Goal: Task Accomplishment & Management: Use online tool/utility

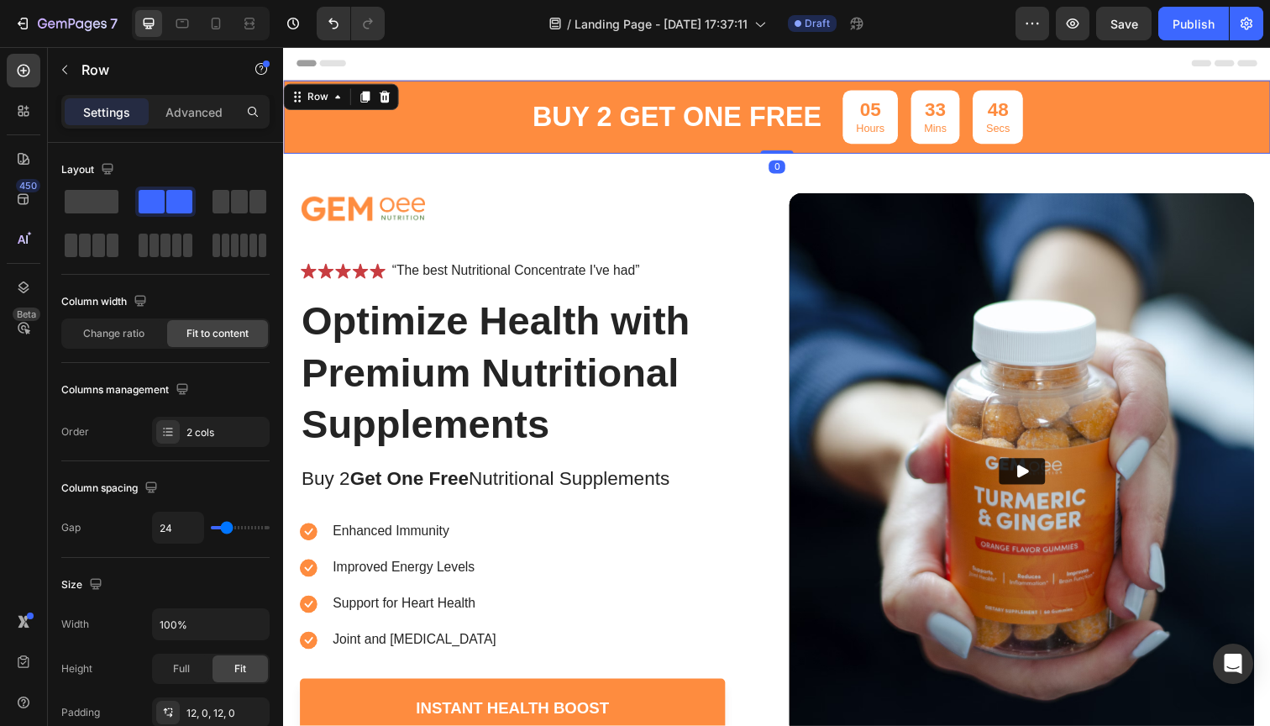
click at [463, 100] on div "buy 2 get one free Text Block 05 Hours 33 Mins 48 Secs Countdown Timer Row 0" at bounding box center [787, 118] width 1008 height 75
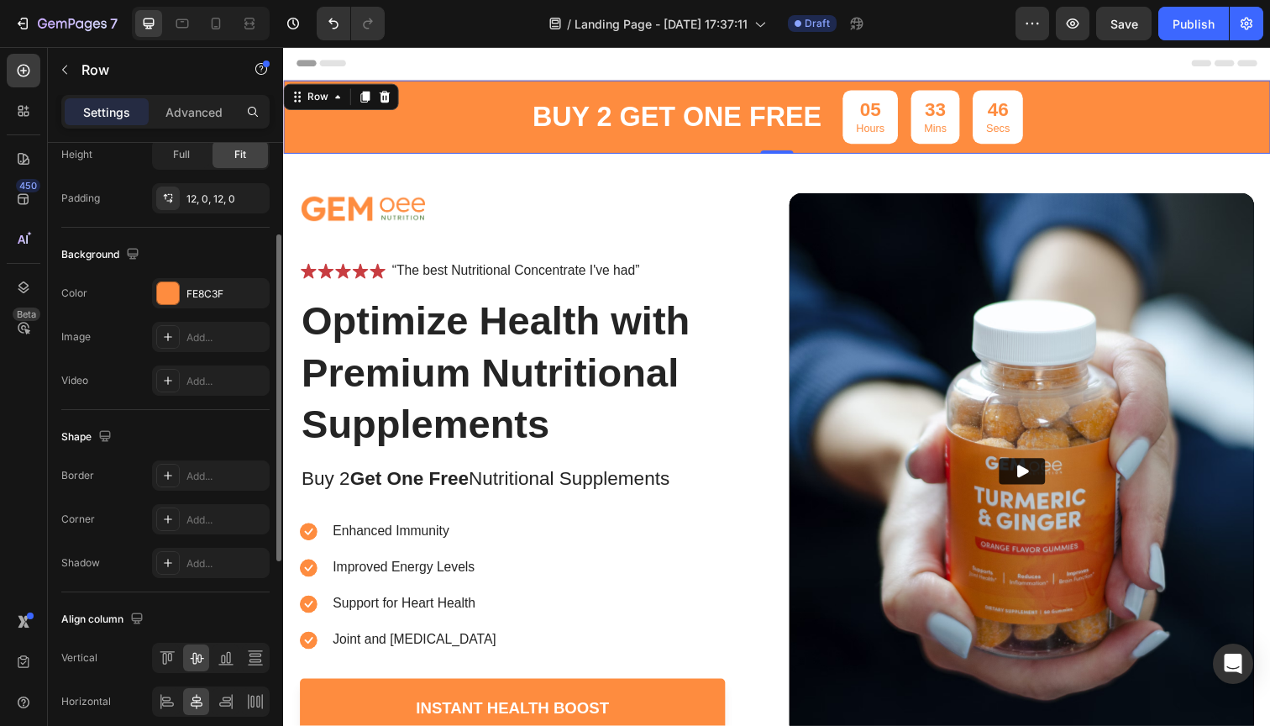
scroll to position [537, 0]
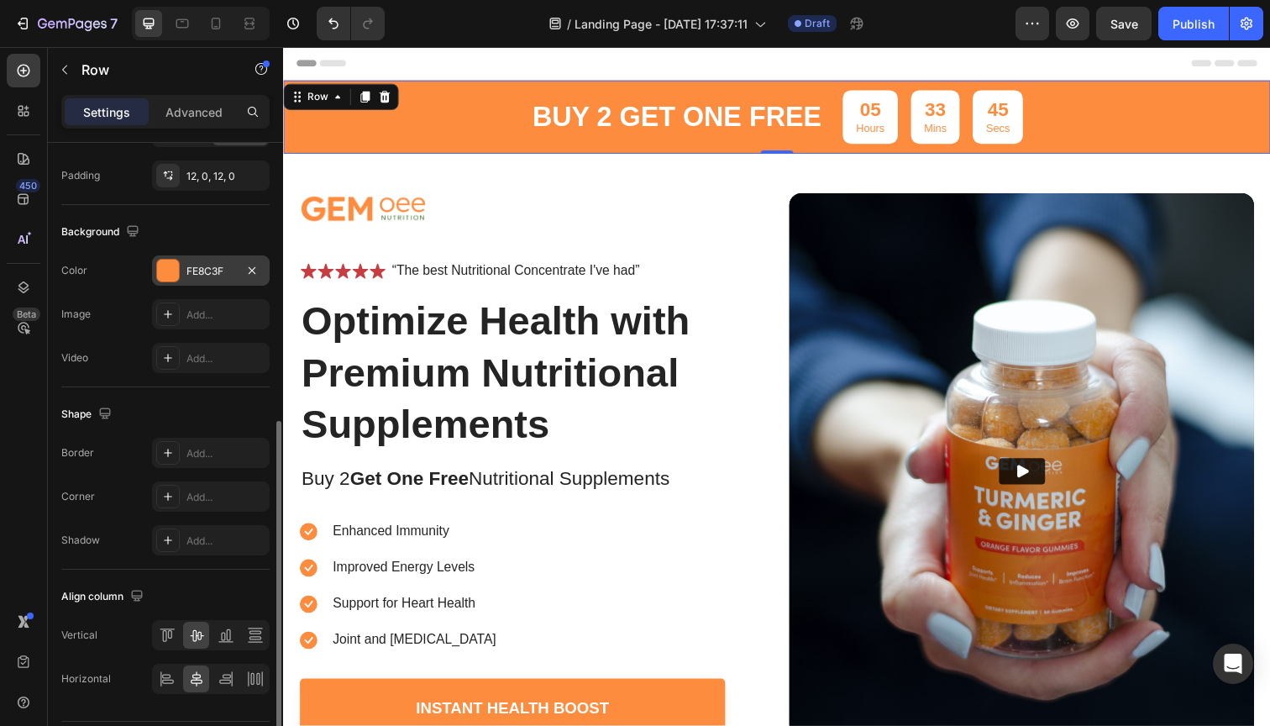
click at [193, 264] on div "FE8C3F" at bounding box center [211, 271] width 49 height 15
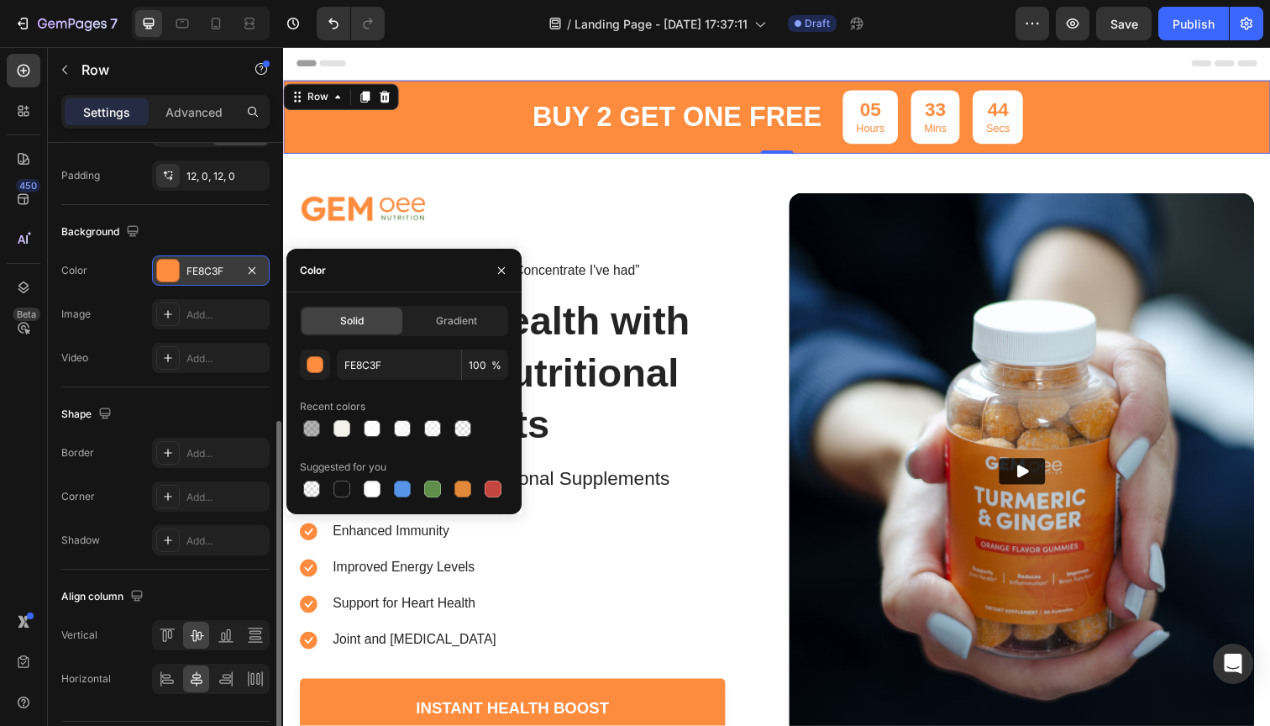
click at [193, 264] on div "FE8C3F" at bounding box center [211, 271] width 49 height 15
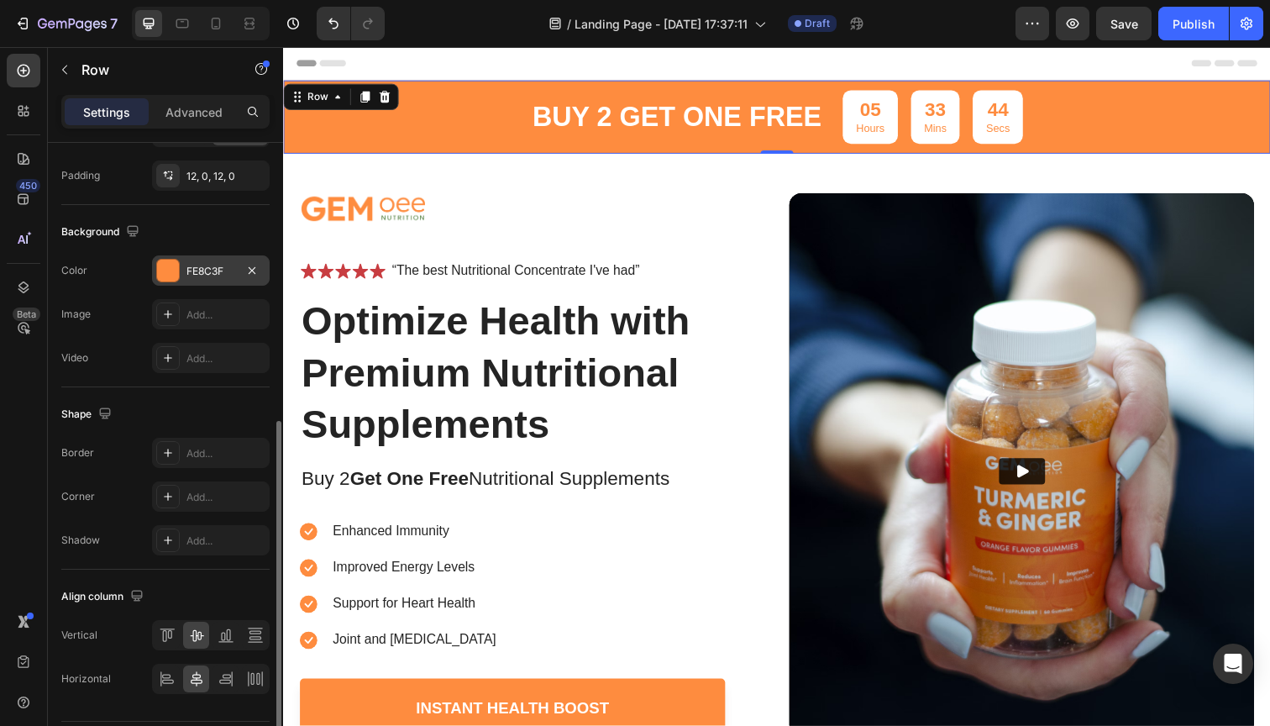
click at [200, 269] on div "FE8C3F" at bounding box center [211, 271] width 49 height 15
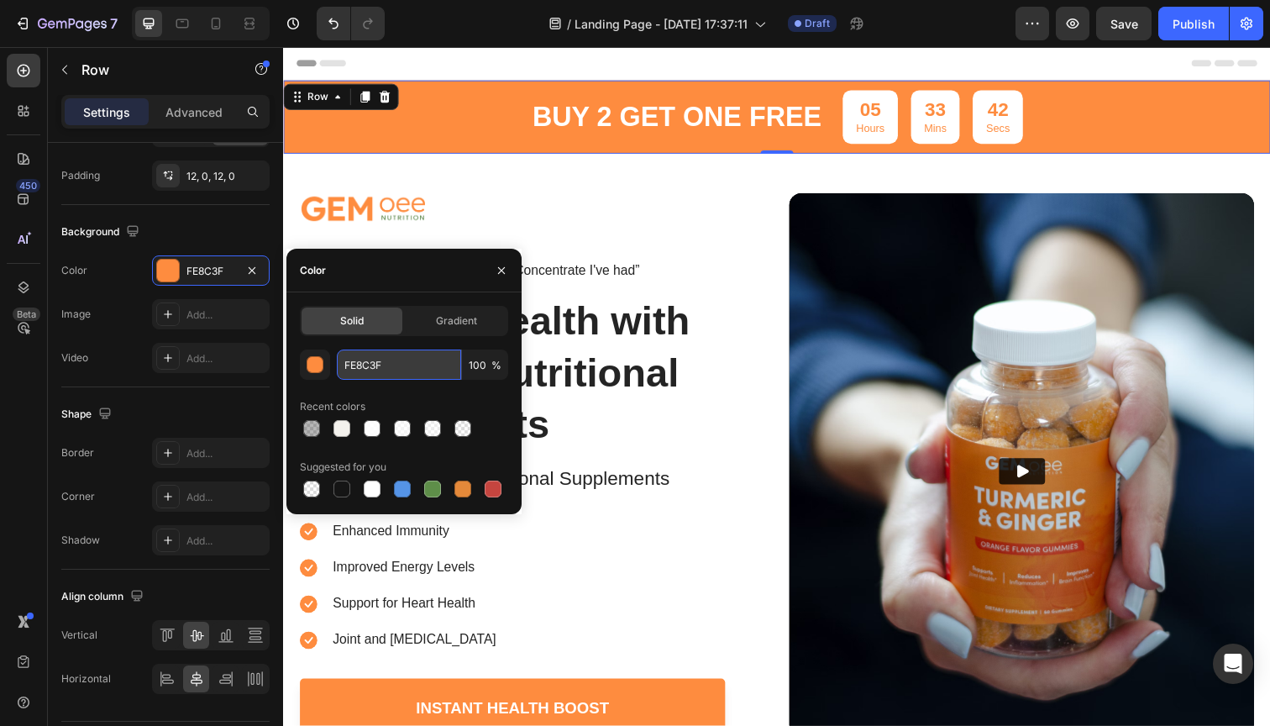
click at [381, 370] on input "FE8C3F" at bounding box center [399, 364] width 124 height 30
paste input "00674"
type input "00674F"
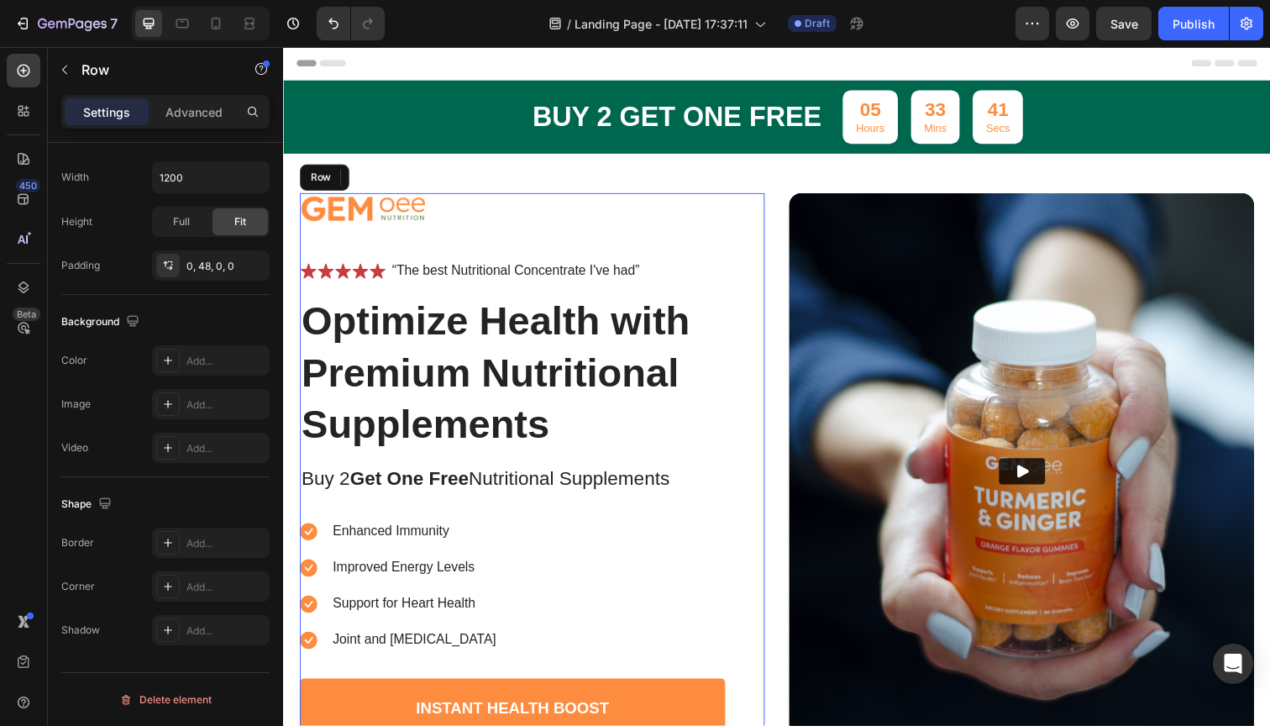
click at [654, 250] on div "Image Icon Icon Icon Icon Icon Icon List “The best Nutritional Concentrate I've…" at bounding box center [517, 492] width 434 height 591
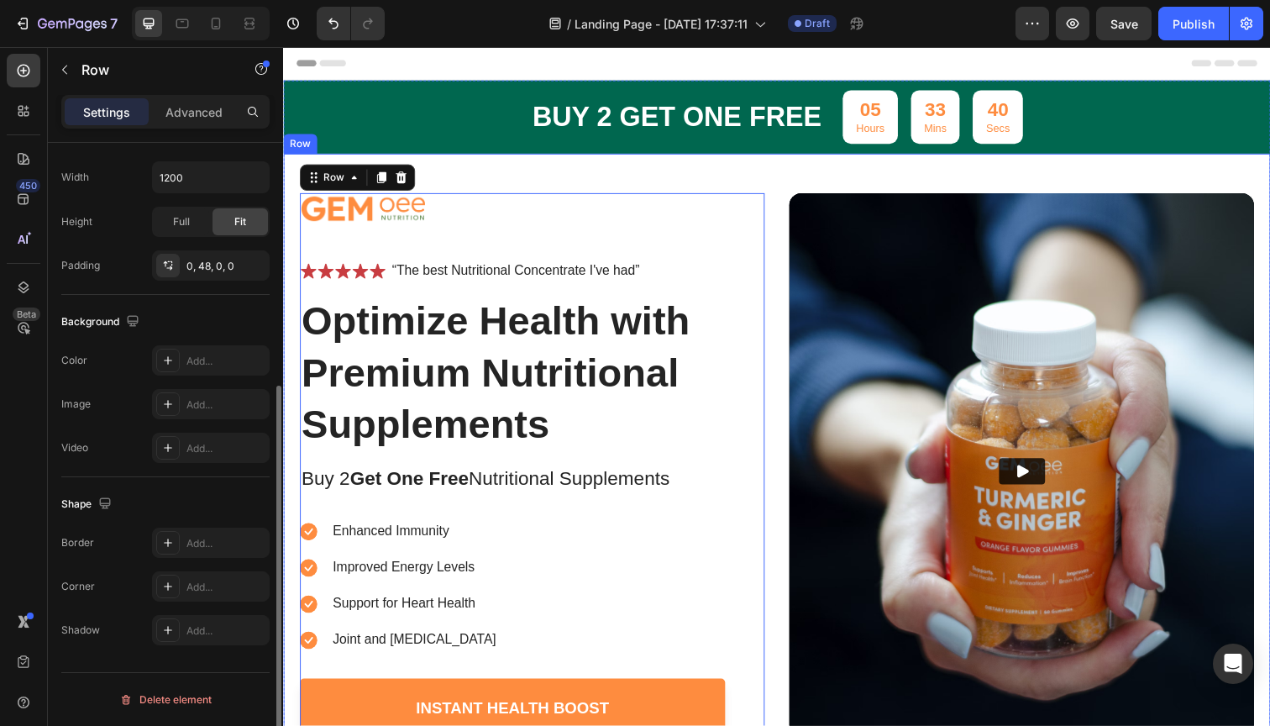
click at [709, 181] on div "Image Icon Icon Icon Icon Icon Icon List “The best Nutritional Concentrate I've…" at bounding box center [787, 472] width 1008 height 632
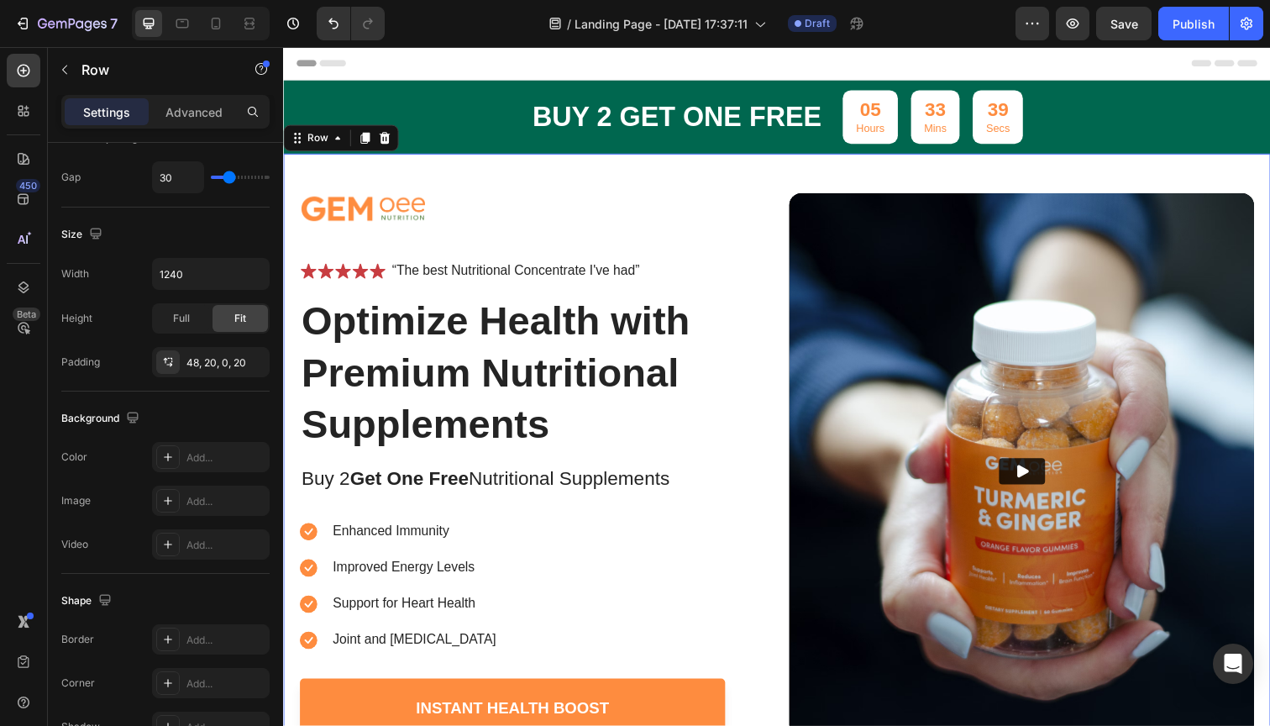
scroll to position [3, 0]
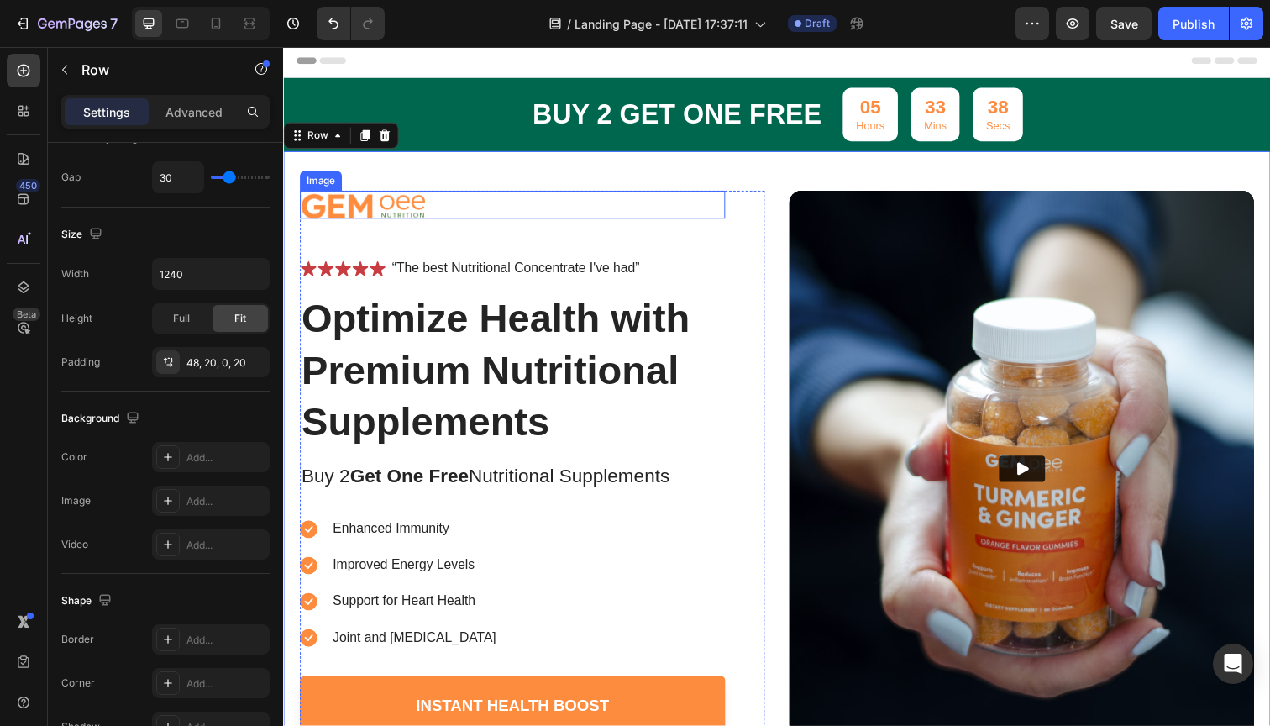
click at [430, 208] on div at bounding box center [517, 208] width 434 height 29
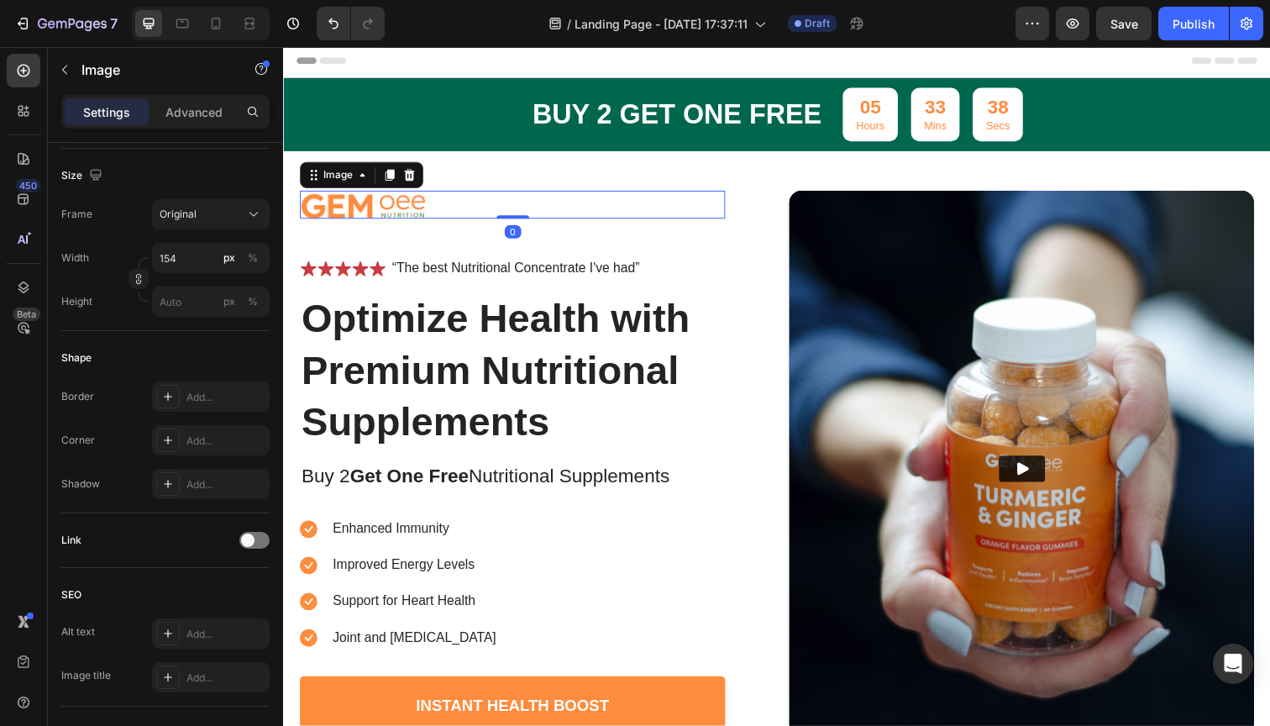
scroll to position [0, 0]
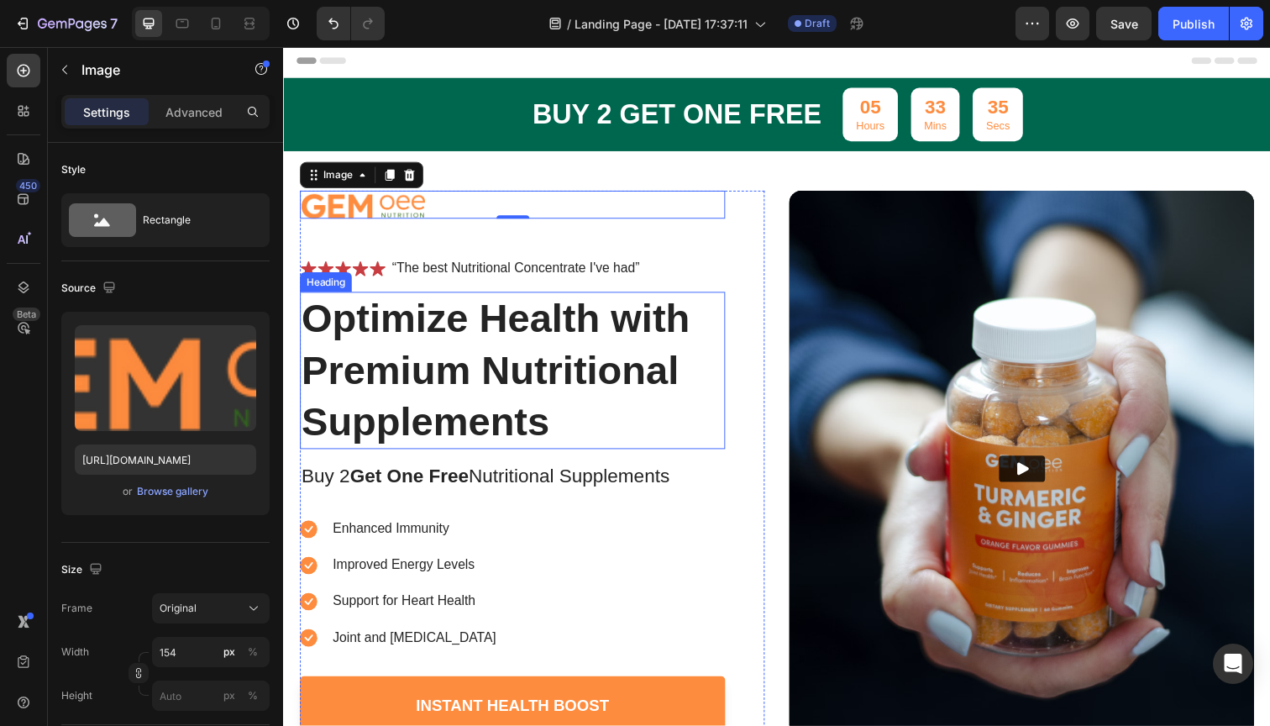
click at [428, 323] on h1 "Optimize Health with Premium Nutritional Supplements" at bounding box center [517, 377] width 434 height 160
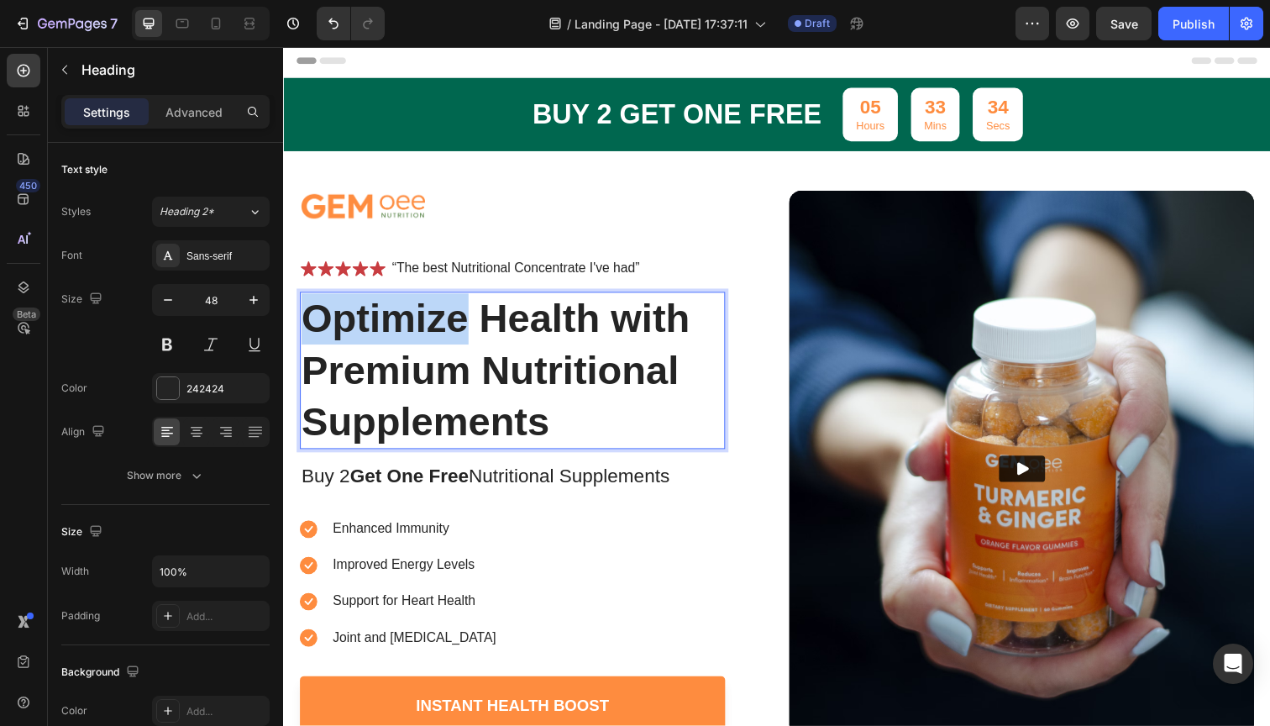
click at [419, 332] on p "Optimize Health with Premium Nutritional Supplements" at bounding box center [517, 377] width 431 height 157
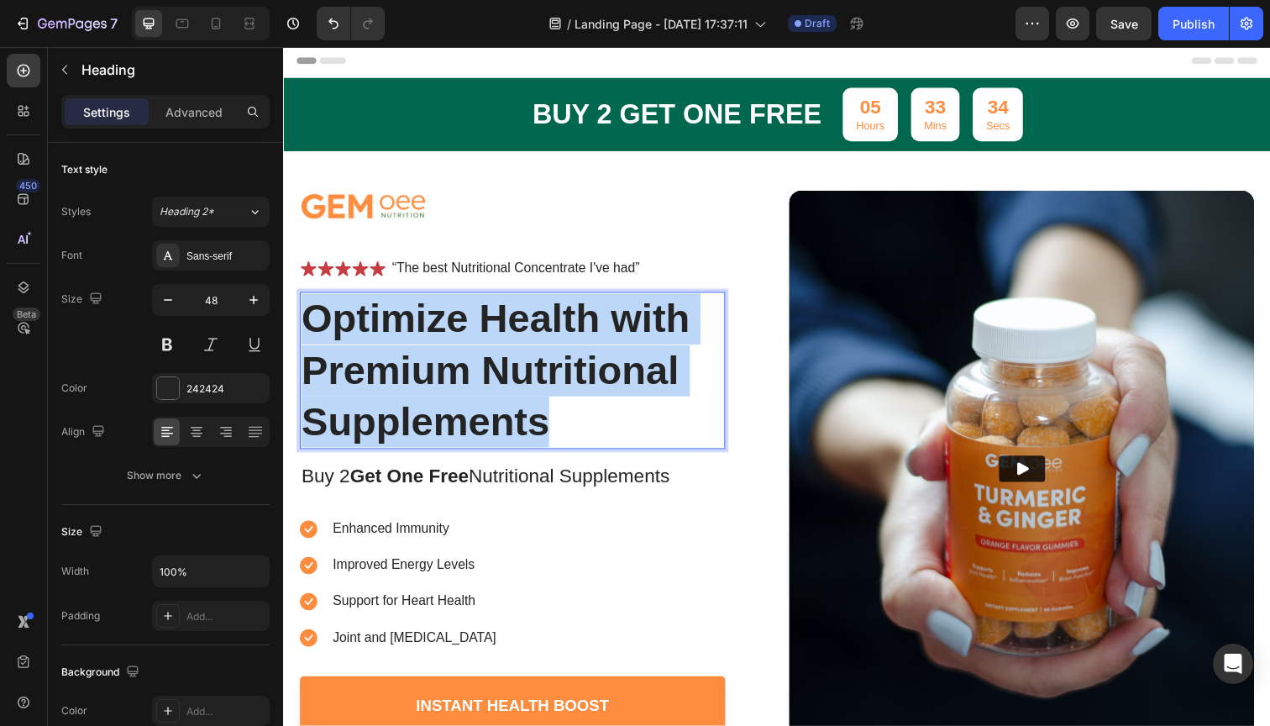
click at [419, 332] on p "Optimize Health with Premium Nutritional Supplements" at bounding box center [517, 377] width 431 height 157
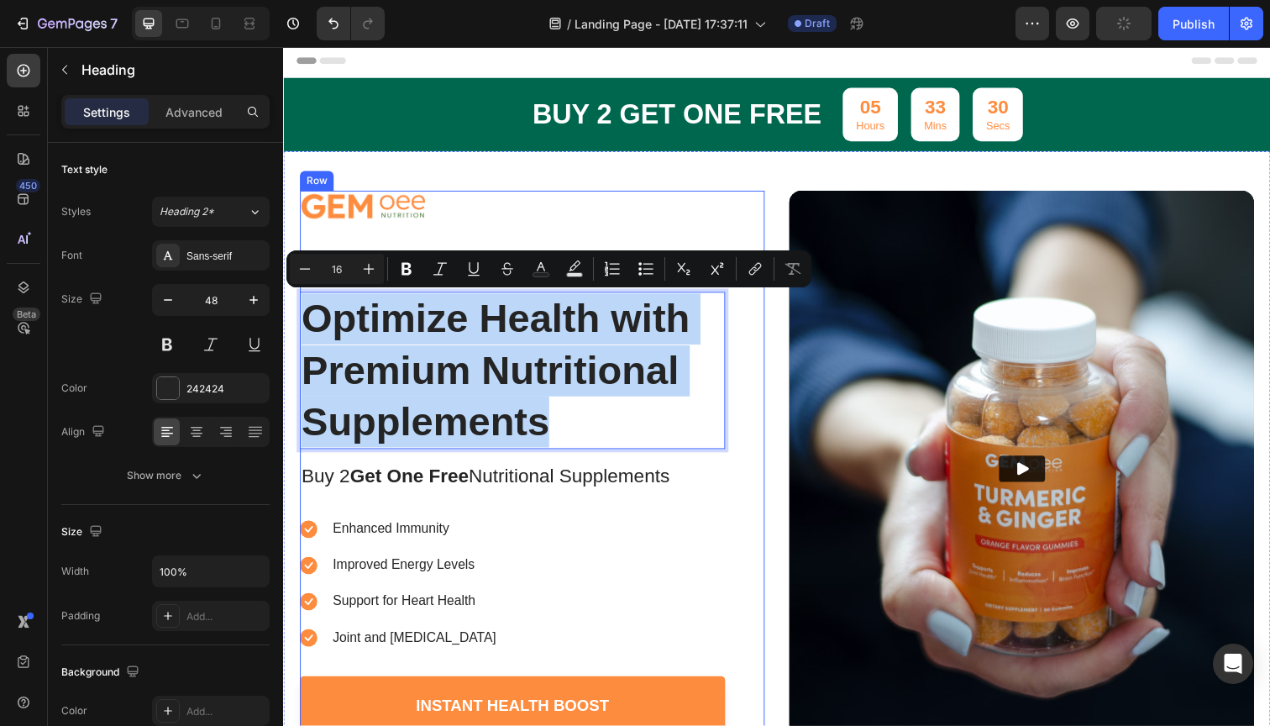
click at [502, 212] on div at bounding box center [517, 208] width 434 height 29
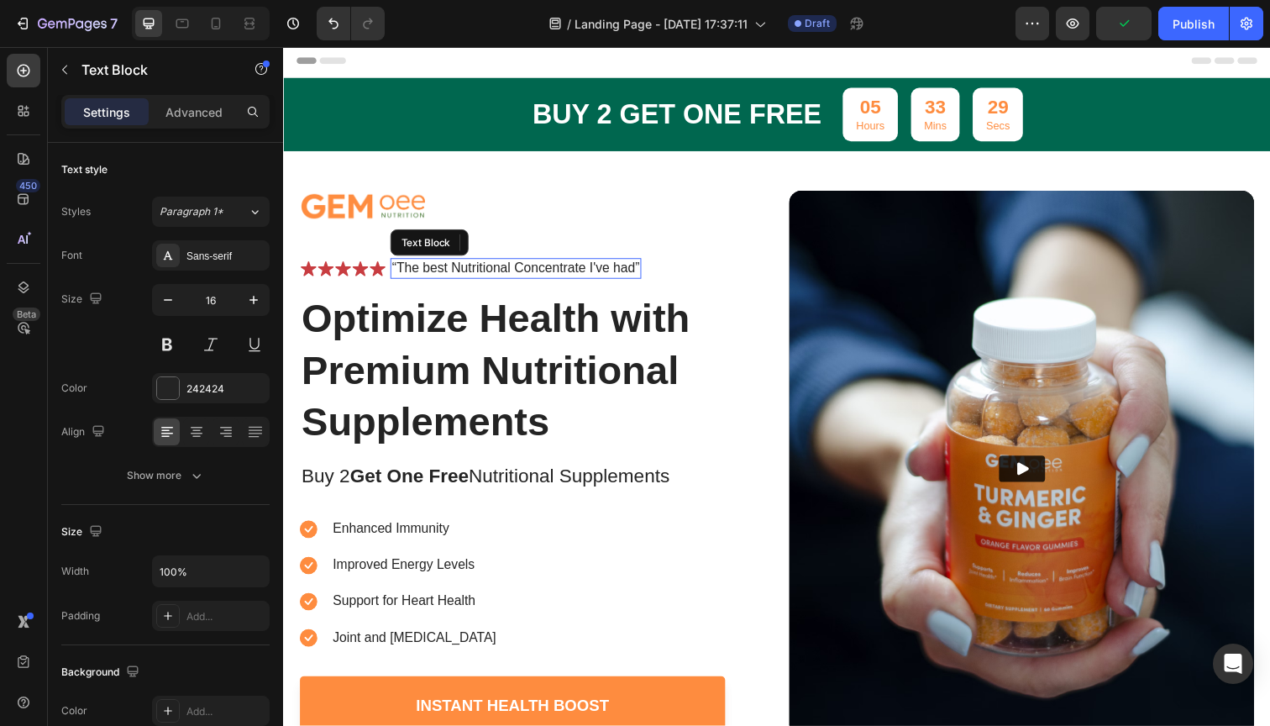
click at [476, 271] on p "“The best Nutritional Concentrate I've had”" at bounding box center [520, 274] width 253 height 18
click at [440, 339] on p "Optimize Health with Premium Nutritional Supplements" at bounding box center [517, 377] width 431 height 157
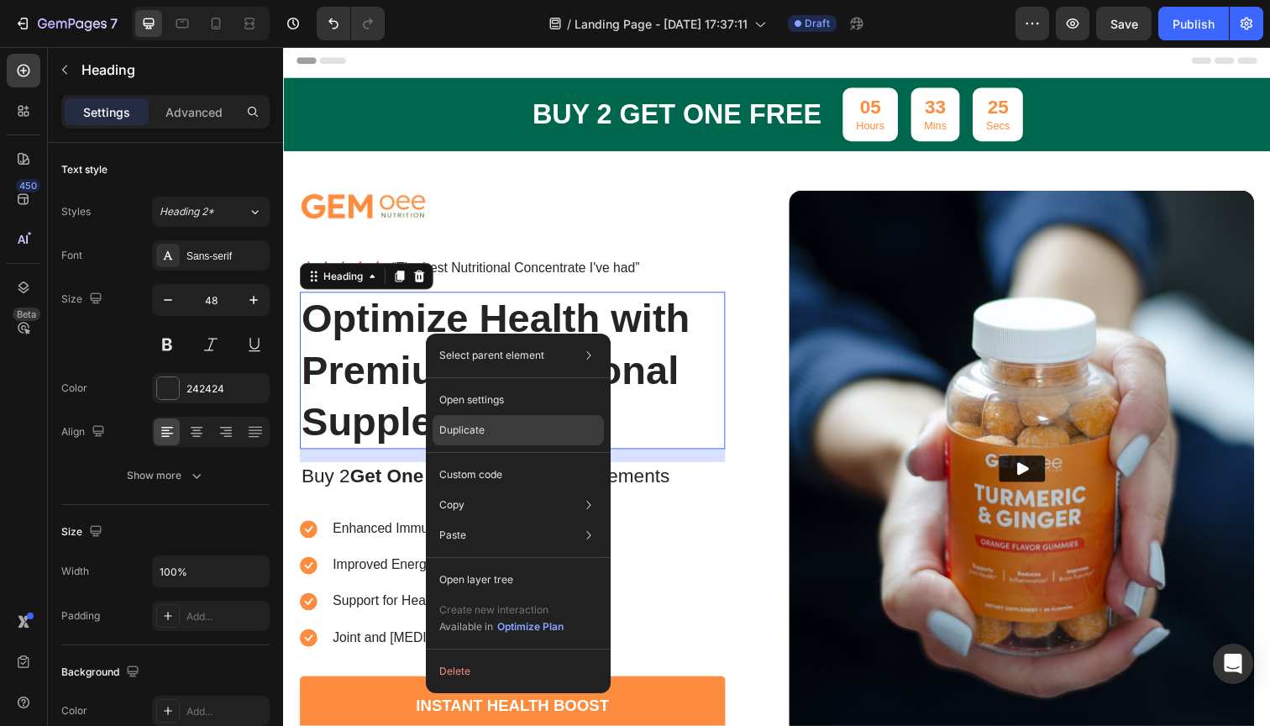
click at [481, 433] on p "Duplicate" at bounding box center [461, 430] width 45 height 15
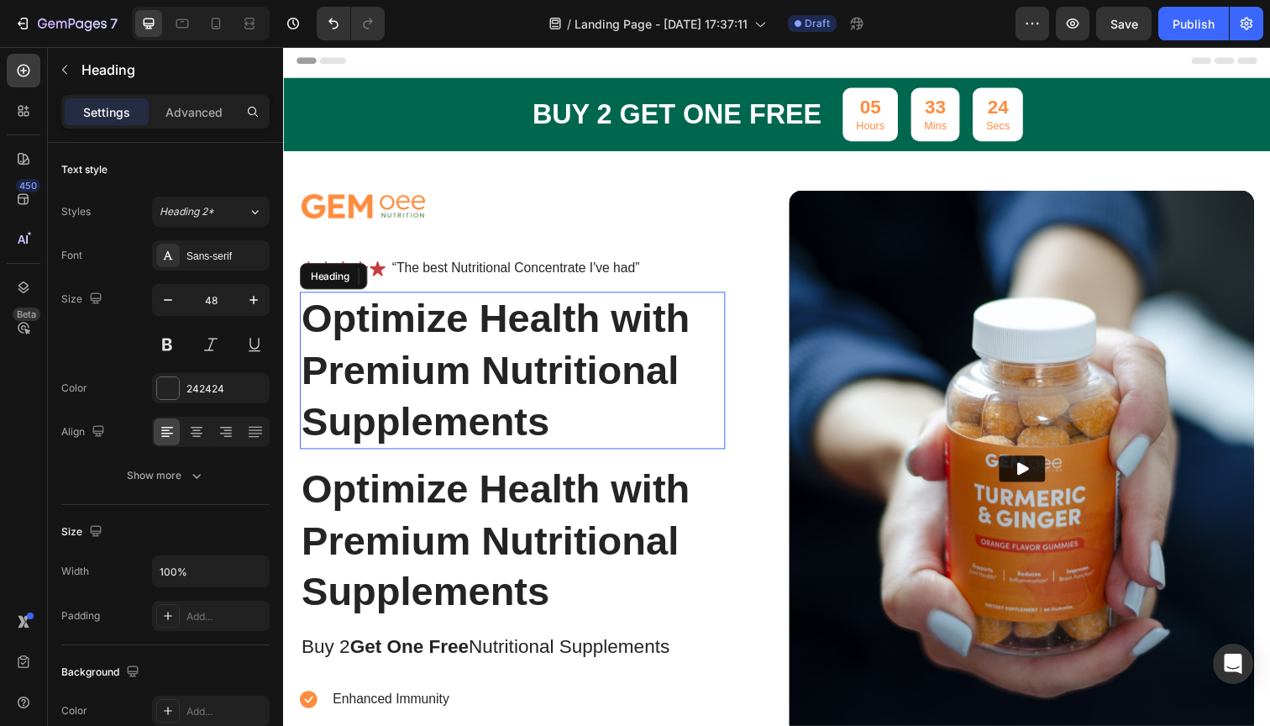
click at [460, 357] on p "Optimize Health with Premium Nutritional Supplements" at bounding box center [517, 377] width 431 height 157
click at [369, 283] on icon at bounding box center [373, 281] width 13 height 13
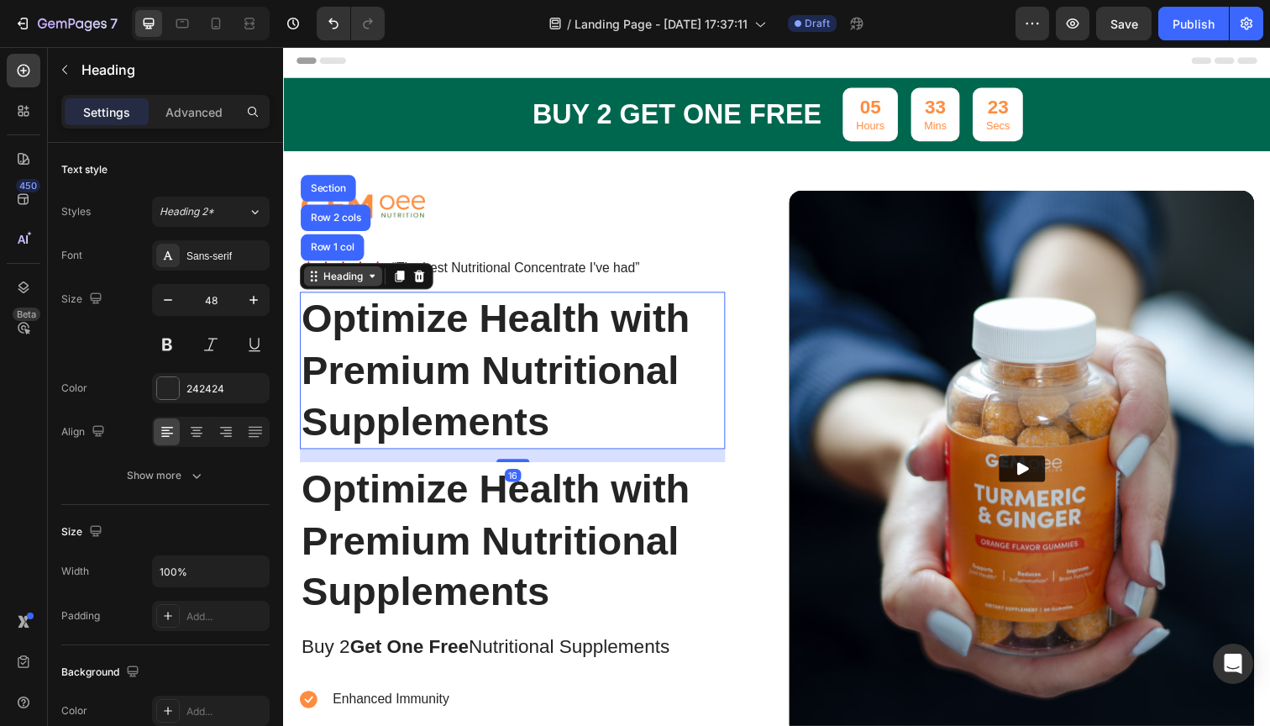
click at [372, 289] on div "Heading" at bounding box center [344, 281] width 80 height 20
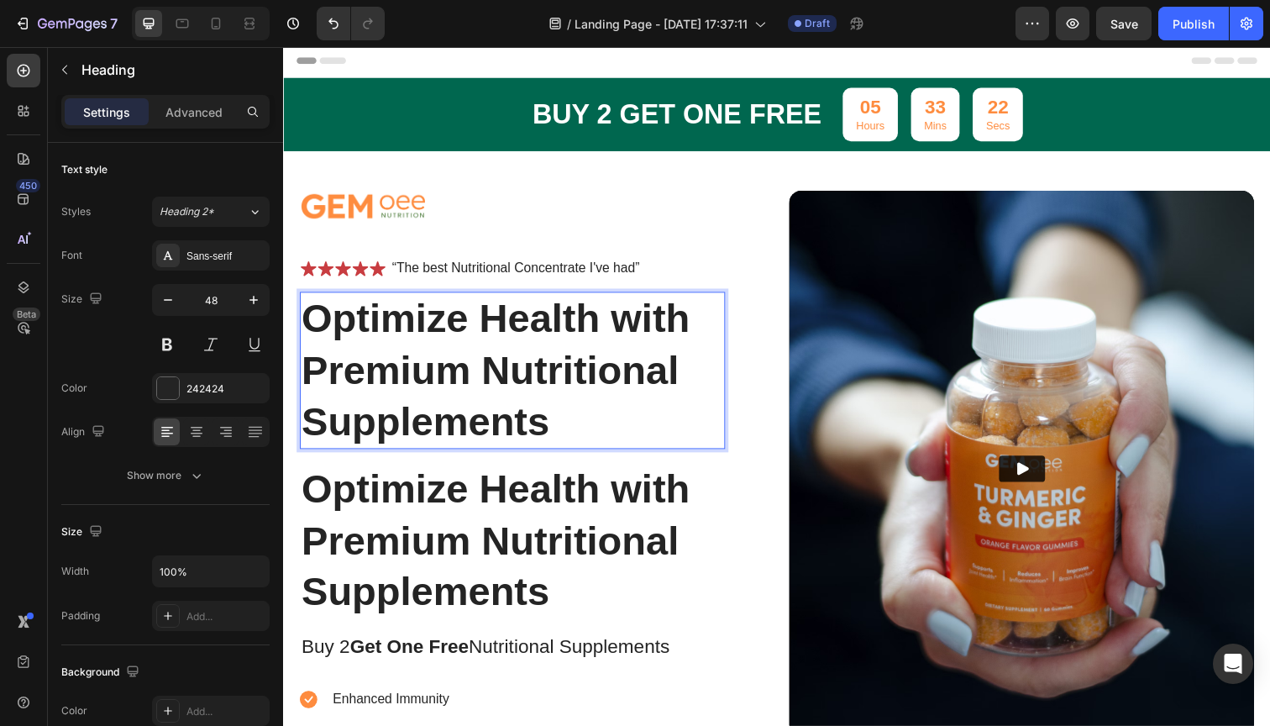
click at [395, 335] on p "Optimize Health with Premium Nutritional Supplements" at bounding box center [517, 377] width 431 height 157
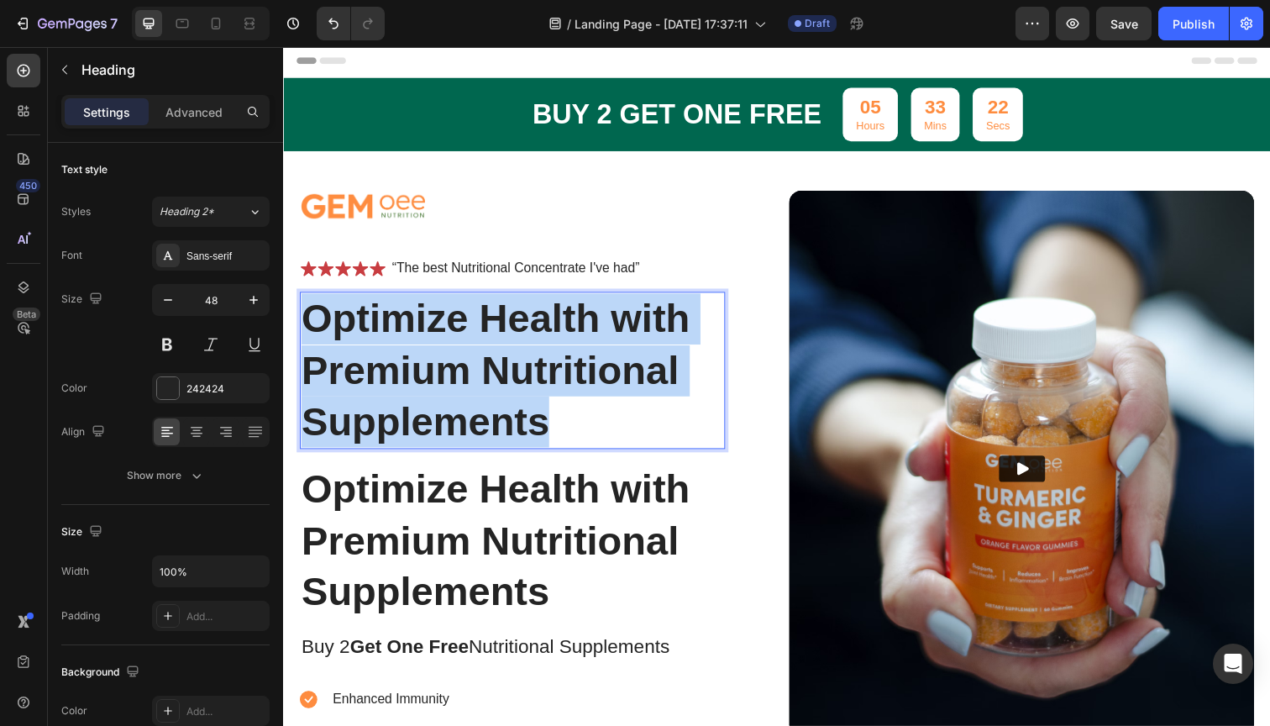
click at [395, 335] on p "Optimize Health with Premium Nutritional Supplements" at bounding box center [517, 377] width 431 height 157
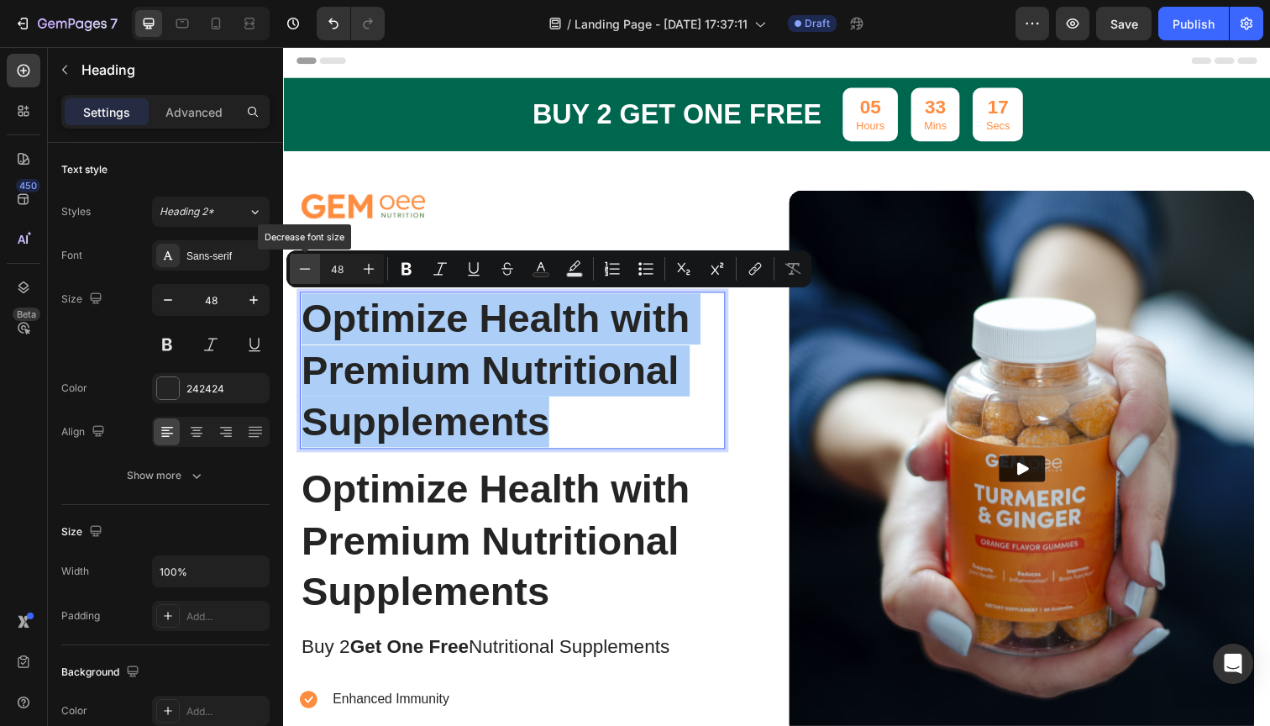
click at [318, 265] on button "Minus" at bounding box center [305, 269] width 30 height 30
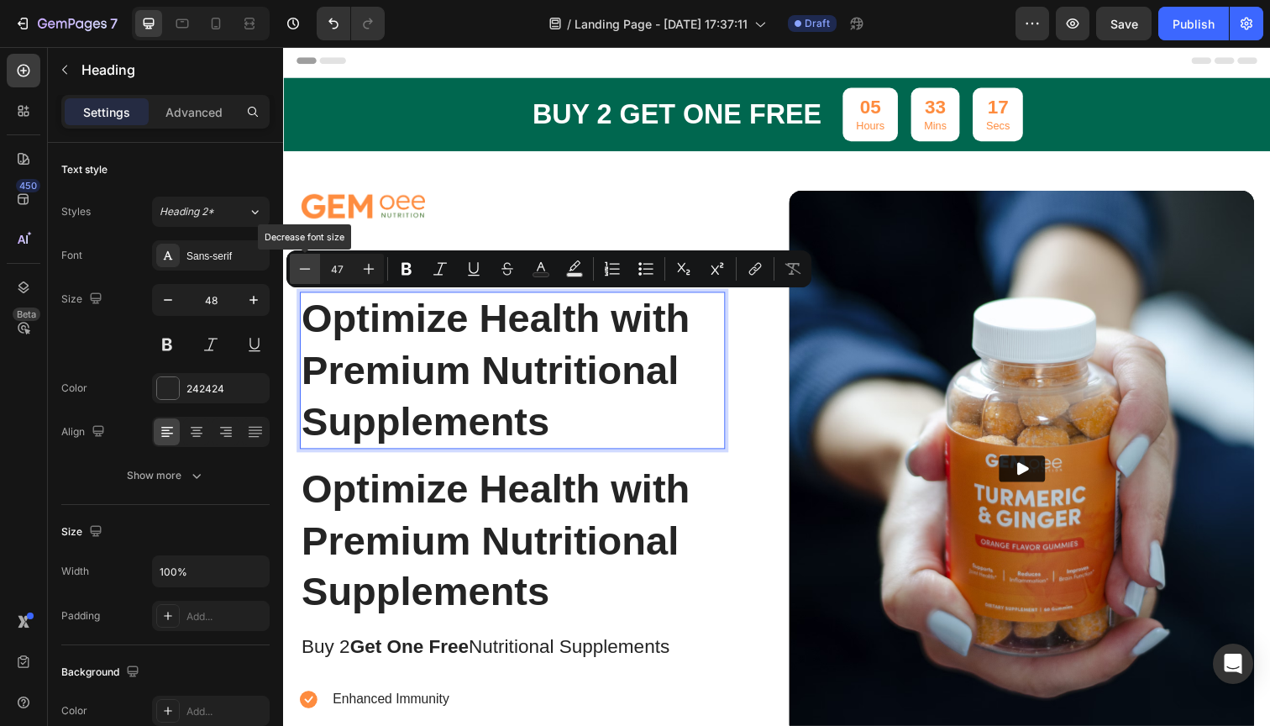
click at [318, 265] on button "Minus" at bounding box center [305, 269] width 30 height 30
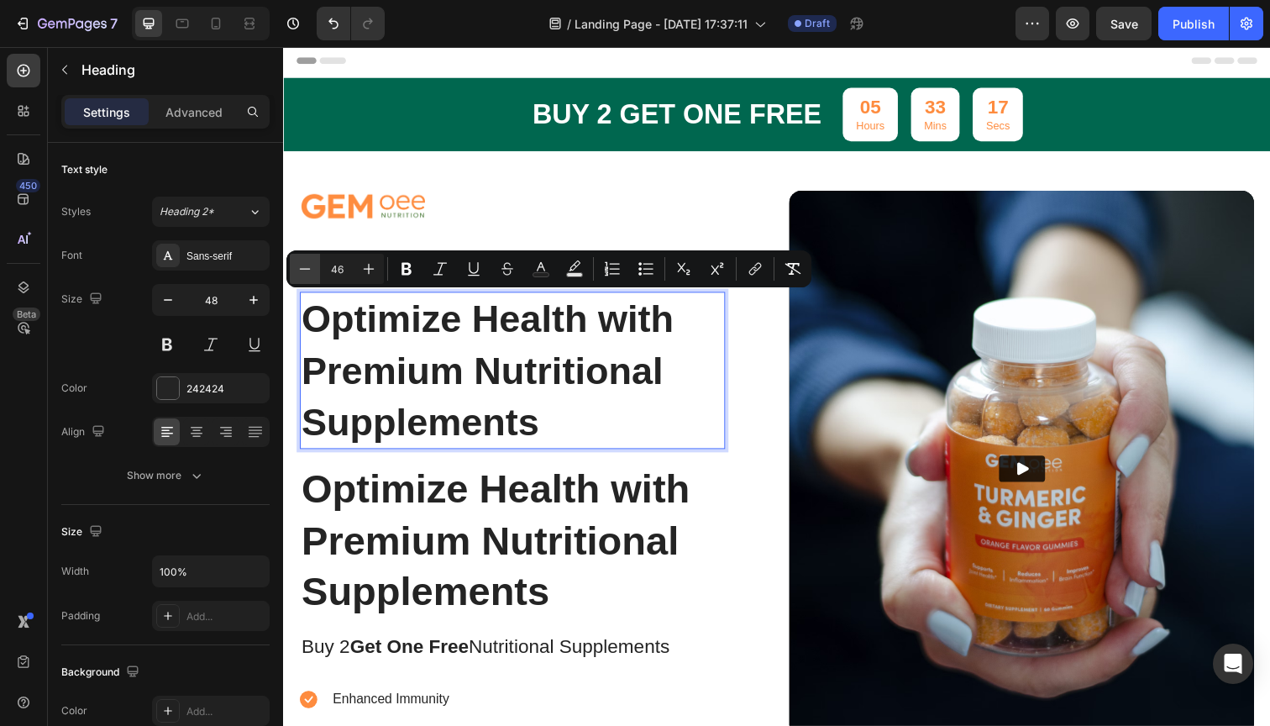
click at [318, 265] on button "Minus" at bounding box center [305, 269] width 30 height 30
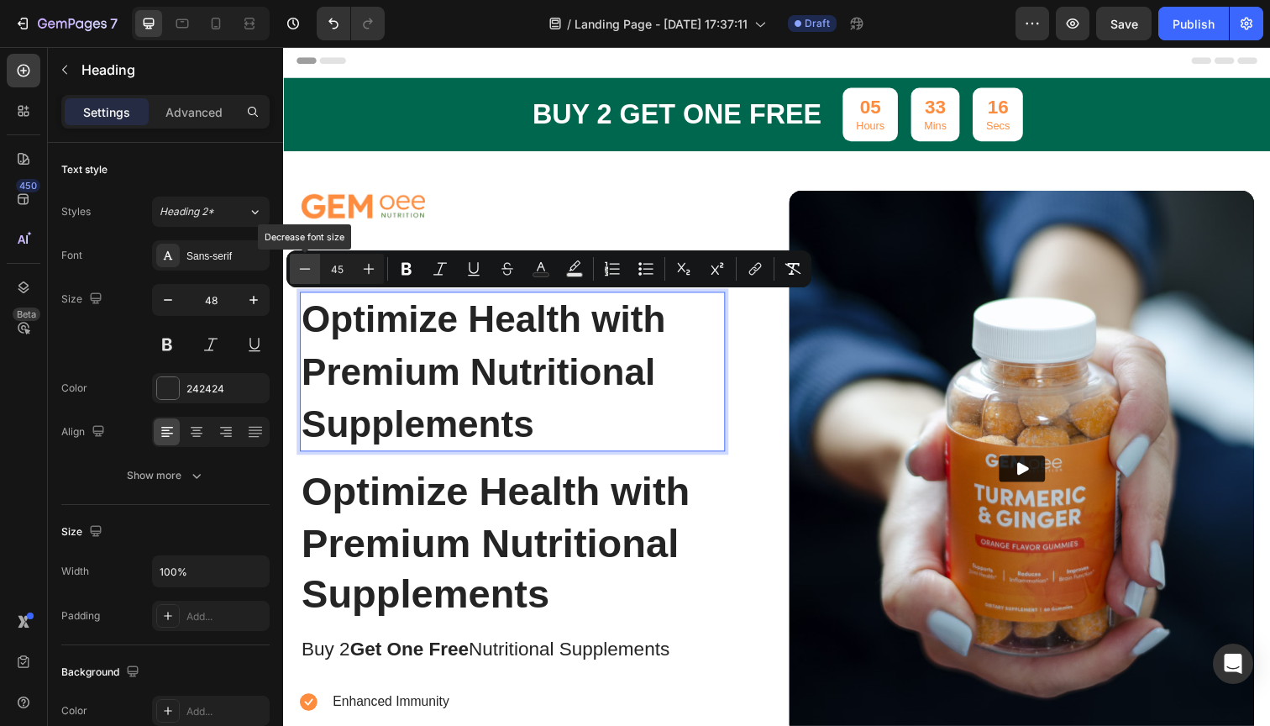
click at [318, 265] on button "Minus" at bounding box center [305, 269] width 30 height 30
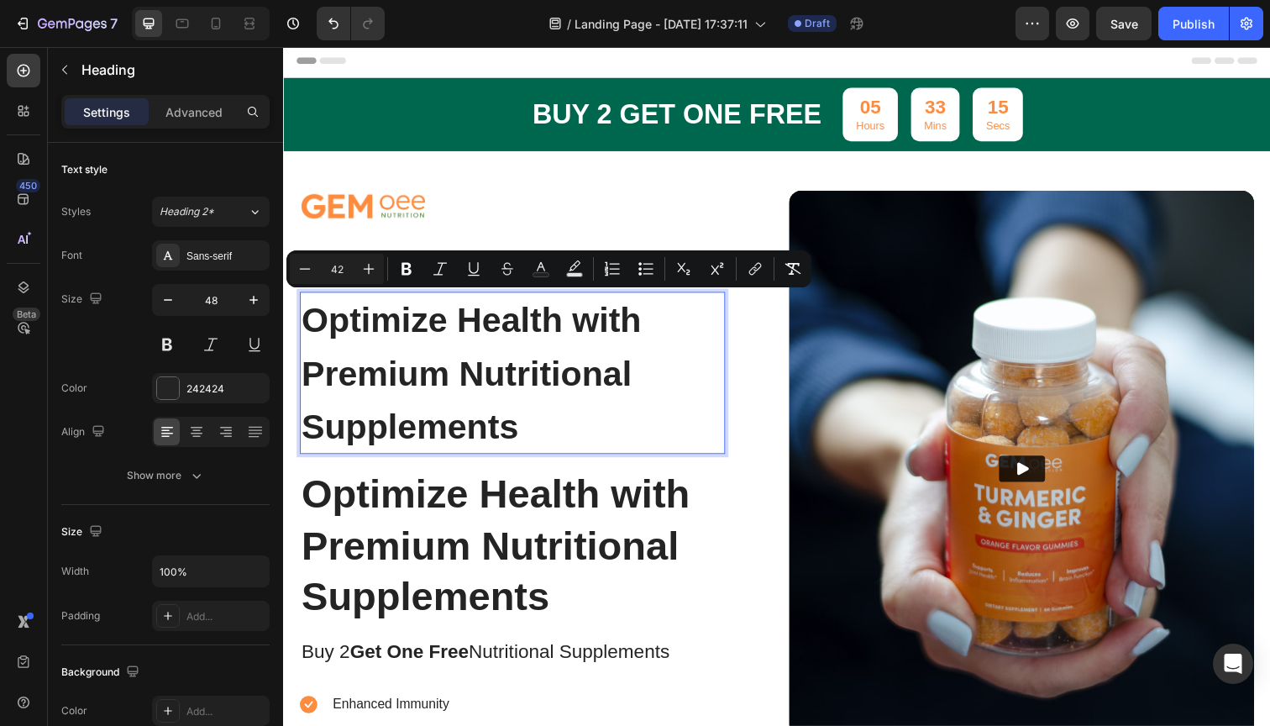
click at [338, 265] on input "42" at bounding box center [337, 269] width 34 height 20
type input "25"
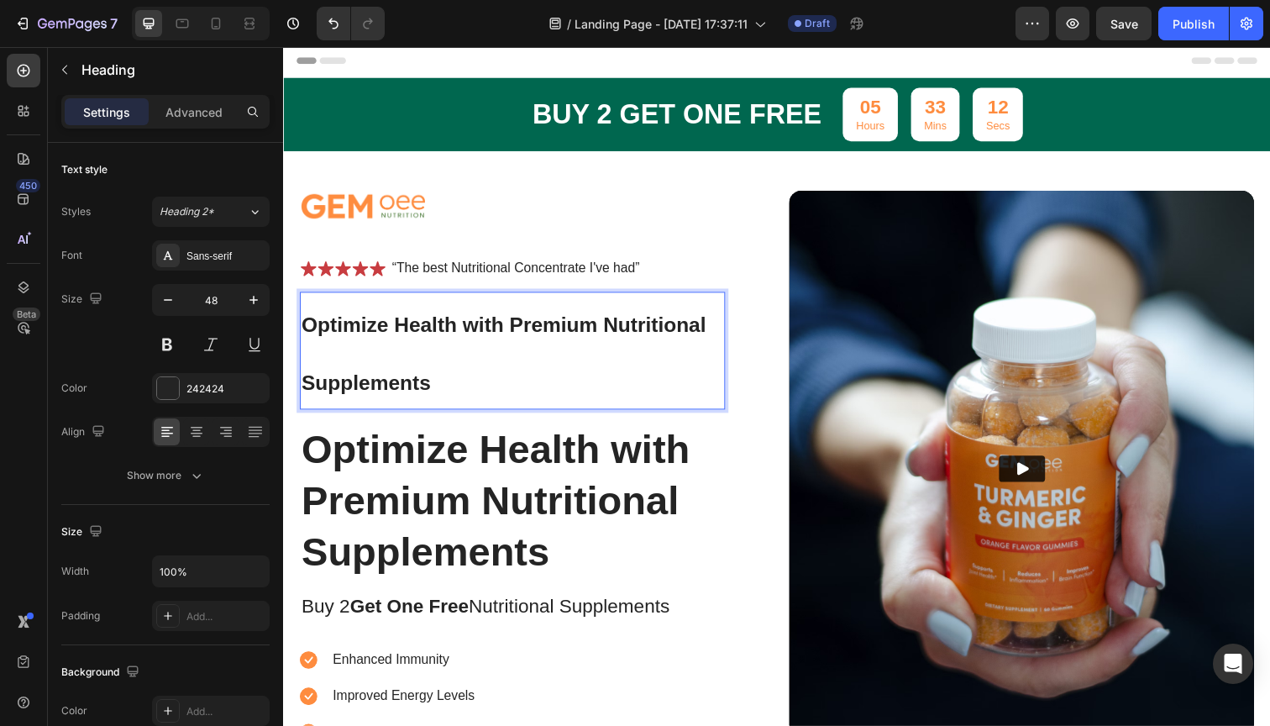
click at [387, 328] on span "Optimize Health with Premium Nutritional Supplements" at bounding box center [508, 359] width 413 height 81
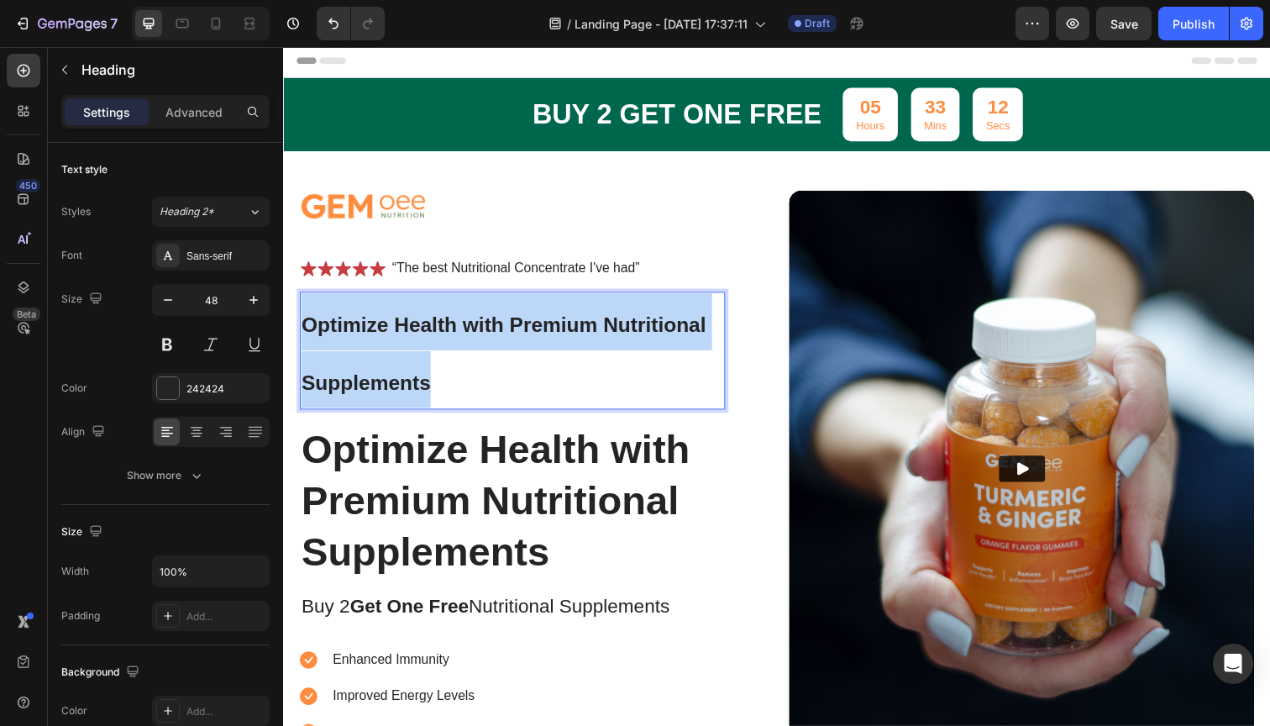
click at [387, 328] on span "Optimize Health with Premium Nutritional Supplements" at bounding box center [508, 359] width 413 height 81
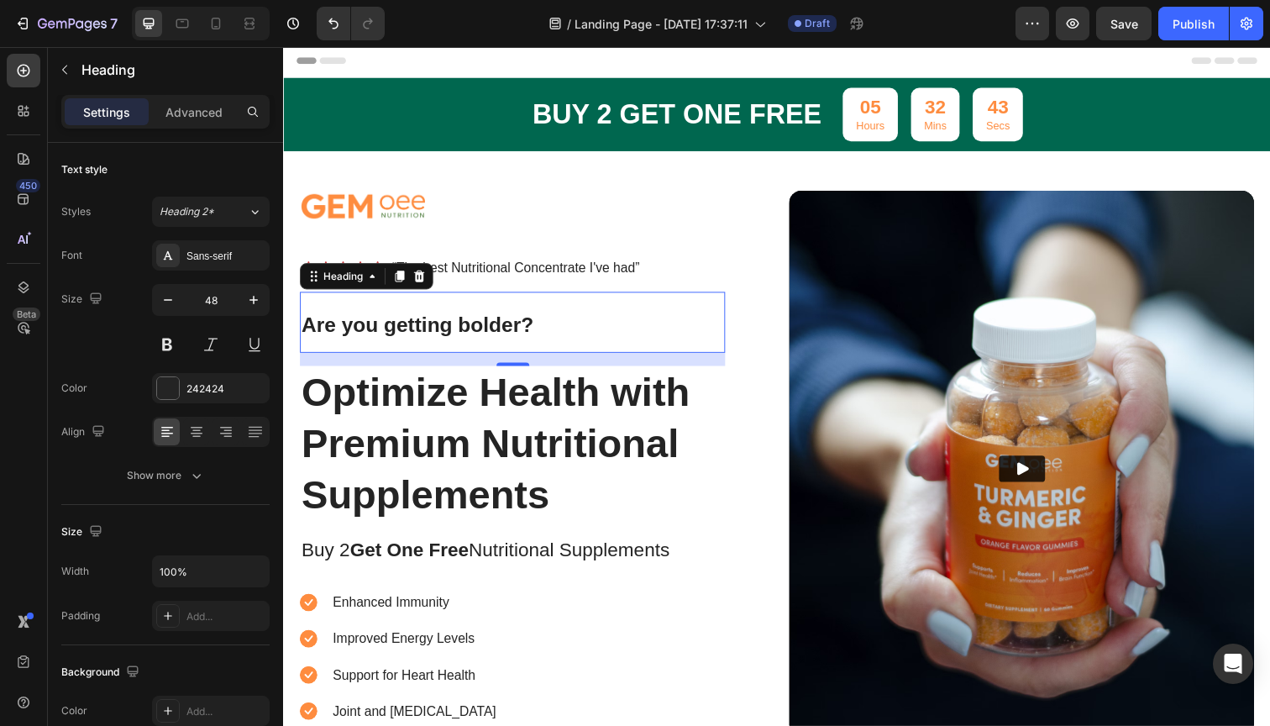
drag, startPoint x: 706, startPoint y: 323, endPoint x: 473, endPoint y: 339, distance: 233.3
click at [473, 339] on span "Are you getting bolder?" at bounding box center [420, 331] width 237 height 24
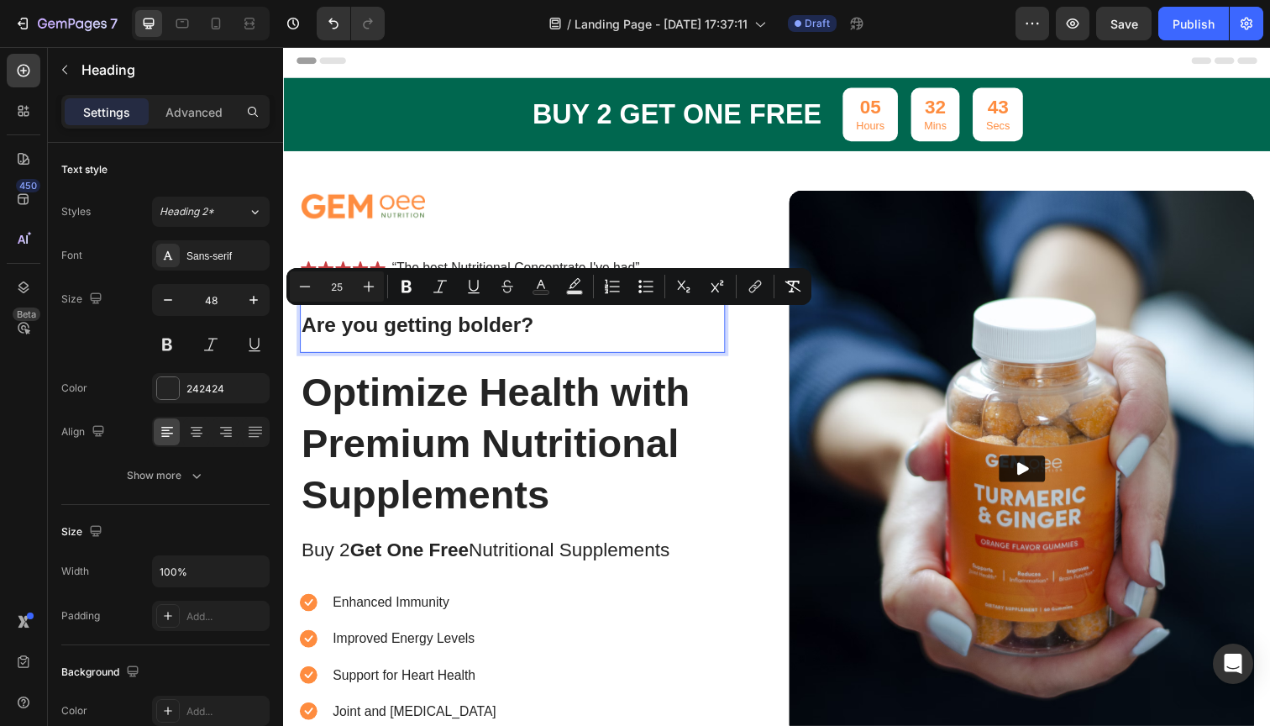
click at [473, 332] on span "Are you getting bolder?" at bounding box center [420, 331] width 237 height 24
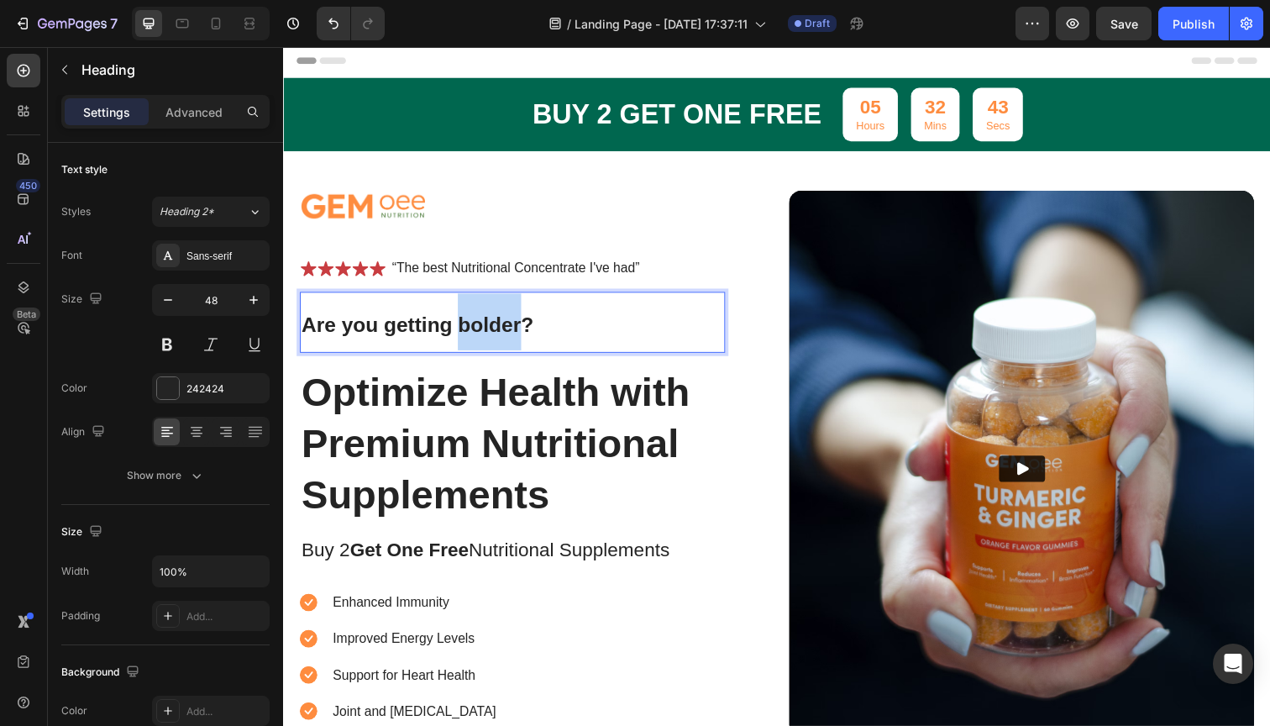
click at [473, 332] on span "Are you getting bolder?" at bounding box center [420, 331] width 237 height 24
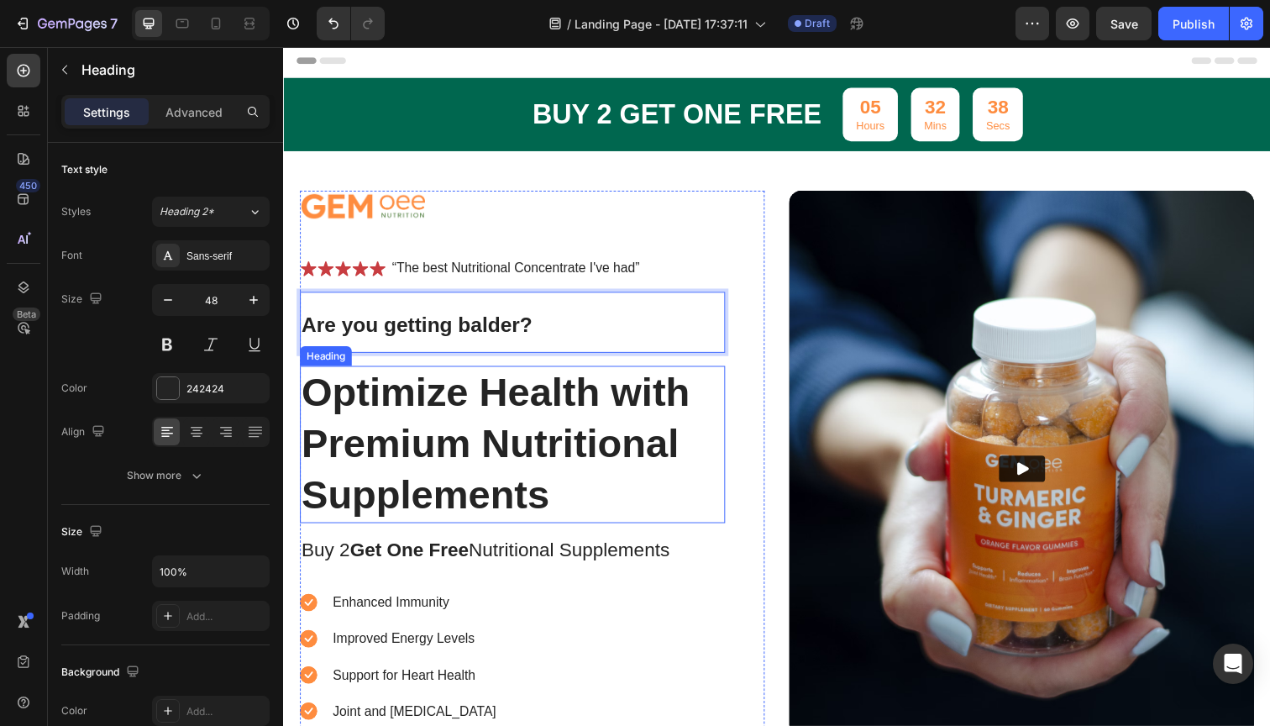
click at [552, 403] on h1 "Optimize Health with Premium Nutritional Supplements" at bounding box center [517, 453] width 434 height 160
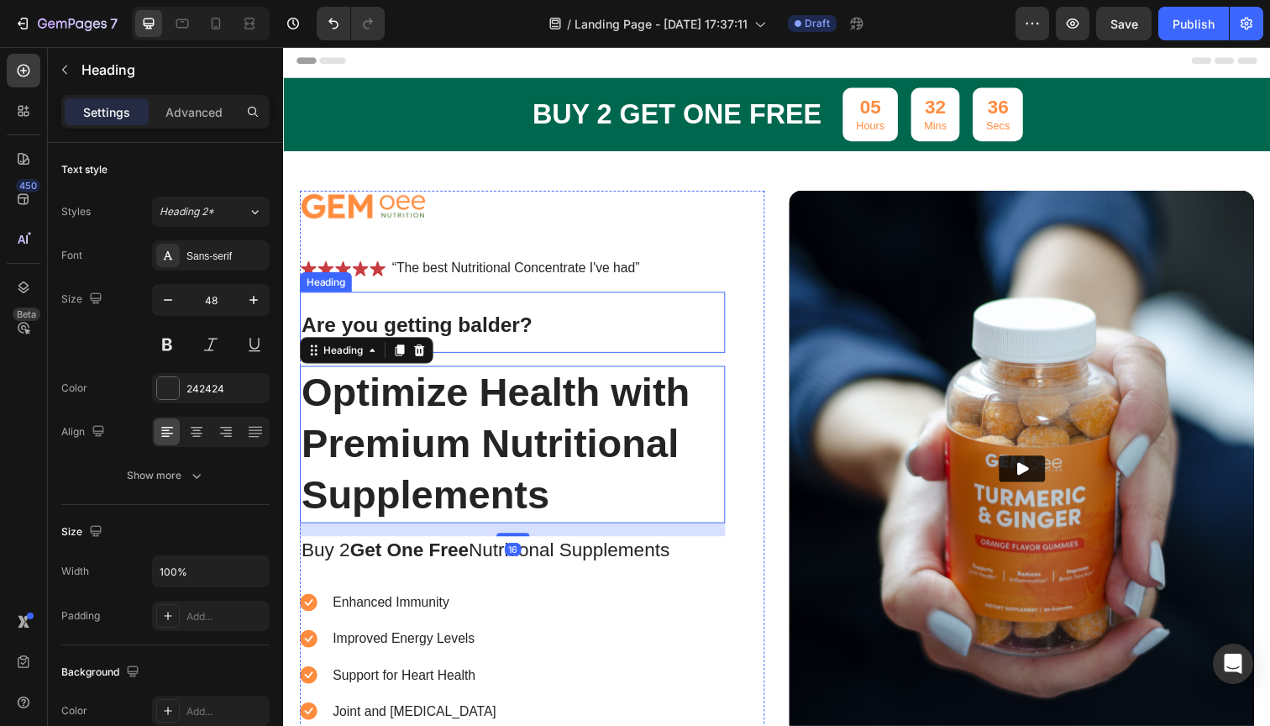
click at [525, 324] on span "Are you getting balder?" at bounding box center [420, 331] width 236 height 24
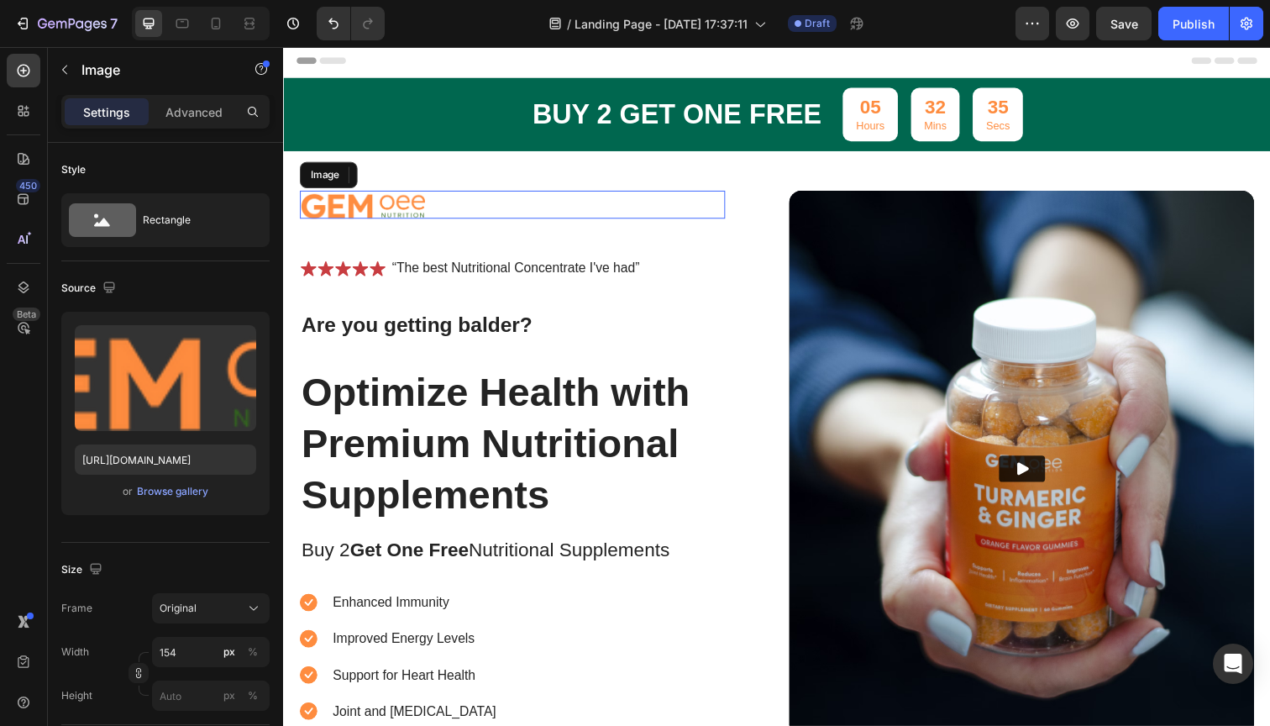
click at [398, 199] on img at bounding box center [364, 208] width 129 height 29
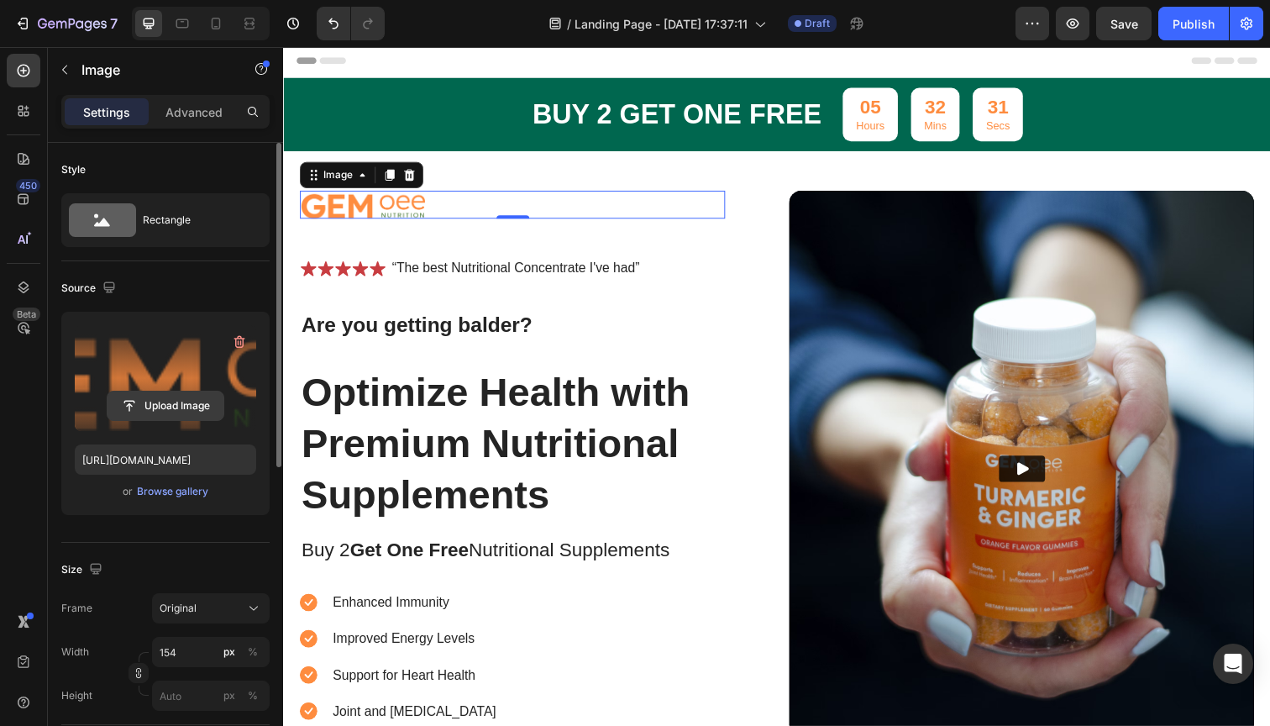
click at [157, 407] on input "file" at bounding box center [166, 405] width 116 height 29
click at [157, 412] on input "file" at bounding box center [166, 405] width 116 height 29
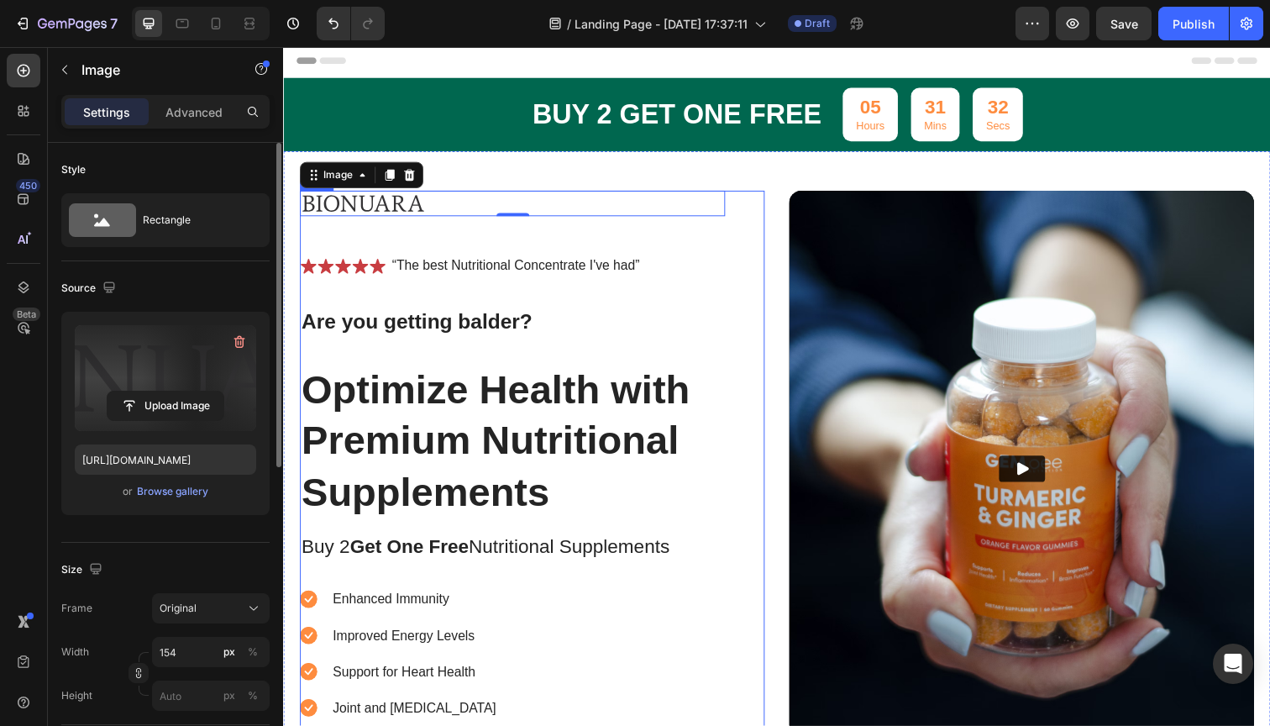
type input "[URL][DOMAIN_NAME]"
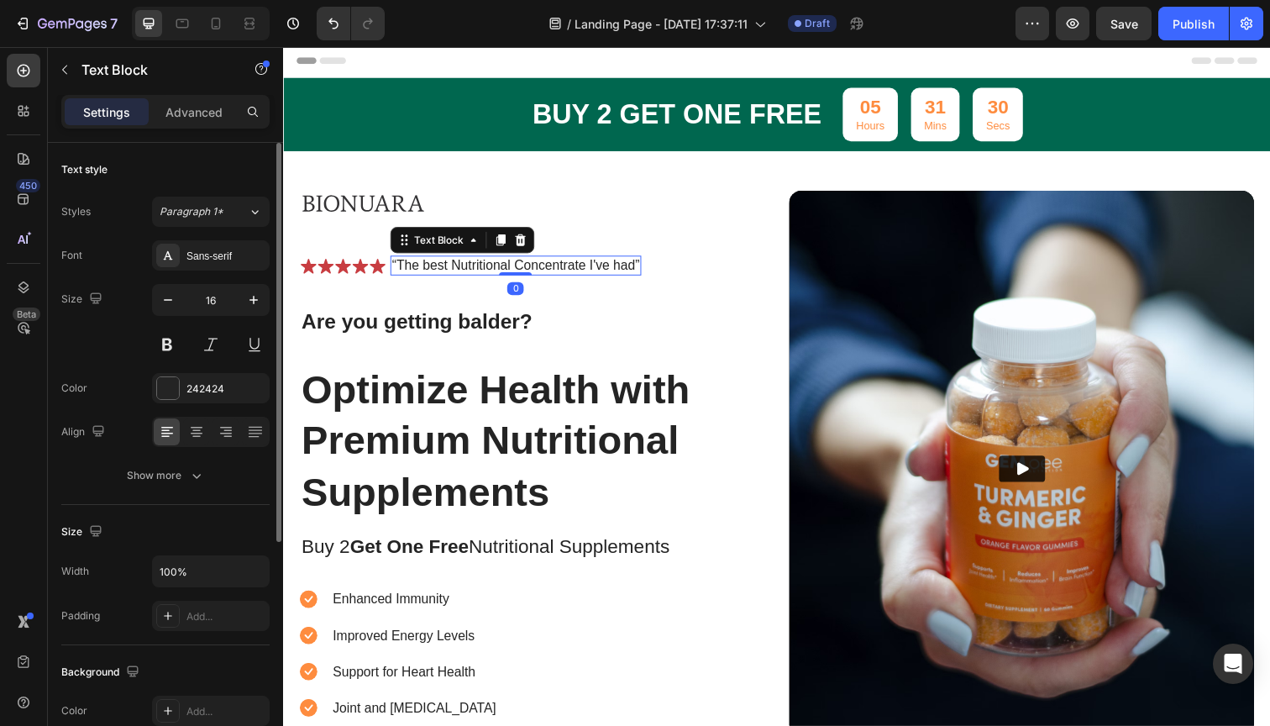
click at [549, 265] on p "“The best Nutritional Concentrate I've had”" at bounding box center [520, 271] width 253 height 18
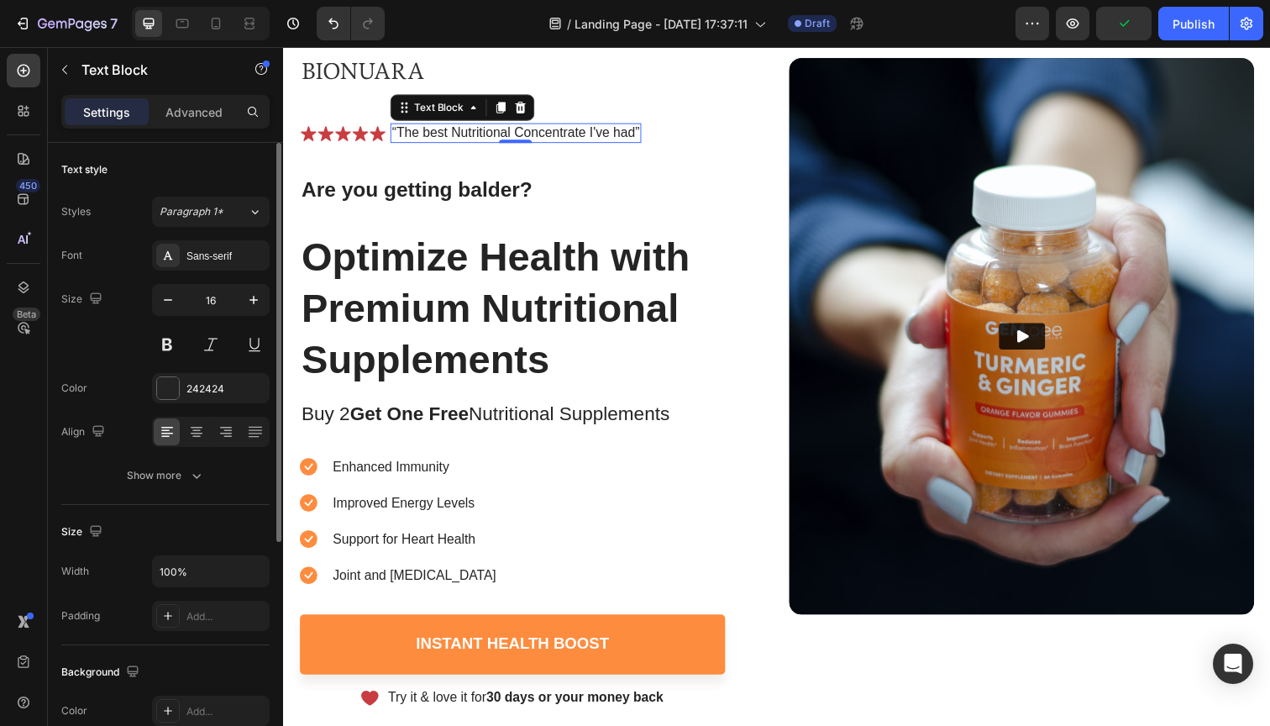
scroll to position [87, 0]
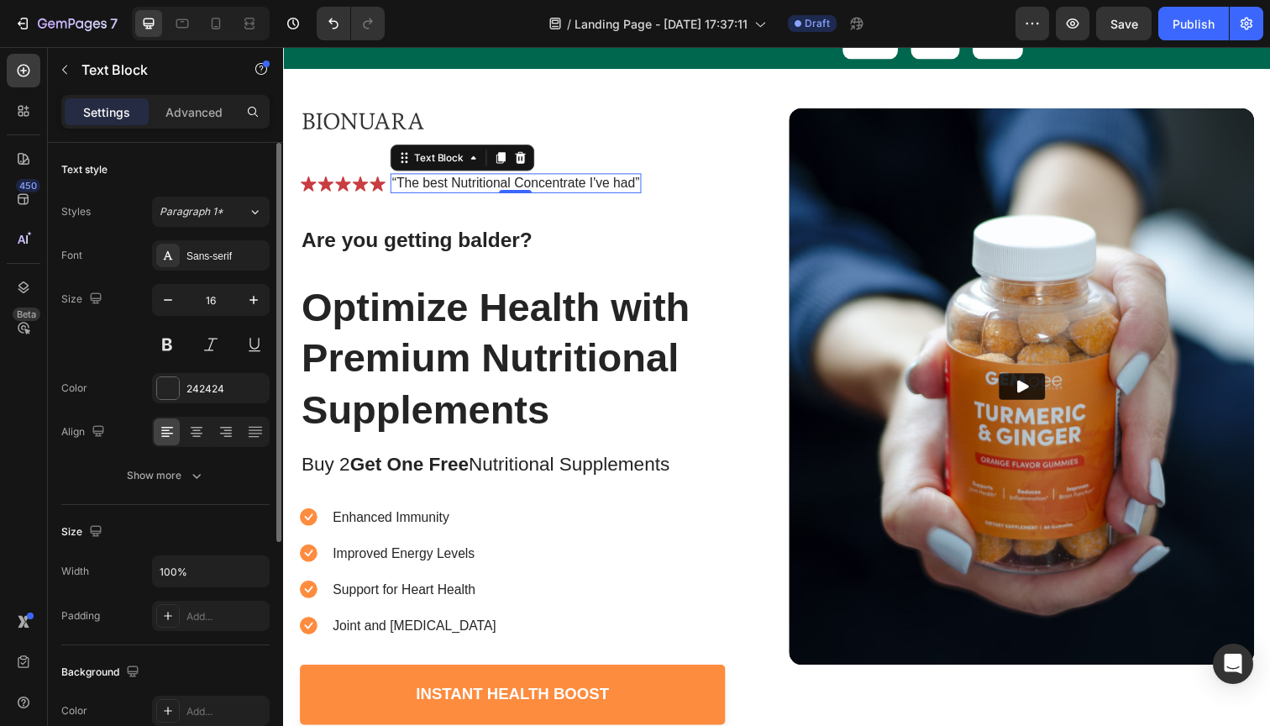
click at [425, 178] on p "“The best Nutritional Concentrate I've had”" at bounding box center [520, 187] width 253 height 18
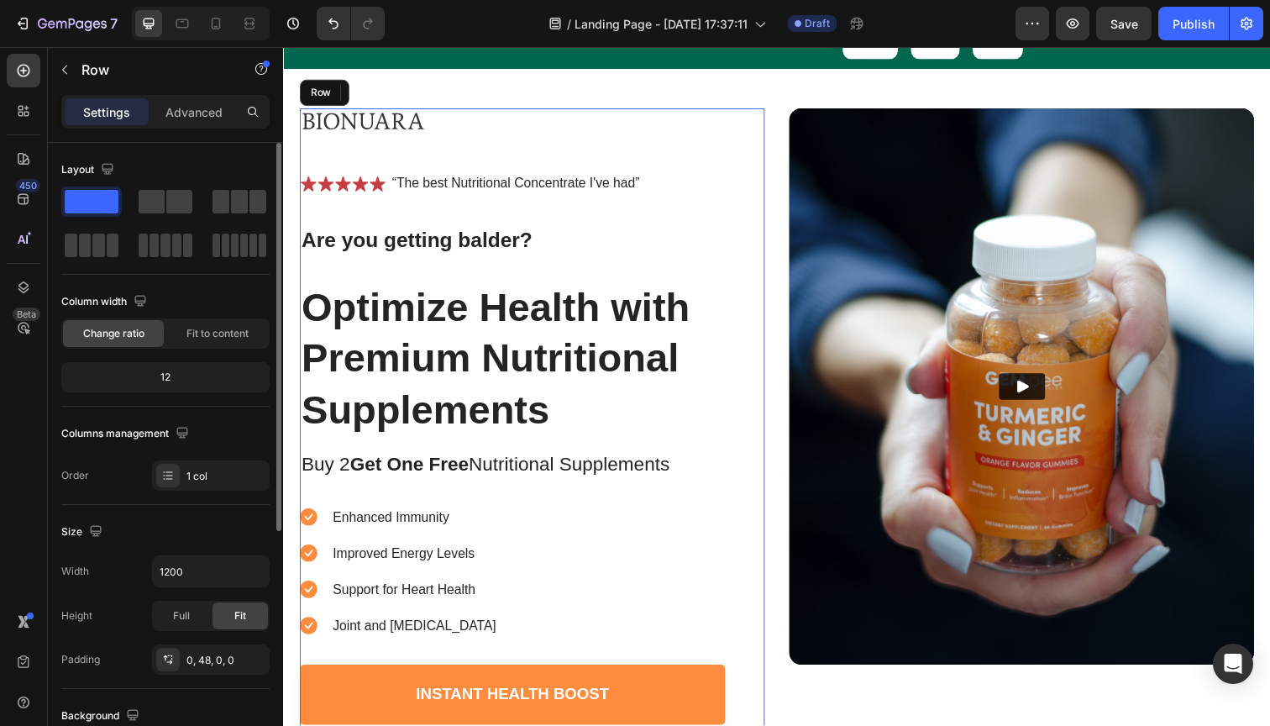
click at [347, 171] on div "Image Icon Icon Icon Icon Icon Icon List “The best Nutritional Concentrate I've…" at bounding box center [517, 442] width 434 height 664
click at [339, 182] on icon at bounding box center [344, 187] width 18 height 18
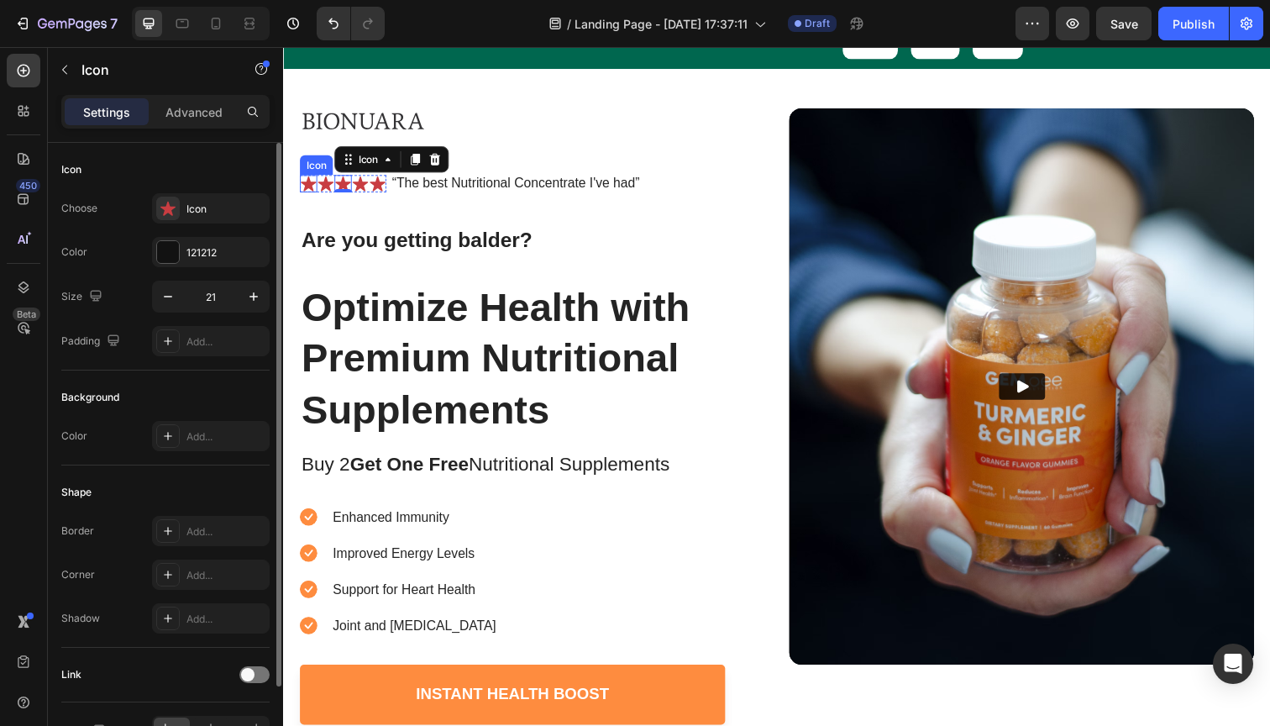
click at [317, 181] on icon at bounding box center [309, 187] width 18 height 18
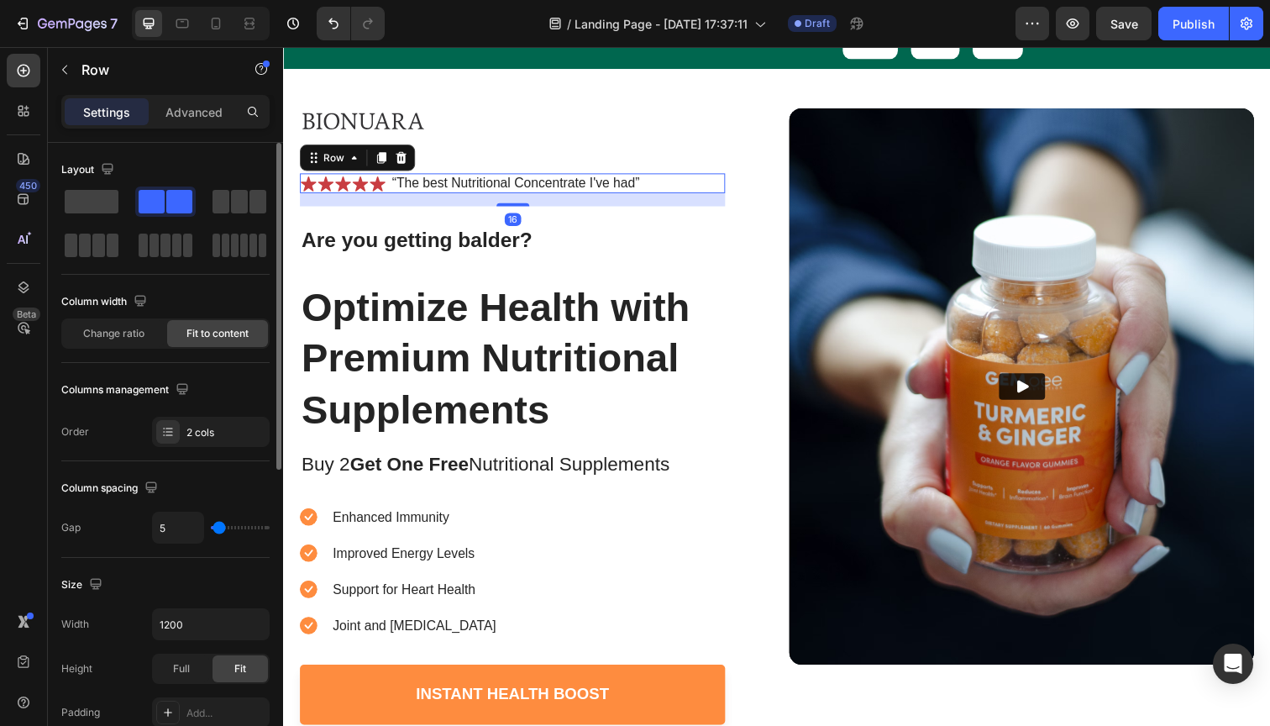
click at [673, 176] on div "Icon Icon Icon Icon Icon Icon List “The best Nutritional Concentrate I've had” …" at bounding box center [517, 186] width 434 height 21
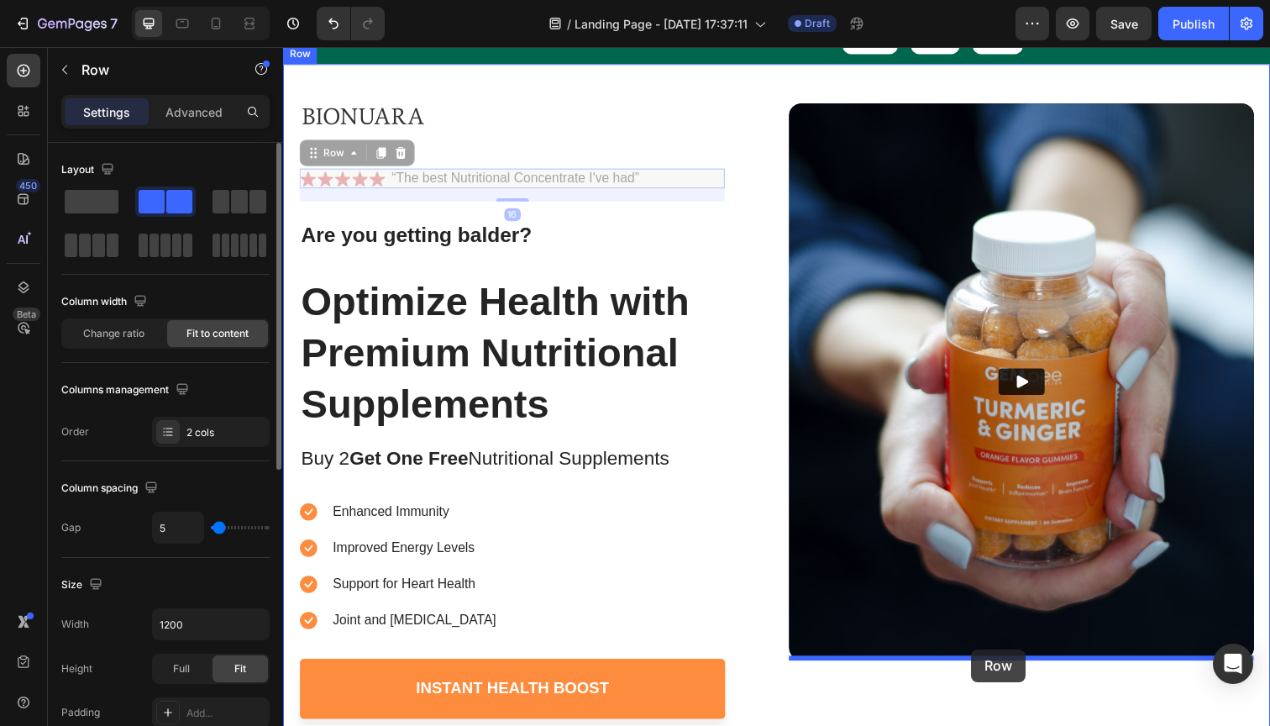
drag, startPoint x: 665, startPoint y: 183, endPoint x: 985, endPoint y: 663, distance: 576.2
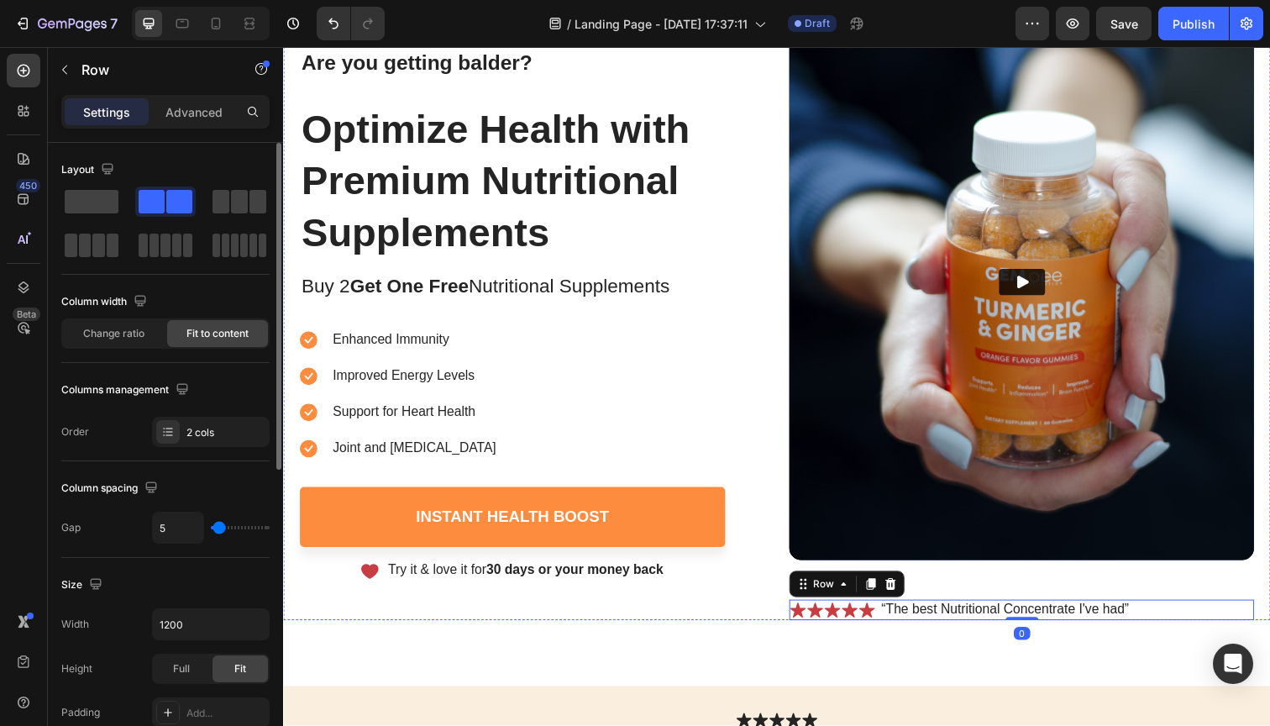
scroll to position [192, 0]
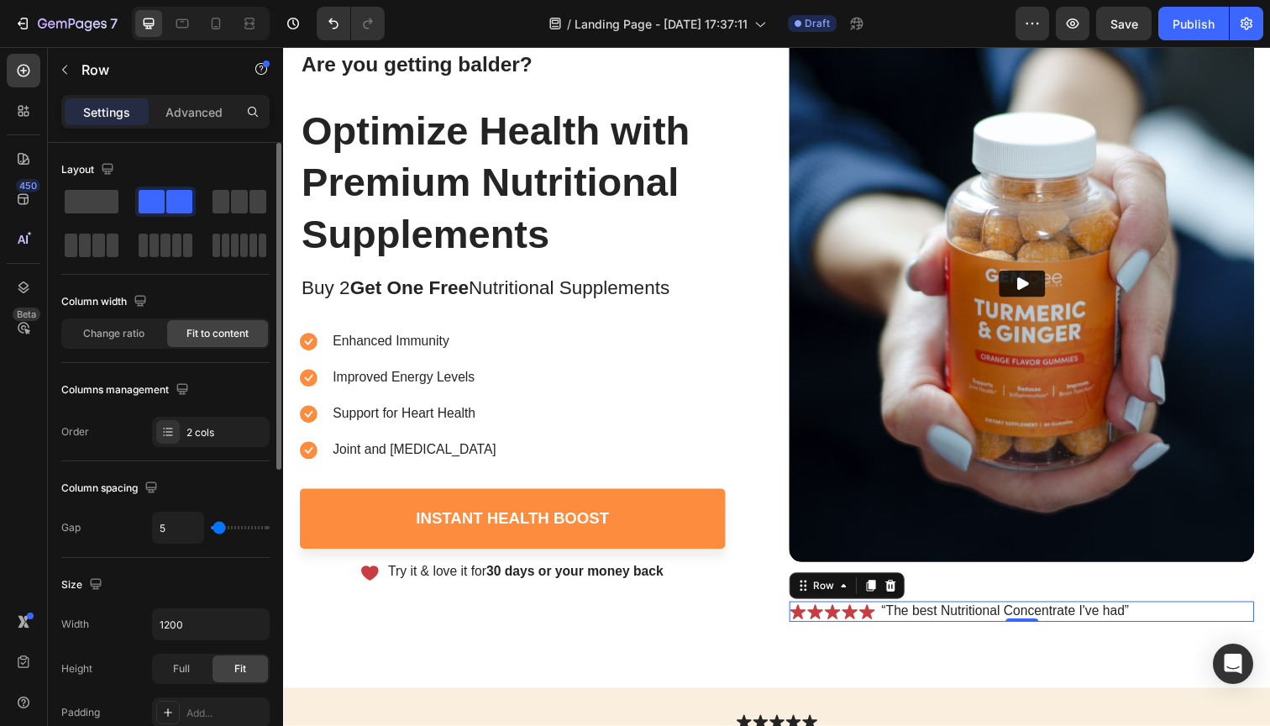
click at [1172, 620] on div "Icon Icon Icon Icon Icon Icon List “The best Nutritional Concentrate I've had” …" at bounding box center [1037, 623] width 475 height 21
click at [174, 122] on div "Advanced" at bounding box center [194, 111] width 84 height 27
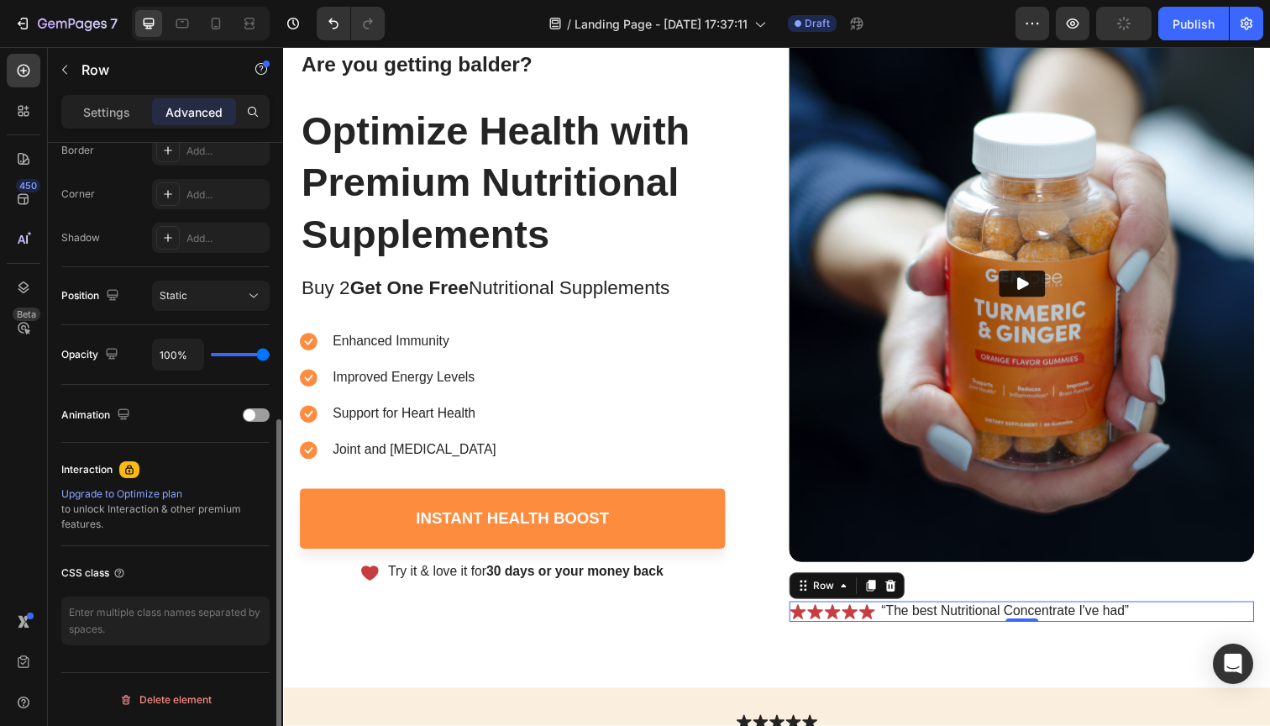
scroll to position [0, 0]
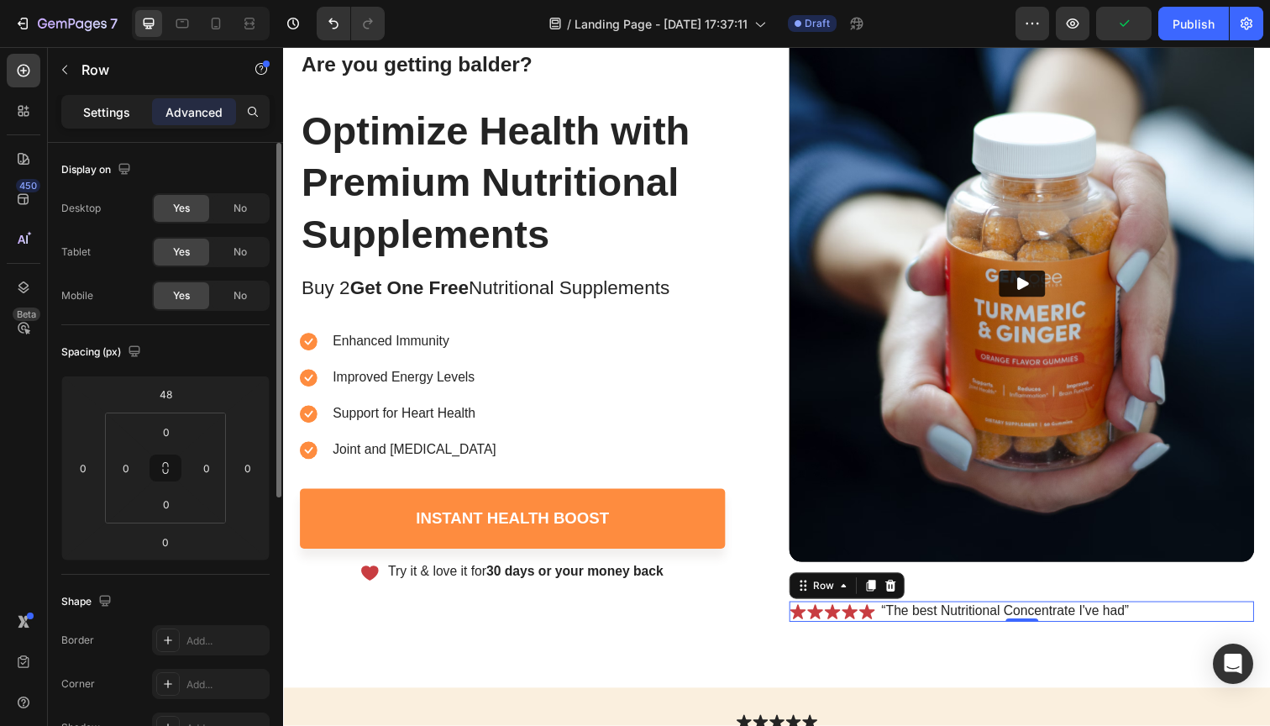
click at [108, 119] on p "Settings" at bounding box center [106, 112] width 47 height 18
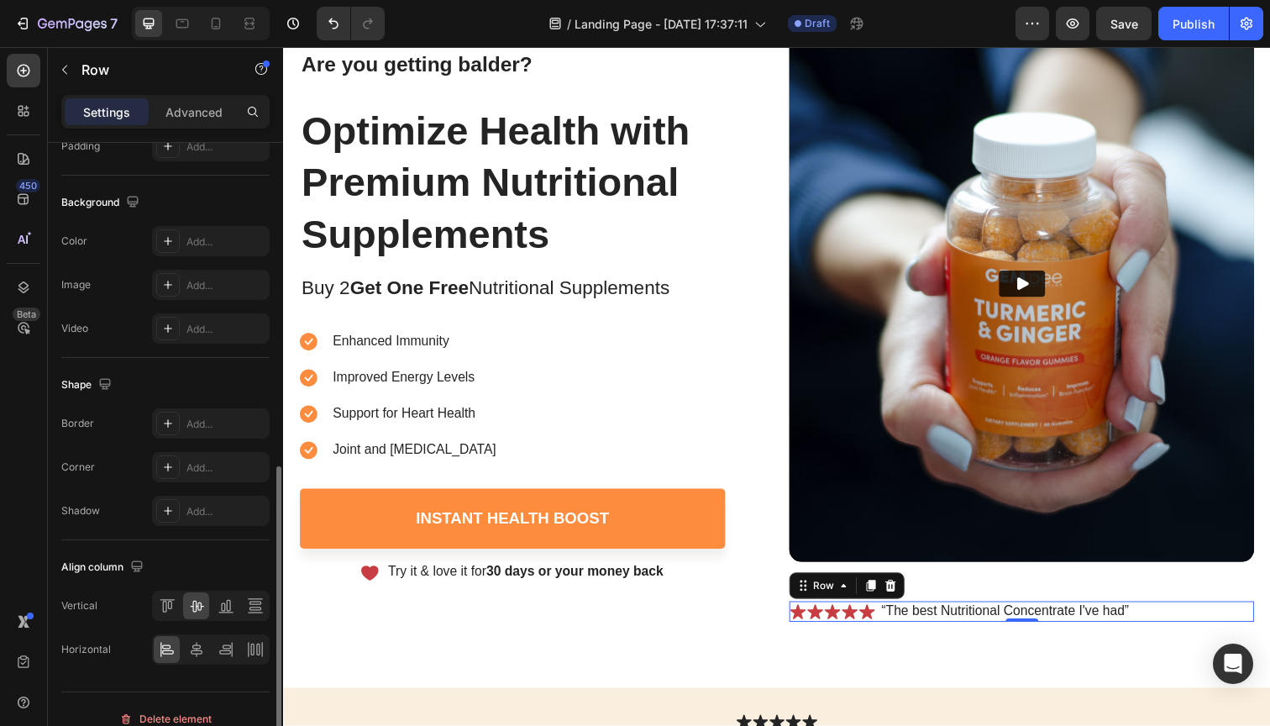
scroll to position [586, 0]
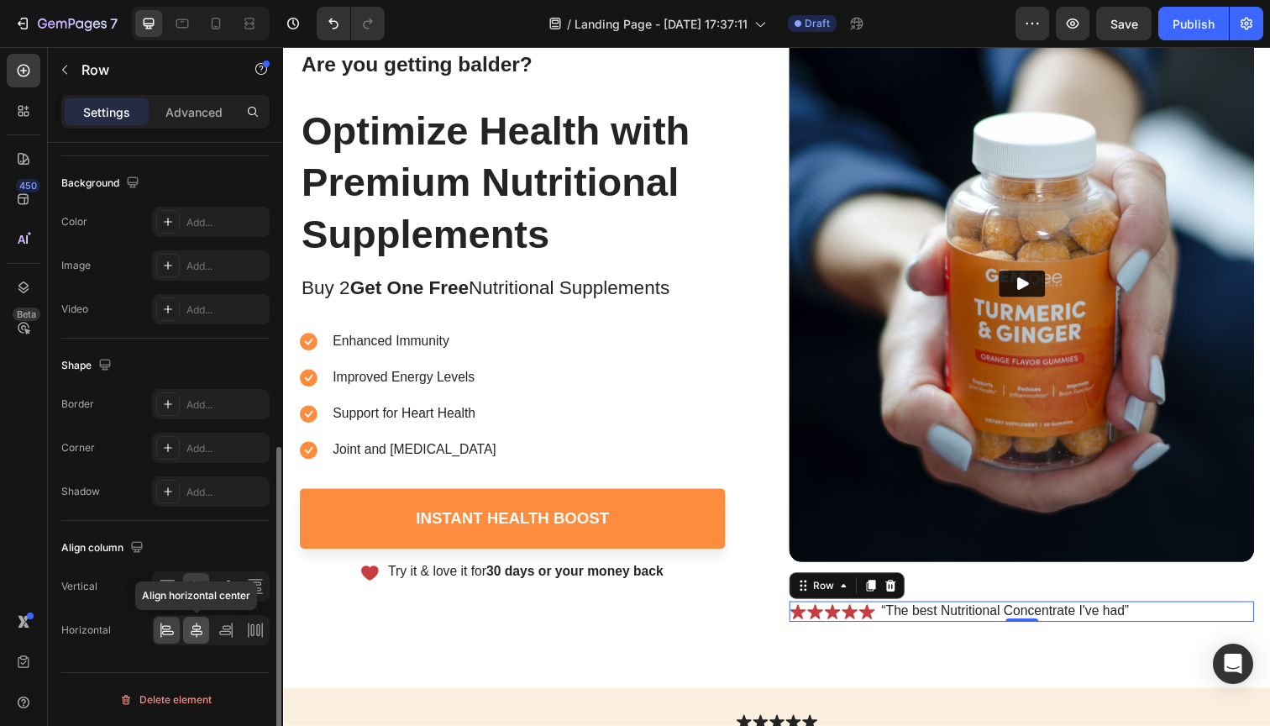
click at [194, 625] on icon at bounding box center [196, 630] width 17 height 17
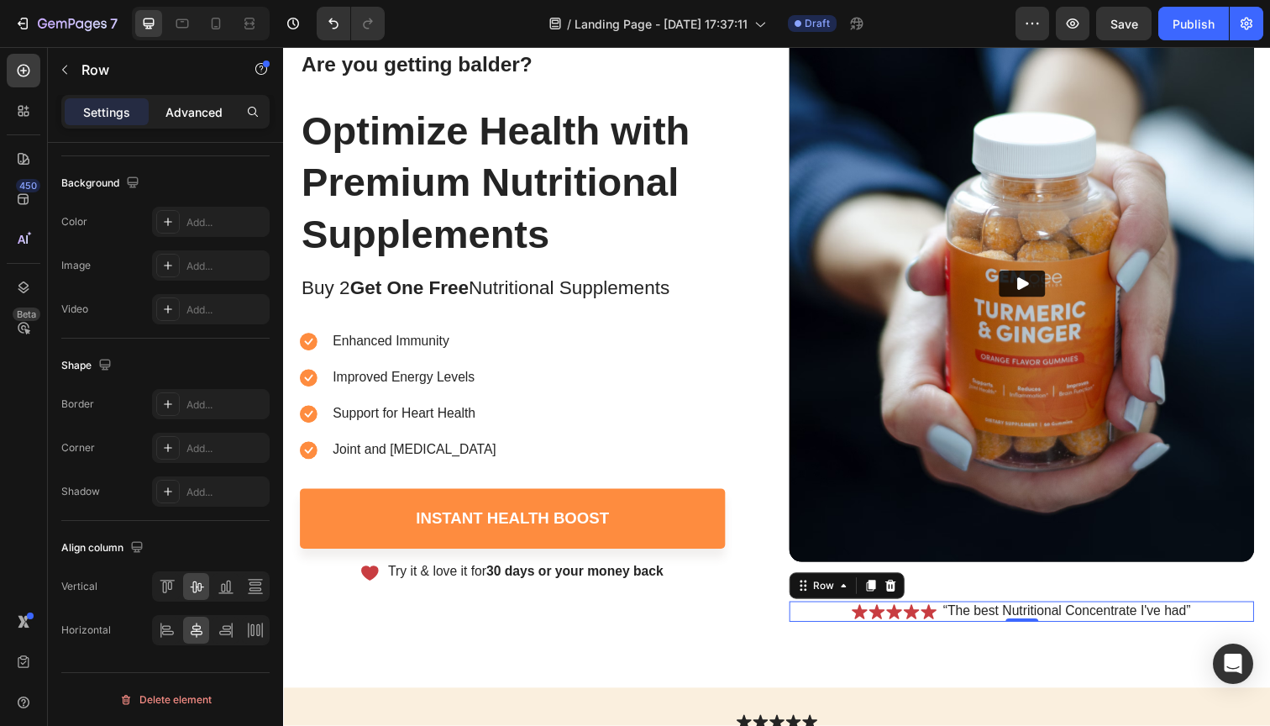
click at [197, 106] on p "Advanced" at bounding box center [193, 112] width 57 height 18
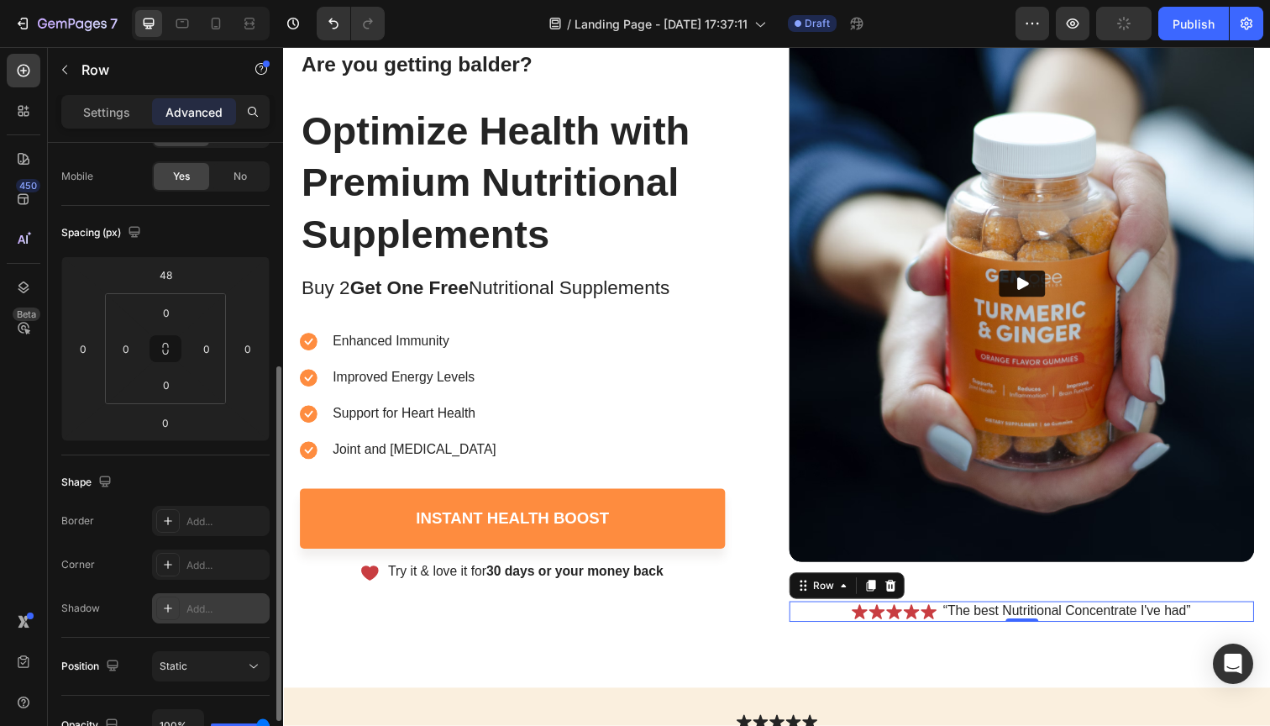
scroll to position [0, 0]
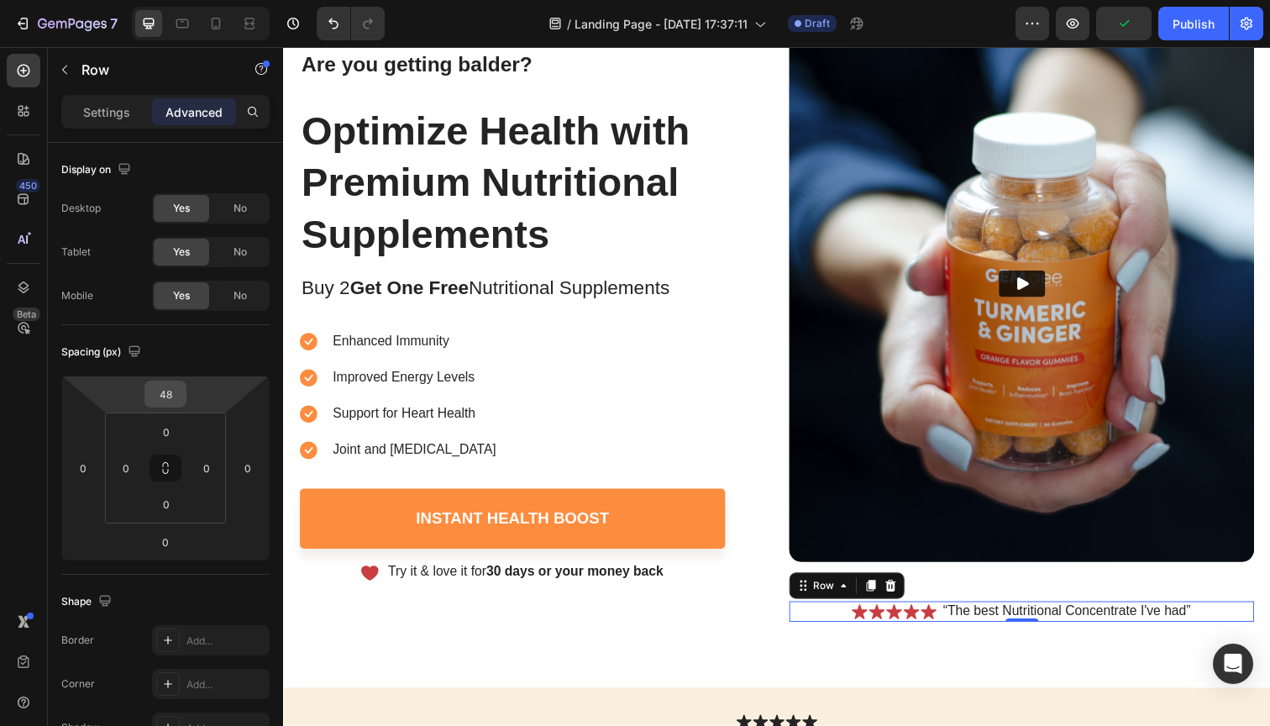
click at [165, 392] on input "48" at bounding box center [166, 393] width 34 height 25
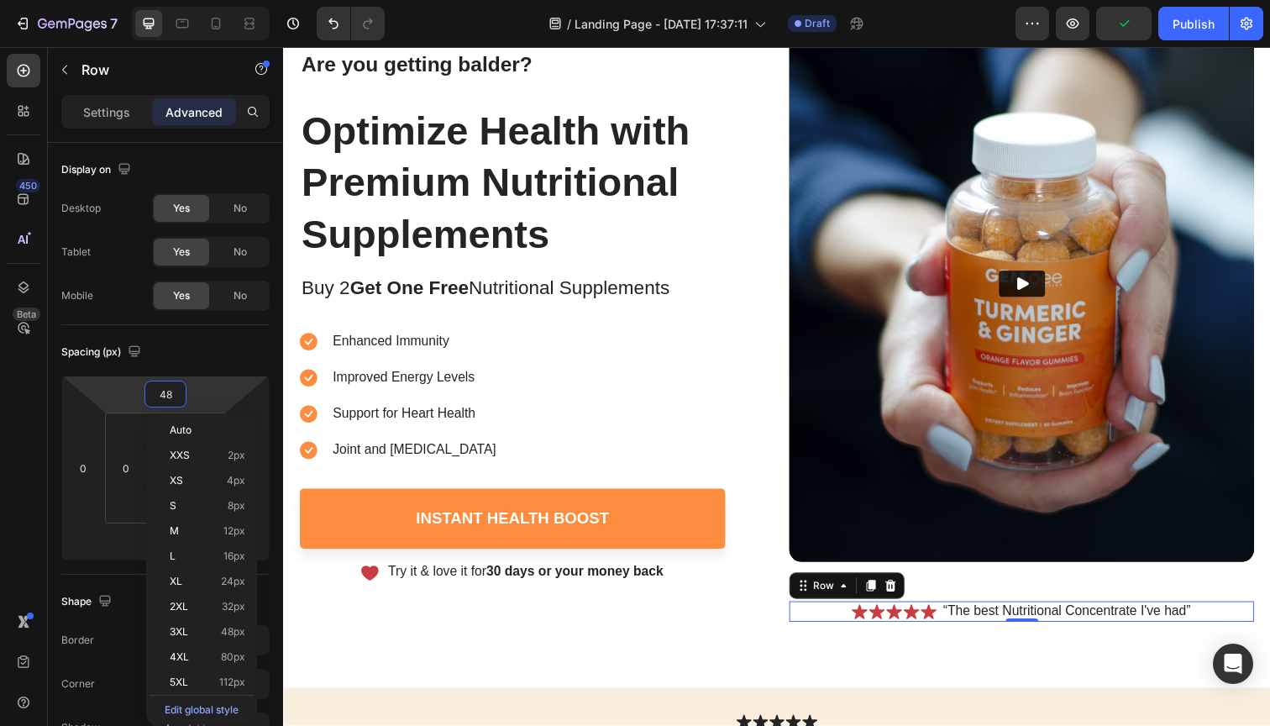
click at [165, 392] on input "48" at bounding box center [166, 393] width 34 height 25
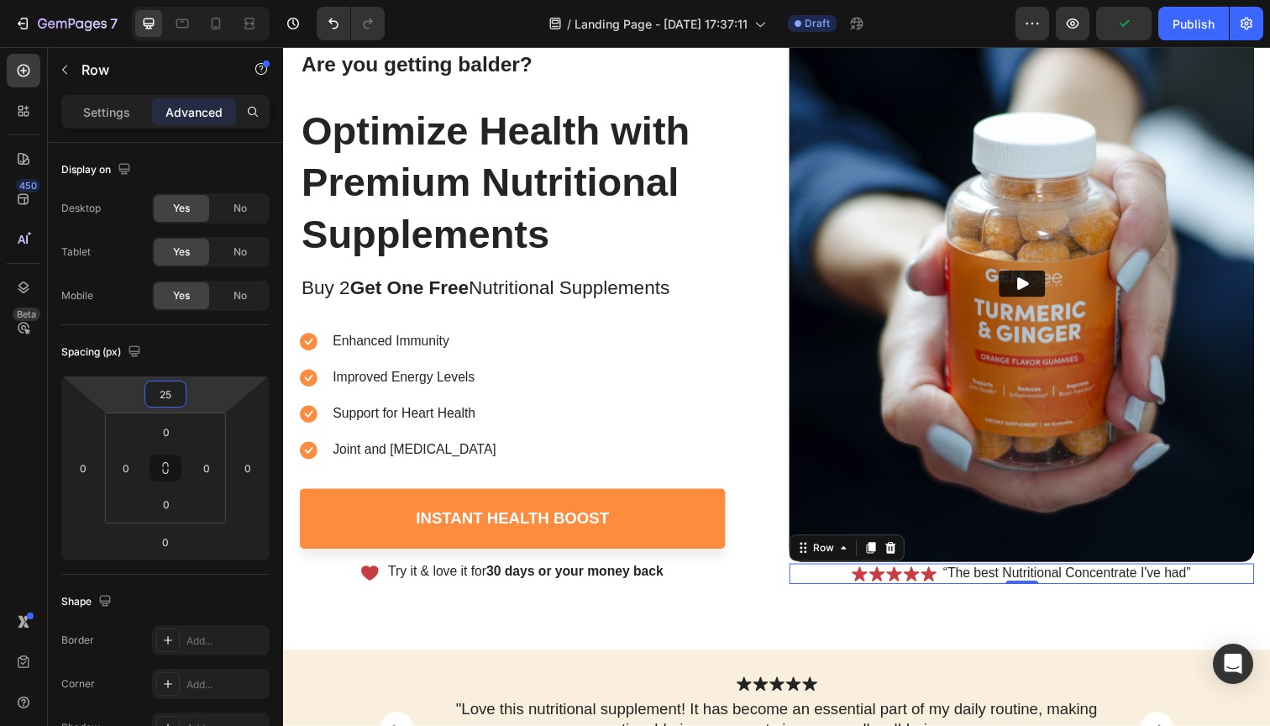
type input "25"
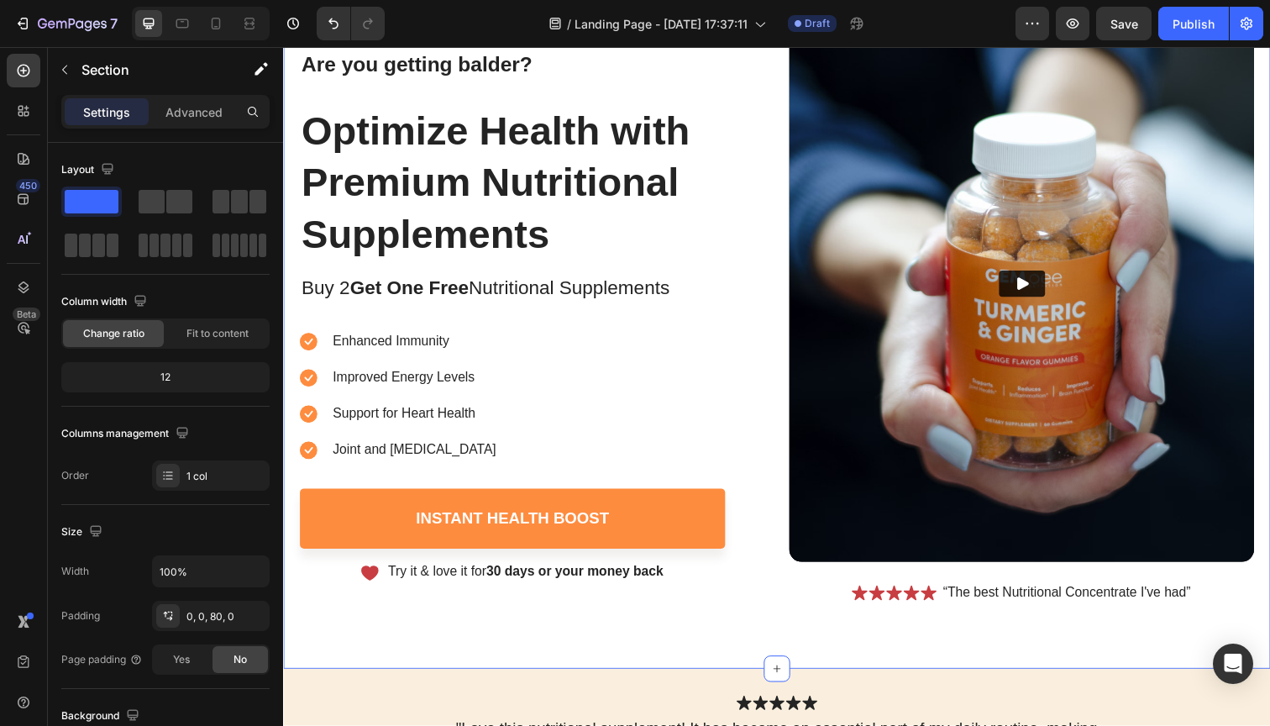
click at [963, 643] on div "buy 2 get one free Text Block 05 Hours 30 Mins 45 Secs Countdown Timer Row Imag…" at bounding box center [787, 286] width 1008 height 792
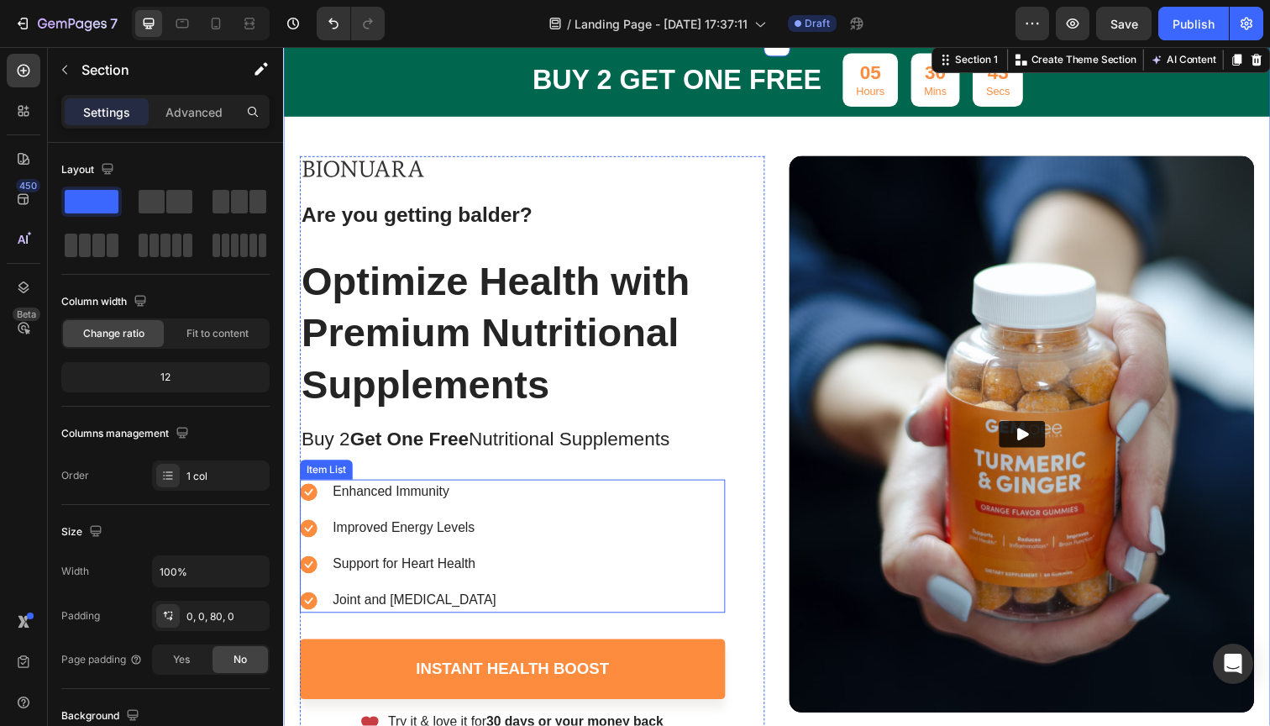
scroll to position [4, 0]
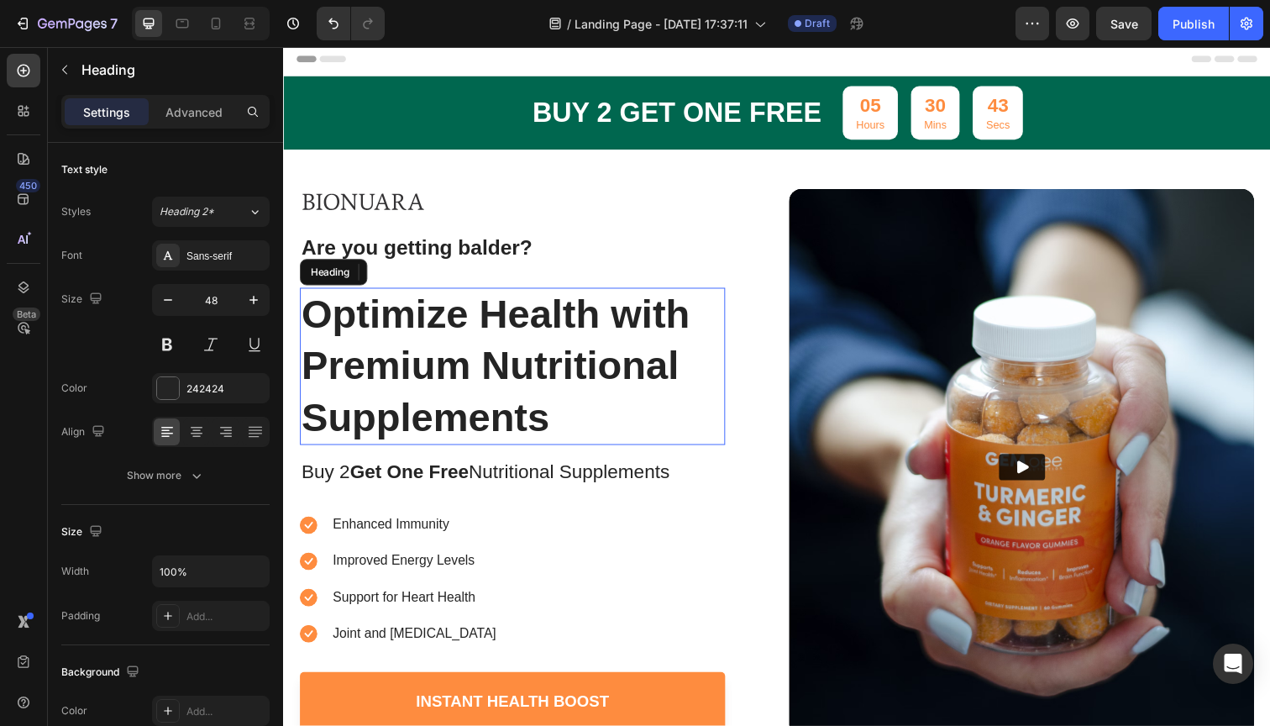
click at [496, 345] on h1 "Optimize Health with Premium Nutritional Supplements" at bounding box center [517, 373] width 434 height 160
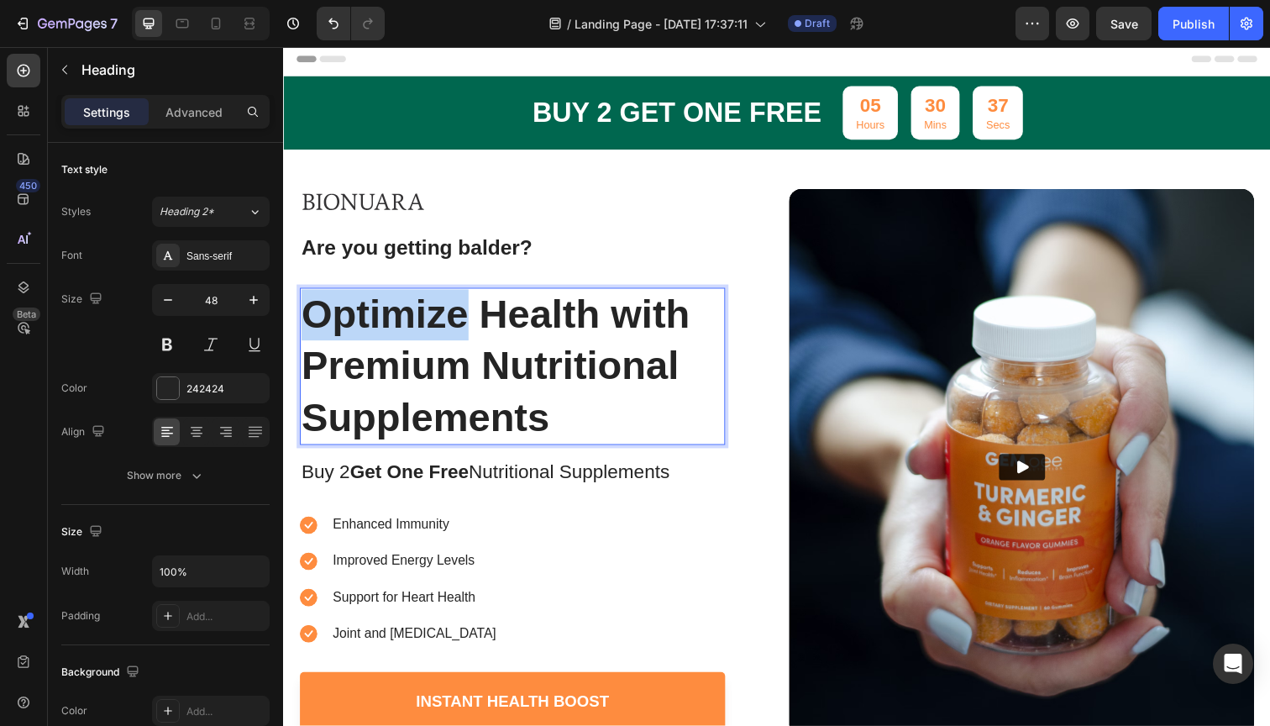
click at [425, 332] on p "Optimize Health with Premium Nutritional Supplements" at bounding box center [517, 373] width 431 height 157
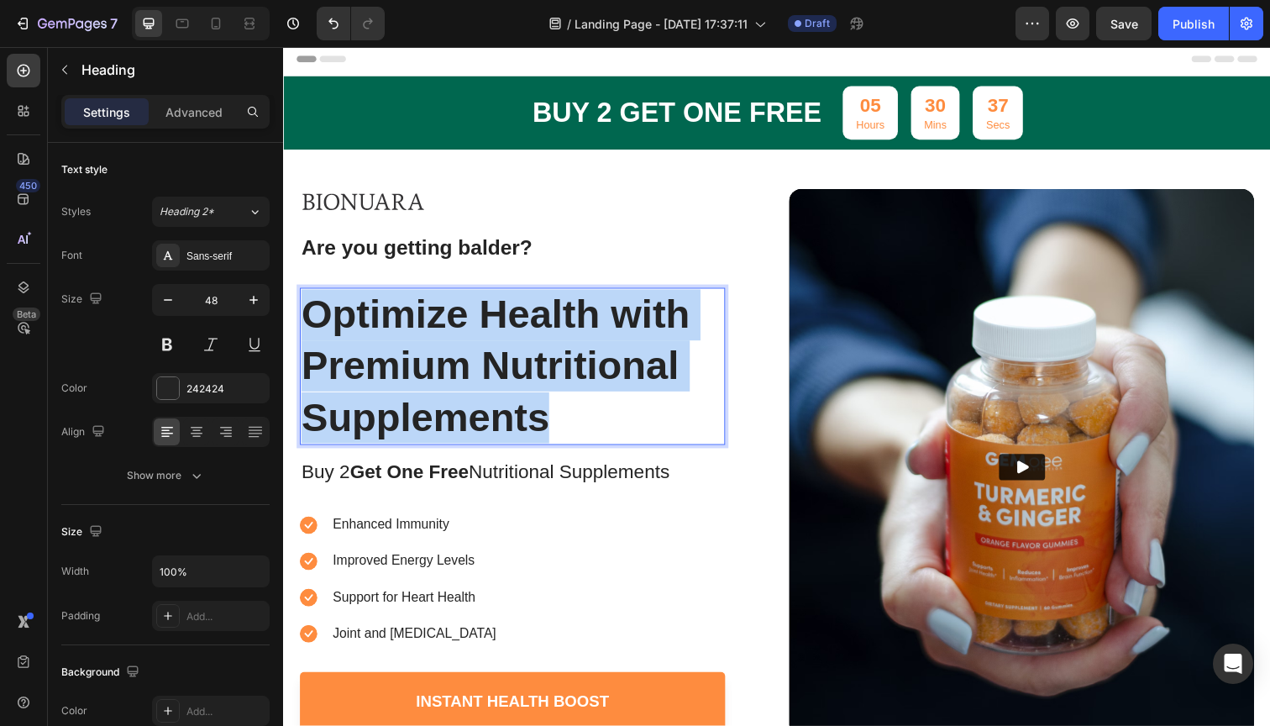
click at [425, 332] on p "Optimize Health with Premium Nutritional Supplements" at bounding box center [517, 373] width 431 height 157
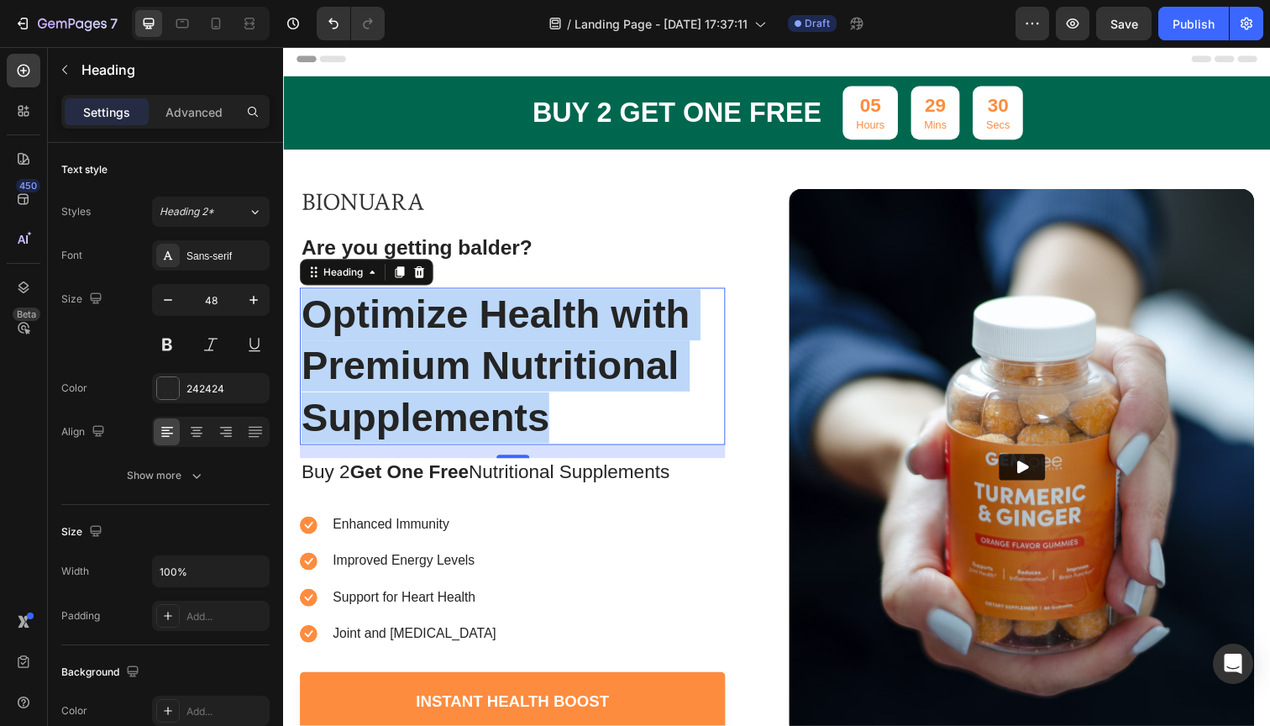
click at [392, 363] on p "Optimize Health with Premium Nutritional Supplements" at bounding box center [517, 373] width 431 height 157
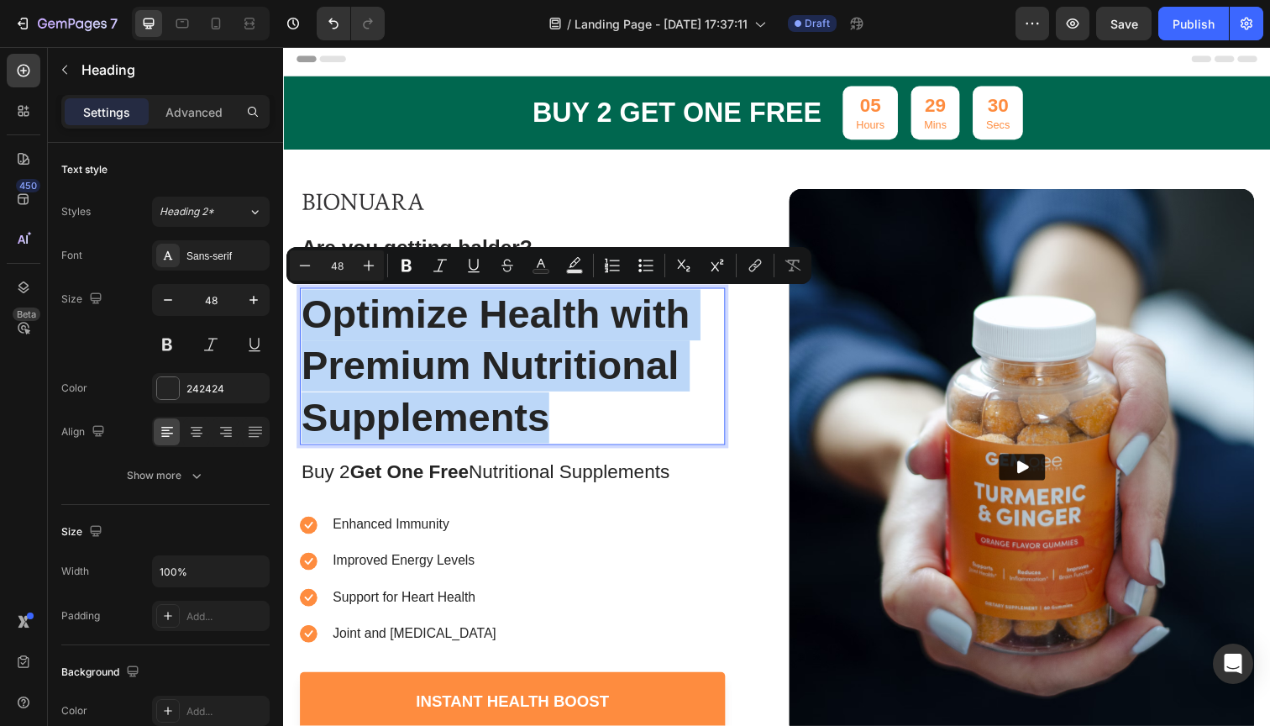
click at [392, 363] on p "Optimize Health with Premium Nutritional Supplements" at bounding box center [517, 373] width 431 height 157
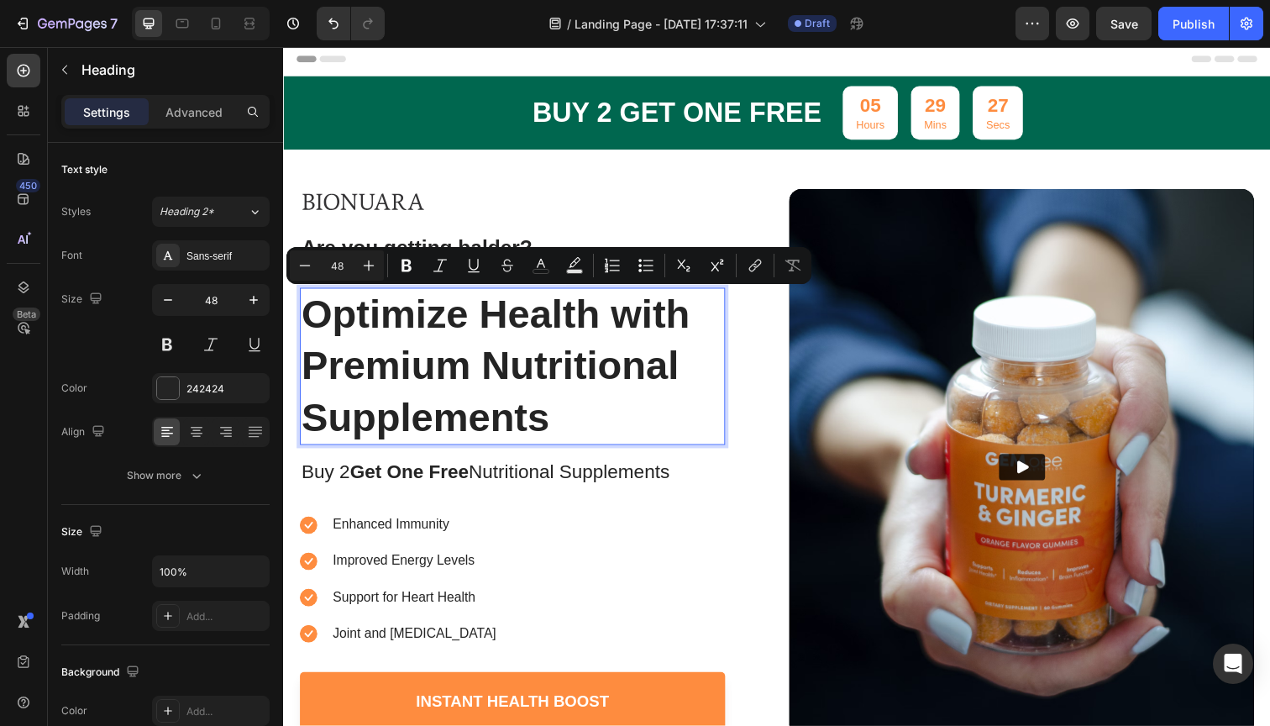
click at [378, 332] on p "Optimize Health with Premium Nutritional Supplements" at bounding box center [517, 373] width 431 height 157
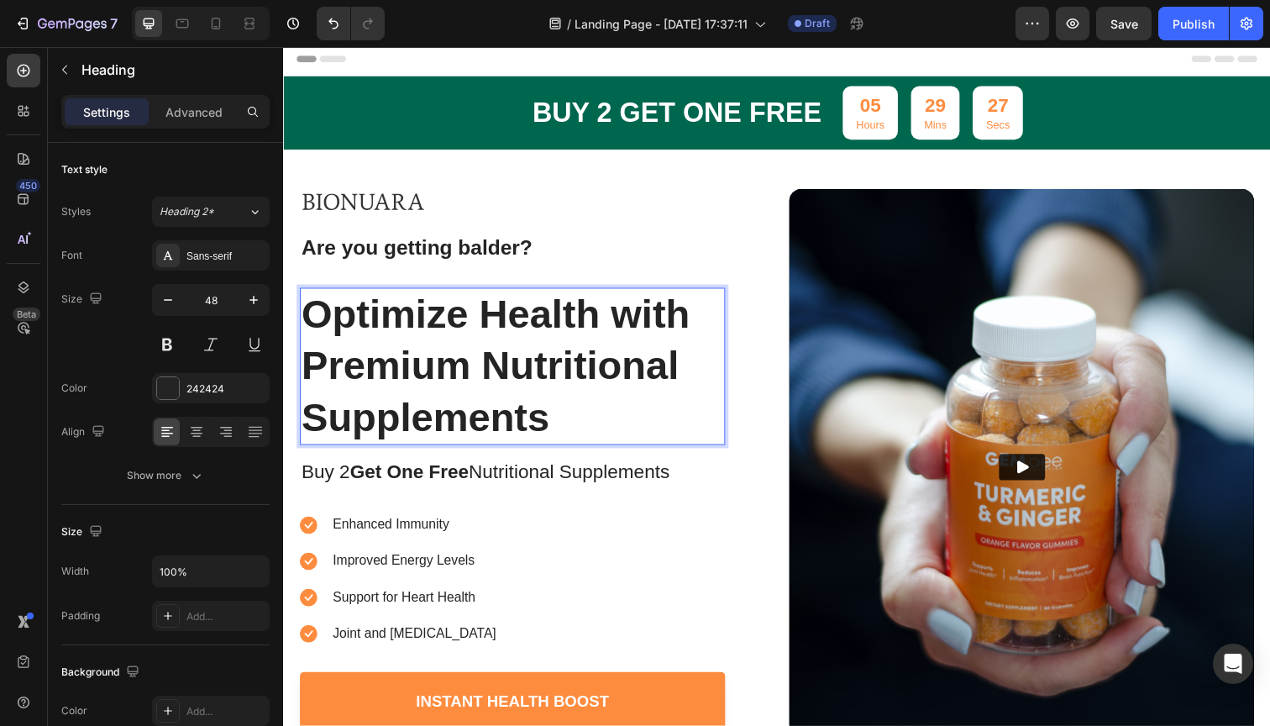
click at [323, 317] on p "Optimize Health with Premium Nutritional Supplements" at bounding box center [517, 373] width 431 height 157
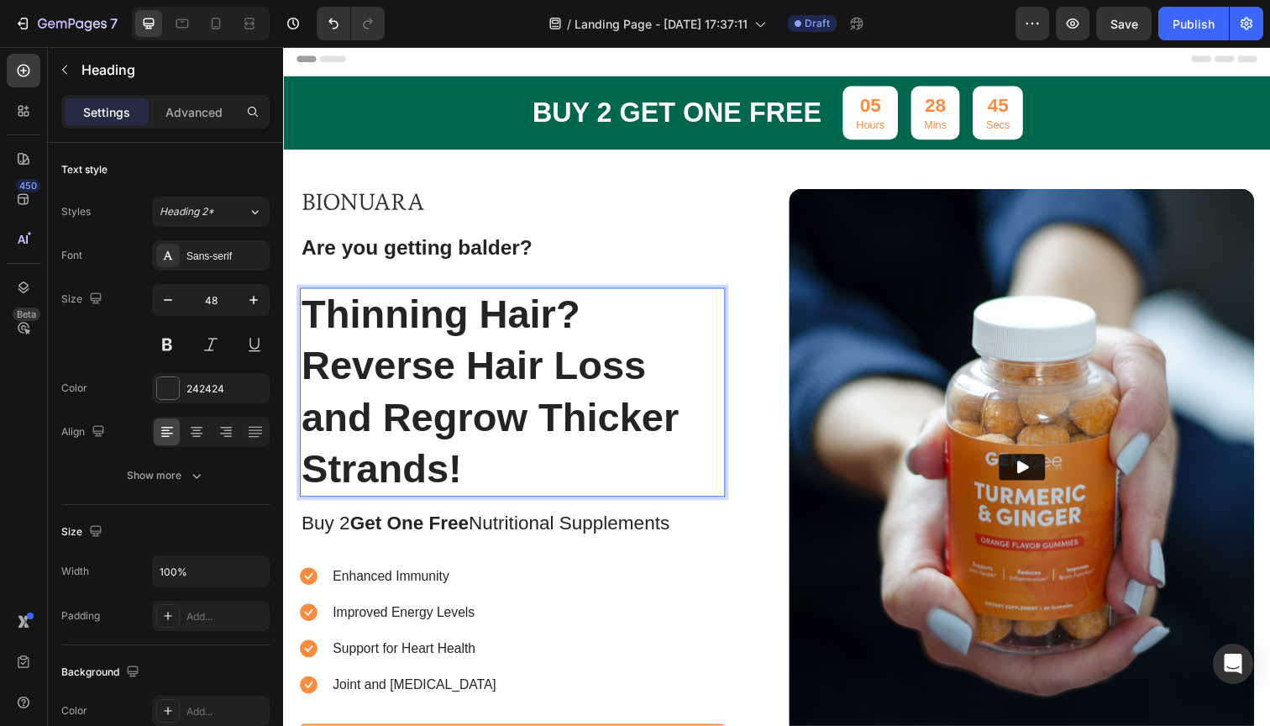
click at [391, 321] on p "Thinning Hair? Reverse Hair Loss and Regrow Thicker Strands!" at bounding box center [517, 400] width 431 height 210
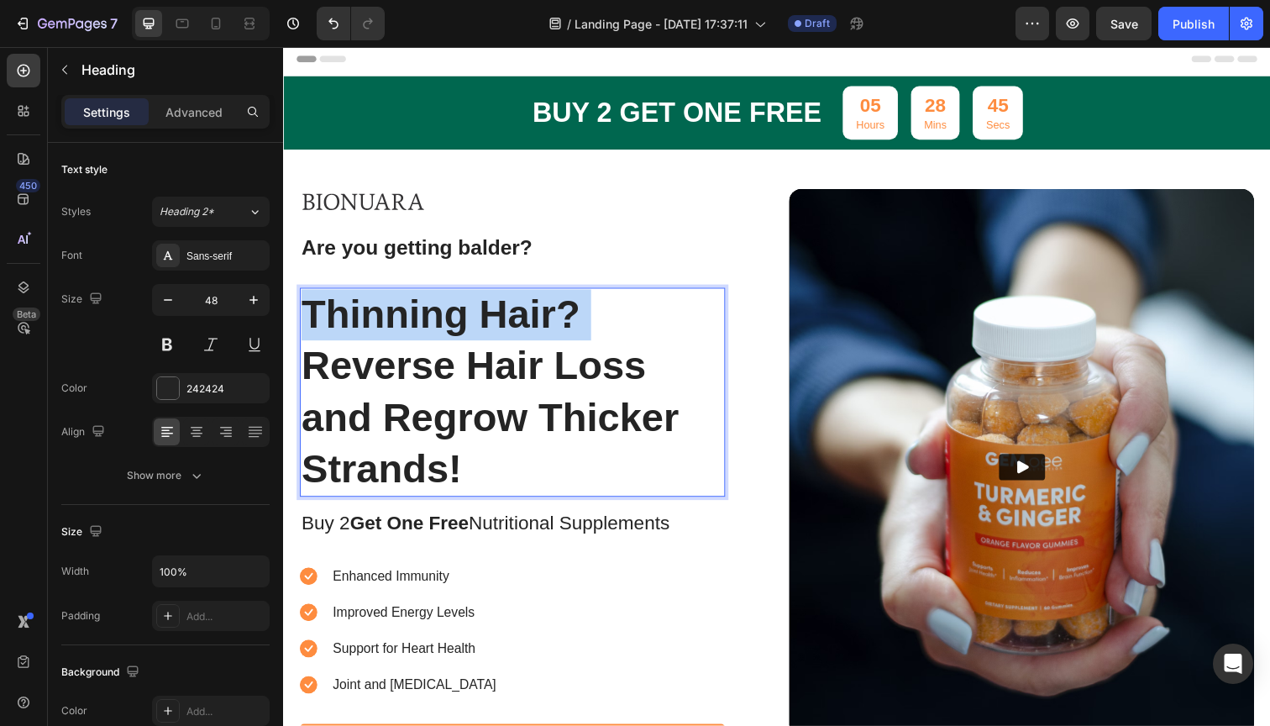
click at [391, 321] on p "Thinning Hair? Reverse Hair Loss and Regrow Thicker Strands!" at bounding box center [517, 400] width 431 height 210
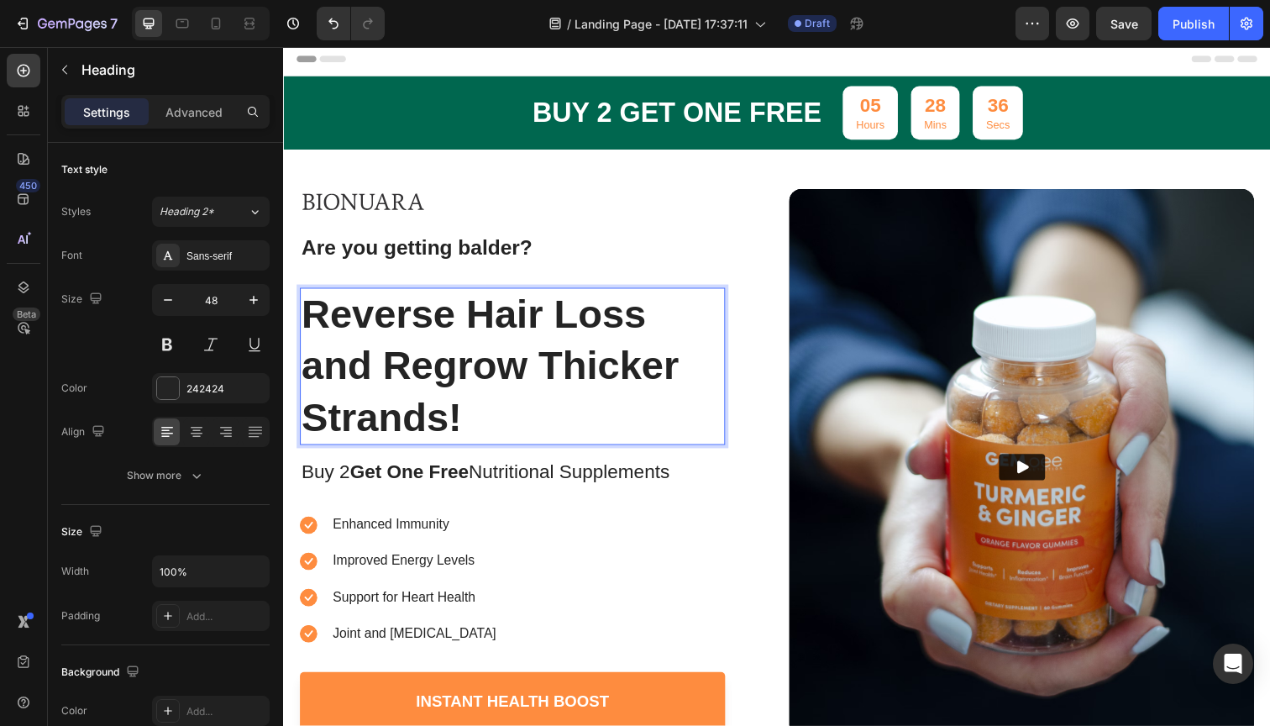
click at [485, 424] on p "Reverse Hair Loss and Regrow Thicker Strands!" at bounding box center [517, 373] width 431 height 157
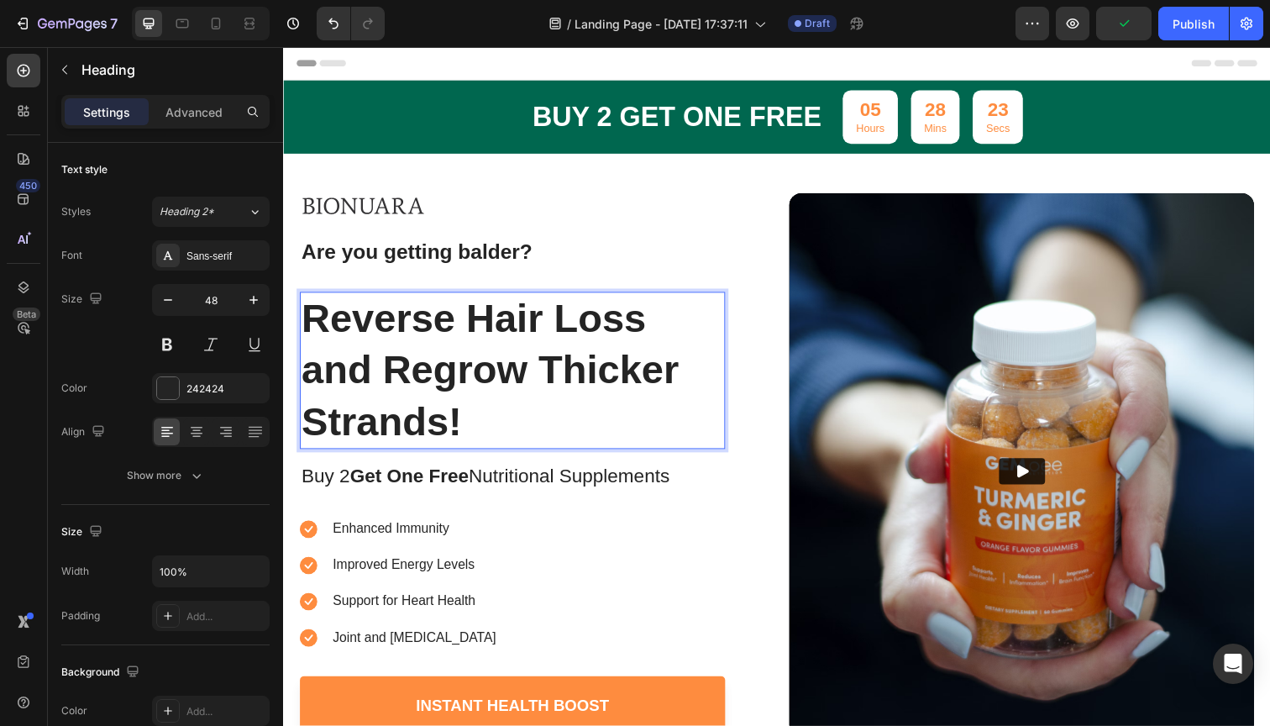
scroll to position [0, 0]
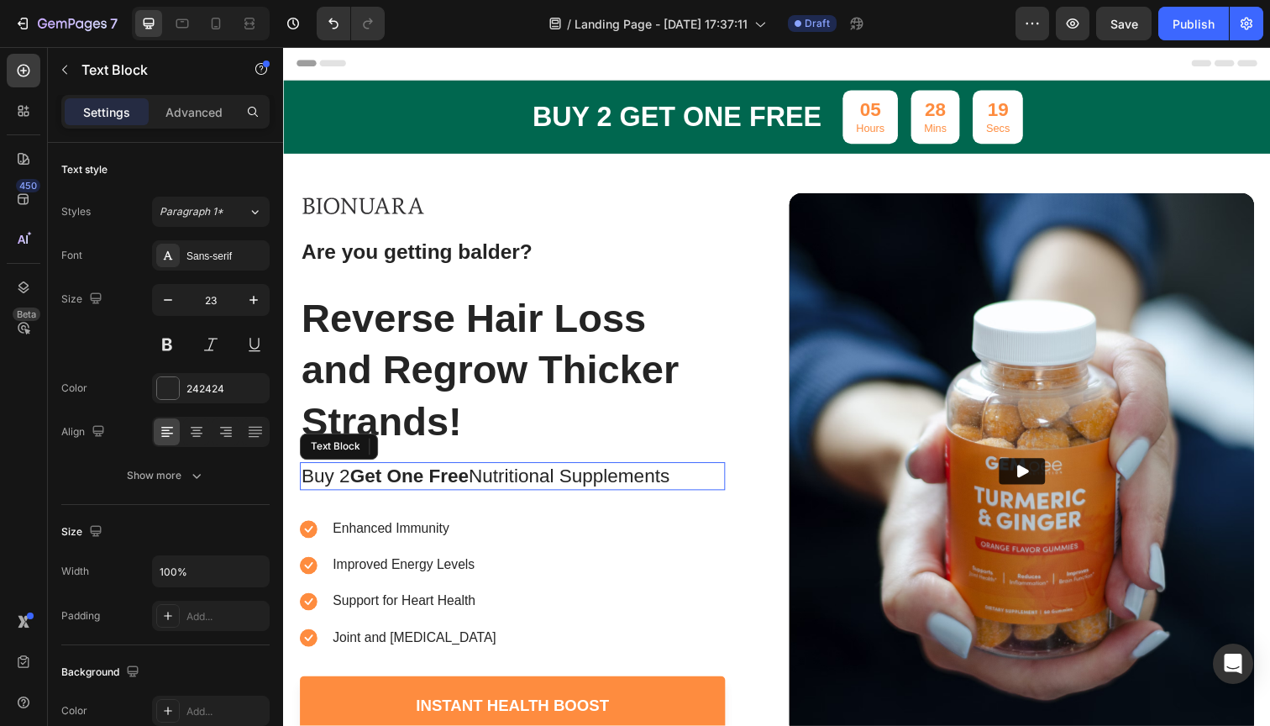
click at [464, 493] on strong "Get One Free" at bounding box center [411, 485] width 121 height 22
click at [464, 481] on strong "Get One Free" at bounding box center [411, 485] width 121 height 22
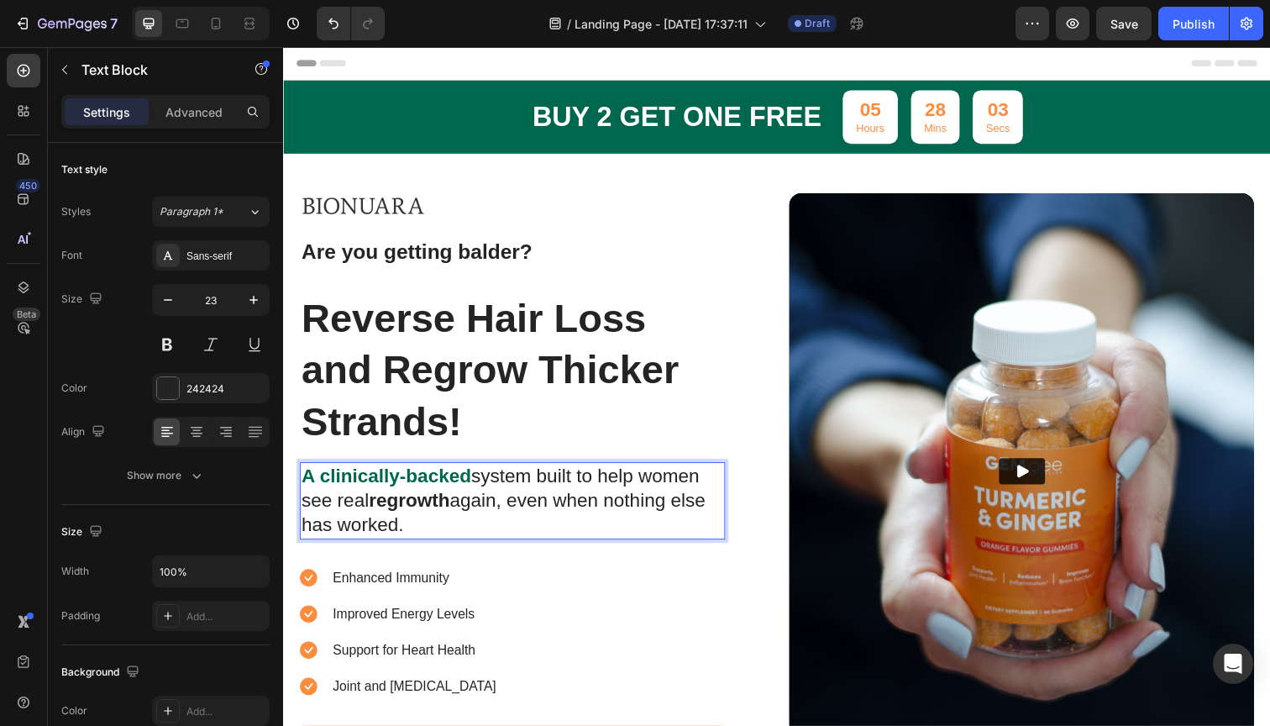
click at [661, 488] on p "A clinically-backed system built to help women see real regrowth again, even wh…" at bounding box center [517, 511] width 431 height 76
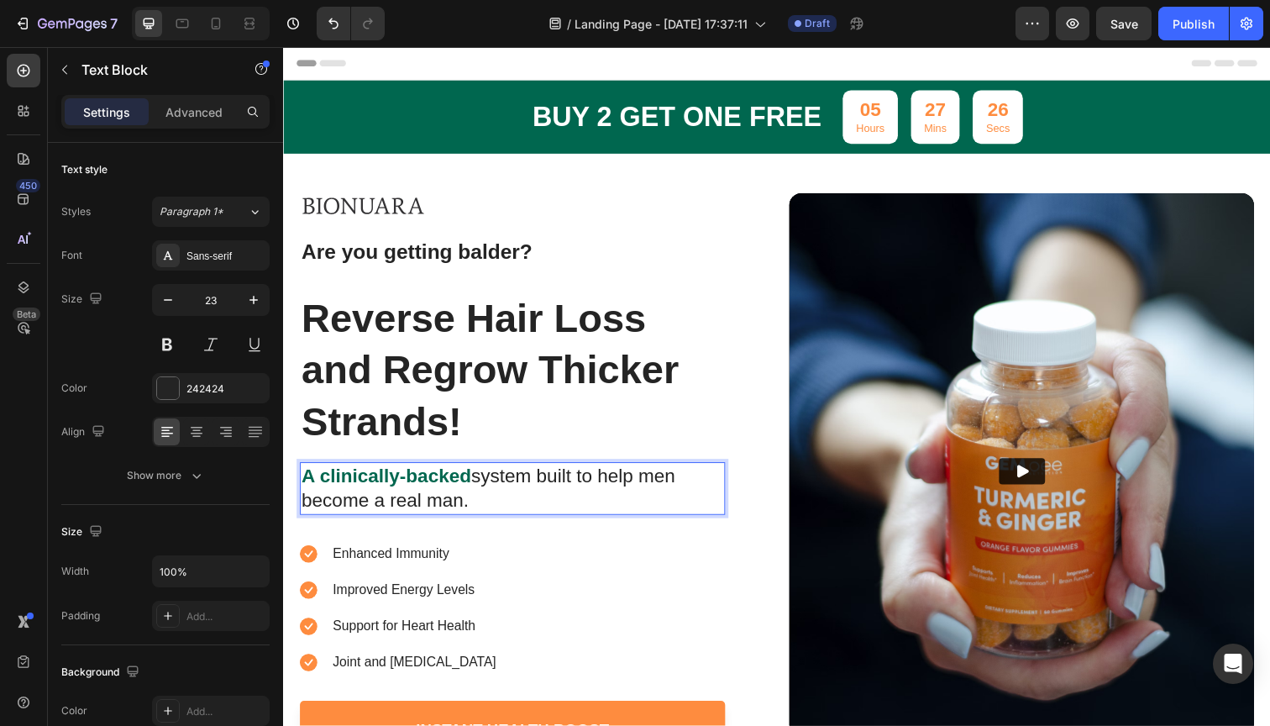
click at [439, 503] on p "A clinically-backed system built to help men become a real man." at bounding box center [517, 498] width 431 height 50
click at [451, 506] on p "A clinically-backed system built to help men become a real man." at bounding box center [517, 498] width 431 height 50
click at [470, 509] on p "A clinically-backed system built to help men become a real men." at bounding box center [517, 498] width 431 height 50
click at [450, 506] on p "A clinically-backed system built to help men become real men." at bounding box center [517, 498] width 431 height 50
click at [602, 502] on p "A clinically-backed system built to help men become more self confident and con…" at bounding box center [517, 498] width 431 height 50
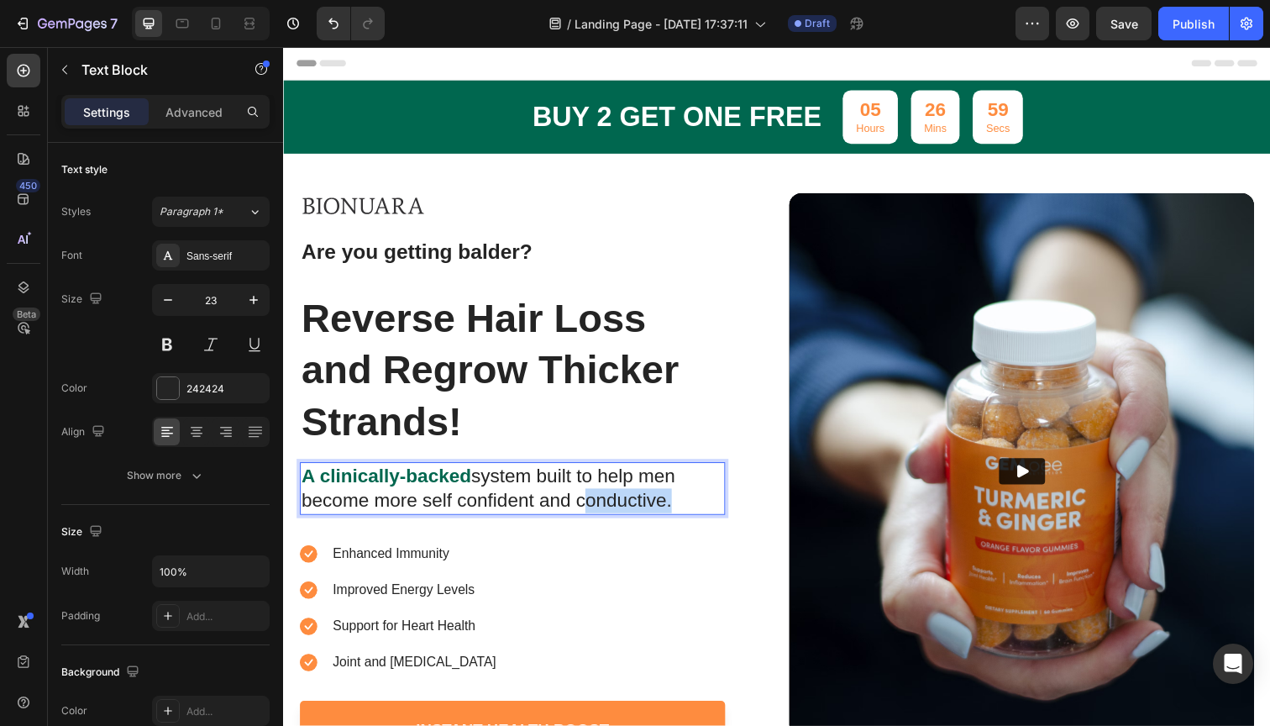
click at [602, 502] on p "A clinically-backed system built to help men become more self confident and con…" at bounding box center [517, 498] width 431 height 50
copy p "conductive"
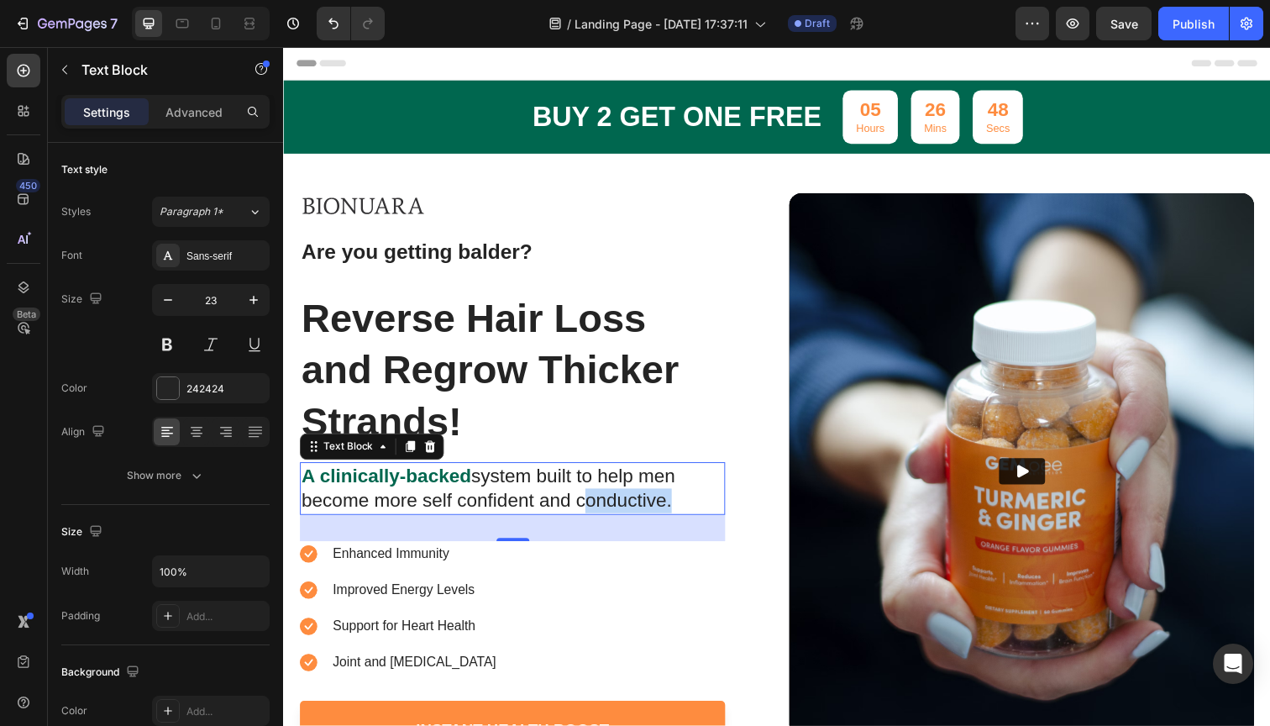
drag, startPoint x: 689, startPoint y: 48, endPoint x: 611, endPoint y: 517, distance: 475.2
click at [611, 517] on p "A clinically-backed system built to help men become more self confident and con…" at bounding box center [517, 498] width 431 height 50
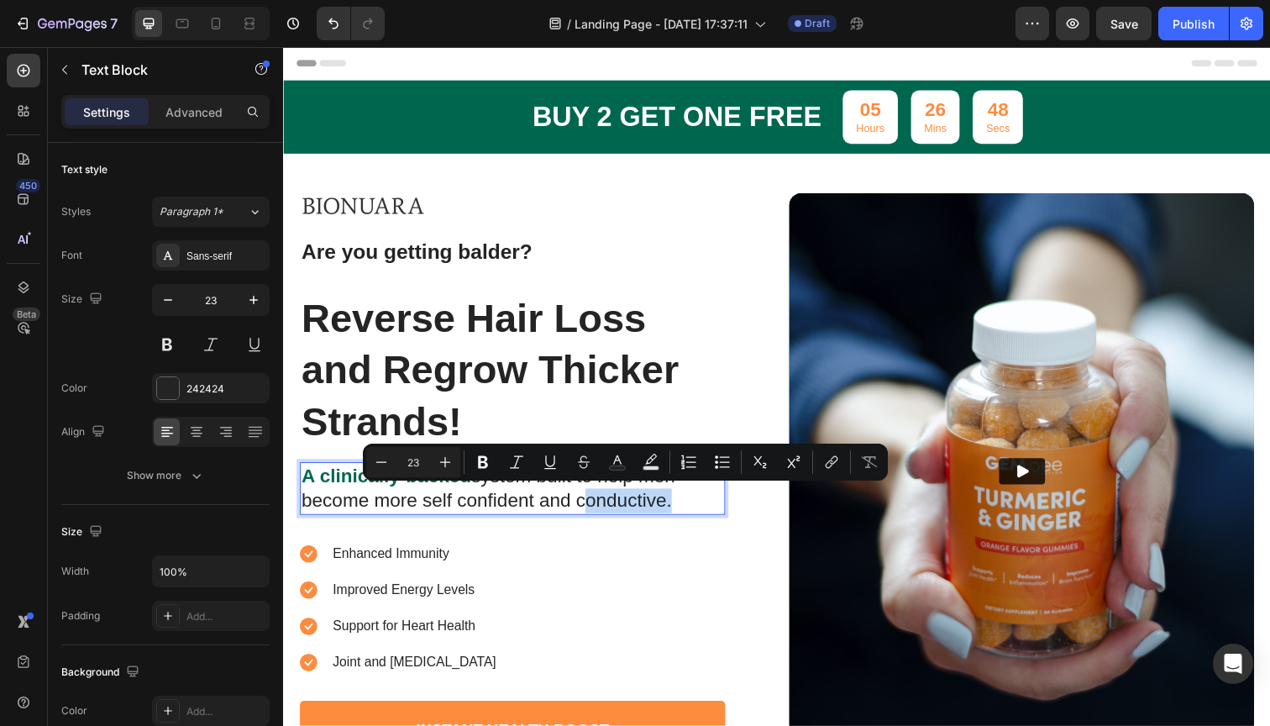
click at [611, 513] on p "A clinically-backed system built to help men become more self confident and con…" at bounding box center [517, 498] width 431 height 50
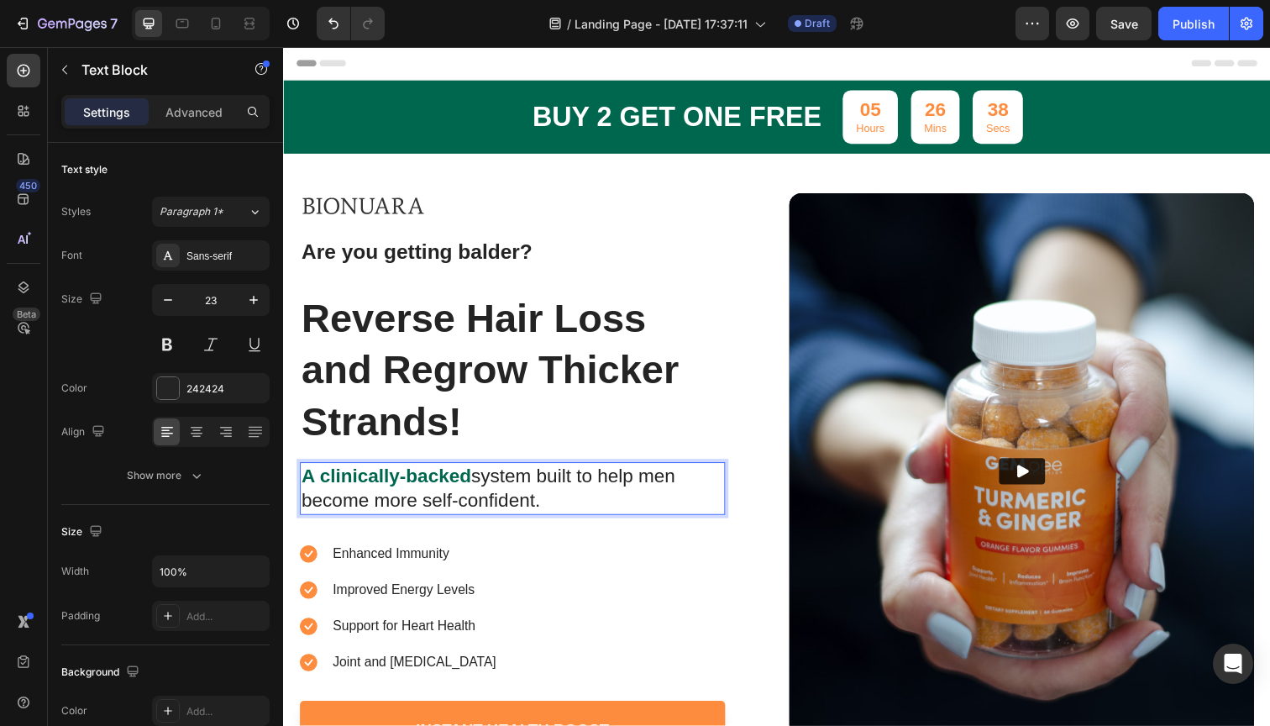
click at [349, 508] on p "A clinically-backed system built to help men become more self-confident." at bounding box center [517, 498] width 431 height 50
click at [546, 502] on p "A clinically-backed system built to help men become more self-confident." at bounding box center [517, 498] width 431 height 50
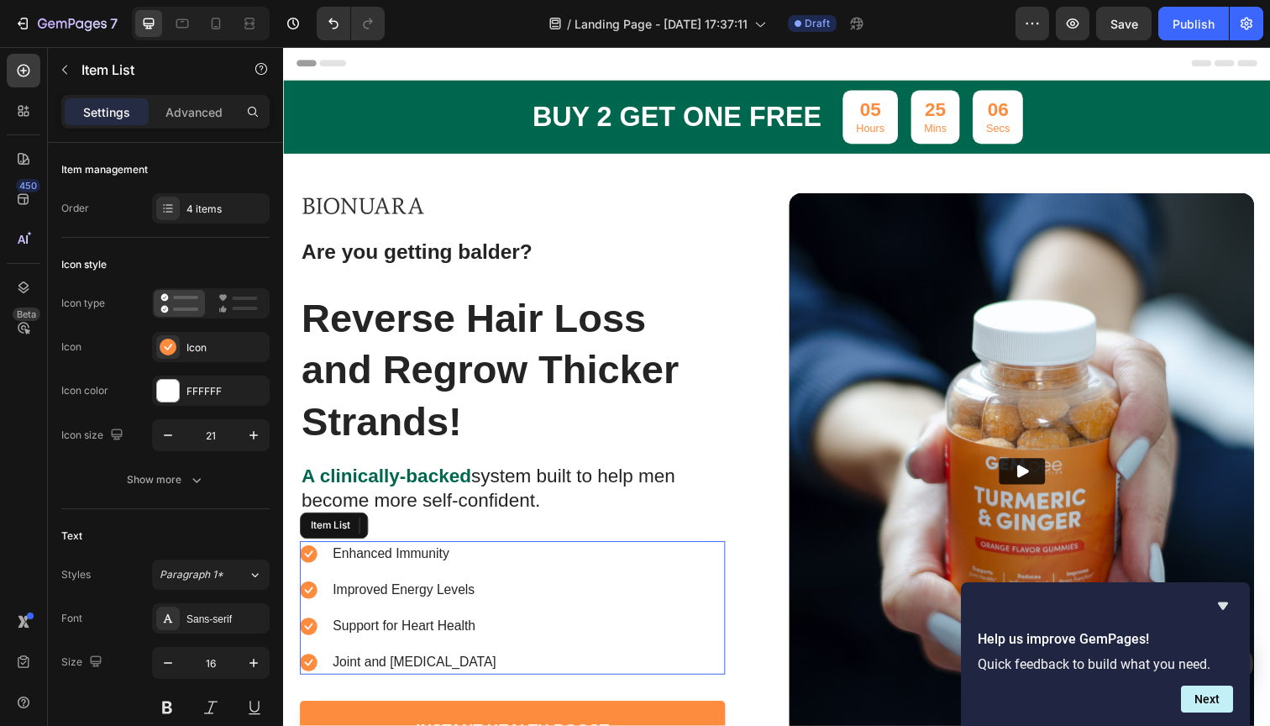
click at [439, 560] on p "Enhanced Immunity" at bounding box center [417, 564] width 167 height 20
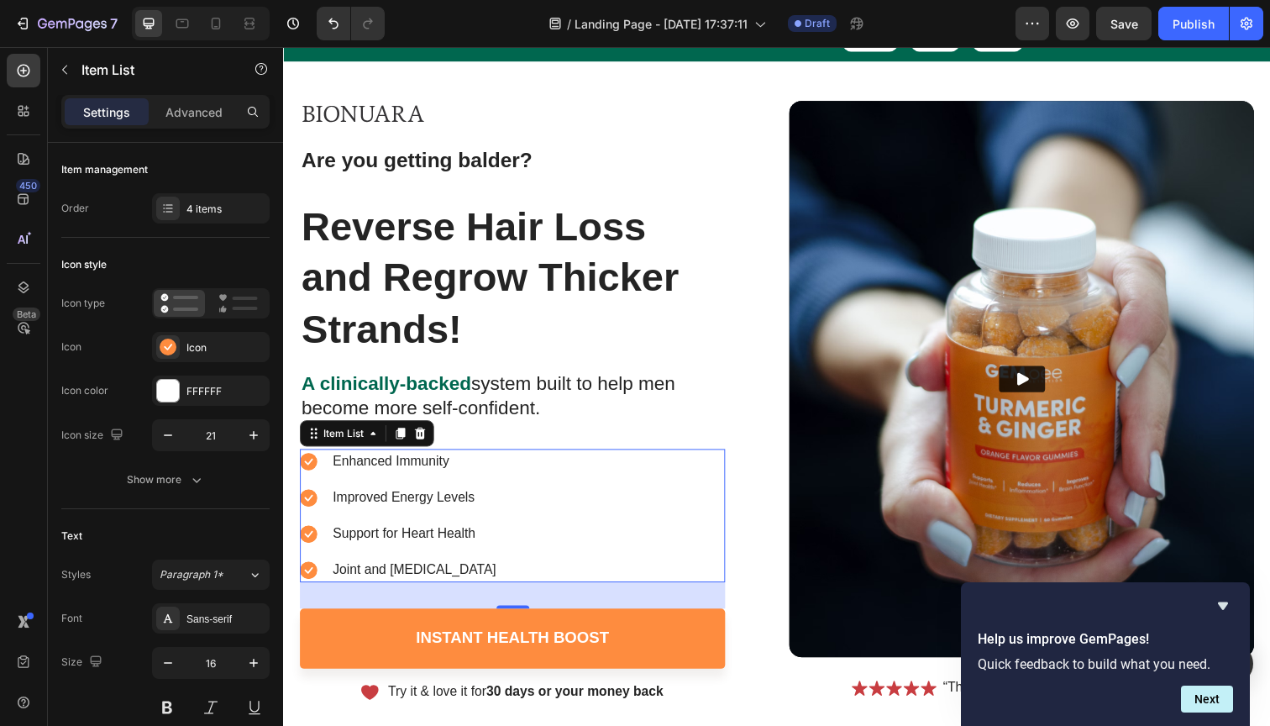
scroll to position [97, 0]
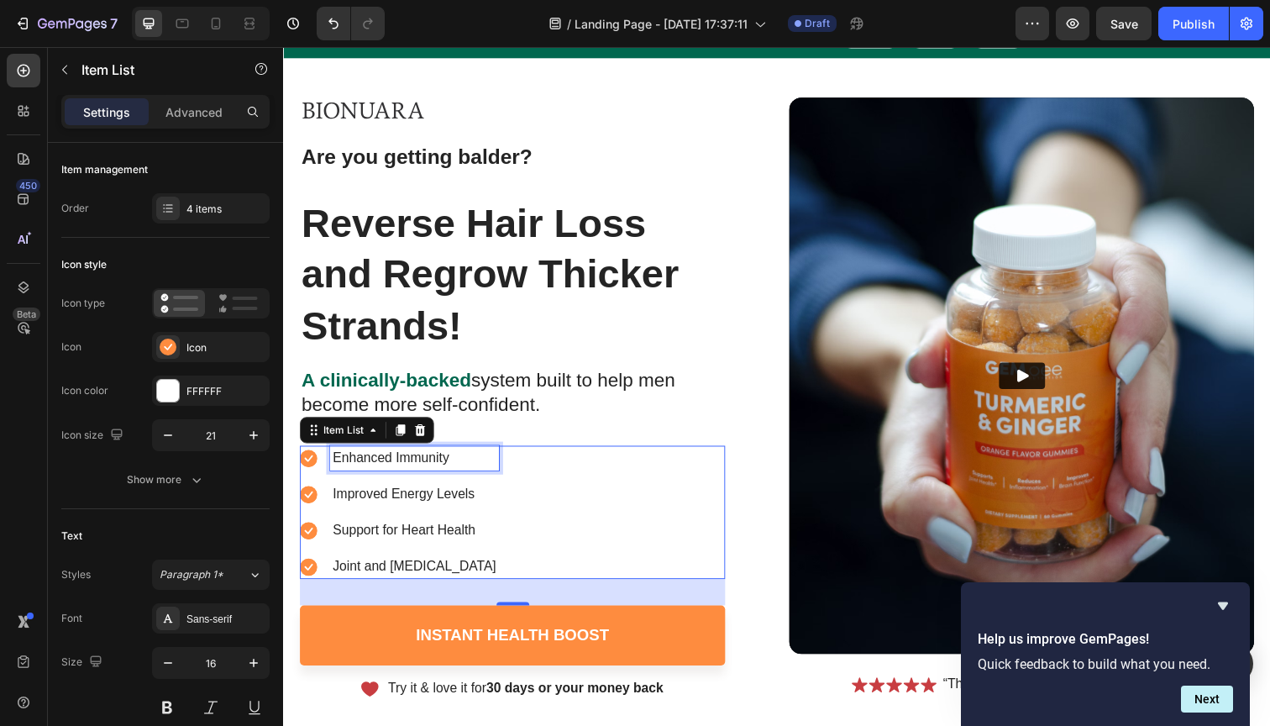
click at [415, 460] on p "Enhanced Immunity" at bounding box center [417, 467] width 167 height 20
drag, startPoint x: 707, startPoint y: 455, endPoint x: 377, endPoint y: 465, distance: 330.3
click at [377, 465] on p "Enhanced Immunity" at bounding box center [417, 467] width 167 height 20
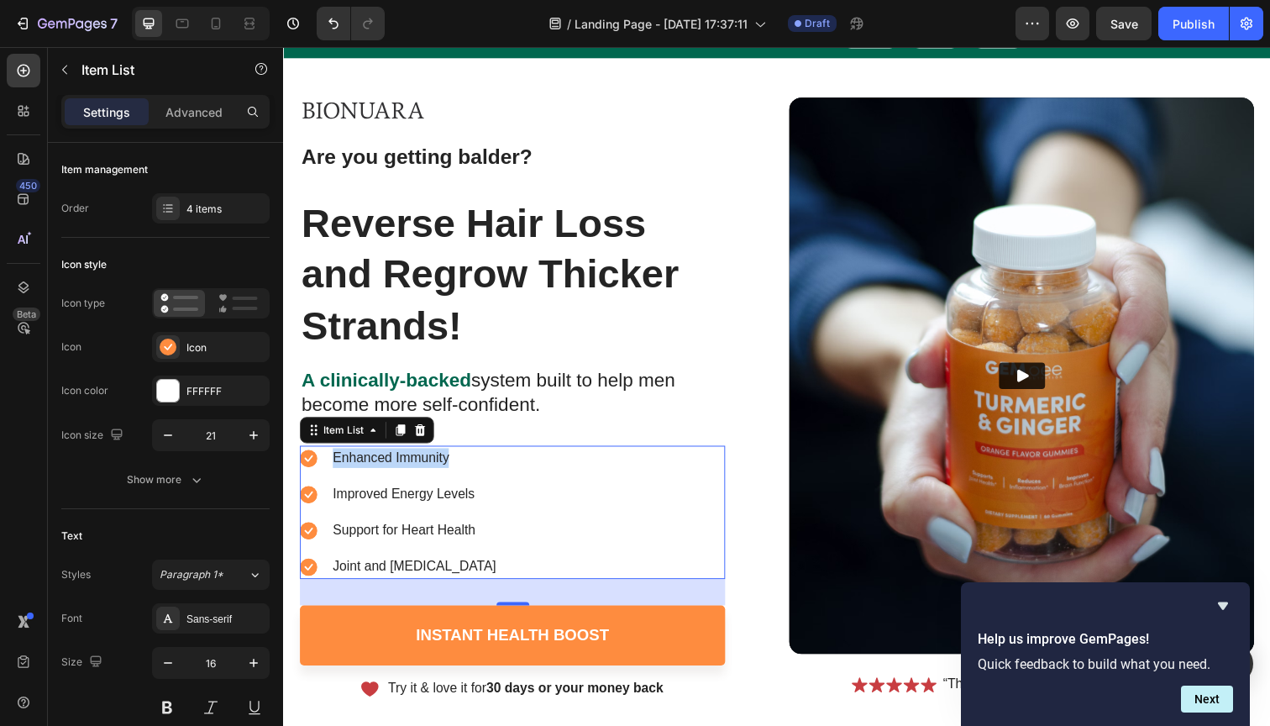
click at [377, 465] on p "Enhanced Immunity" at bounding box center [417, 467] width 167 height 20
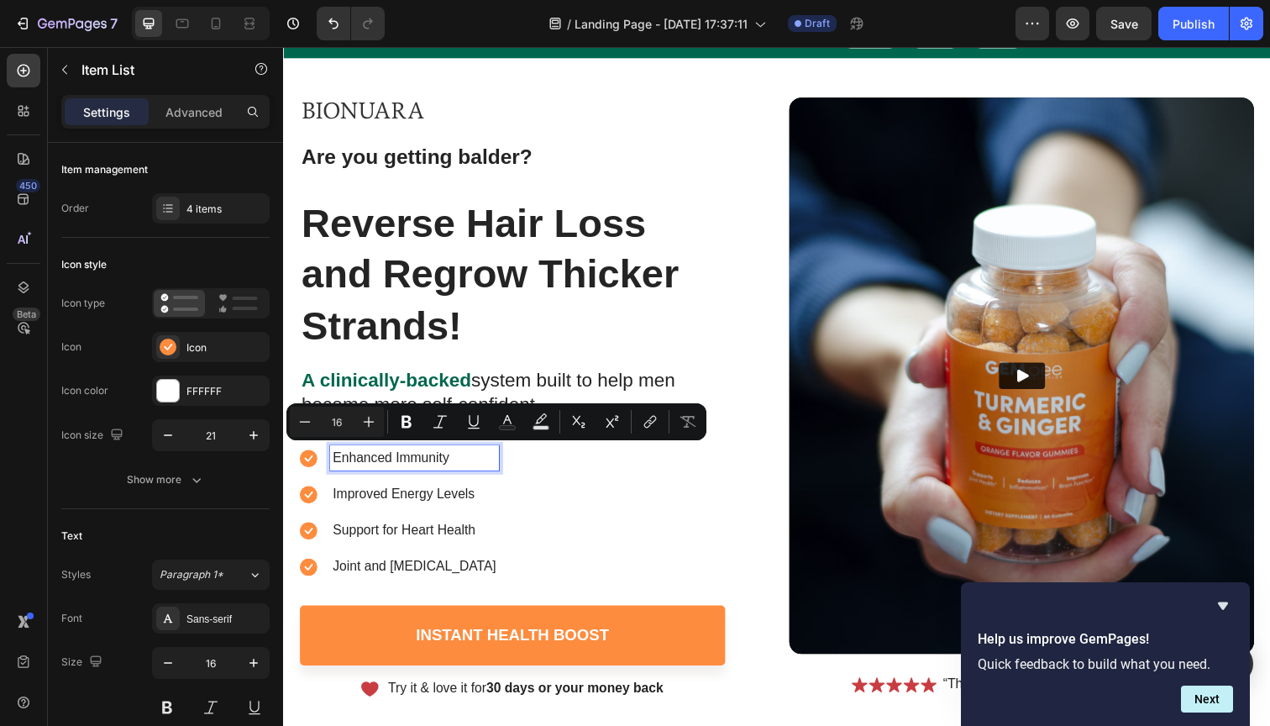
click at [376, 465] on p "Enhanced Immunity" at bounding box center [417, 467] width 167 height 20
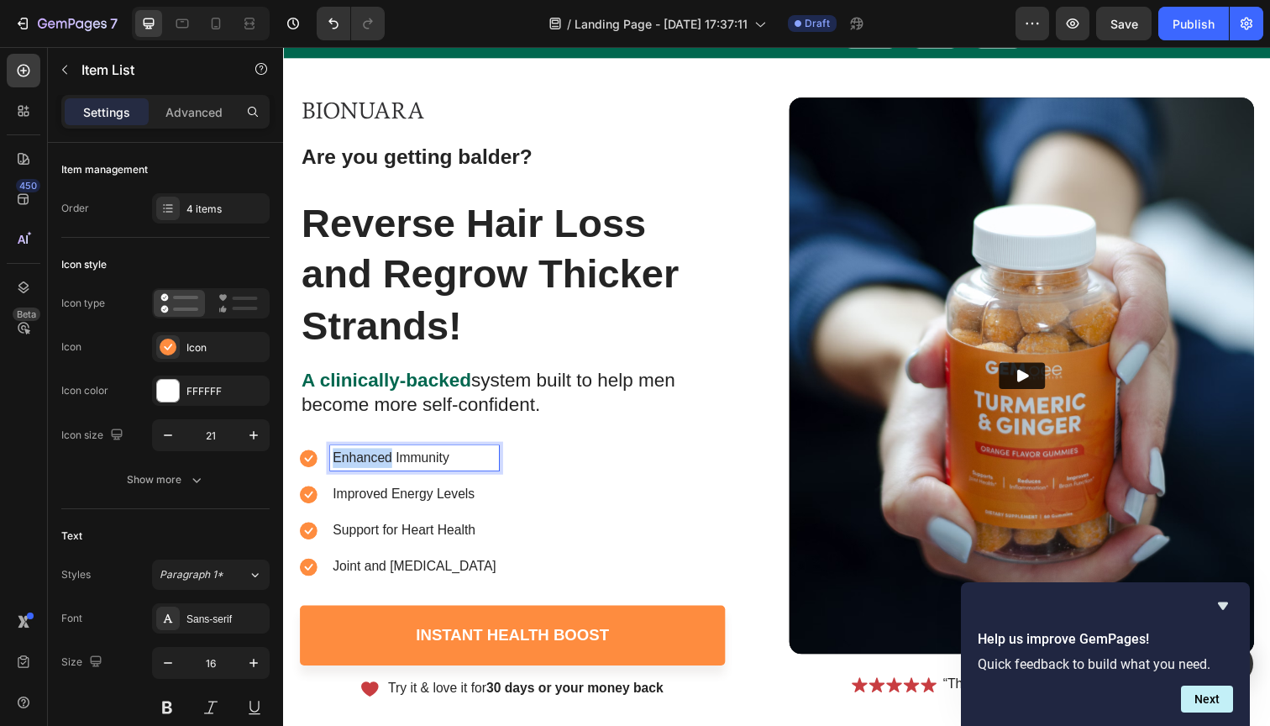
click at [376, 465] on p "Enhanced Immunity" at bounding box center [417, 467] width 167 height 20
click at [395, 496] on p "Improved Energy Levels" at bounding box center [417, 504] width 167 height 20
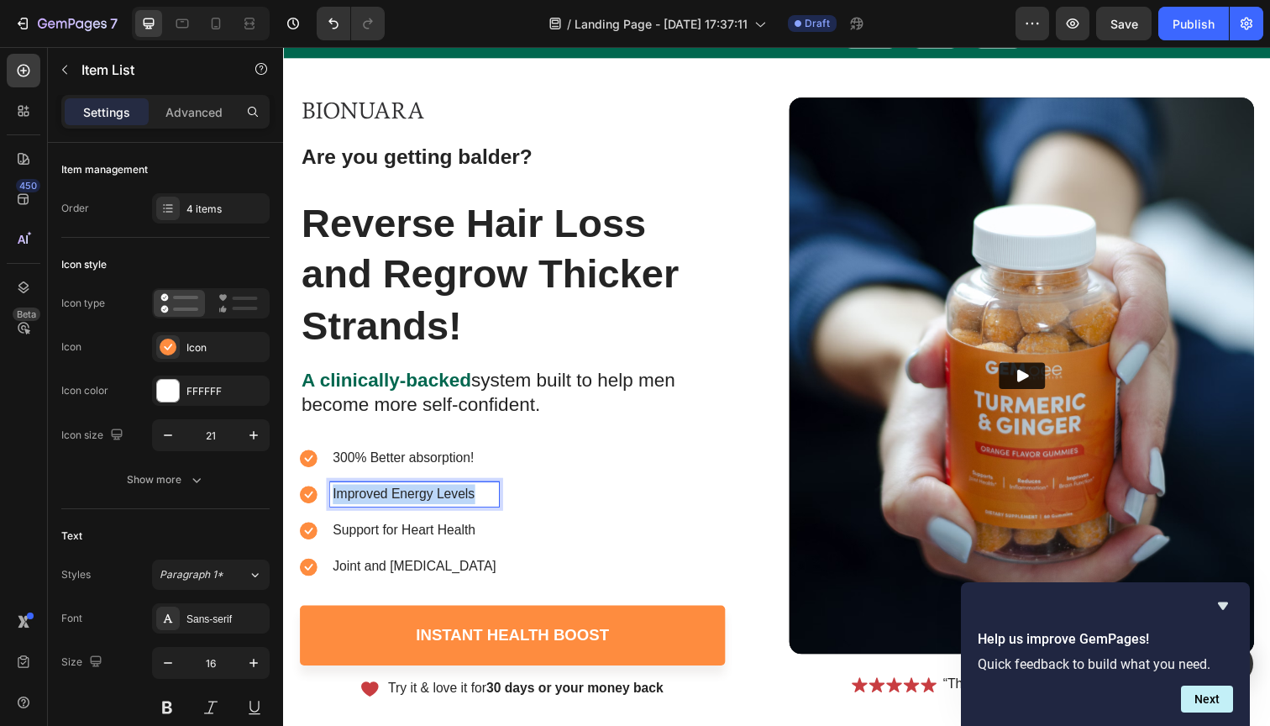
click at [395, 496] on p "Improved Energy Levels" at bounding box center [417, 504] width 167 height 20
click at [491, 465] on p "300% Better absorption!" at bounding box center [506, 467] width 345 height 20
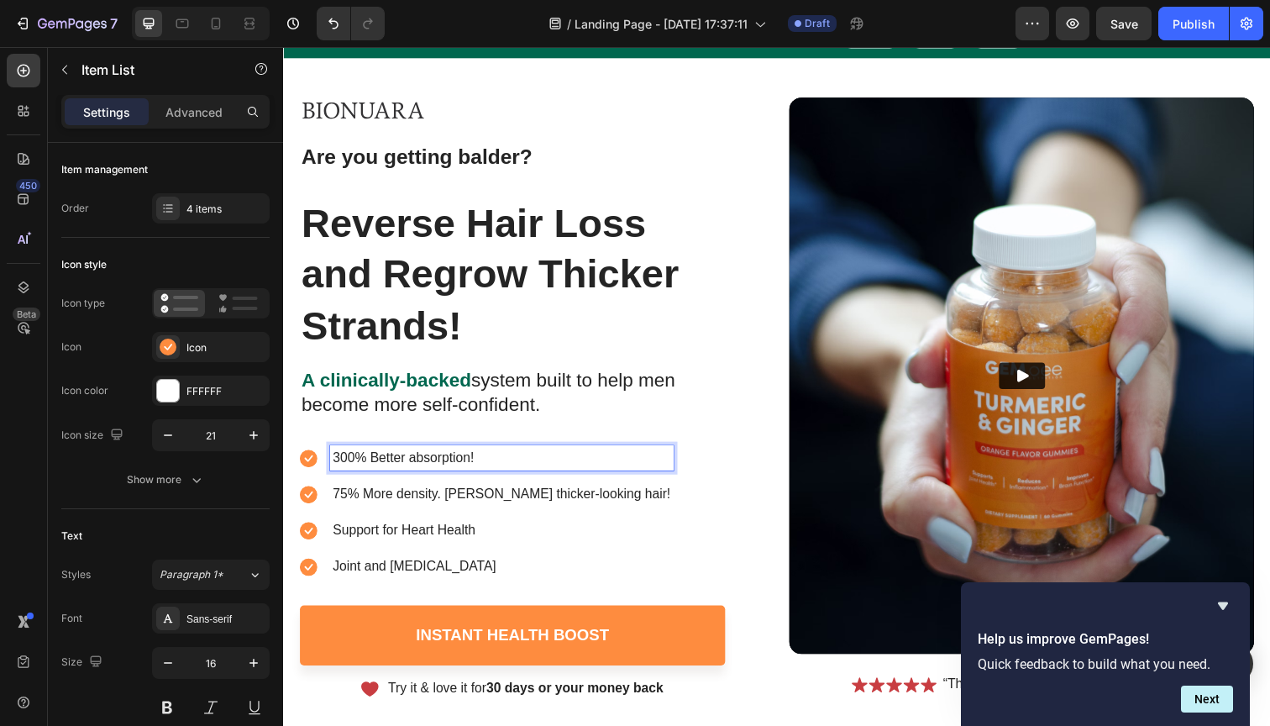
click at [422, 534] on p "Support for Heart Health" at bounding box center [506, 541] width 345 height 20
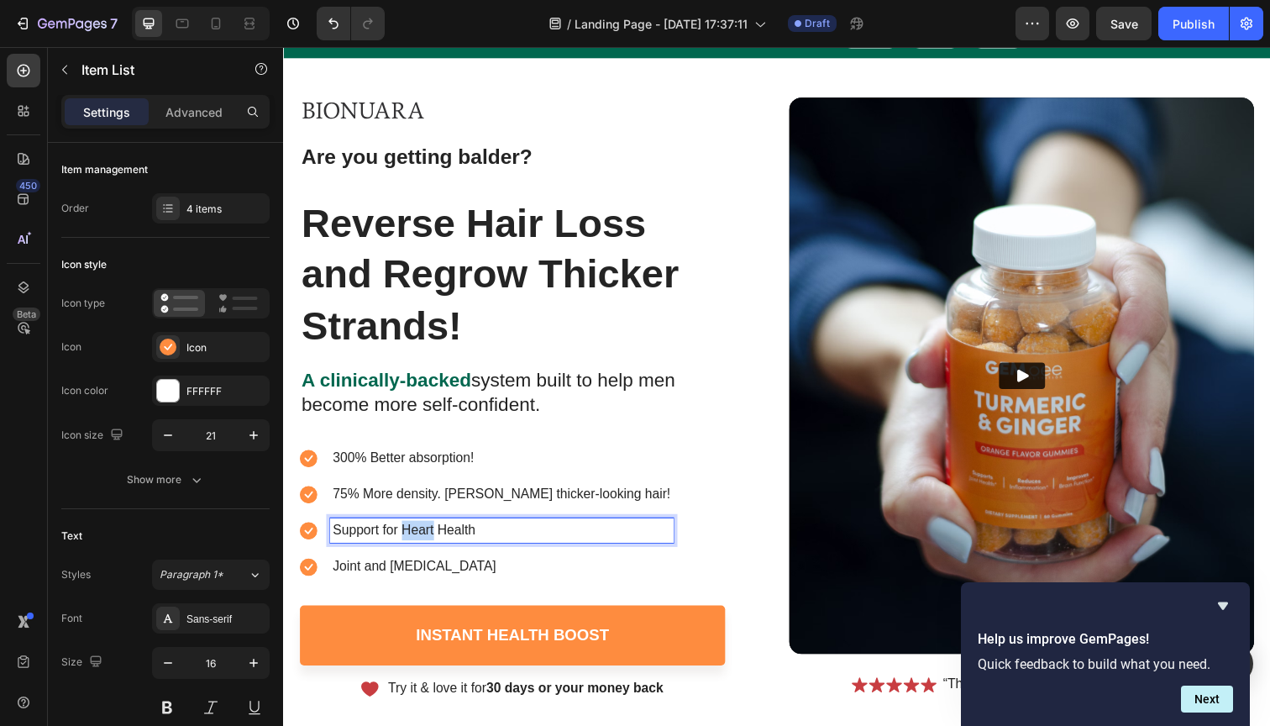
click at [422, 534] on p "Support for Heart Health" at bounding box center [506, 541] width 345 height 20
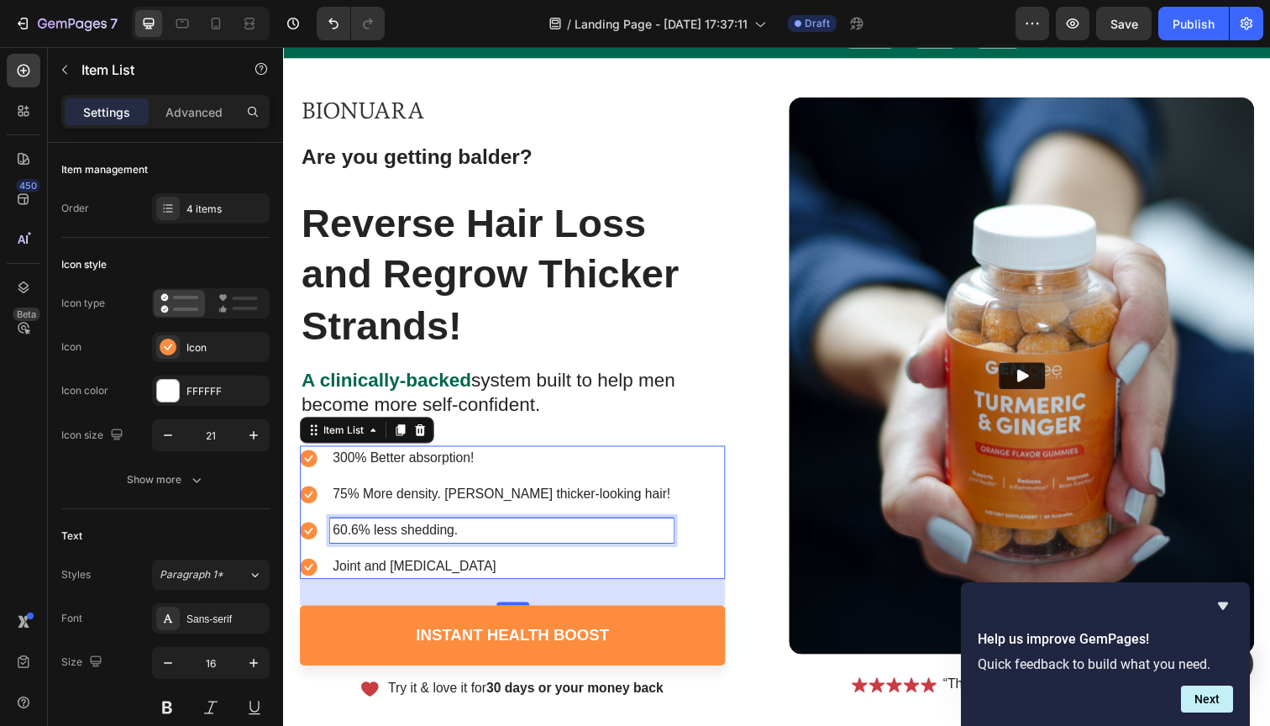
click at [411, 538] on p "60.6% less shedding." at bounding box center [506, 541] width 345 height 20
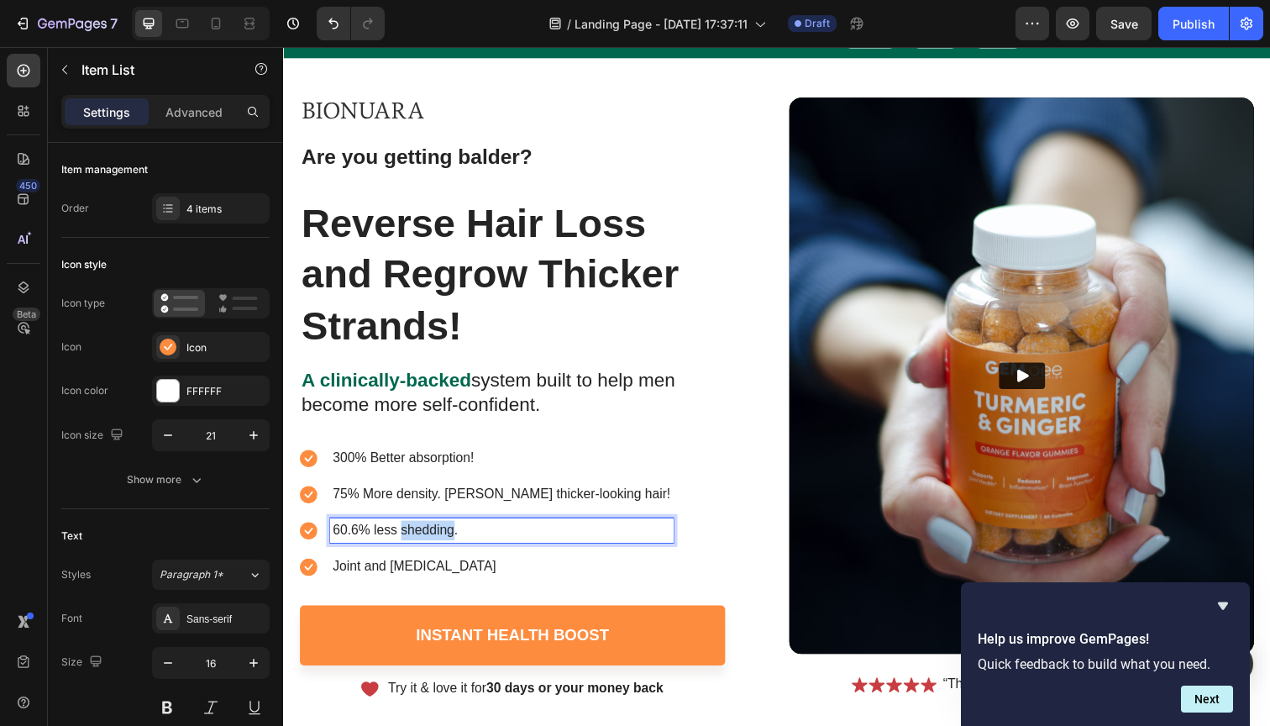
click at [411, 538] on p "60.6% less shedding." at bounding box center [506, 541] width 345 height 20
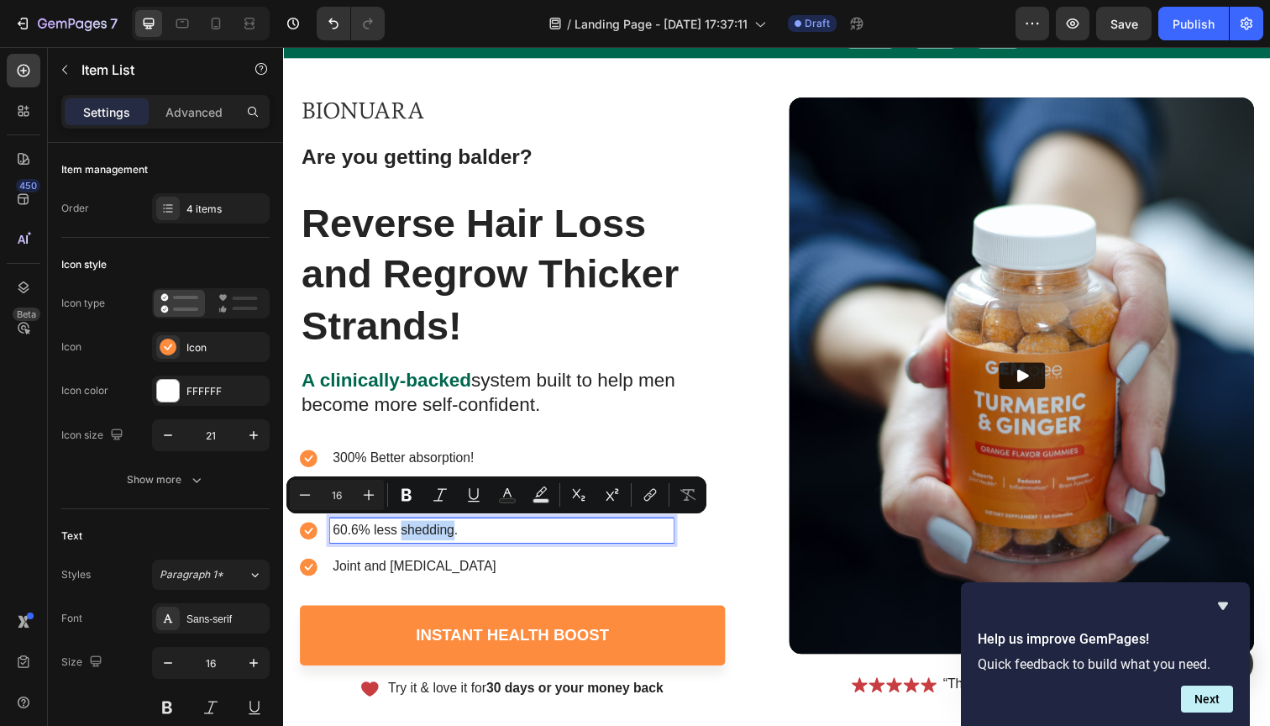
click at [411, 538] on p "60.6% less shedding." at bounding box center [506, 541] width 345 height 20
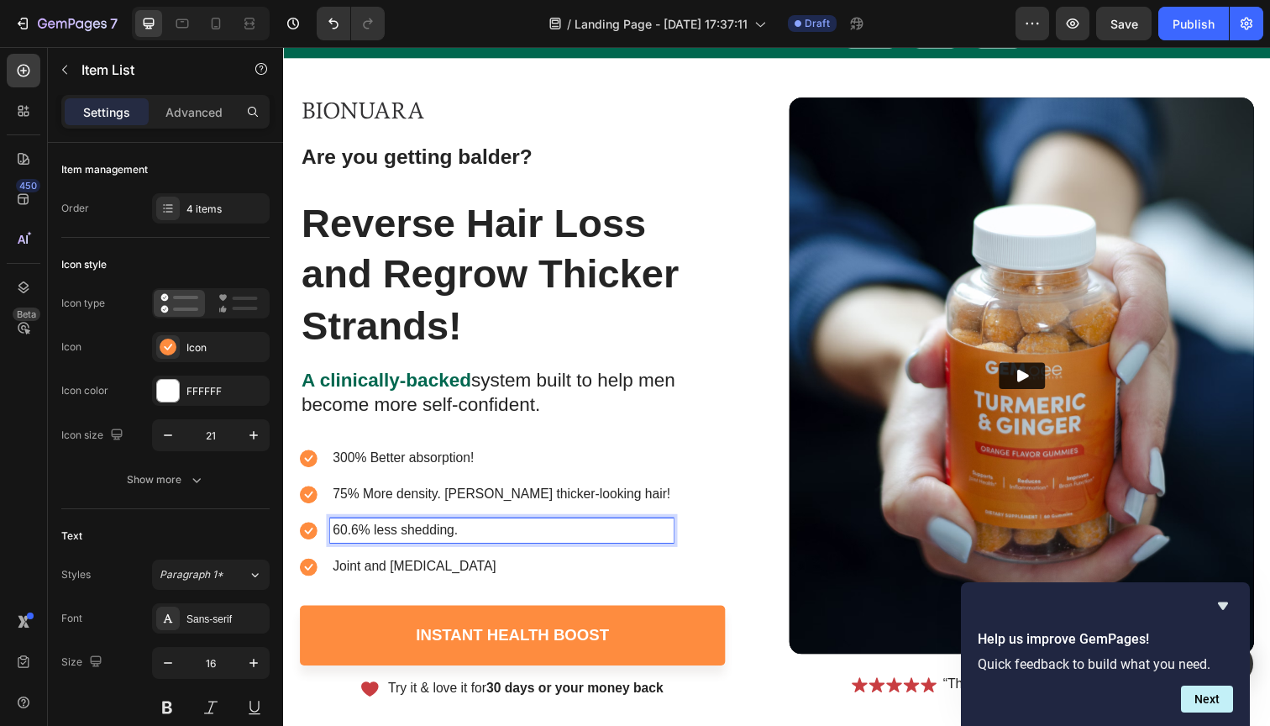
click at [392, 538] on p "60.6% less shedding." at bounding box center [506, 541] width 345 height 20
click at [454, 540] on p "60.6% less shedding." at bounding box center [506, 541] width 345 height 20
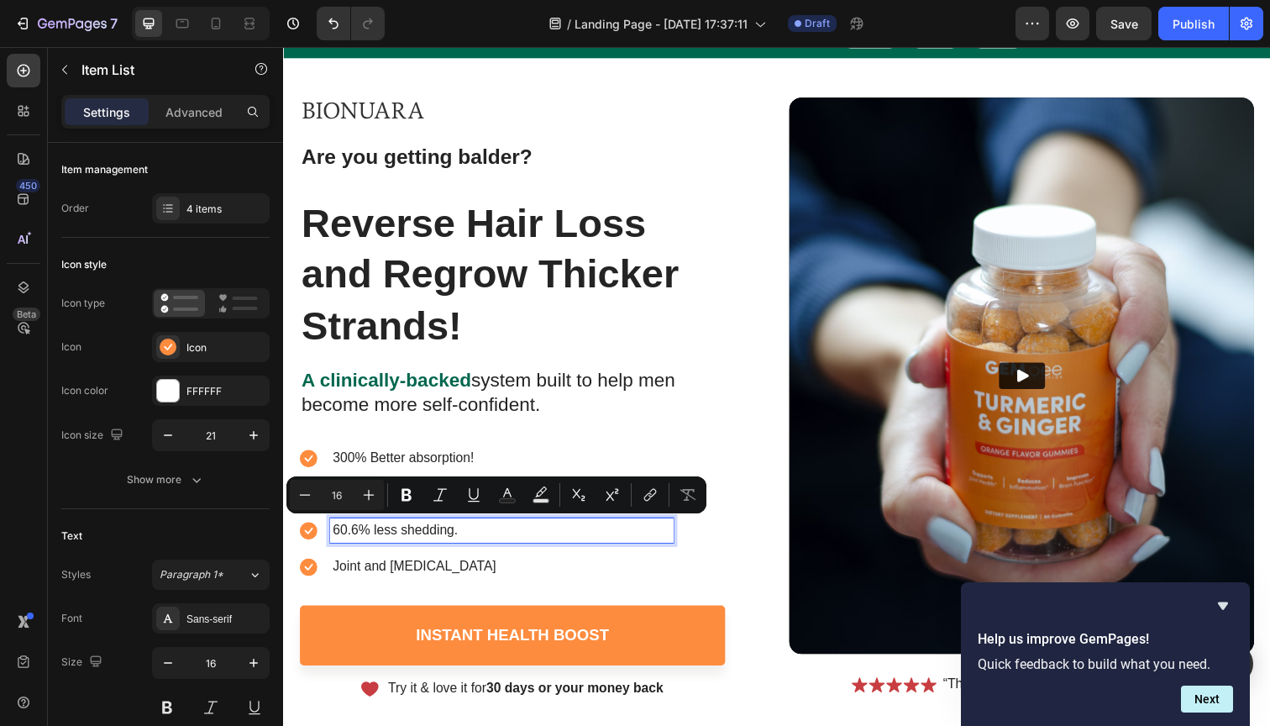
click at [444, 540] on p "60.6% less shedding." at bounding box center [506, 541] width 345 height 20
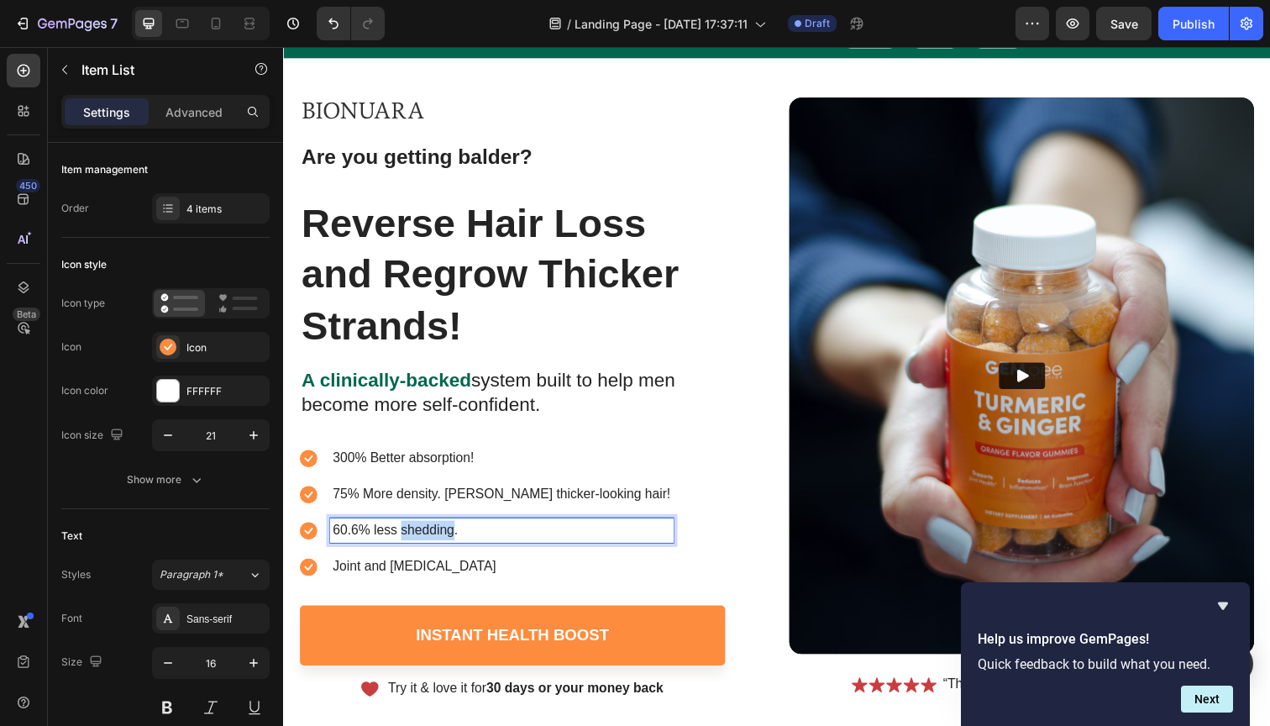
click at [444, 540] on p "60.6% less shedding." at bounding box center [506, 541] width 345 height 20
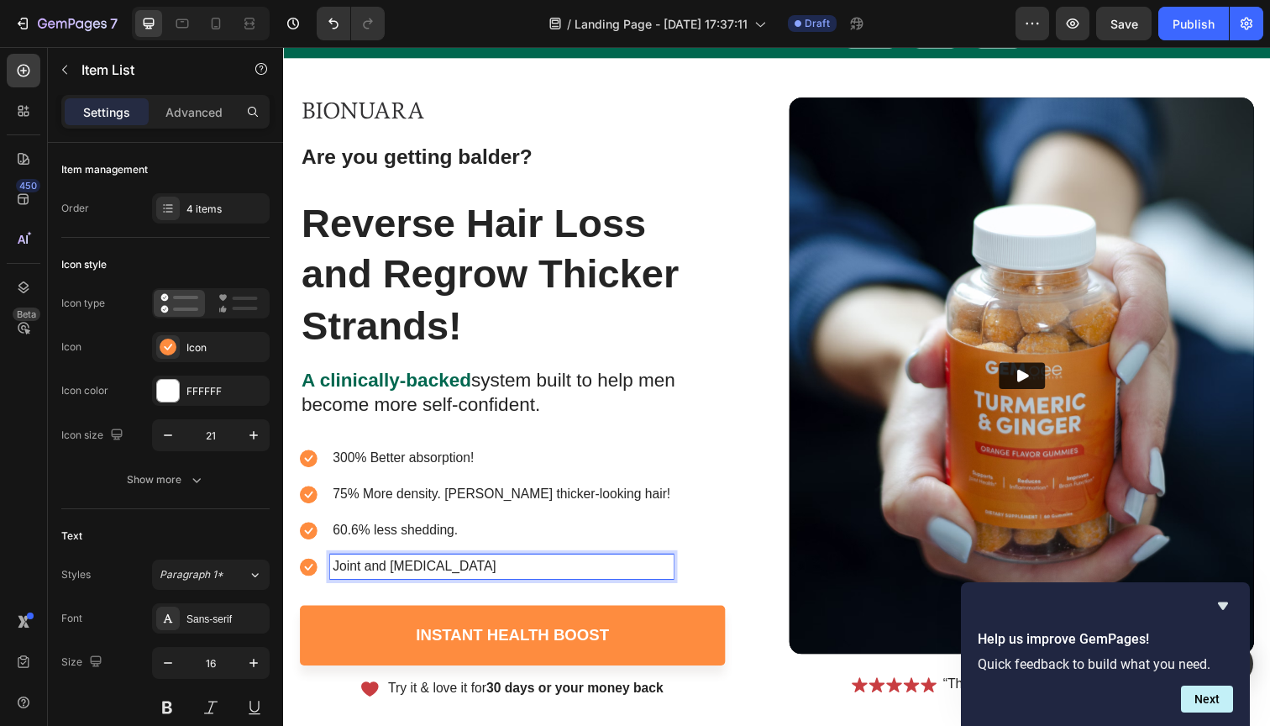
click at [393, 565] on div "Joint and [MEDICAL_DATA]" at bounding box center [506, 577] width 350 height 25
click at [393, 574] on p "Joint and [MEDICAL_DATA]" at bounding box center [506, 578] width 345 height 20
click at [312, 575] on icon at bounding box center [309, 578] width 8 height 7
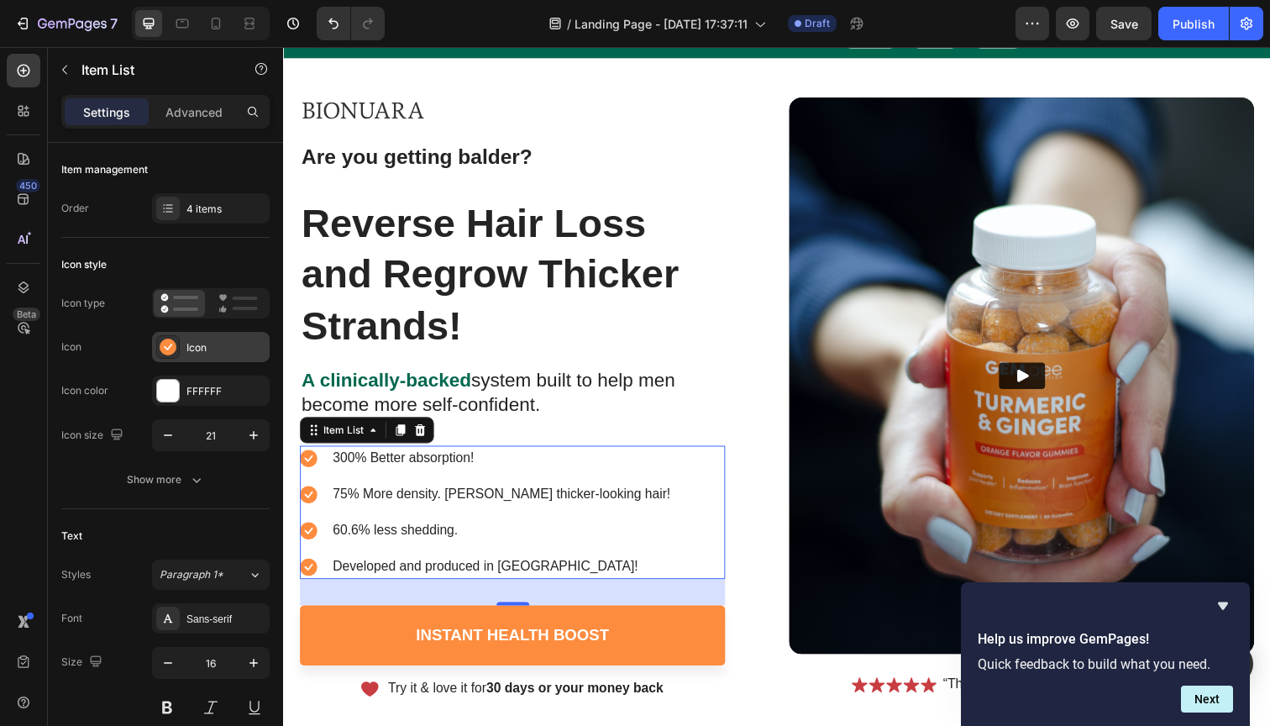
click at [167, 345] on rect at bounding box center [168, 347] width 17 height 17
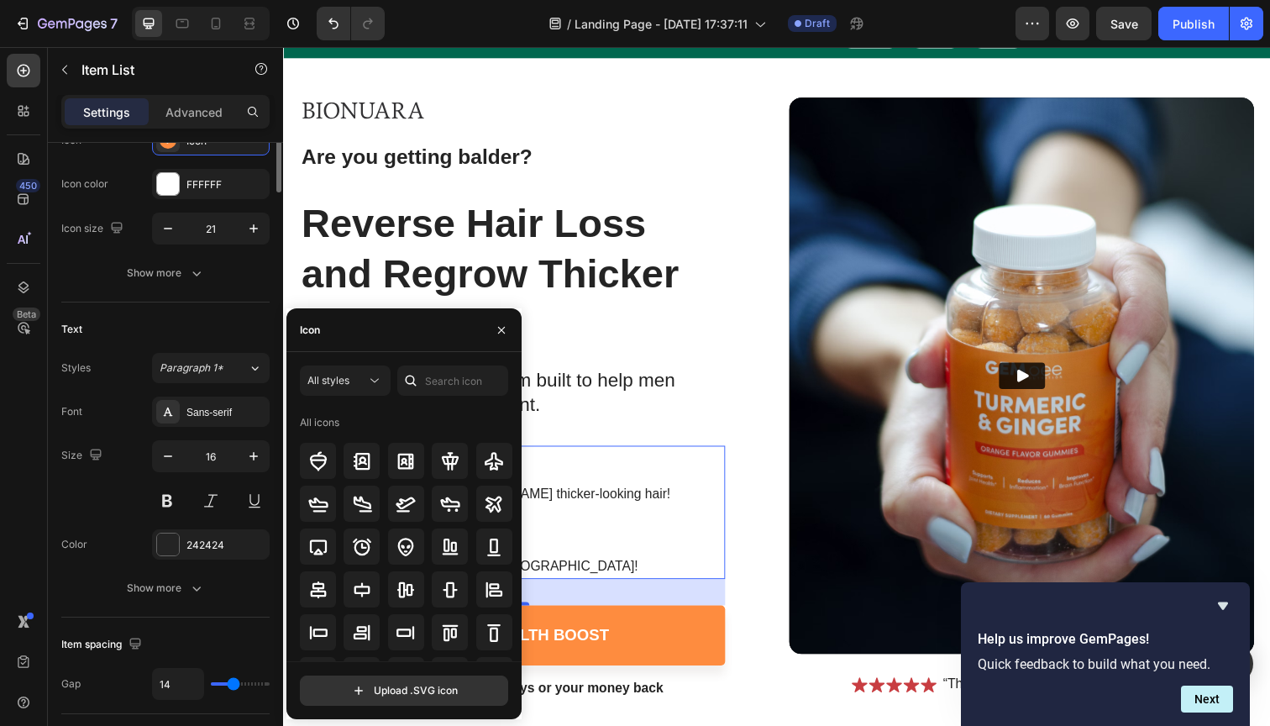
scroll to position [0, 0]
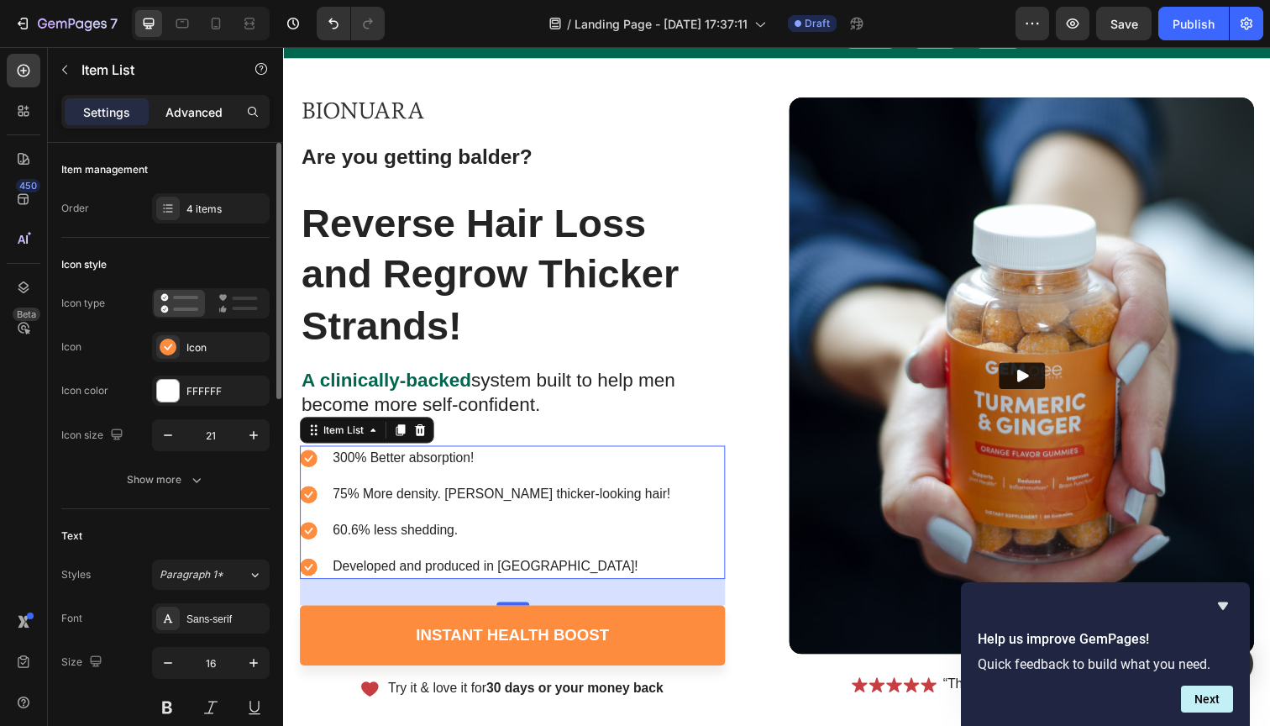
click at [188, 114] on p "Advanced" at bounding box center [193, 112] width 57 height 18
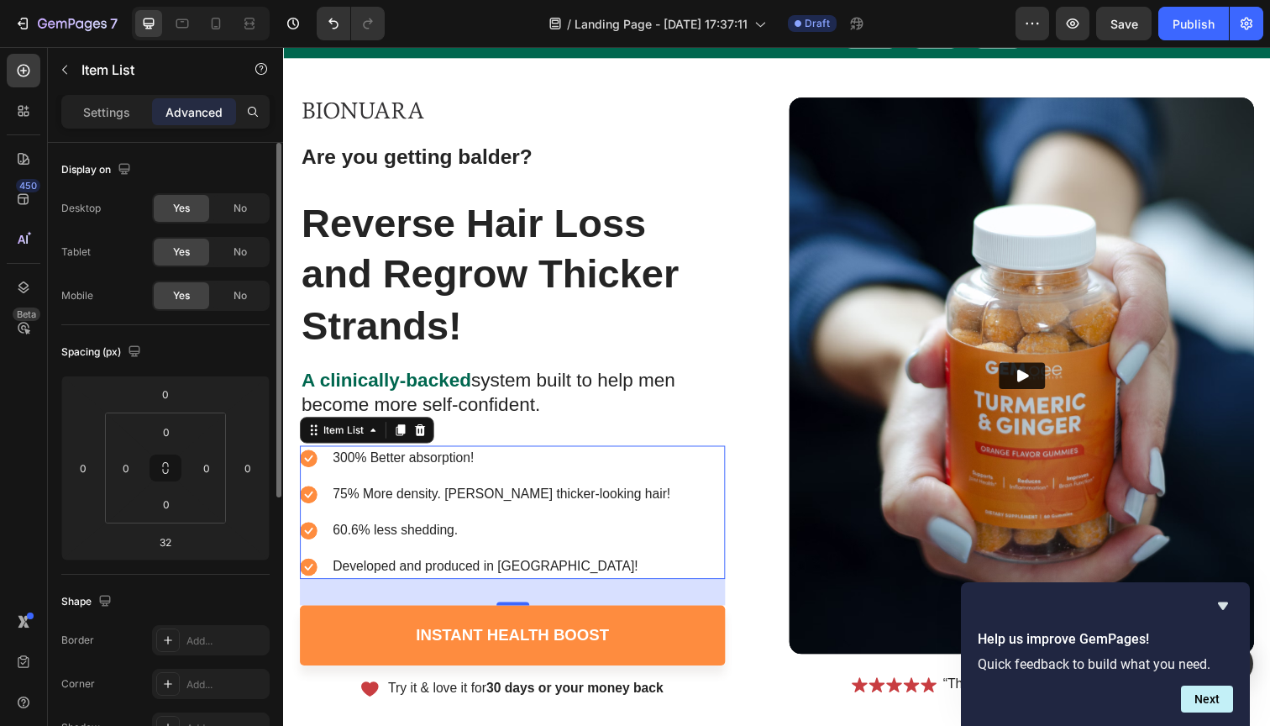
drag, startPoint x: 97, startPoint y: 113, endPoint x: 109, endPoint y: 138, distance: 27.4
click at [97, 113] on p "Settings" at bounding box center [106, 112] width 47 height 18
type input "16"
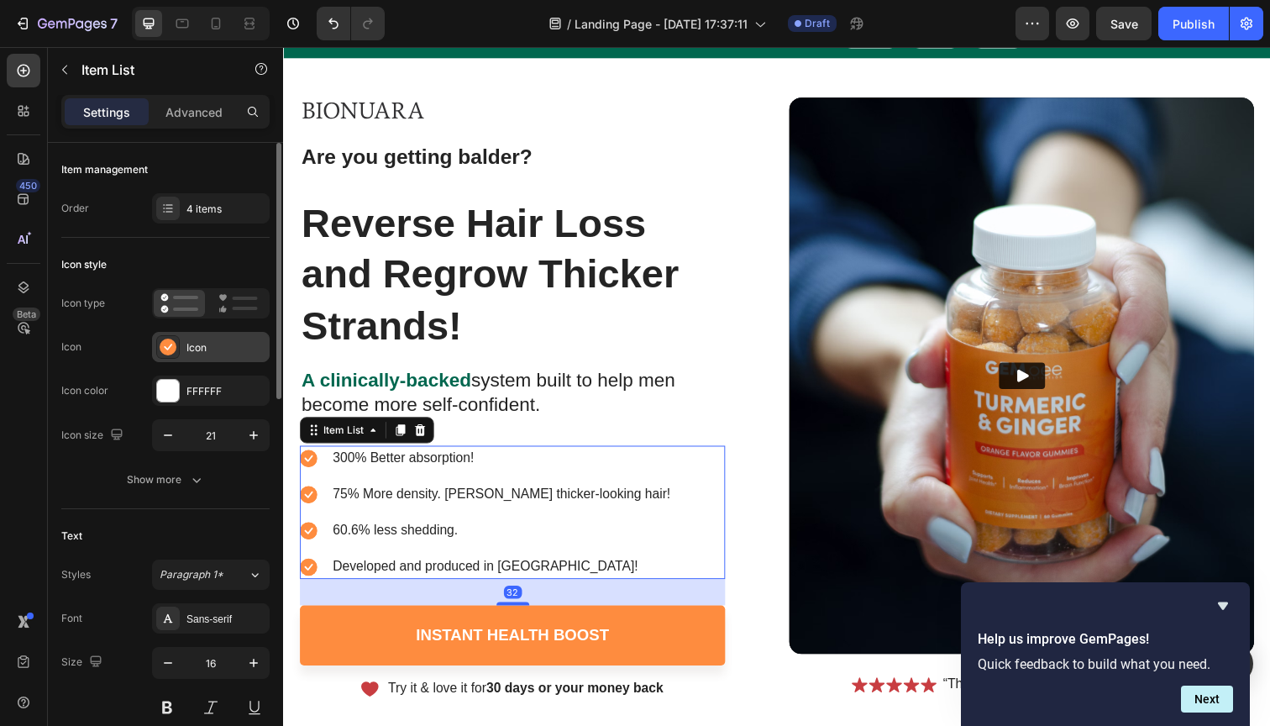
click at [169, 351] on rect at bounding box center [168, 347] width 17 height 17
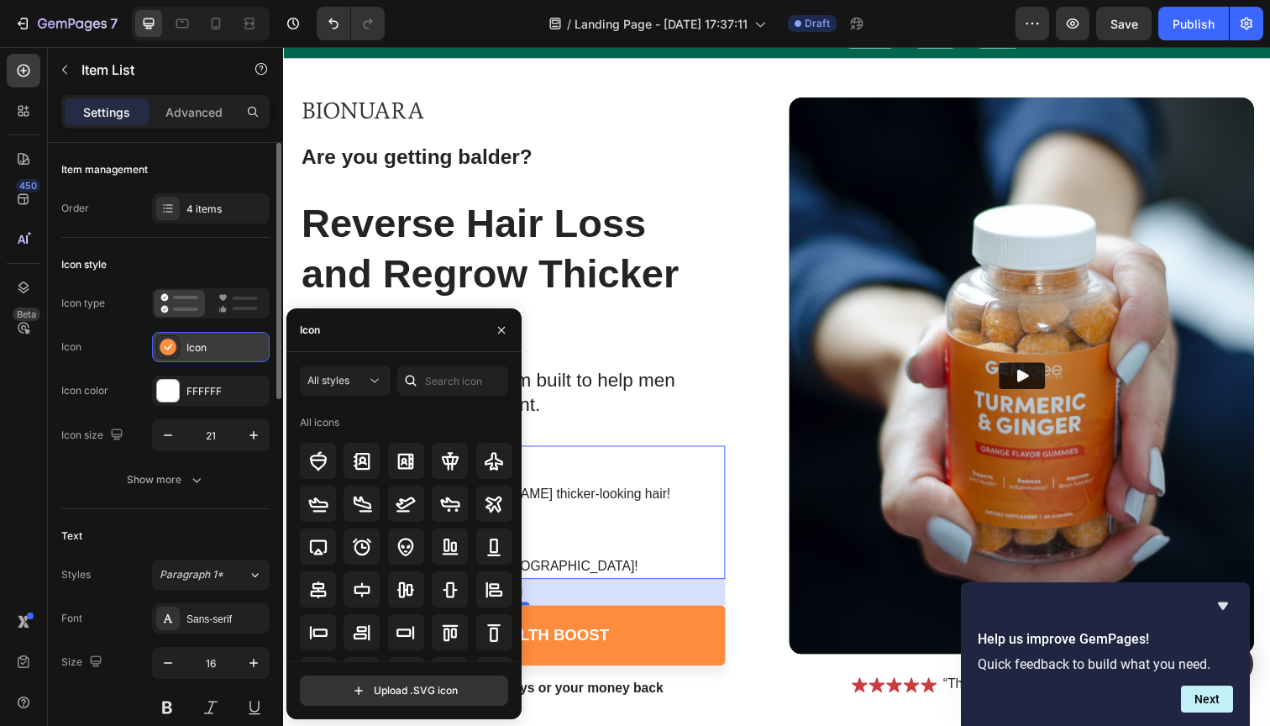
click at [169, 351] on rect at bounding box center [168, 347] width 17 height 17
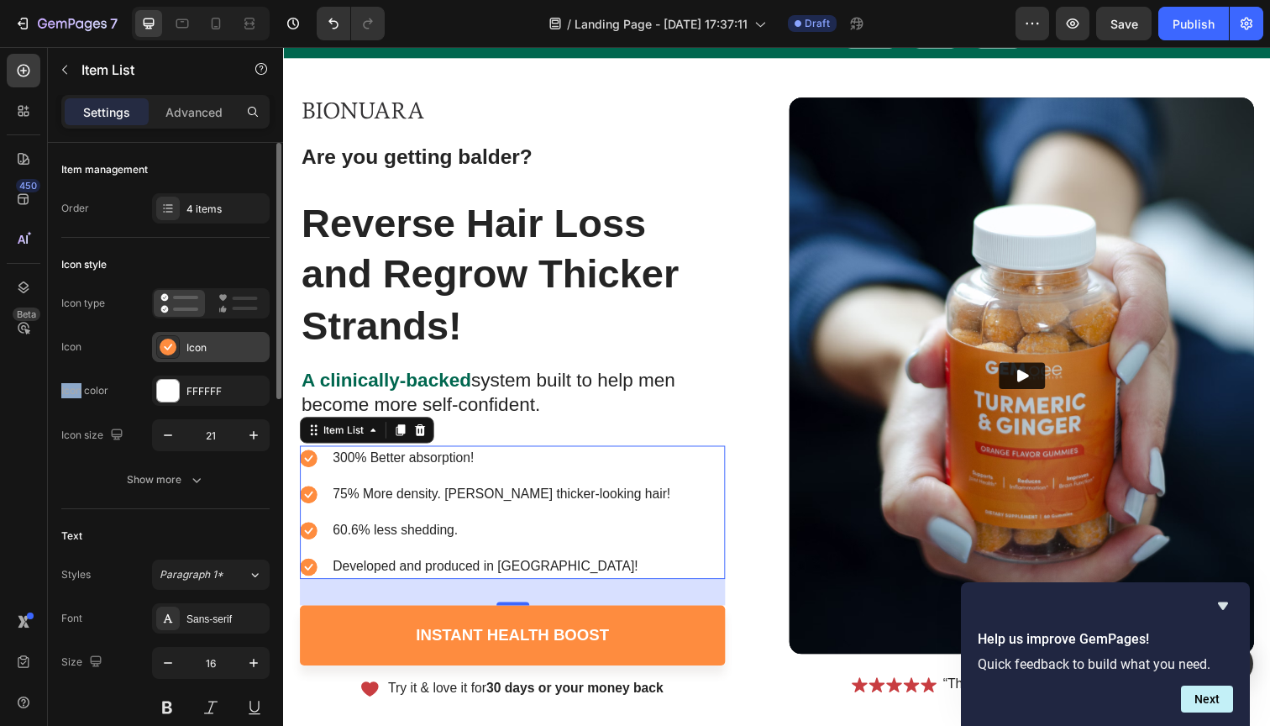
click at [169, 351] on rect at bounding box center [168, 347] width 17 height 17
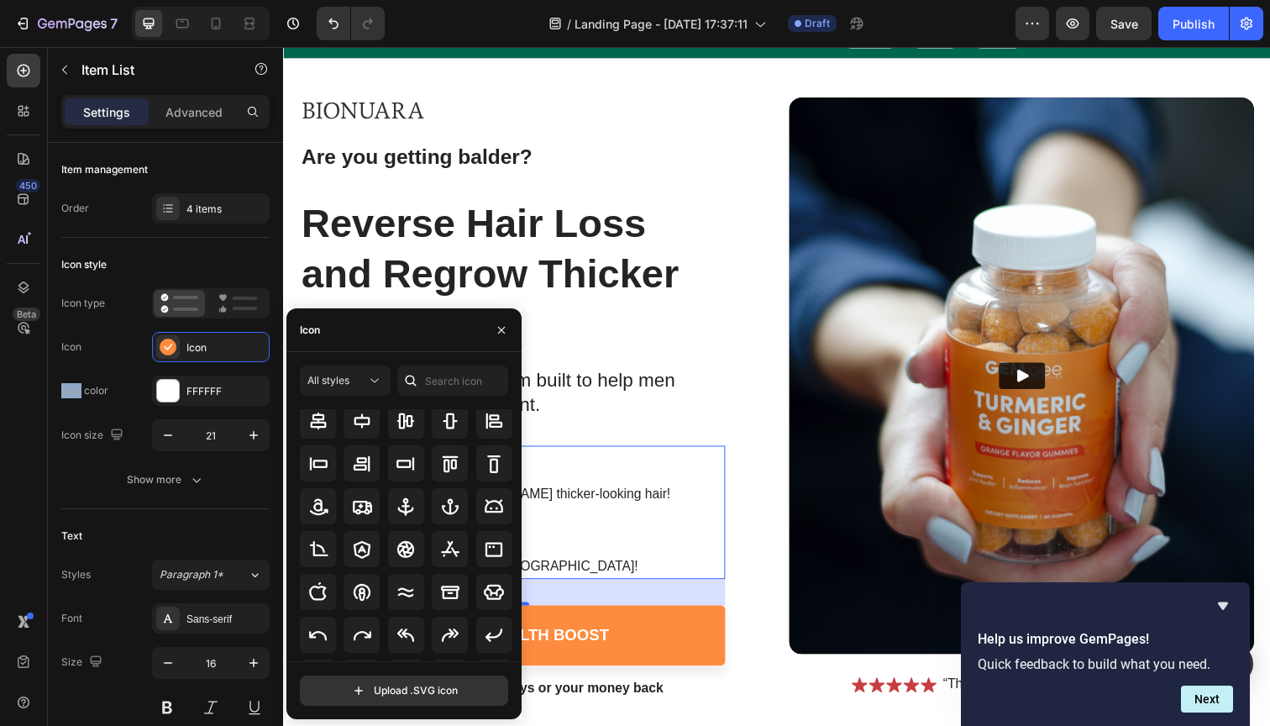
scroll to position [152, 0]
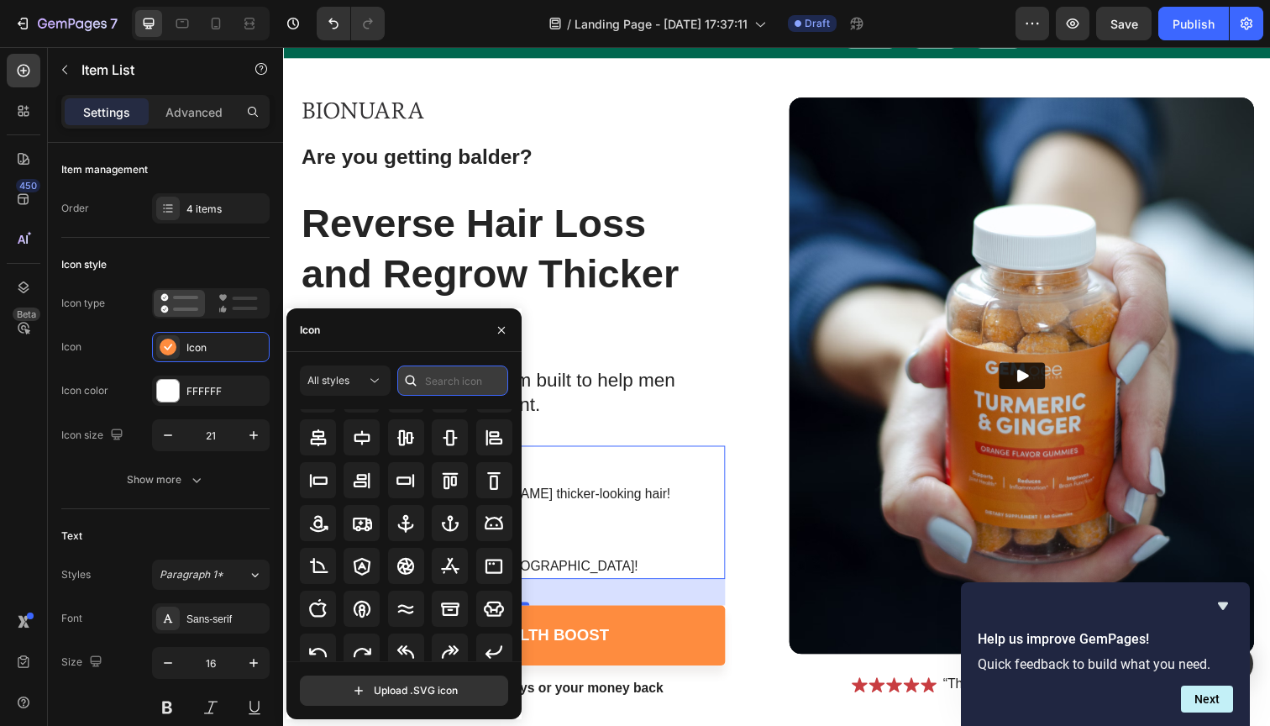
click at [442, 376] on input "text" at bounding box center [452, 380] width 111 height 30
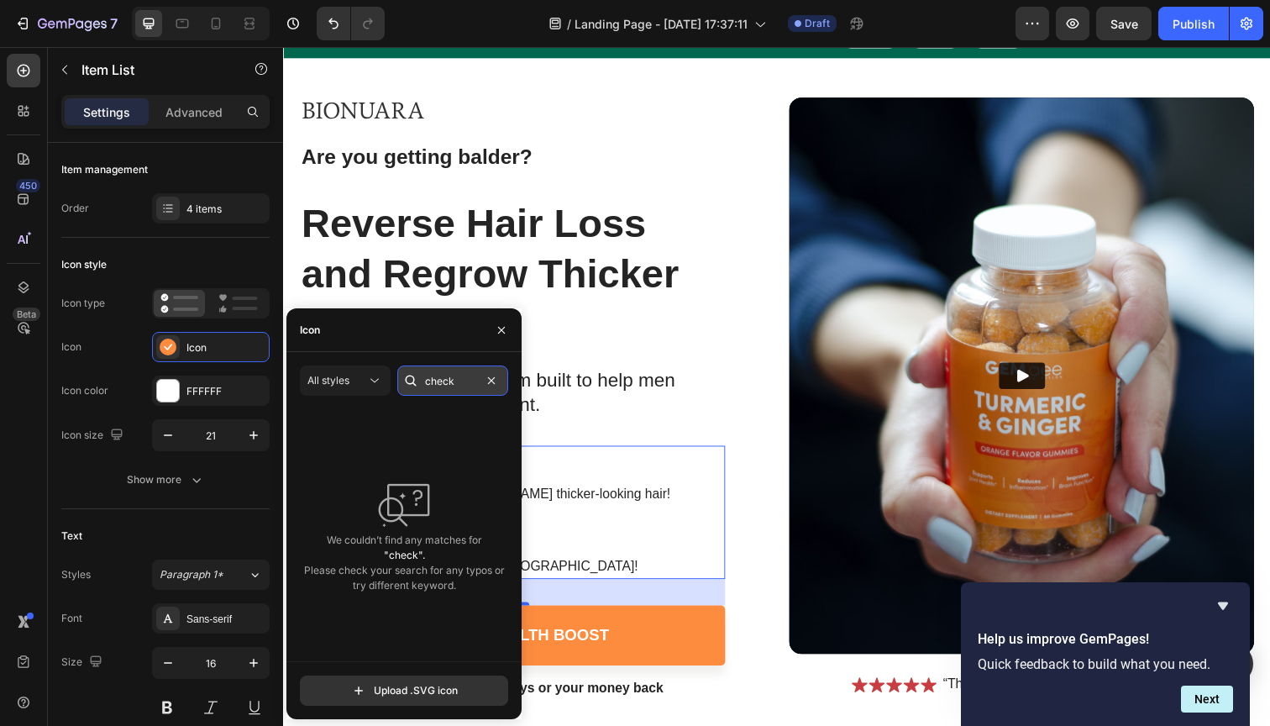
type input "check"
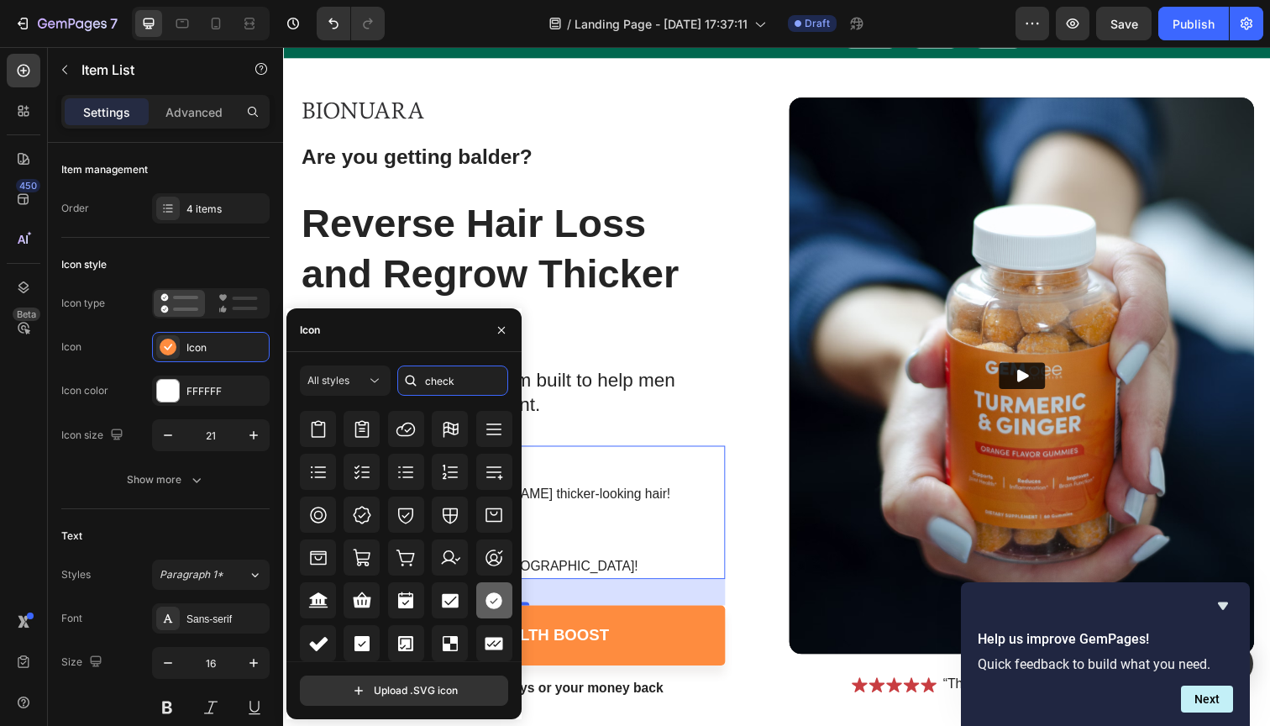
scroll to position [546, 0]
click at [486, 601] on icon at bounding box center [494, 600] width 17 height 17
click at [130, 339] on div "Icon Check circle filled" at bounding box center [165, 347] width 208 height 30
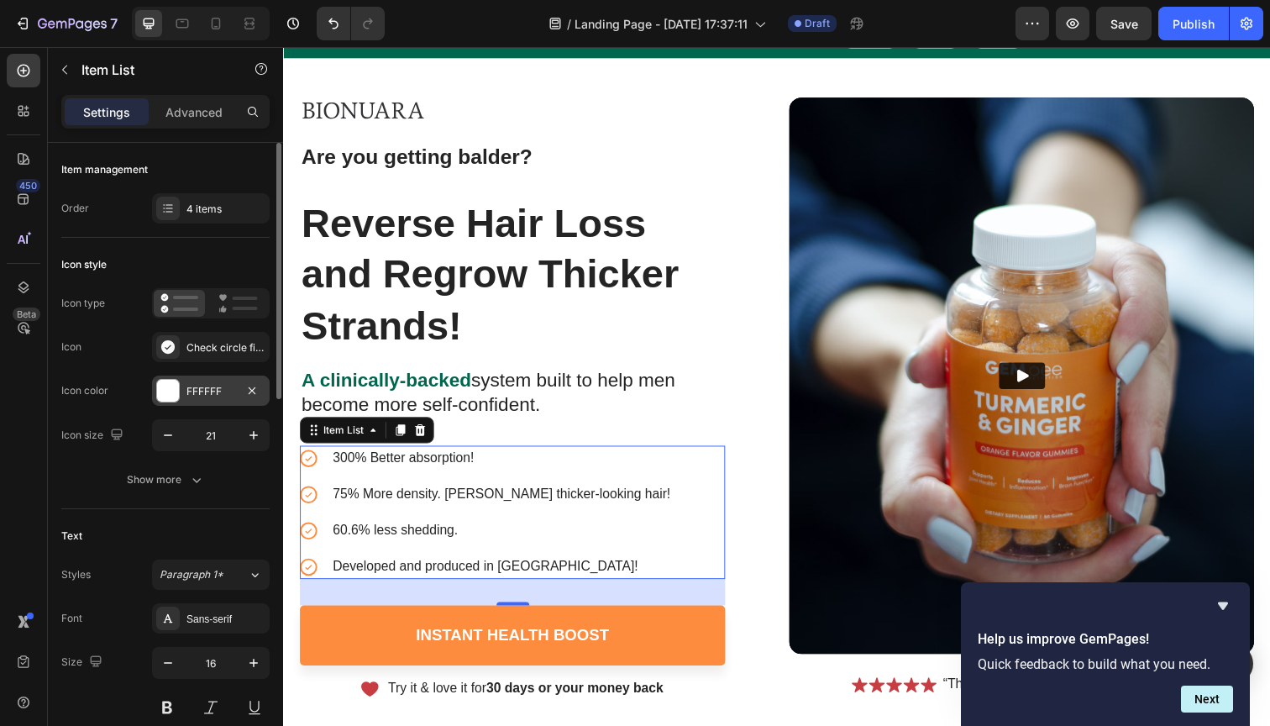
click at [163, 385] on div at bounding box center [168, 391] width 22 height 22
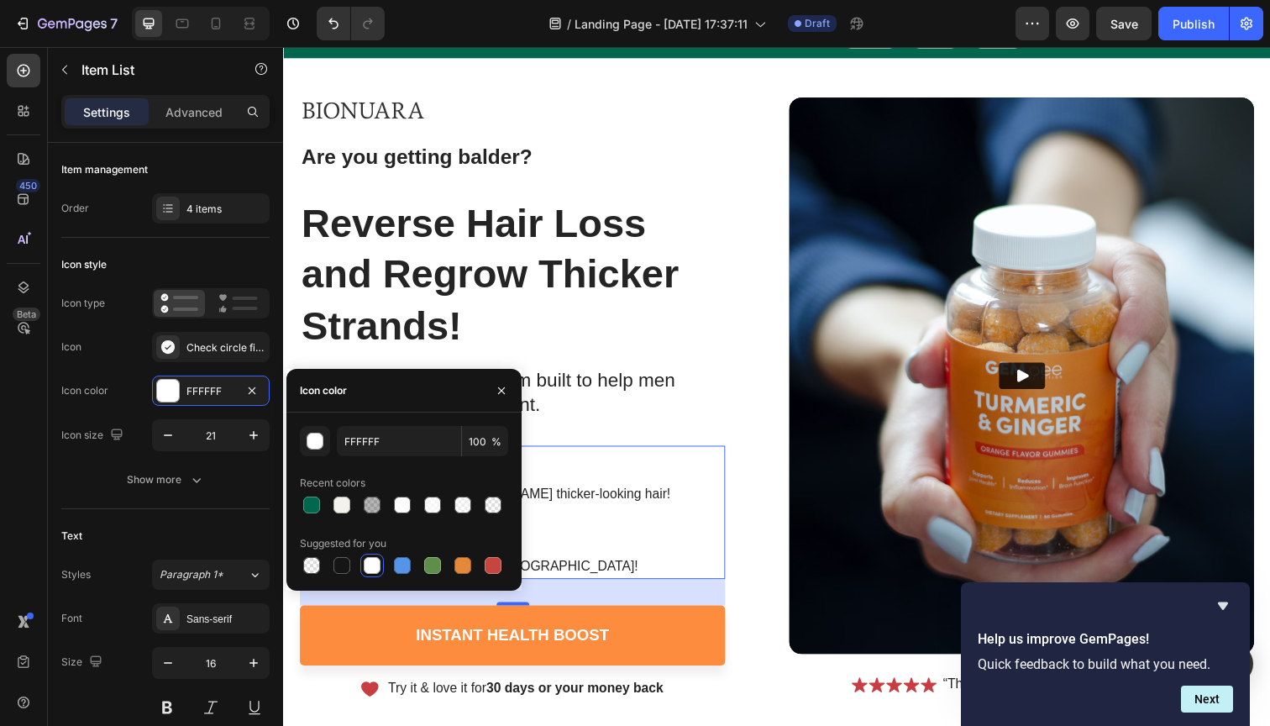
click at [323, 501] on div at bounding box center [404, 505] width 208 height 24
click at [316, 502] on div at bounding box center [311, 504] width 17 height 17
type input "00674F"
click at [130, 355] on div "Icon Check circle filled" at bounding box center [165, 347] width 208 height 30
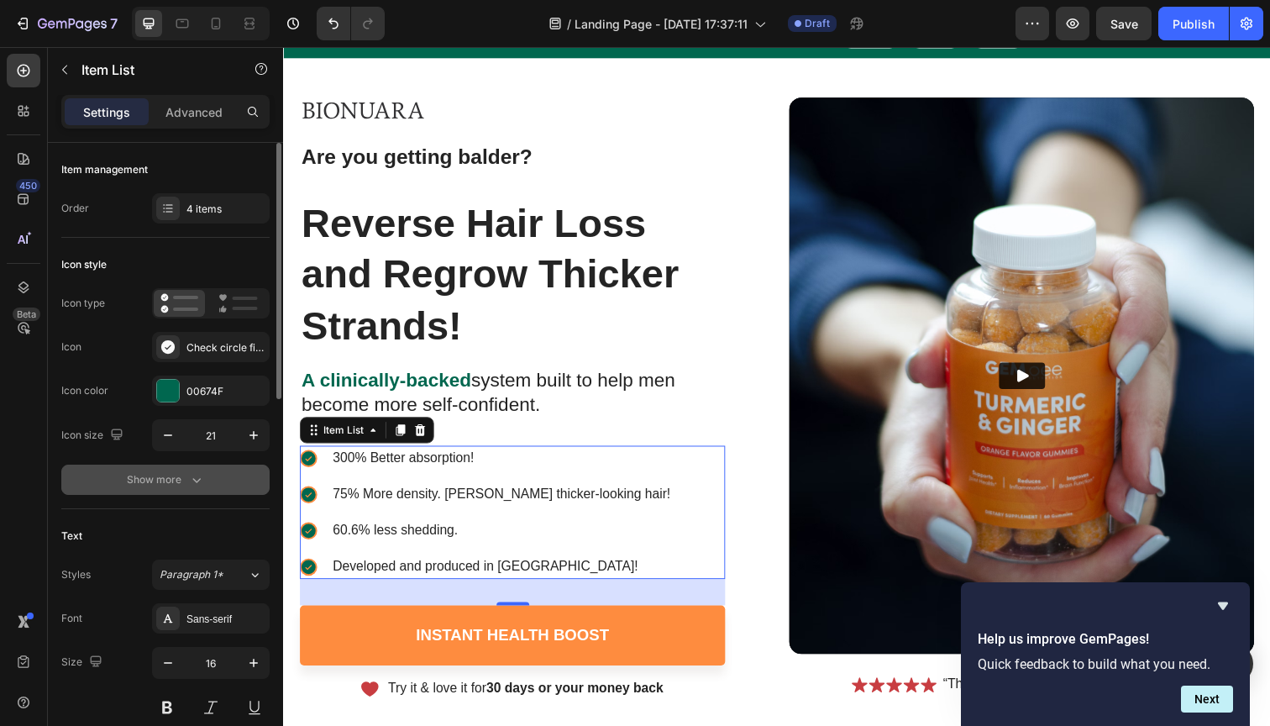
click at [173, 485] on div "Show more" at bounding box center [166, 479] width 78 height 17
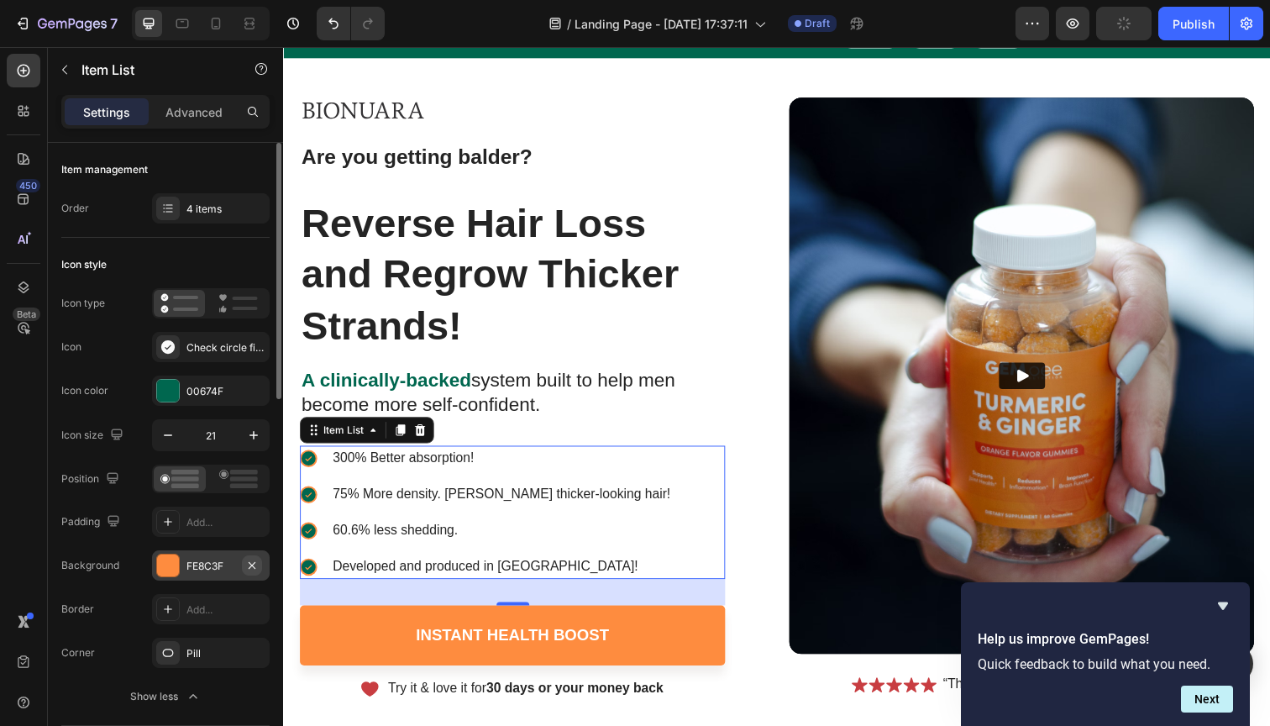
click at [247, 563] on icon "button" at bounding box center [251, 565] width 13 height 13
click at [255, 436] on icon "button" at bounding box center [253, 435] width 17 height 17
type input "23"
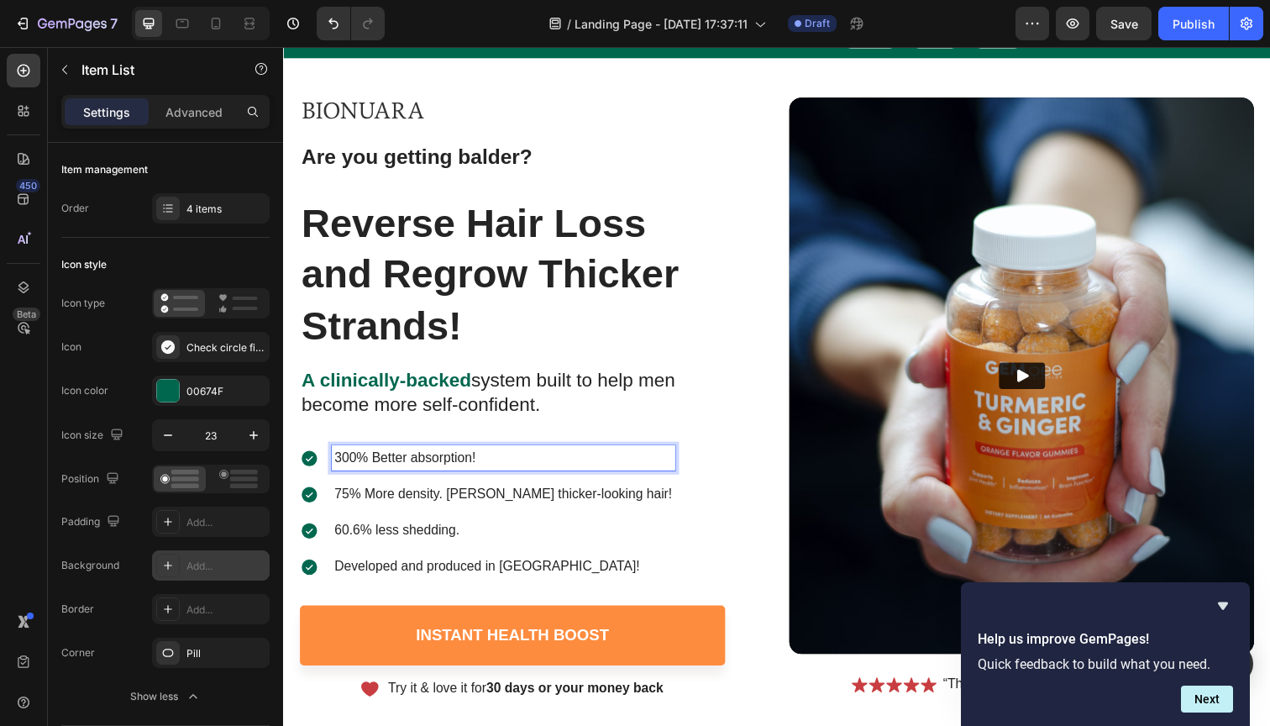
click at [418, 466] on p "300% Better absorption!" at bounding box center [507, 467] width 345 height 20
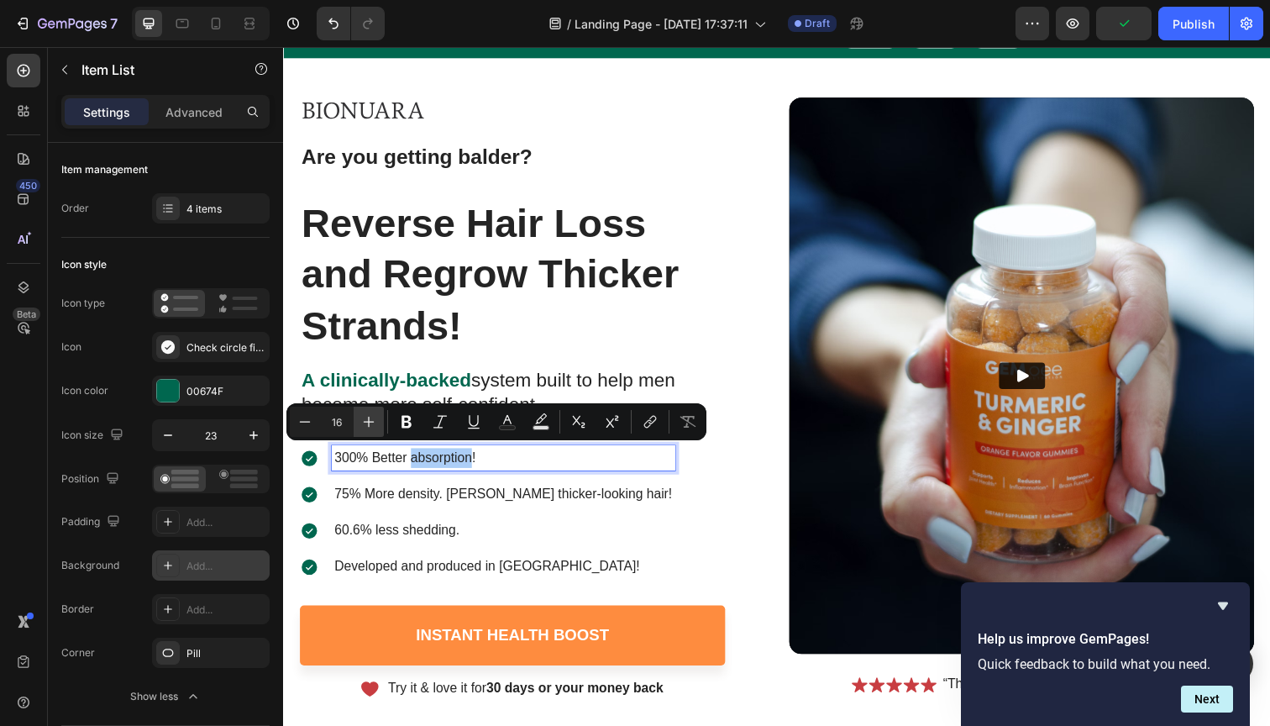
click at [376, 429] on icon "Editor contextual toolbar" at bounding box center [368, 421] width 17 height 17
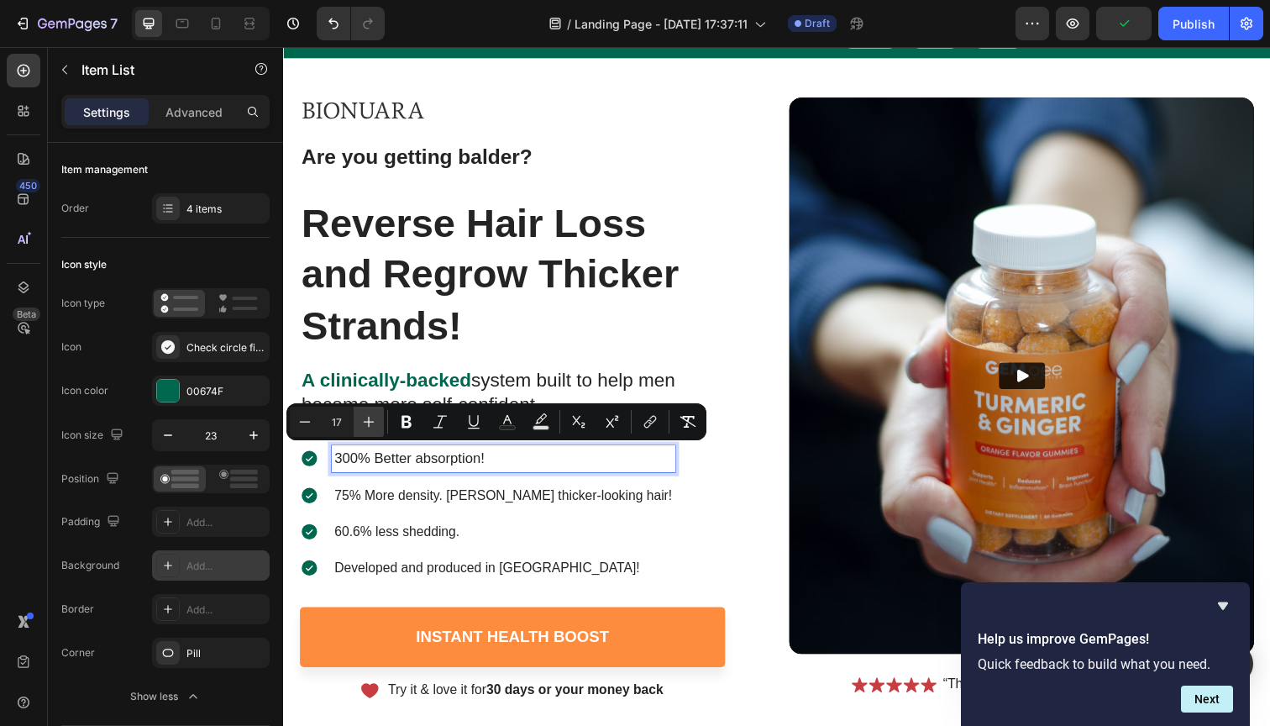
click at [376, 429] on icon "Editor contextual toolbar" at bounding box center [368, 421] width 17 height 17
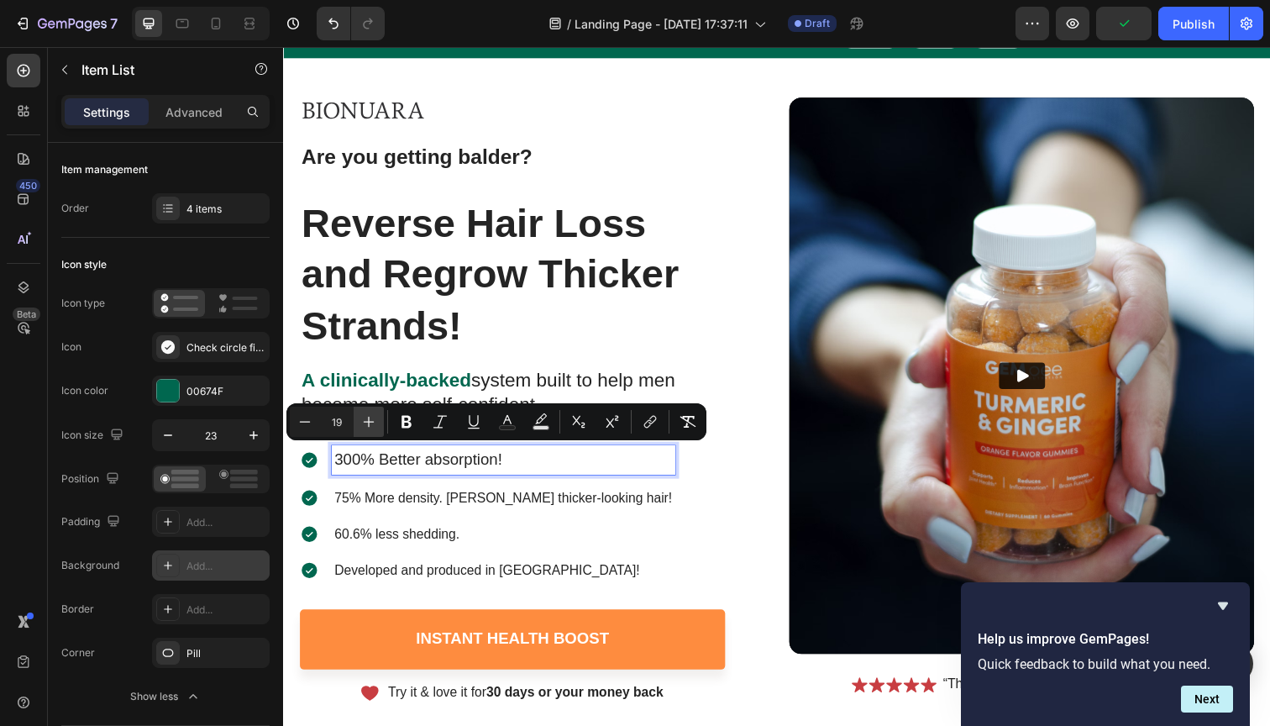
click at [376, 429] on icon "Editor contextual toolbar" at bounding box center [368, 421] width 17 height 17
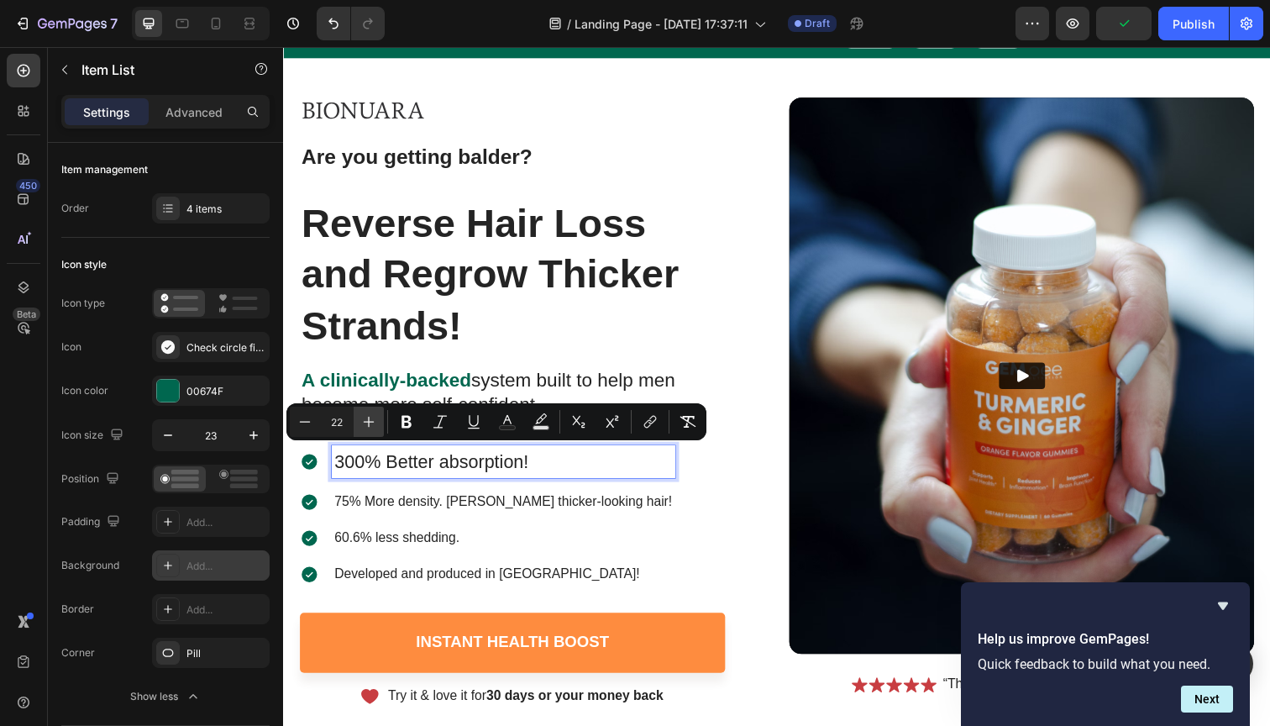
click at [376, 429] on icon "Editor contextual toolbar" at bounding box center [368, 421] width 17 height 17
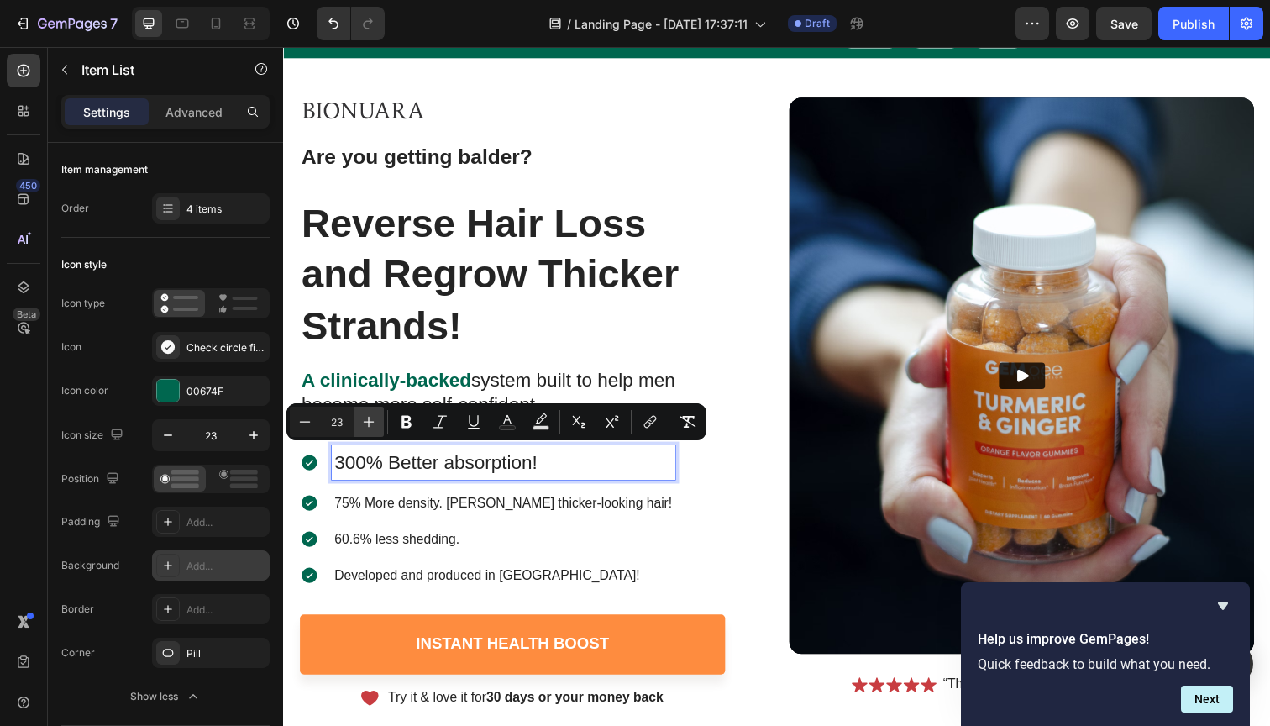
click at [376, 429] on icon "Editor contextual toolbar" at bounding box center [368, 421] width 17 height 17
type input "25"
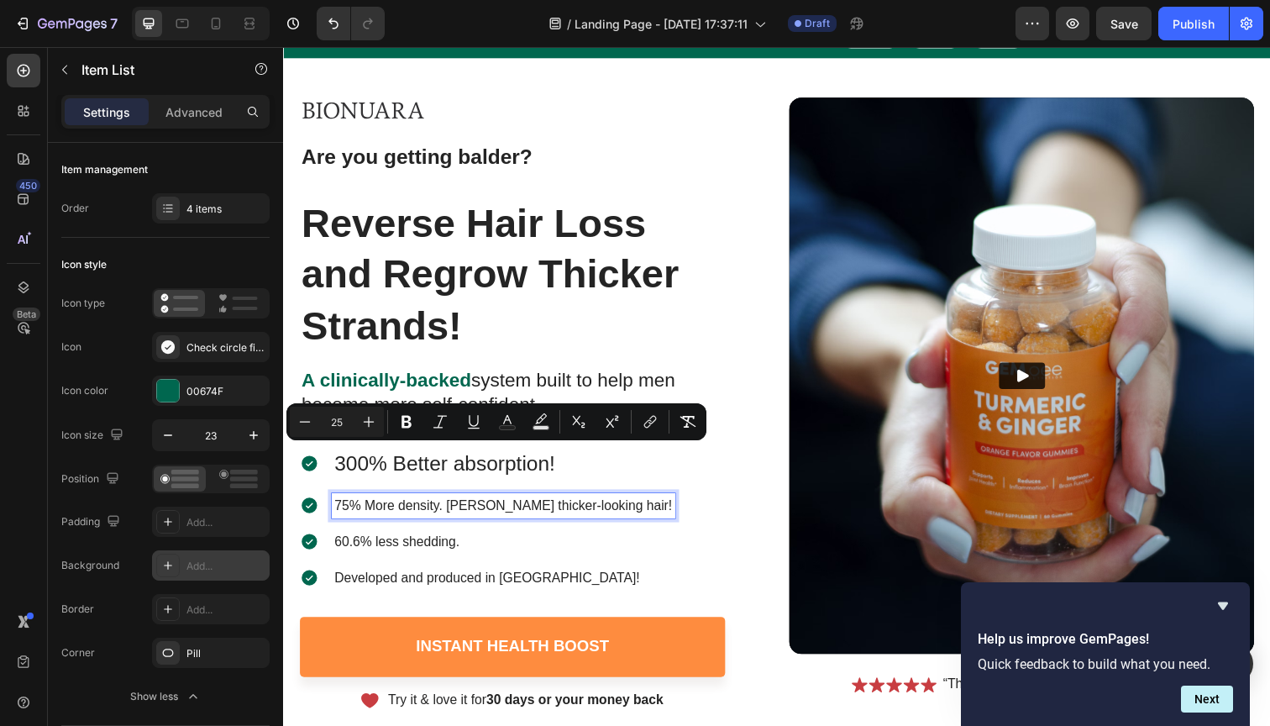
click at [382, 509] on p "75% More density. [PERSON_NAME] thicker-looking hair!" at bounding box center [507, 516] width 345 height 20
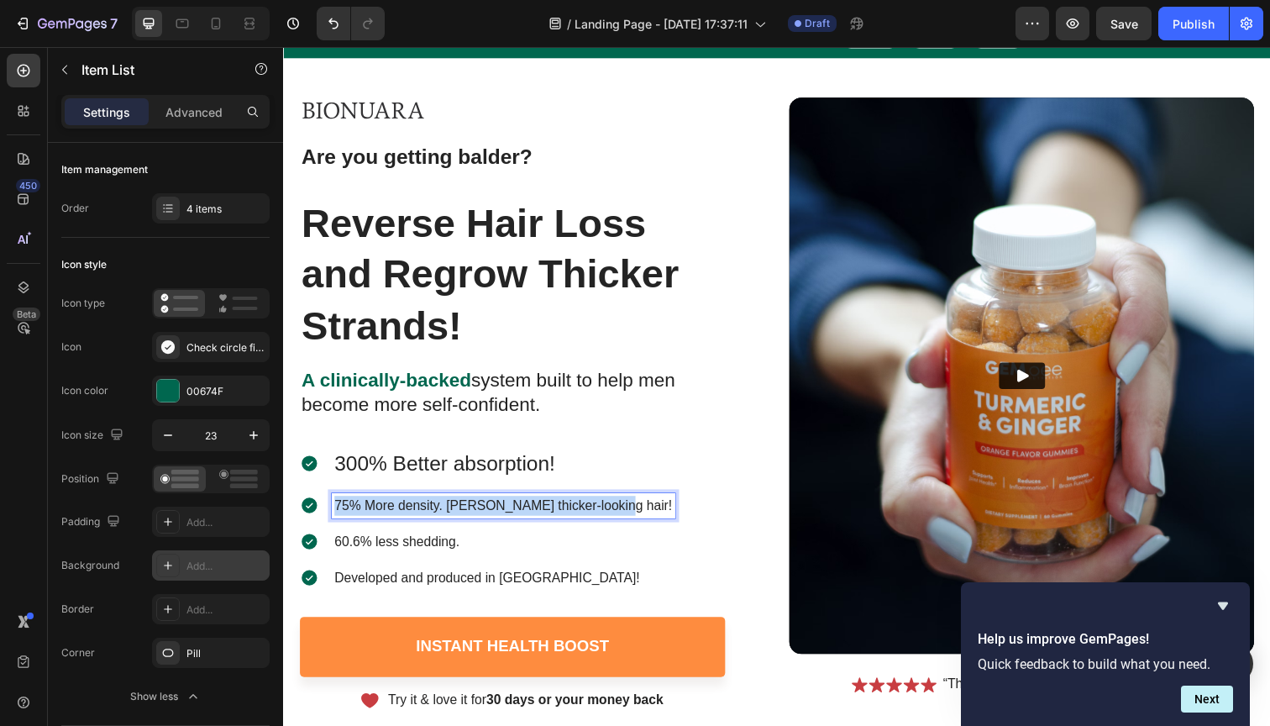
click at [382, 509] on p "75% More density. [PERSON_NAME] thicker-looking hair!" at bounding box center [507, 516] width 345 height 20
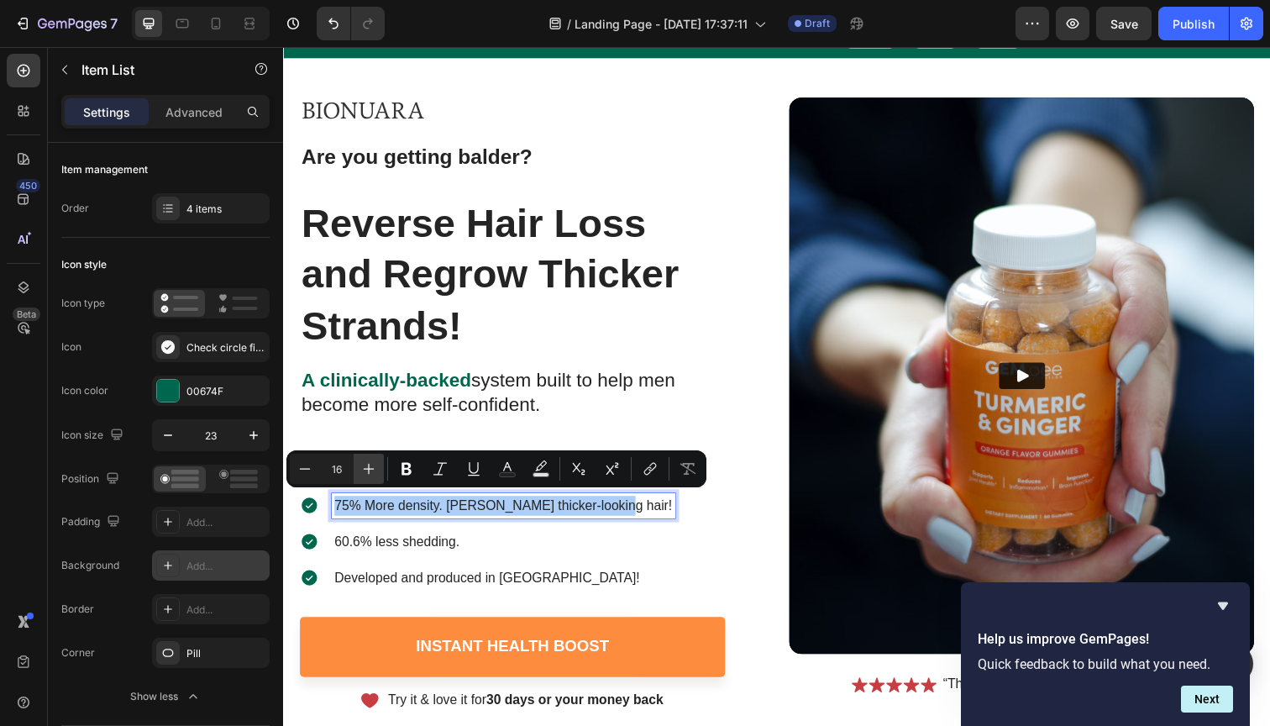
click at [366, 470] on icon "Editor contextual toolbar" at bounding box center [368, 468] width 17 height 17
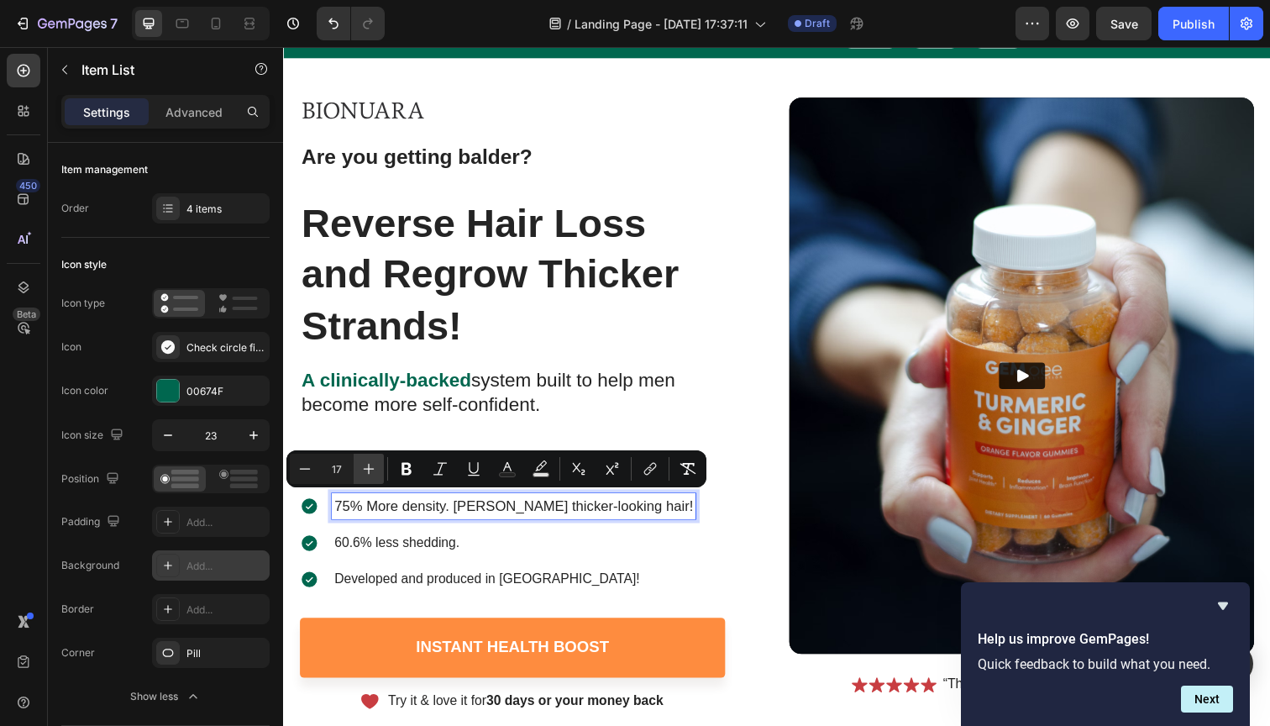
click at [366, 470] on icon "Editor contextual toolbar" at bounding box center [368, 468] width 17 height 17
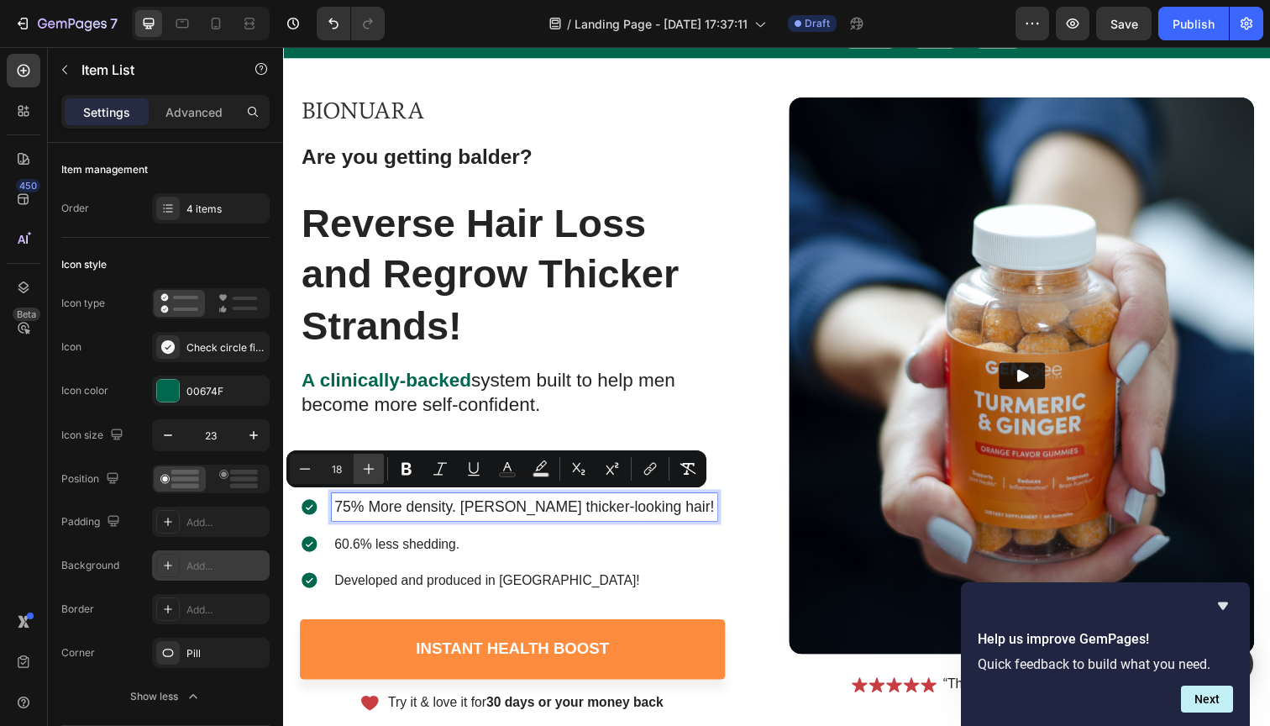
click at [366, 470] on icon "Editor contextual toolbar" at bounding box center [368, 468] width 17 height 17
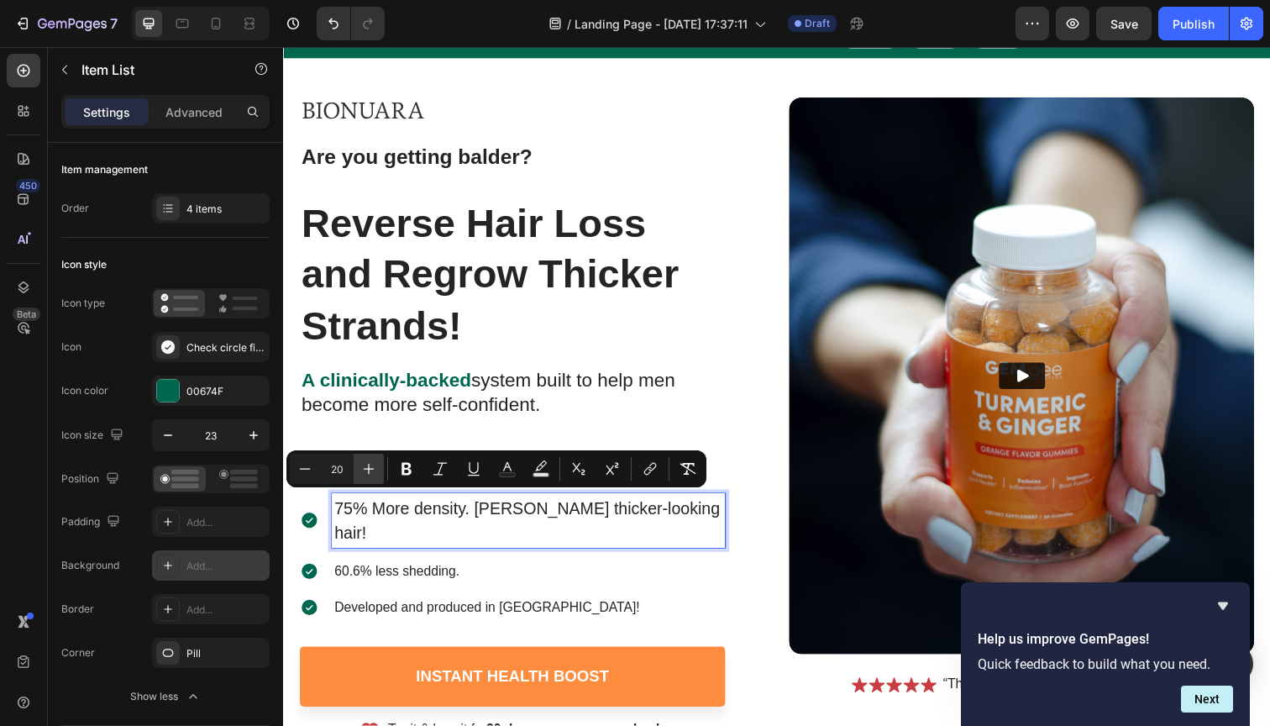
click at [366, 470] on icon "Editor contextual toolbar" at bounding box center [368, 468] width 17 height 17
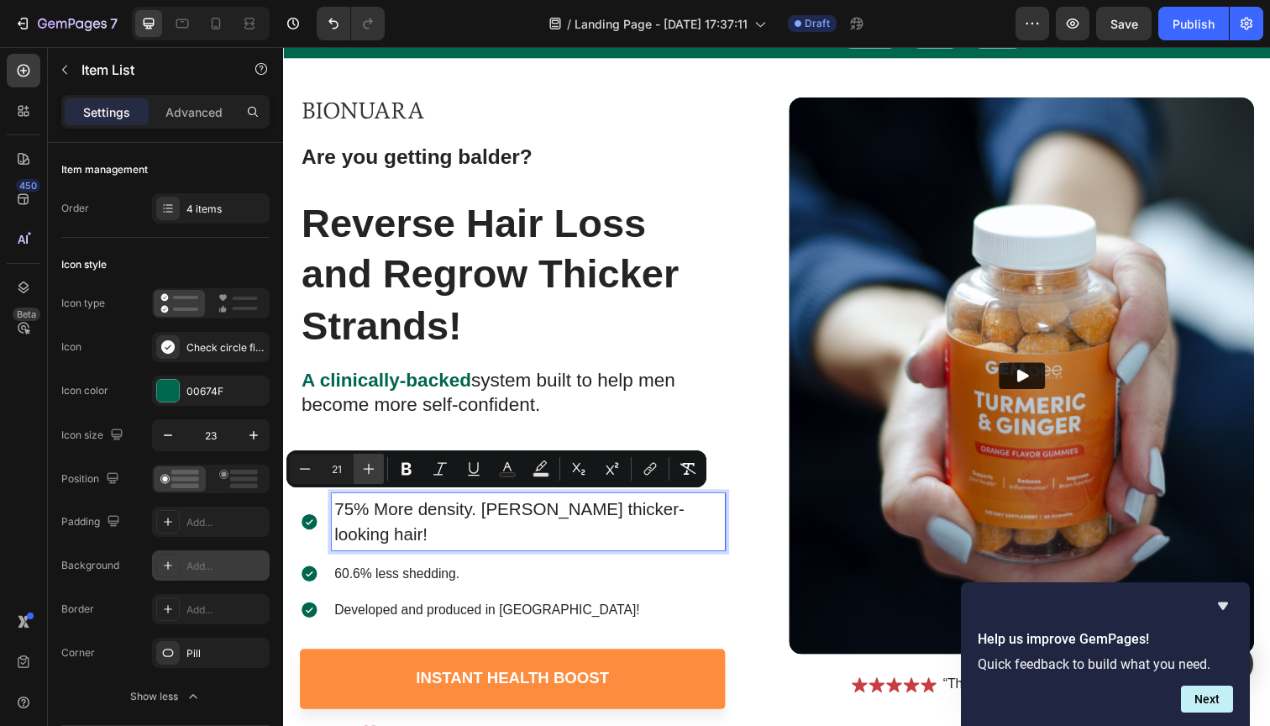
click at [366, 470] on icon "Editor contextual toolbar" at bounding box center [368, 468] width 17 height 17
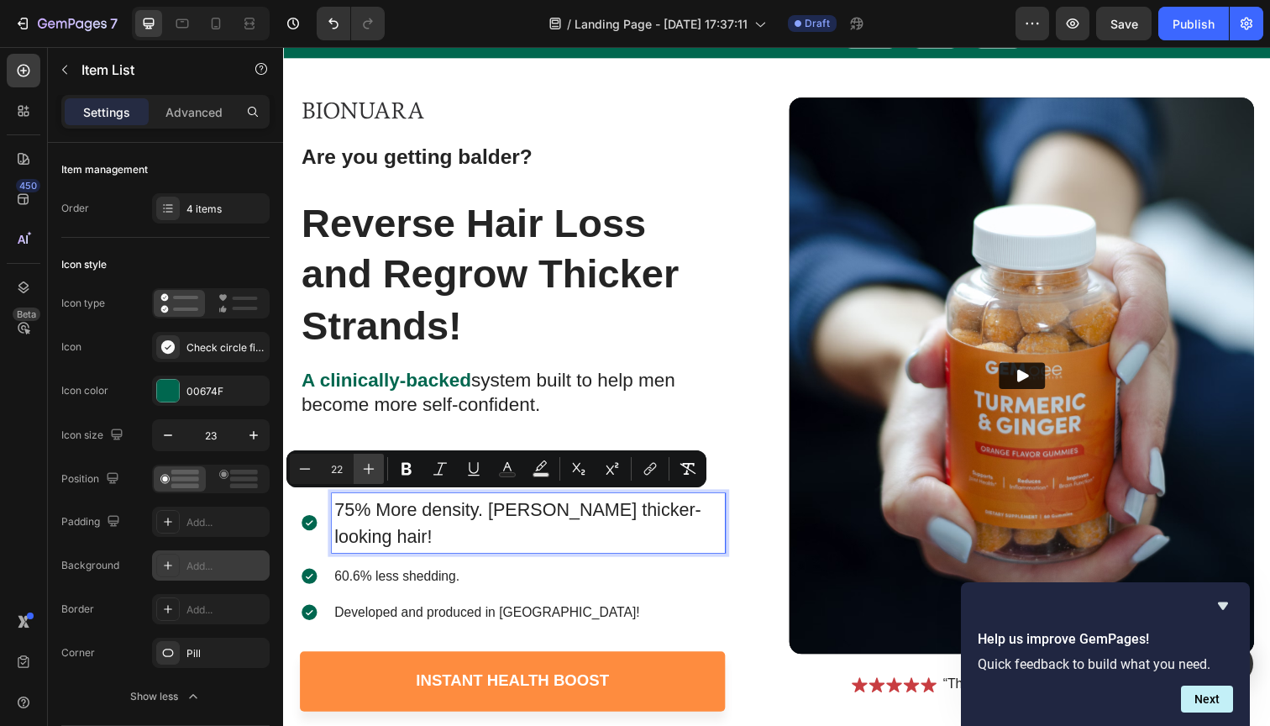
click at [366, 470] on icon "Editor contextual toolbar" at bounding box center [368, 468] width 17 height 17
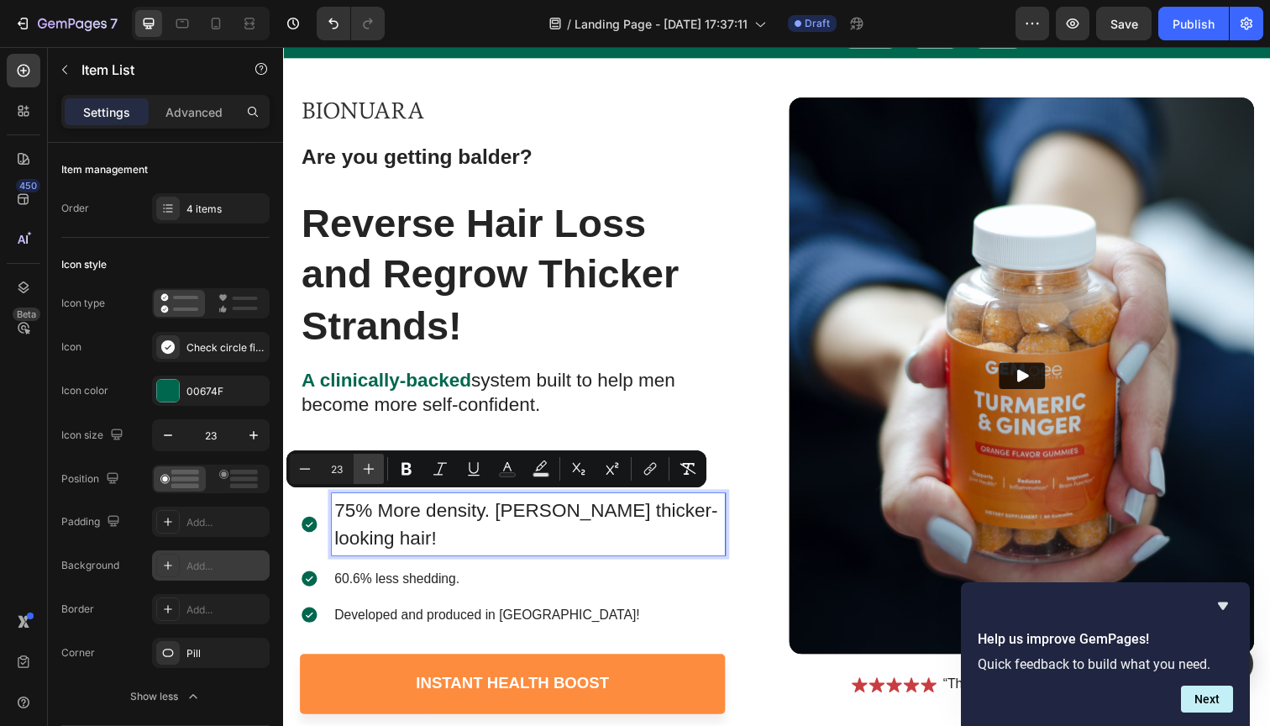
click at [366, 470] on icon "Editor contextual toolbar" at bounding box center [368, 468] width 17 height 17
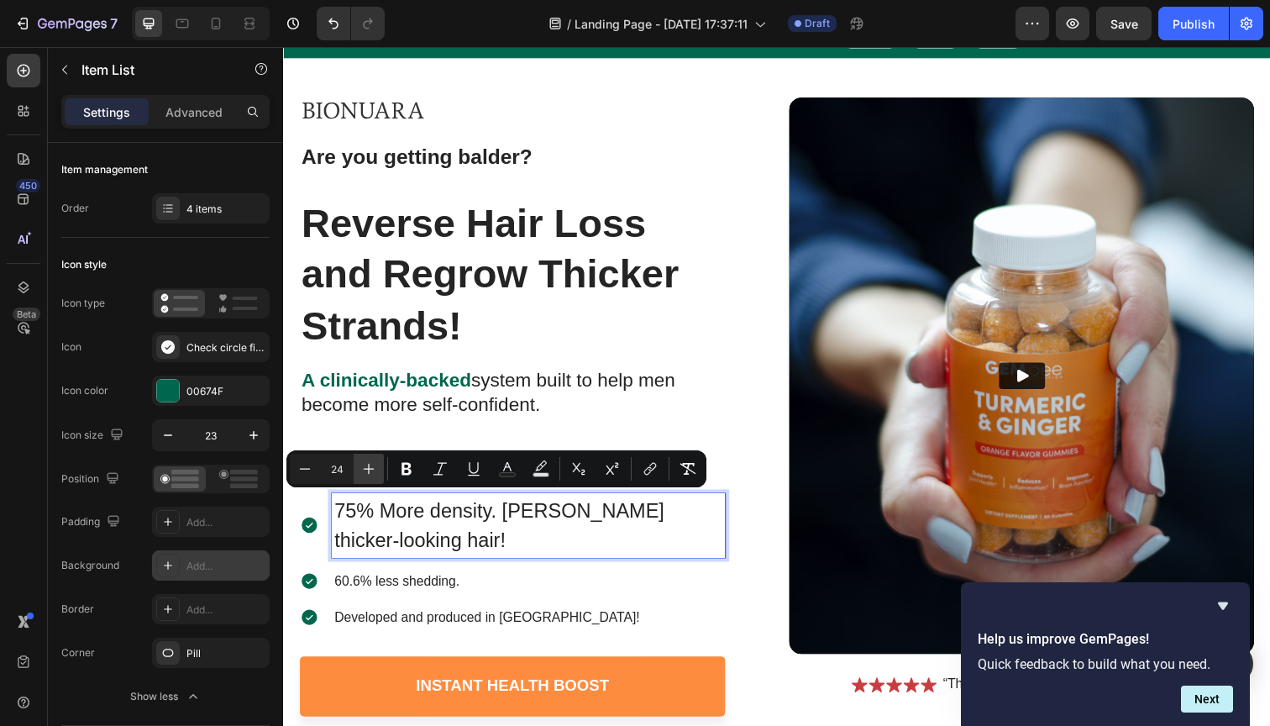
click at [366, 470] on icon "Editor contextual toolbar" at bounding box center [368, 468] width 17 height 17
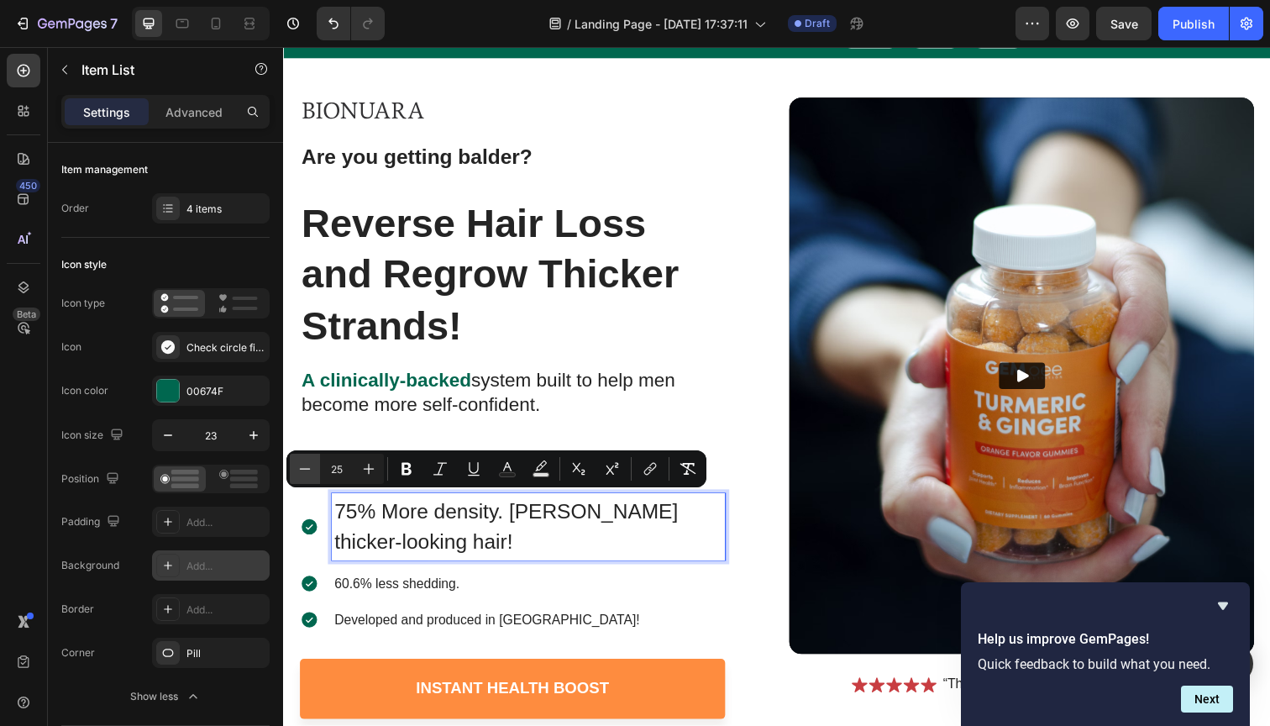
click at [309, 470] on icon "Editor contextual toolbar" at bounding box center [305, 468] width 17 height 17
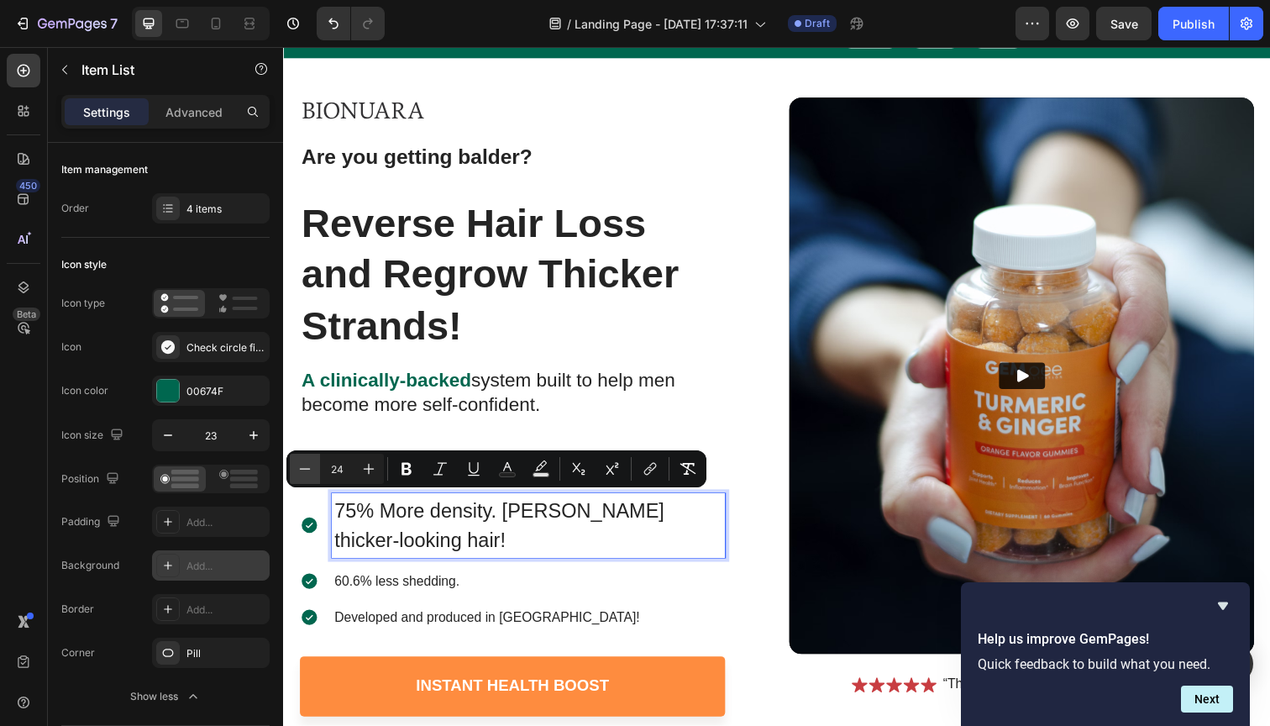
click at [309, 470] on icon "Editor contextual toolbar" at bounding box center [305, 468] width 17 height 17
type input "23"
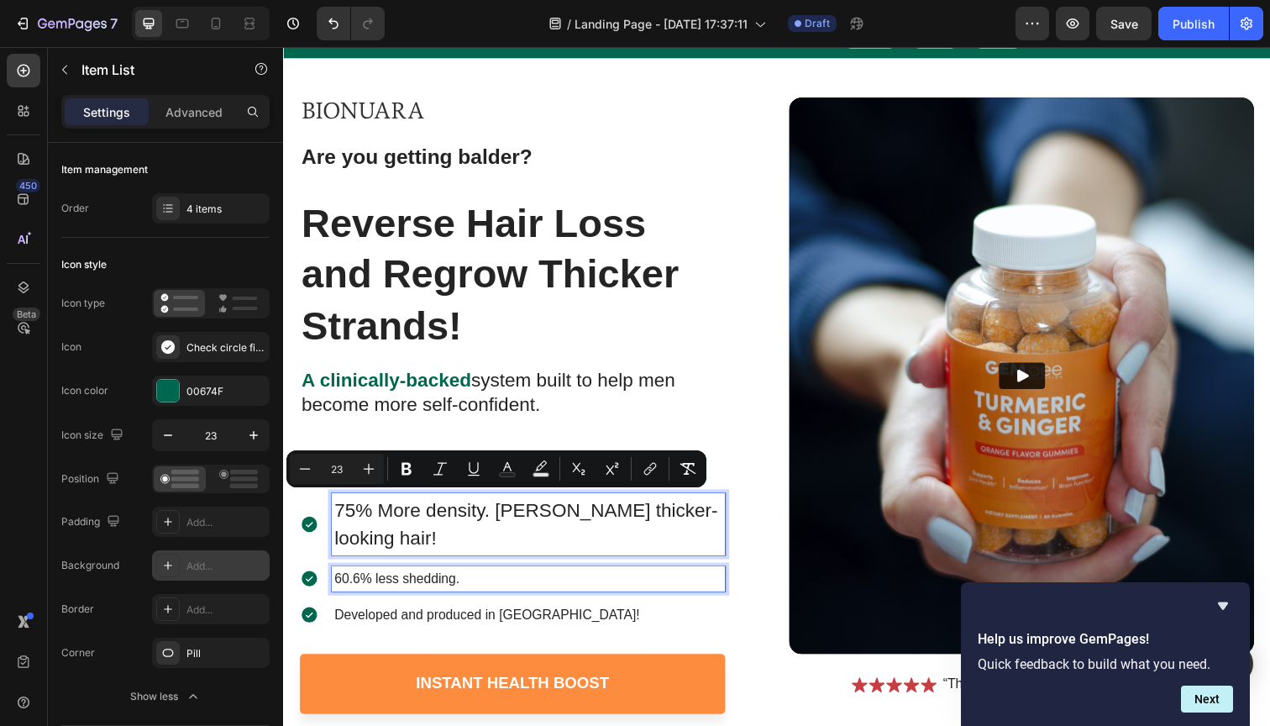
click at [470, 581] on p "60.6% less shedding." at bounding box center [533, 591] width 397 height 20
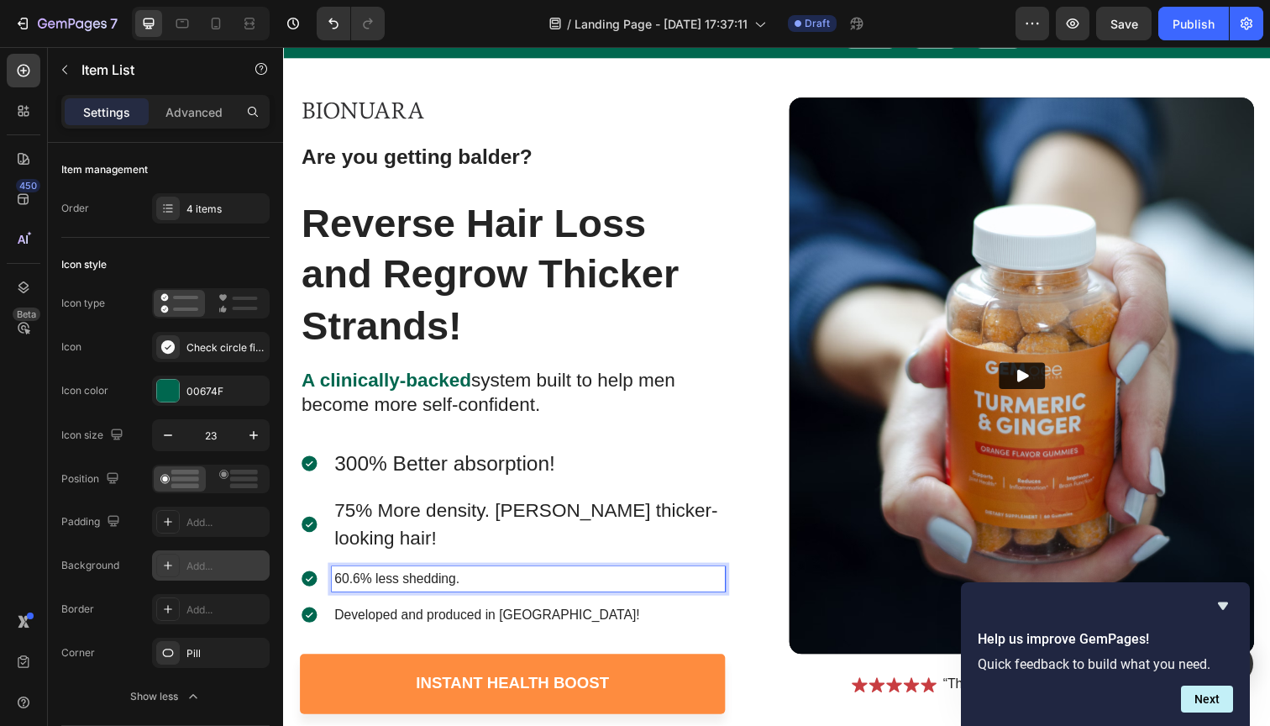
click at [518, 470] on span "300% Better absorption!" at bounding box center [447, 472] width 225 height 24
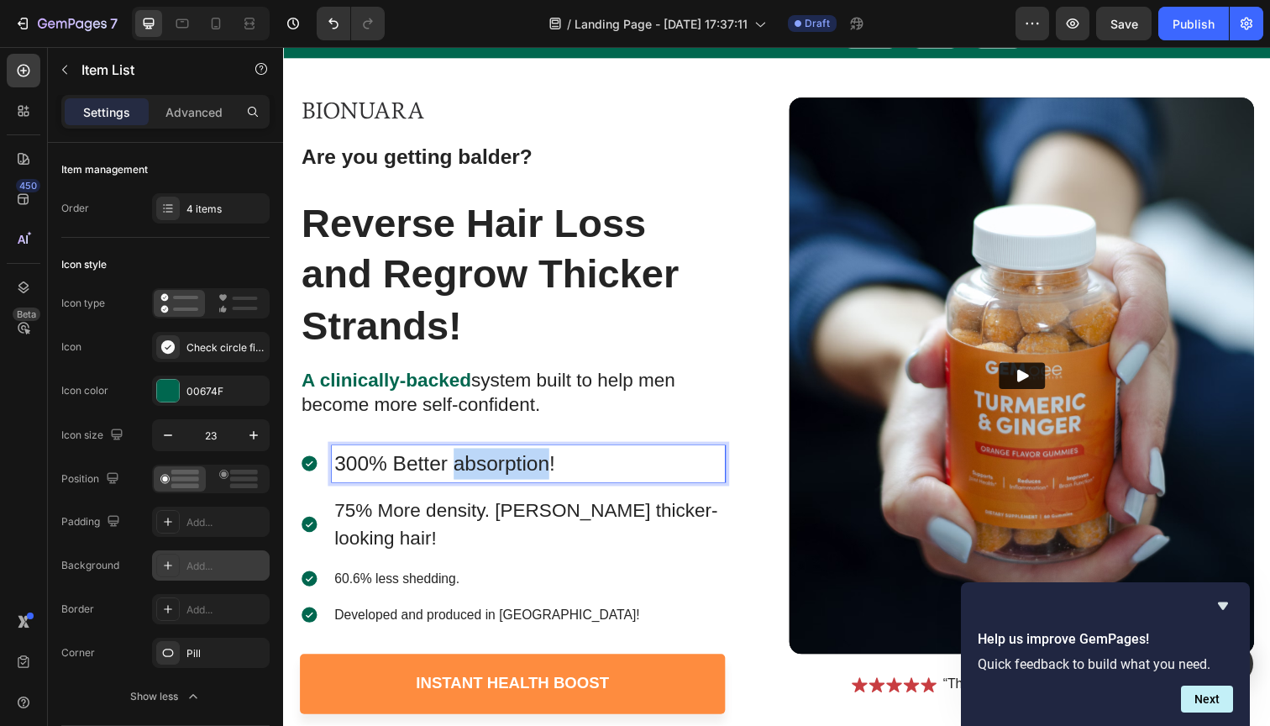
click at [518, 470] on span "300% Better absorption!" at bounding box center [447, 472] width 225 height 24
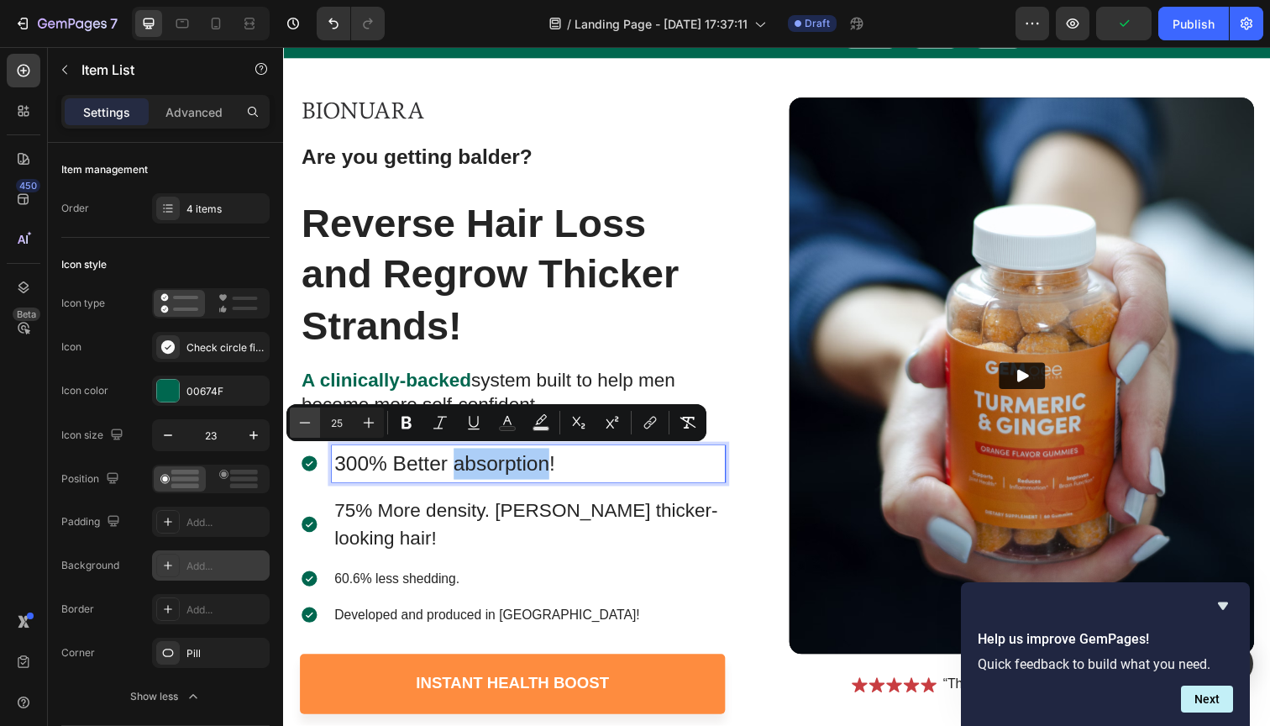
click at [307, 420] on icon "Editor contextual toolbar" at bounding box center [305, 422] width 17 height 17
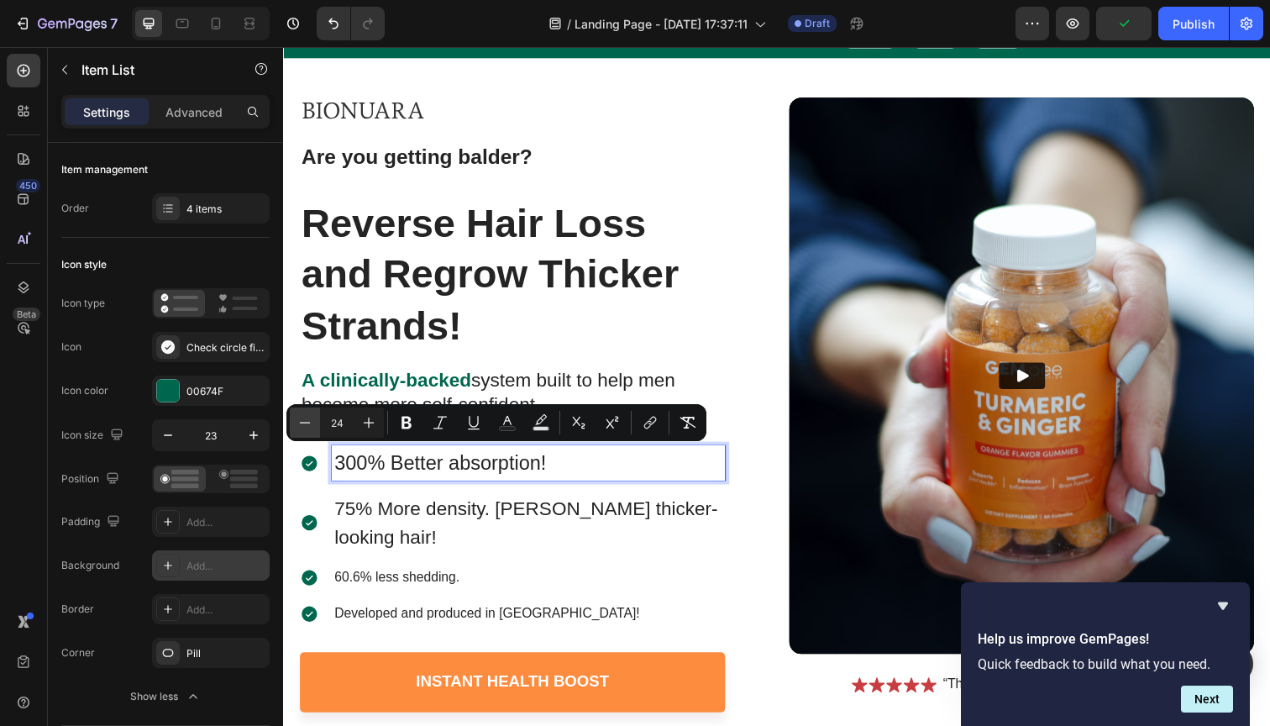
click at [307, 420] on icon "Editor contextual toolbar" at bounding box center [305, 422] width 17 height 17
type input "23"
click at [358, 465] on span "300% Better absorption!" at bounding box center [439, 471] width 208 height 22
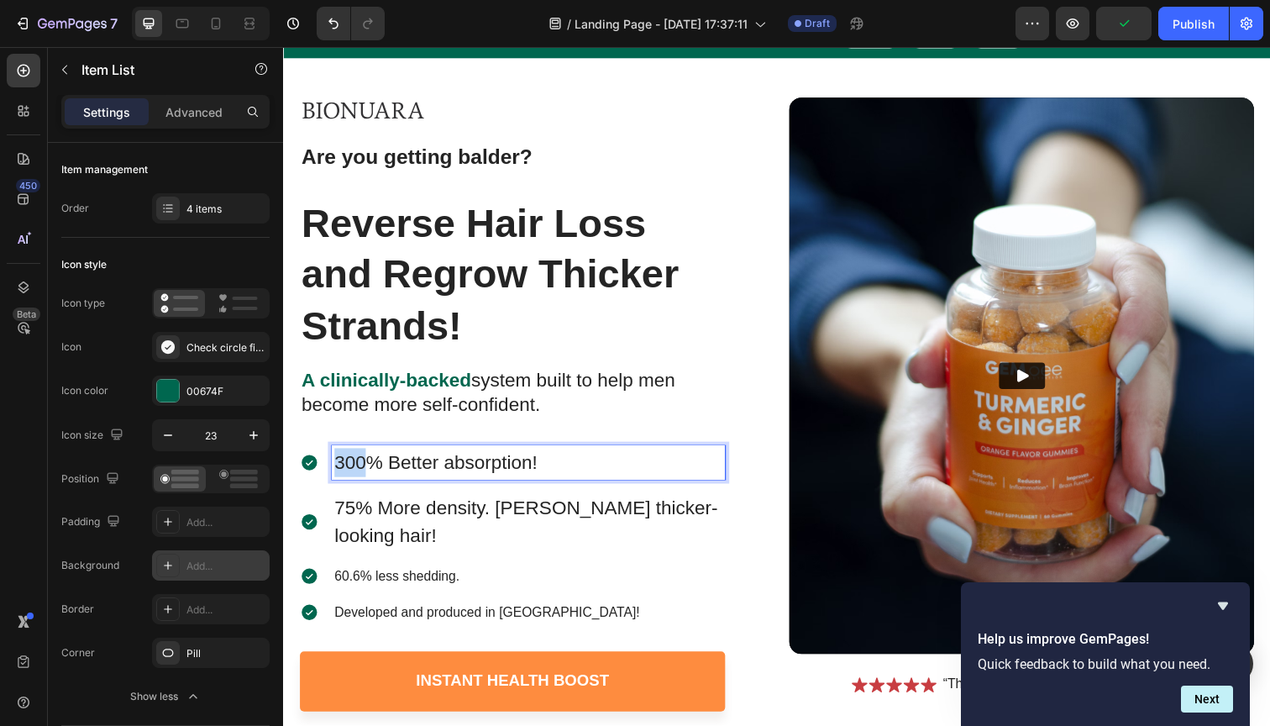
click at [358, 465] on span "300% Better absorption!" at bounding box center [439, 471] width 208 height 22
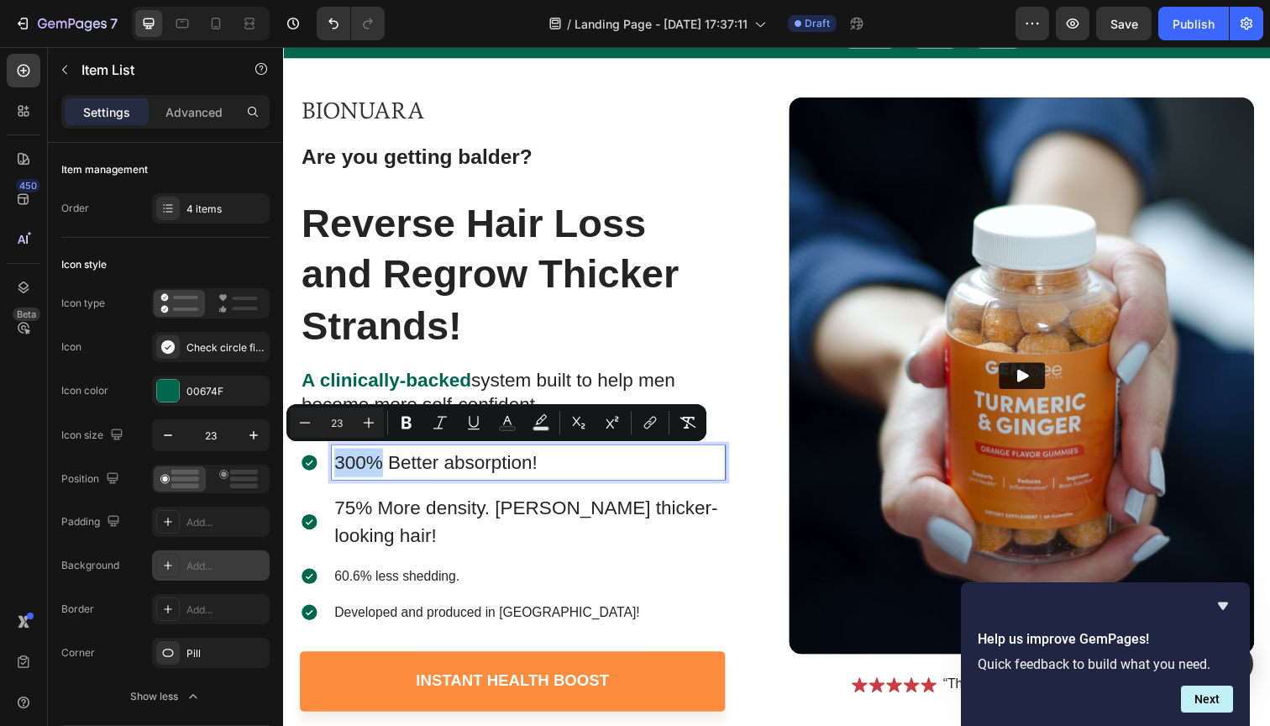
click at [376, 470] on span "300% Better absorption!" at bounding box center [439, 471] width 208 height 22
click at [406, 423] on icon "Editor contextual toolbar" at bounding box center [406, 422] width 17 height 17
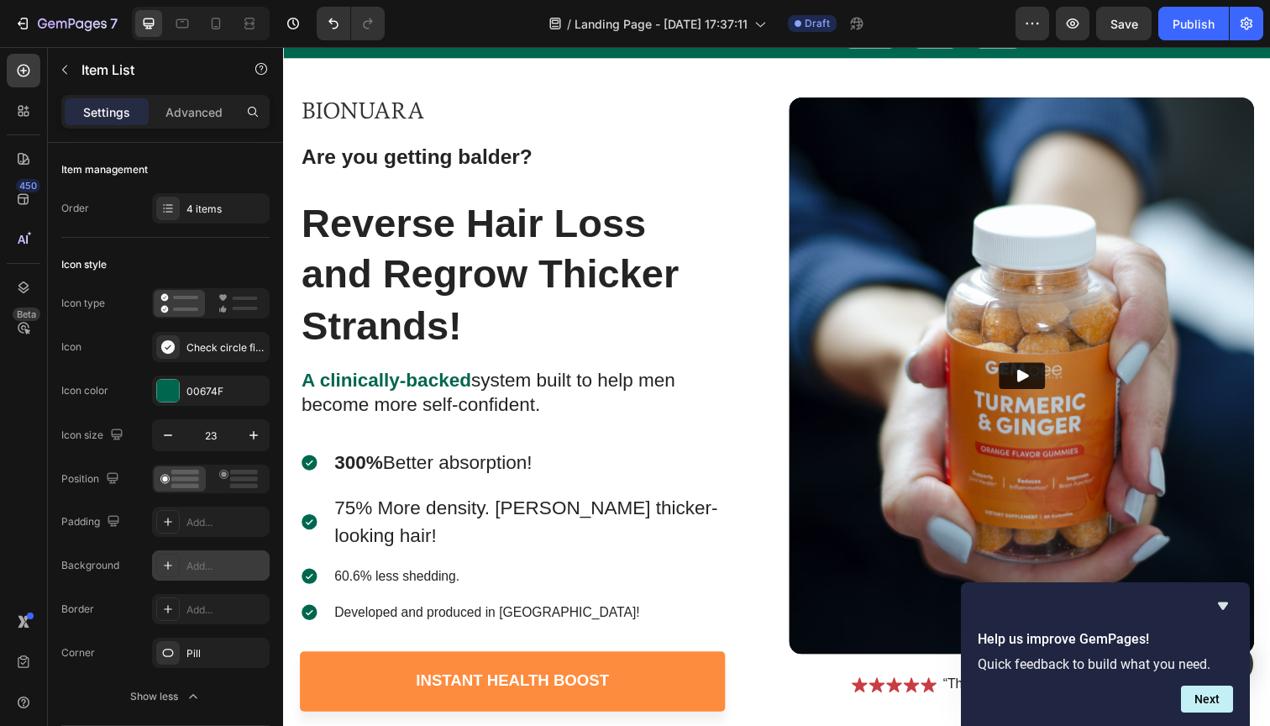
click at [352, 510] on span "75% More density. [PERSON_NAME] thicker-looking hair!" at bounding box center [530, 532] width 391 height 51
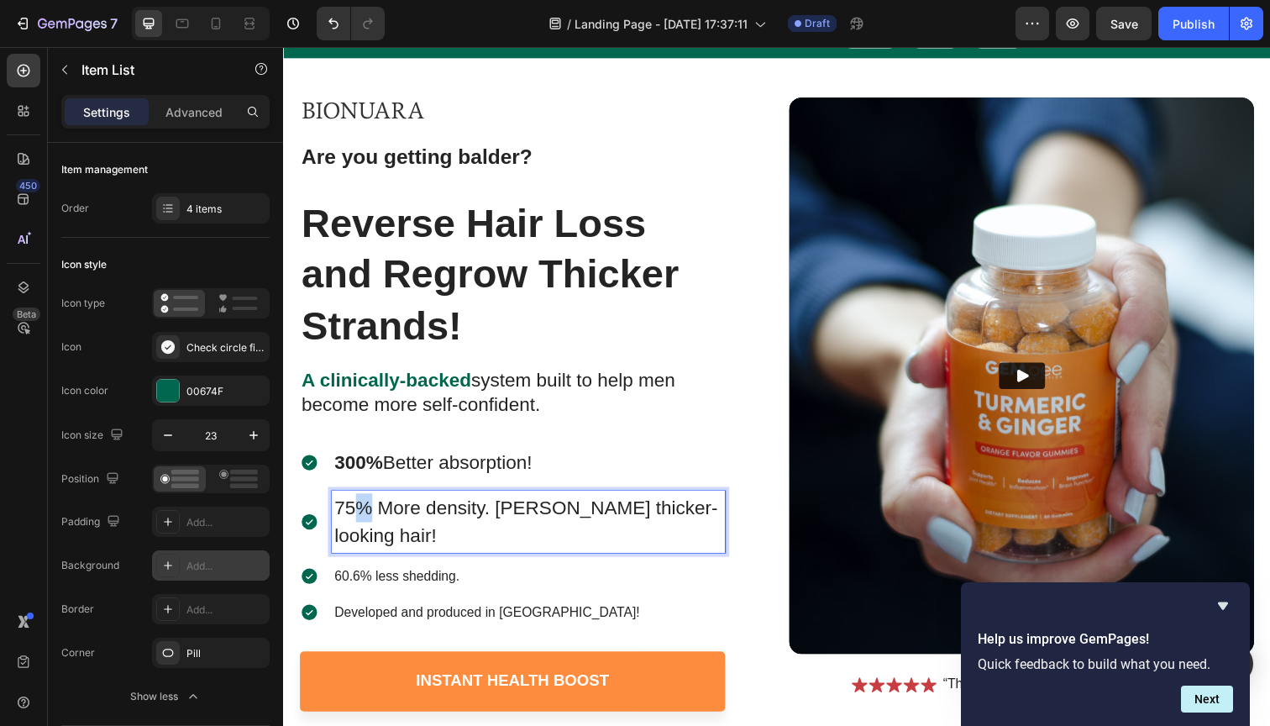
click at [352, 510] on span "75% More density. [PERSON_NAME] thicker-looking hair!" at bounding box center [530, 532] width 391 height 51
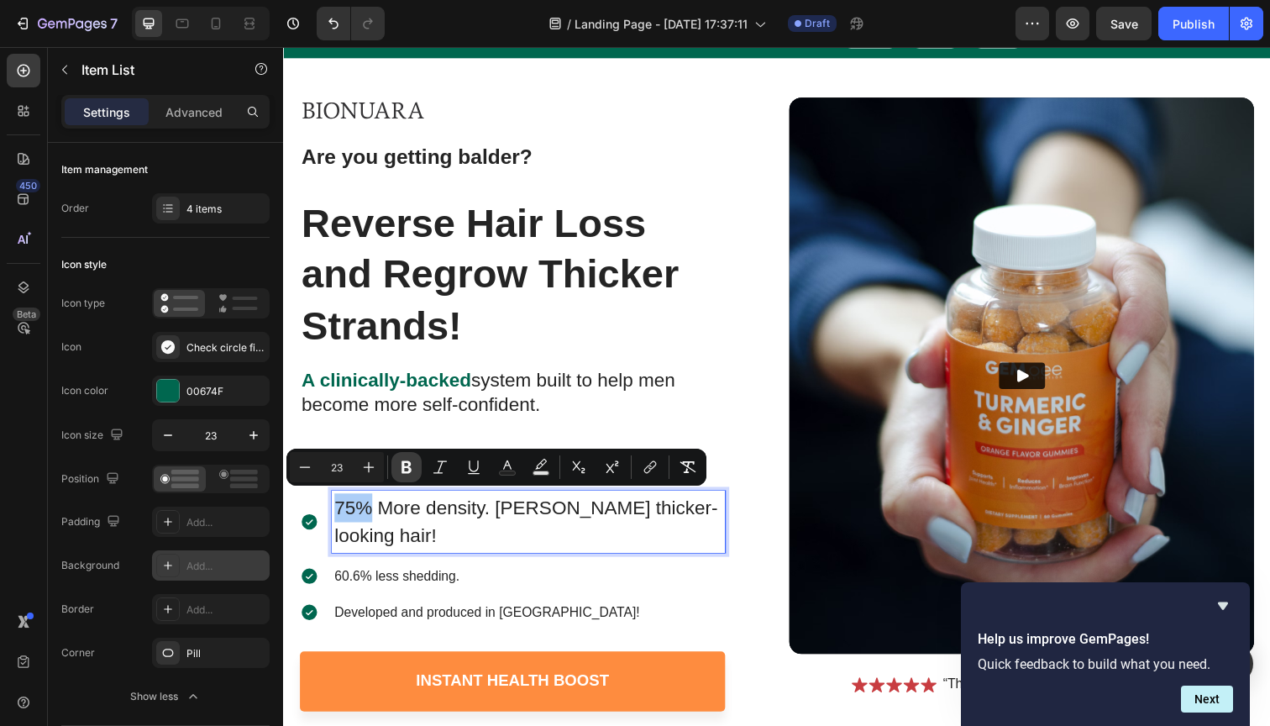
click at [403, 468] on icon "Editor contextual toolbar" at bounding box center [407, 467] width 10 height 13
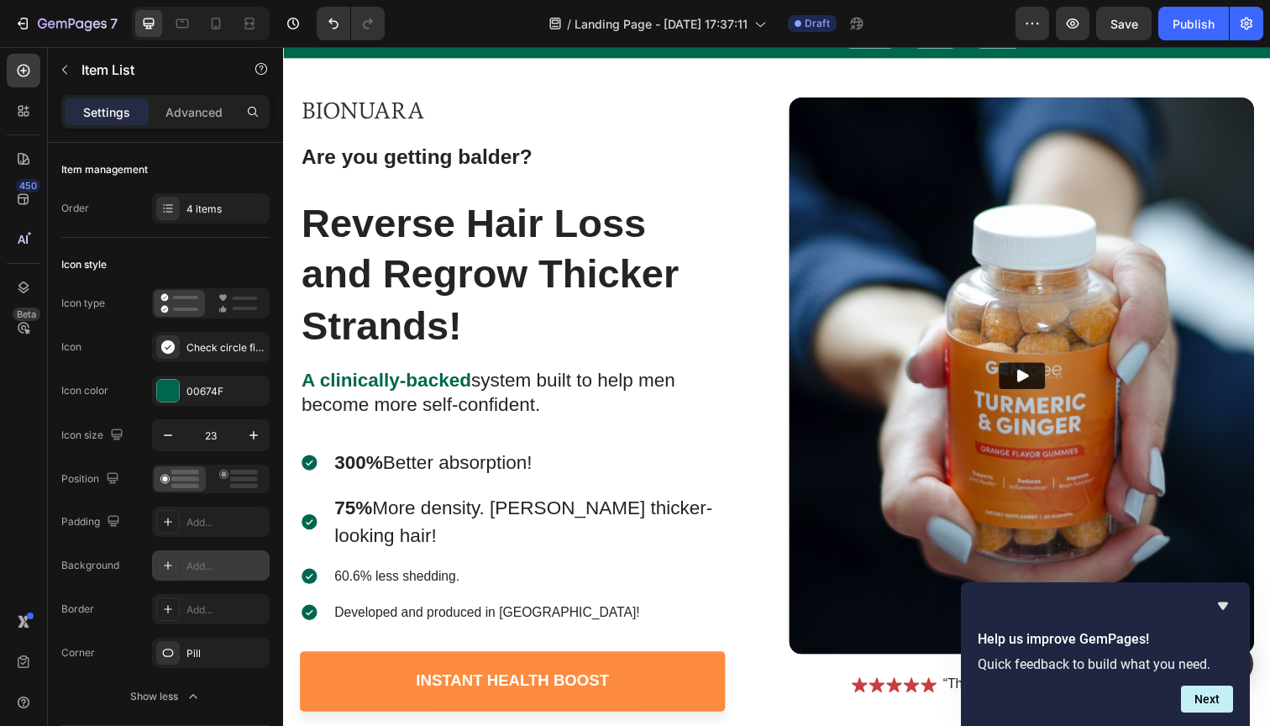
click at [381, 578] on p "60.6% less shedding." at bounding box center [533, 588] width 397 height 20
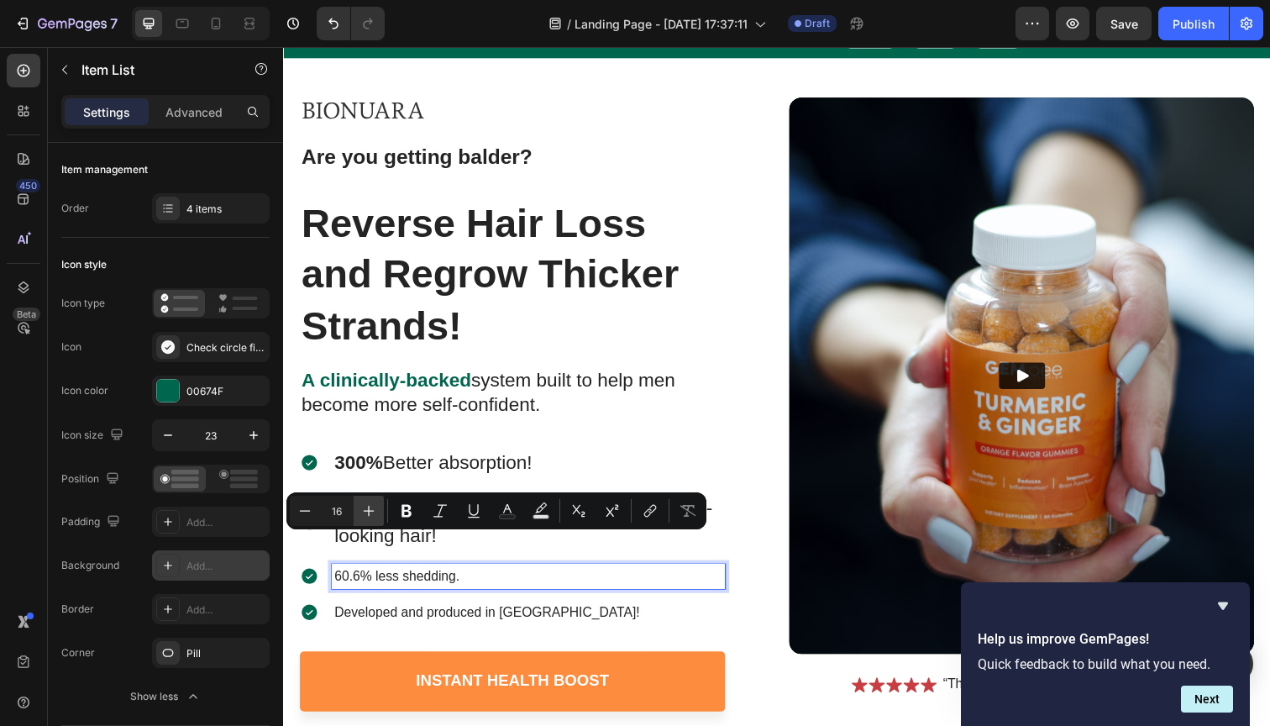
click at [363, 507] on icon "Editor contextual toolbar" at bounding box center [368, 510] width 17 height 17
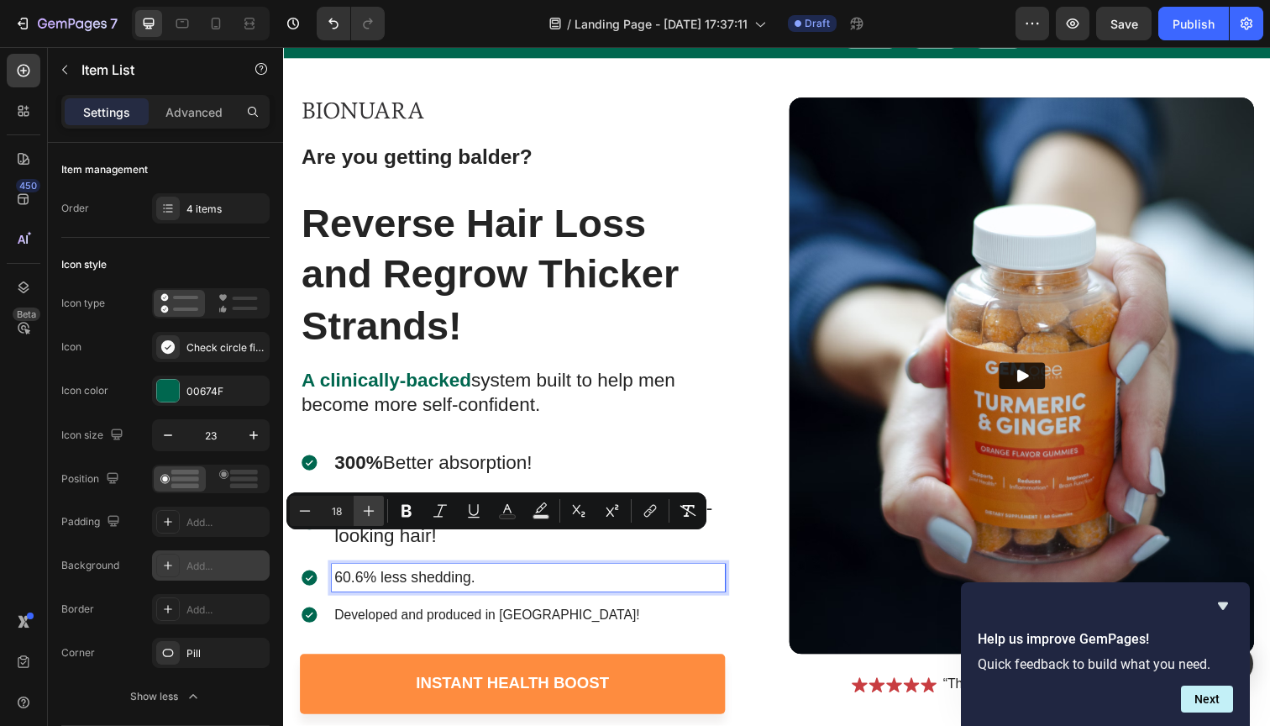
click at [363, 507] on icon "Editor contextual toolbar" at bounding box center [368, 510] width 17 height 17
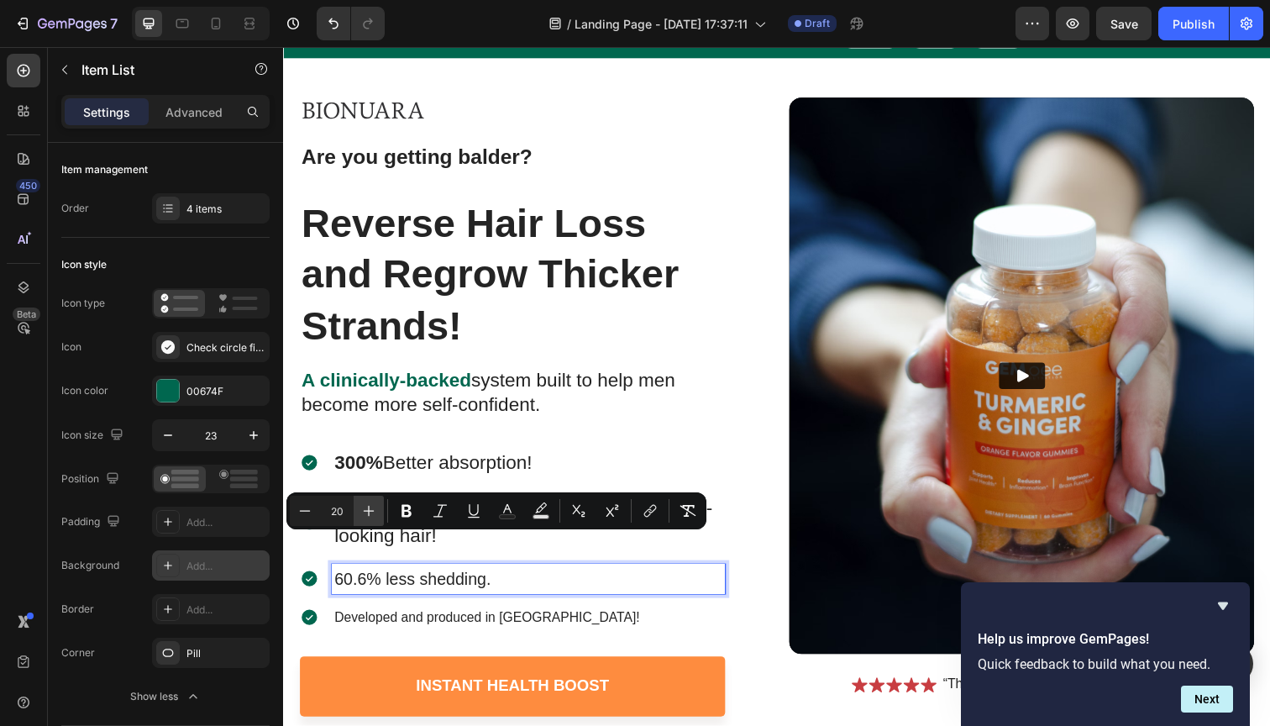
click at [363, 507] on icon "Editor contextual toolbar" at bounding box center [368, 510] width 17 height 17
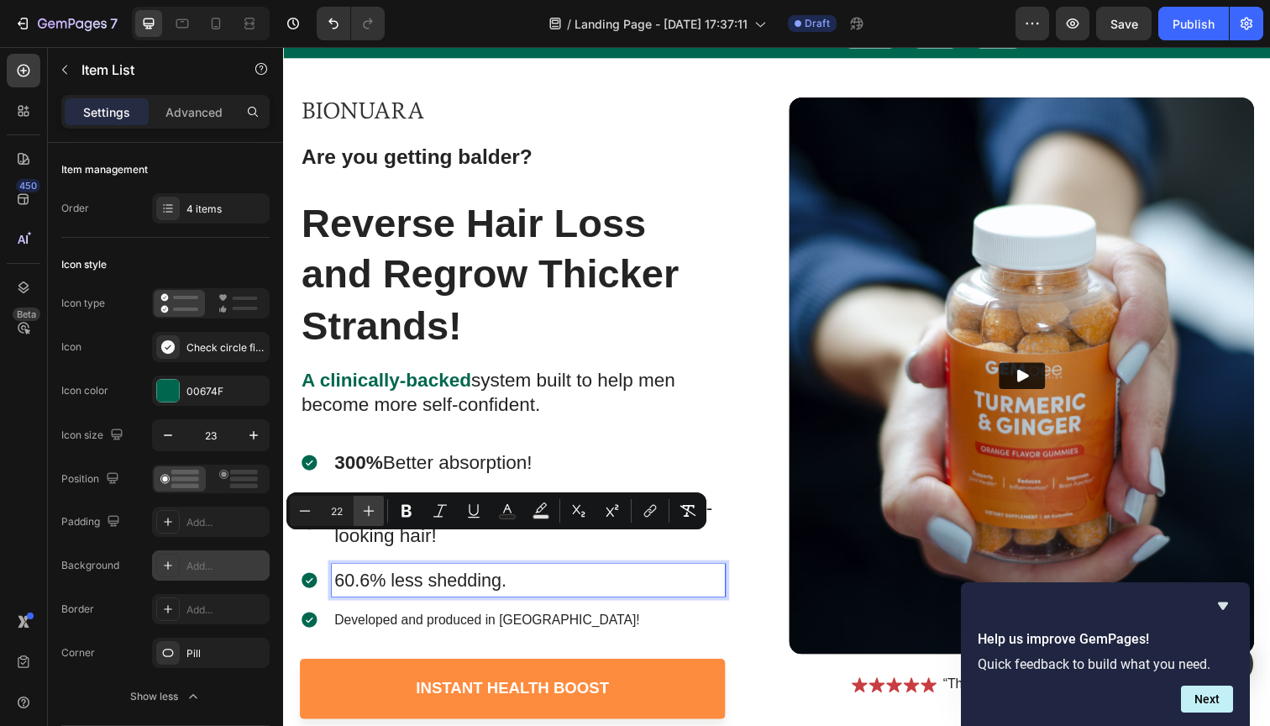
click at [363, 507] on icon "Editor contextual toolbar" at bounding box center [368, 510] width 17 height 17
type input "23"
click at [351, 581] on span "60.6% less shedding." at bounding box center [427, 592] width 184 height 22
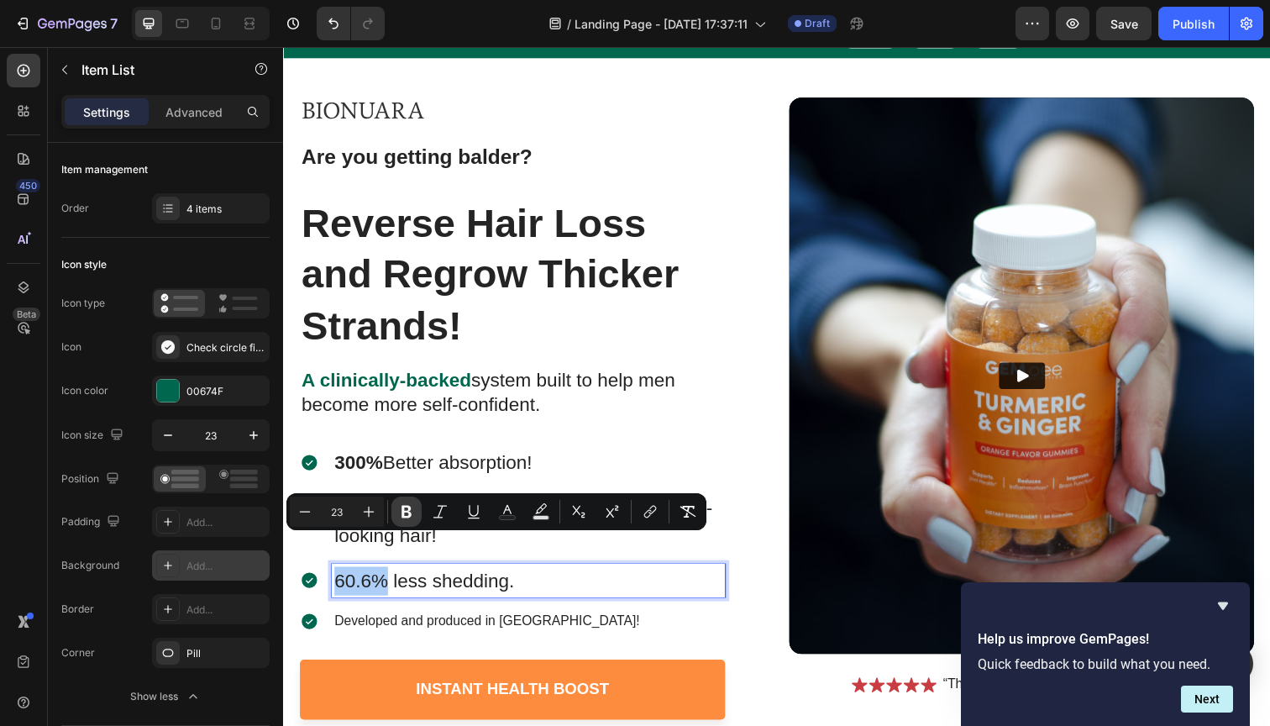
click at [406, 513] on icon "Editor contextual toolbar" at bounding box center [406, 511] width 17 height 17
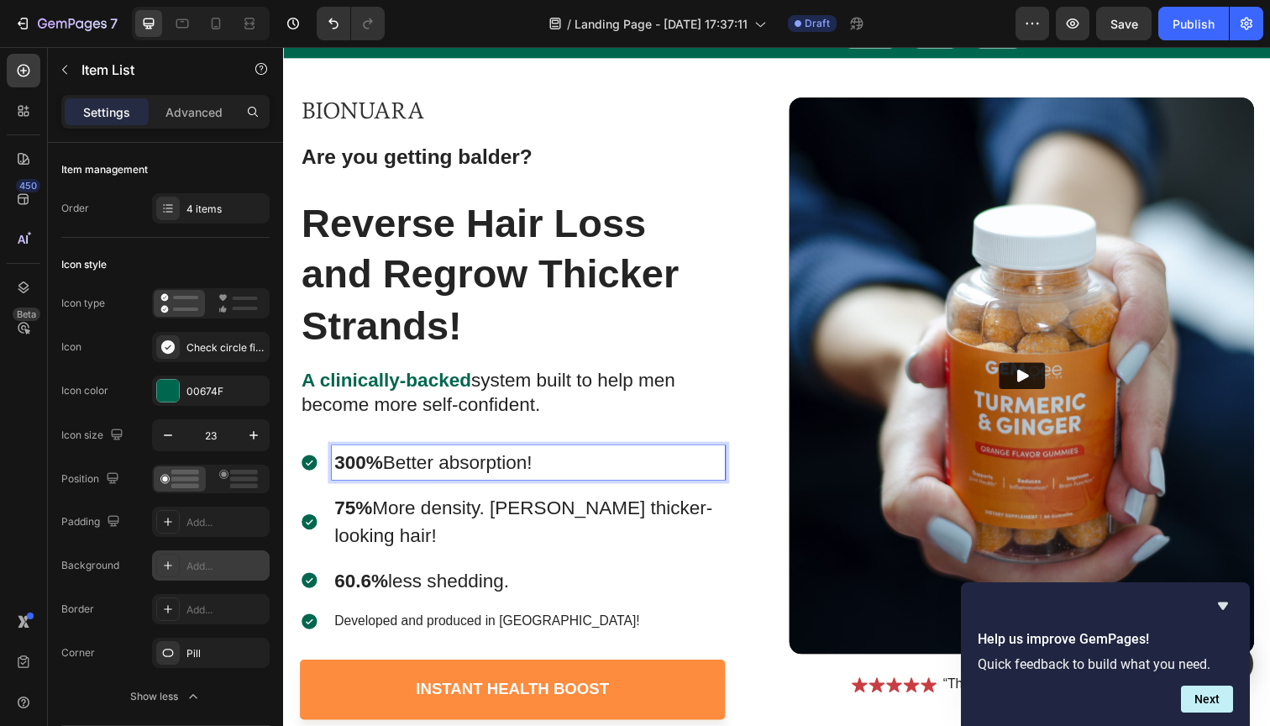
click at [367, 469] on strong "300%" at bounding box center [360, 471] width 50 height 22
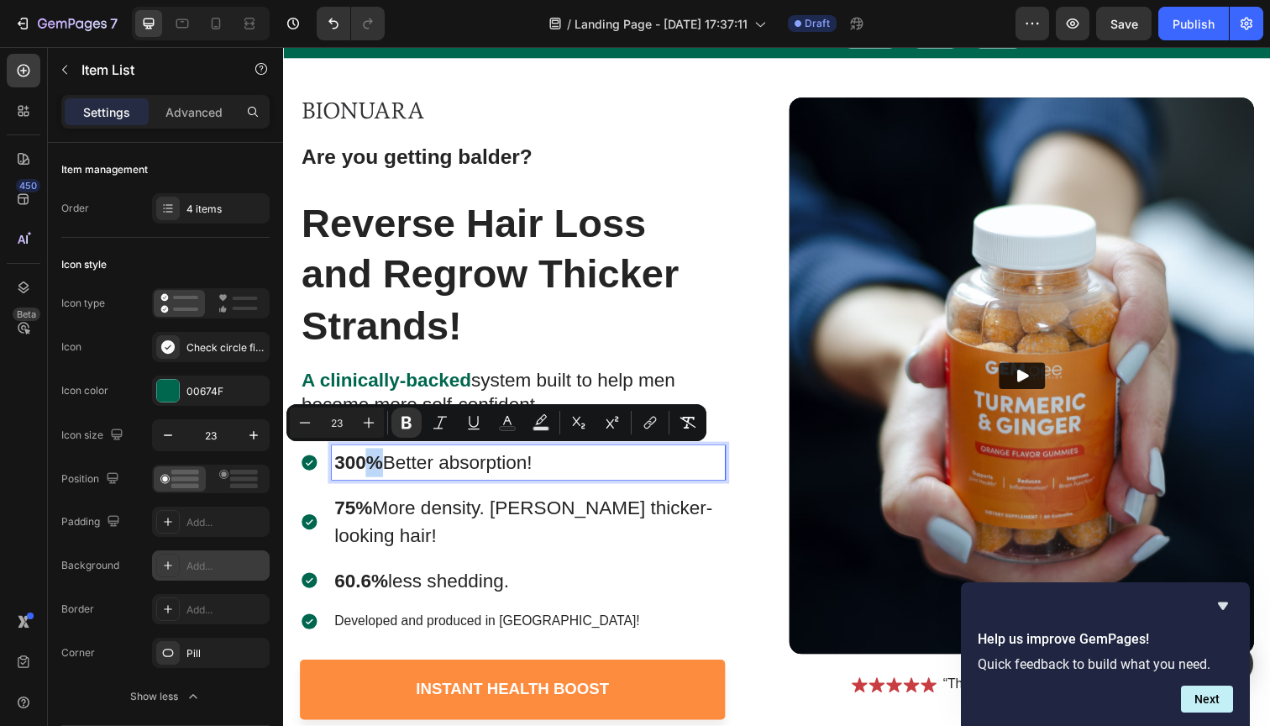
click at [367, 469] on strong "300%" at bounding box center [360, 471] width 50 height 22
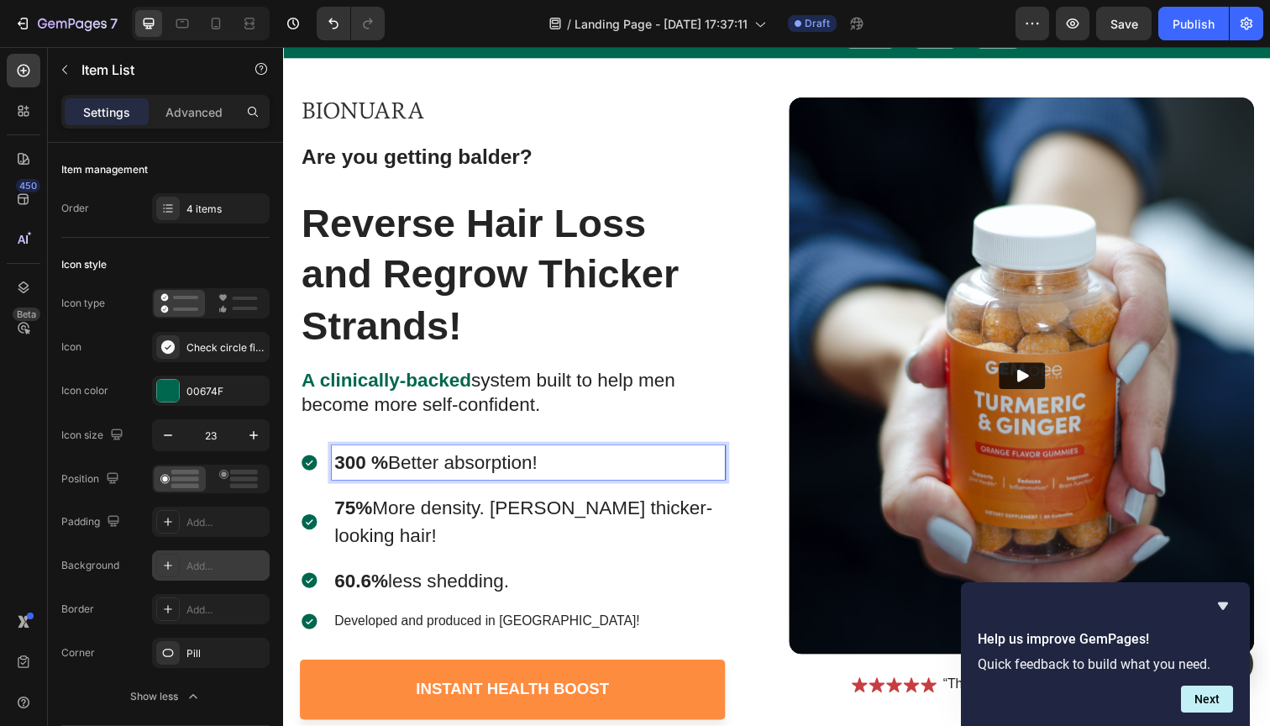
click at [356, 512] on strong "75%" at bounding box center [354, 518] width 39 height 22
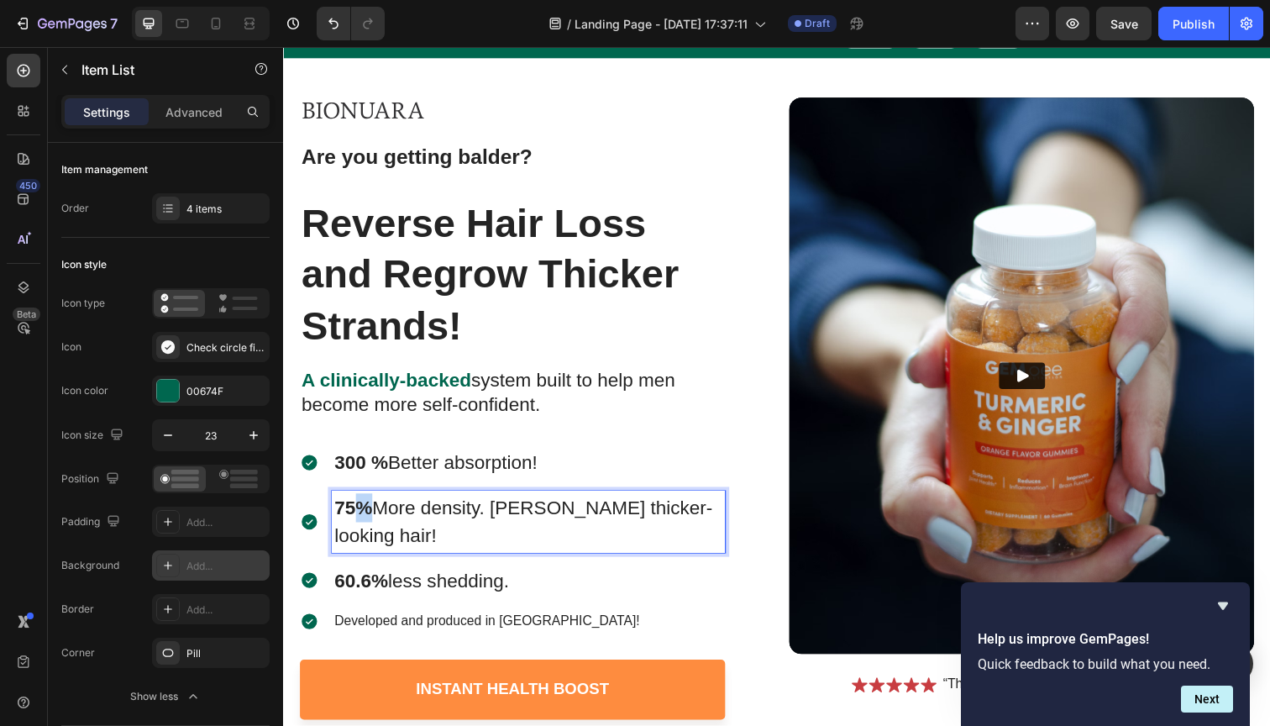
click at [356, 512] on strong "75%" at bounding box center [354, 518] width 39 height 22
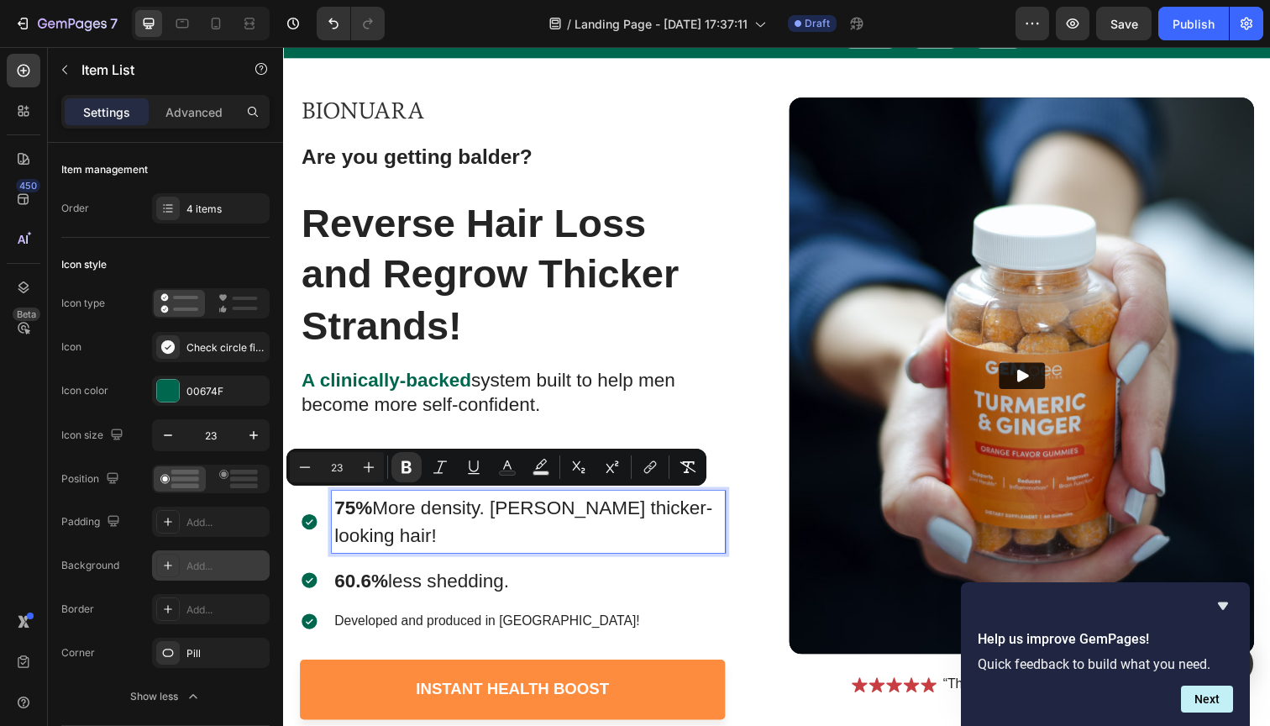
click at [379, 508] on span "75% More density. [PERSON_NAME] thicker-looking hair!" at bounding box center [528, 532] width 386 height 51
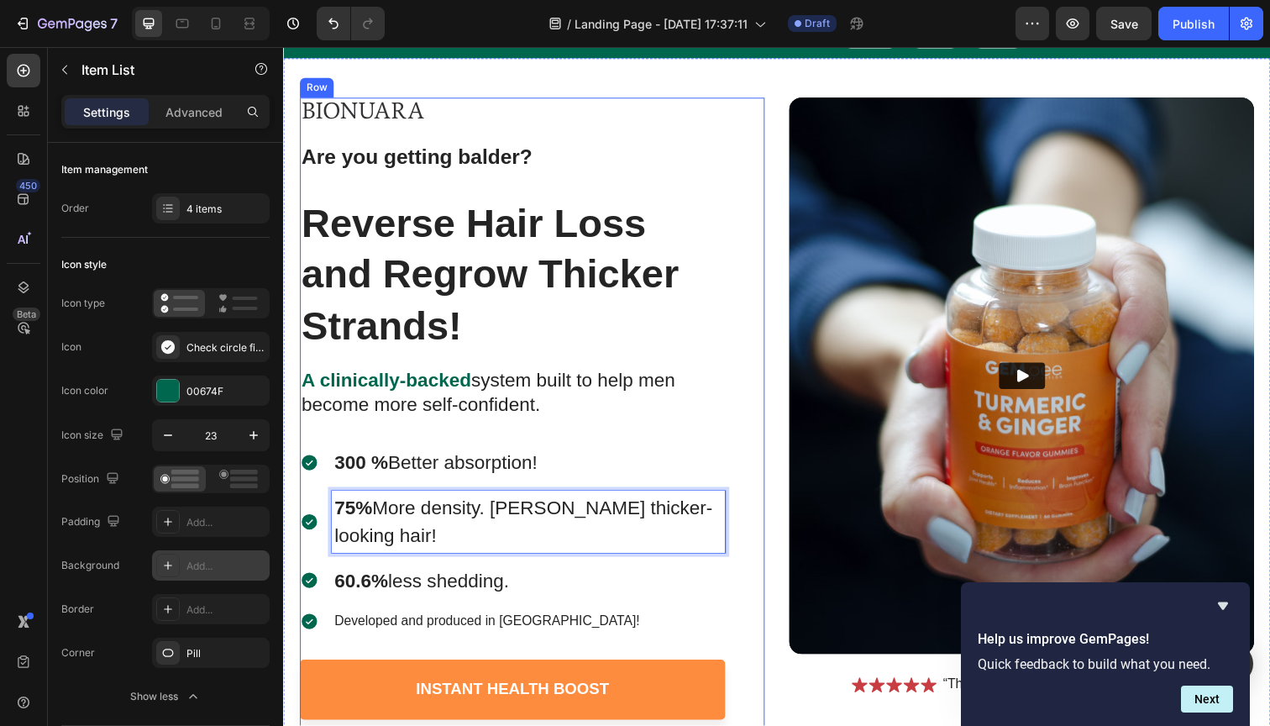
click at [370, 460] on strong "300 %" at bounding box center [362, 471] width 55 height 22
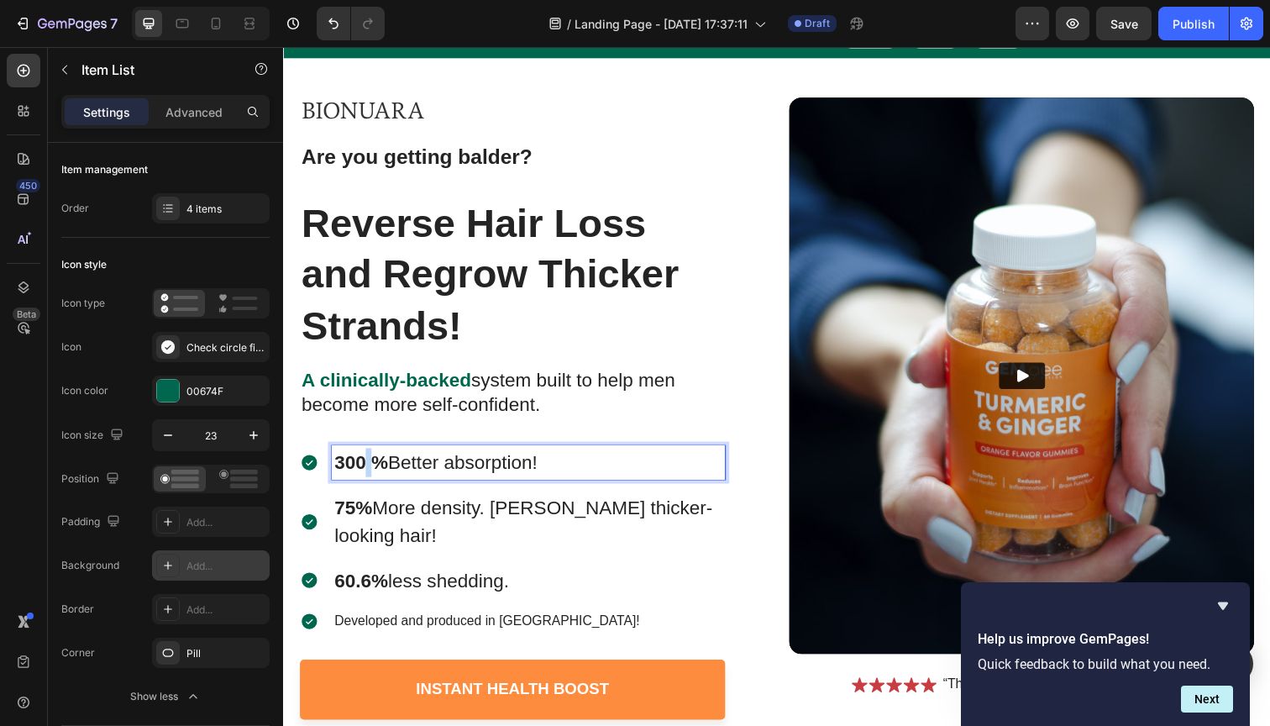
click at [370, 460] on strong "300 %" at bounding box center [362, 471] width 55 height 22
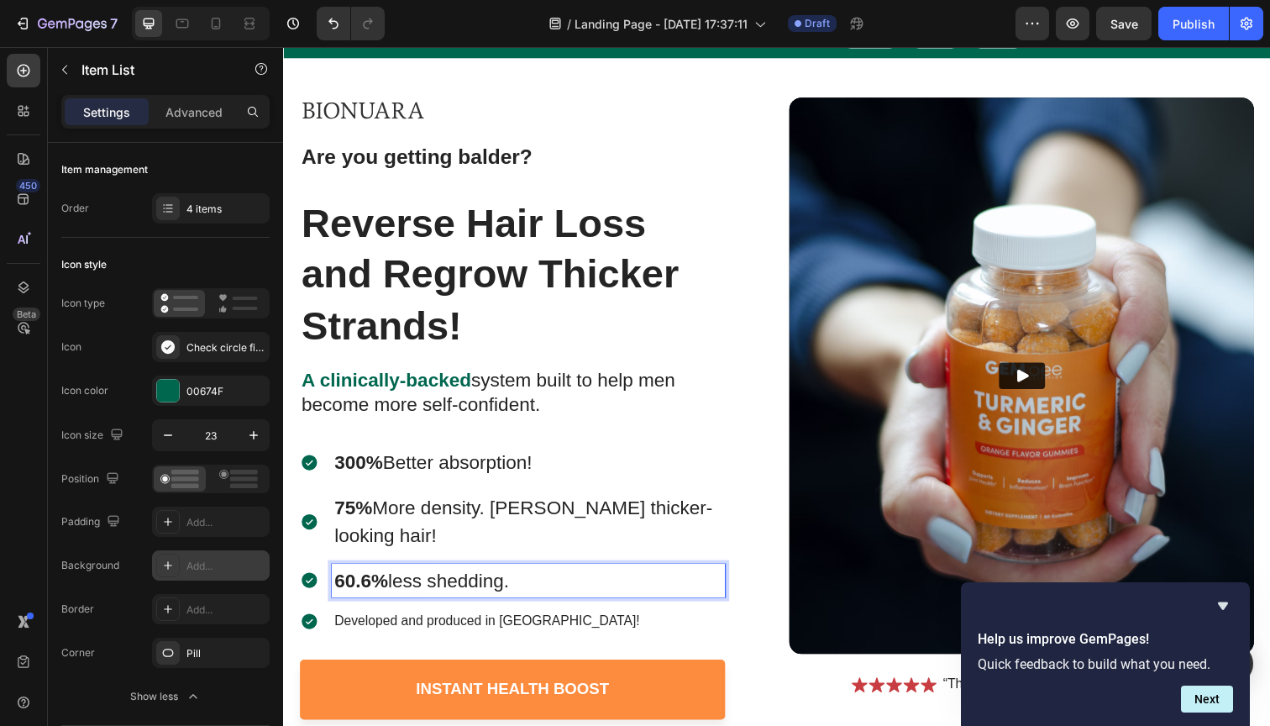
click at [399, 581] on span "60.6% less shedding." at bounding box center [424, 592] width 178 height 22
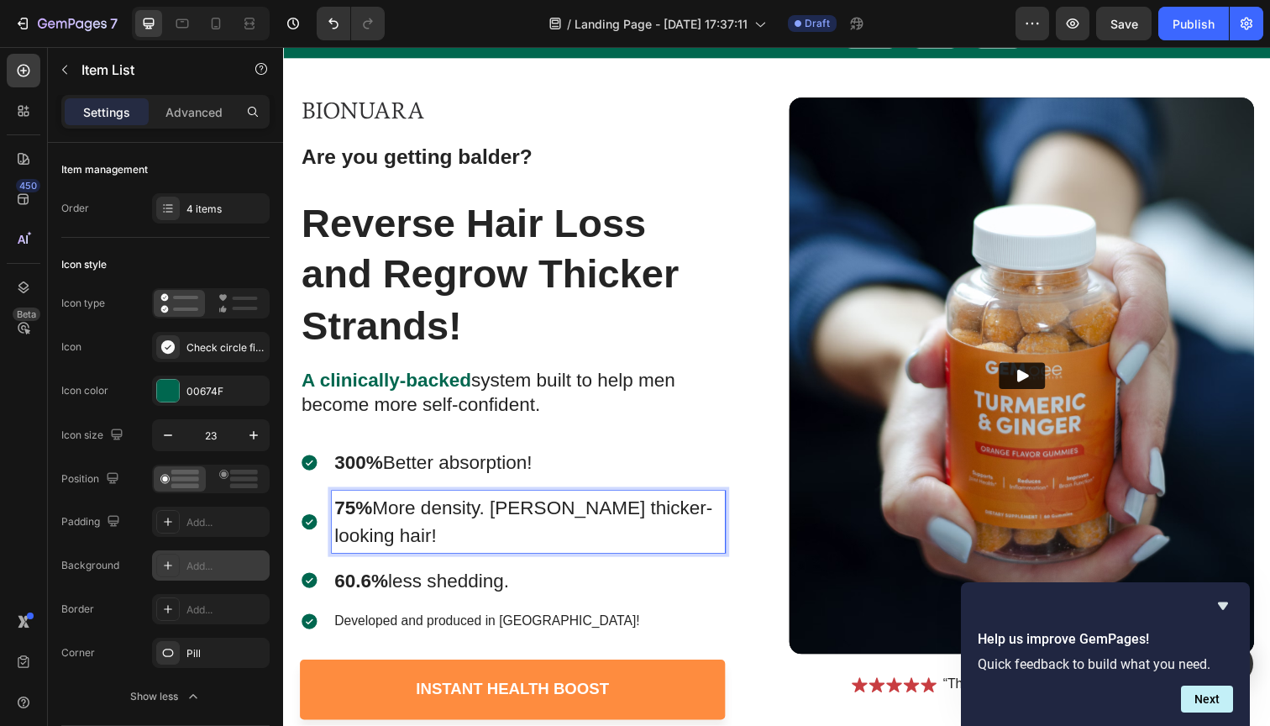
click at [396, 512] on span "75% More density. [PERSON_NAME] thicker-looking hair!" at bounding box center [528, 532] width 386 height 51
click at [394, 469] on span "300% Better absorption!" at bounding box center [436, 471] width 202 height 22
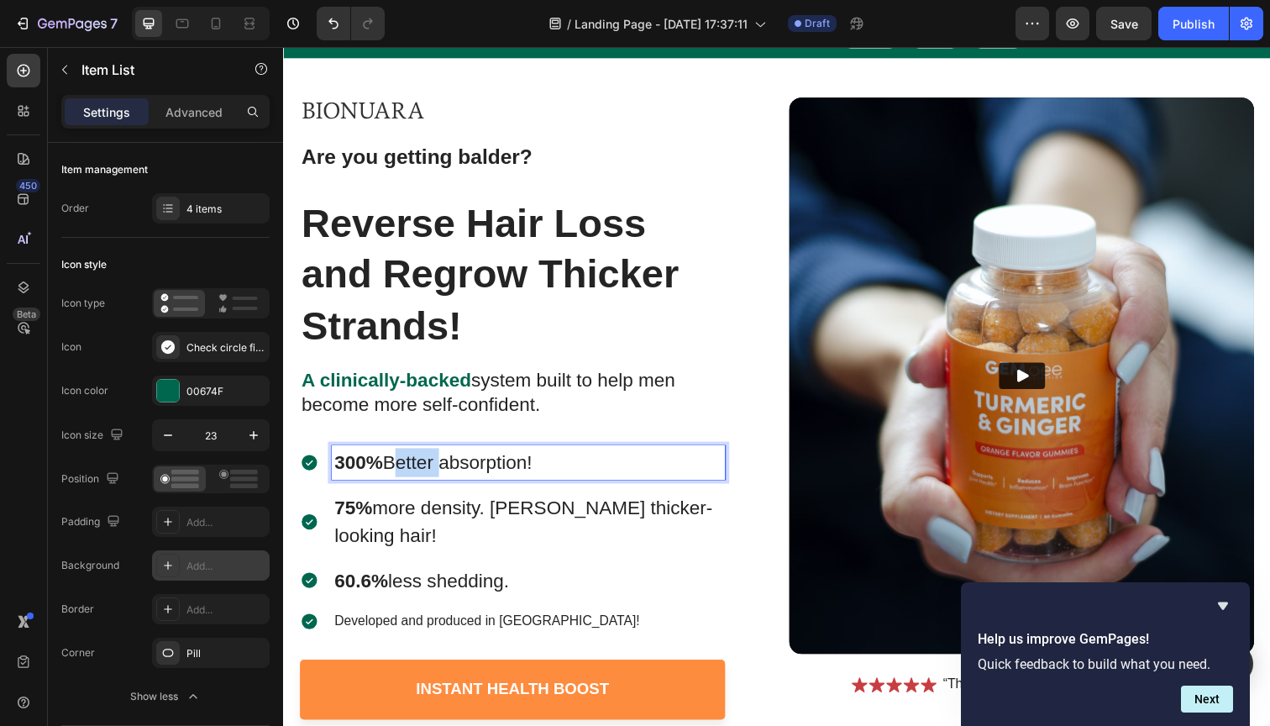
click at [394, 469] on span "300% Better absorption!" at bounding box center [436, 471] width 202 height 22
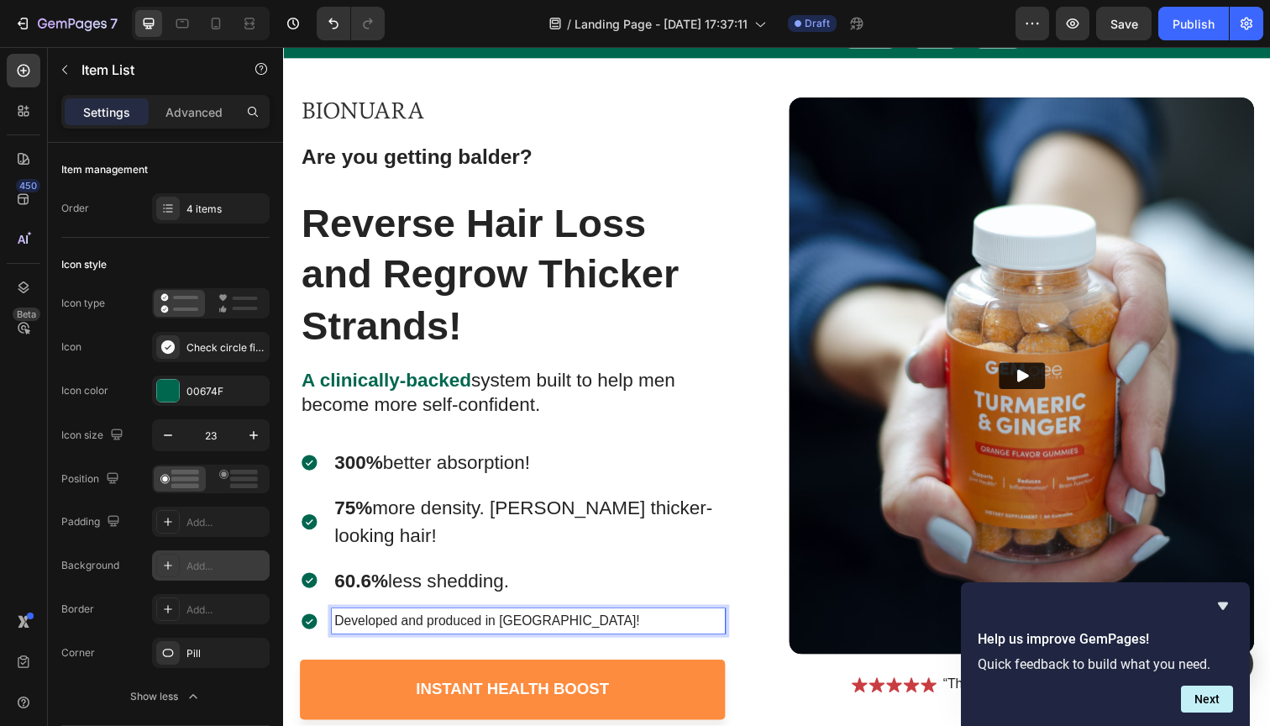
click at [391, 623] on p "Developed and produced in [GEOGRAPHIC_DATA]!" at bounding box center [533, 633] width 397 height 20
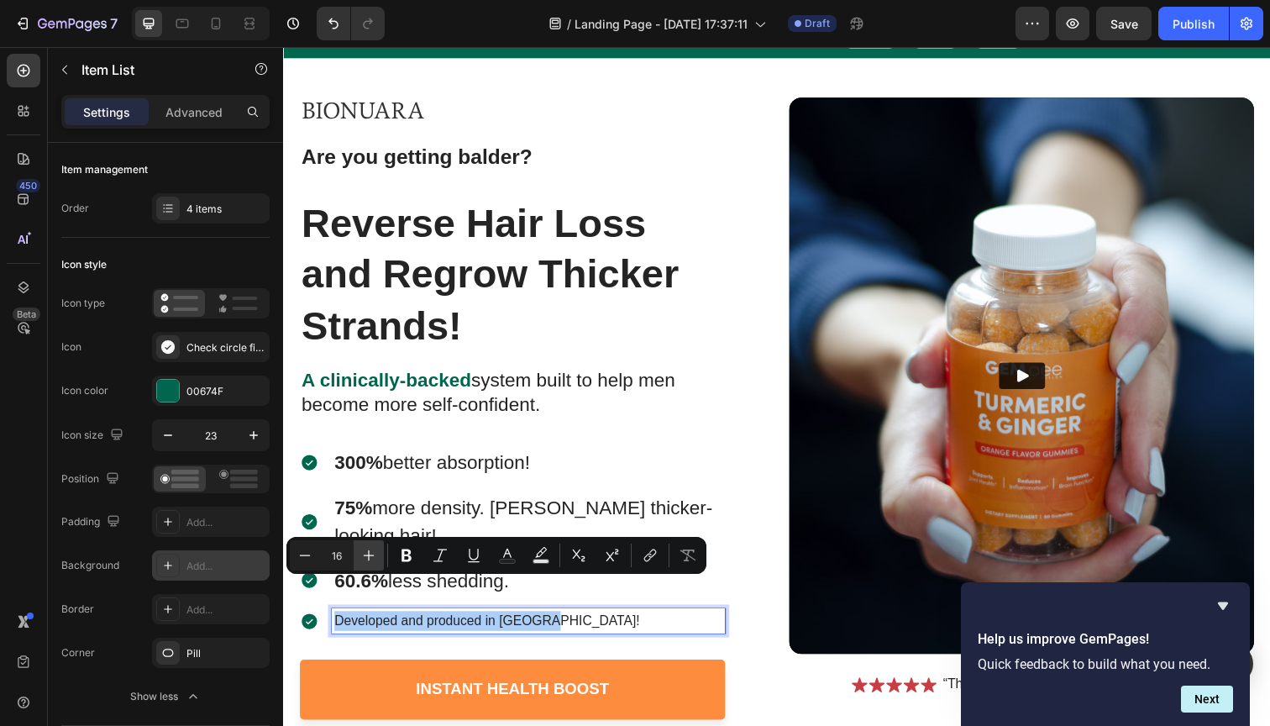
click at [370, 560] on icon "Editor contextual toolbar" at bounding box center [368, 555] width 17 height 17
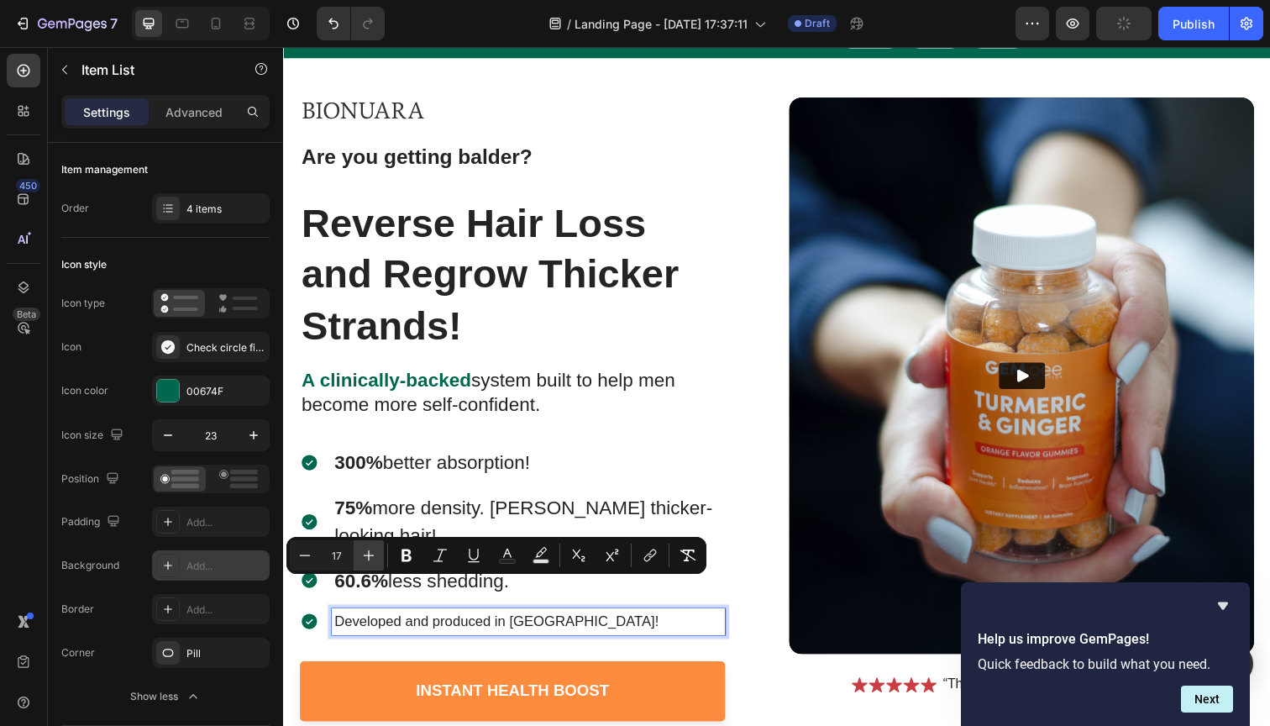
click at [370, 560] on icon "Editor contextual toolbar" at bounding box center [368, 555] width 17 height 17
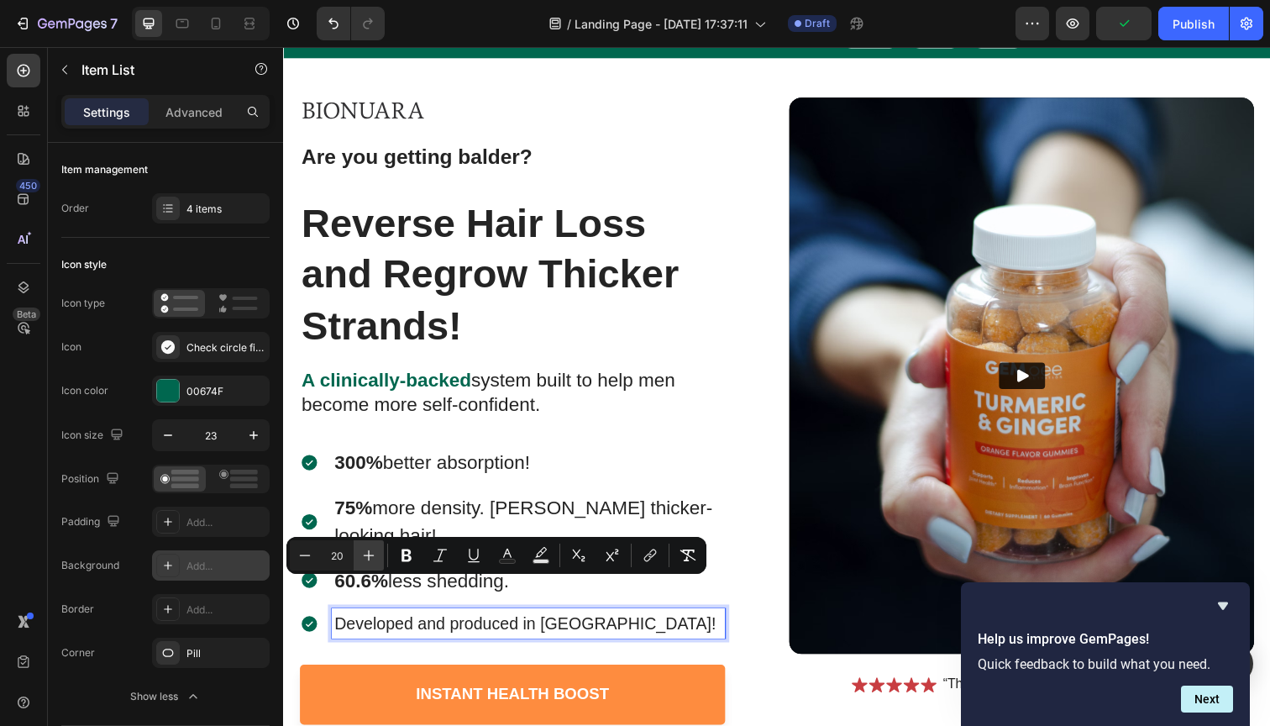
click at [370, 560] on icon "Editor contextual toolbar" at bounding box center [368, 555] width 17 height 17
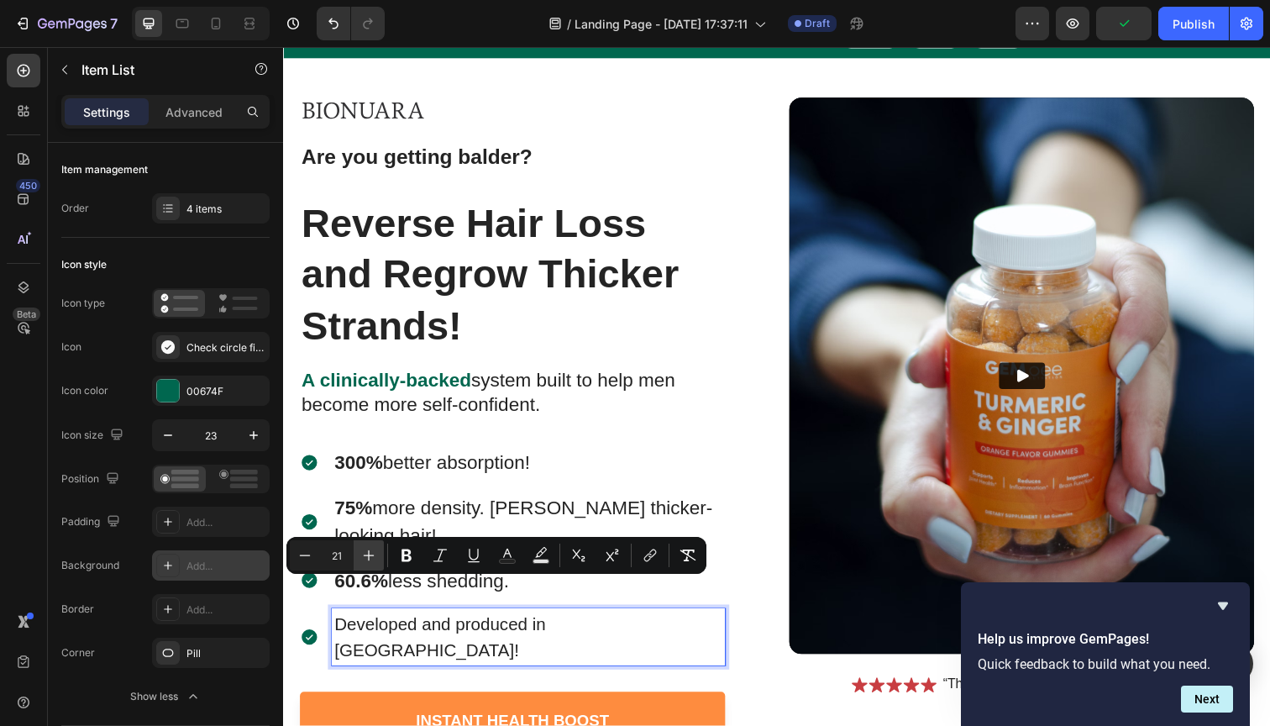
click at [370, 560] on icon "Editor contextual toolbar" at bounding box center [368, 555] width 17 height 17
type input "23"
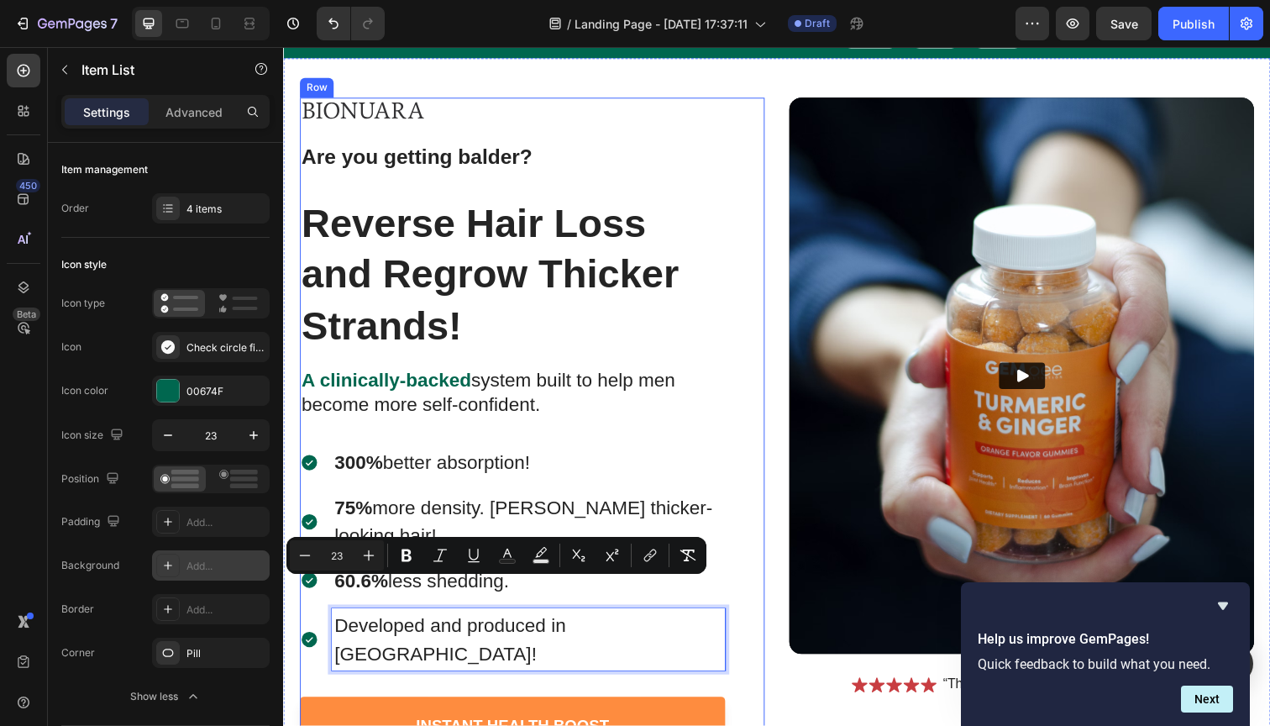
click at [412, 626] on div "Image ⁠⁠⁠⁠⁠⁠⁠ Are you getting balder? Heading Reverse Hair Loss and Regrow Thic…" at bounding box center [517, 452] width 434 height 707
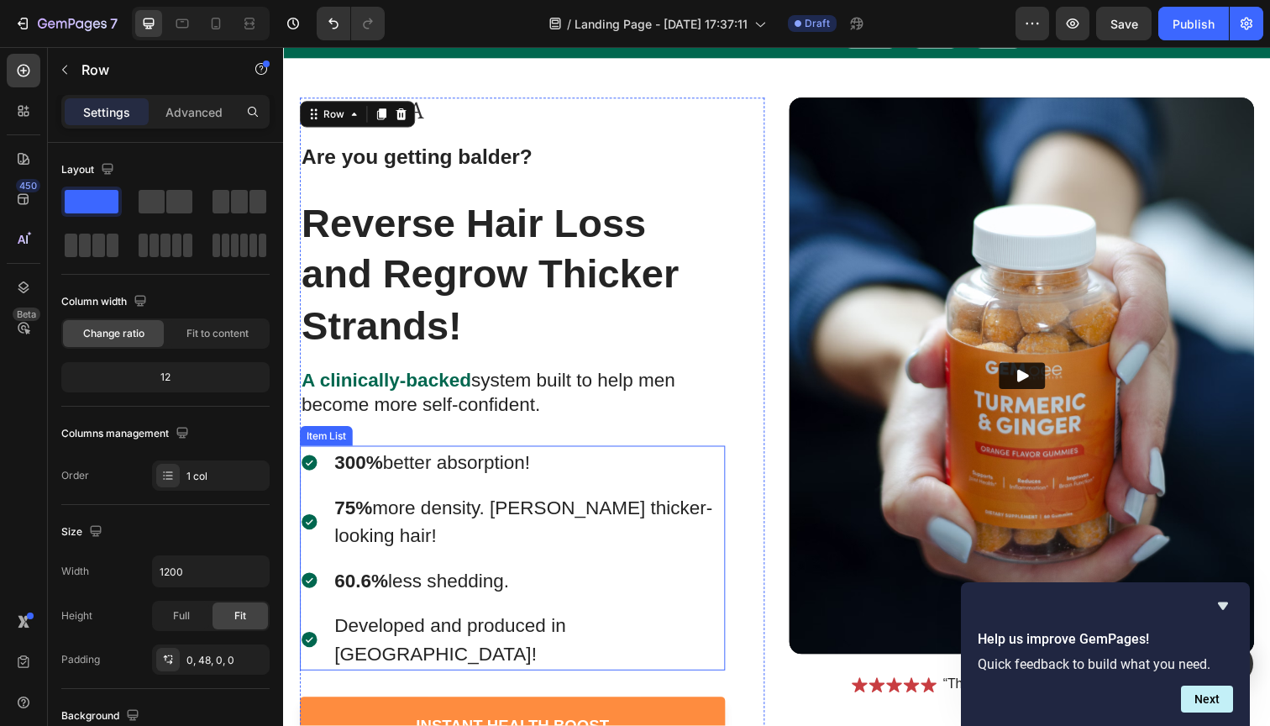
scroll to position [117, 0]
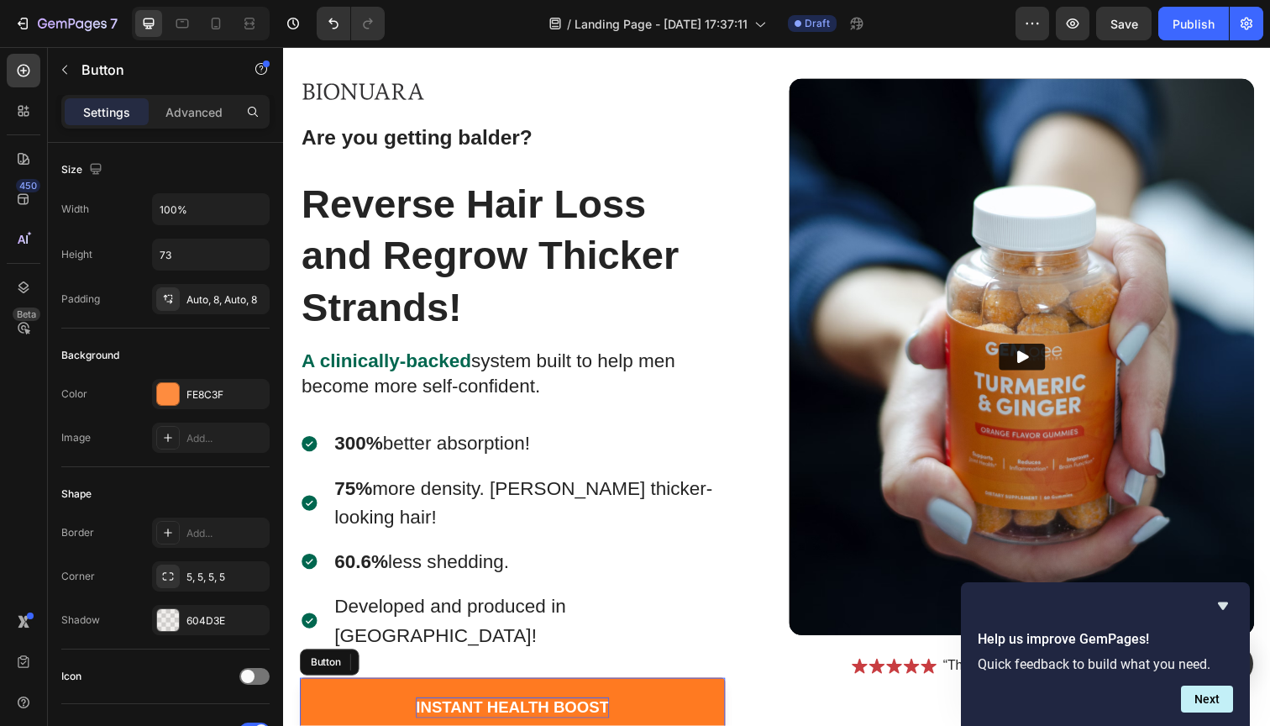
click at [571, 712] on div "Instant Health Boost" at bounding box center [516, 722] width 197 height 21
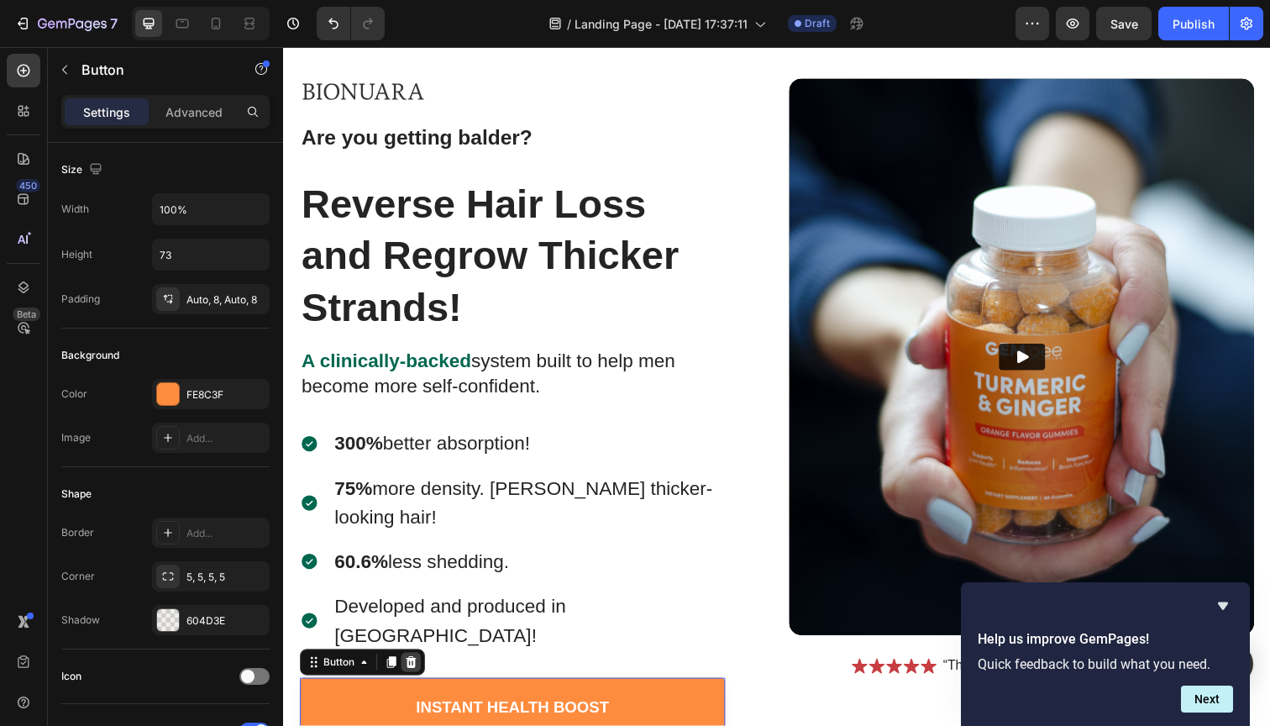
click at [412, 670] on icon at bounding box center [413, 676] width 11 height 12
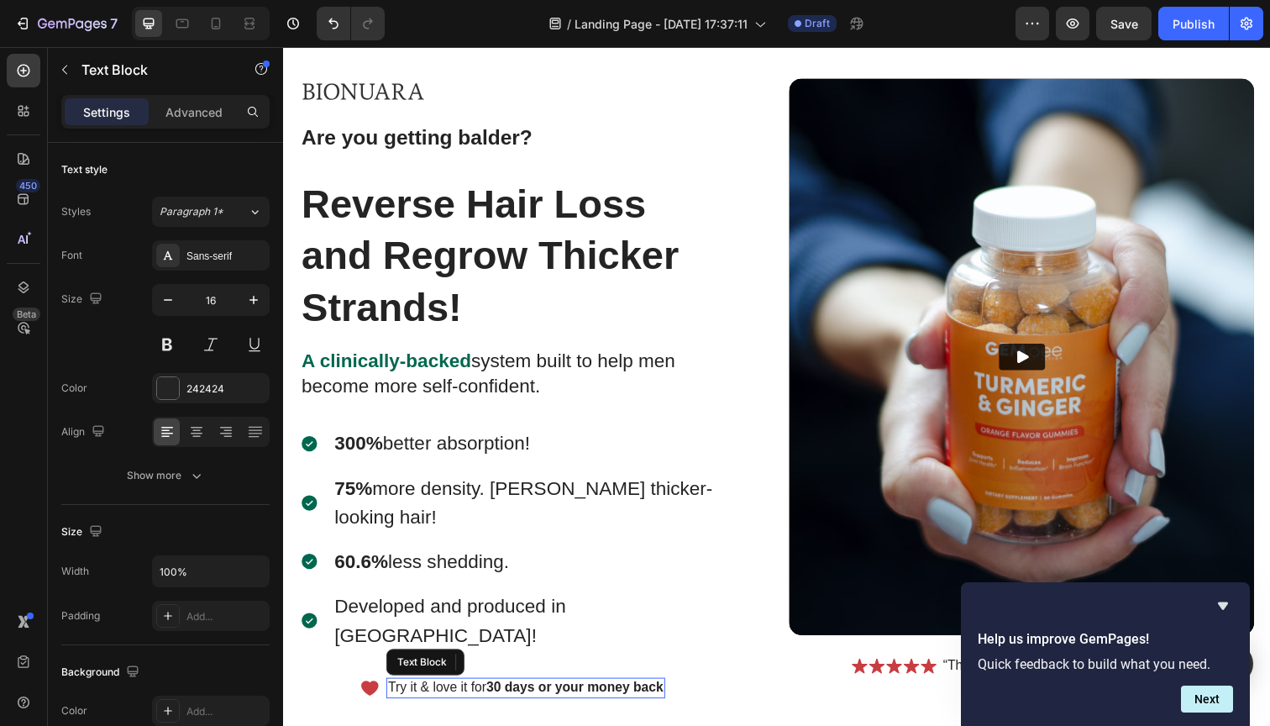
click at [461, 693] on p "Try it & love it for 30 days or your money back" at bounding box center [530, 702] width 281 height 18
click at [516, 670] on icon at bounding box center [521, 676] width 11 height 12
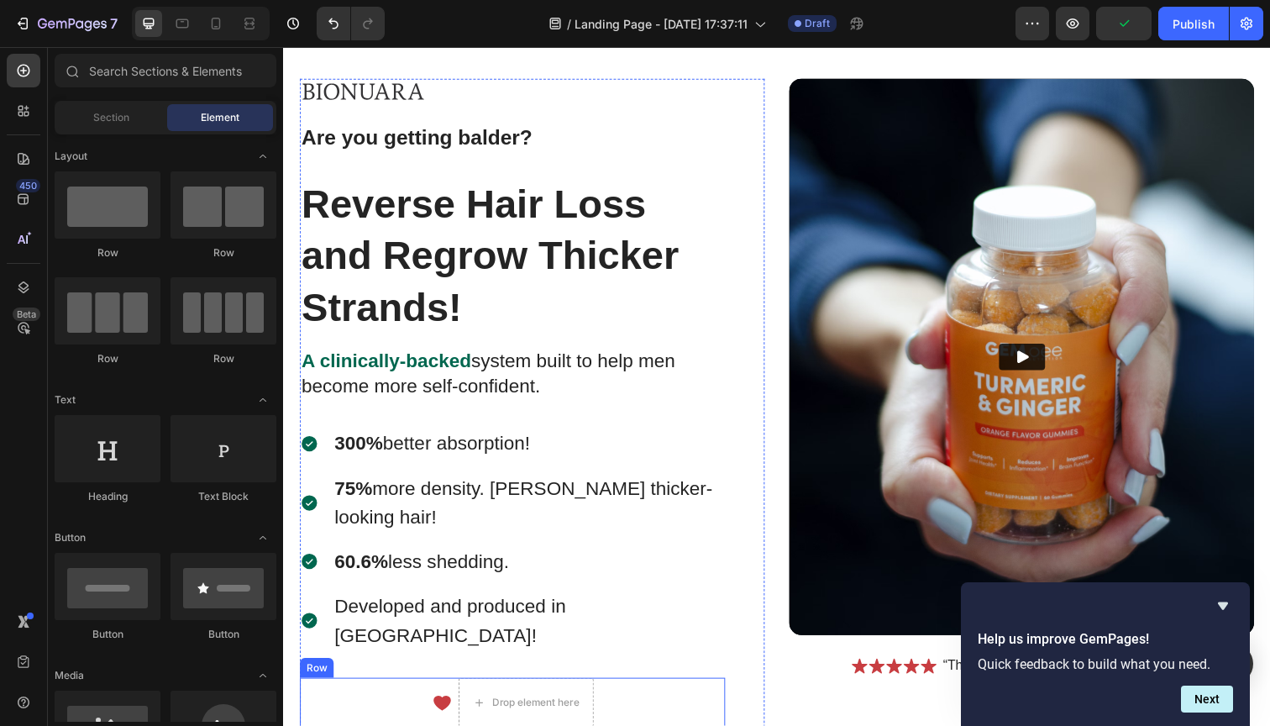
click at [341, 691] on div "Icon Drop element here Row" at bounding box center [517, 716] width 434 height 50
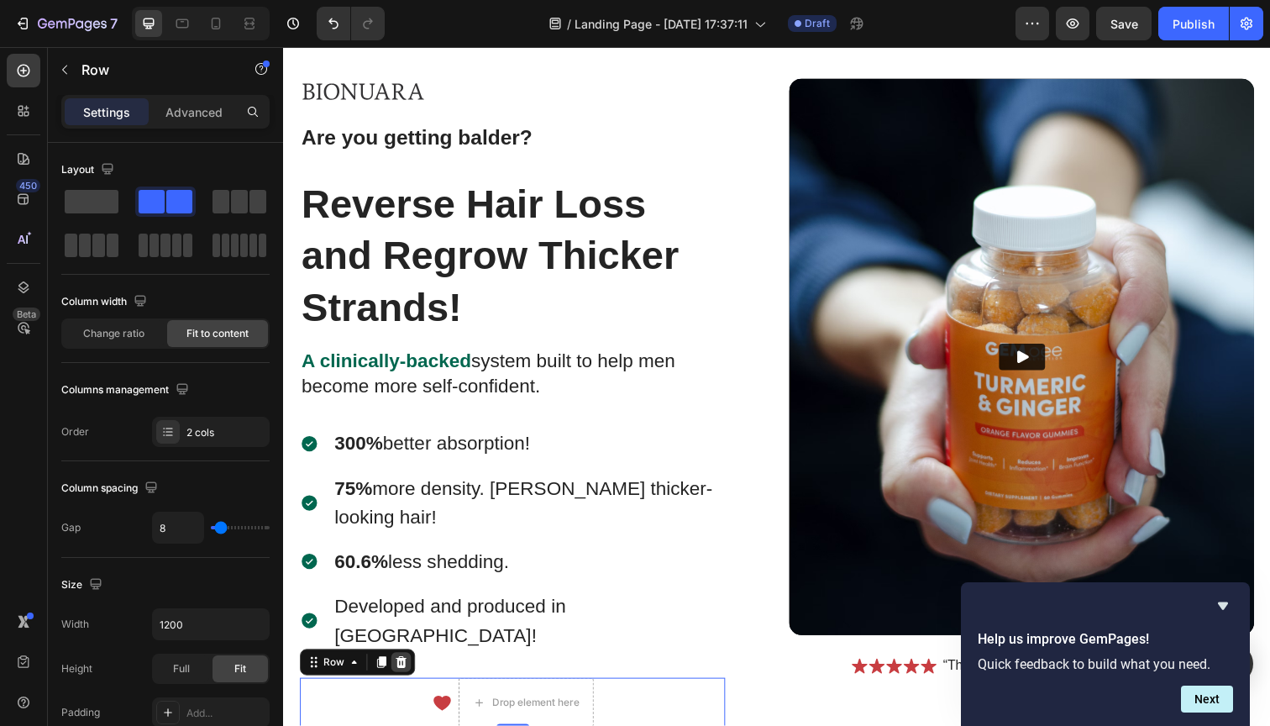
click at [407, 669] on icon at bounding box center [403, 675] width 13 height 13
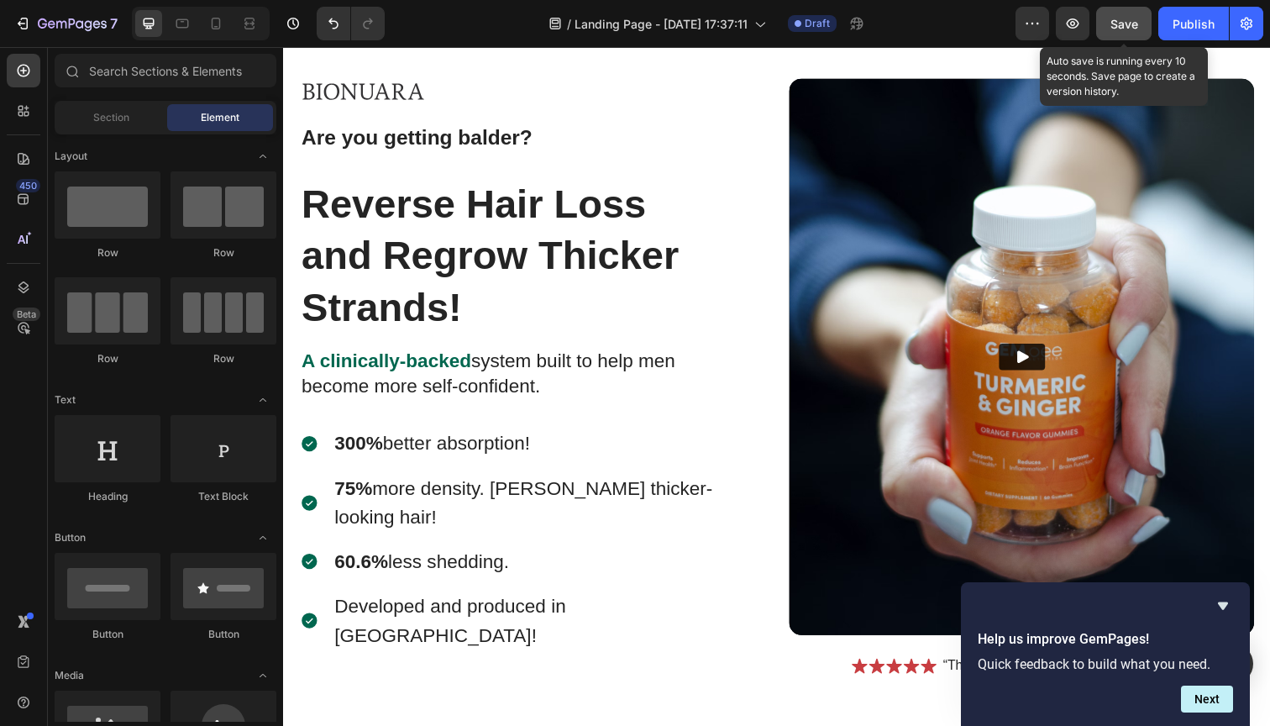
click at [1131, 20] on span "Save" at bounding box center [1125, 24] width 28 height 14
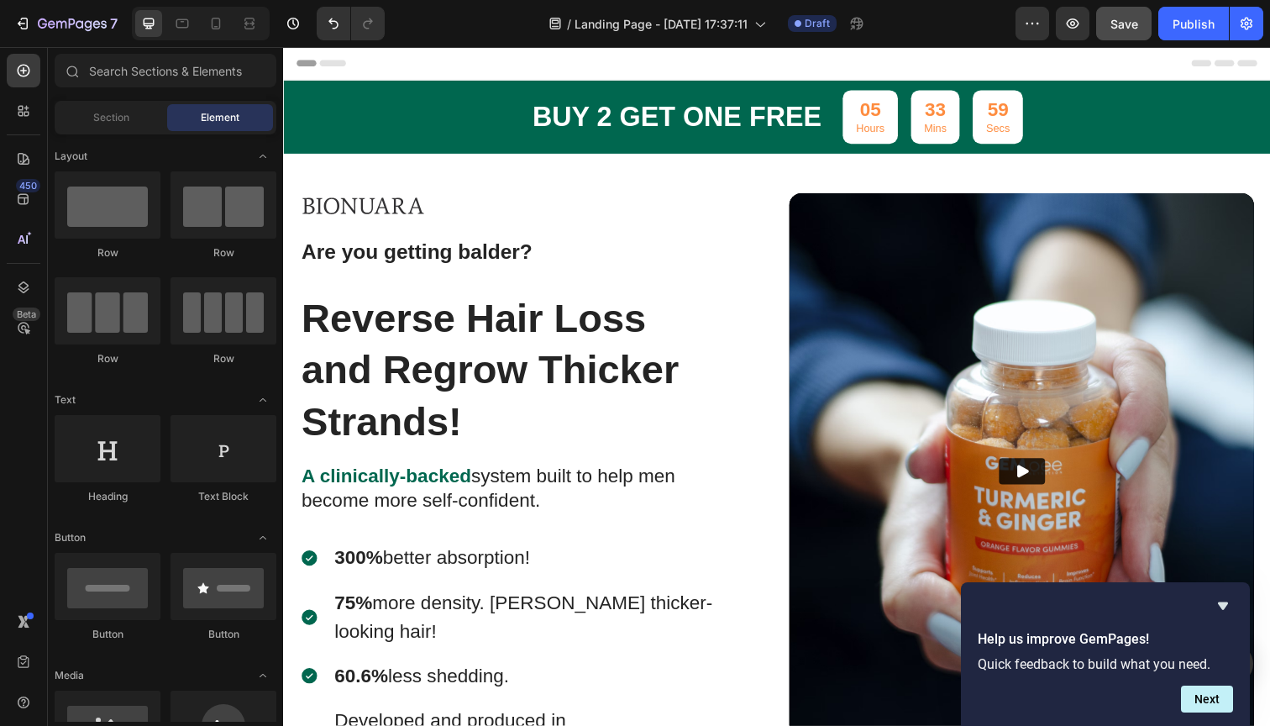
scroll to position [0, 0]
click at [1222, 602] on icon "Hide survey" at bounding box center [1223, 606] width 20 height 20
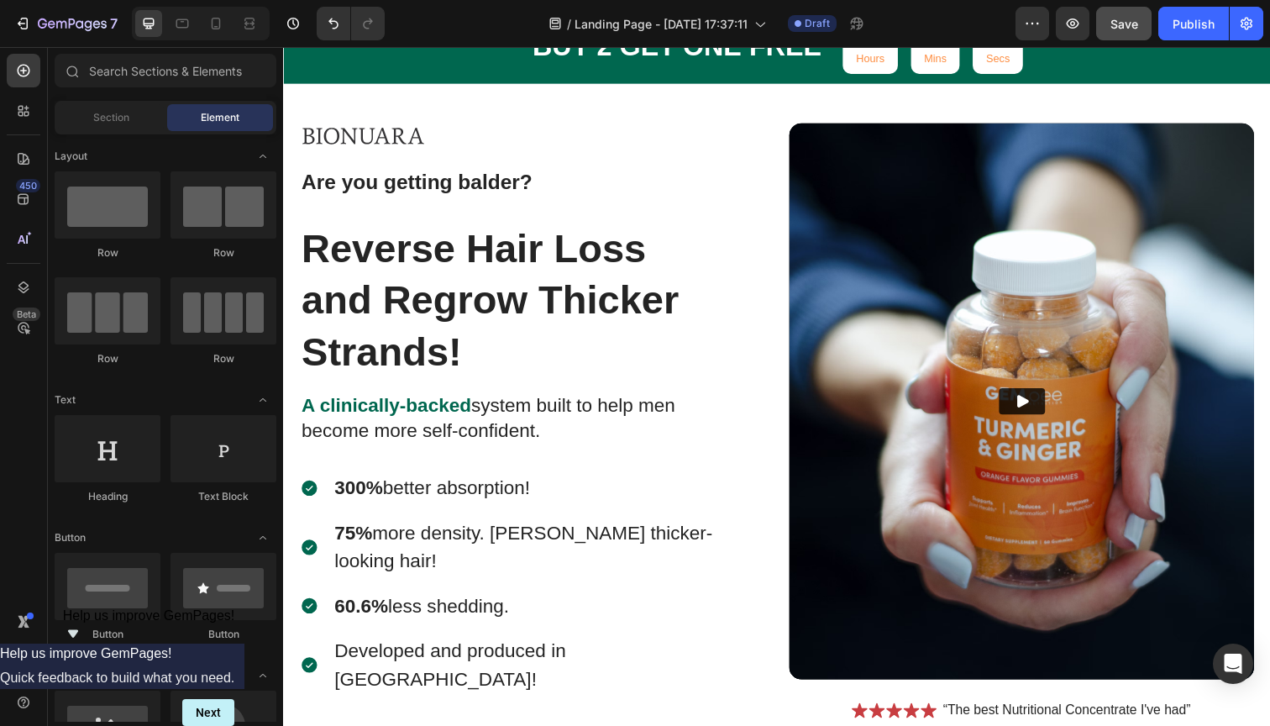
scroll to position [575, 0]
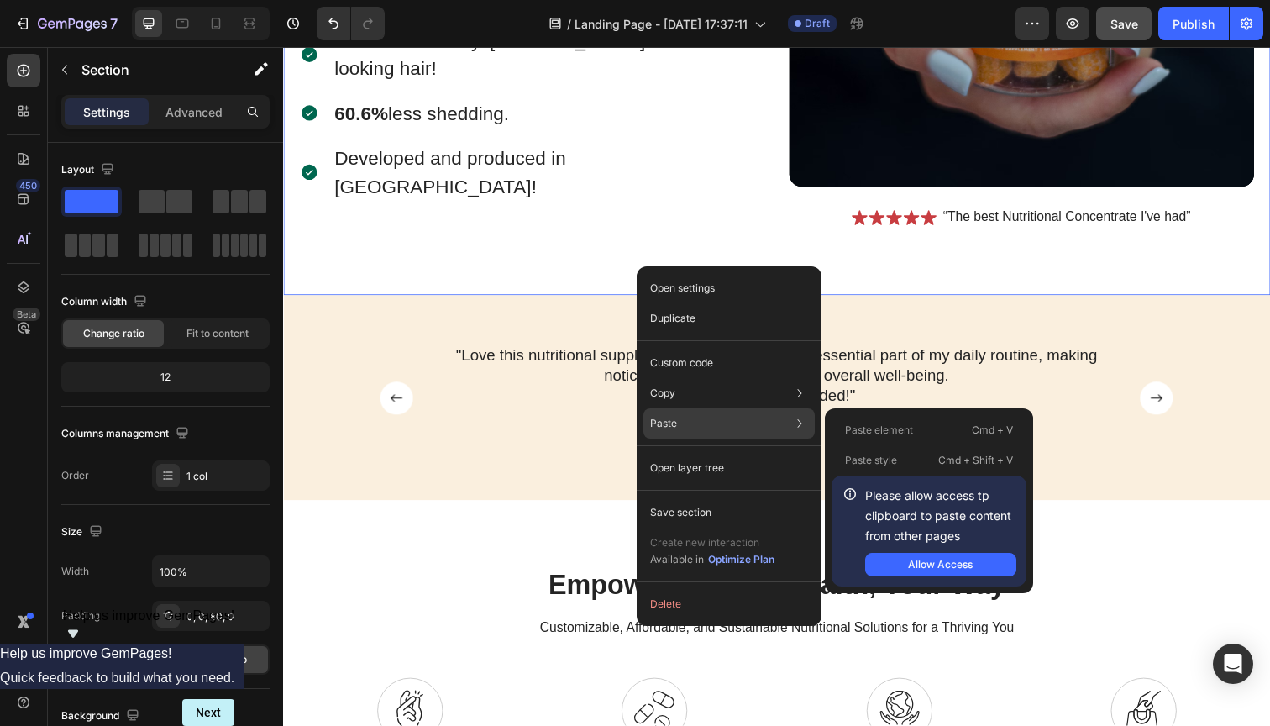
click at [779, 421] on div "Paste Paste element Cmd + V Paste style Cmd + Shift + V Please allow access tp …" at bounding box center [729, 423] width 171 height 30
click at [926, 568] on div "Allow Access" at bounding box center [940, 564] width 65 height 15
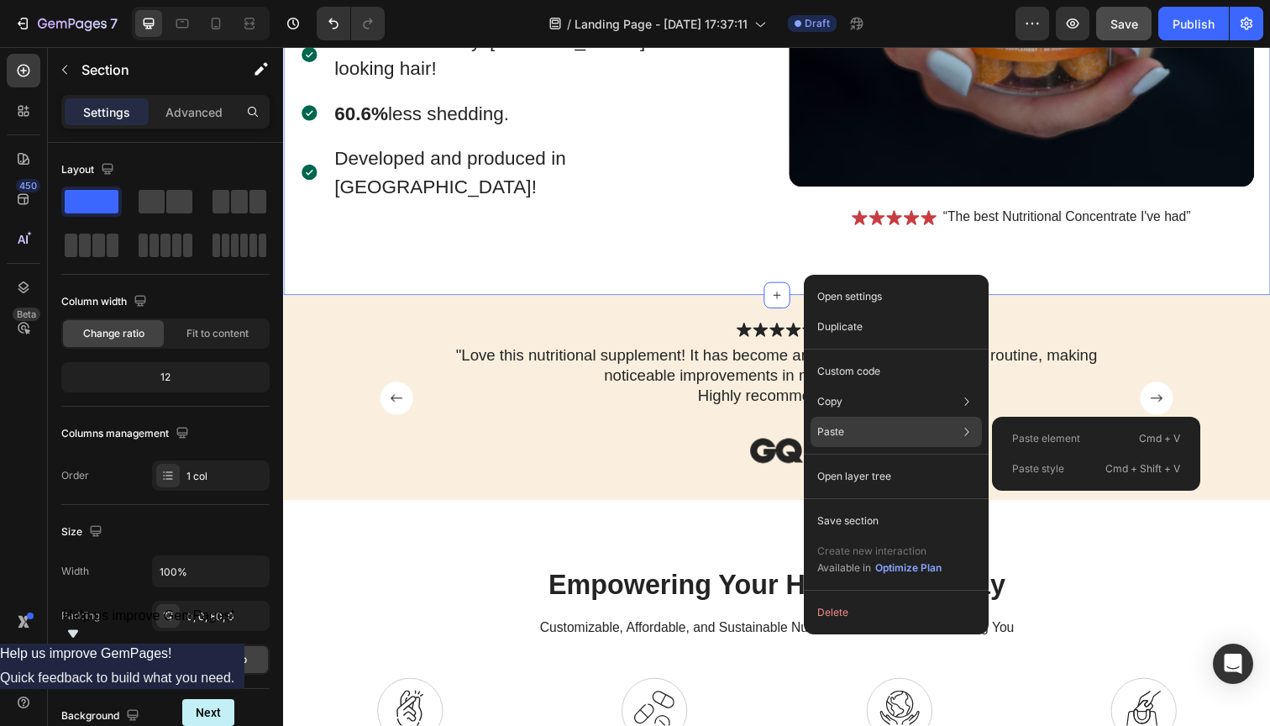
click at [1053, 473] on p "Paste style" at bounding box center [1038, 468] width 52 height 15
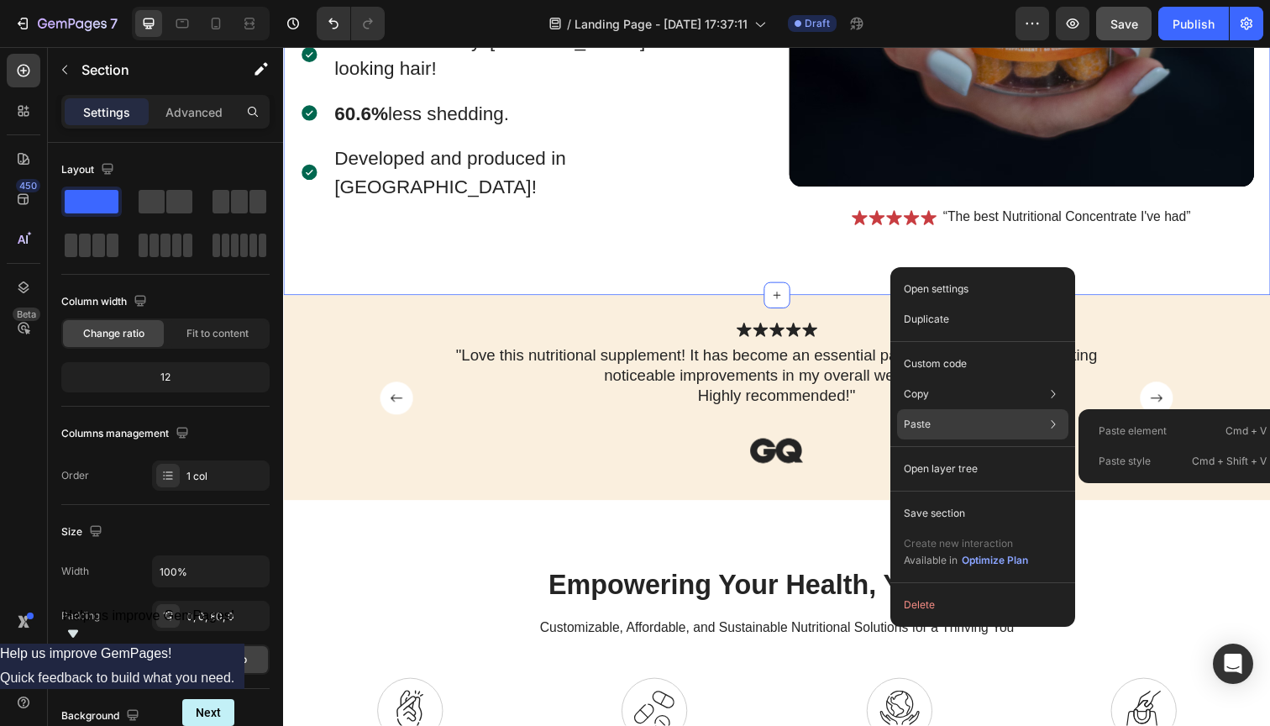
click at [1135, 440] on div "Paste element Cmd + V" at bounding box center [1182, 431] width 195 height 30
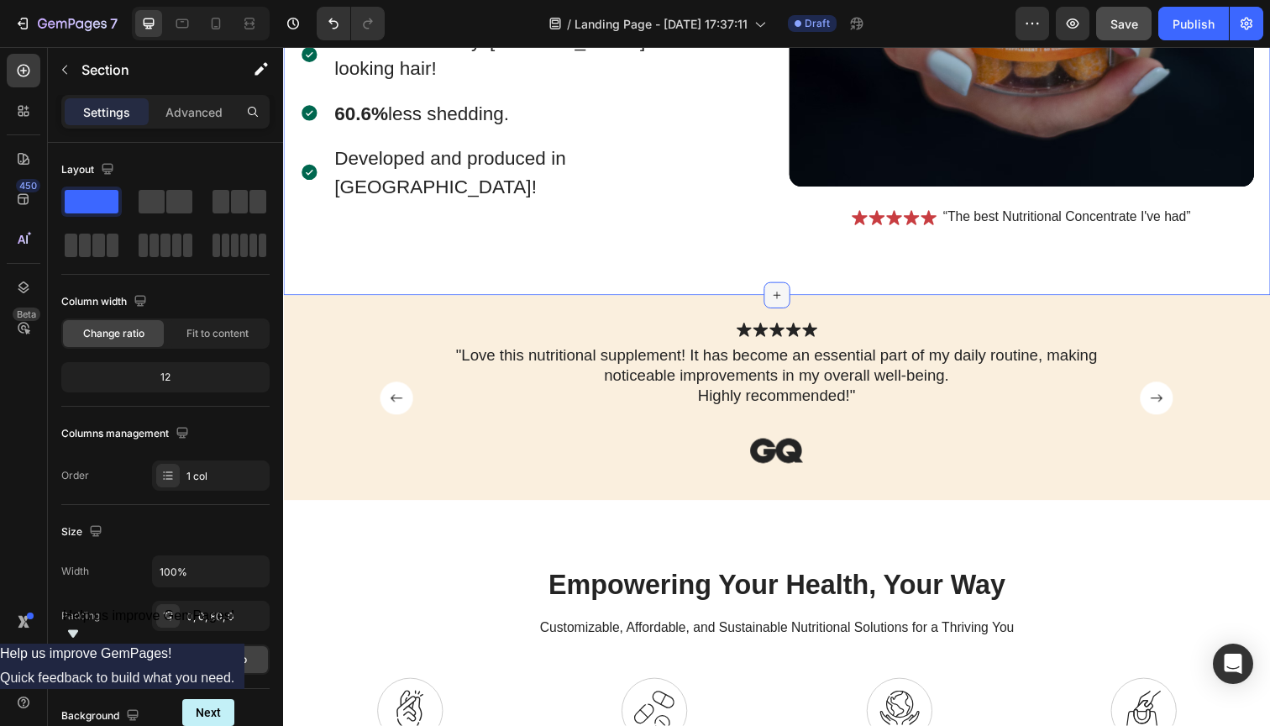
click at [779, 288] on div at bounding box center [787, 300] width 27 height 27
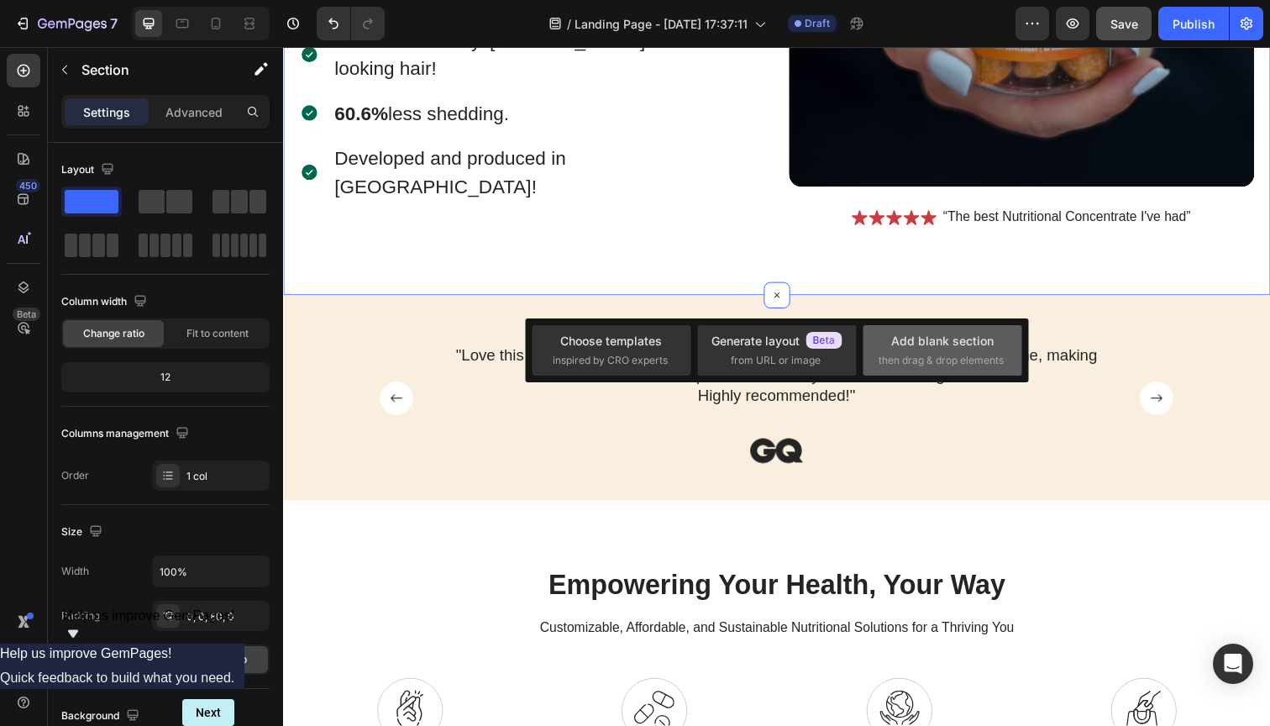
click at [897, 353] on span "then drag & drop elements" at bounding box center [941, 360] width 125 height 15
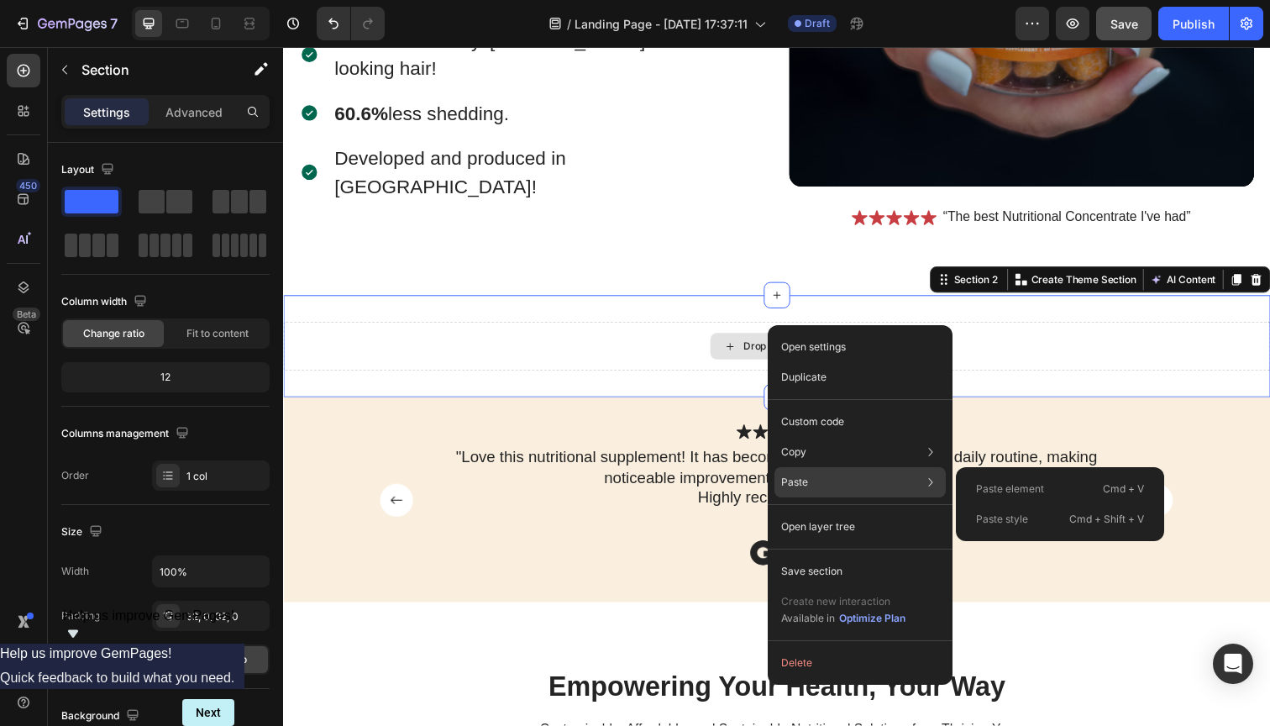
click at [1004, 491] on p "Paste element" at bounding box center [1010, 488] width 68 height 15
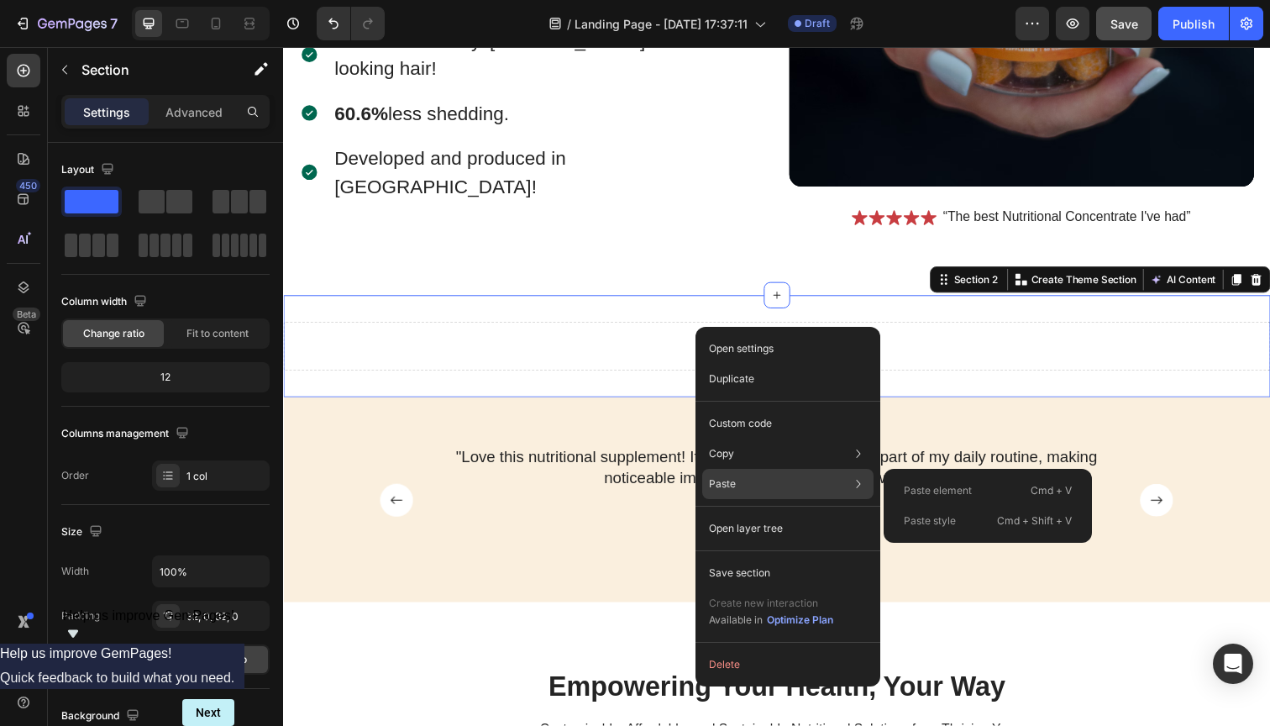
click at [953, 488] on p "Paste element" at bounding box center [938, 490] width 68 height 15
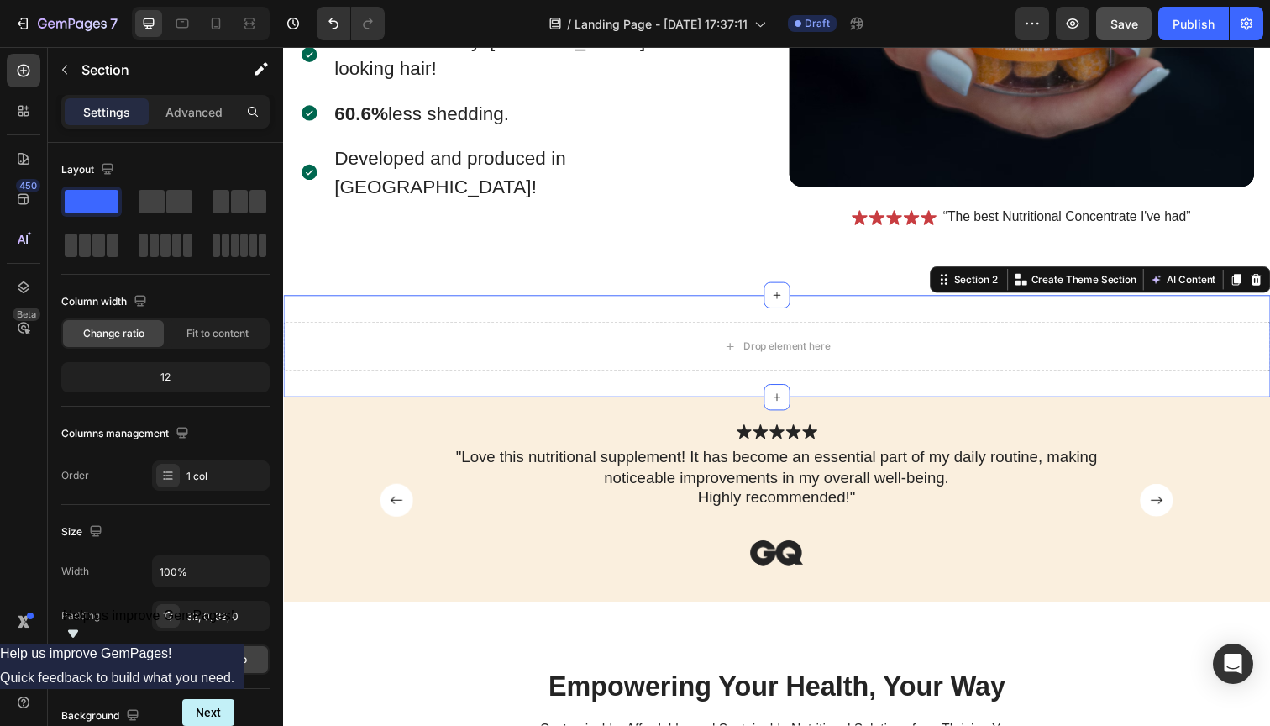
click at [891, 302] on div "Drop element here Section 2 Create Theme Section AI Content Write with GemAI Wh…" at bounding box center [787, 353] width 1008 height 104
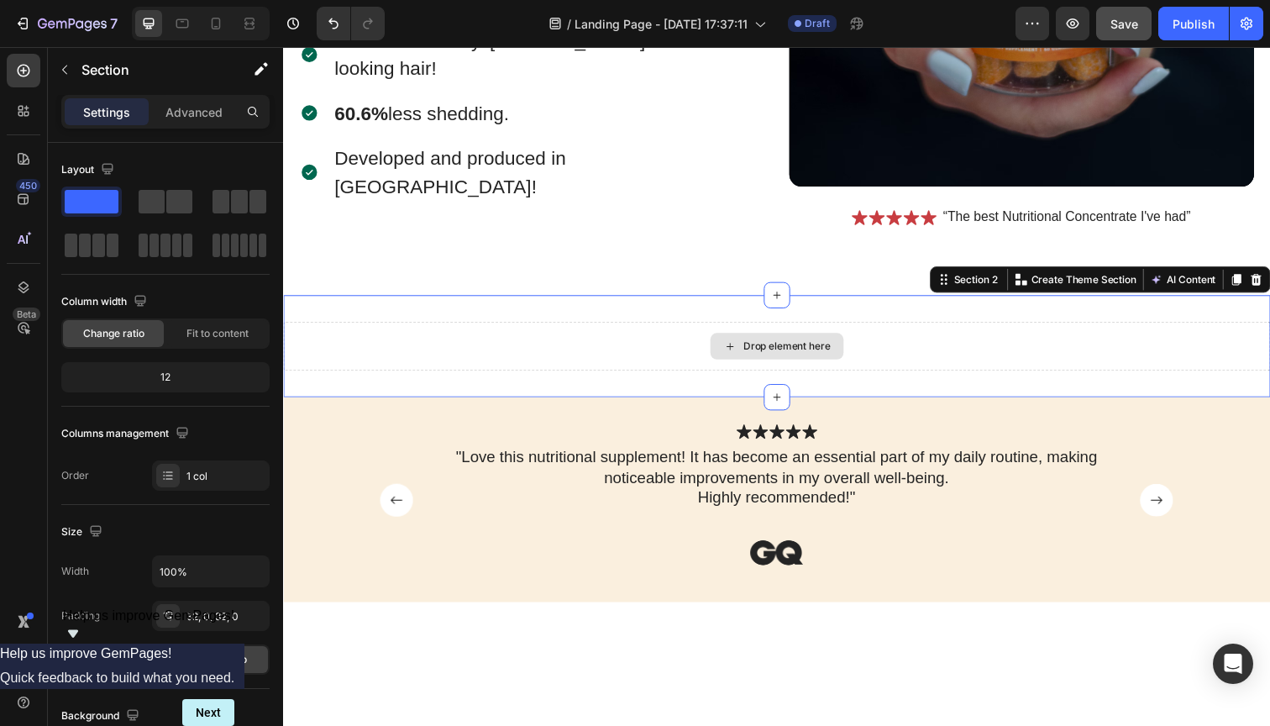
scroll to position [533, 0]
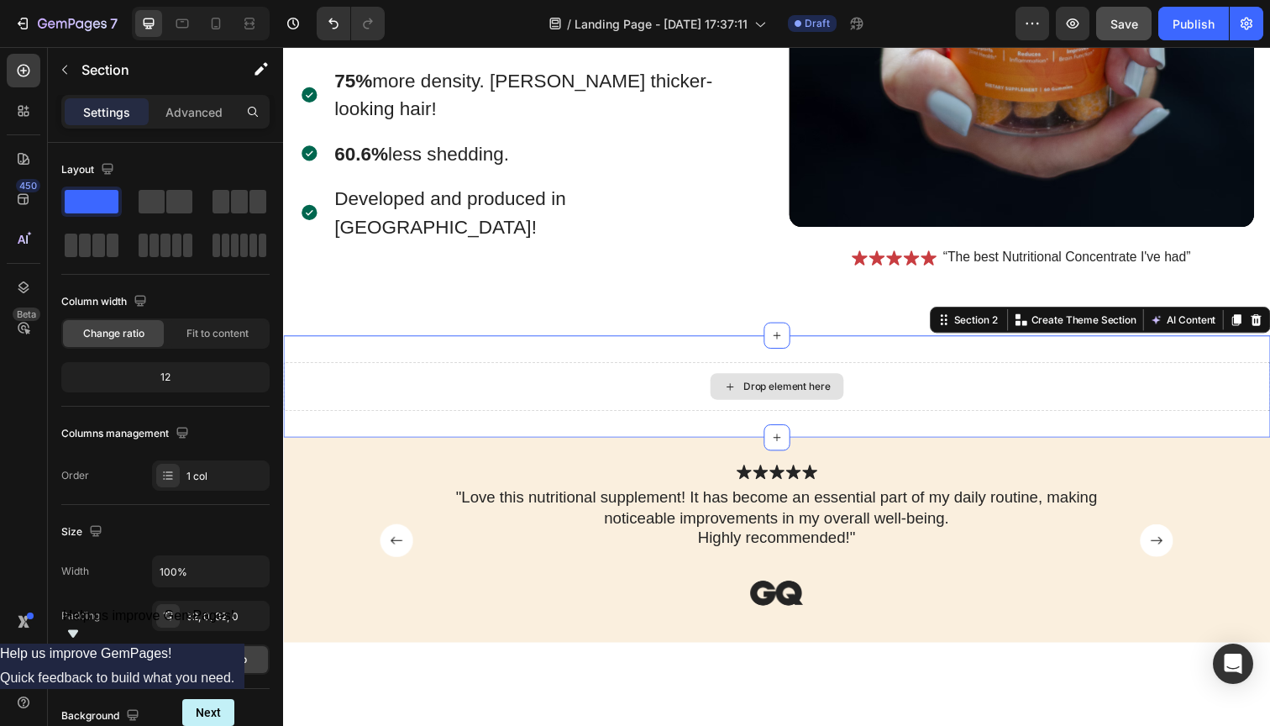
click at [792, 391] on div "Drop element here" at bounding box center [797, 393] width 89 height 13
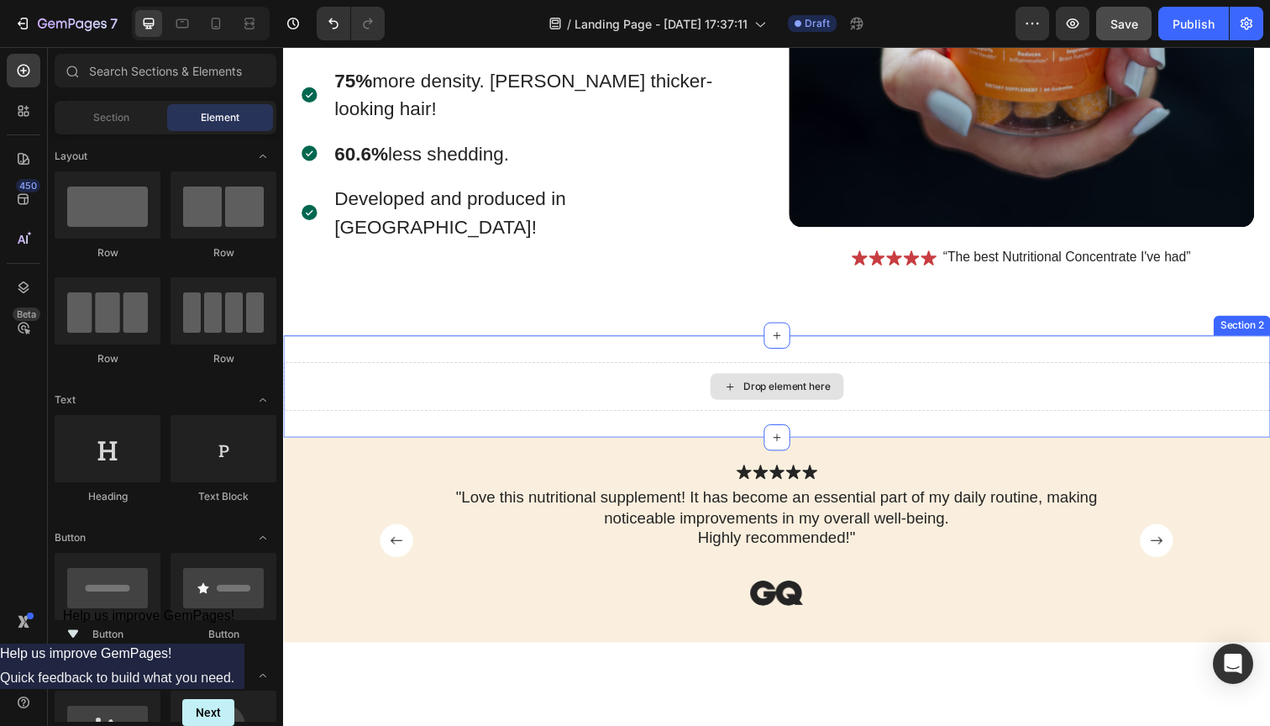
click at [602, 393] on div "Drop element here" at bounding box center [787, 394] width 1008 height 50
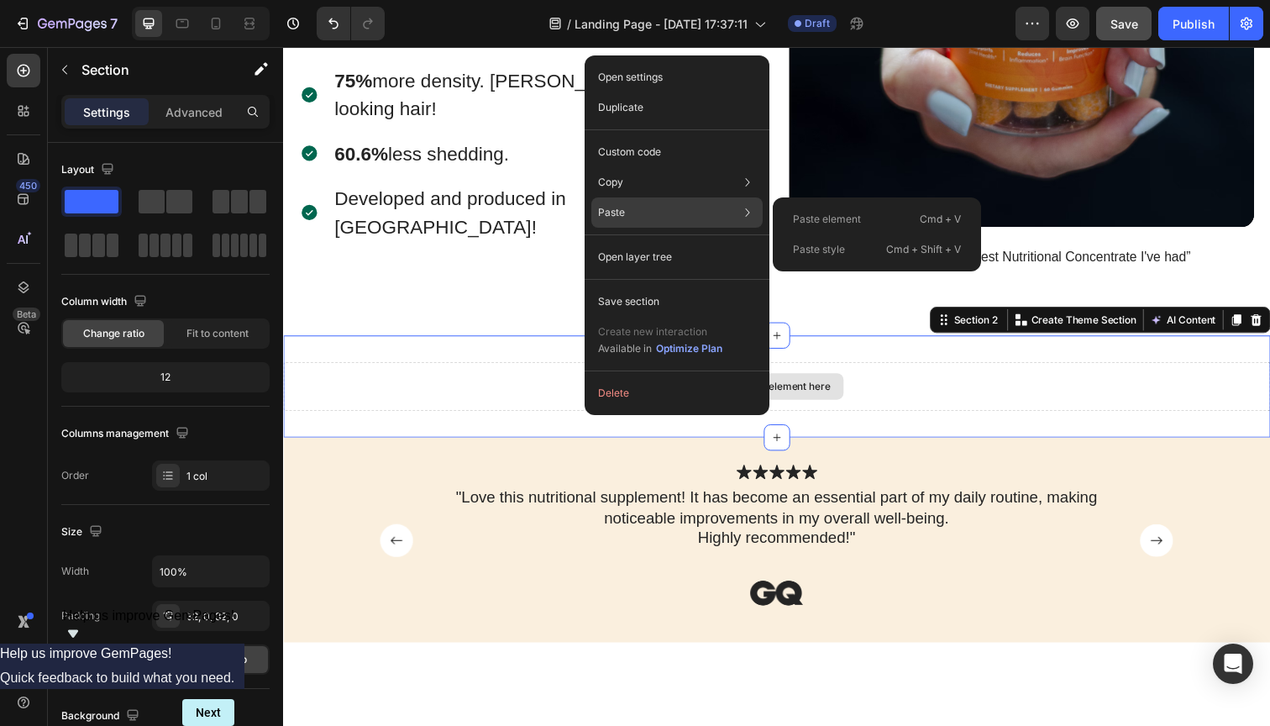
click at [705, 205] on div "Paste Paste element Cmd + V Paste style Cmd + Shift + V" at bounding box center [676, 212] width 171 height 30
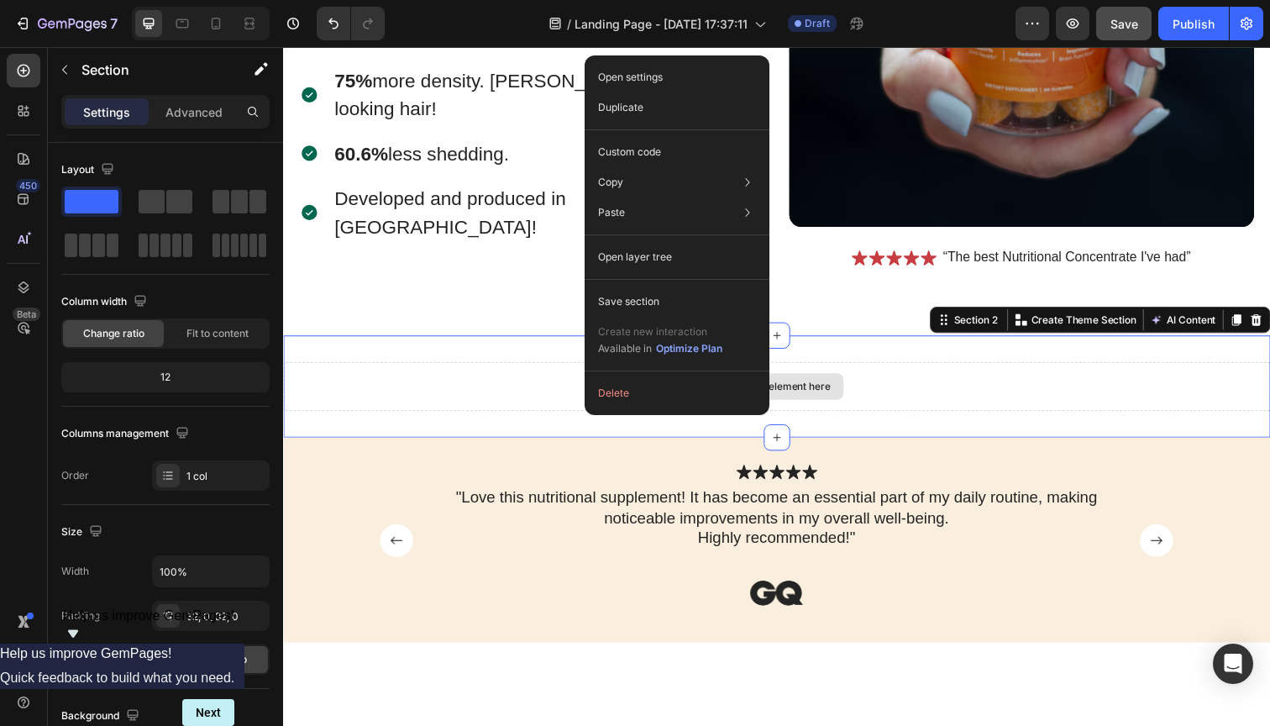
click at [514, 374] on div "Drop element here" at bounding box center [787, 394] width 1008 height 50
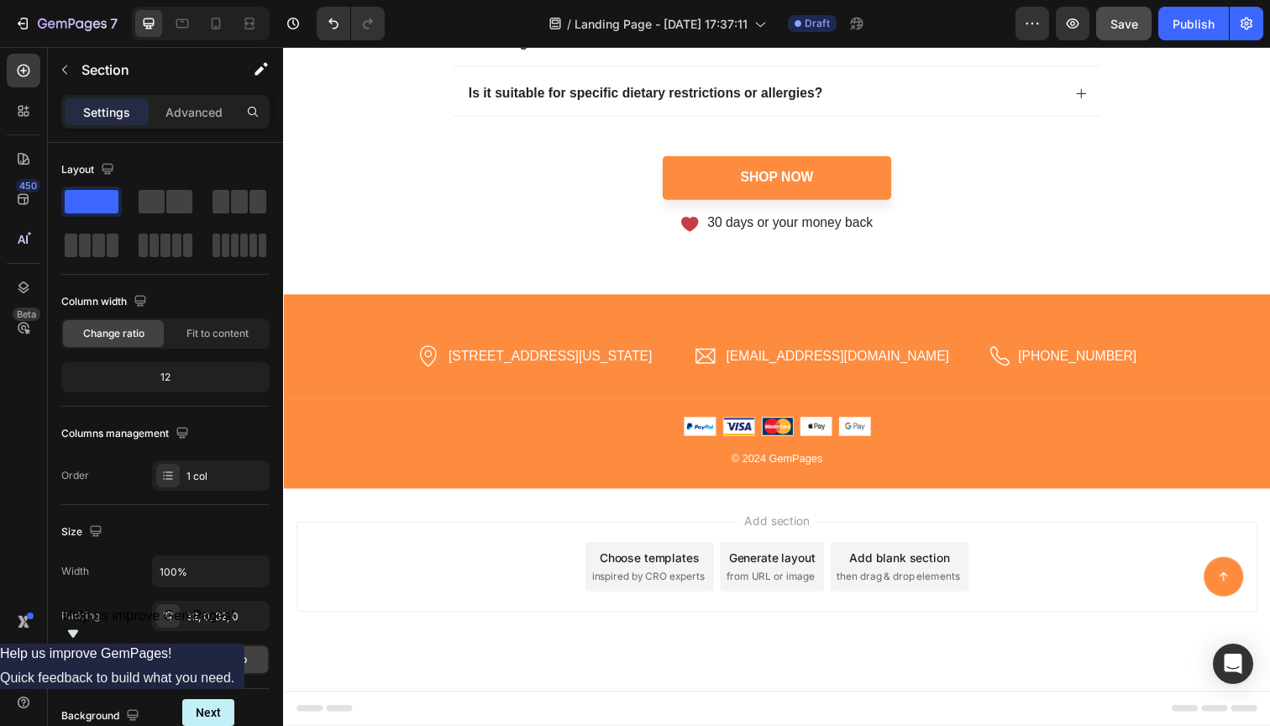
scroll to position [6796, 0]
click at [544, 585] on div "Add section Choose templates inspired by CRO experts Generate layout from URL o…" at bounding box center [787, 578] width 981 height 92
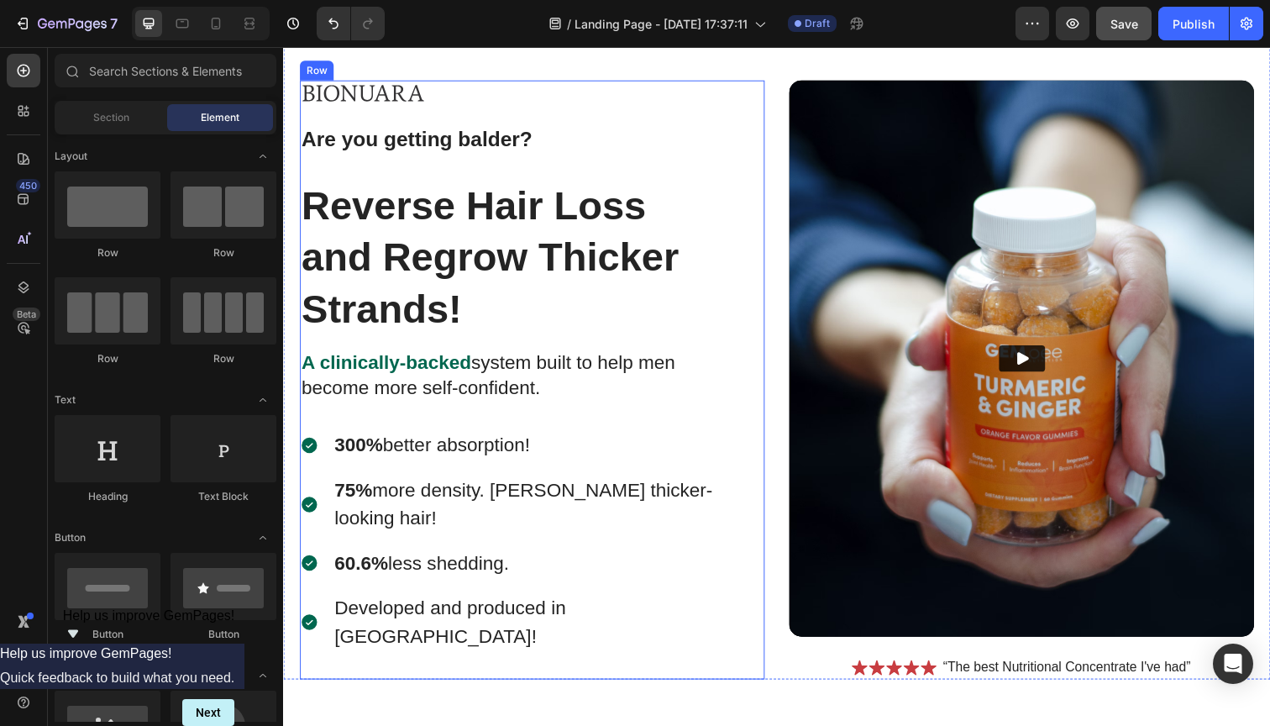
scroll to position [578, 0]
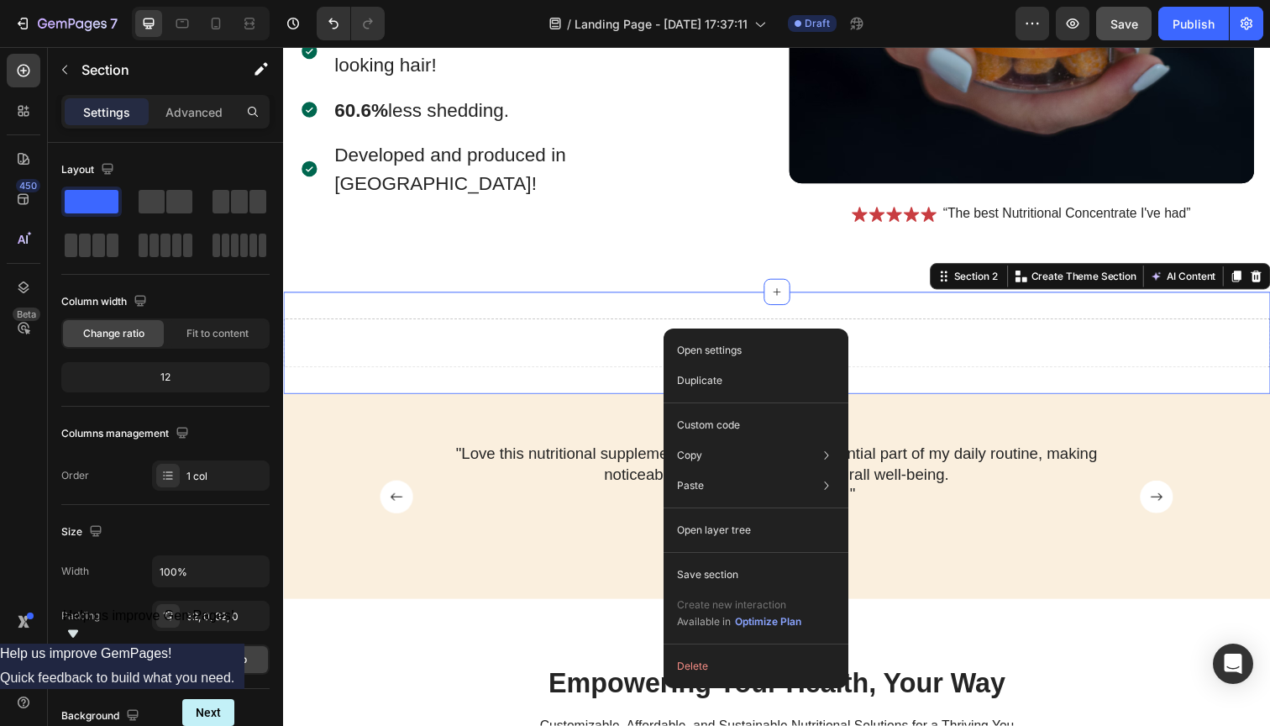
click at [607, 347] on div "Drop element here" at bounding box center [787, 349] width 1008 height 50
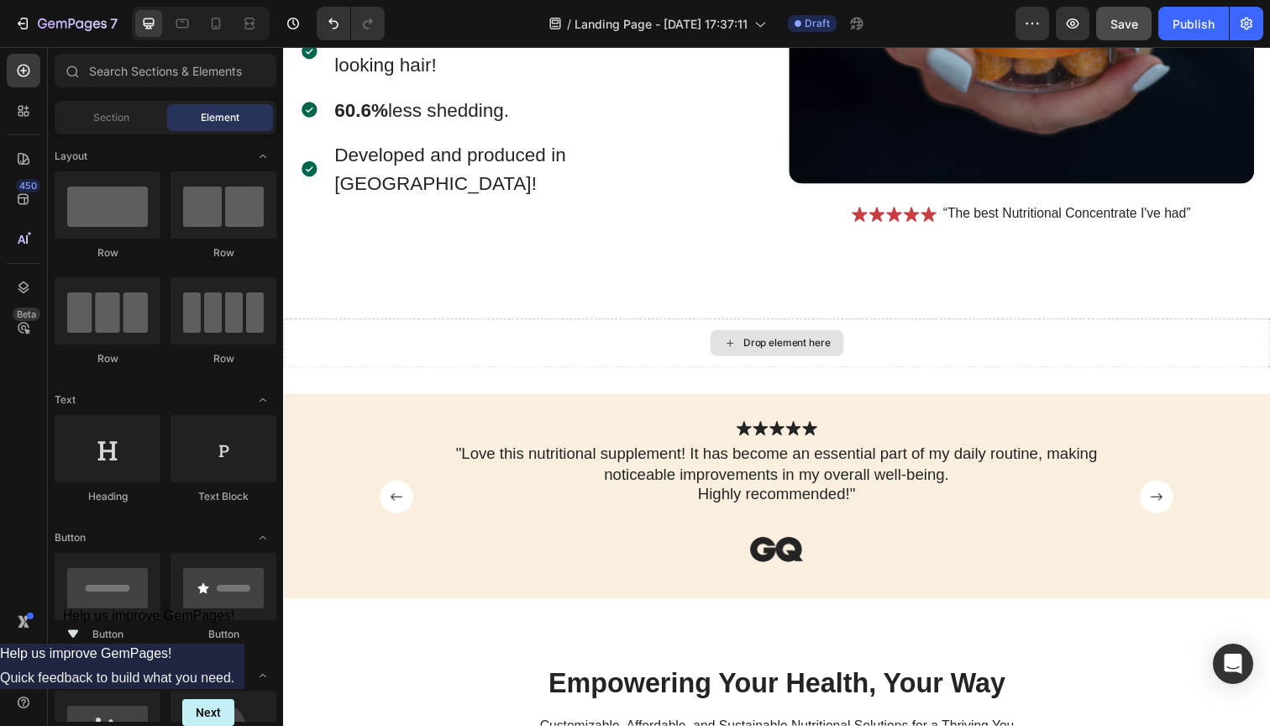
click at [804, 353] on div "Drop element here" at bounding box center [787, 349] width 136 height 27
click at [113, 130] on div "Section" at bounding box center [111, 117] width 106 height 27
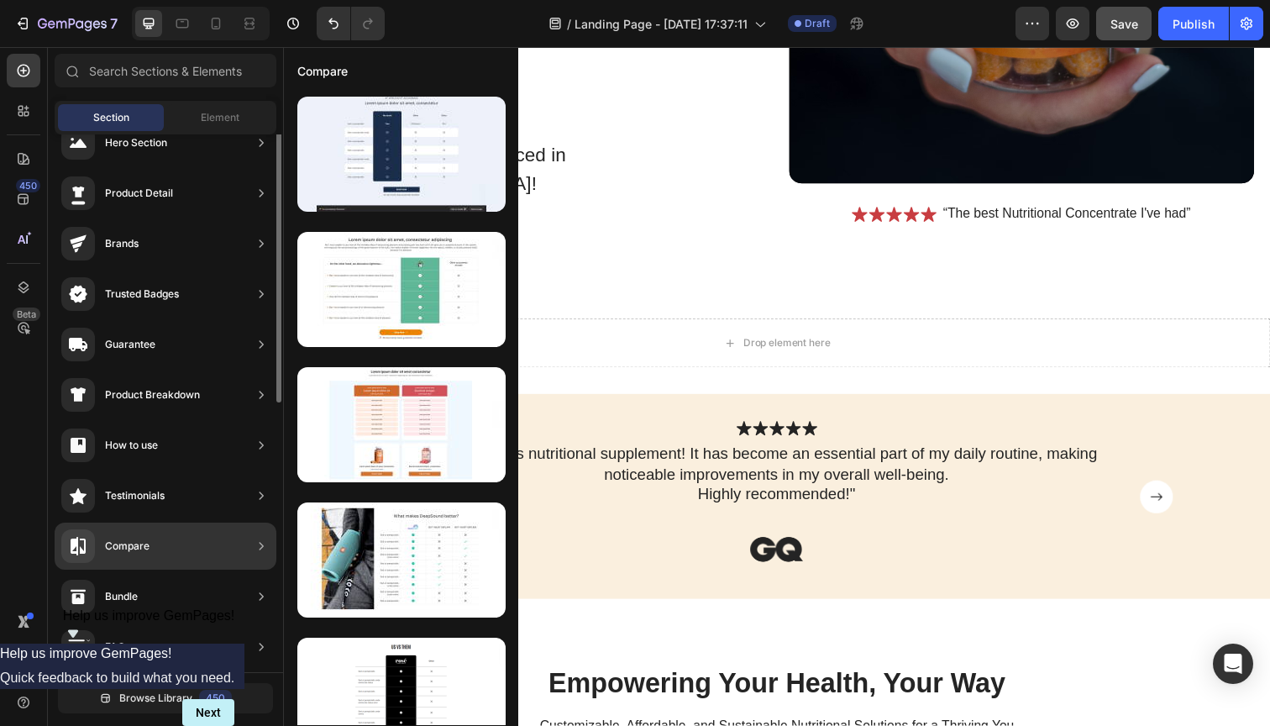
scroll to position [0, 0]
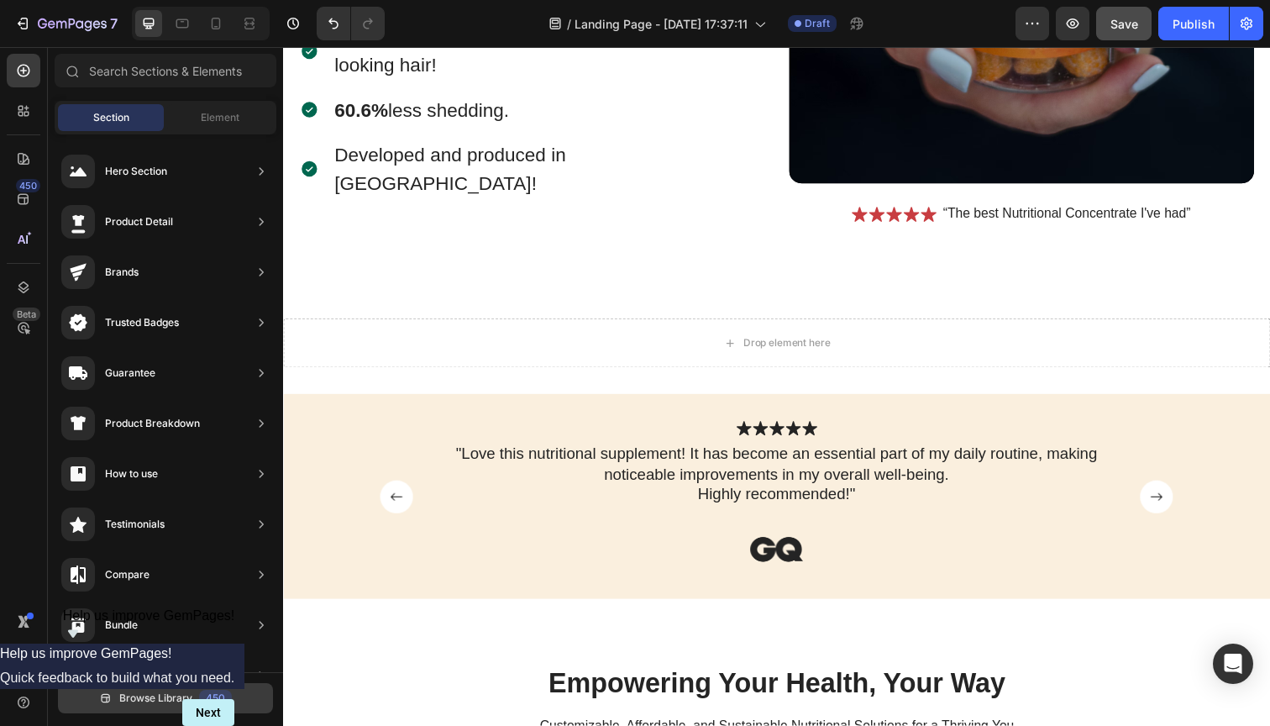
click at [176, 690] on button "Browse Library 450" at bounding box center [165, 698] width 215 height 30
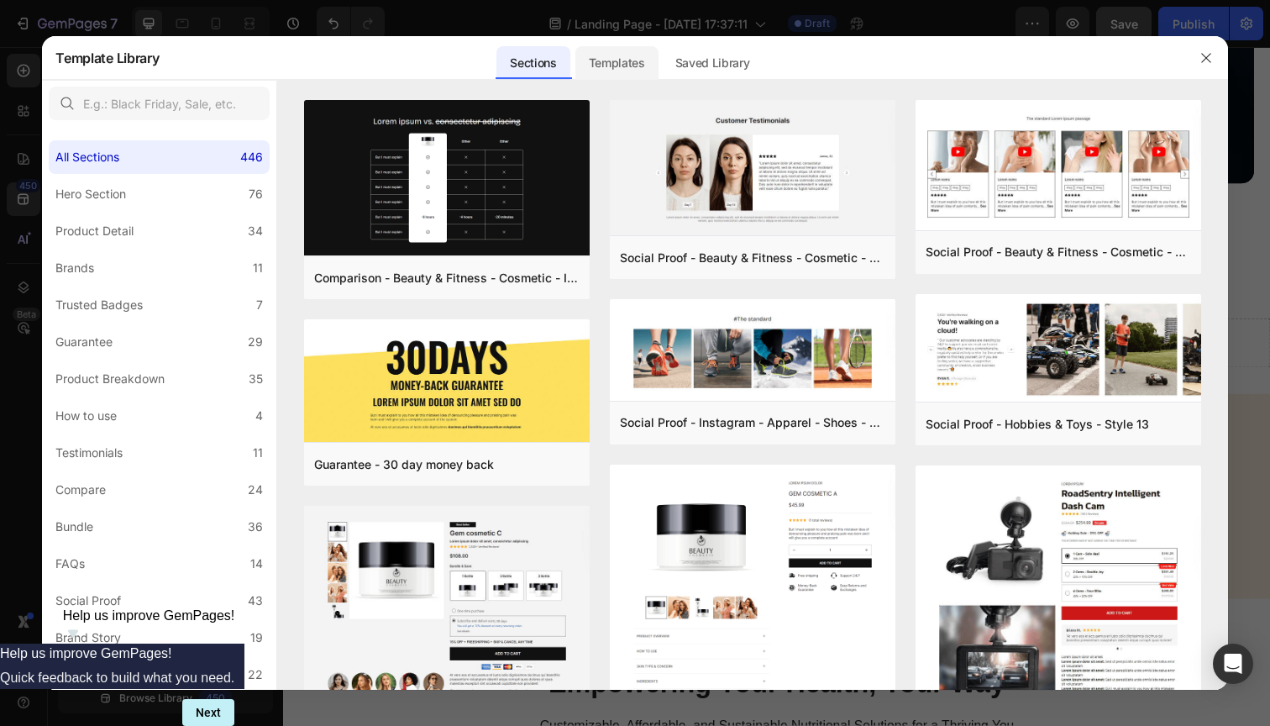
click at [628, 60] on div "Templates" at bounding box center [616, 63] width 83 height 34
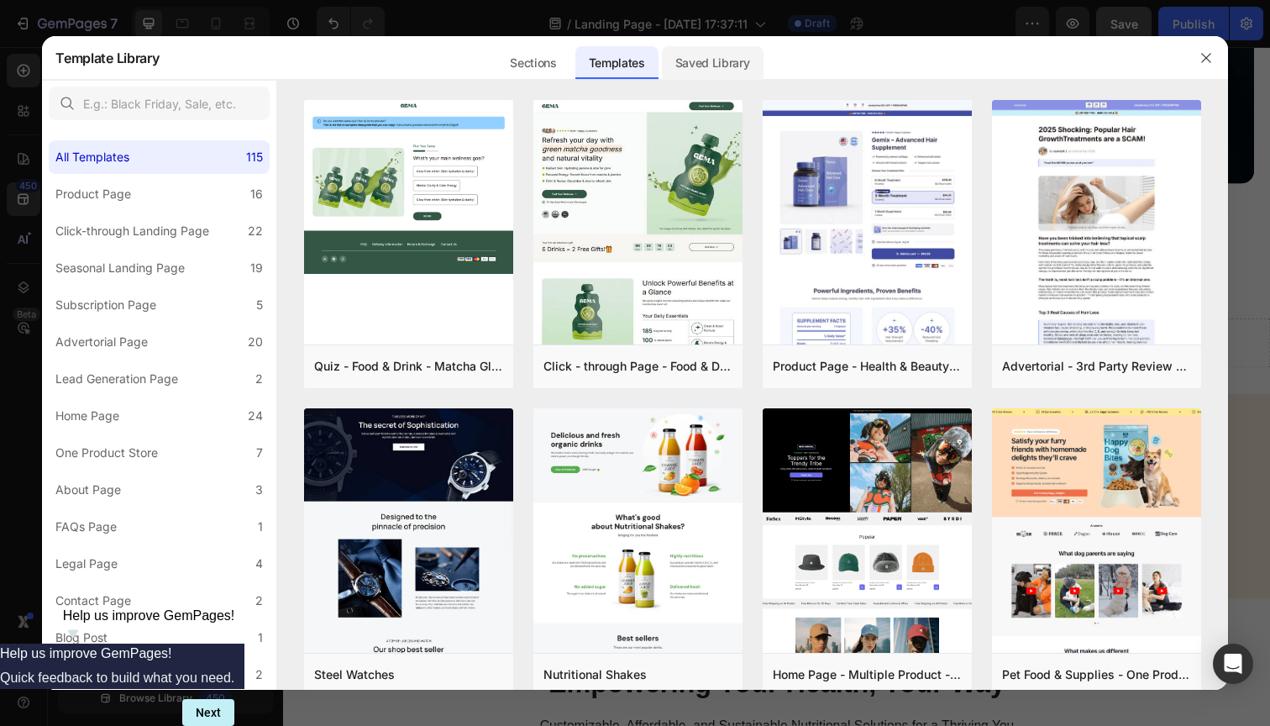
click at [737, 71] on div "Saved Library" at bounding box center [713, 63] width 102 height 34
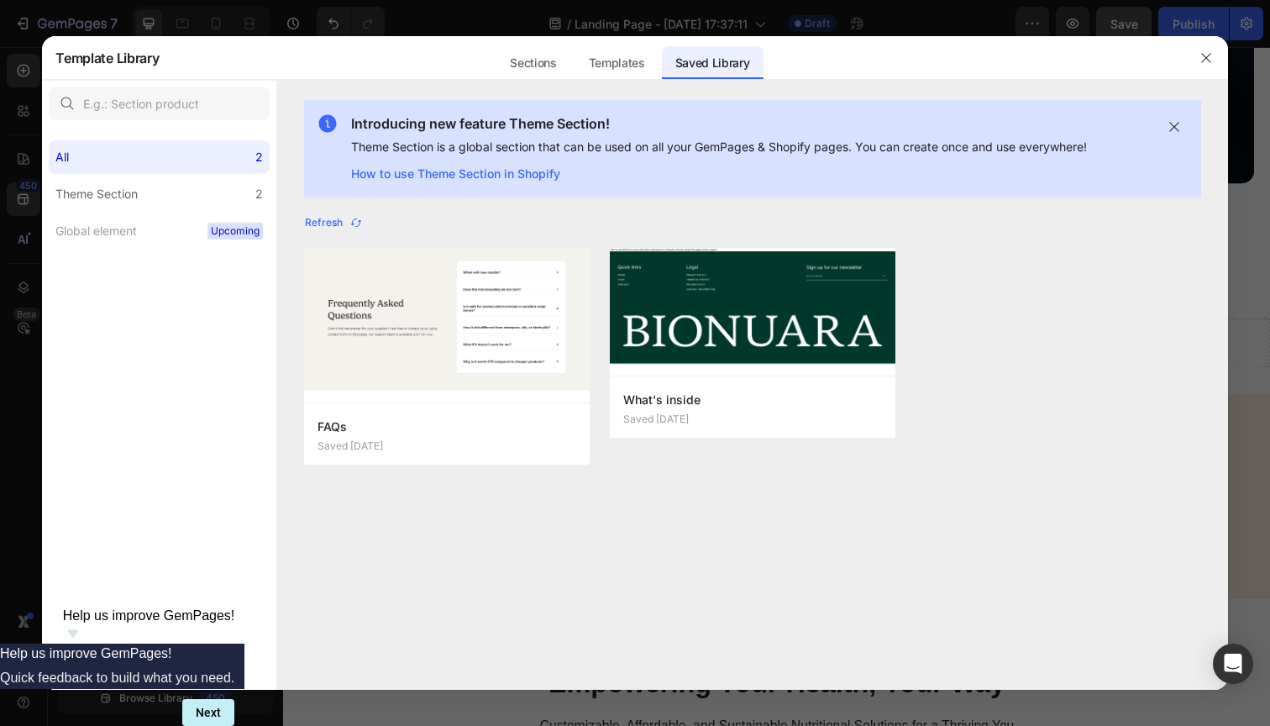
click at [596, 554] on div "Refresh FAQs Saved [DATE] Add to page Edit What's inside Saved [DATE] Add to pa…" at bounding box center [752, 433] width 950 height 444
click at [351, 219] on icon "button" at bounding box center [355, 222] width 13 height 13
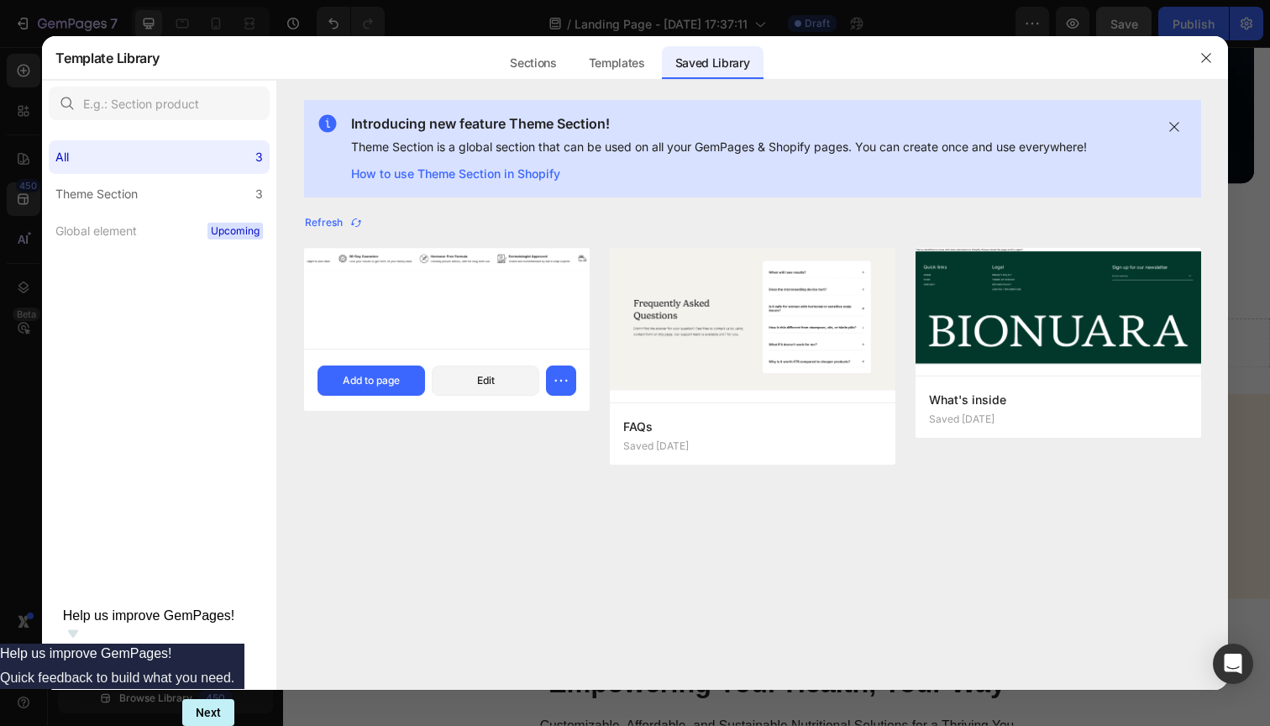
click at [385, 328] on div at bounding box center [447, 298] width 286 height 101
click at [383, 377] on div "Add to page" at bounding box center [371, 380] width 57 height 15
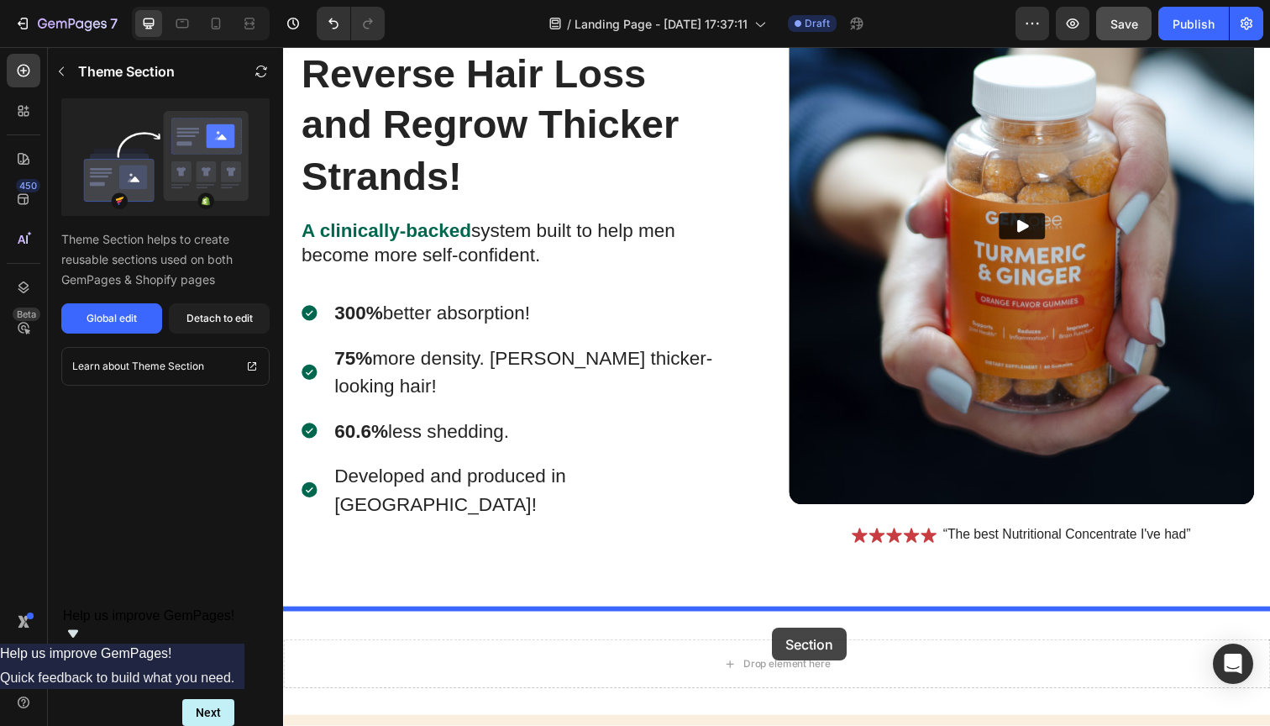
scroll to position [326, 0]
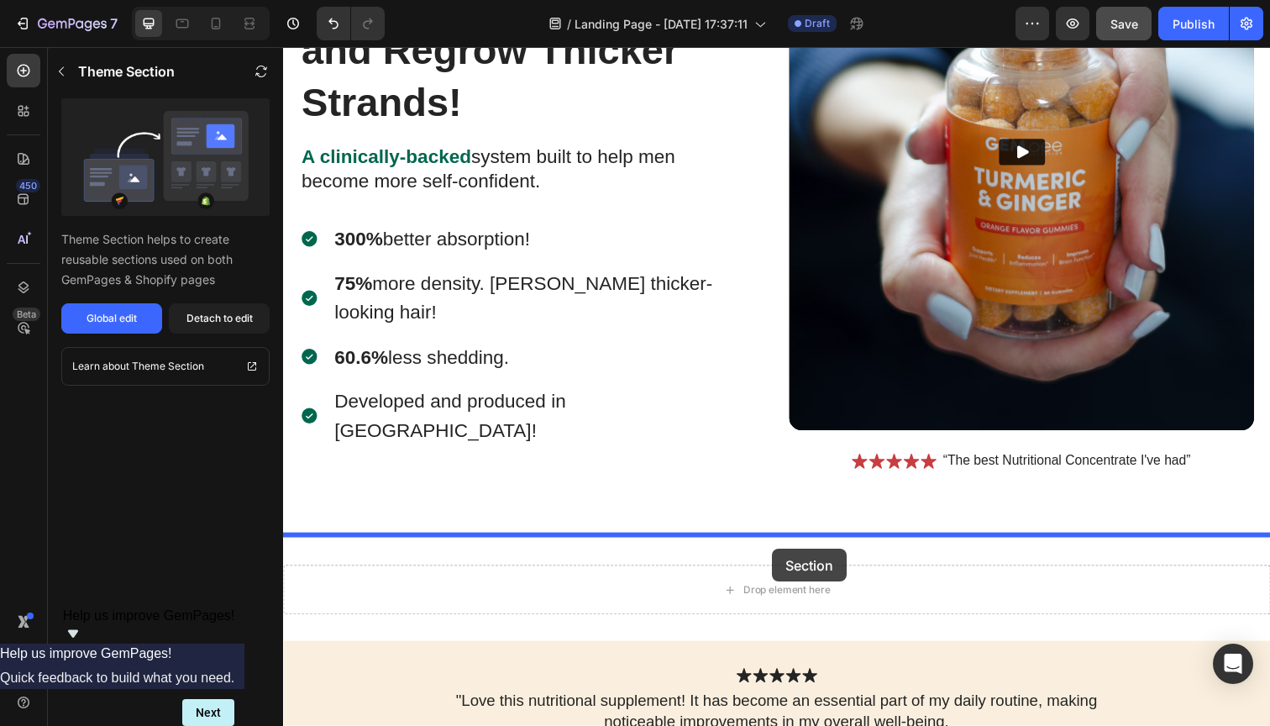
drag, startPoint x: 833, startPoint y: 412, endPoint x: 782, endPoint y: 559, distance: 155.7
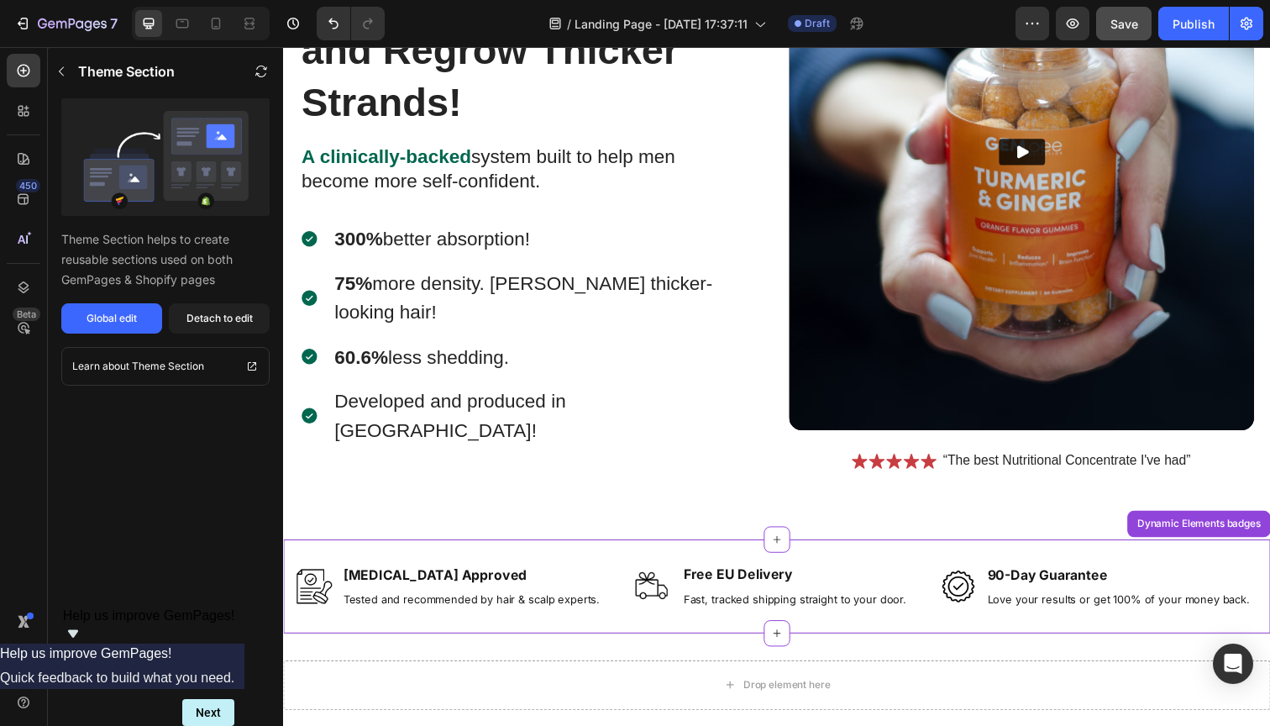
scroll to position [465, 0]
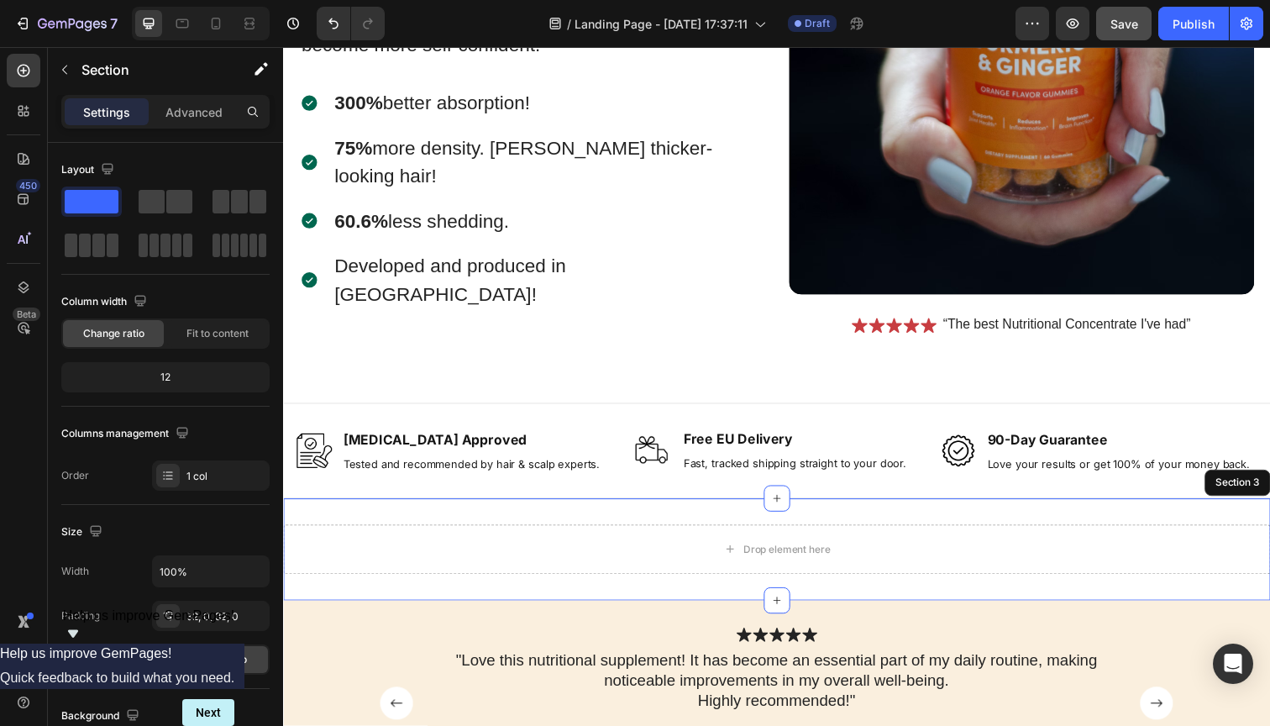
click at [1237, 517] on div "Drop element here Section 3" at bounding box center [787, 560] width 1008 height 104
click at [1269, 486] on icon at bounding box center [1277, 492] width 11 height 12
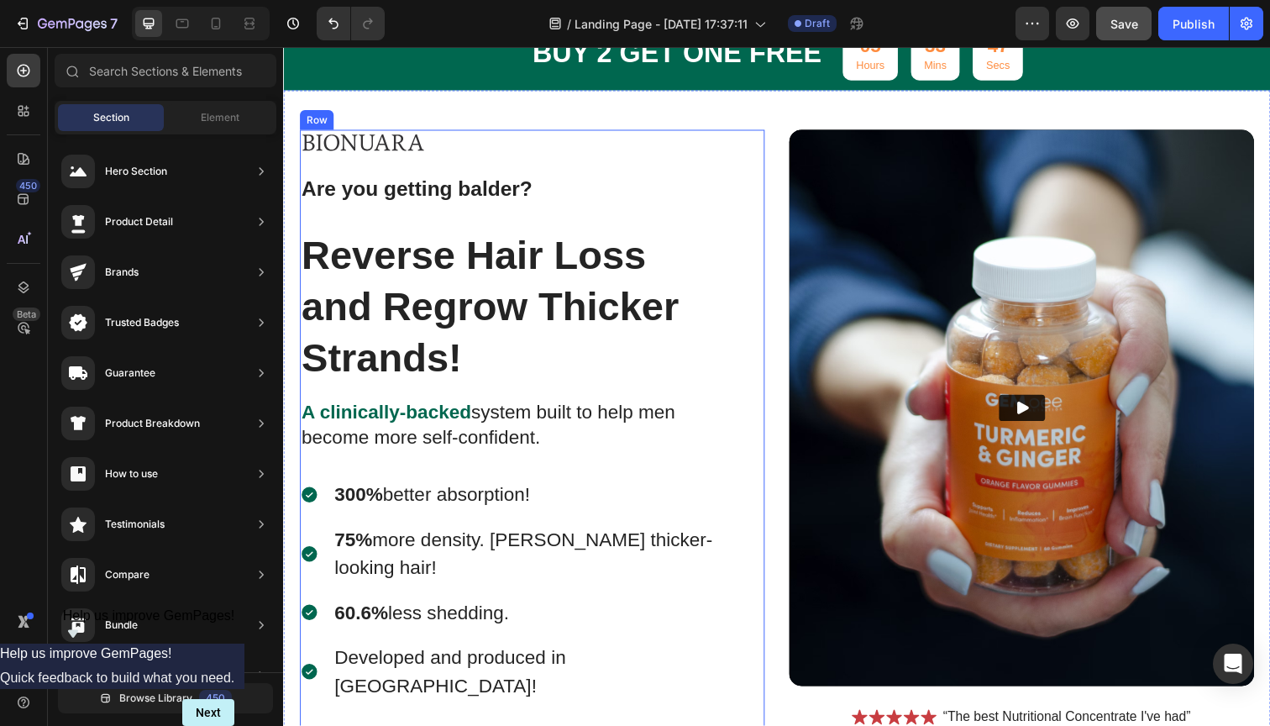
scroll to position [85, 0]
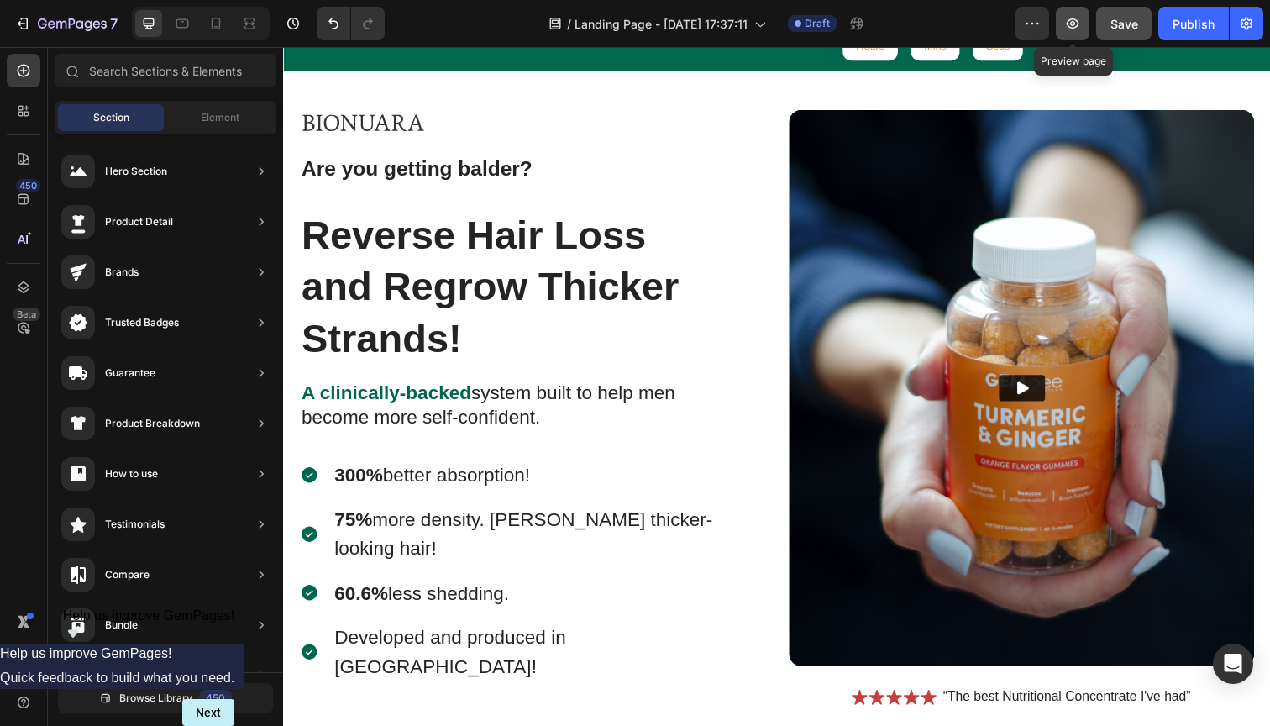
click at [1078, 23] on icon "button" at bounding box center [1072, 23] width 17 height 17
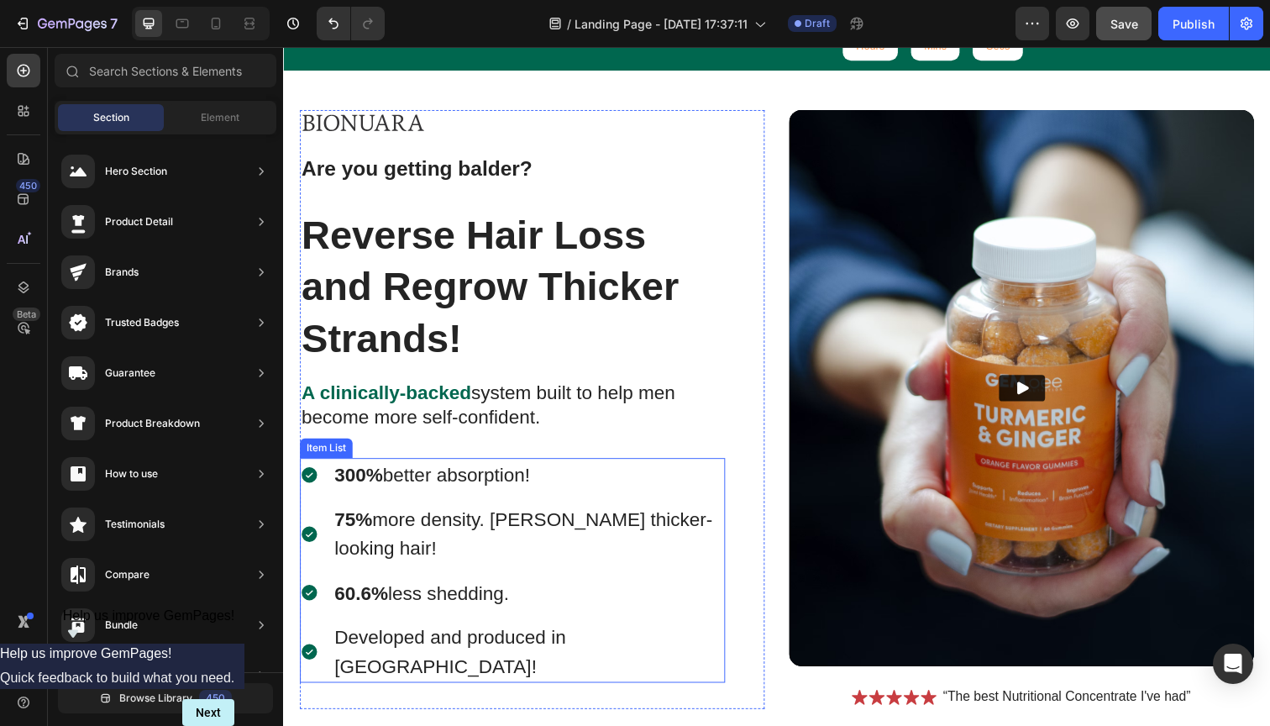
scroll to position [725, 0]
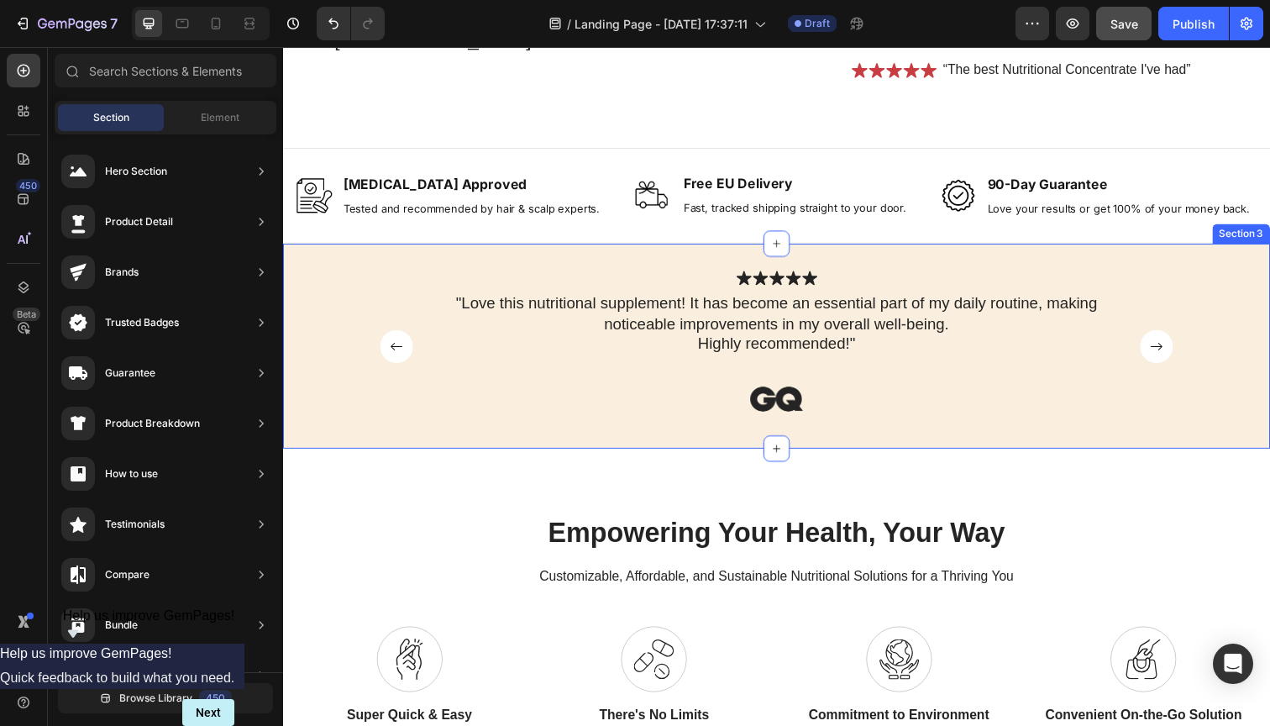
click at [1166, 259] on div "Icon Icon Icon Icon Icon Icon List "Love this nutritional supplement! It has be…" at bounding box center [787, 352] width 1008 height 209
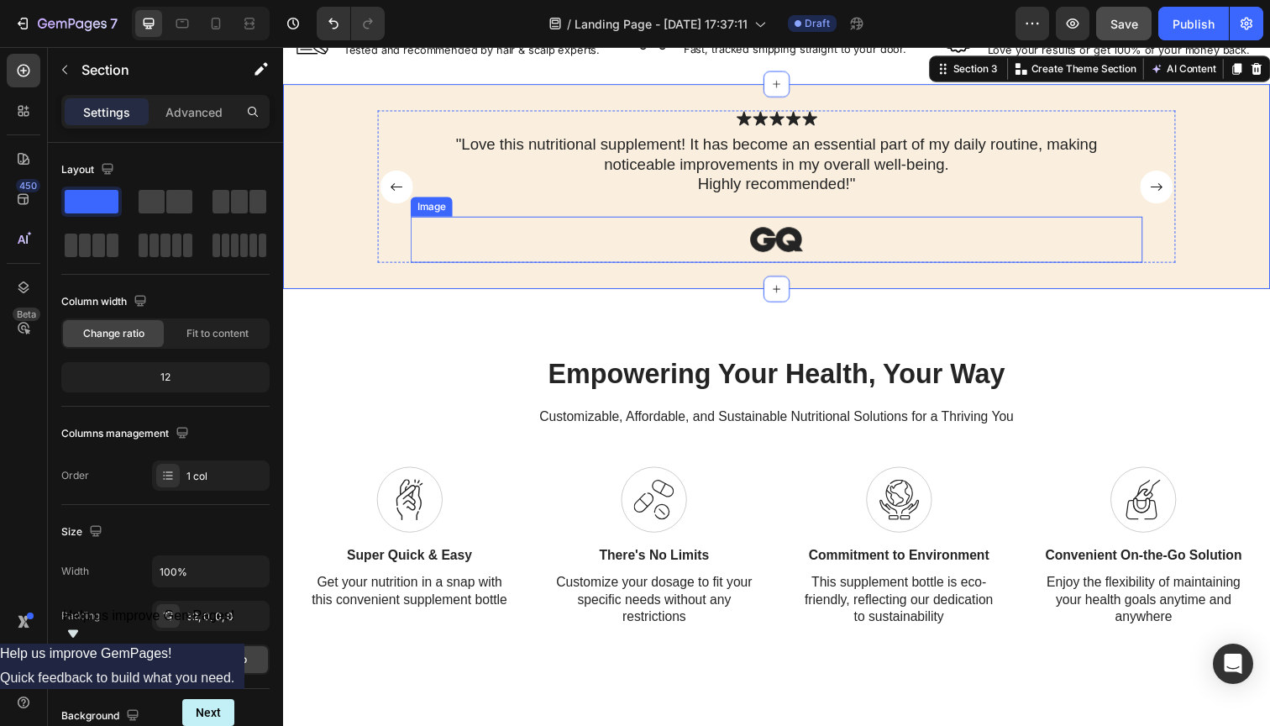
scroll to position [893, 0]
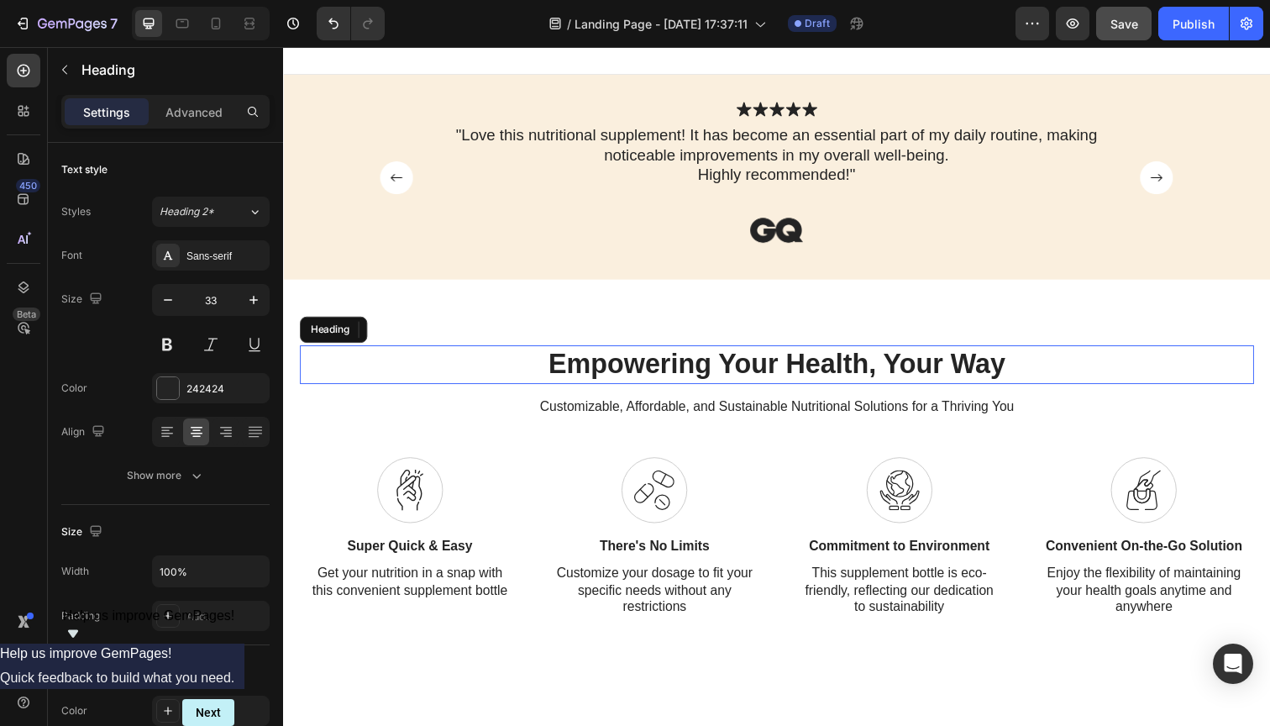
click at [848, 391] on h2 "Empowering Your Health, Your Way" at bounding box center [787, 371] width 975 height 39
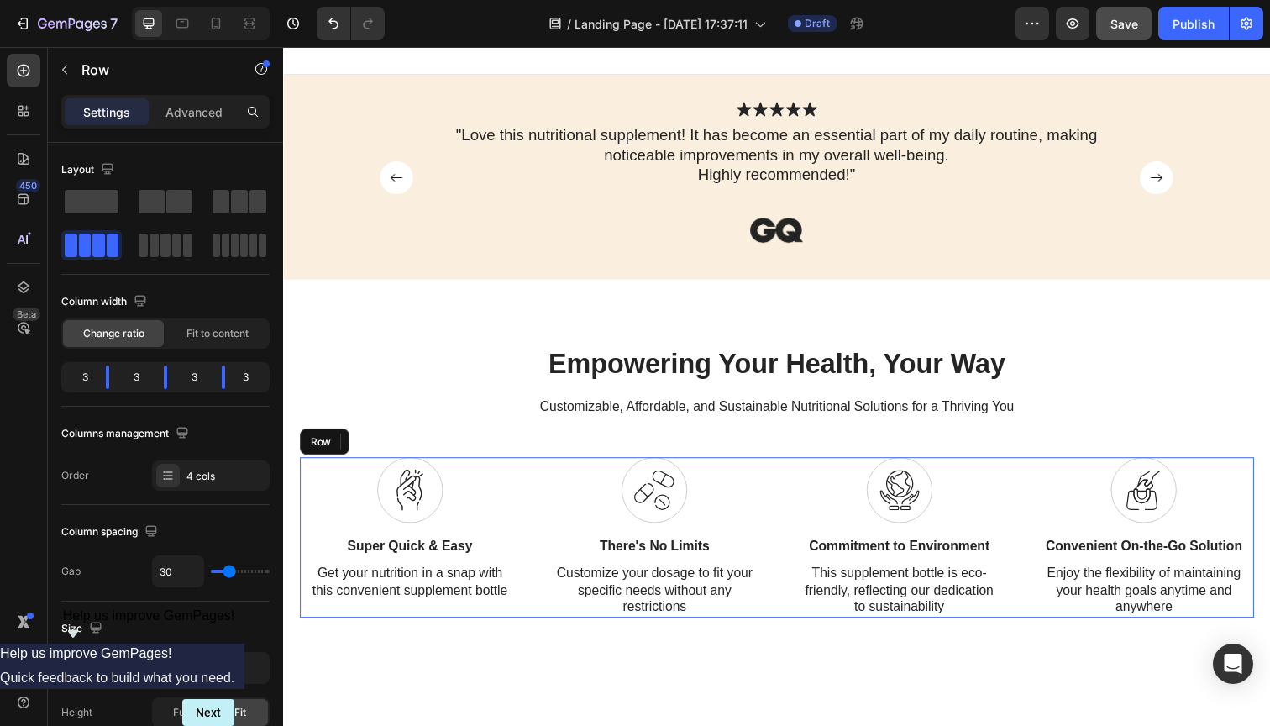
click at [785, 578] on div "Icon Super Quick & Easy Text Block Get your nutrition in a snap with this conve…" at bounding box center [787, 548] width 975 height 164
click at [405, 457] on icon at bounding box center [403, 450] width 13 height 13
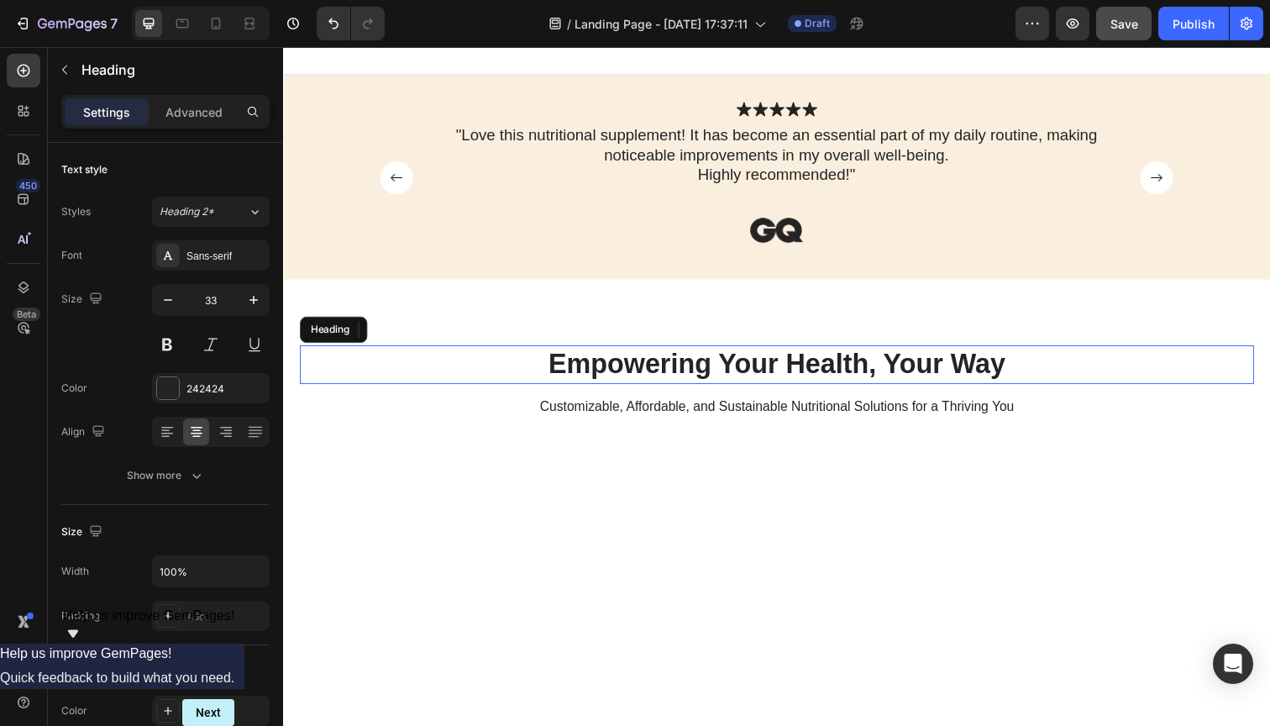
click at [616, 391] on h2 "Empowering Your Health, Your Way" at bounding box center [787, 371] width 975 height 39
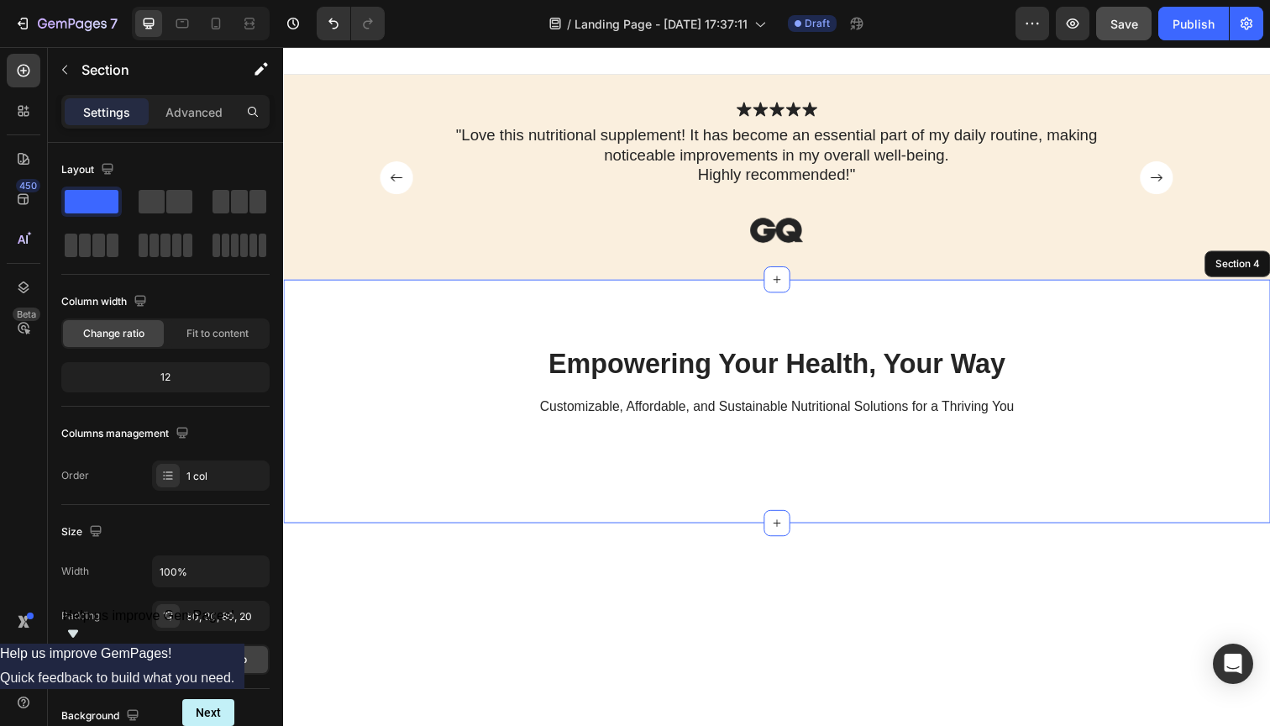
click at [684, 412] on div "Empowering Your Health, Your Way Heading 16 Customizable, Affordable, and Susta…" at bounding box center [787, 409] width 1008 height 249
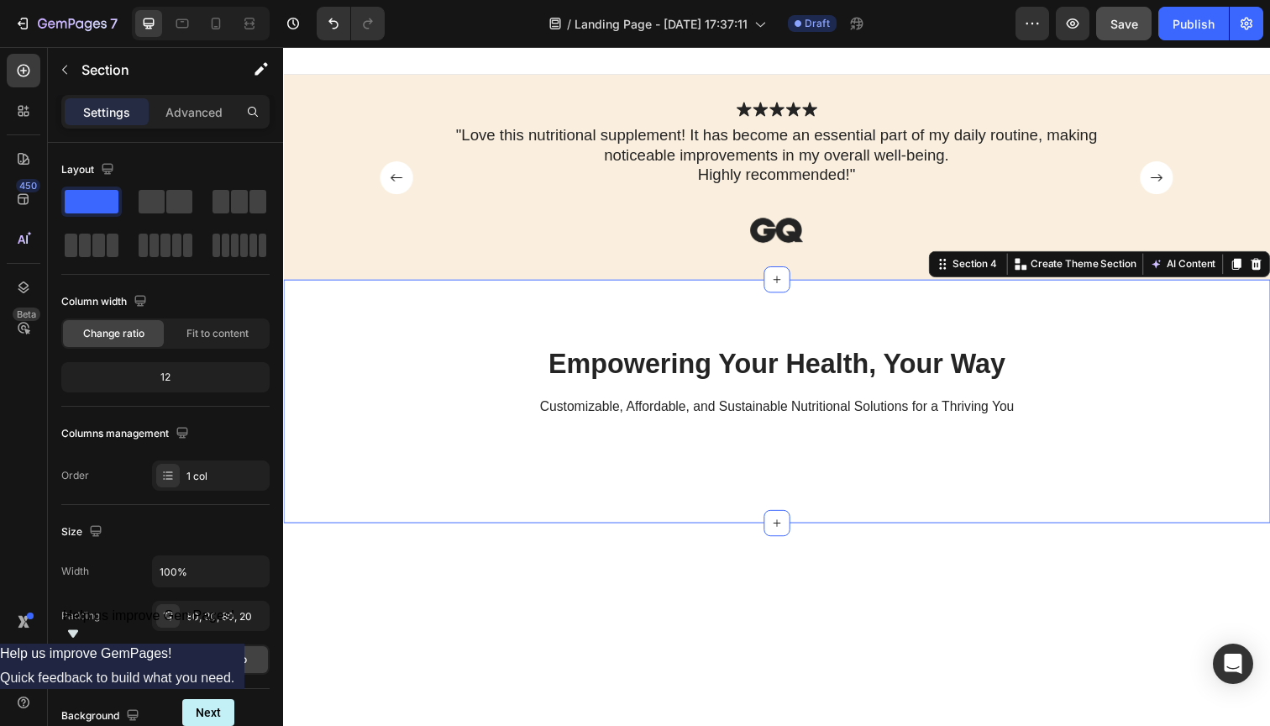
click at [339, 426] on div "Empowering Your Health, Your Way Heading Customizable, Affordable, and Sustaina…" at bounding box center [787, 409] width 1008 height 249
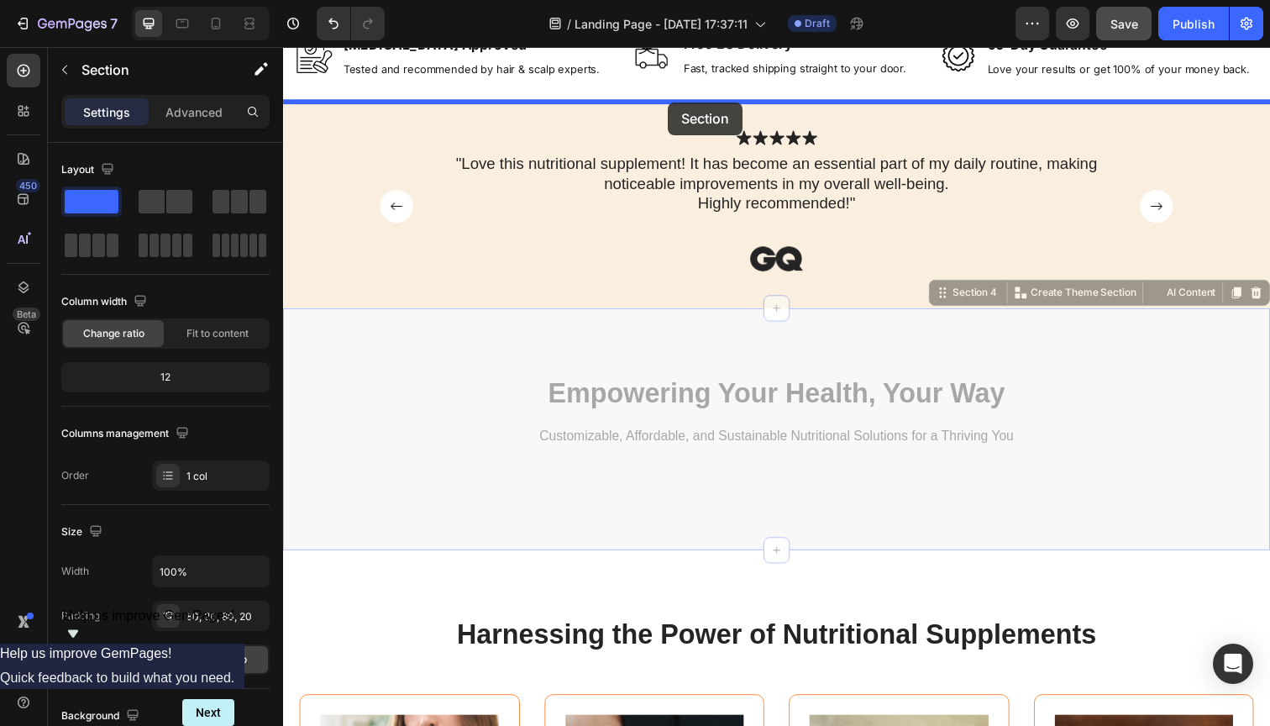
drag, startPoint x: 647, startPoint y: 423, endPoint x: 678, endPoint y: 106, distance: 318.2
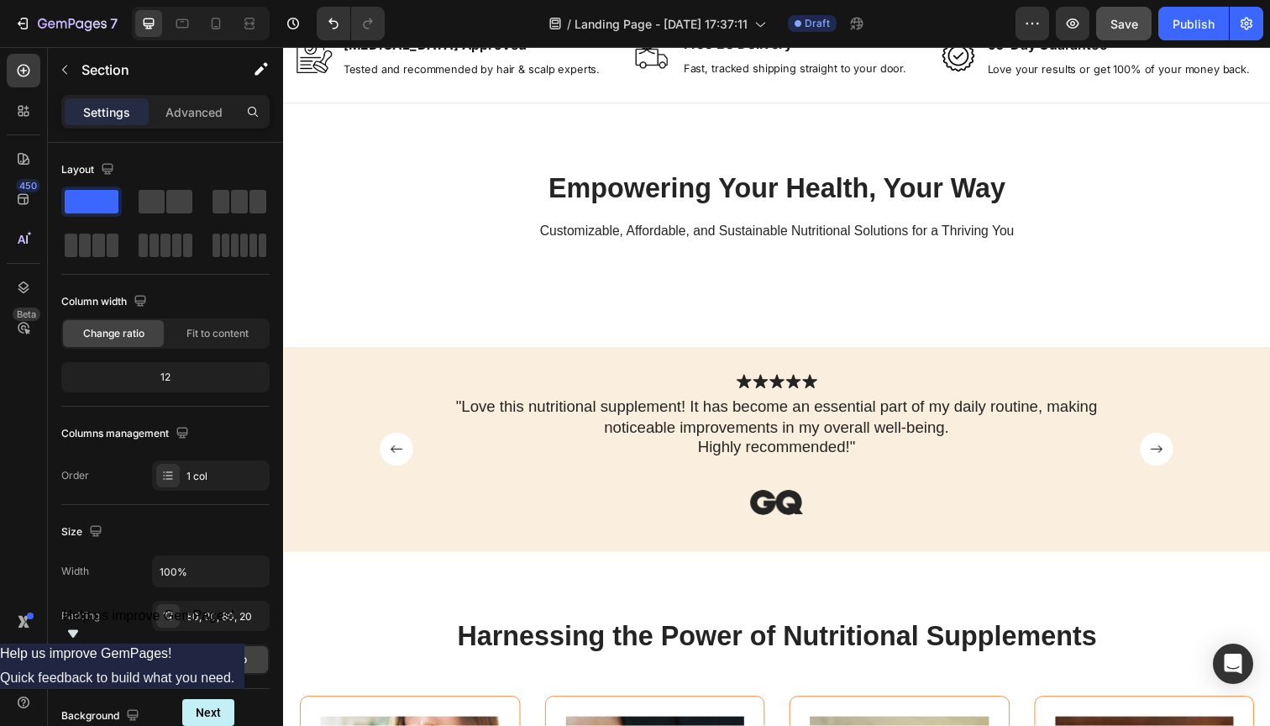
scroll to position [857, 0]
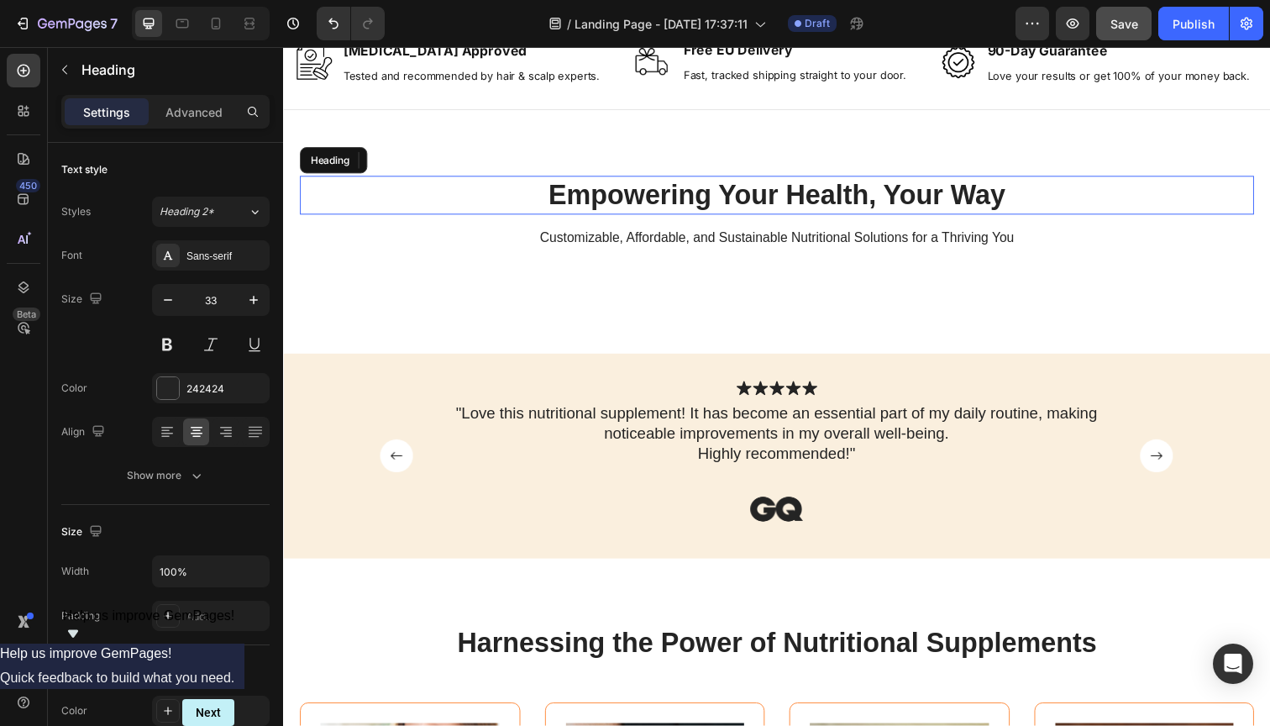
click at [719, 205] on h2 "Empowering Your Health, Your Way" at bounding box center [787, 198] width 975 height 39
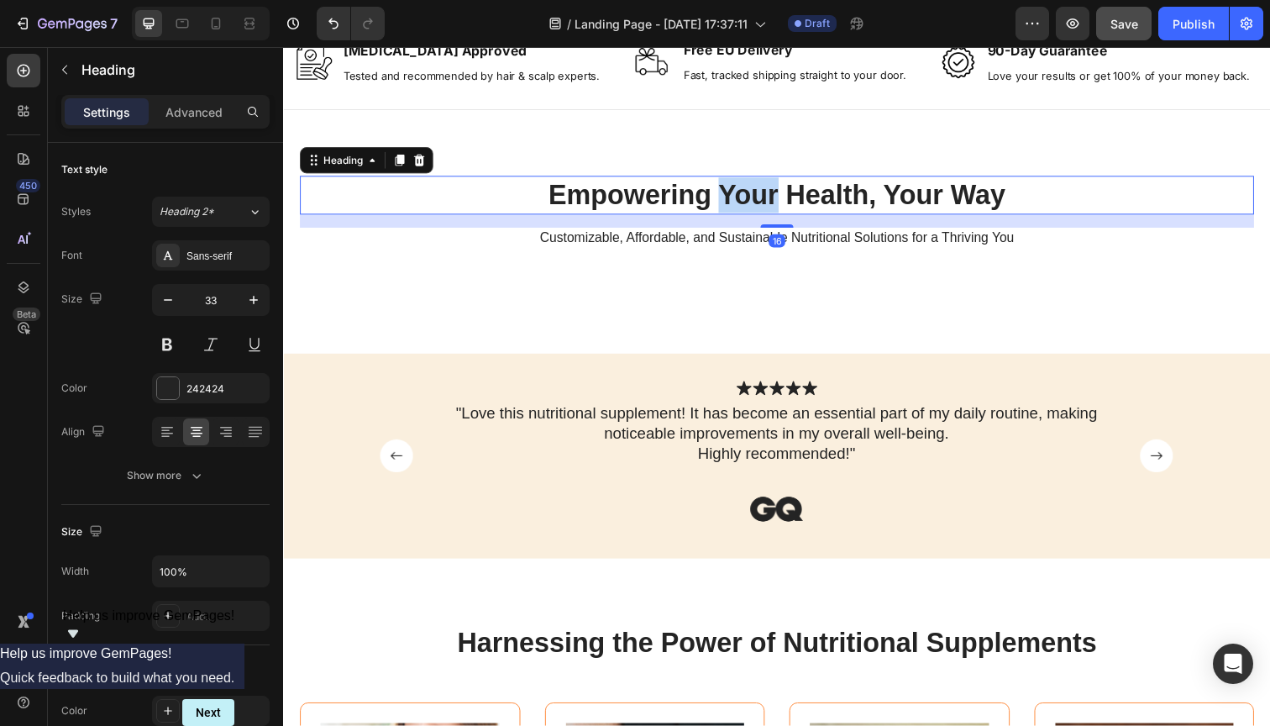
click at [730, 196] on p "Empowering Your Health, Your Way" at bounding box center [787, 199] width 971 height 36
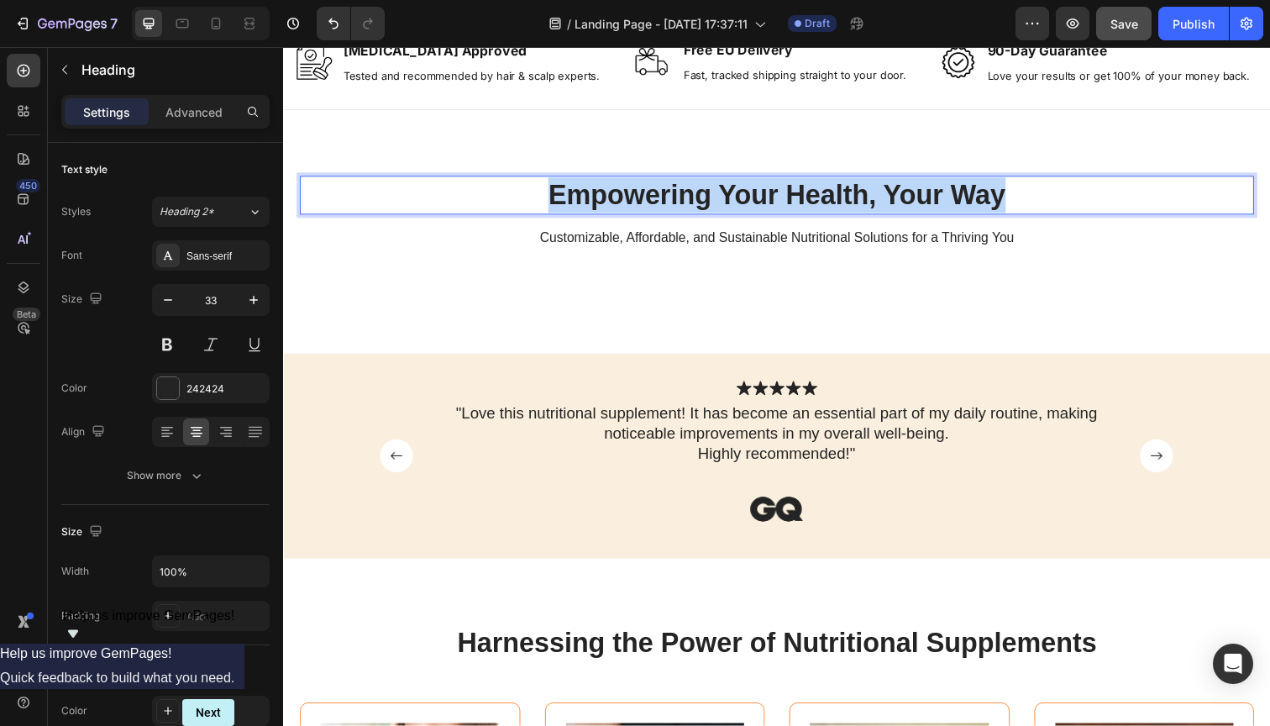
click at [730, 196] on p "Empowering Your Health, Your Way" at bounding box center [787, 199] width 971 height 36
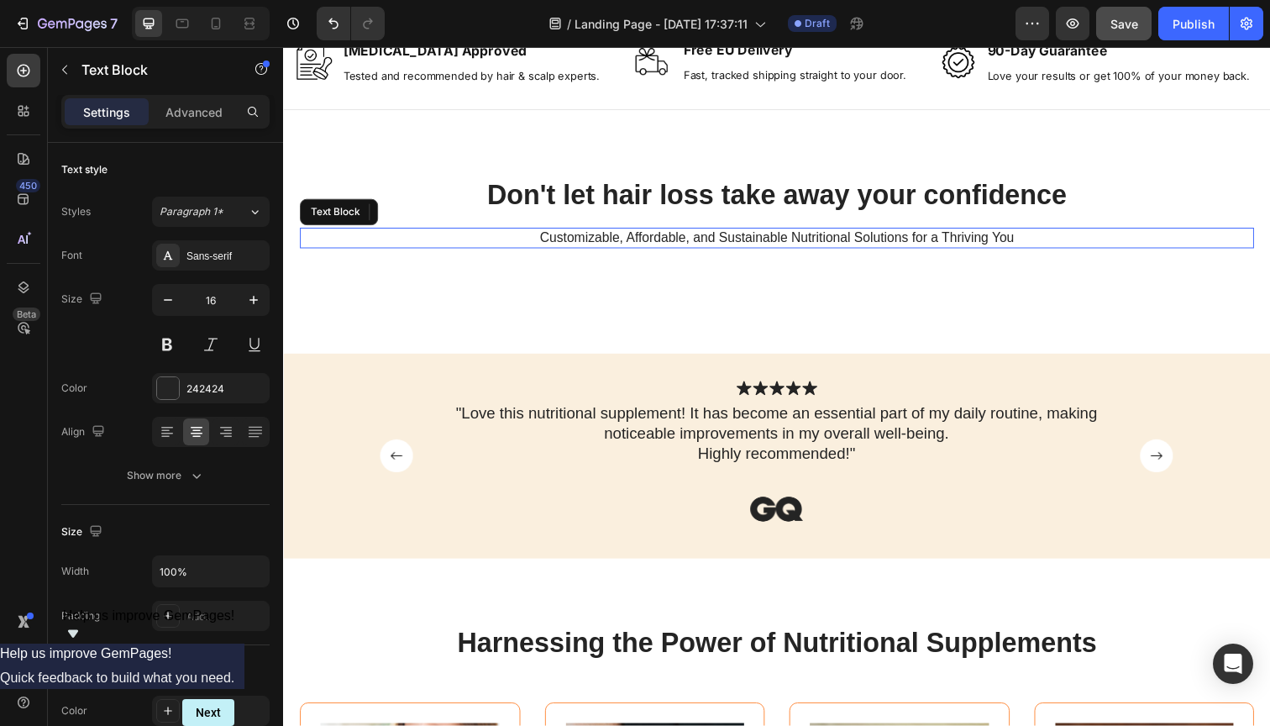
click at [649, 238] on p "Customizable, Affordable, and Sustainable Nutritional Solutions for a Thriving …" at bounding box center [787, 243] width 971 height 18
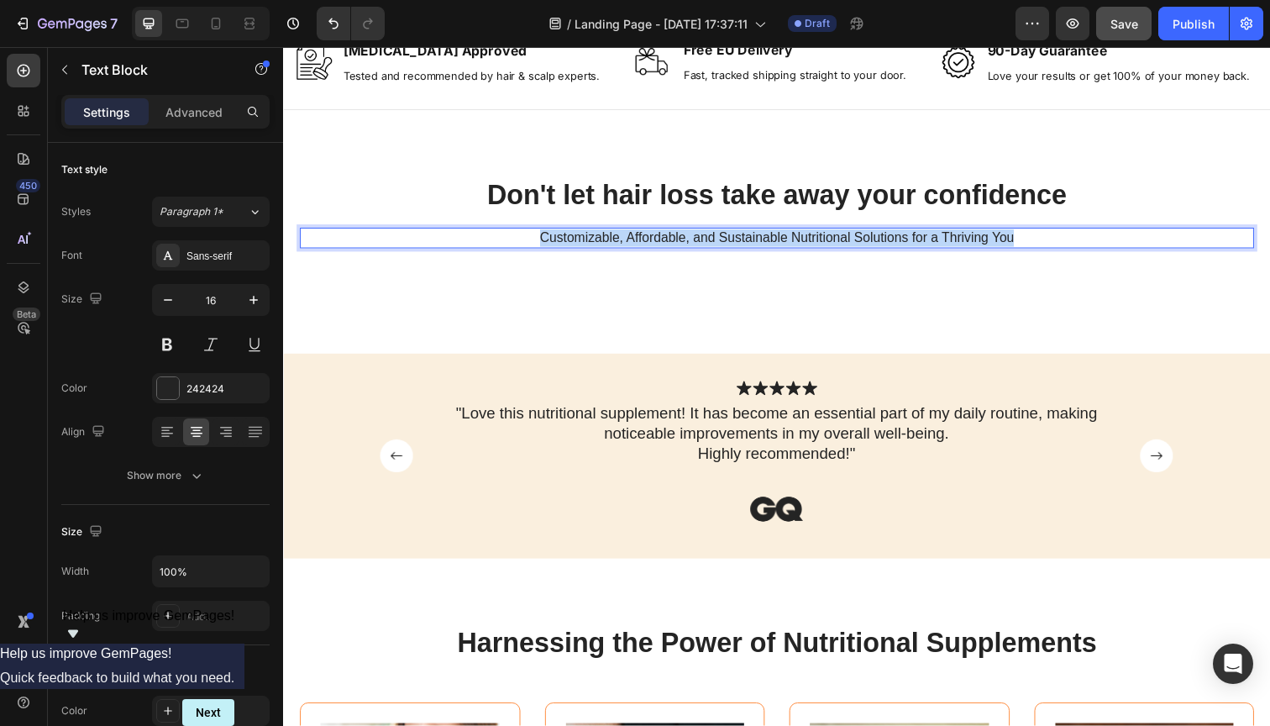
click at [649, 238] on p "Customizable, Affordable, and Sustainable Nutritional Solutions for a Thriving …" at bounding box center [787, 243] width 971 height 18
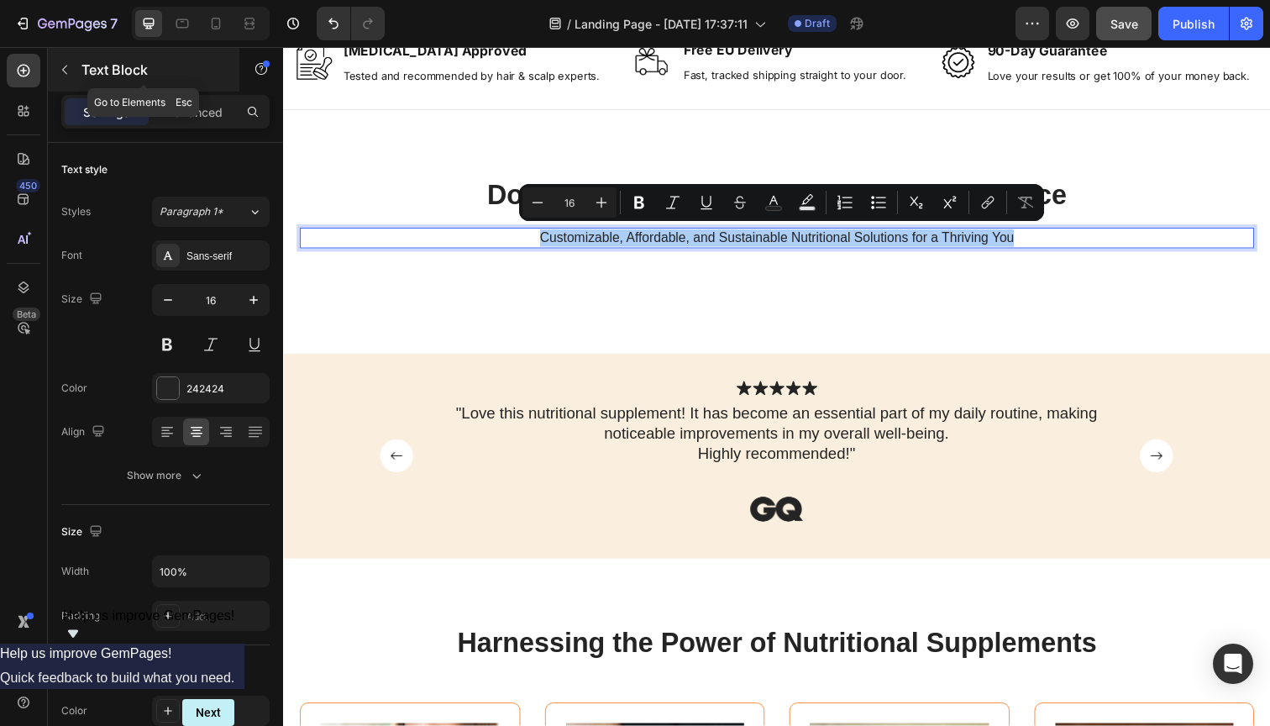
click at [67, 76] on button "button" at bounding box center [64, 69] width 27 height 27
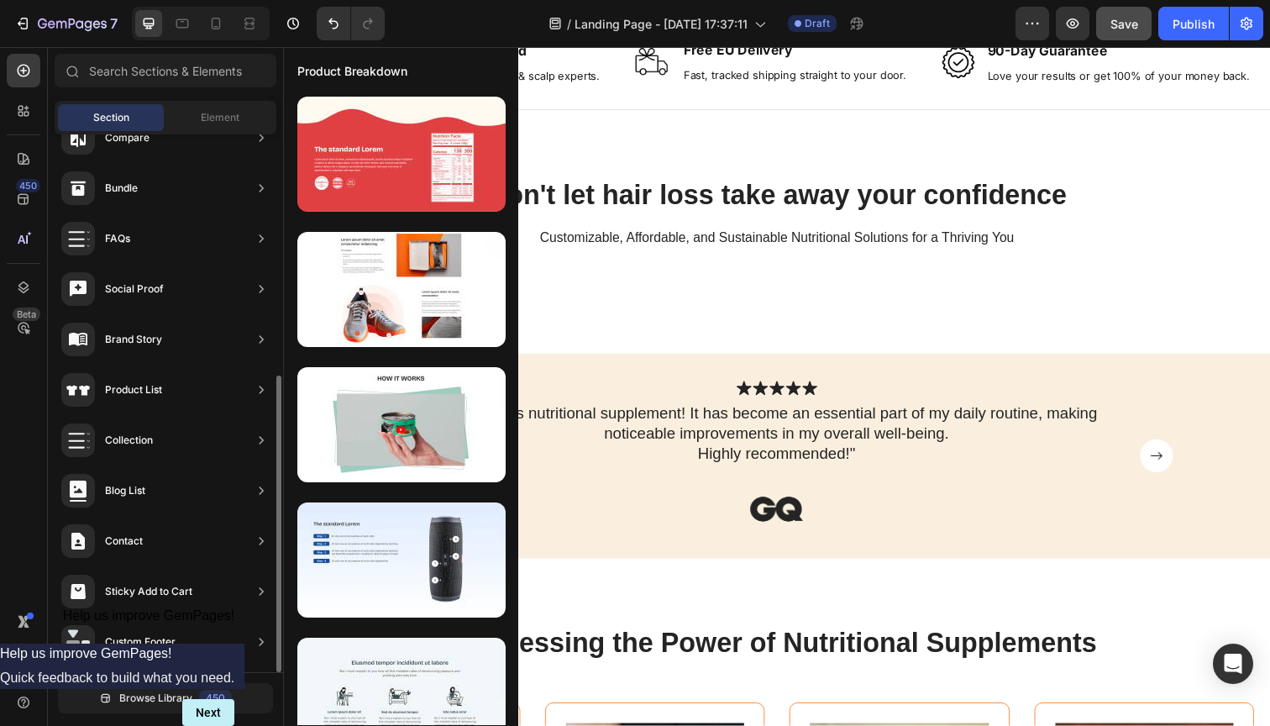
scroll to position [0, 0]
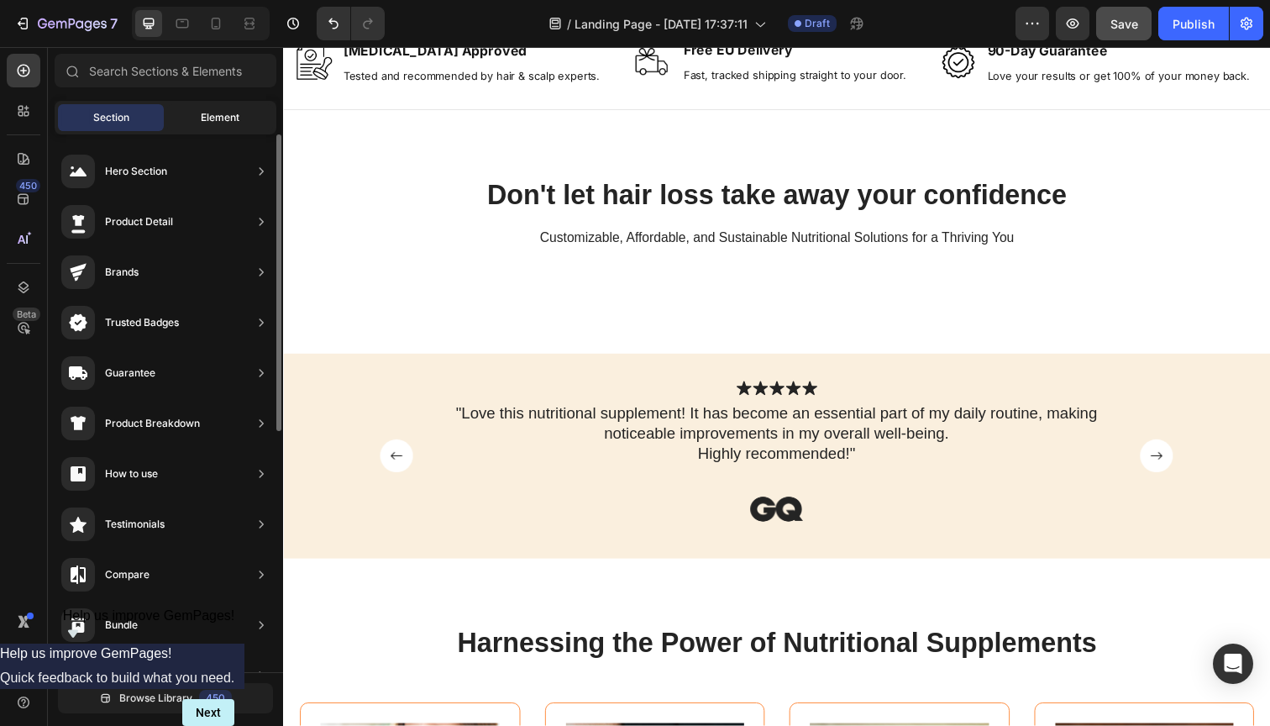
click at [239, 113] on span "Element" at bounding box center [220, 117] width 39 height 15
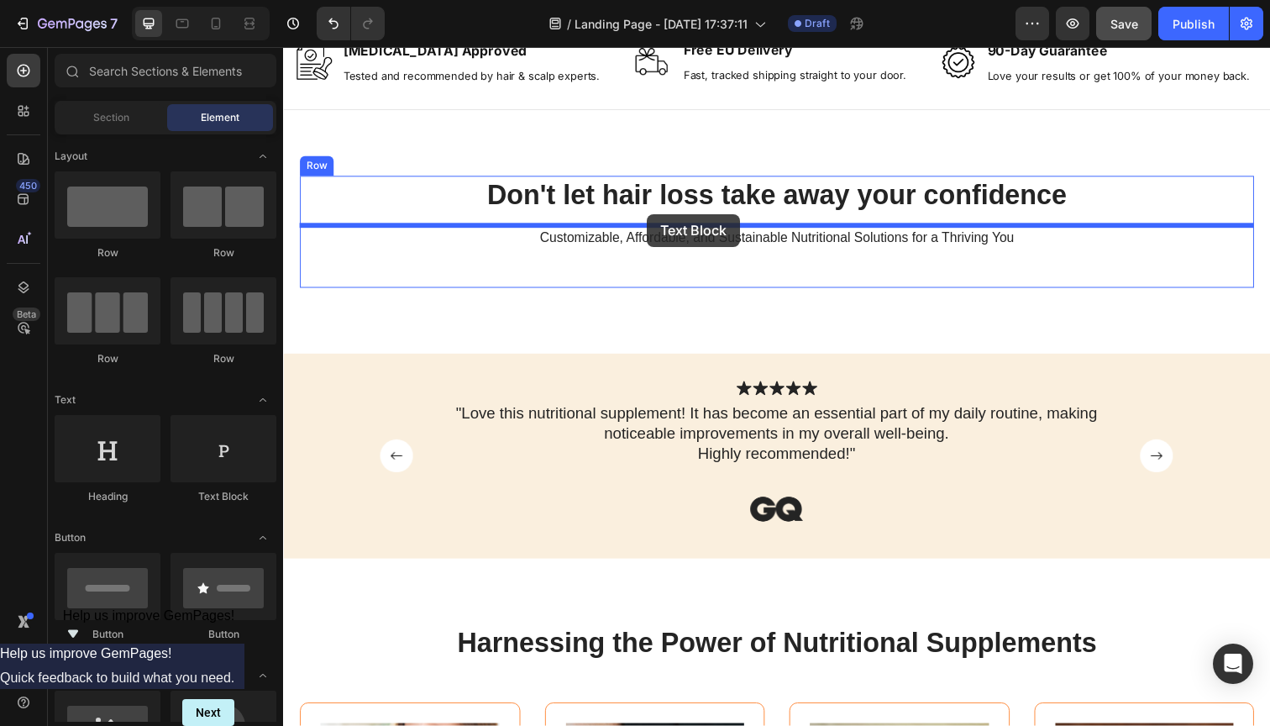
drag, startPoint x: 512, startPoint y: 499, endPoint x: 654, endPoint y: 218, distance: 315.6
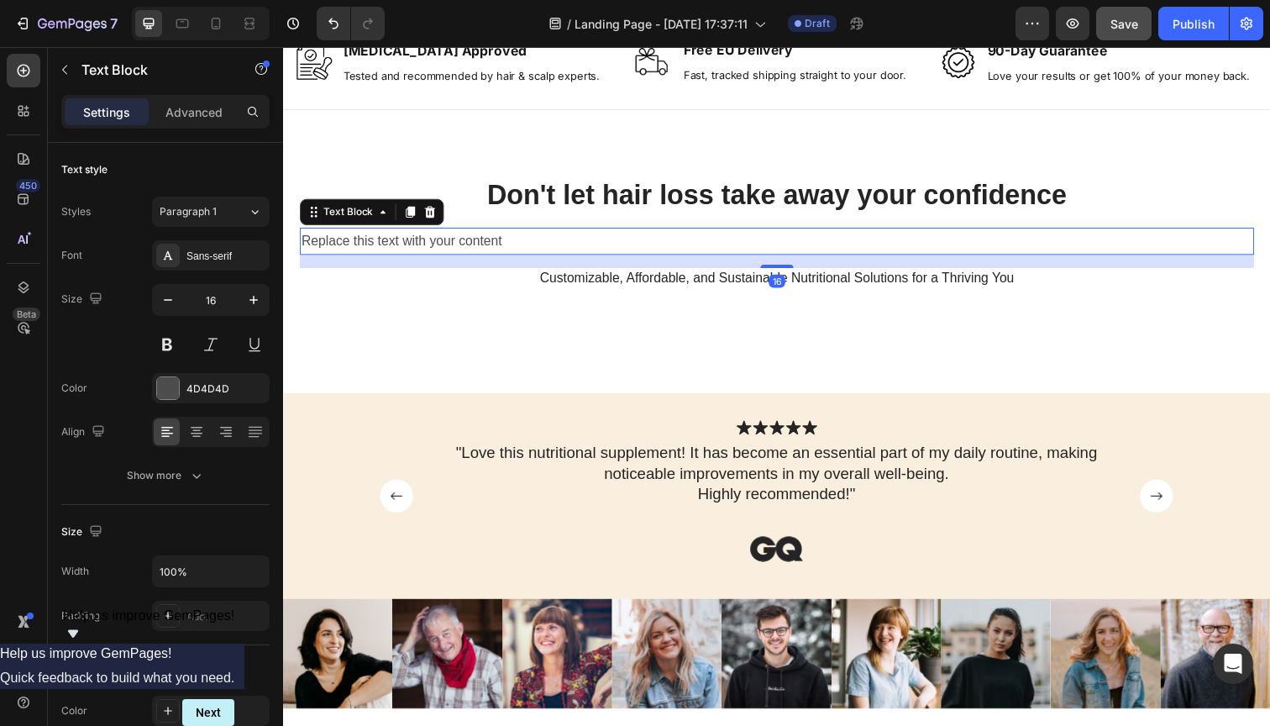
click at [627, 244] on div "Replace this text with your content" at bounding box center [787, 246] width 975 height 28
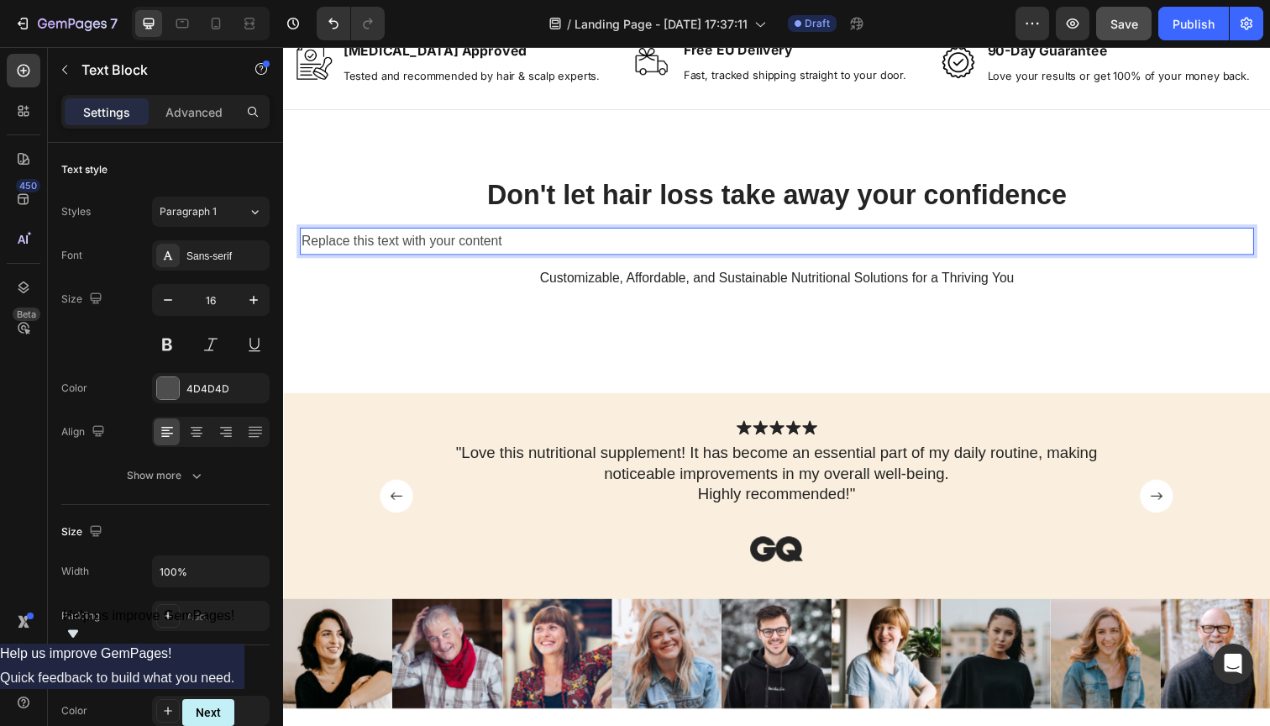
click at [627, 244] on p "Replace this text with your content" at bounding box center [787, 246] width 971 height 24
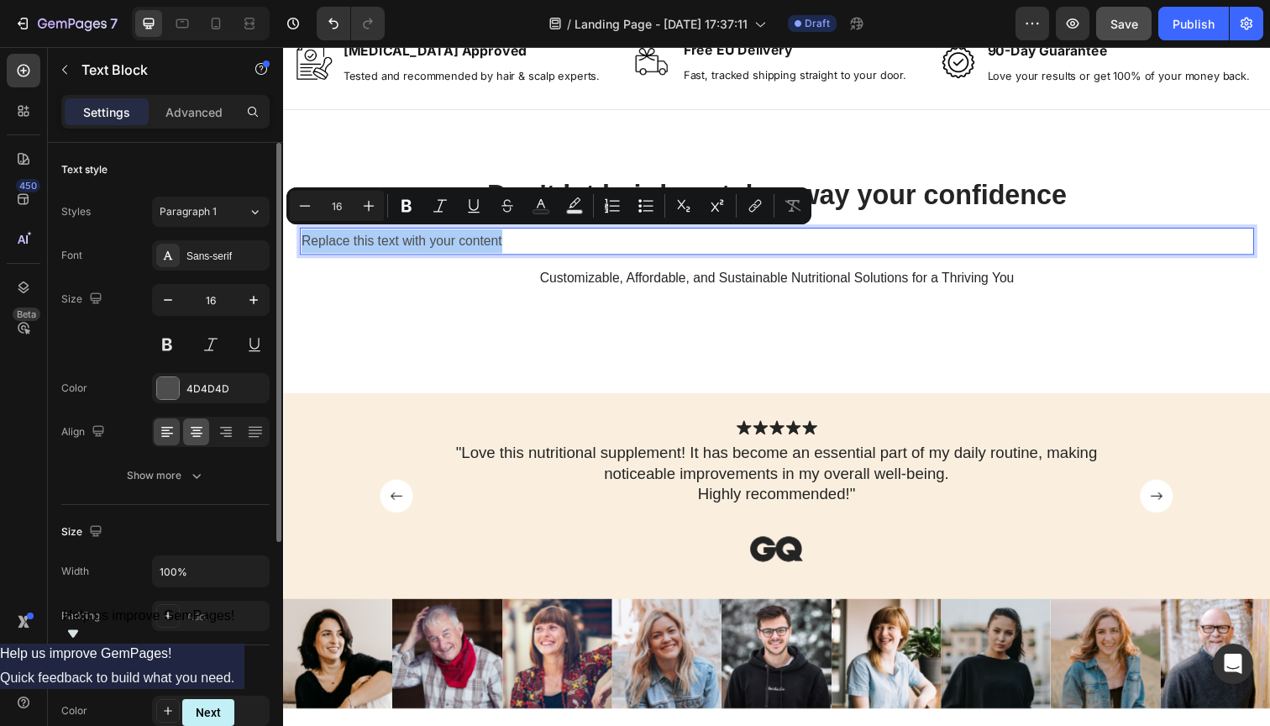
click at [195, 429] on icon at bounding box center [196, 431] width 17 height 17
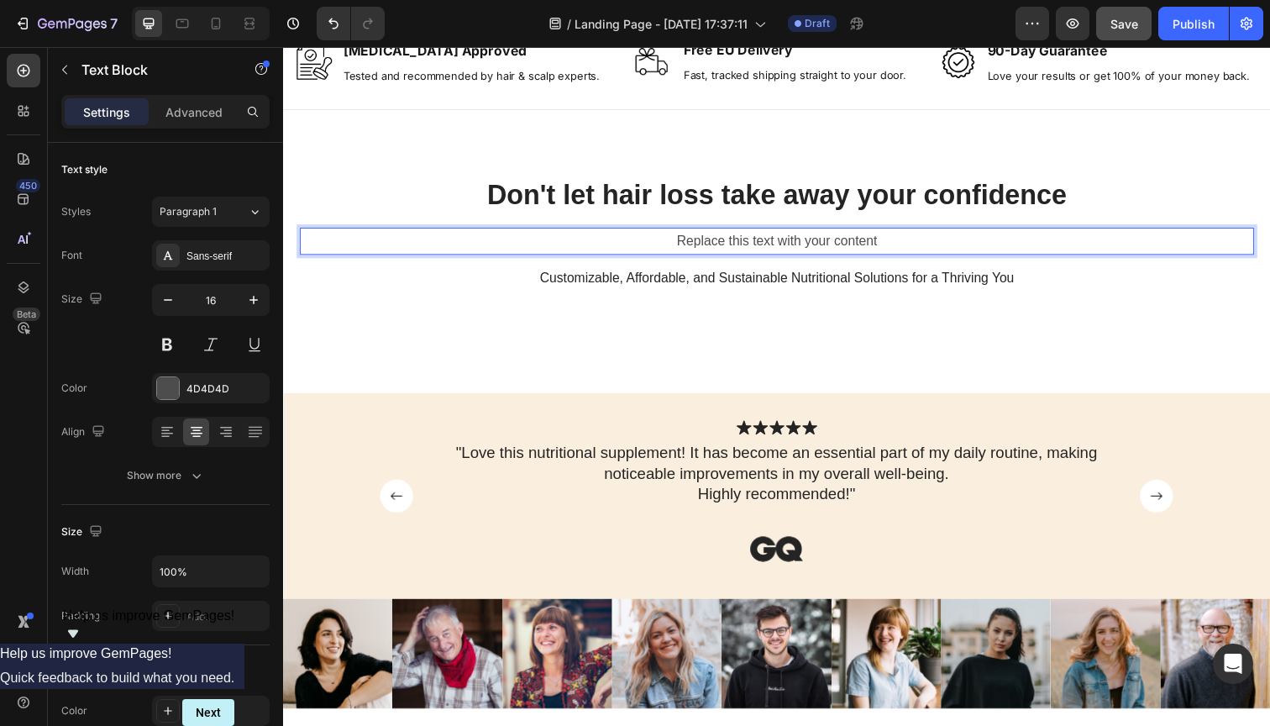
click at [731, 240] on p "Replace this text with your content" at bounding box center [787, 246] width 971 height 24
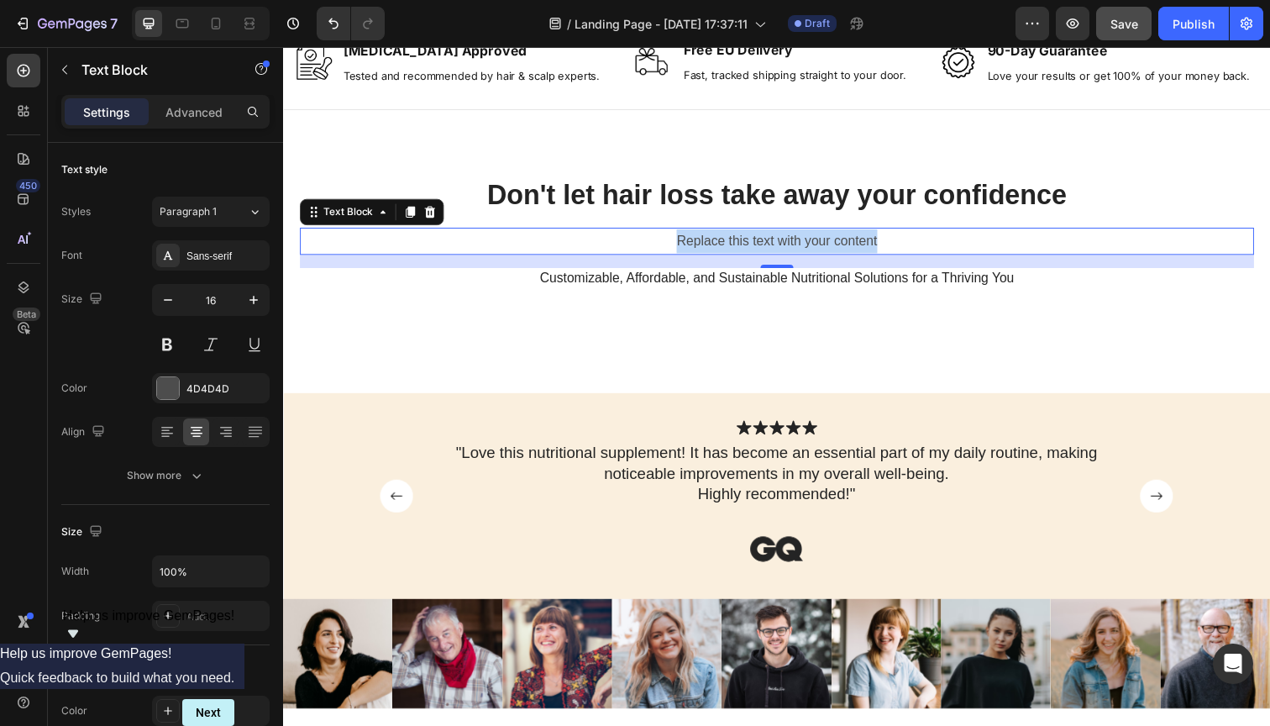
drag, startPoint x: 885, startPoint y: 61, endPoint x: 746, endPoint y: 244, distance: 229.0
click at [746, 244] on p "Replace this text with your content" at bounding box center [787, 246] width 971 height 24
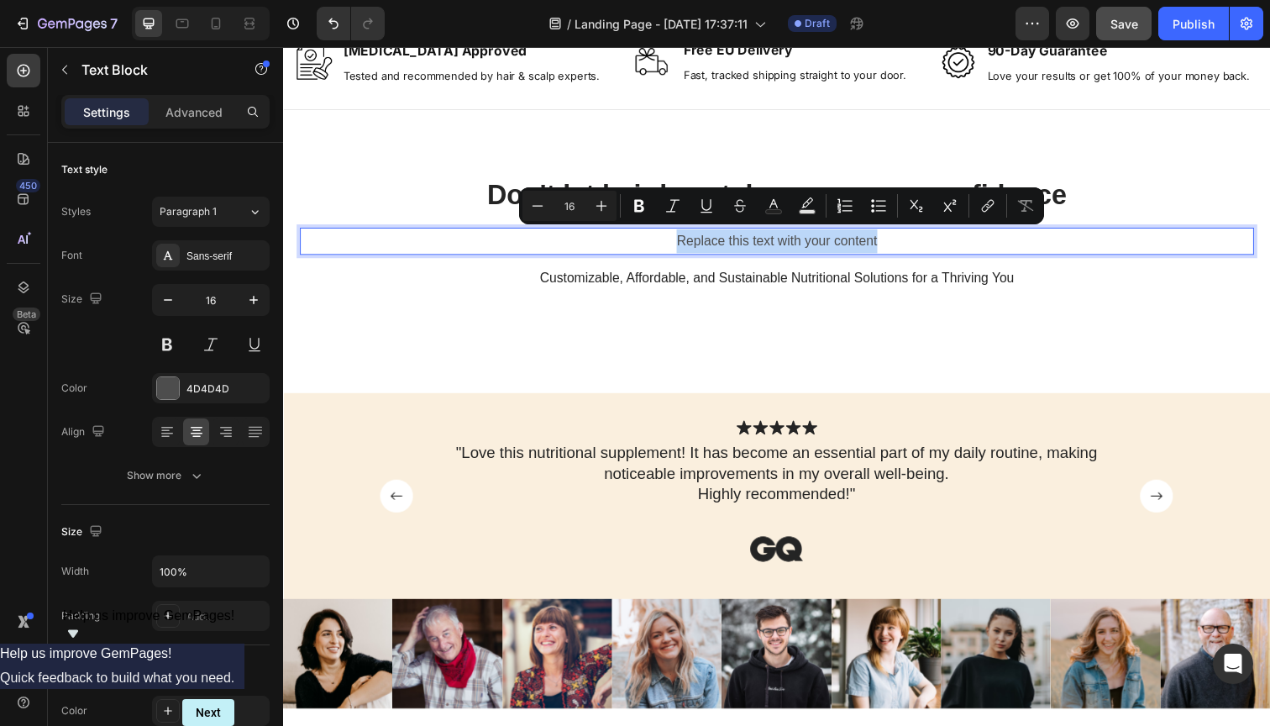
click at [746, 244] on p "Replace this text with your content" at bounding box center [787, 246] width 971 height 24
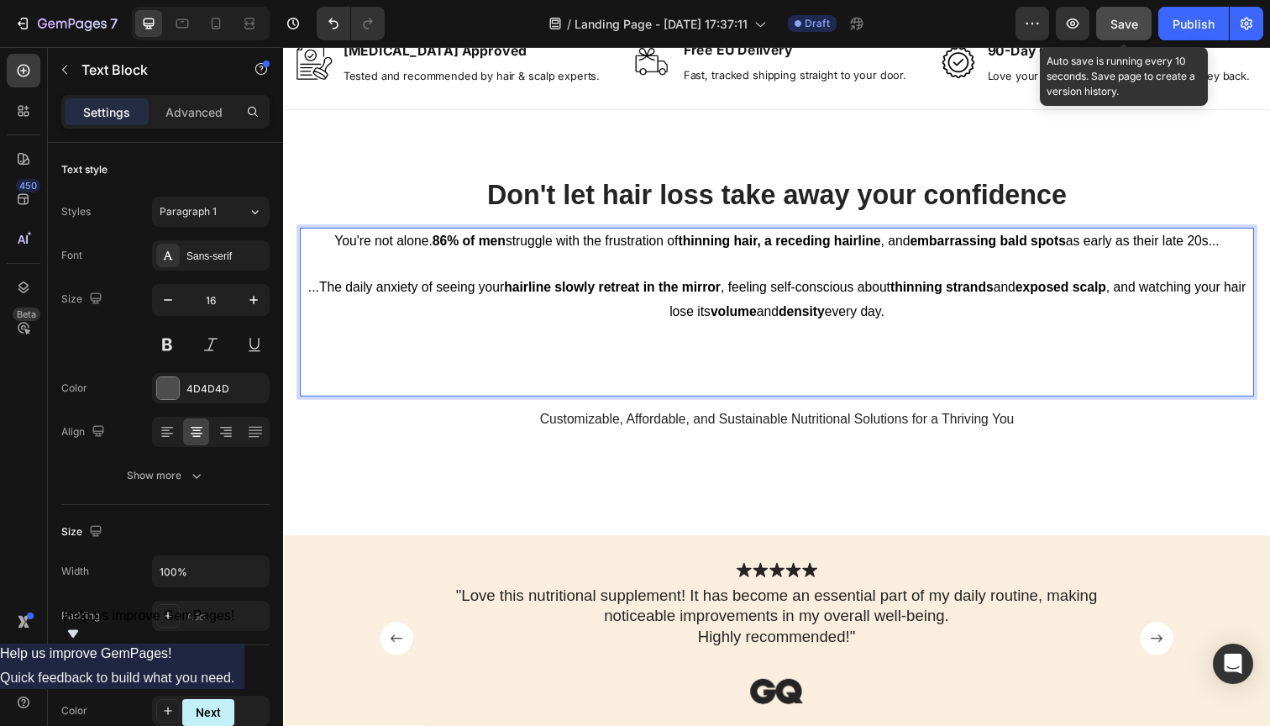
click at [1126, 29] on span "Save" at bounding box center [1125, 24] width 28 height 14
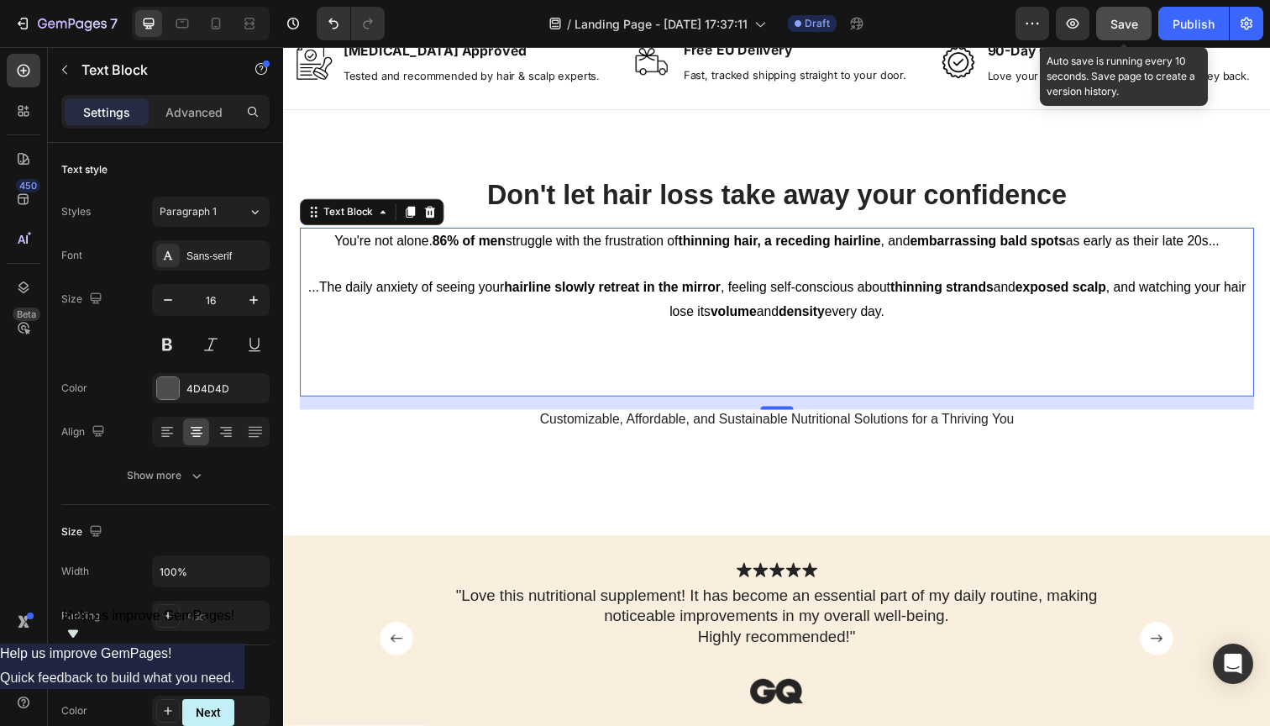
click at [1109, 30] on button "Save" at bounding box center [1123, 24] width 55 height 34
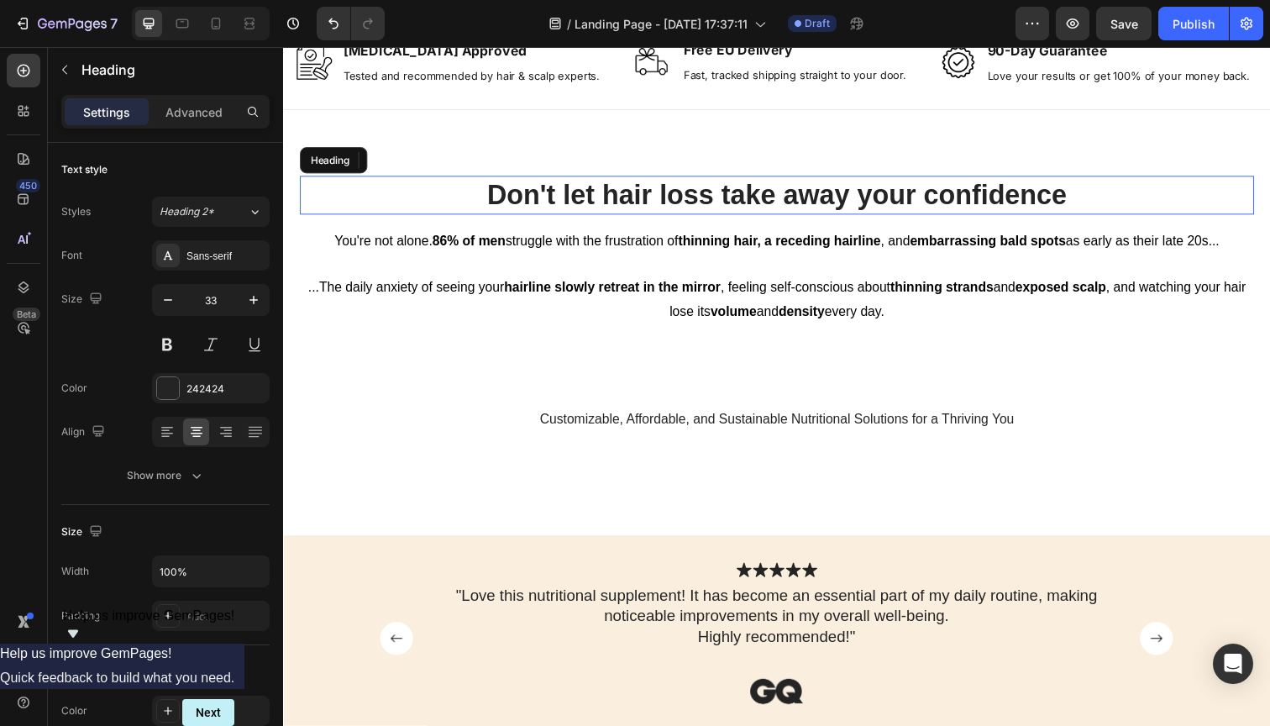
click at [694, 194] on p "Don't let hair loss take away your confidence" at bounding box center [787, 199] width 971 height 36
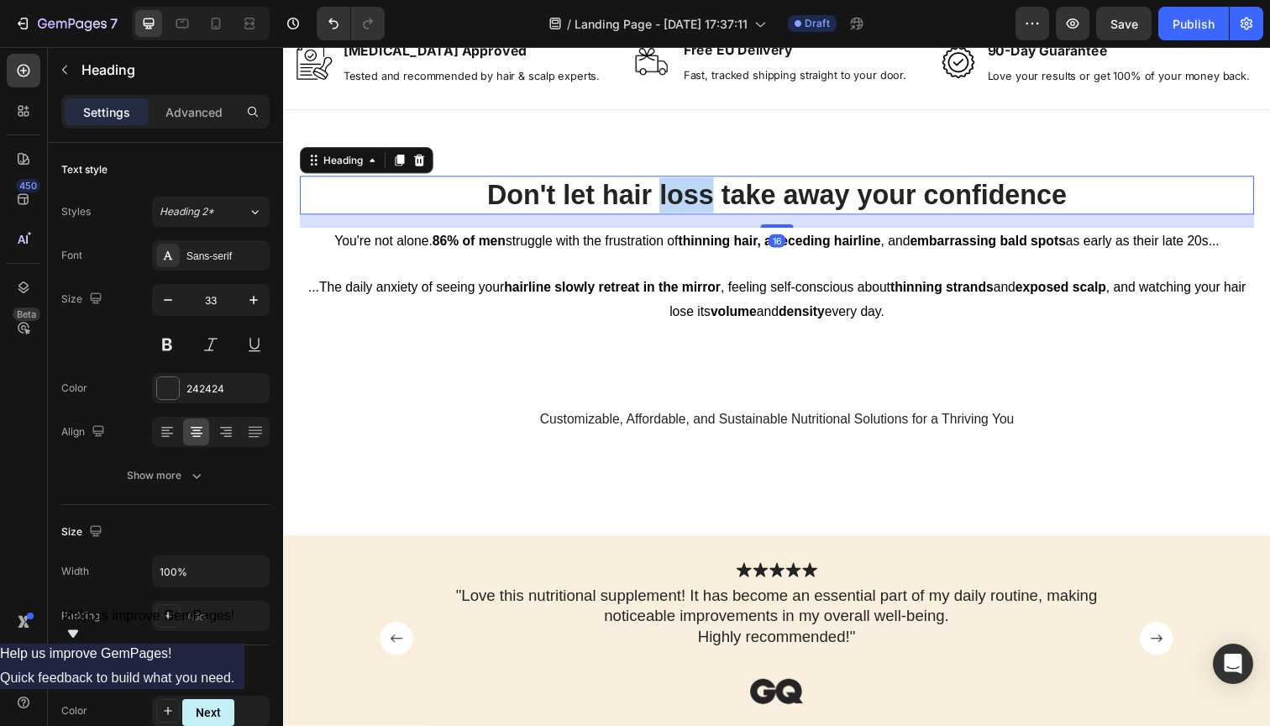
click at [694, 194] on p "Don't let hair loss take away your confidence" at bounding box center [787, 199] width 971 height 36
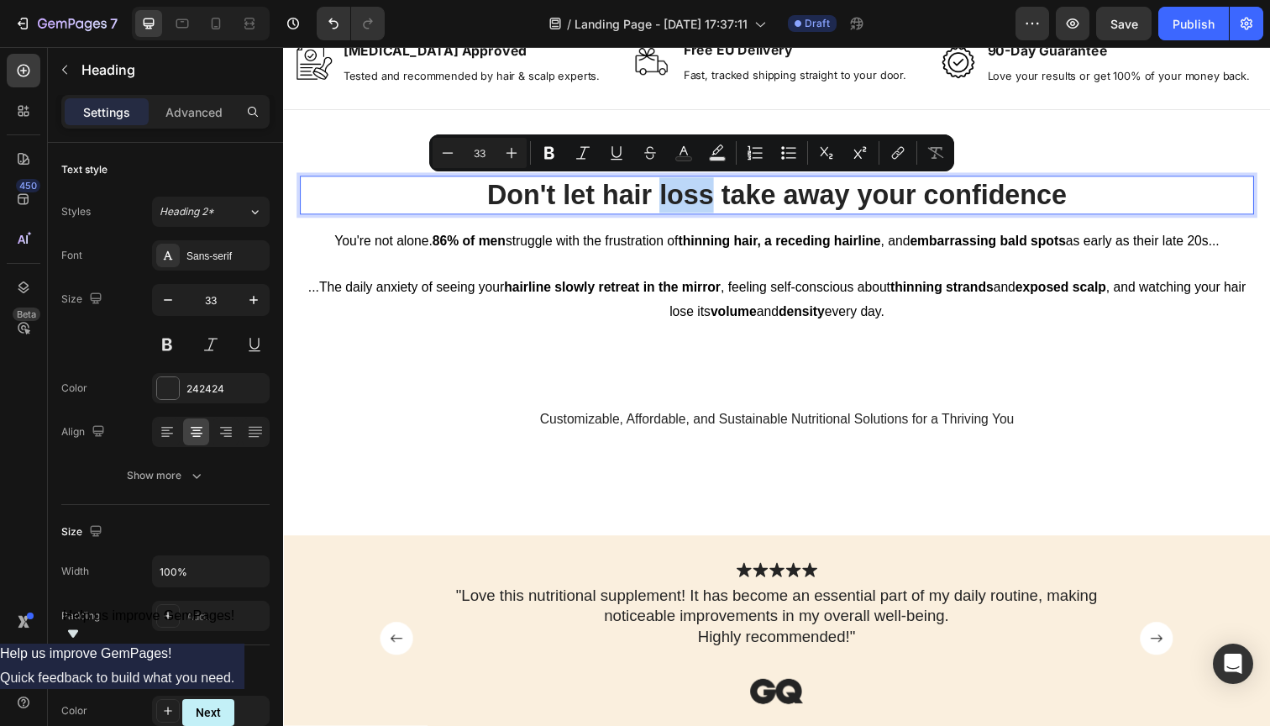
click at [694, 194] on p "Don't let hair loss take away your confidence" at bounding box center [787, 199] width 971 height 36
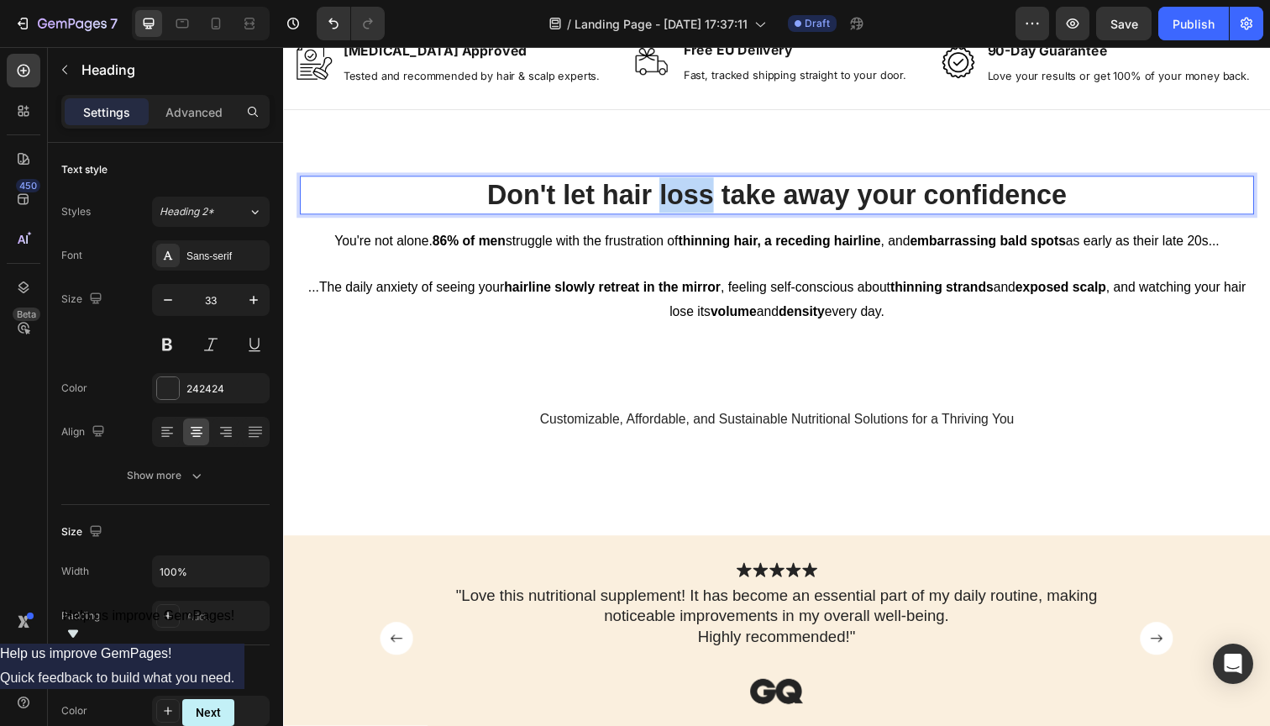
click at [694, 194] on p "Don't let hair loss take away your confidence" at bounding box center [787, 199] width 971 height 36
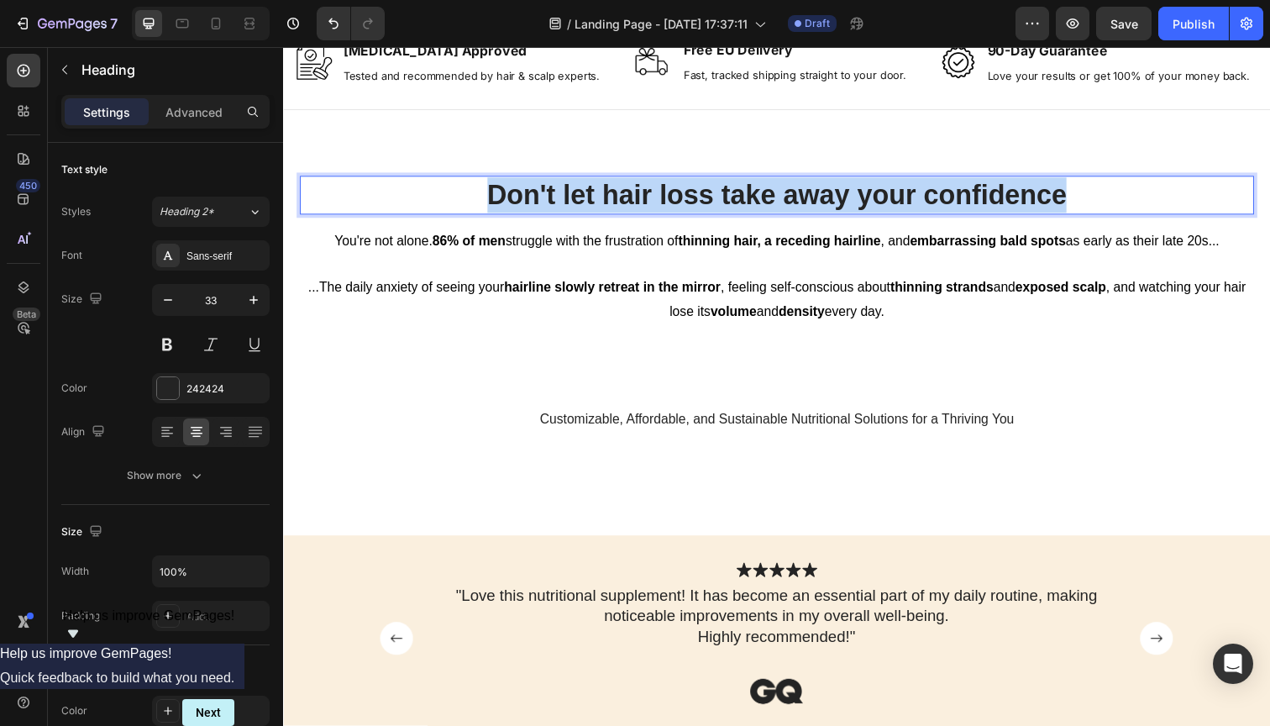
click at [694, 194] on p "Don't let hair loss take away your confidence" at bounding box center [787, 199] width 971 height 36
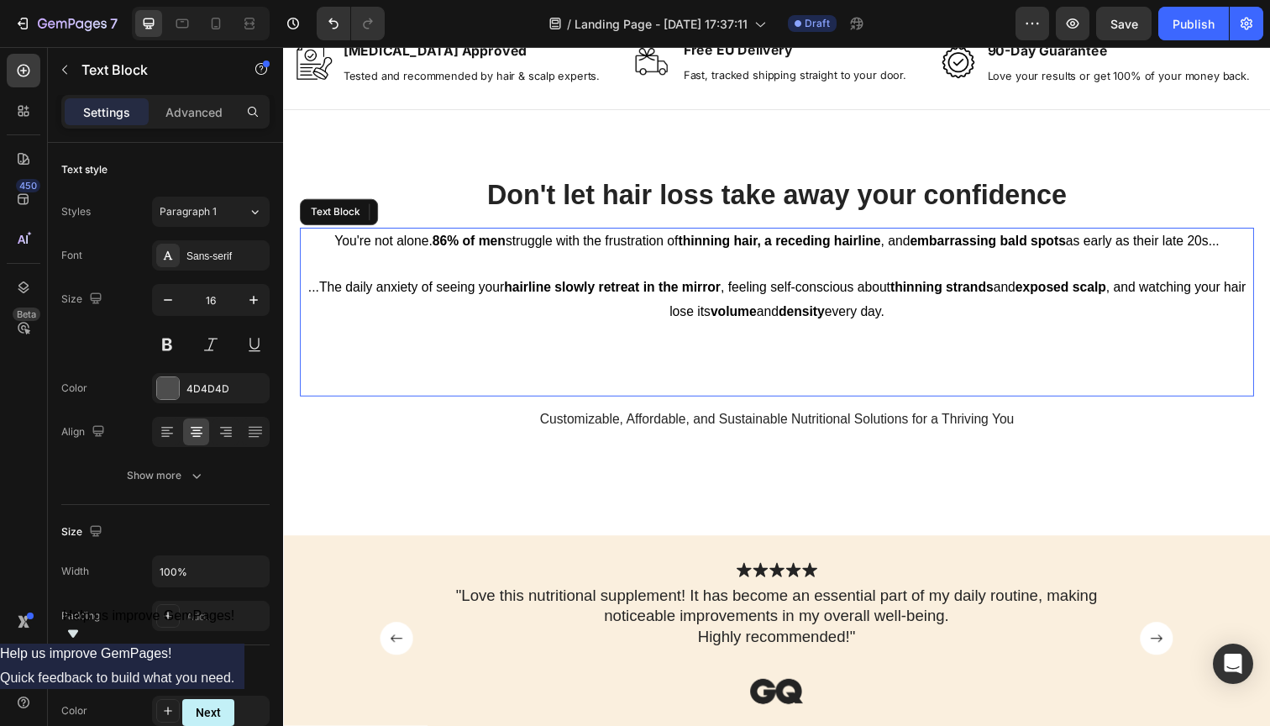
click at [671, 250] on span "You're not alone. 86% of men struggle with the frustration of thinning hair, a …" at bounding box center [787, 245] width 904 height 14
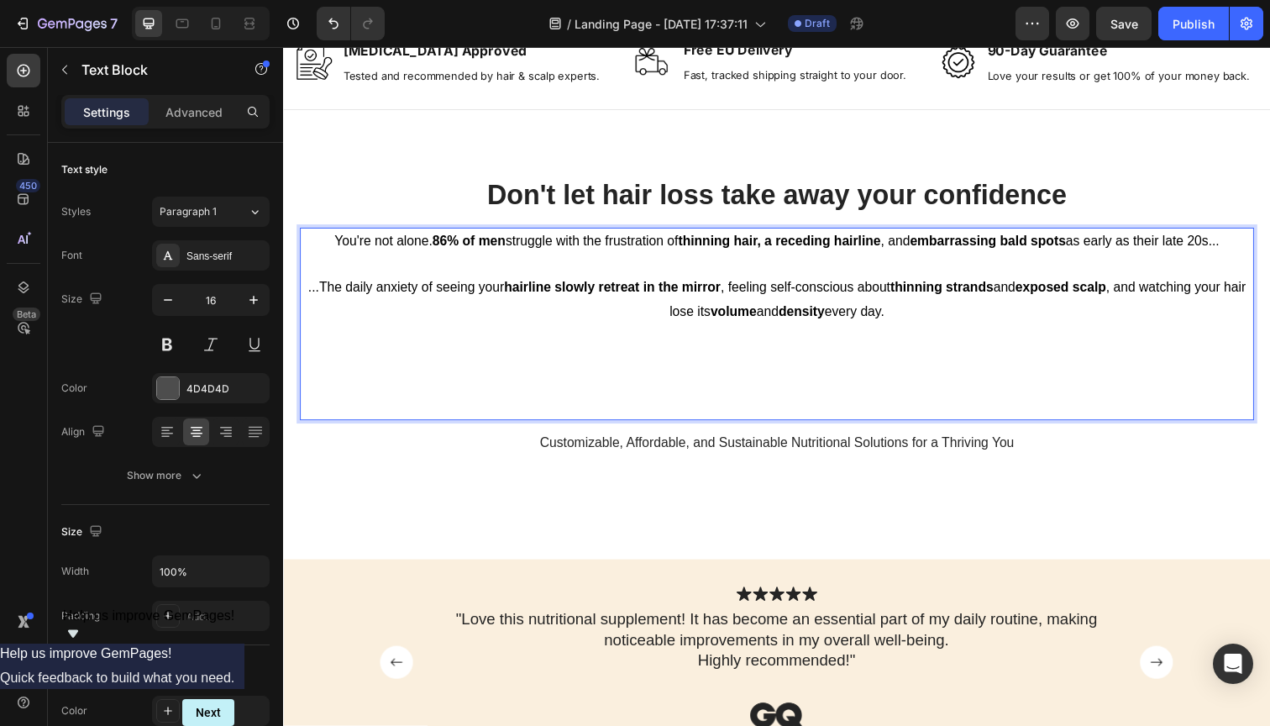
click at [671, 250] on span "You're not alone. 86% of men struggle with the frustration of thinning hair, a …" at bounding box center [787, 245] width 904 height 14
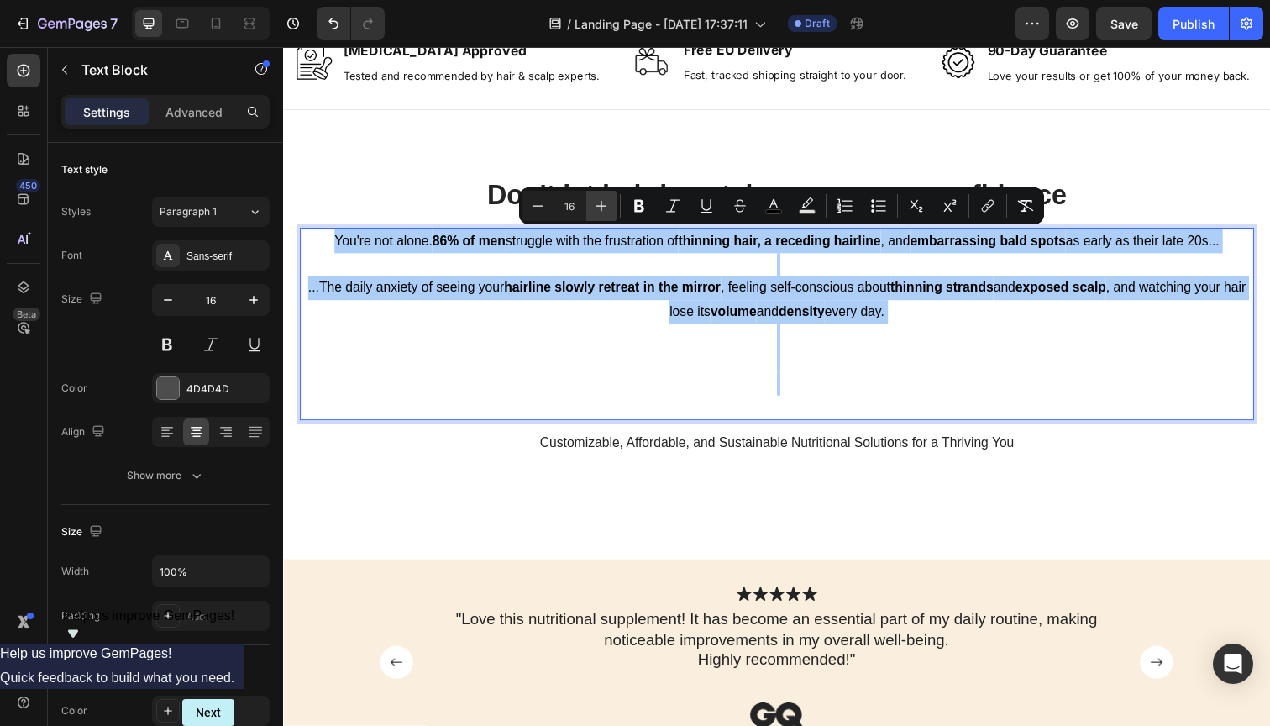
click at [604, 213] on icon "Editor contextual toolbar" at bounding box center [601, 205] width 17 height 17
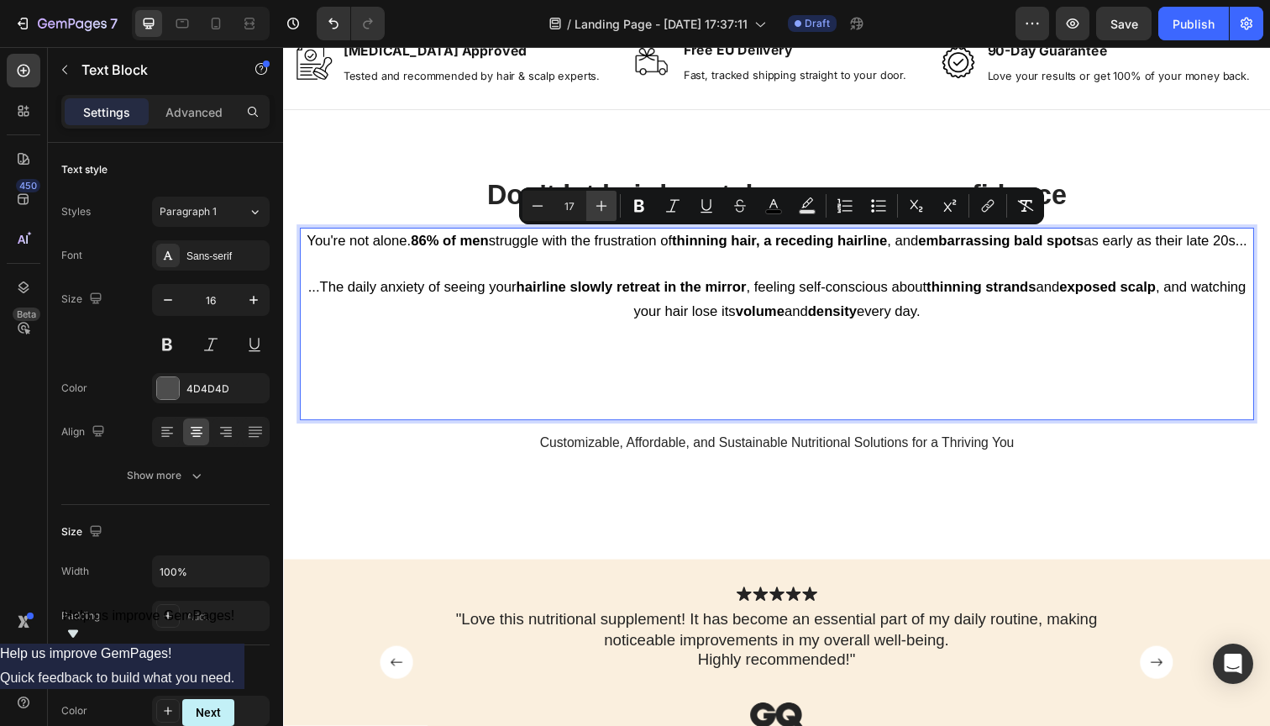
click at [604, 213] on icon "Editor contextual toolbar" at bounding box center [601, 205] width 17 height 17
type input "18"
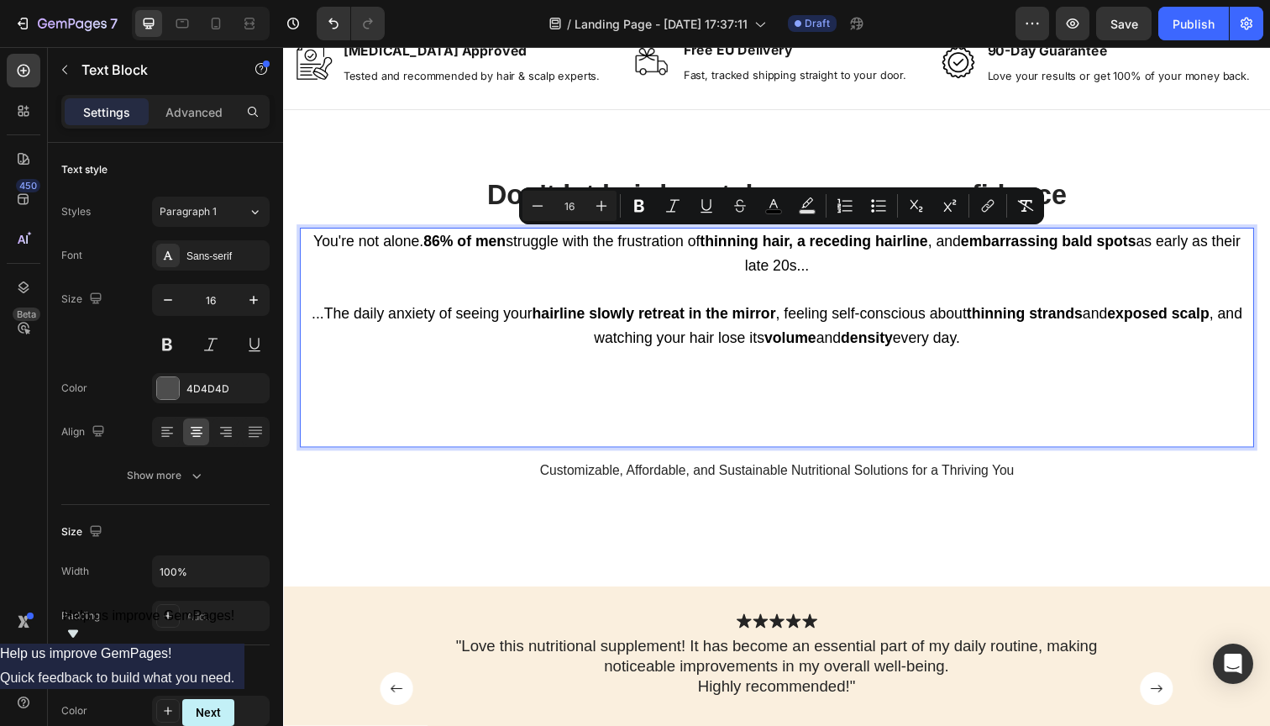
click at [795, 360] on p "Rich Text Editor. Editing area: main" at bounding box center [787, 406] width 971 height 97
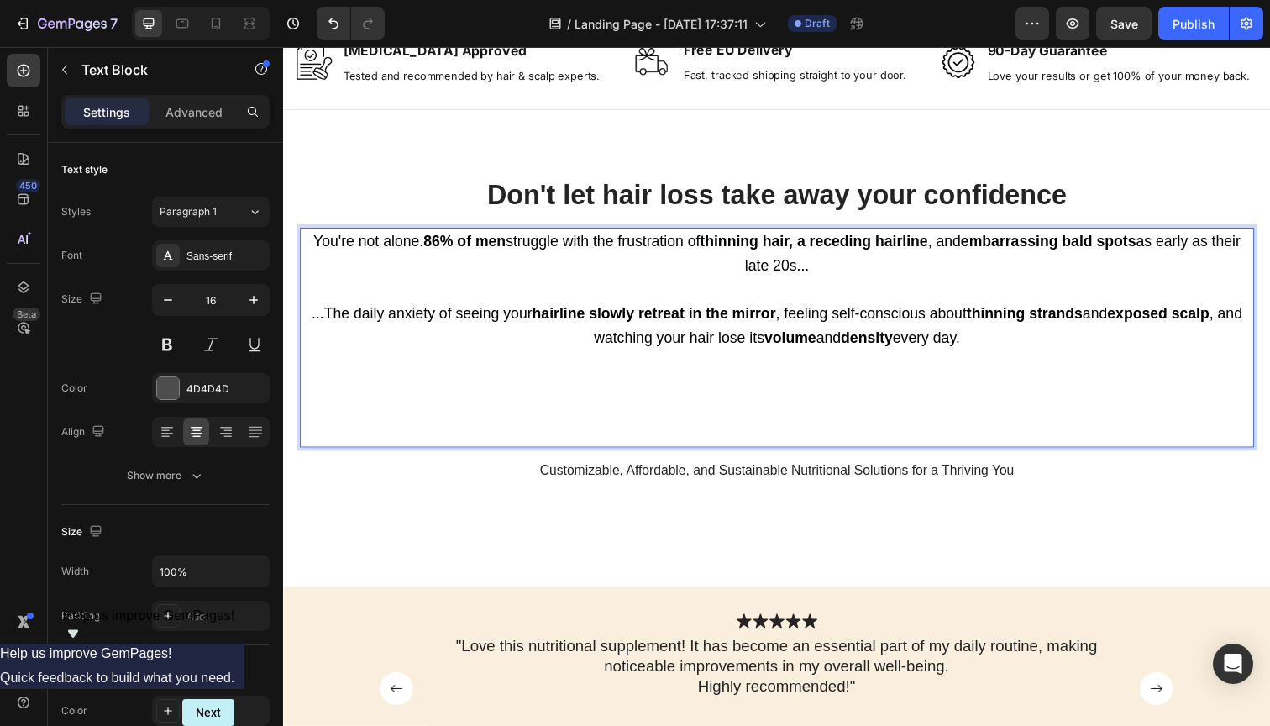
click at [796, 403] on p "⁠⁠⁠⁠⁠⁠⁠" at bounding box center [787, 406] width 971 height 97
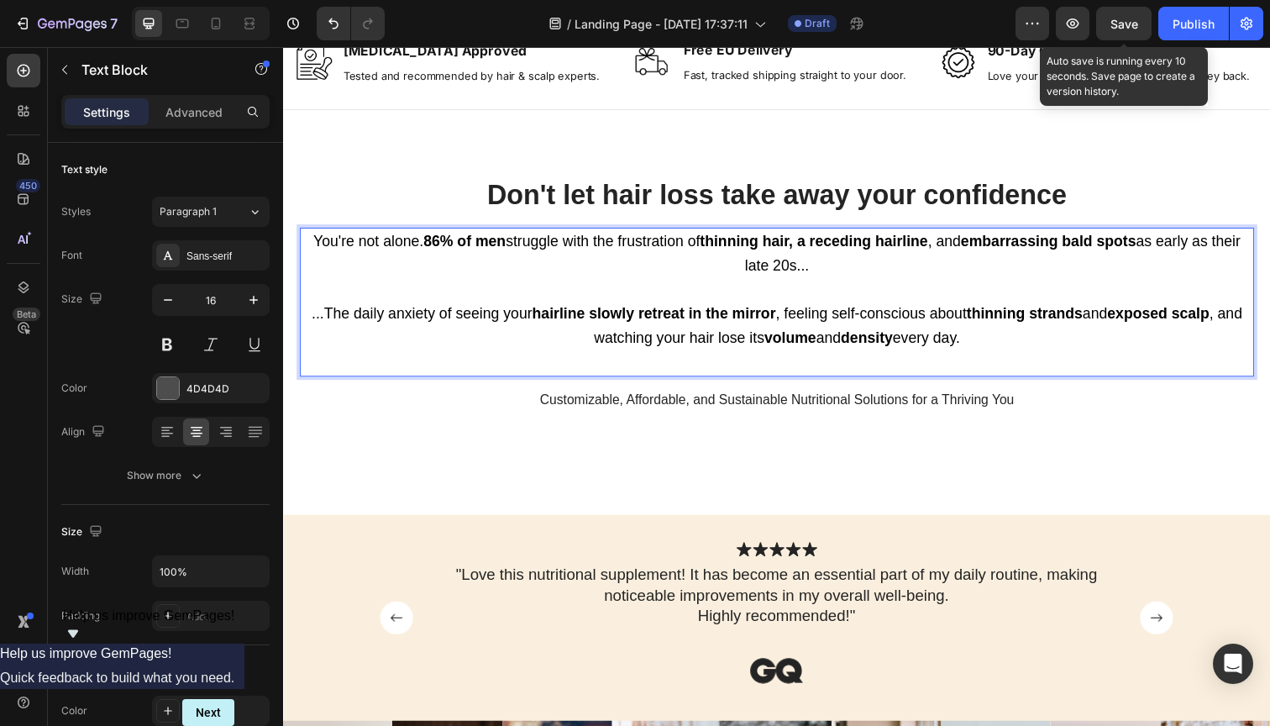
click at [1112, 30] on span "Save" at bounding box center [1125, 24] width 28 height 14
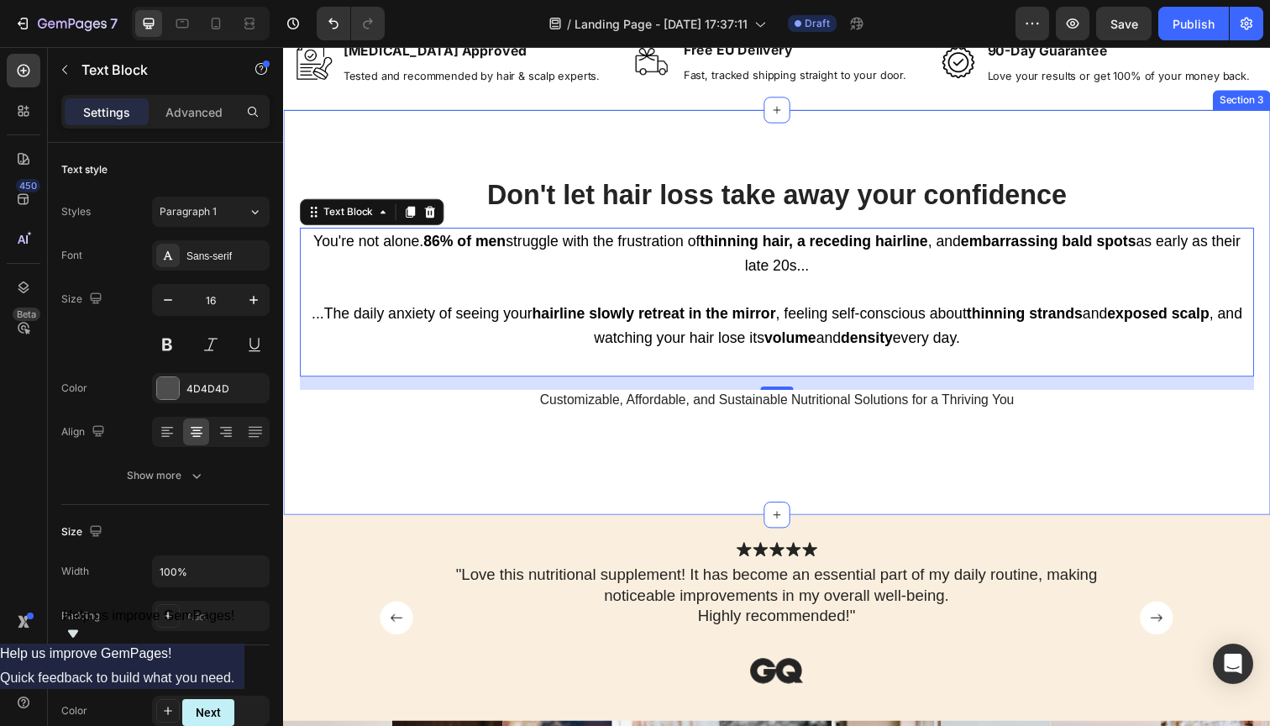
click at [639, 449] on div "Don't let hair loss take away your confidence Heading You're not alone. 86% of …" at bounding box center [787, 318] width 975 height 279
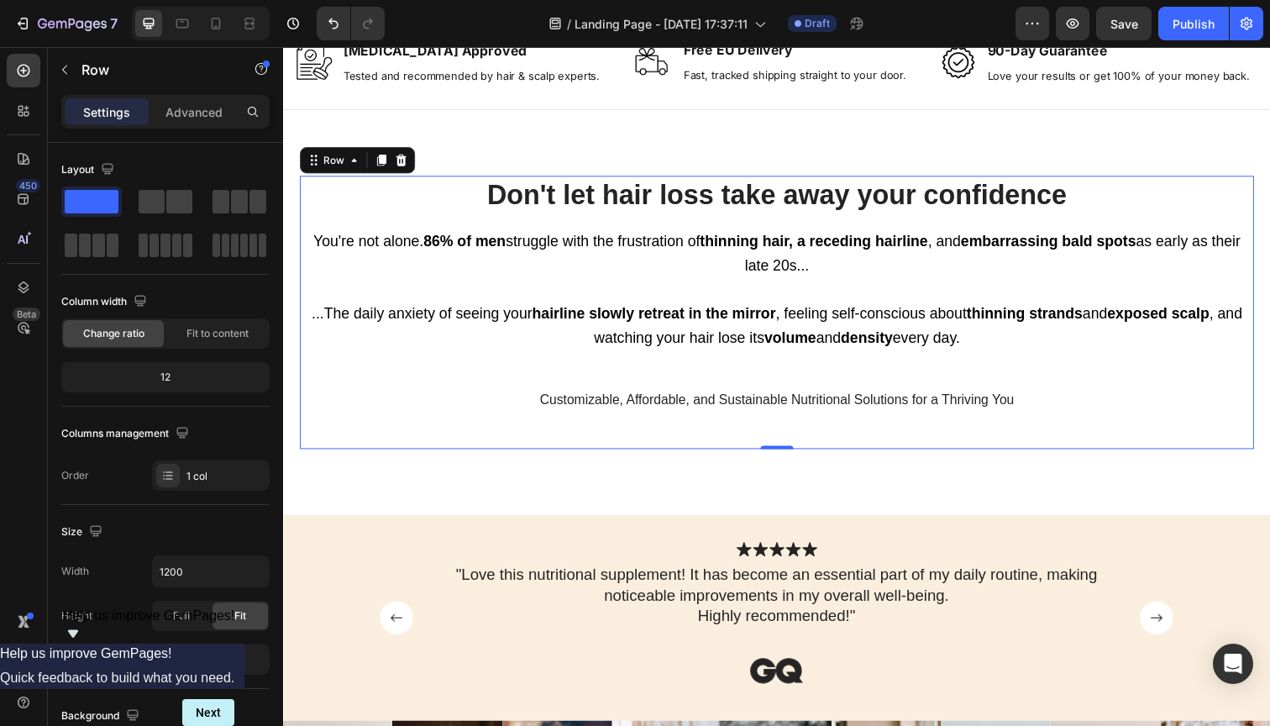
click at [759, 384] on div "Don't let hair loss take away your confidence Heading You're not alone. 86% of …" at bounding box center [787, 318] width 975 height 279
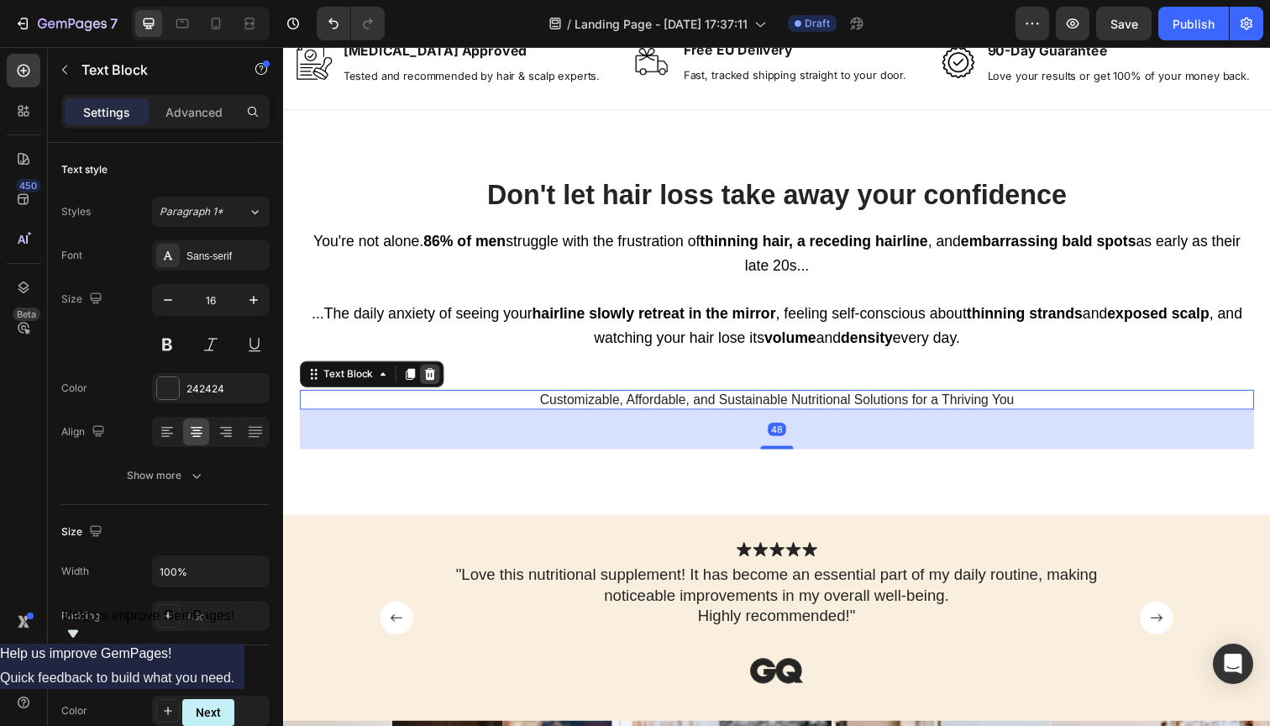
click at [435, 375] on icon at bounding box center [433, 381] width 11 height 12
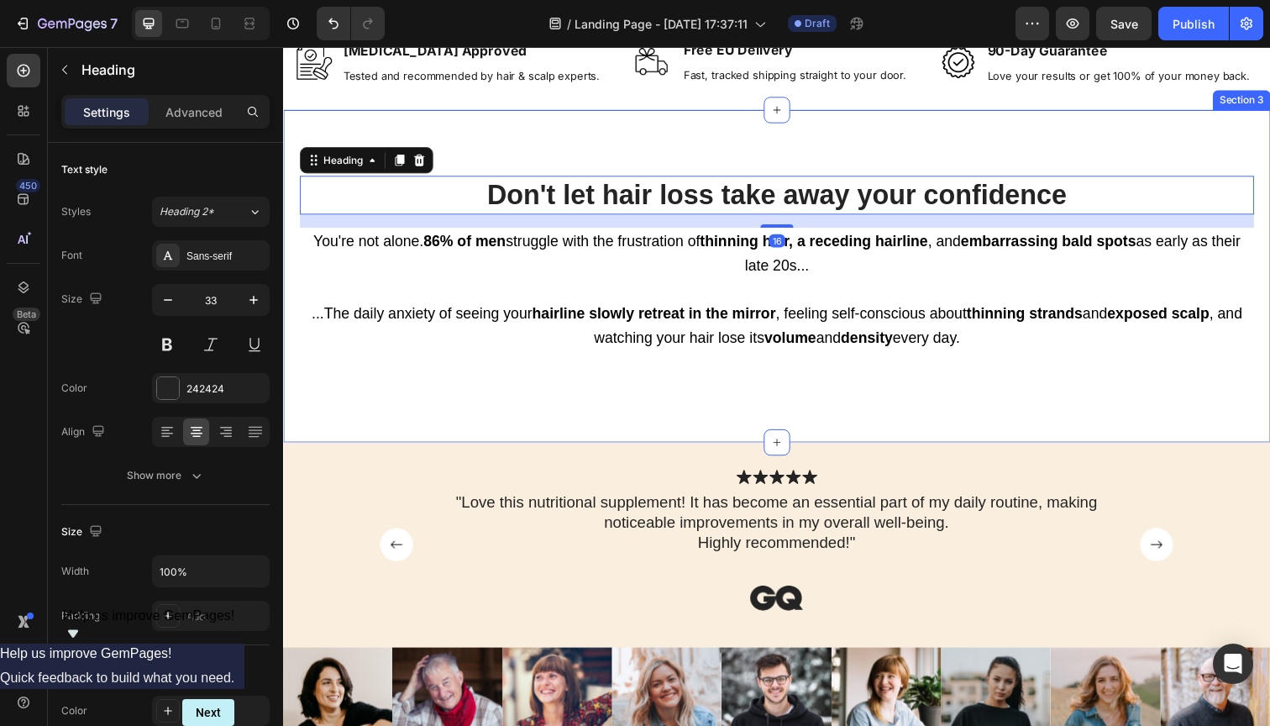
click at [292, 182] on div "Don't let hair loss take away your confidence Heading 16 You're not alone. 86% …" at bounding box center [787, 281] width 1008 height 339
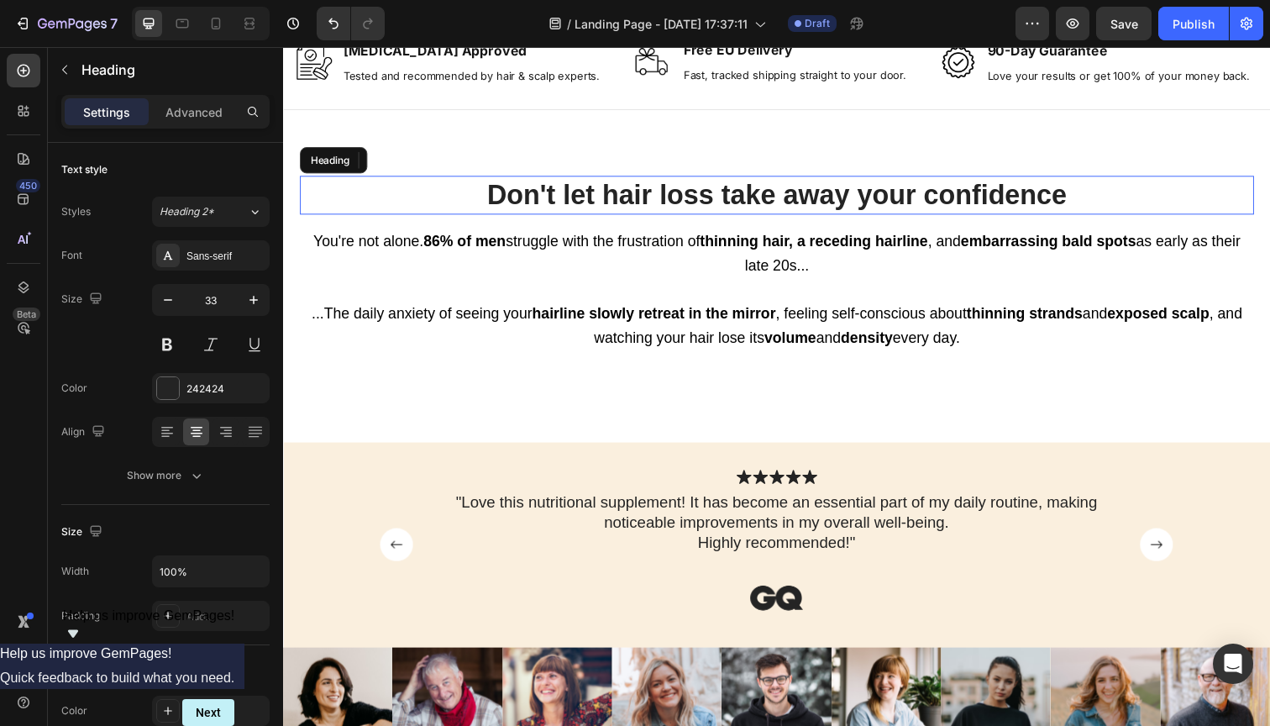
click at [310, 187] on p "Don't let hair loss take away your confidence" at bounding box center [787, 199] width 971 height 36
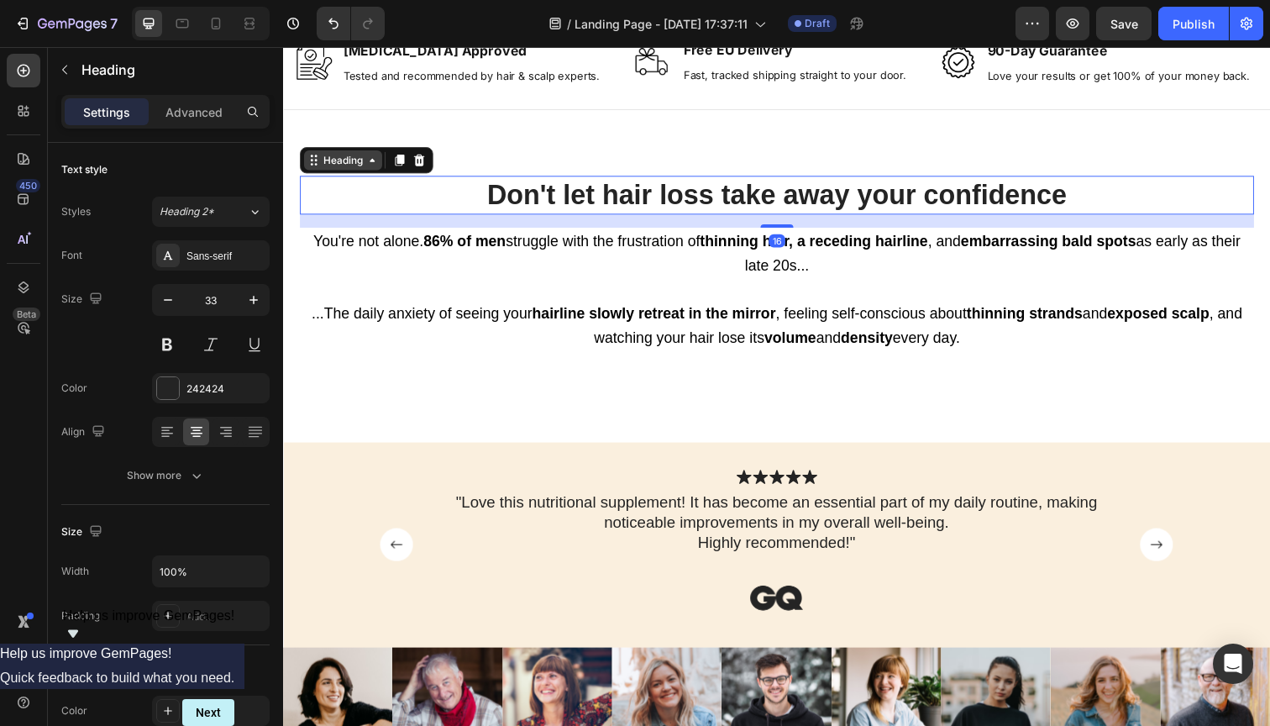
click at [370, 165] on icon at bounding box center [373, 162] width 13 height 13
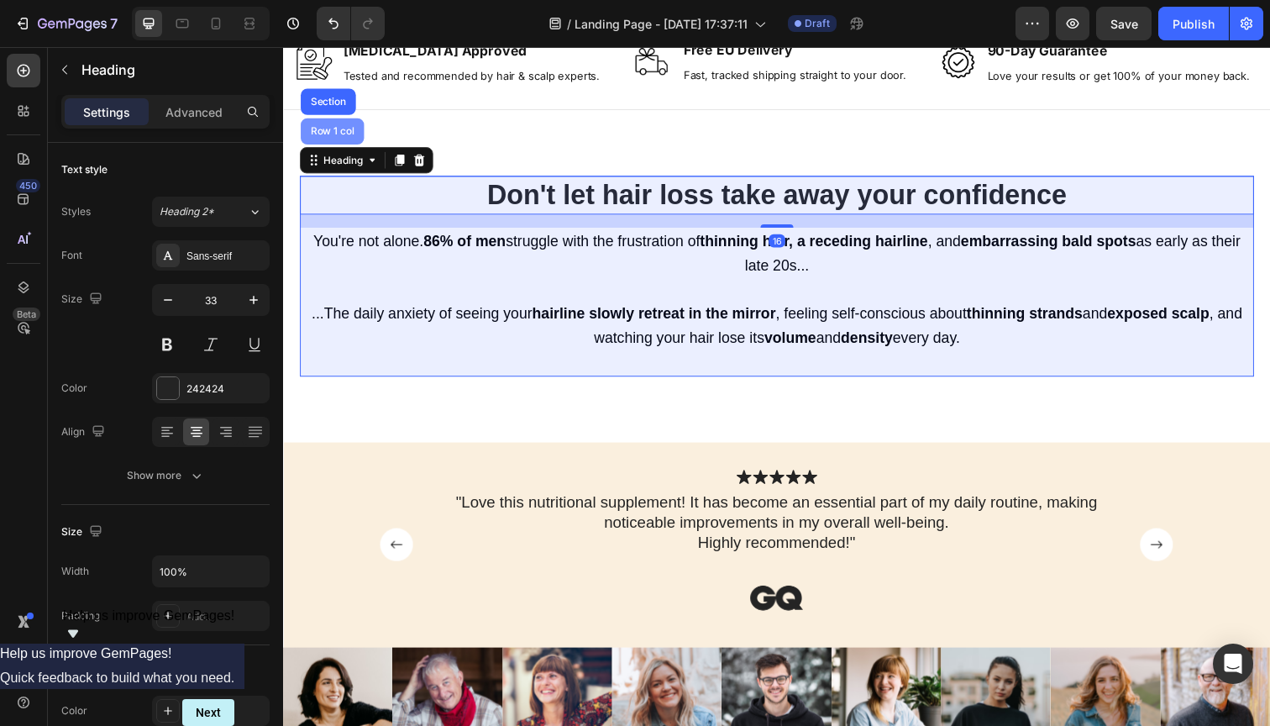
click at [329, 124] on div "Row 1 col" at bounding box center [333, 133] width 65 height 27
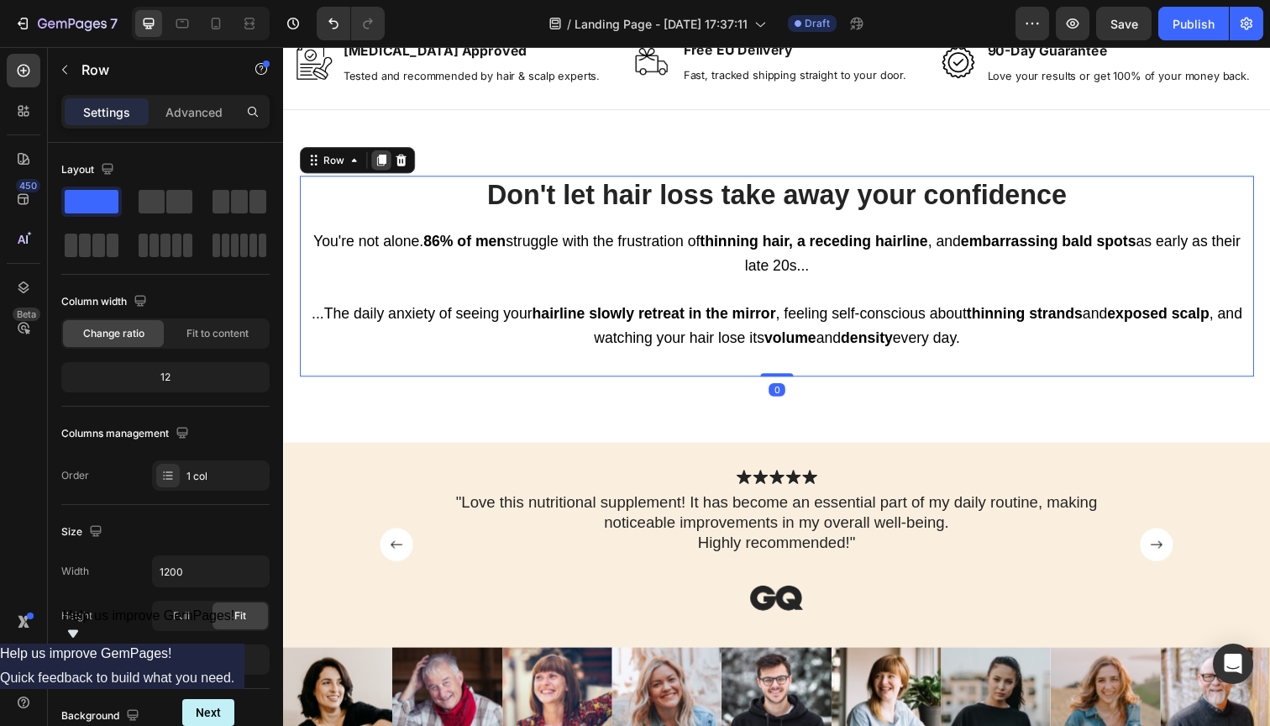
click at [385, 159] on icon at bounding box center [383, 163] width 9 height 12
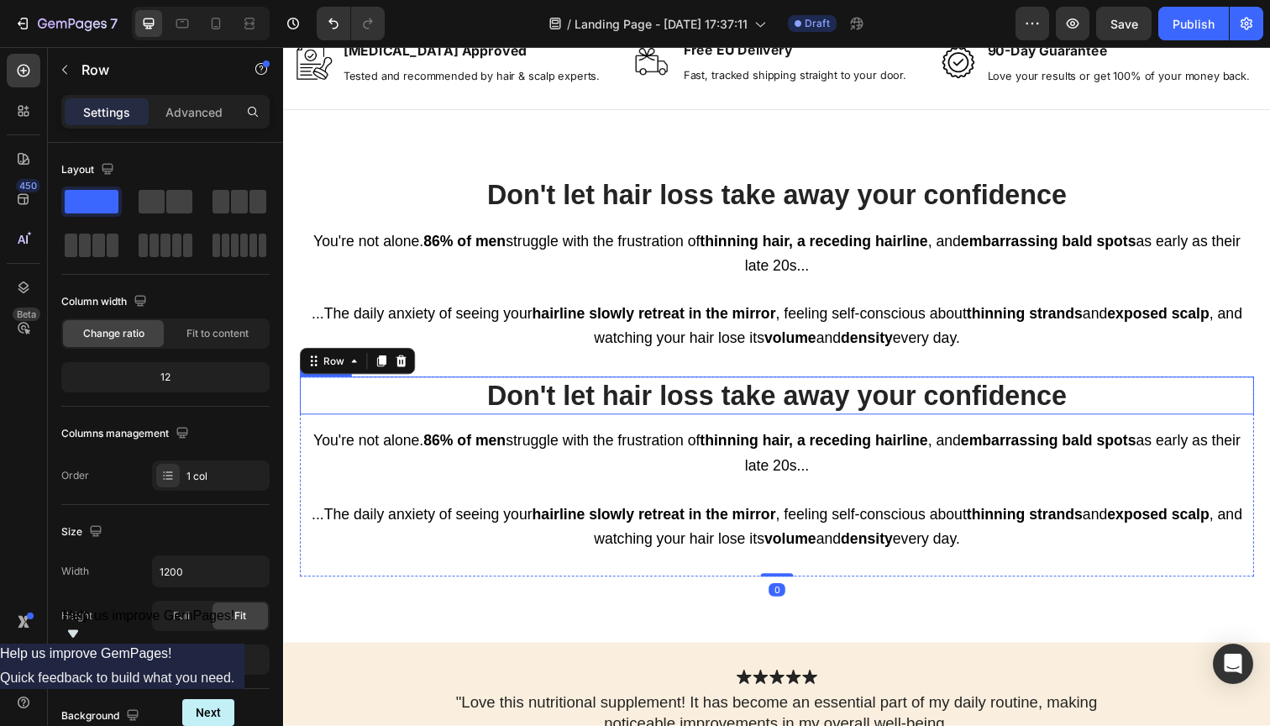
click at [716, 395] on h2 "Don't let hair loss take away your confidence" at bounding box center [787, 403] width 975 height 39
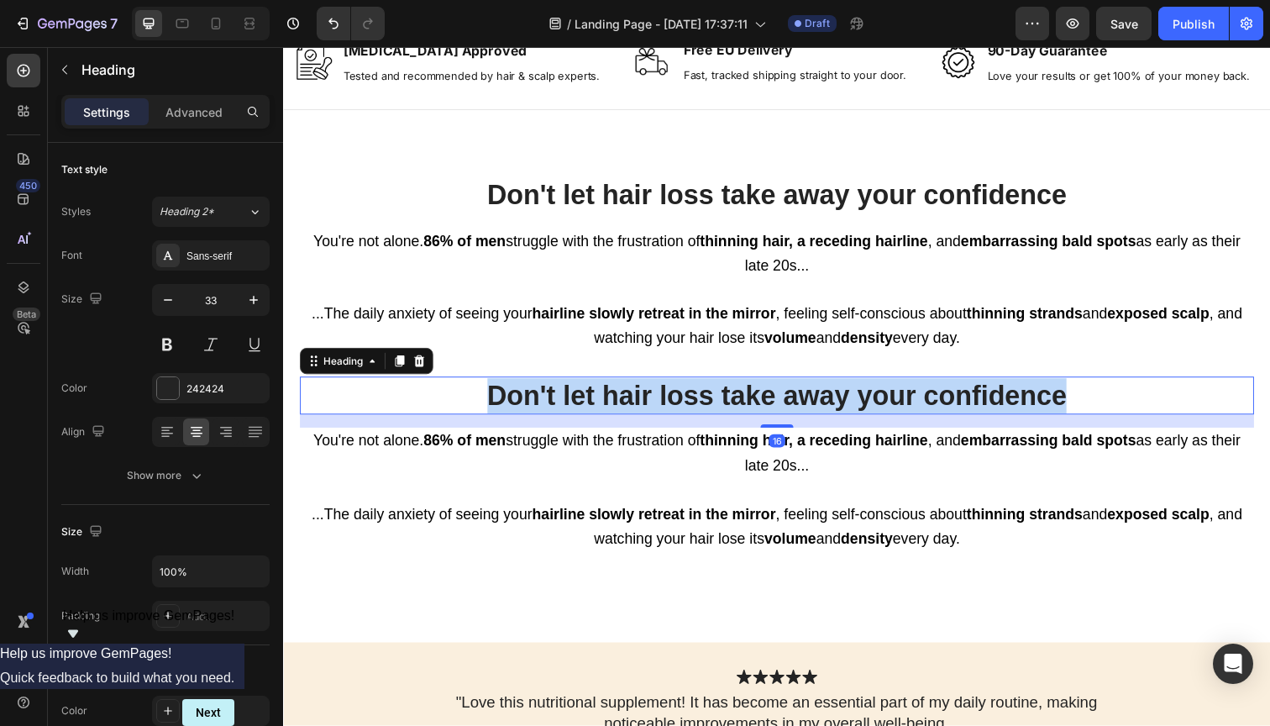
click at [716, 395] on p "Don't let hair loss take away your confidence" at bounding box center [787, 404] width 971 height 36
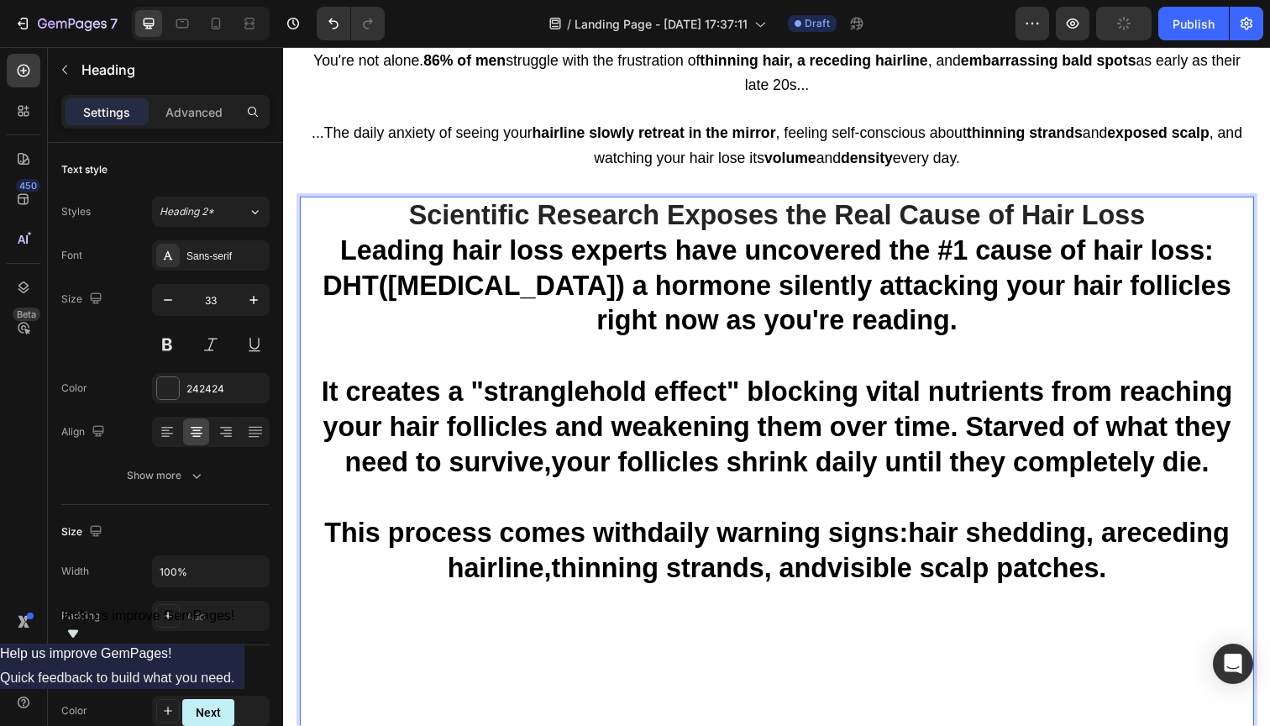
scroll to position [1042, 0]
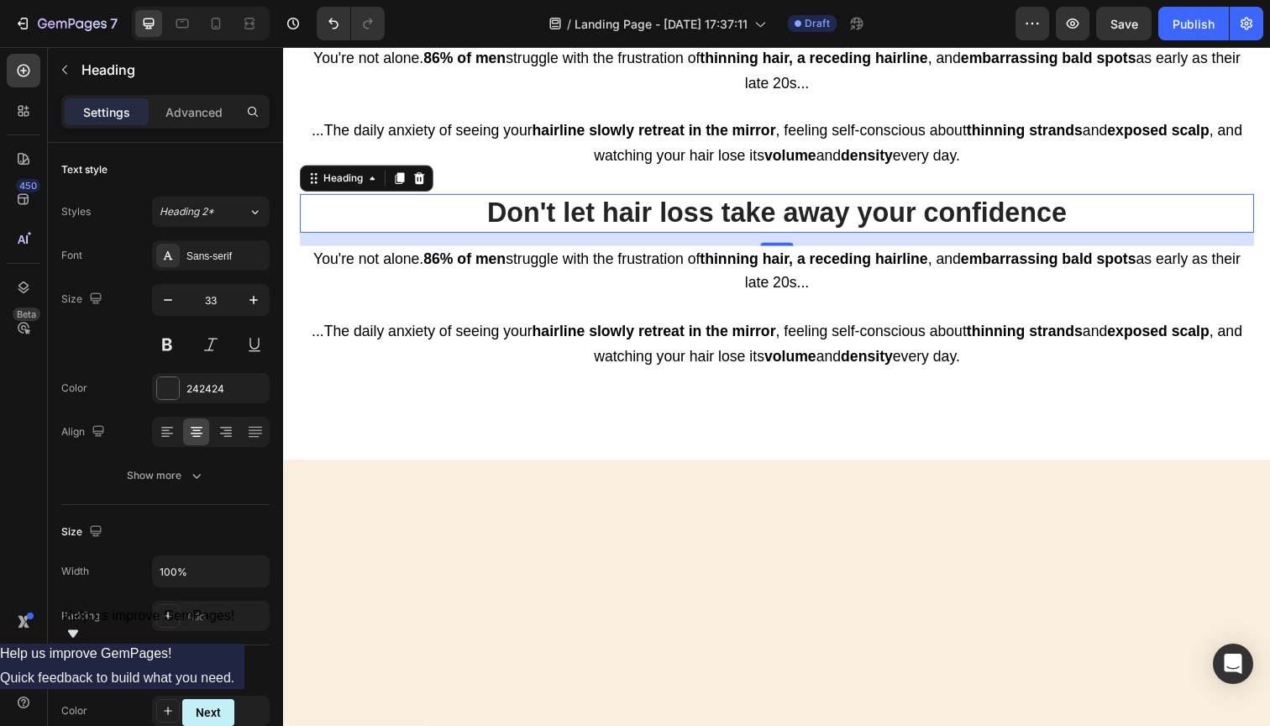
click at [760, 213] on p "Don't let hair loss take away your confidence" at bounding box center [787, 217] width 971 height 36
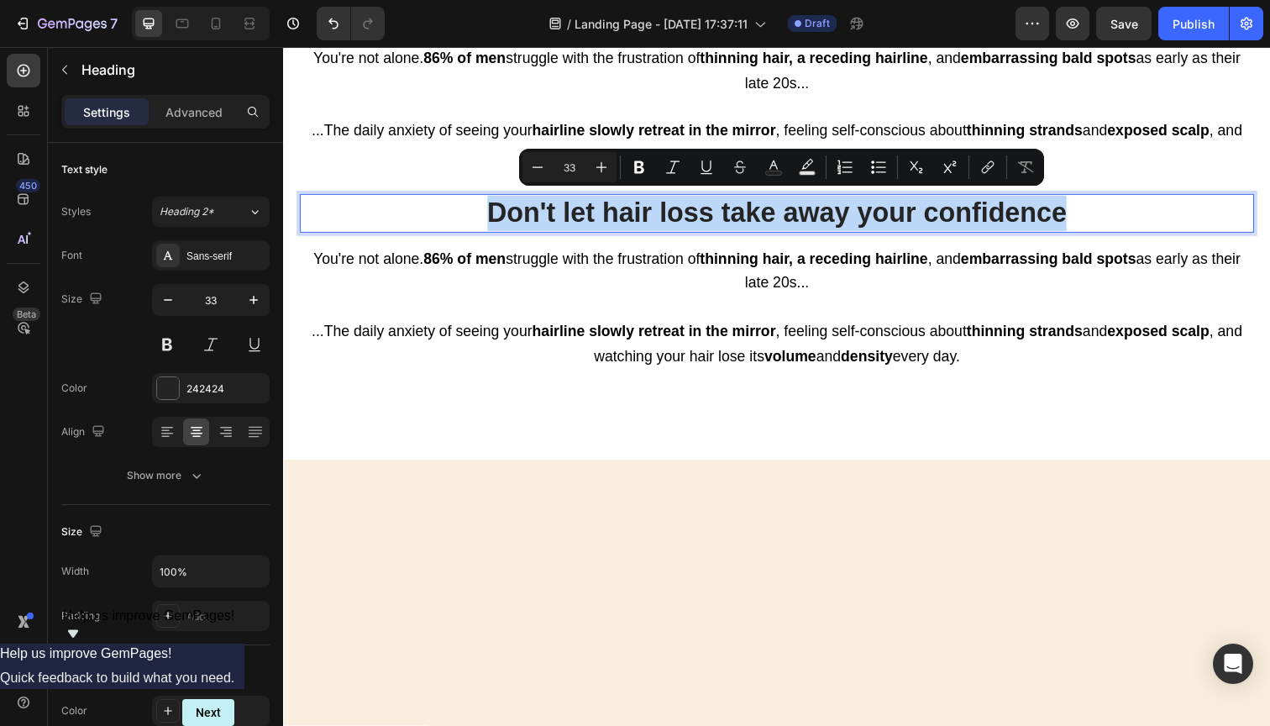
click at [760, 213] on p "Don't let hair loss take away your confidence" at bounding box center [787, 217] width 971 height 36
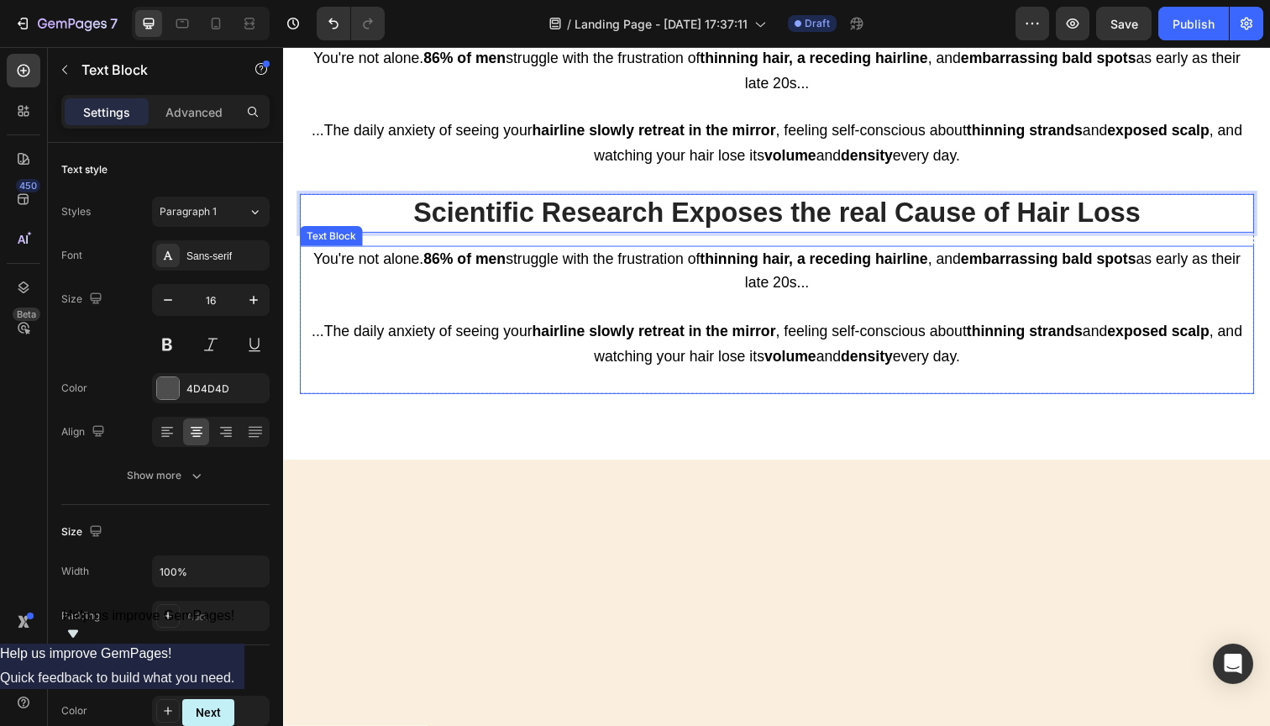
click at [722, 335] on strong "hairline slowly retreat in the mirror" at bounding box center [661, 337] width 249 height 17
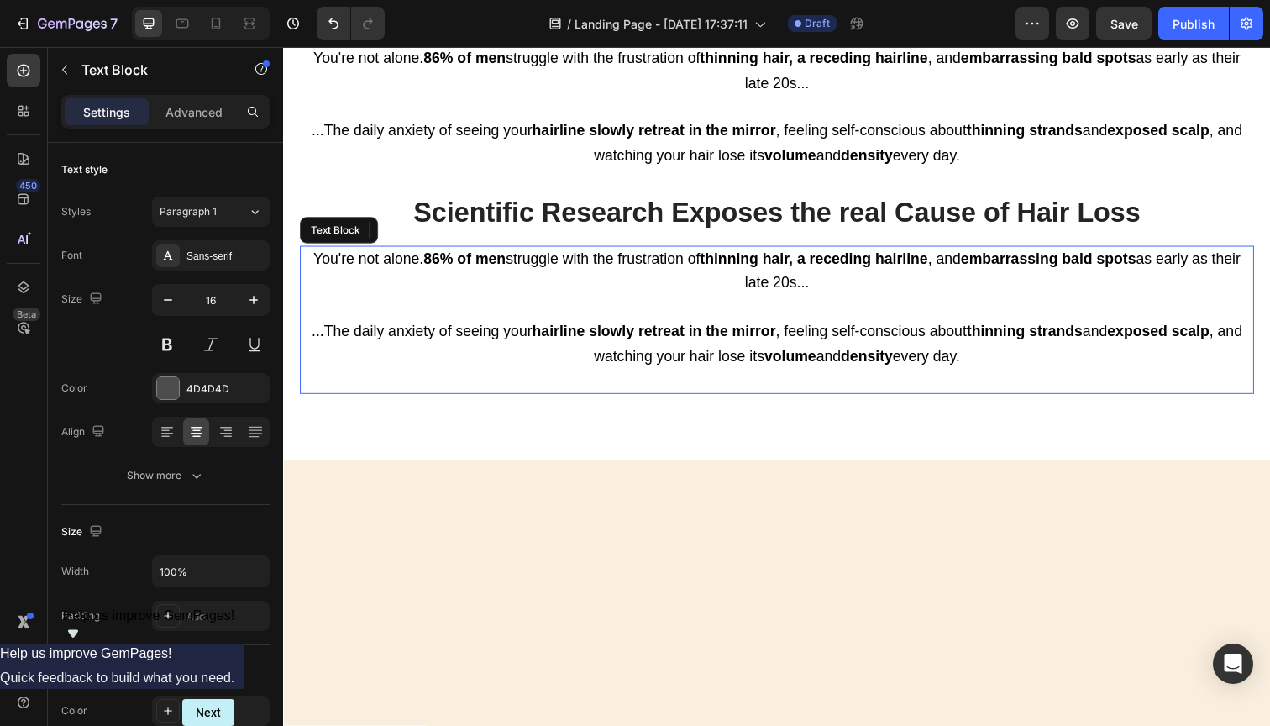
click at [722, 335] on strong "hairline slowly retreat in the mirror" at bounding box center [661, 337] width 249 height 17
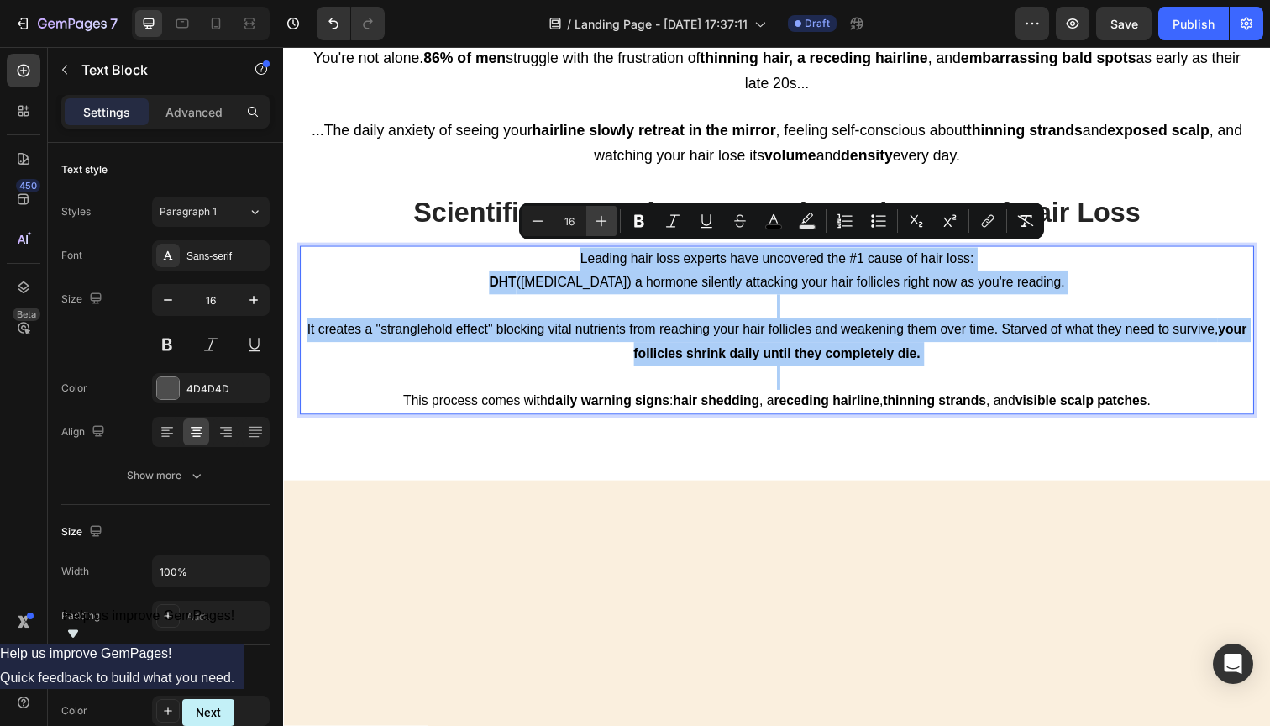
click at [598, 222] on icon "Editor contextual toolbar" at bounding box center [601, 221] width 17 height 17
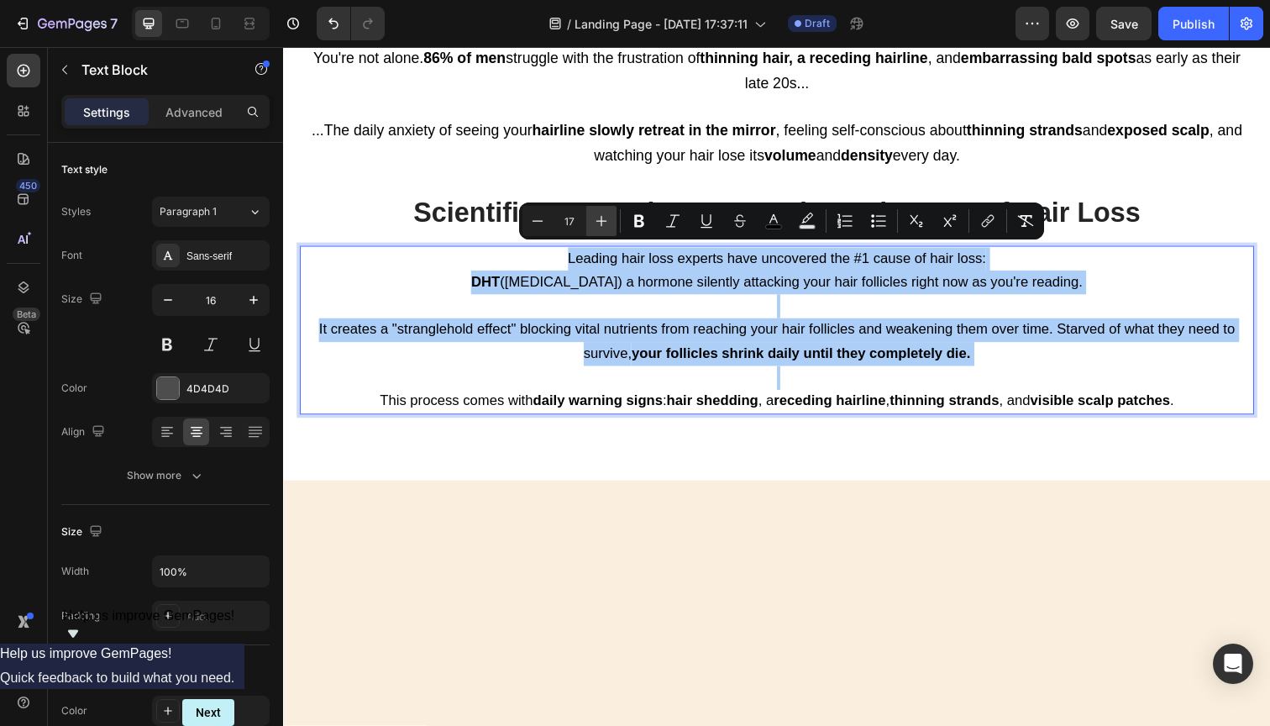
click at [598, 222] on icon "Editor contextual toolbar" at bounding box center [601, 221] width 17 height 17
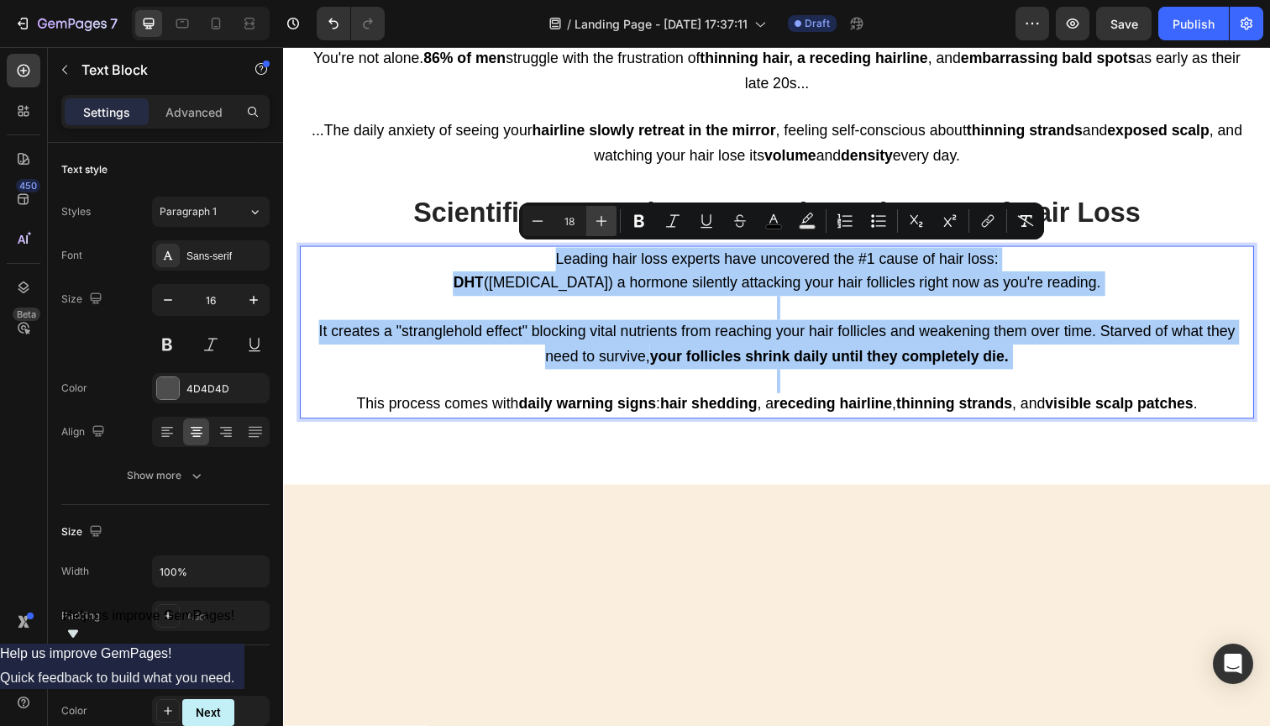
click at [598, 222] on icon "Editor contextual toolbar" at bounding box center [601, 221] width 17 height 17
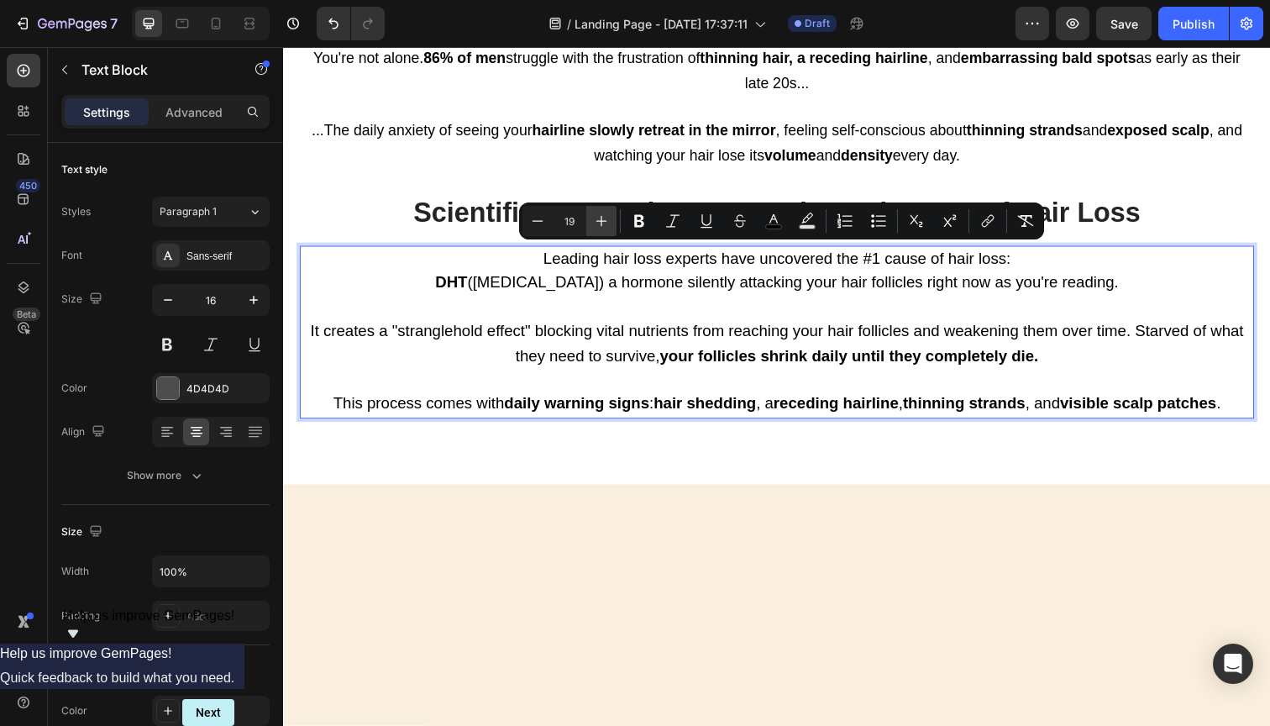
click at [598, 222] on icon "Editor contextual toolbar" at bounding box center [601, 221] width 17 height 17
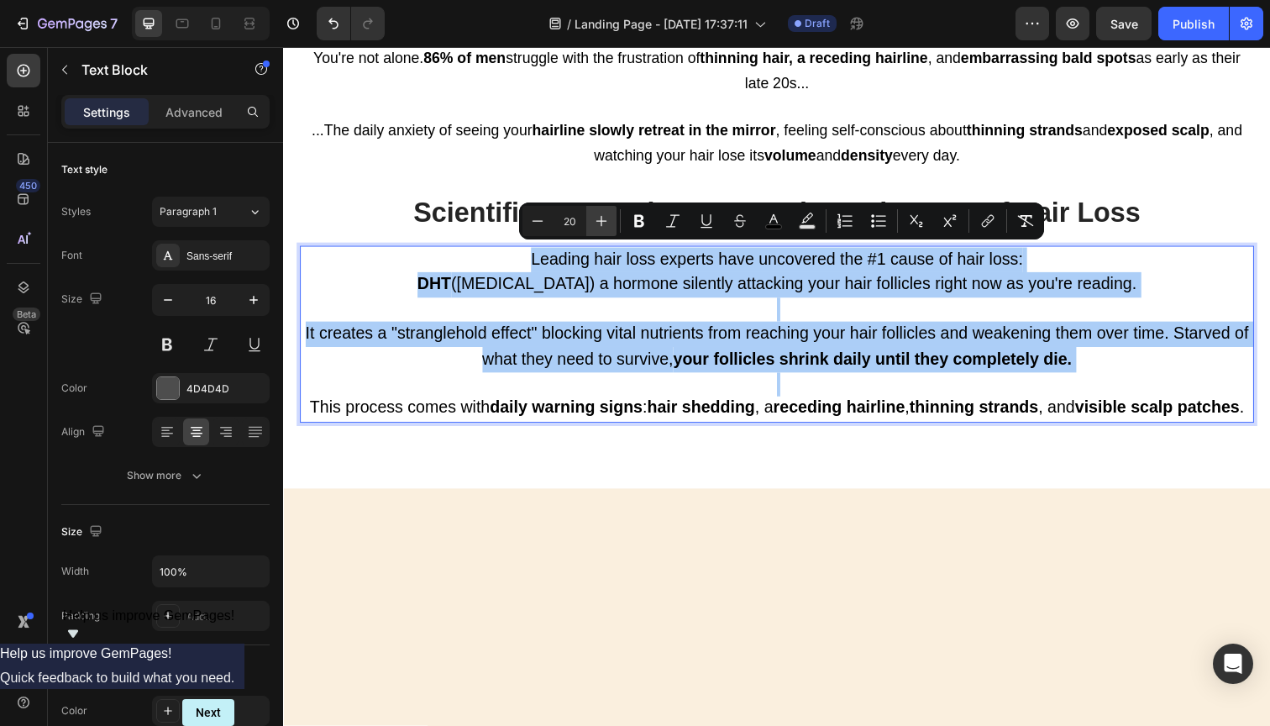
click at [598, 222] on icon "Editor contextual toolbar" at bounding box center [601, 221] width 17 height 17
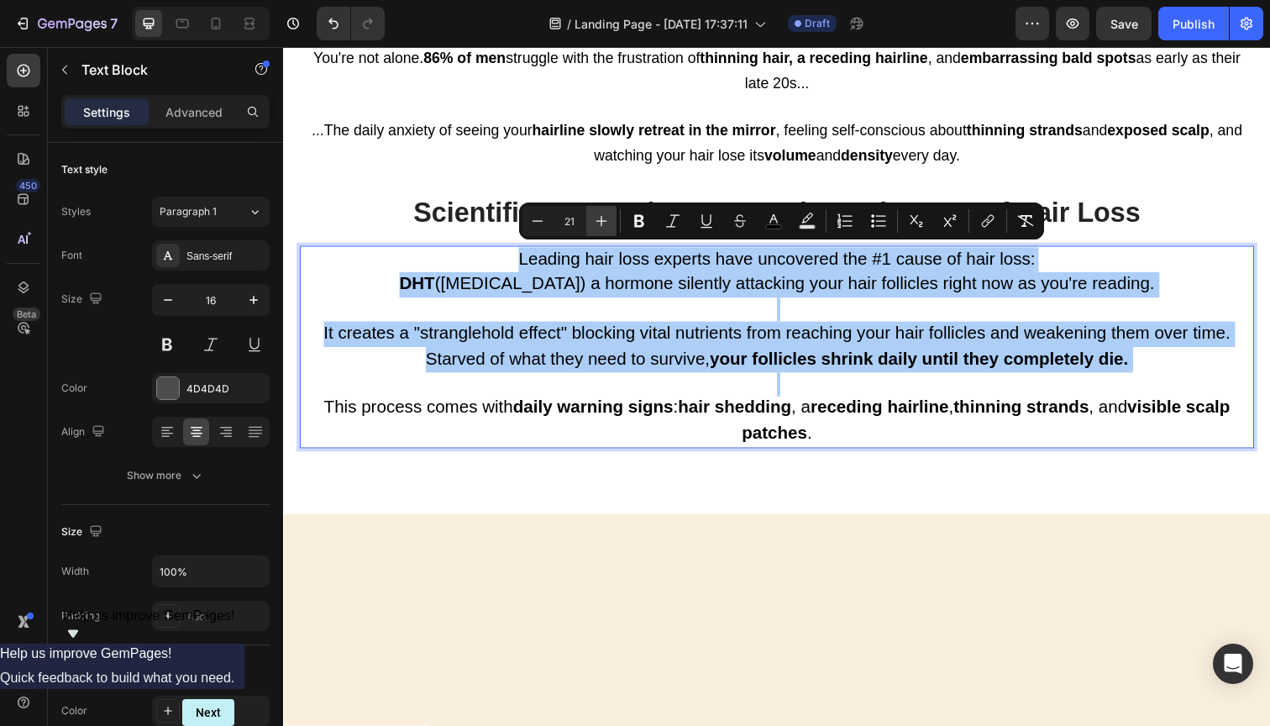
click at [598, 222] on icon "Editor contextual toolbar" at bounding box center [601, 221] width 17 height 17
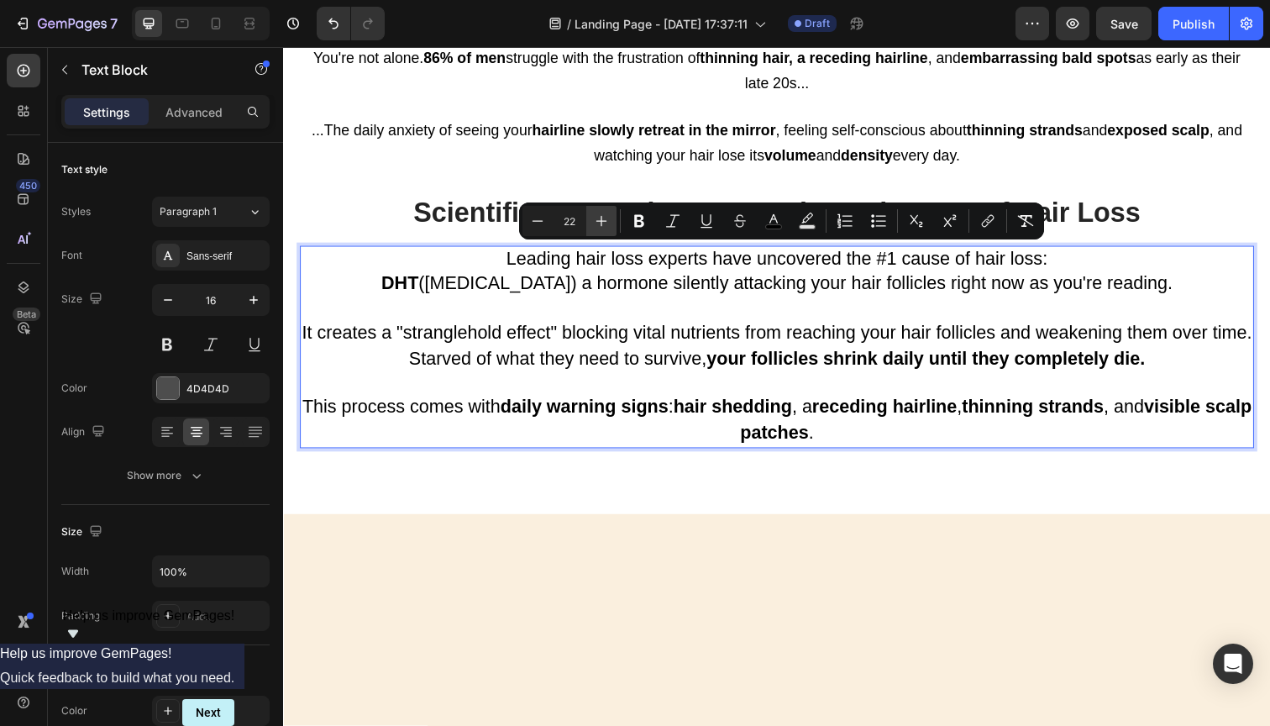
click at [598, 222] on icon "Editor contextual toolbar" at bounding box center [601, 221] width 17 height 17
type input "23"
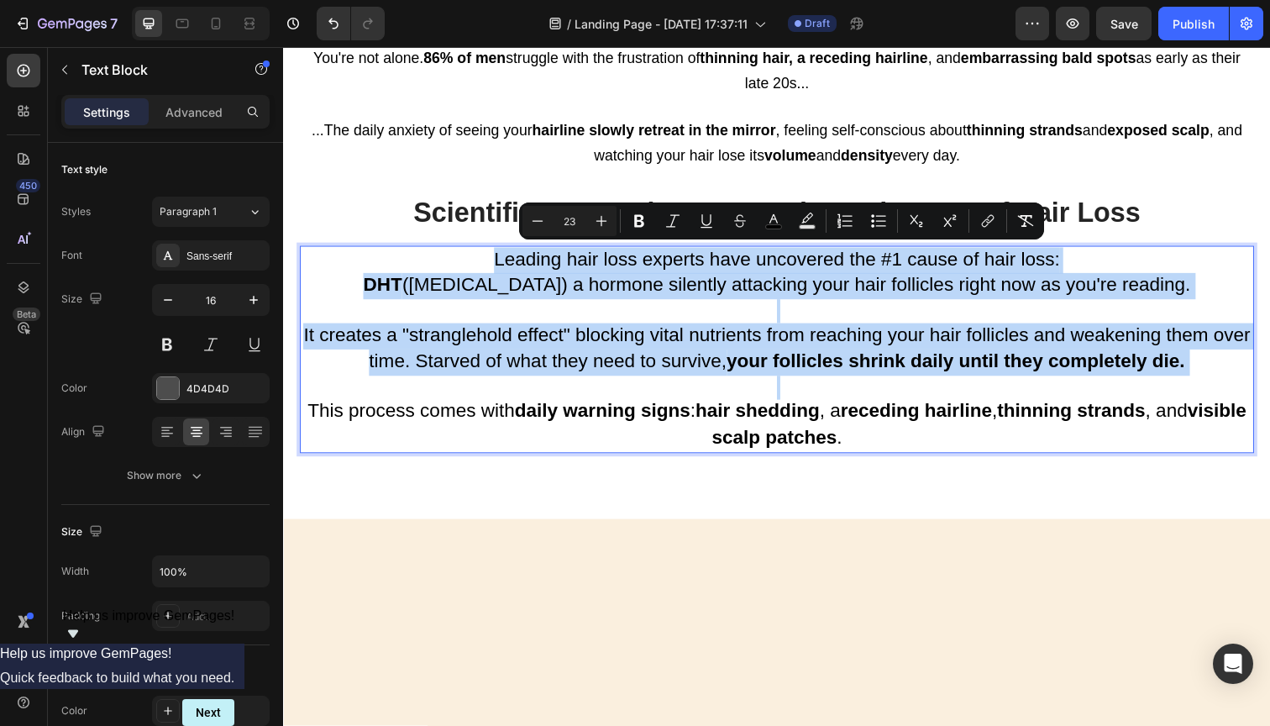
click at [687, 330] on span "It creates a "stranglehold effect" blocking vital nutrients from reaching your …" at bounding box center [786, 354] width 967 height 49
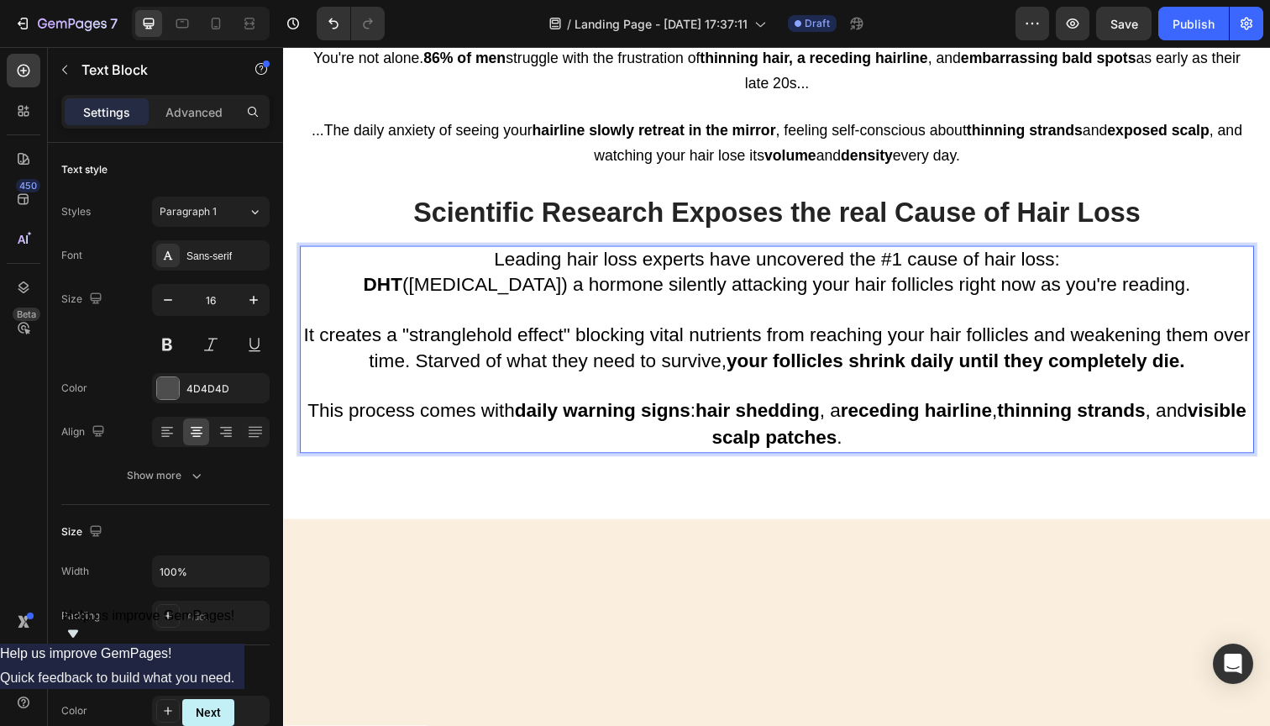
click at [676, 267] on span "Leading hair loss experts have uncovered the #1 cause of hair loss:" at bounding box center [787, 264] width 578 height 22
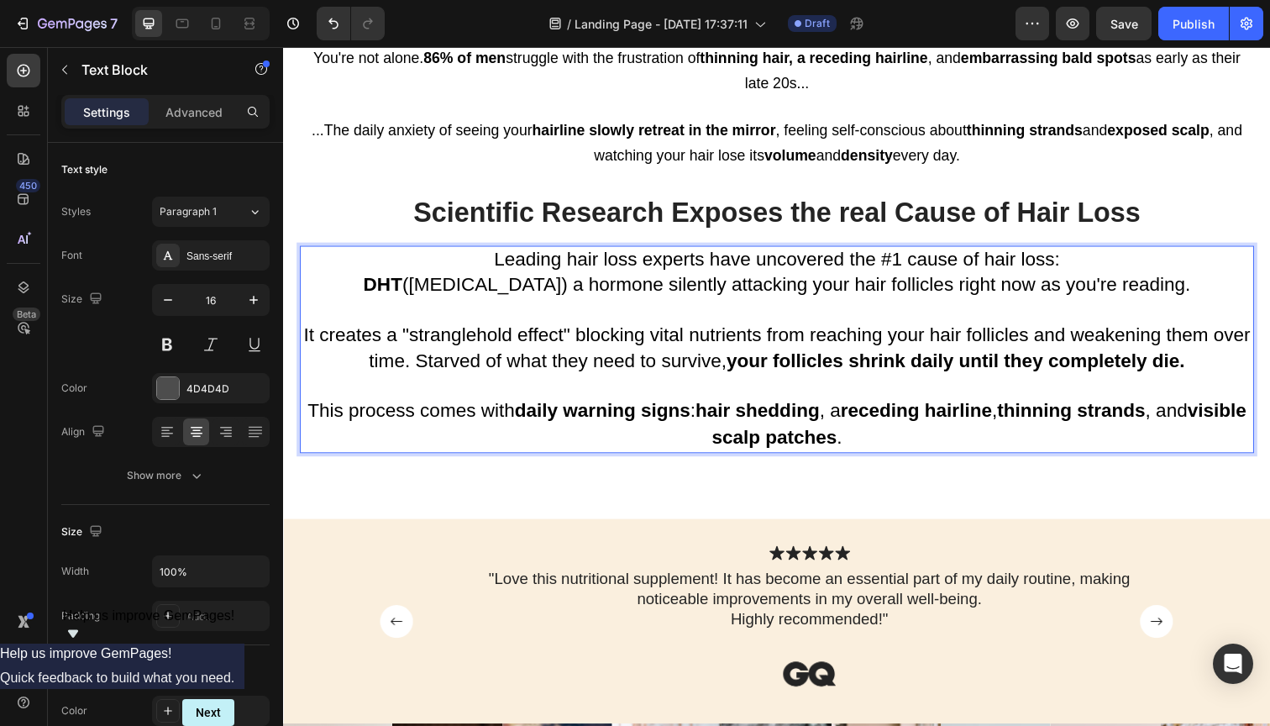
scroll to position [910, 0]
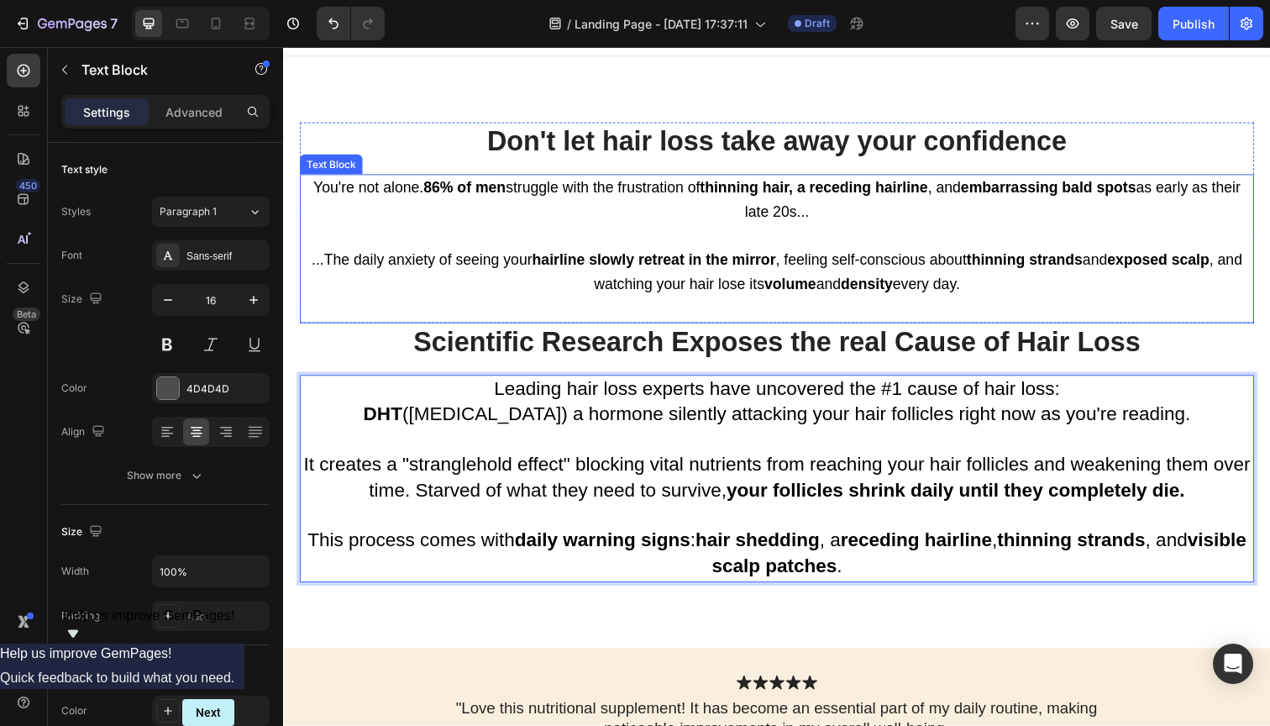
click at [676, 267] on strong "hairline slowly retreat in the mirror" at bounding box center [661, 264] width 249 height 17
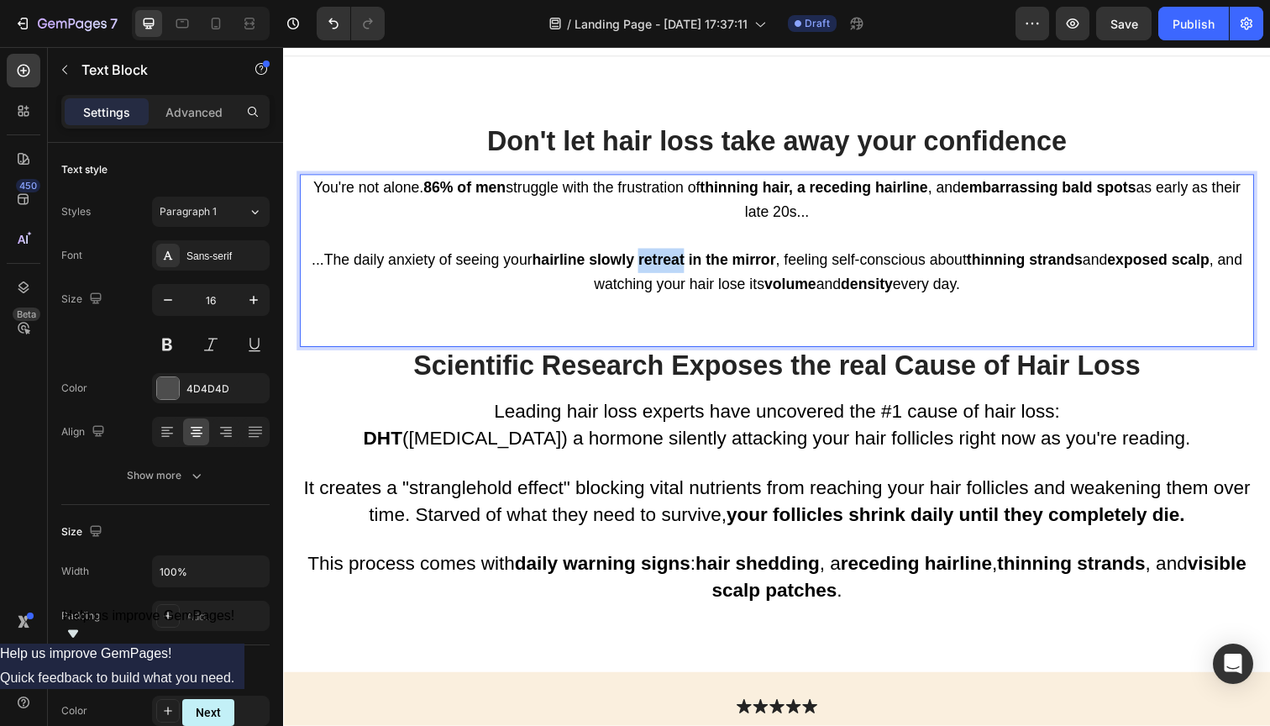
click at [677, 261] on strong "hairline slowly retreat in the mirror" at bounding box center [661, 264] width 249 height 17
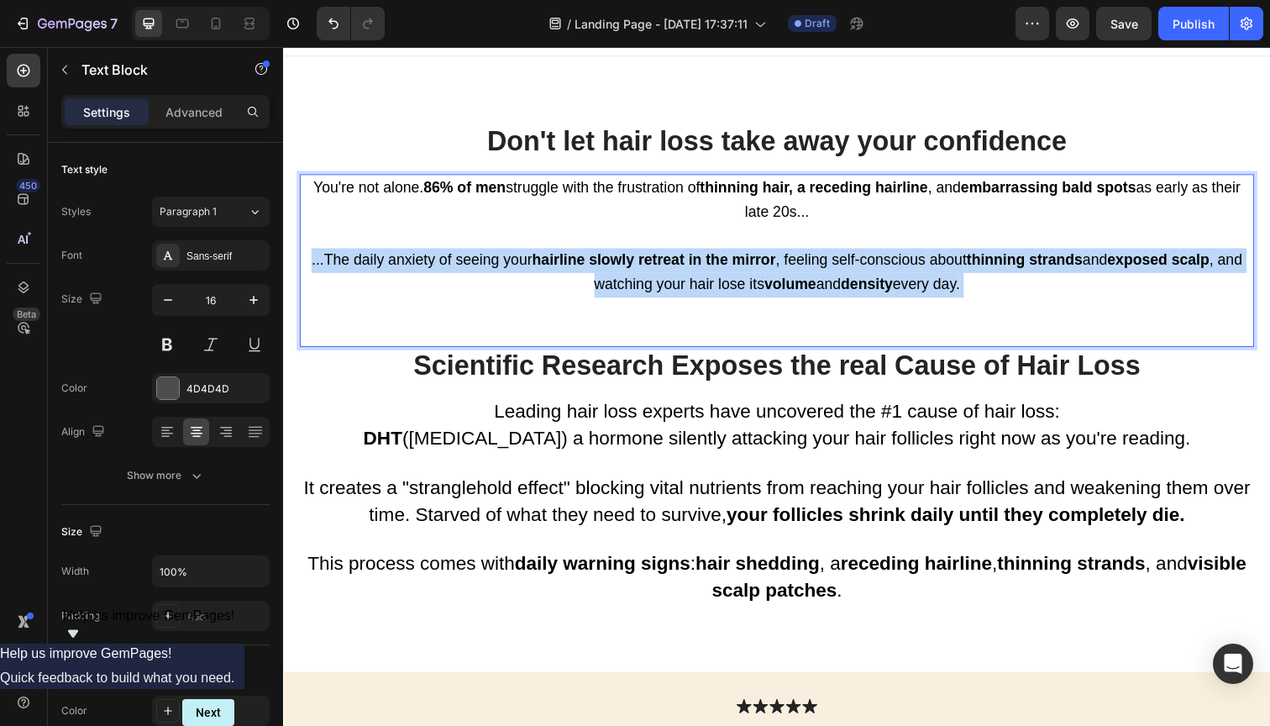
click at [677, 261] on strong "hairline slowly retreat in the mirror" at bounding box center [661, 264] width 249 height 17
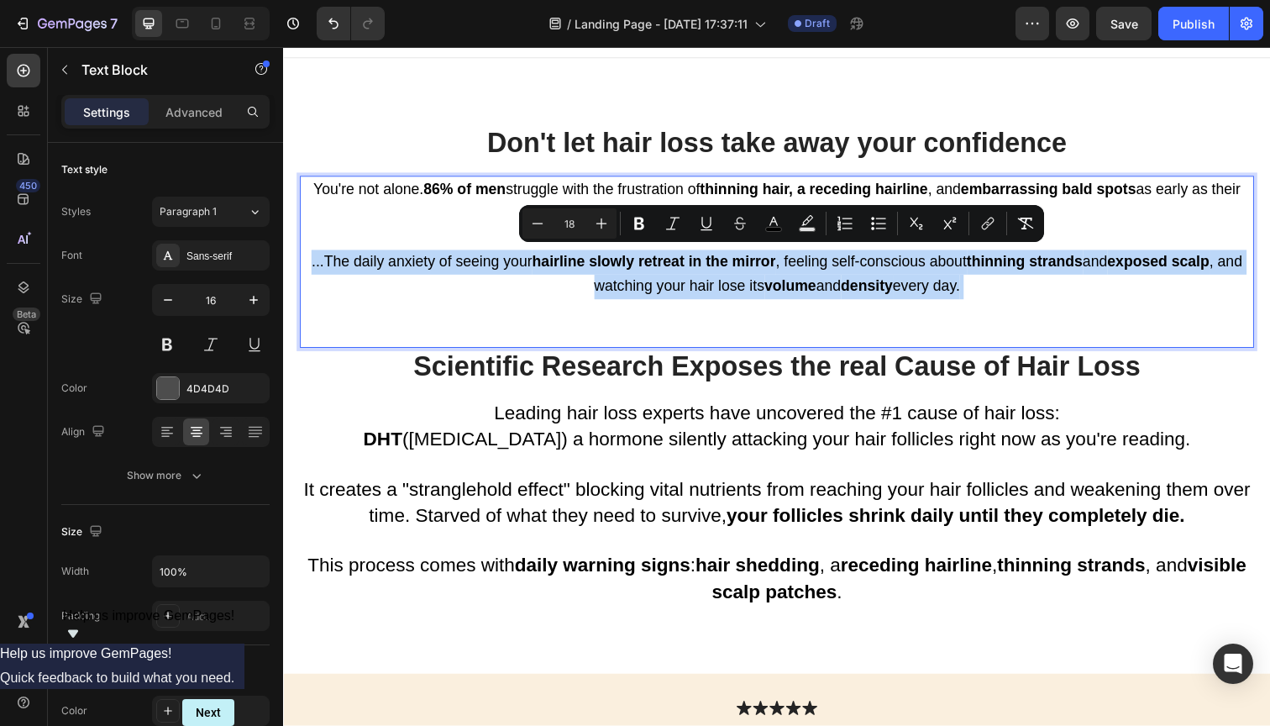
click at [631, 389] on div "Scientific Research Exposes the real Cause of Hair Loss Heading Leading hair lo…" at bounding box center [787, 487] width 975 height 265
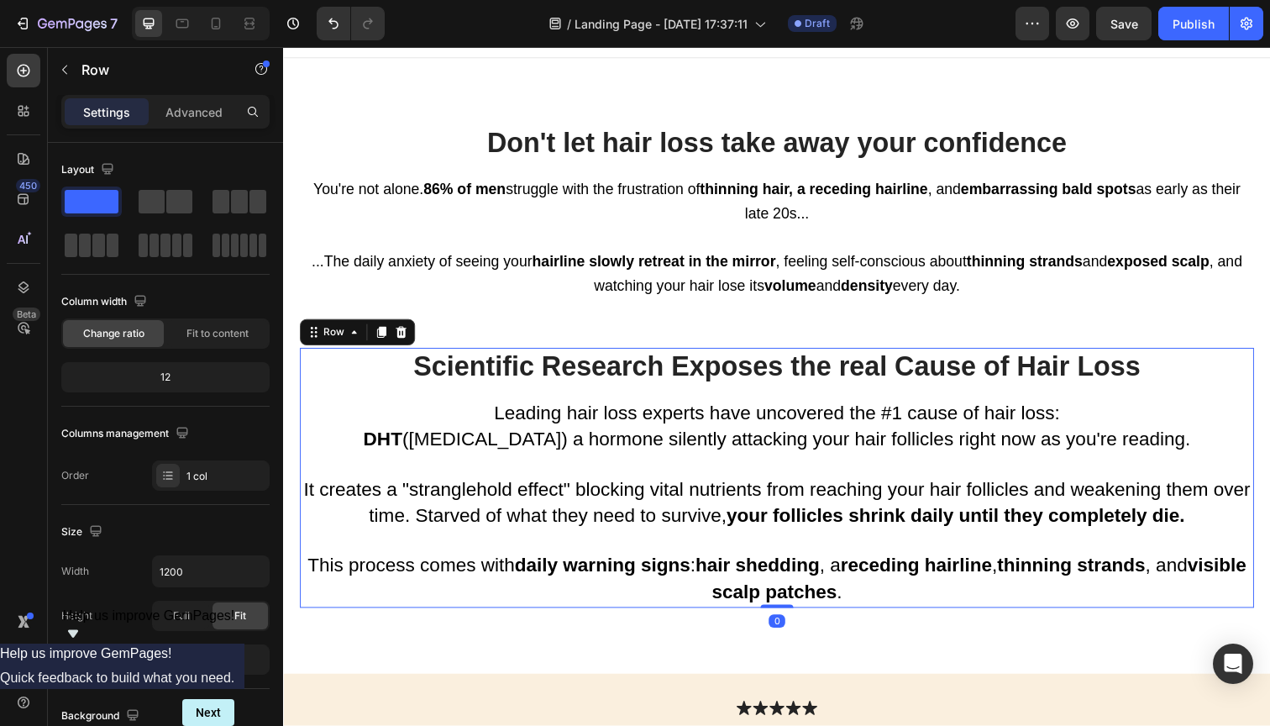
click at [631, 423] on span "Leading hair loss experts have uncovered the #1 cause of hair loss:" at bounding box center [787, 421] width 578 height 22
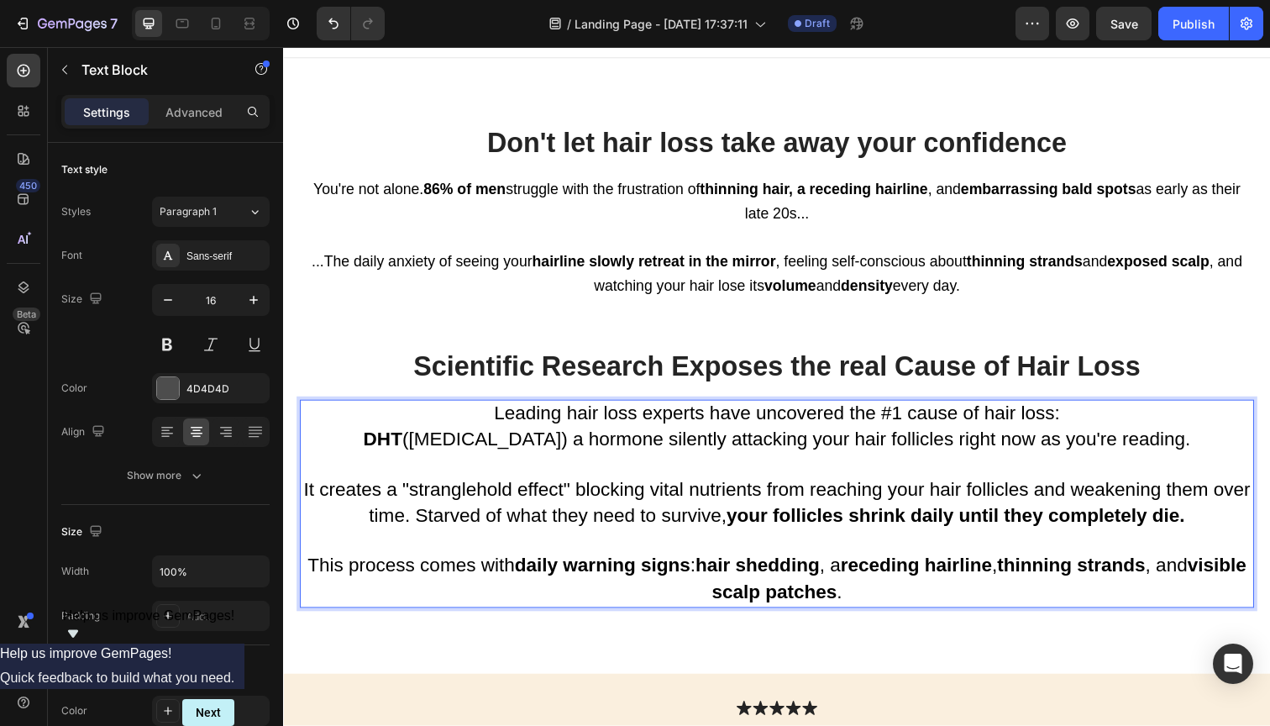
click at [631, 423] on span "Leading hair loss experts have uncovered the #1 cause of hair loss:" at bounding box center [787, 421] width 578 height 22
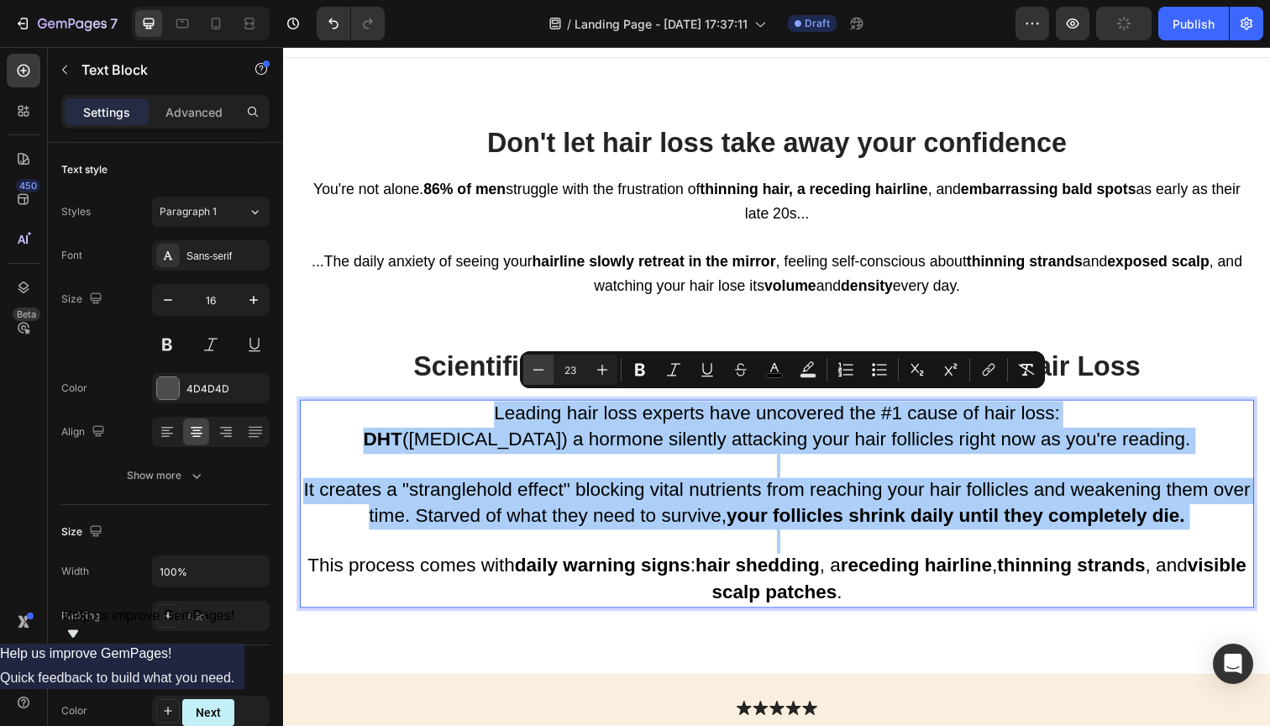
click at [549, 366] on button "Minus" at bounding box center [538, 370] width 30 height 30
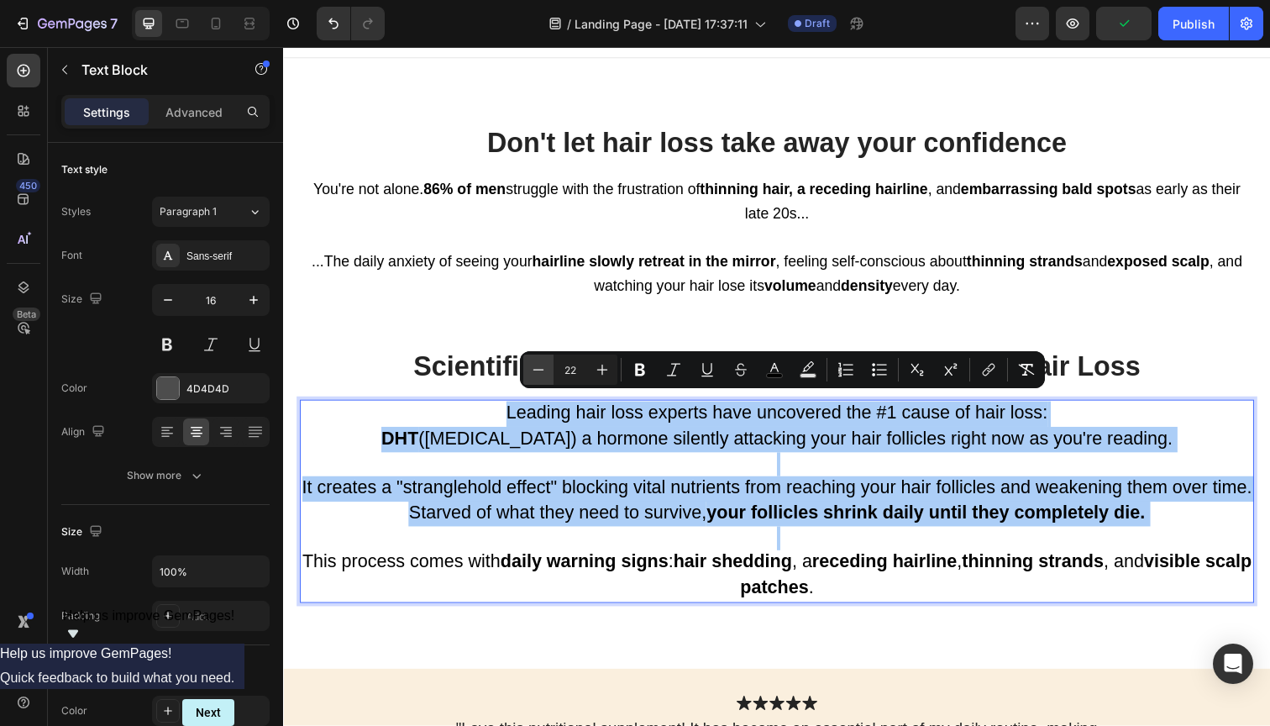
click at [549, 366] on button "Minus" at bounding box center [538, 370] width 30 height 30
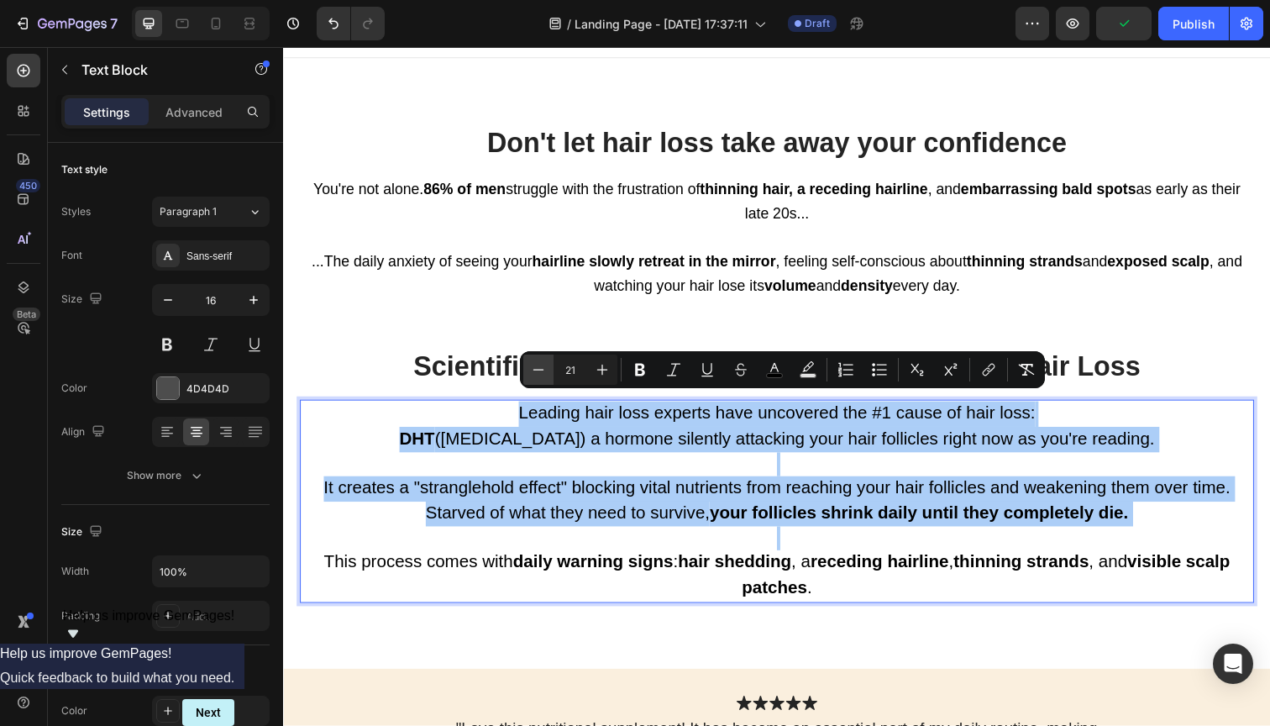
click at [549, 366] on button "Minus" at bounding box center [538, 370] width 30 height 30
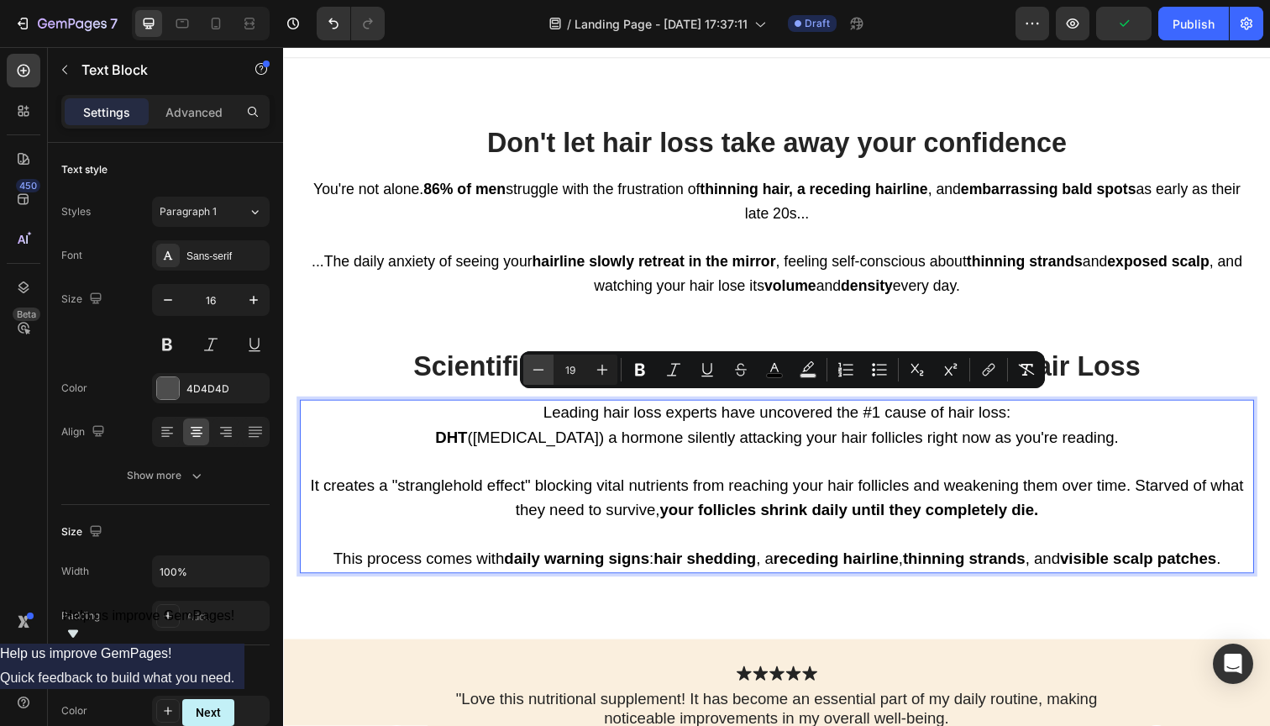
click at [549, 366] on button "Minus" at bounding box center [538, 370] width 30 height 30
type input "18"
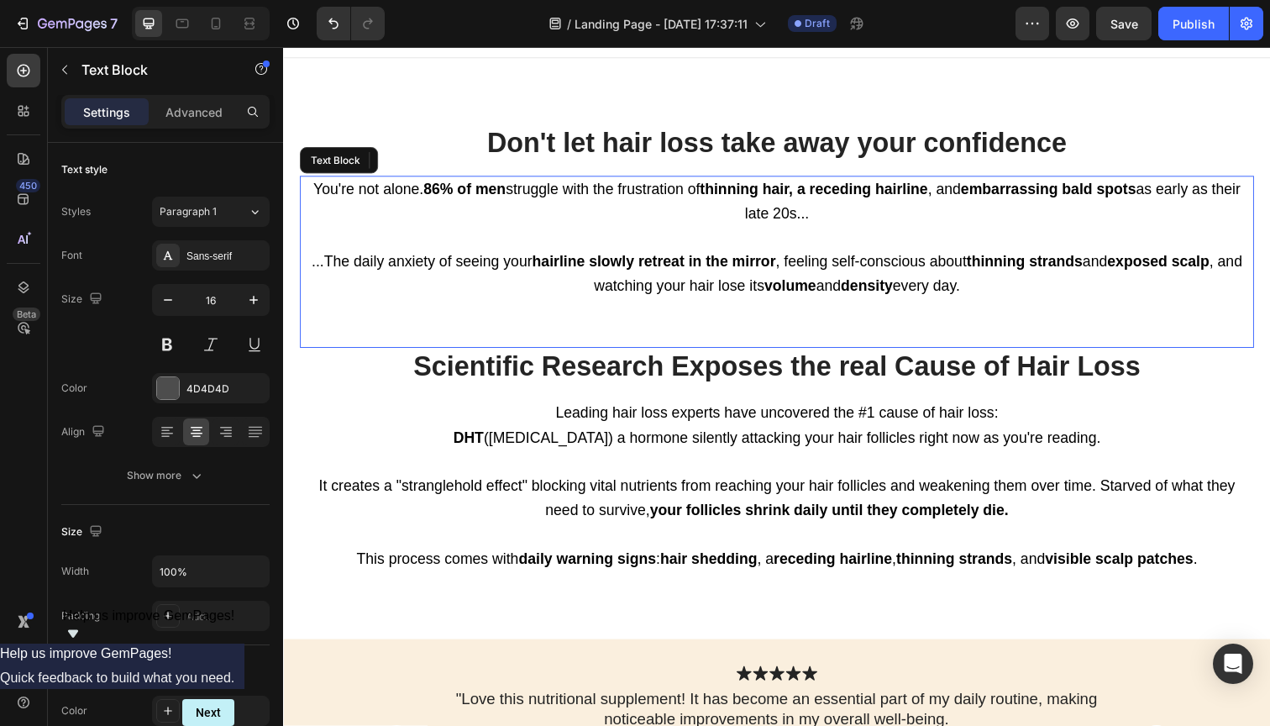
click at [669, 316] on p "...The daily anxiety of seeing your hairline slowly retreat in the mirror , fee…" at bounding box center [787, 304] width 971 height 98
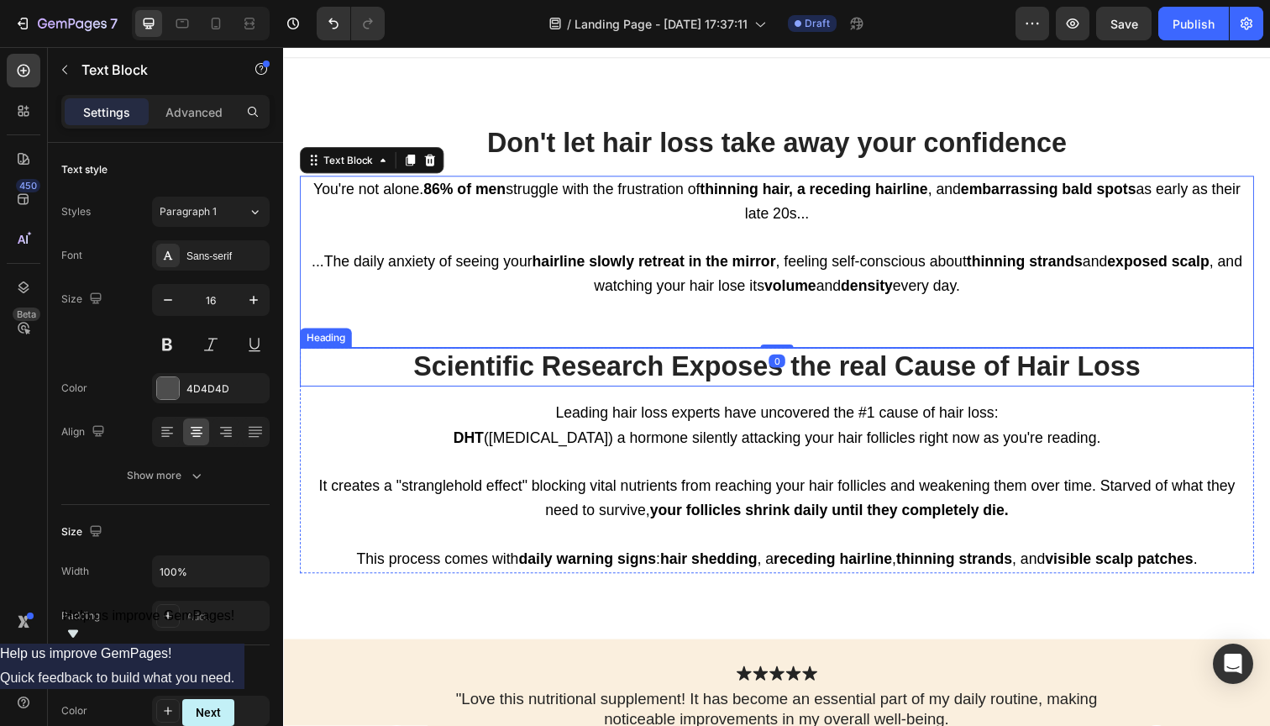
click at [701, 438] on span "DHT ([MEDICAL_DATA]) a hormone silently attacking your hair follicles right now…" at bounding box center [786, 446] width 661 height 17
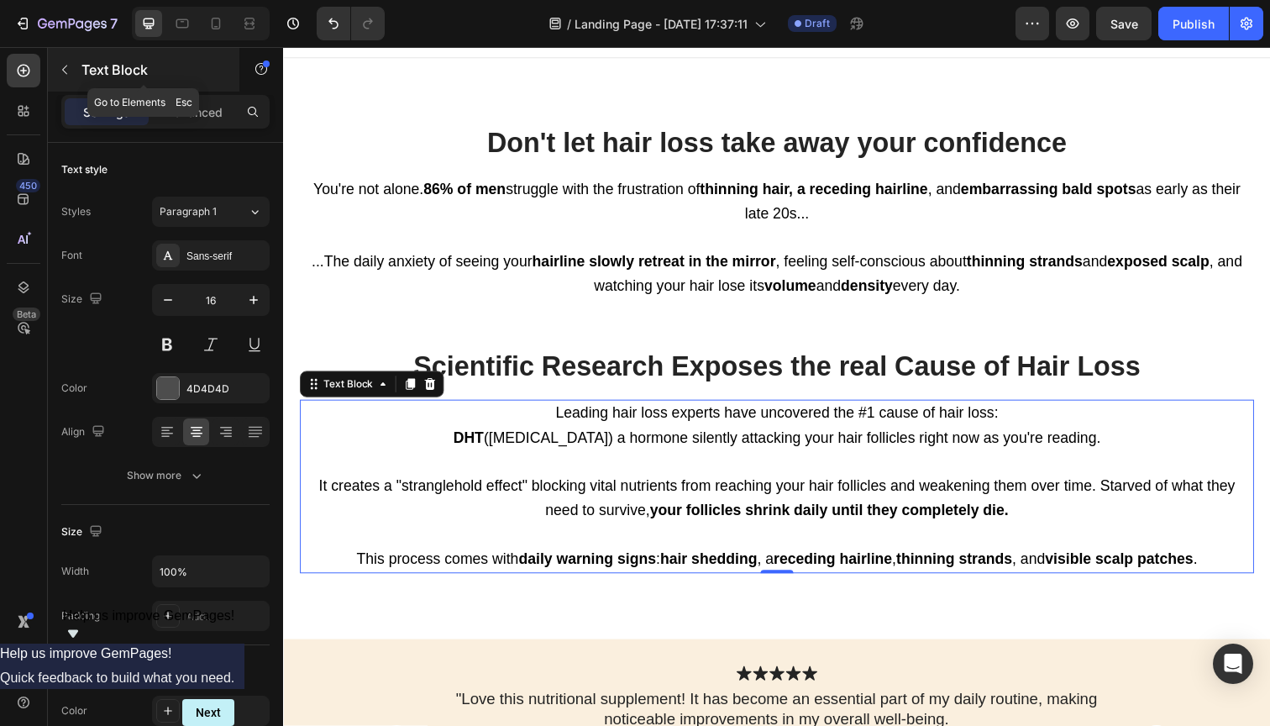
click at [57, 69] on button "button" at bounding box center [64, 69] width 27 height 27
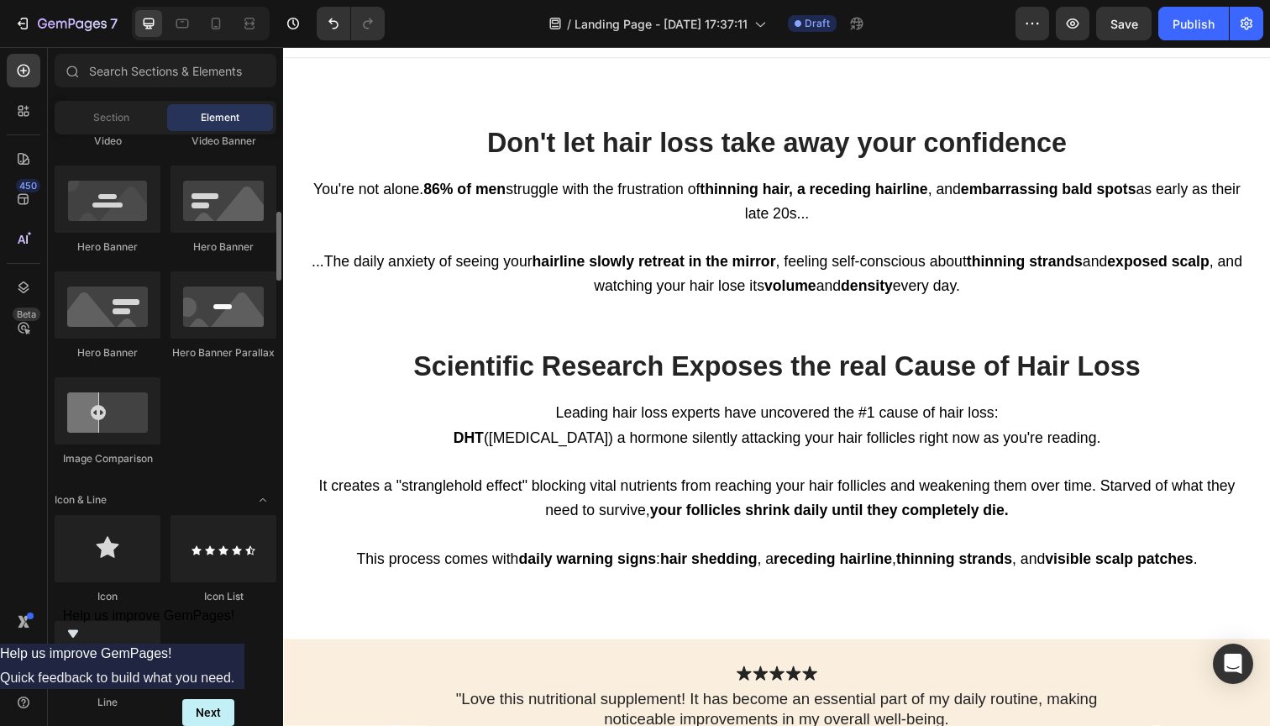
scroll to position [738, 0]
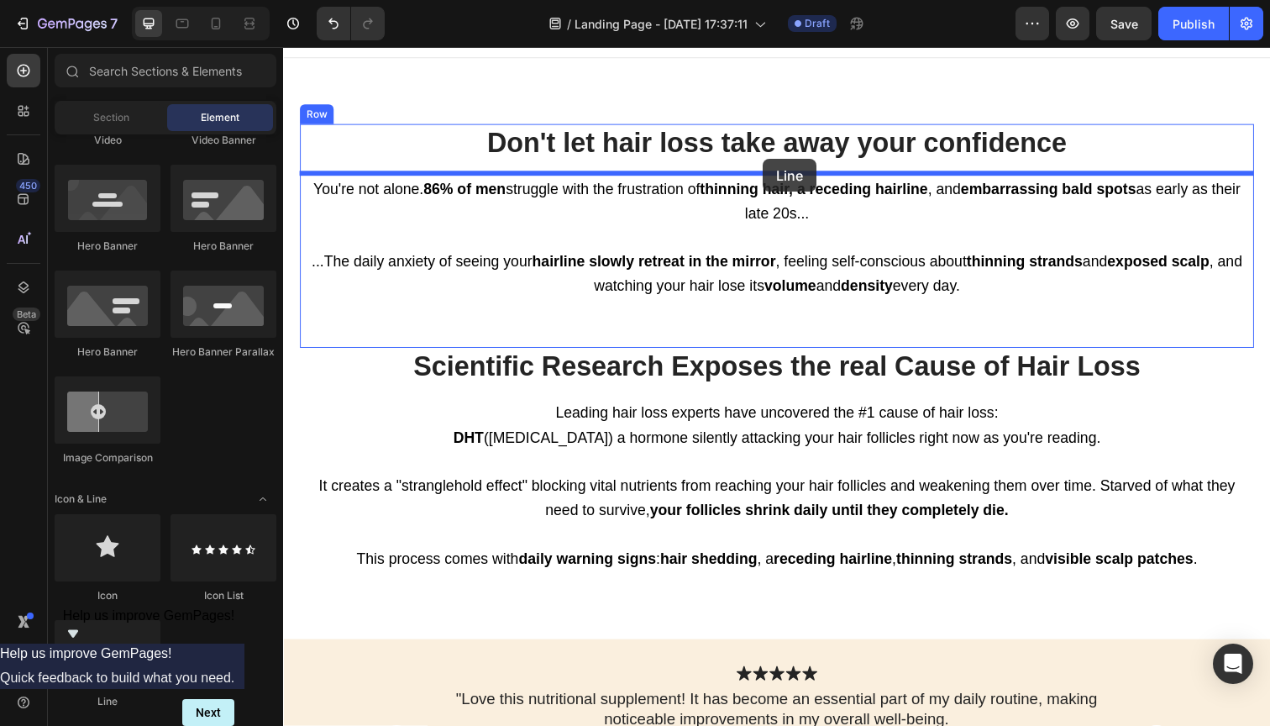
drag, startPoint x: 389, startPoint y: 699, endPoint x: 773, endPoint y: 161, distance: 660.7
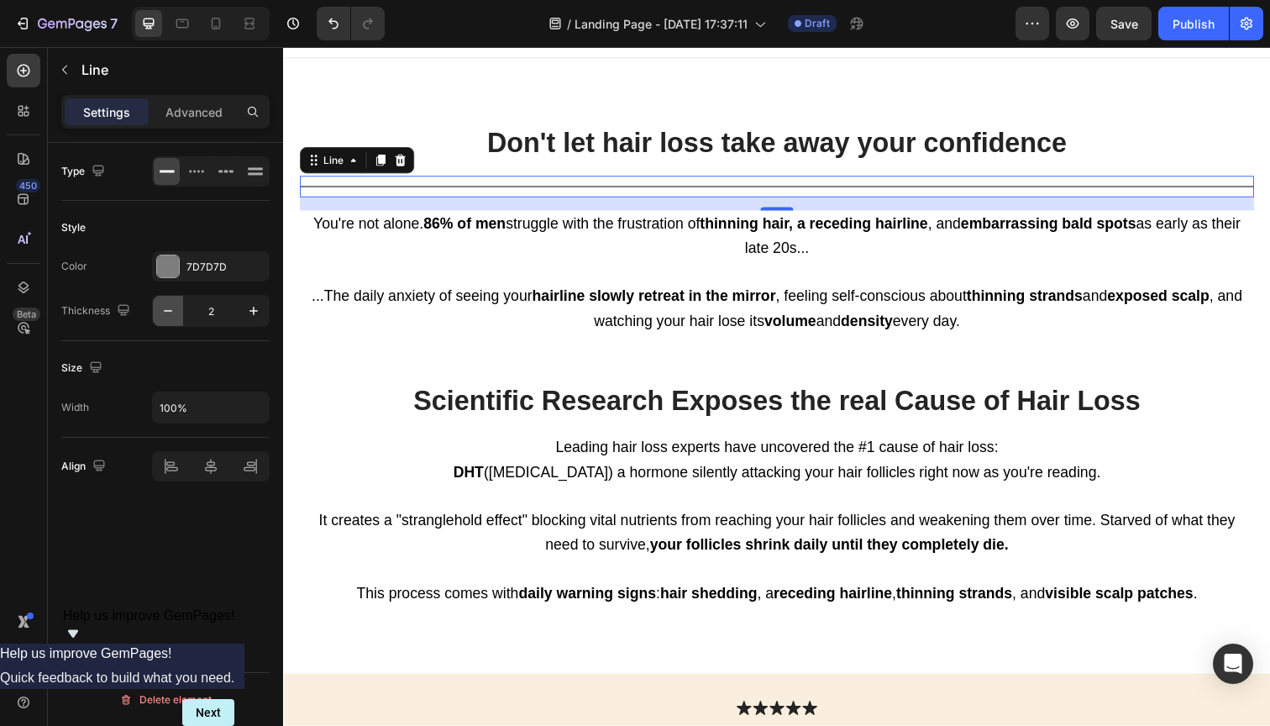
click at [168, 312] on icon "button" at bounding box center [168, 310] width 17 height 17
type input "1"
click at [172, 413] on input "100%" at bounding box center [211, 407] width 116 height 30
type input "35%"
click at [163, 260] on div at bounding box center [168, 266] width 22 height 22
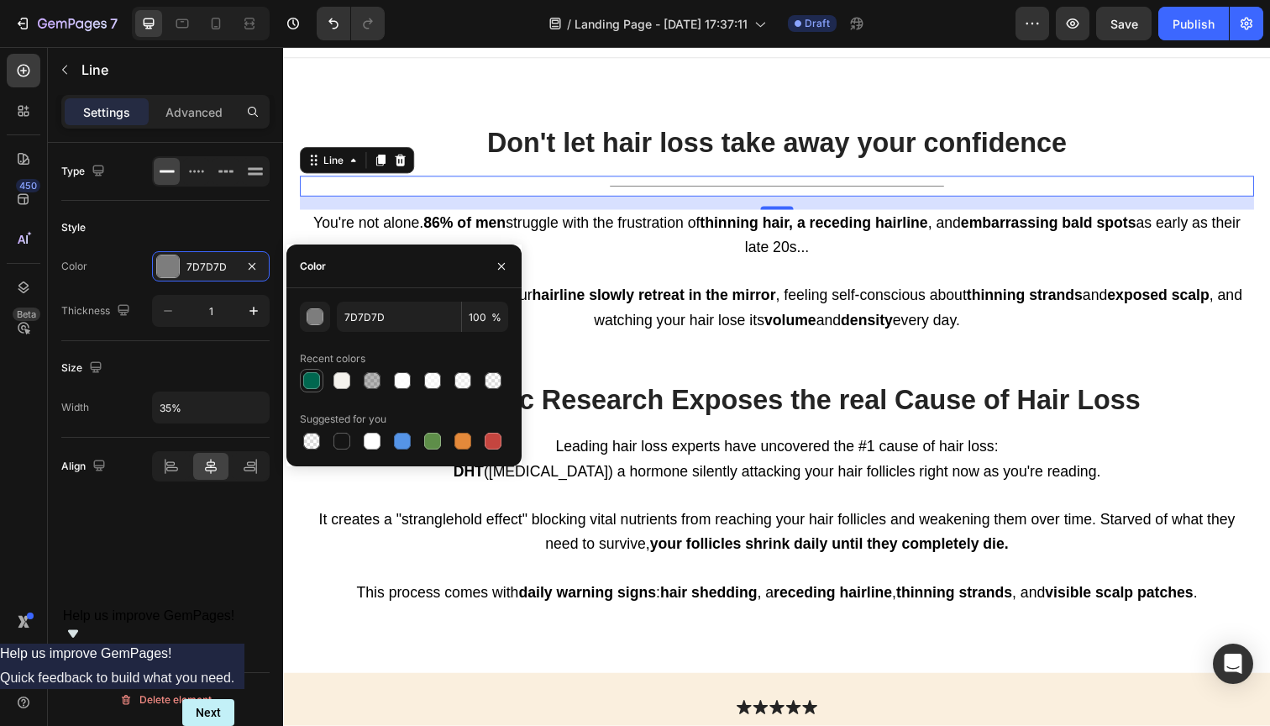
click at [314, 380] on div at bounding box center [311, 380] width 17 height 17
type input "00674F"
click at [197, 112] on p "Advanced" at bounding box center [193, 112] width 57 height 18
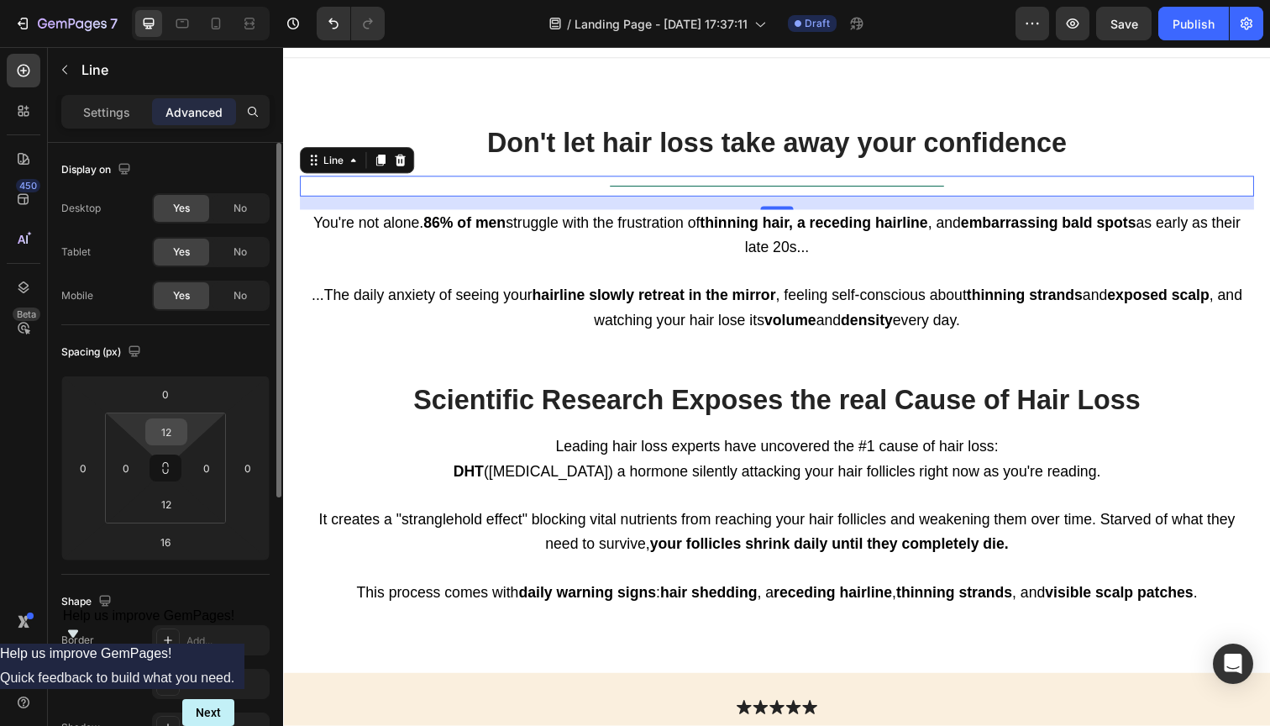
click at [165, 428] on input "12" at bounding box center [167, 431] width 34 height 25
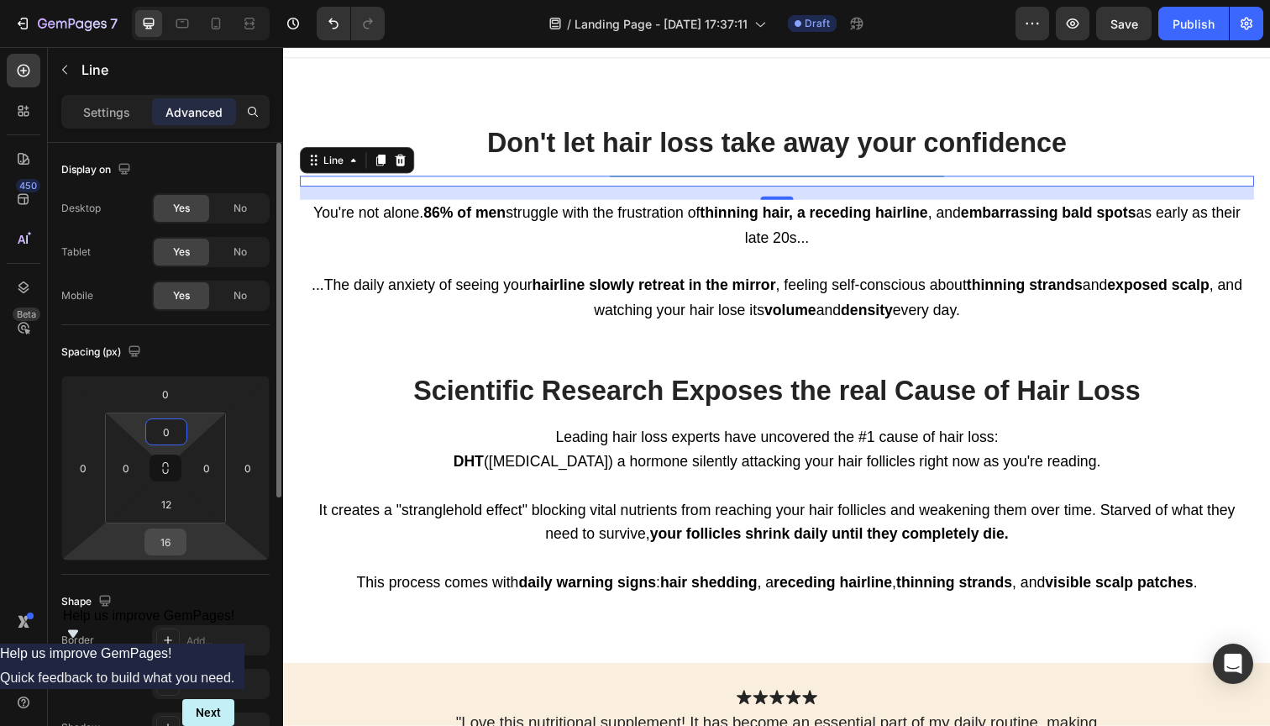
type input "0"
click at [167, 549] on input "16" at bounding box center [166, 541] width 34 height 25
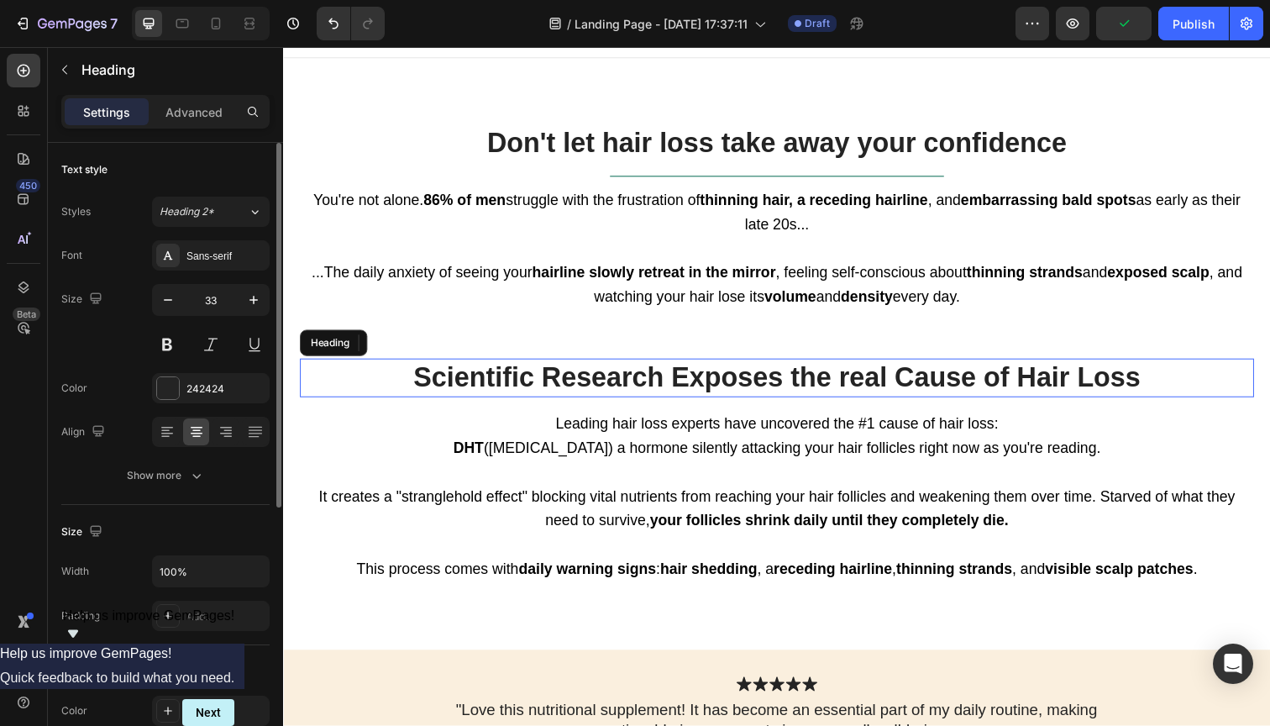
click at [728, 367] on p "Scientific Research Exposes the real Cause of Hair Loss" at bounding box center [787, 385] width 971 height 36
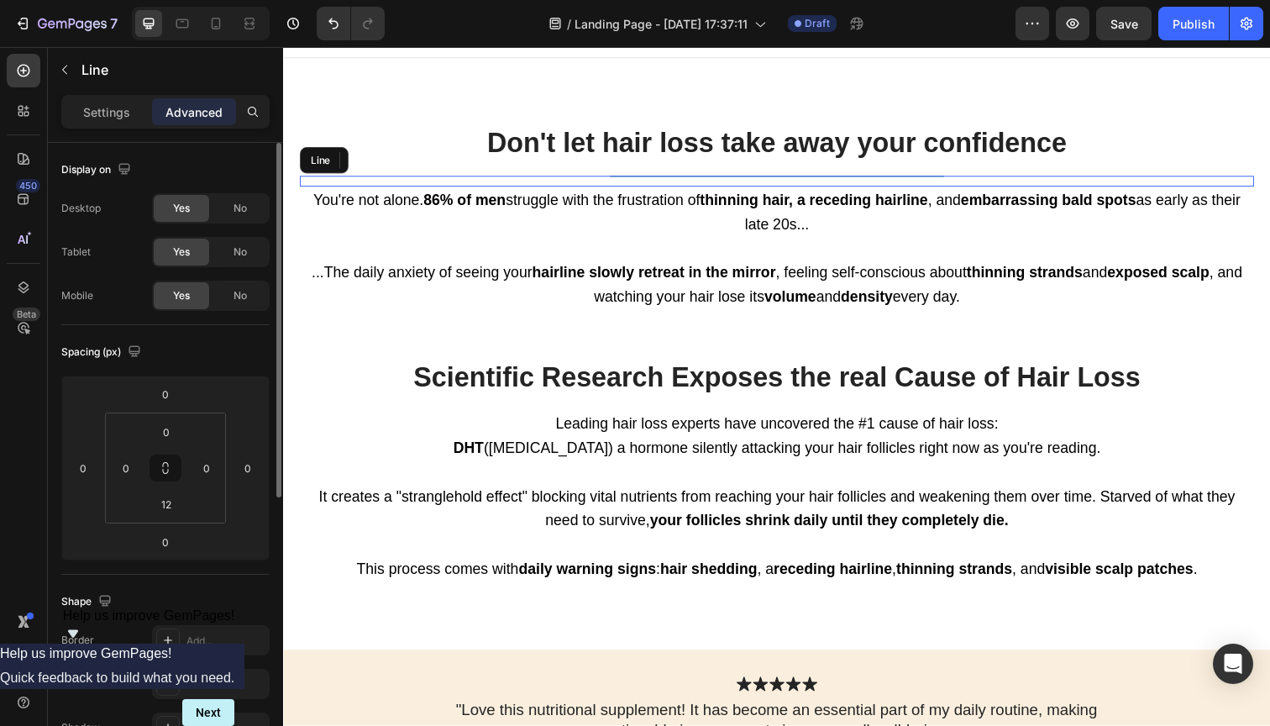
click at [788, 179] on div "Title Line" at bounding box center [787, 184] width 975 height 11
click at [161, 502] on input "12" at bounding box center [167, 503] width 34 height 25
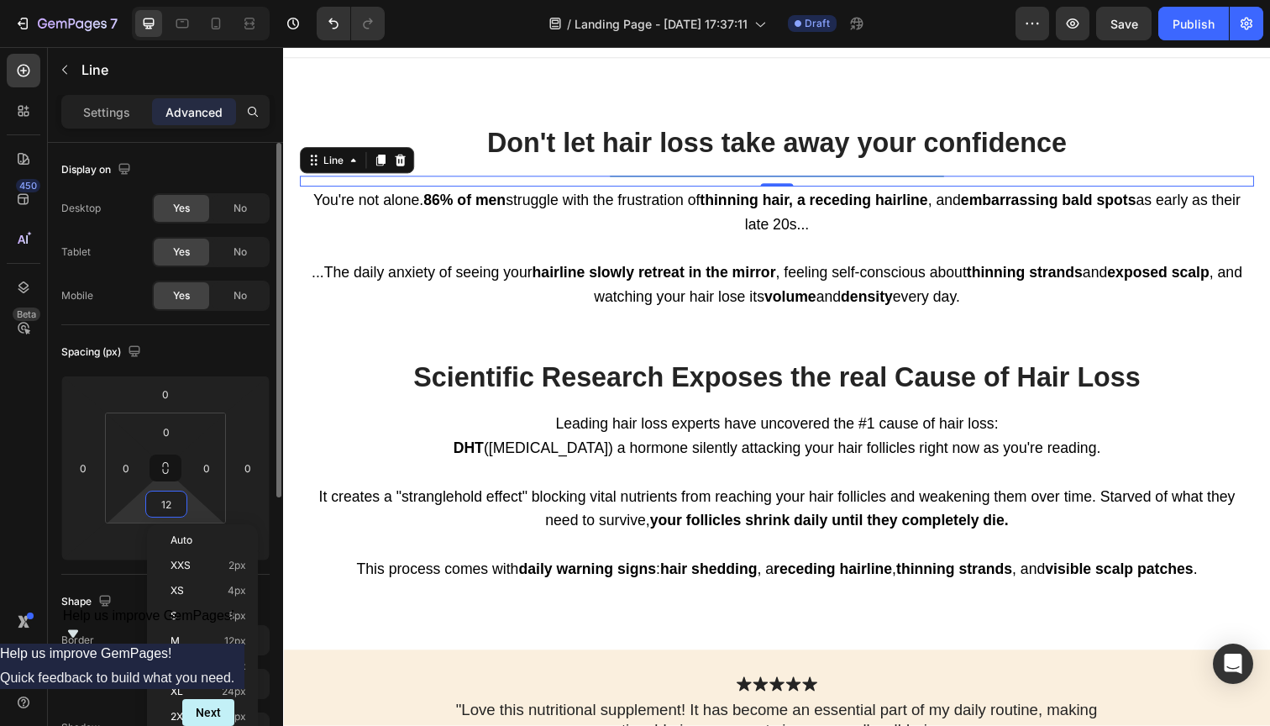
click at [161, 502] on input "12" at bounding box center [167, 503] width 34 height 25
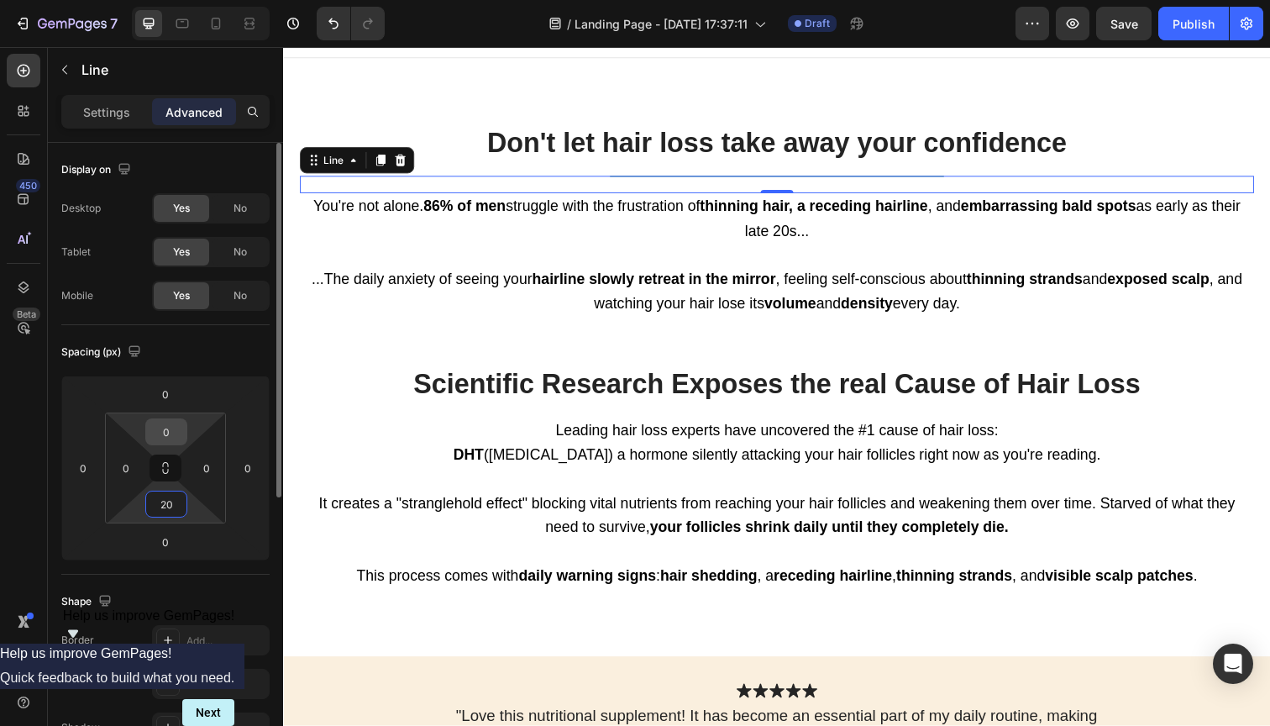
type input "20"
click at [163, 434] on input "0" at bounding box center [167, 431] width 34 height 25
type input "-"
type input "0"
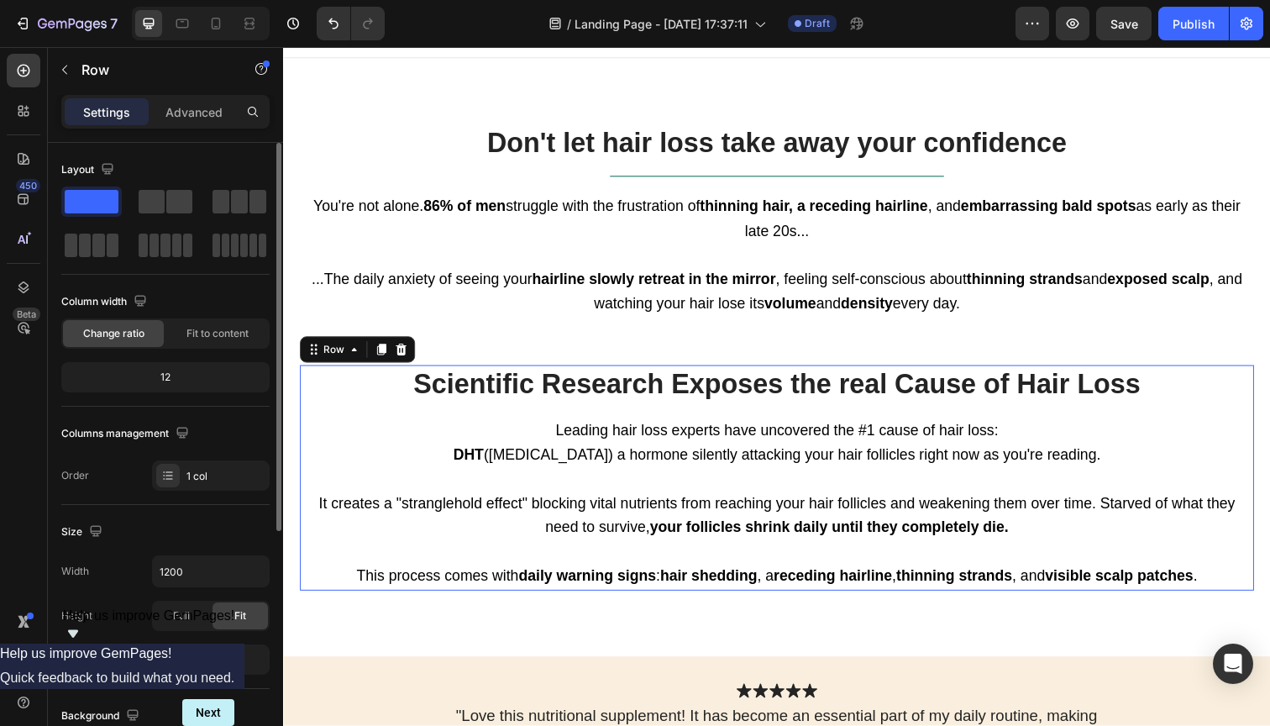
click at [453, 413] on div "Scientific Research Exposes the real Cause of Hair Loss Heading Leading hair lo…" at bounding box center [787, 486] width 975 height 229
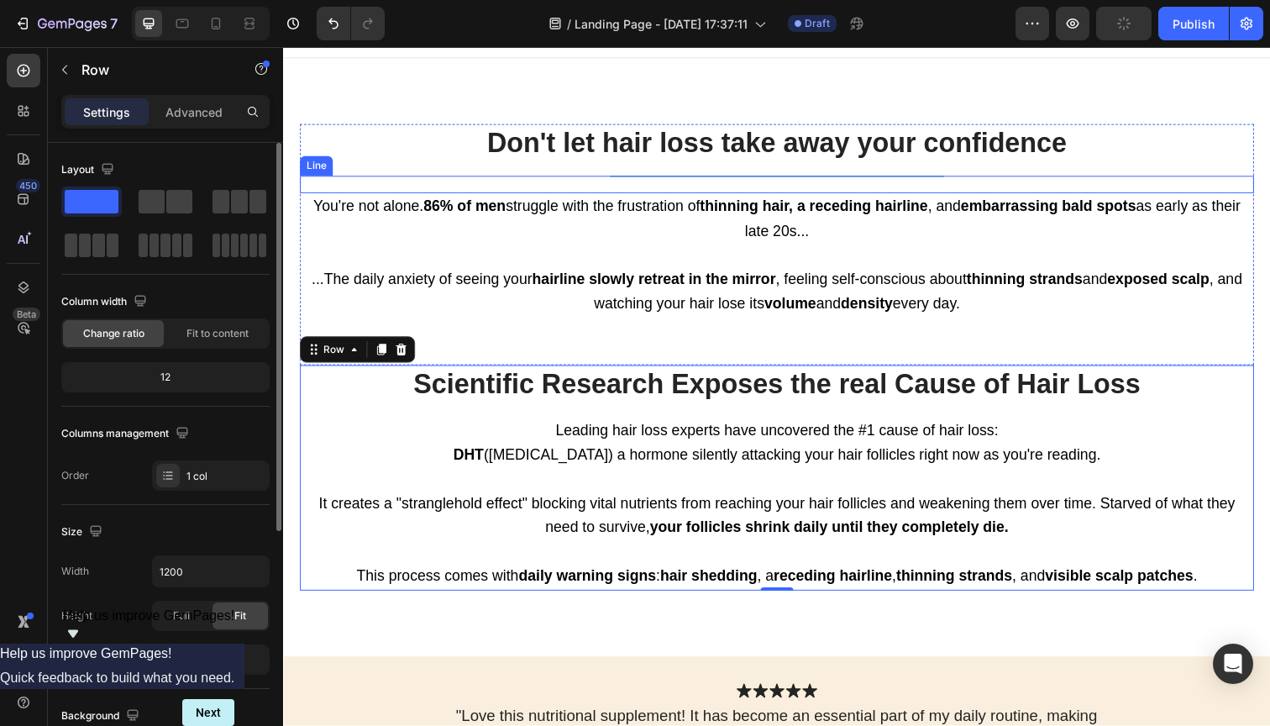
click at [817, 176] on div "Don't let hair loss take away your confidence Heading Title Line You're not alo…" at bounding box center [787, 249] width 975 height 246
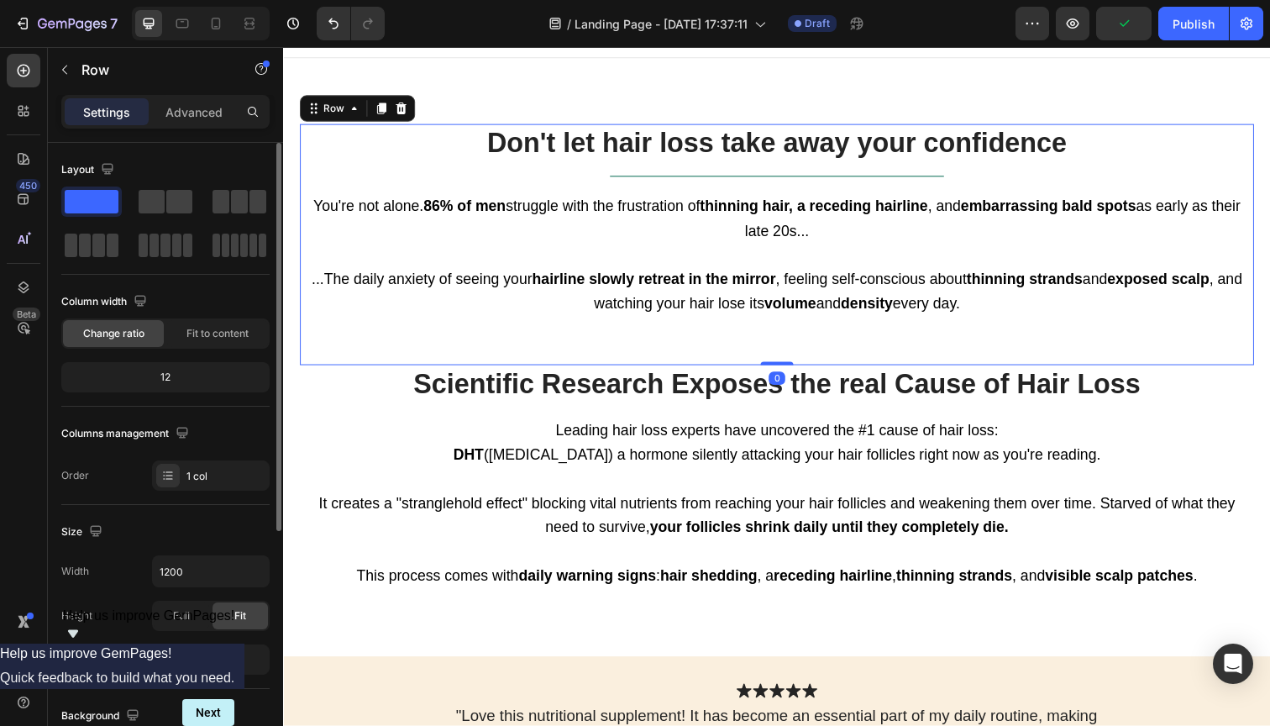
click at [817, 176] on div "Don't let hair loss take away your confidence Heading Title Line You're not alo…" at bounding box center [787, 249] width 975 height 246
click at [843, 174] on div "Don't let hair loss take away your confidence Heading Title Line You're not alo…" at bounding box center [787, 249] width 975 height 246
click at [939, 170] on div "Don't let hair loss take away your confidence Heading Title Line You're not alo…" at bounding box center [787, 249] width 975 height 246
click at [939, 172] on div "Don't let hair loss take away your confidence Heading Title Line You're not alo…" at bounding box center [787, 249] width 975 height 246
click at [950, 172] on div "Don't let hair loss take away your confidence Heading Title Line You're not alo…" at bounding box center [787, 249] width 975 height 246
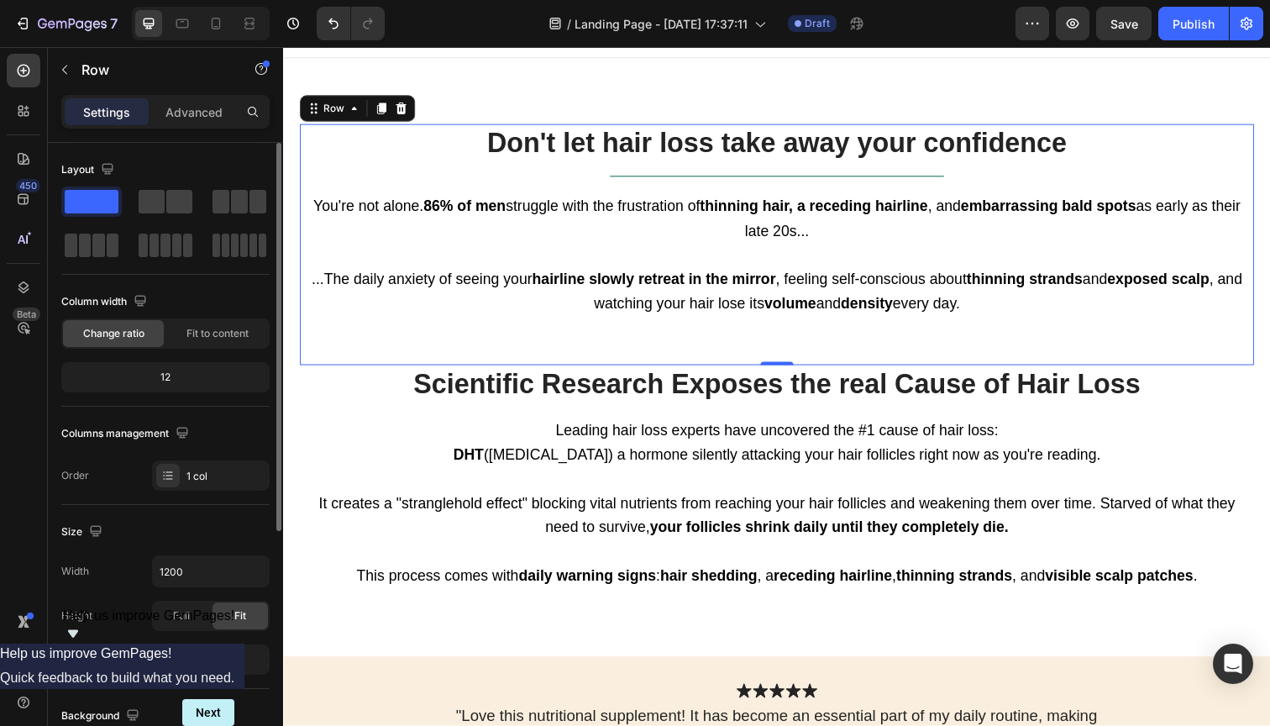
click at [938, 176] on div "Don't let hair loss take away your confidence Heading Title Line You're not alo…" at bounding box center [787, 249] width 975 height 246
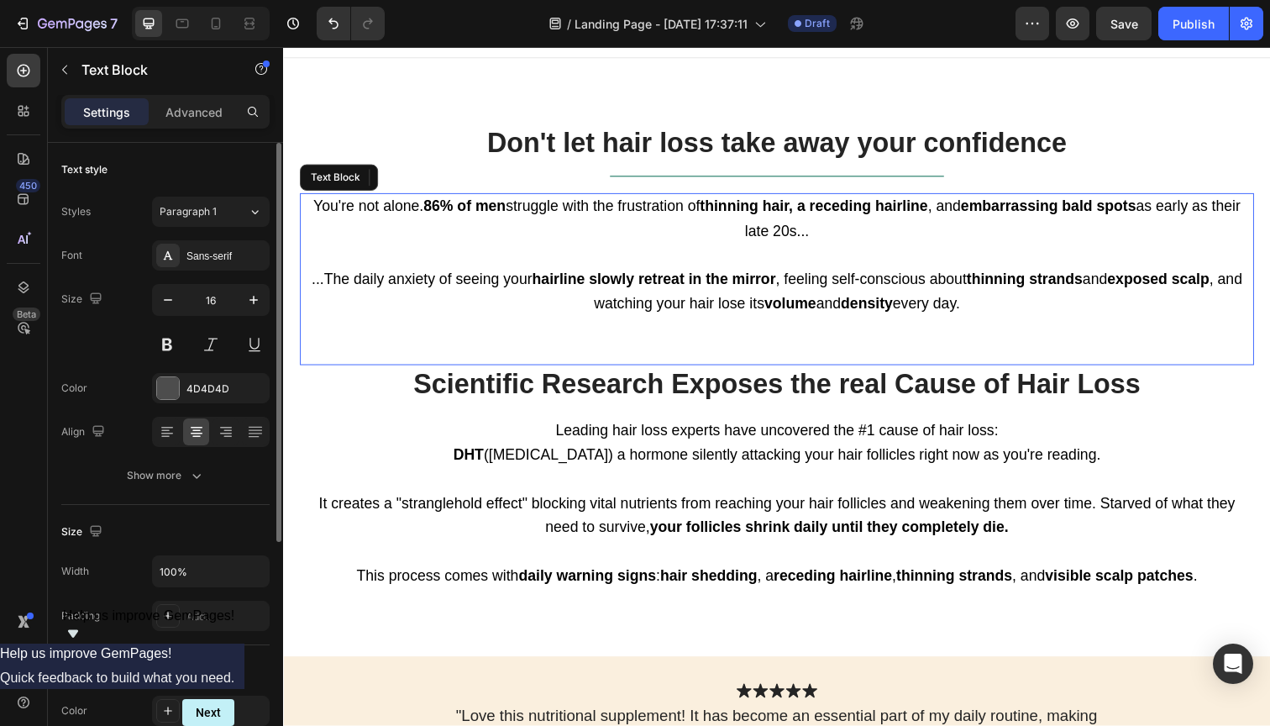
click at [707, 202] on span "You're not alone. 86% of men struggle with the frustration of thinning hair, a …" at bounding box center [786, 223] width 947 height 42
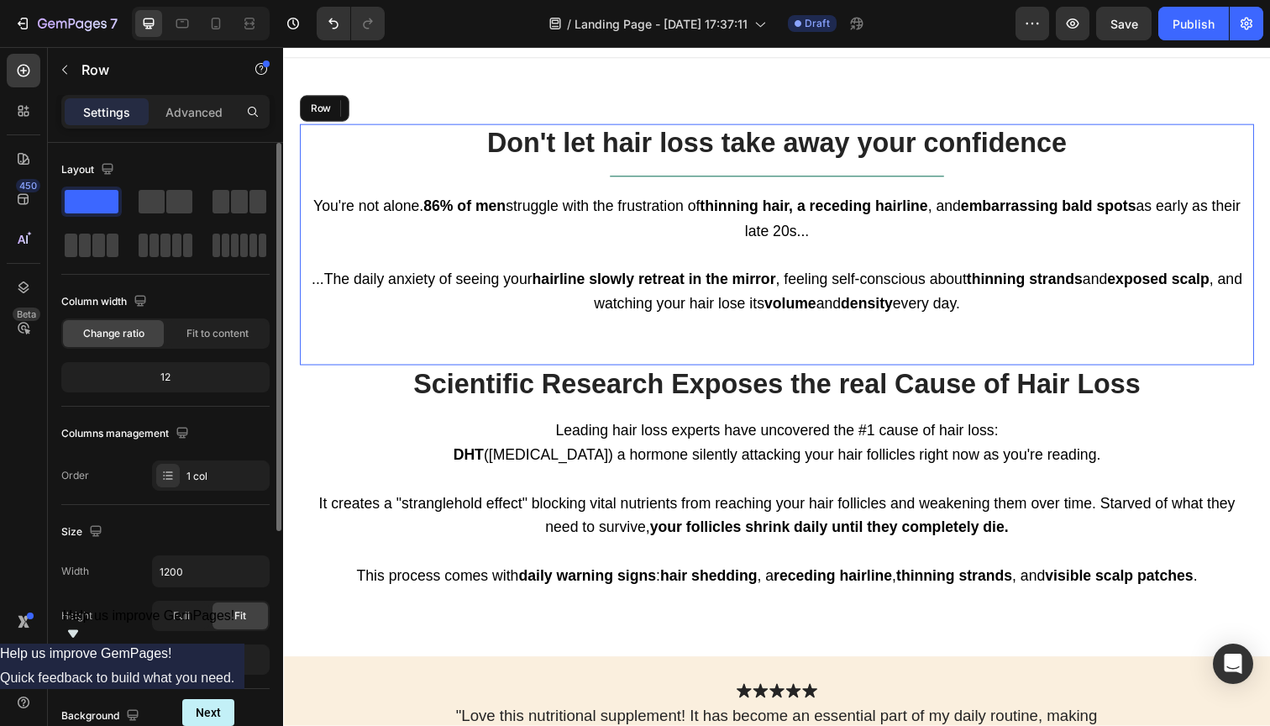
click at [706, 171] on div "Don't let hair loss take away your confidence Heading Title Line You're not alo…" at bounding box center [787, 249] width 975 height 246
click at [701, 175] on div "Don't let hair loss take away your confidence Heading Title Line You're not alo…" at bounding box center [787, 249] width 975 height 246
click at [357, 109] on icon at bounding box center [355, 109] width 5 height 3
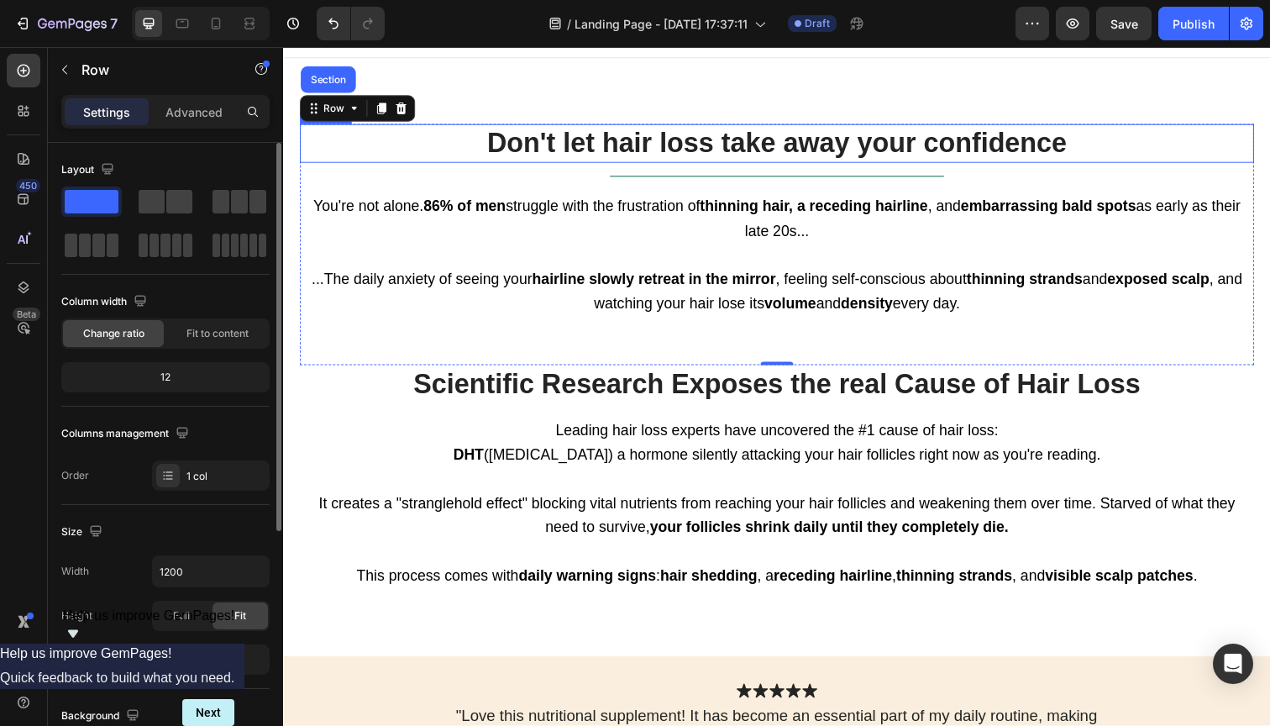
click at [462, 197] on div "You're not alone. 86% of men struggle with the frustration of thinning hair, a …" at bounding box center [787, 285] width 975 height 176
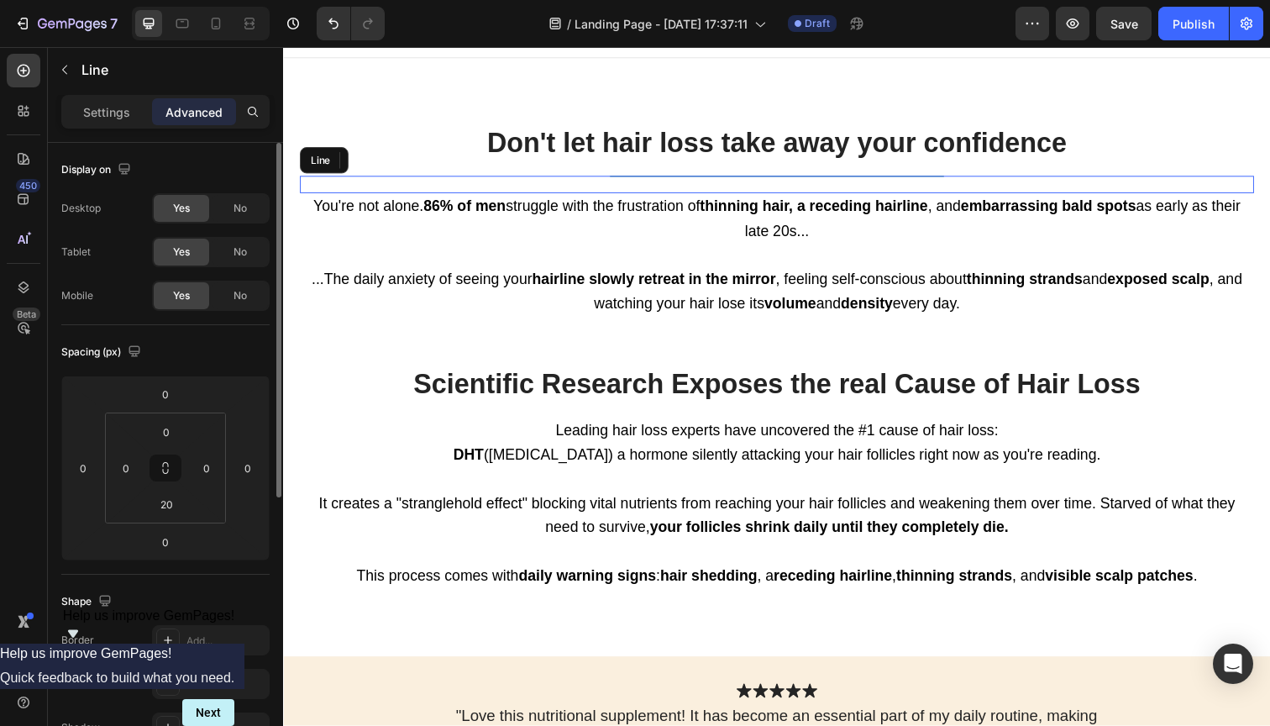
click at [451, 193] on div "Title Line" at bounding box center [787, 188] width 975 height 18
click at [382, 157] on icon at bounding box center [382, 163] width 9 height 12
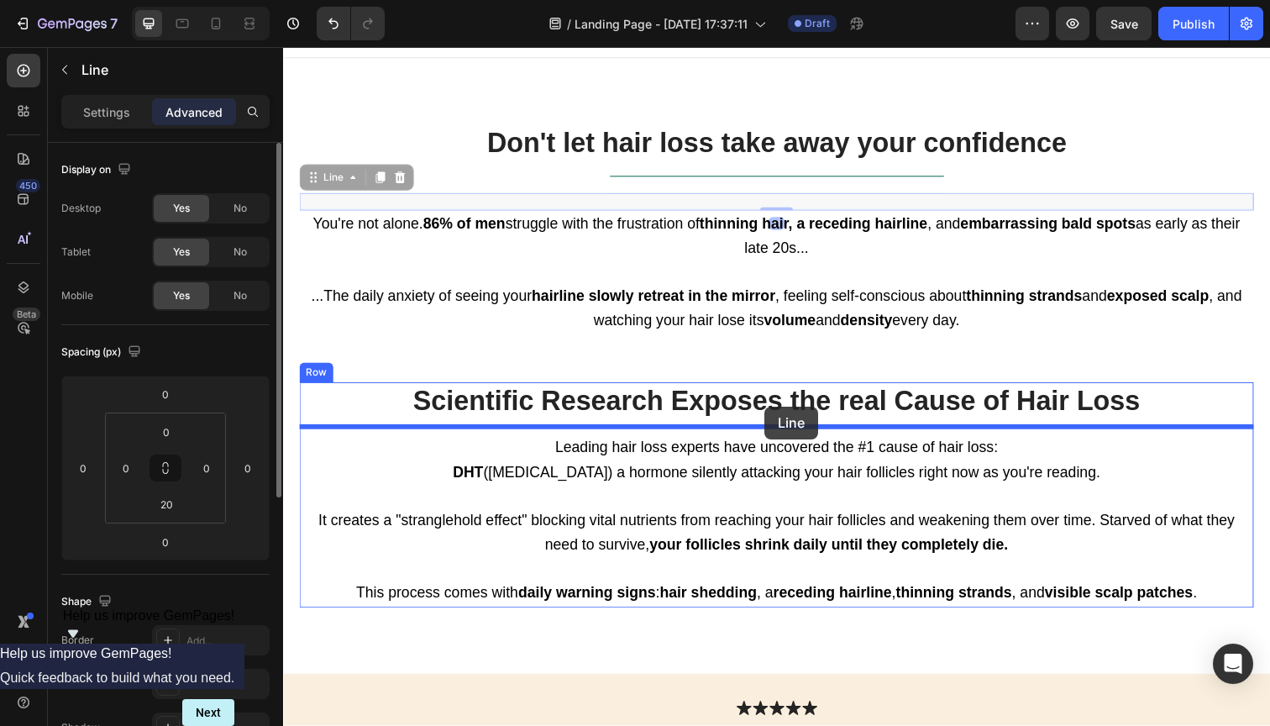
drag, startPoint x: 774, startPoint y: 197, endPoint x: 775, endPoint y: 414, distance: 216.7
type input "16"
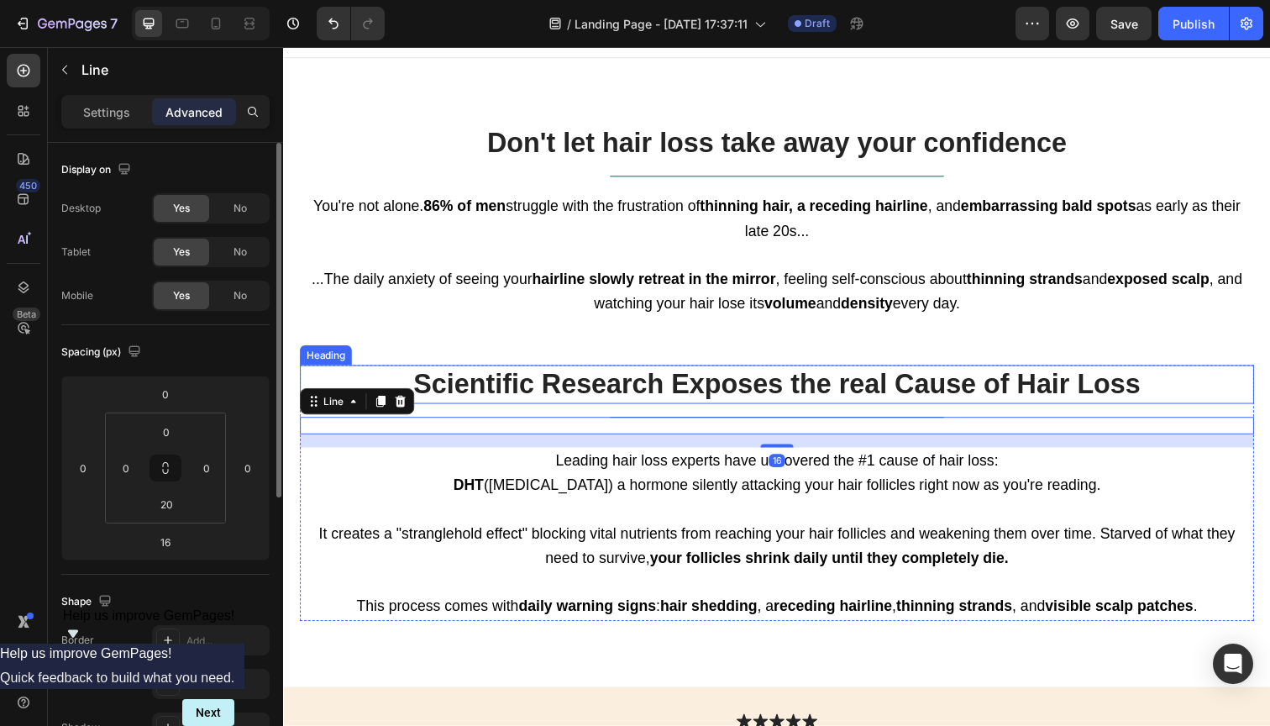
click at [892, 381] on p "Scientific Research Exposes the real Cause of Hair Loss" at bounding box center [787, 392] width 971 height 36
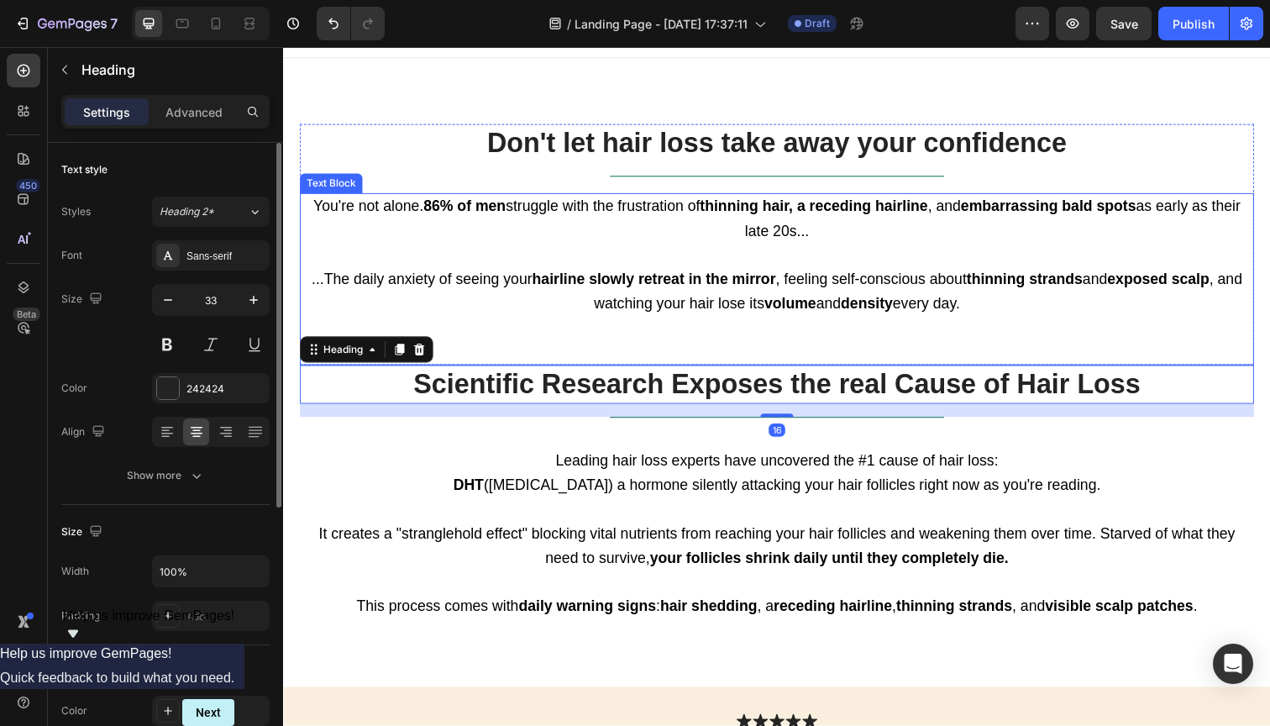
click at [1000, 344] on p "...The daily anxiety of seeing your hairline slowly retreat in the mirror , fee…" at bounding box center [787, 321] width 971 height 98
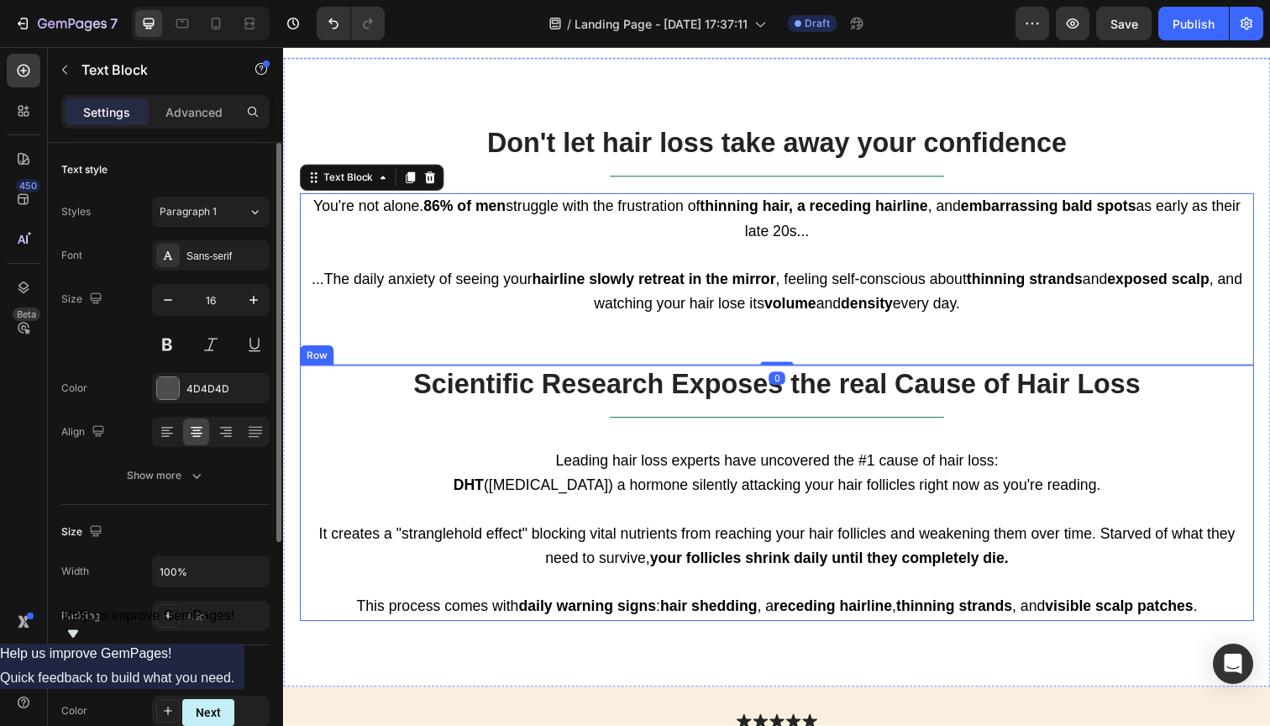
click at [784, 411] on div "Scientific Research Exposes the real Cause of Hair Loss Heading Title Line Lead…" at bounding box center [787, 502] width 975 height 260
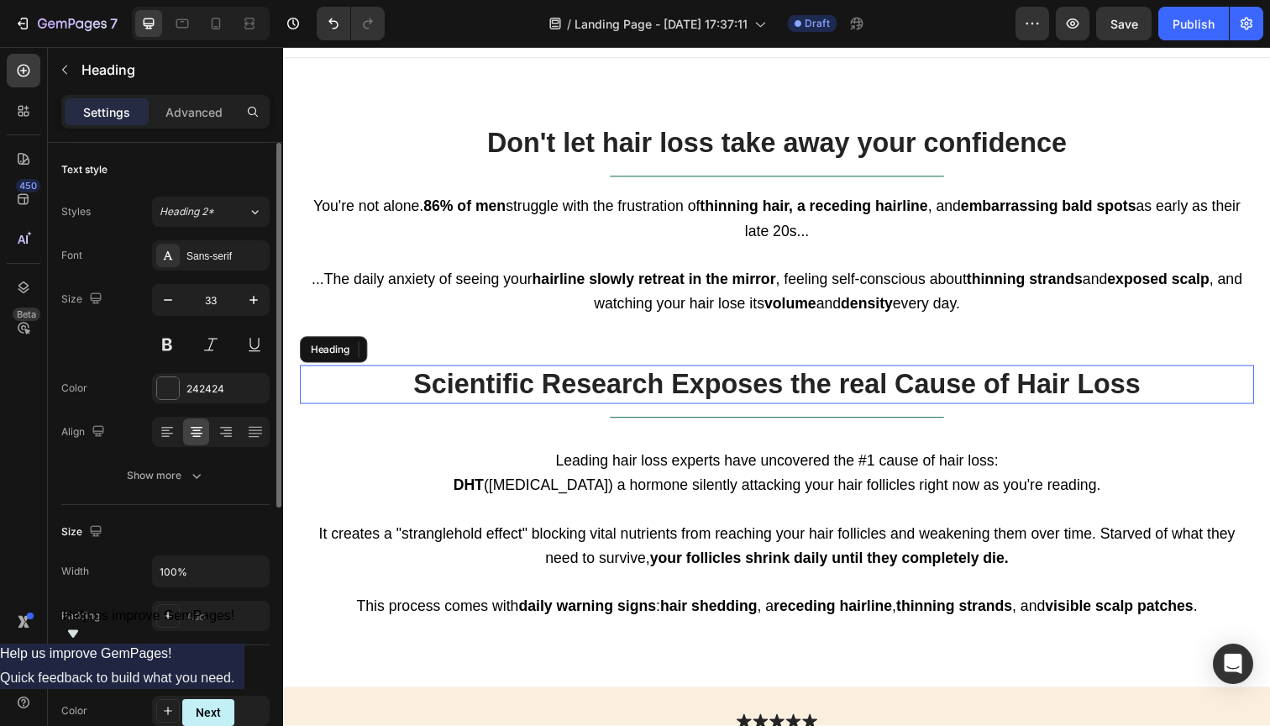
click at [790, 374] on p "Scientific Research Exposes the real Cause of Hair Loss" at bounding box center [787, 392] width 971 height 36
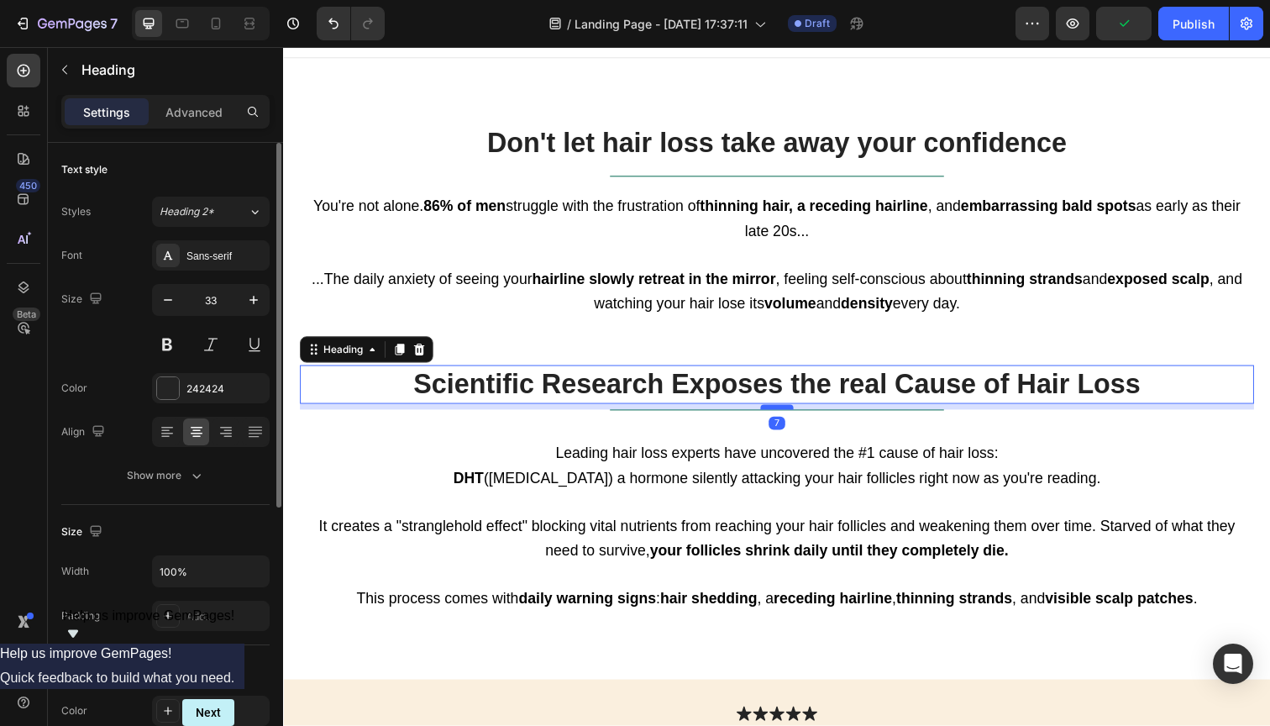
click at [783, 412] on div at bounding box center [787, 414] width 34 height 5
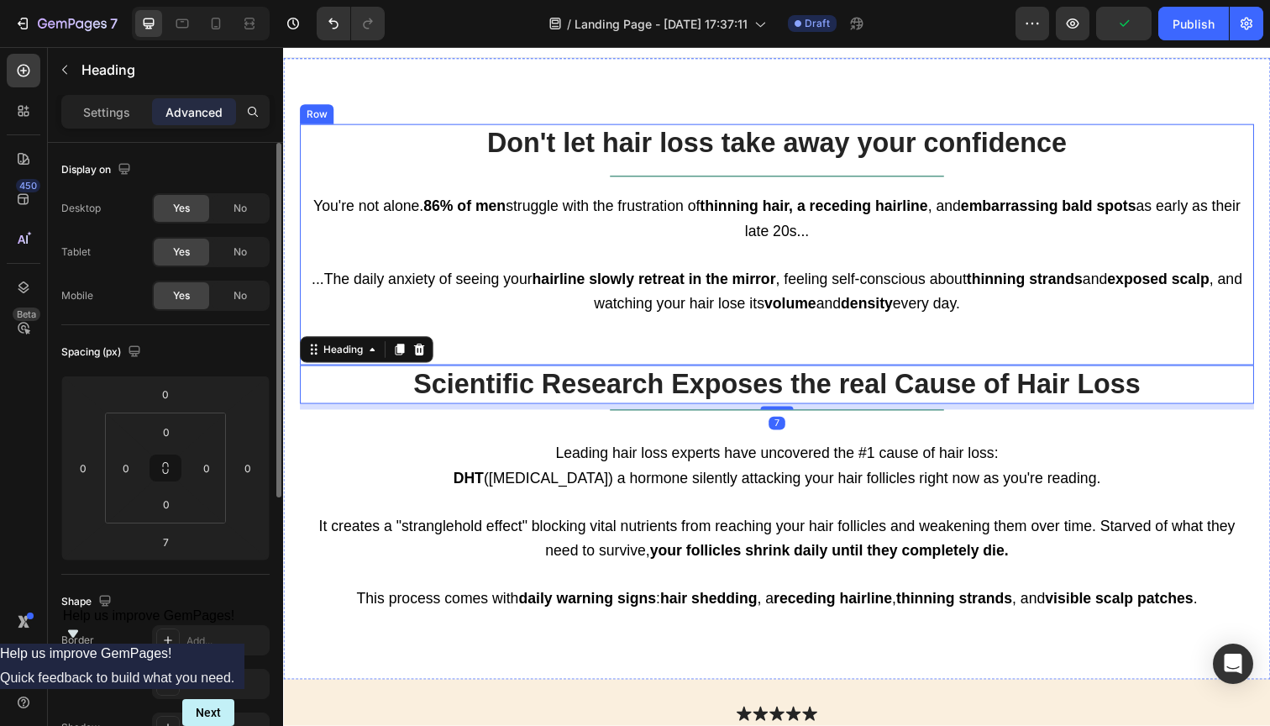
click at [785, 172] on div "Don't let hair loss take away your confidence Heading Title Line You're not alo…" at bounding box center [787, 249] width 975 height 246
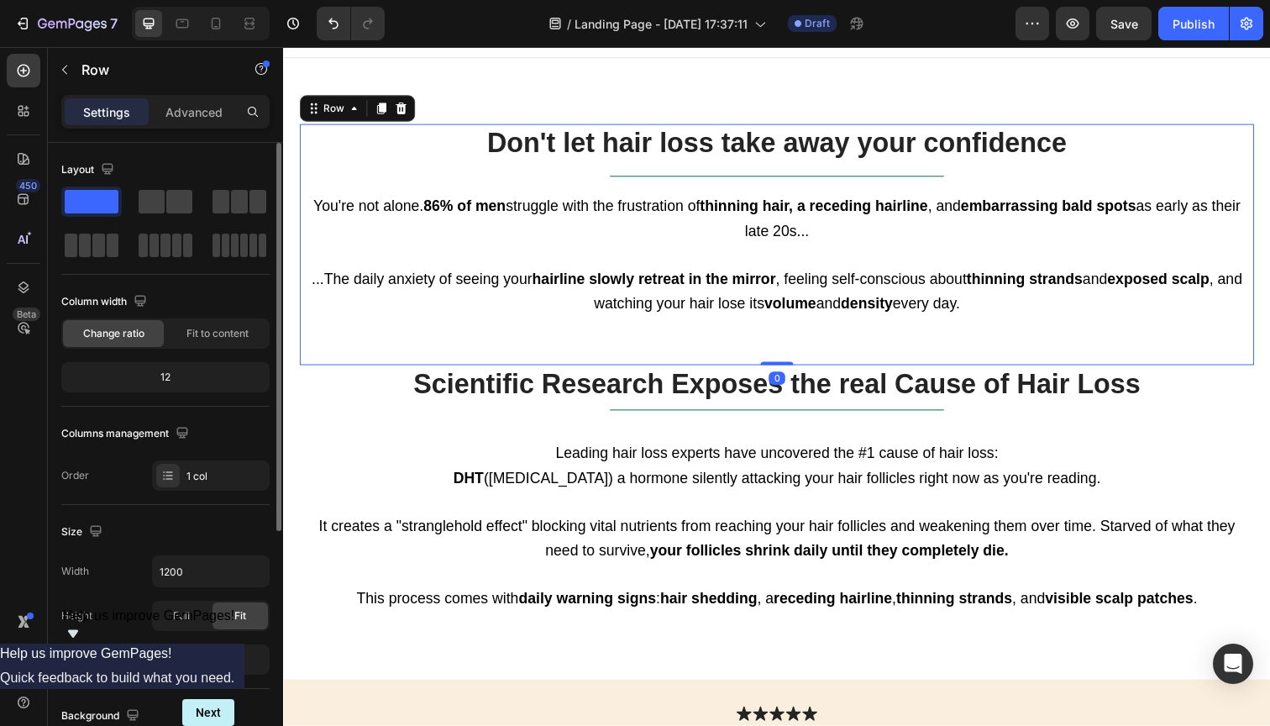
click at [785, 174] on div "Don't let hair loss take away your confidence Heading Title Line You're not alo…" at bounding box center [787, 249] width 975 height 246
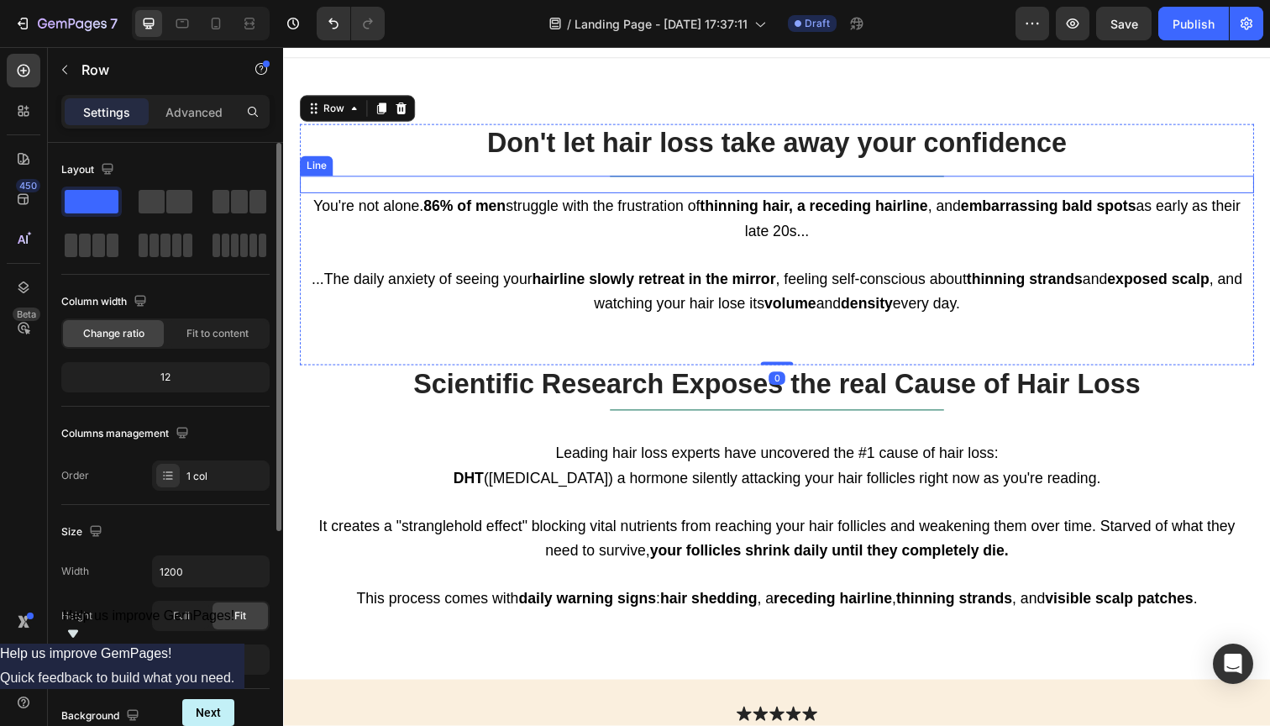
click at [784, 186] on div "Title Line" at bounding box center [787, 188] width 975 height 18
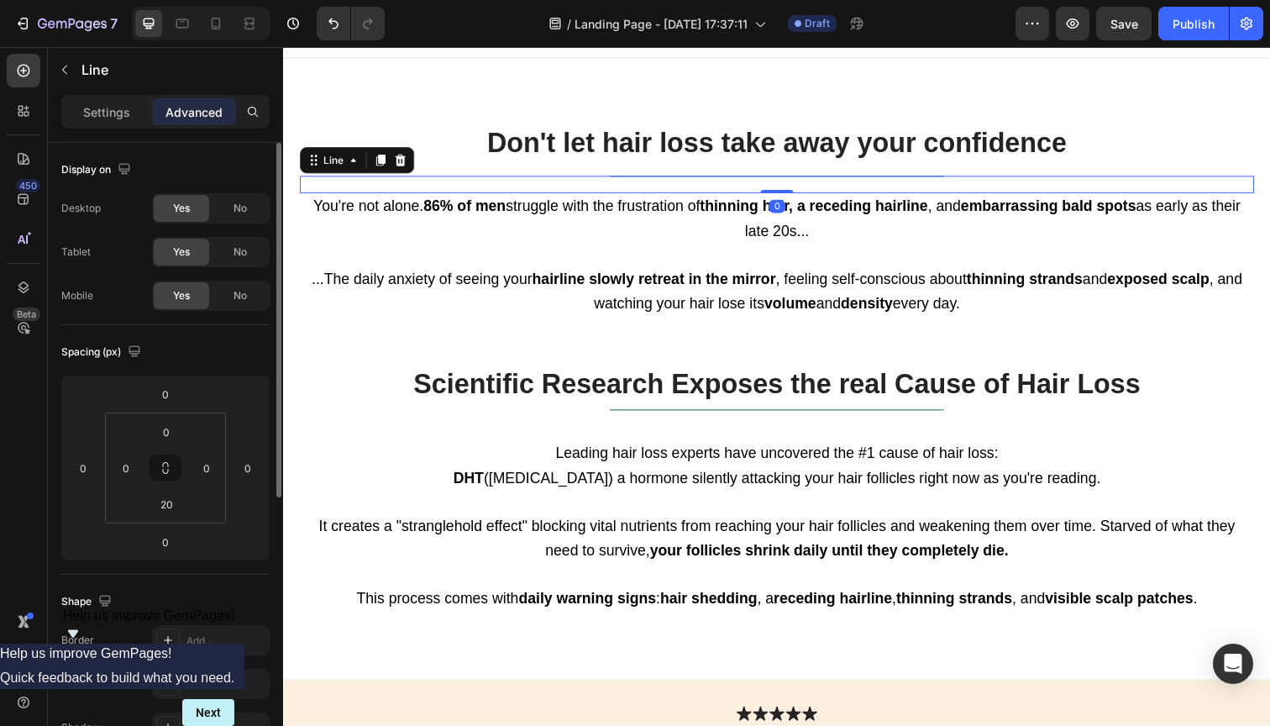
click at [783, 186] on div "Title Line 0" at bounding box center [787, 188] width 975 height 18
click at [780, 181] on div "Title Line 0" at bounding box center [787, 188] width 975 height 18
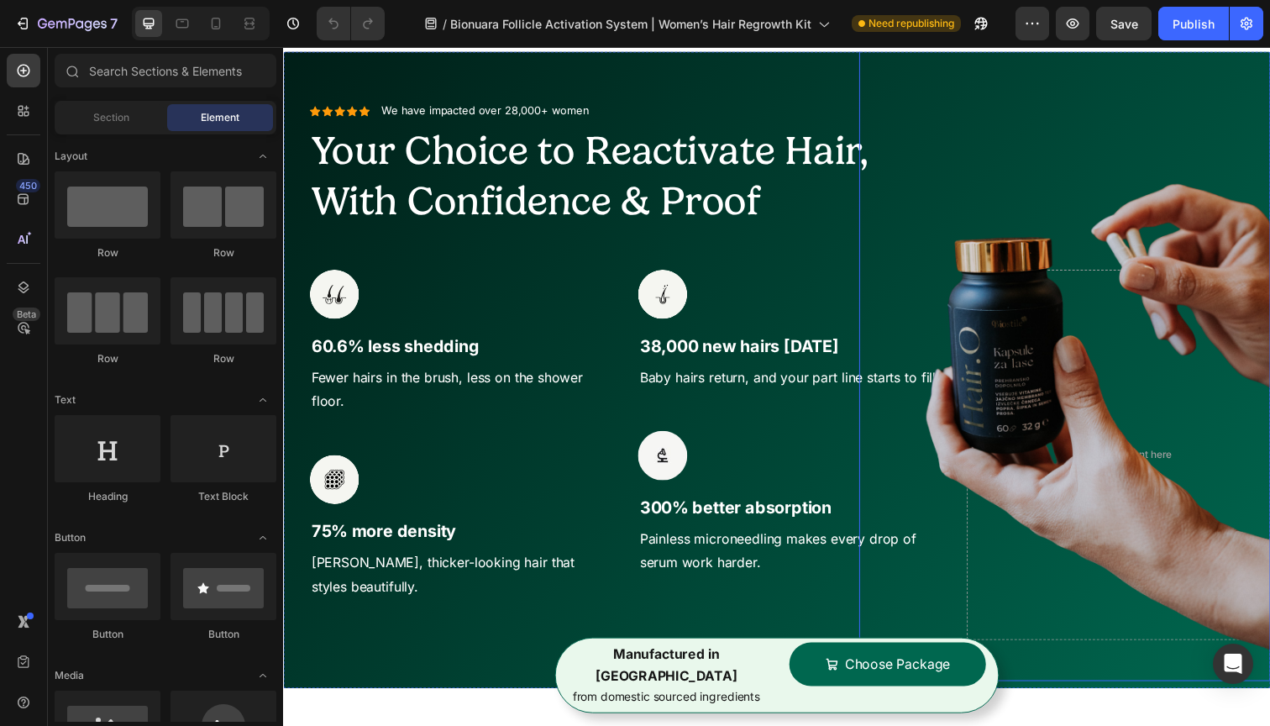
scroll to position [1619, 0]
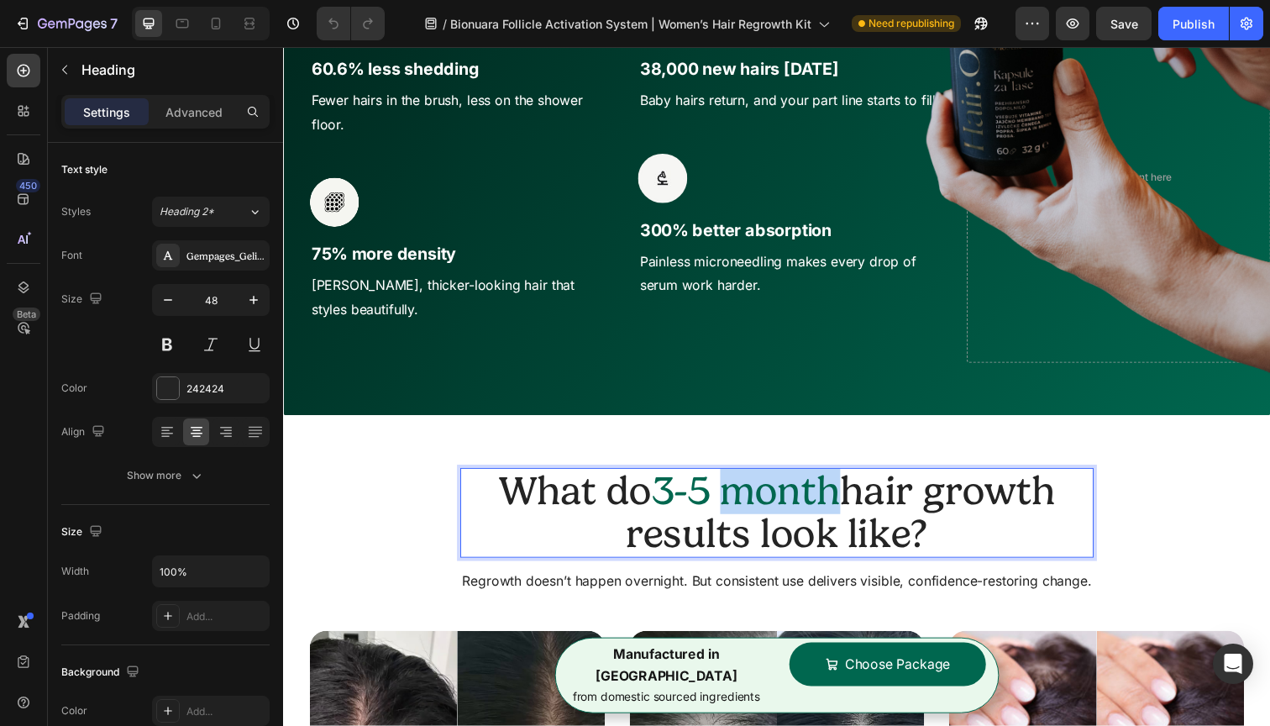
click at [778, 491] on span "3-5 month" at bounding box center [755, 500] width 192 height 48
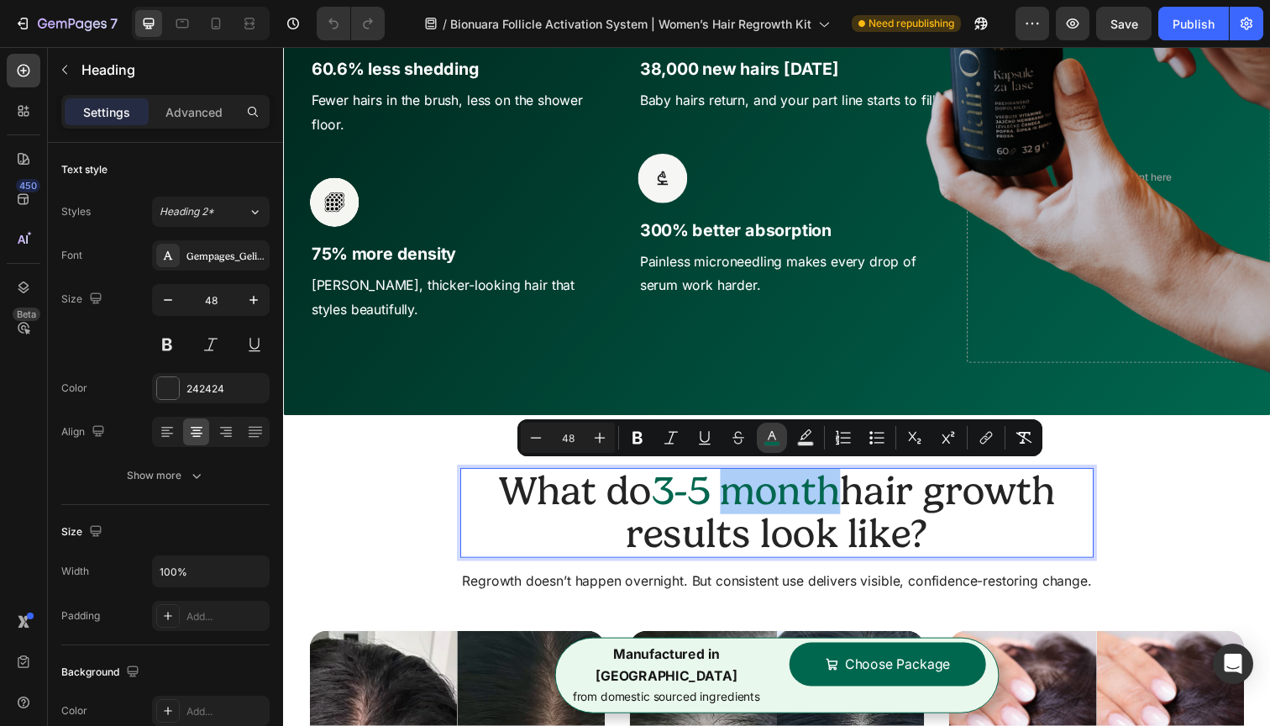
click at [769, 435] on icon "Editor contextual toolbar" at bounding box center [772, 437] width 17 height 17
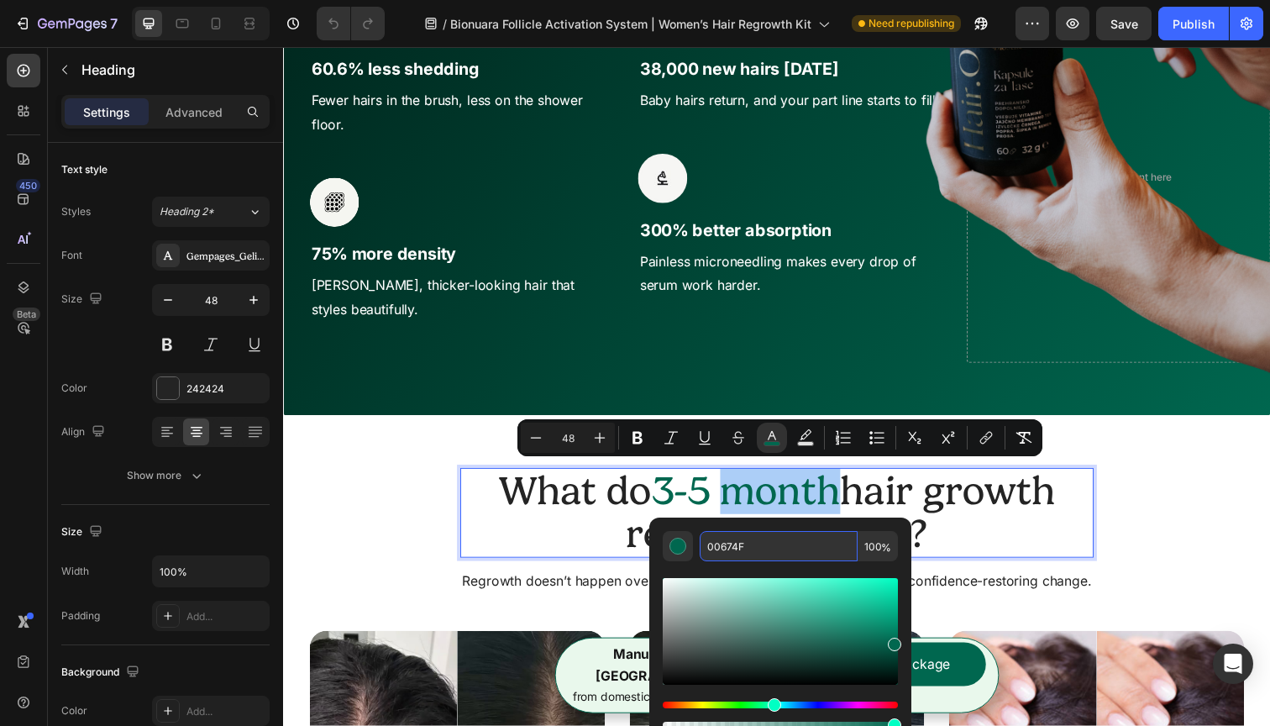
click at [725, 549] on input "00674F" at bounding box center [779, 546] width 158 height 30
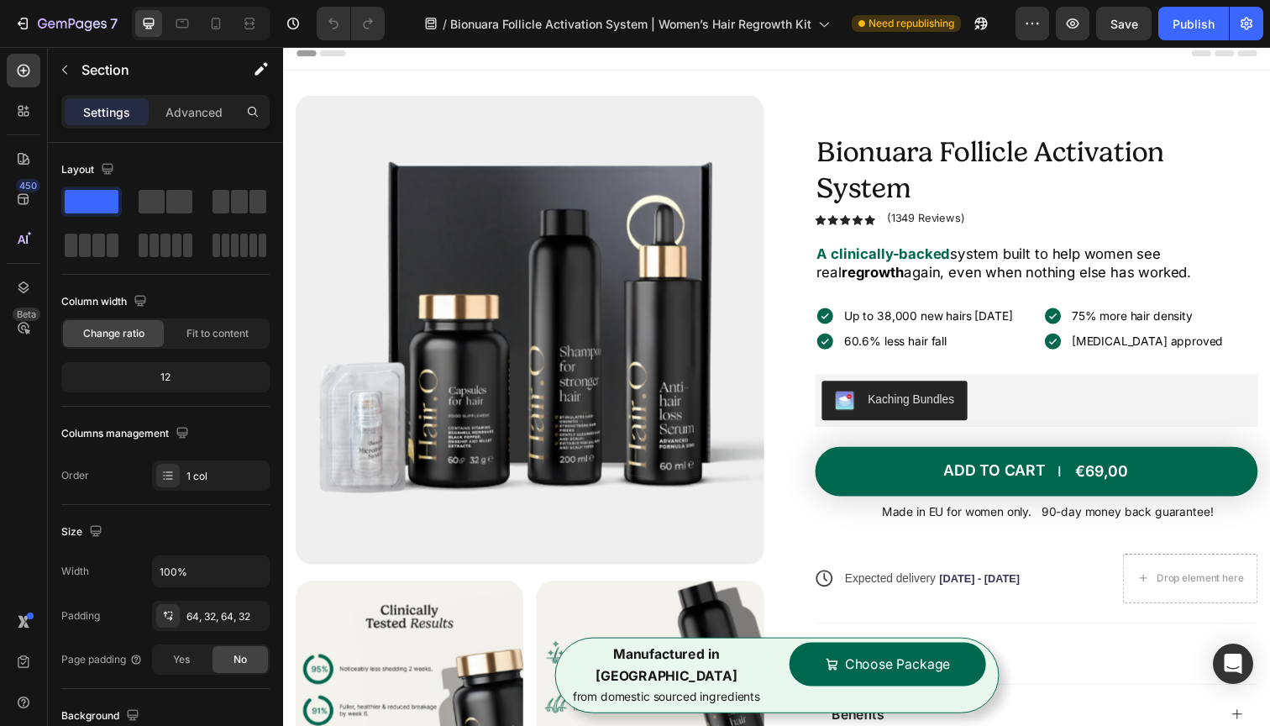
scroll to position [0, 0]
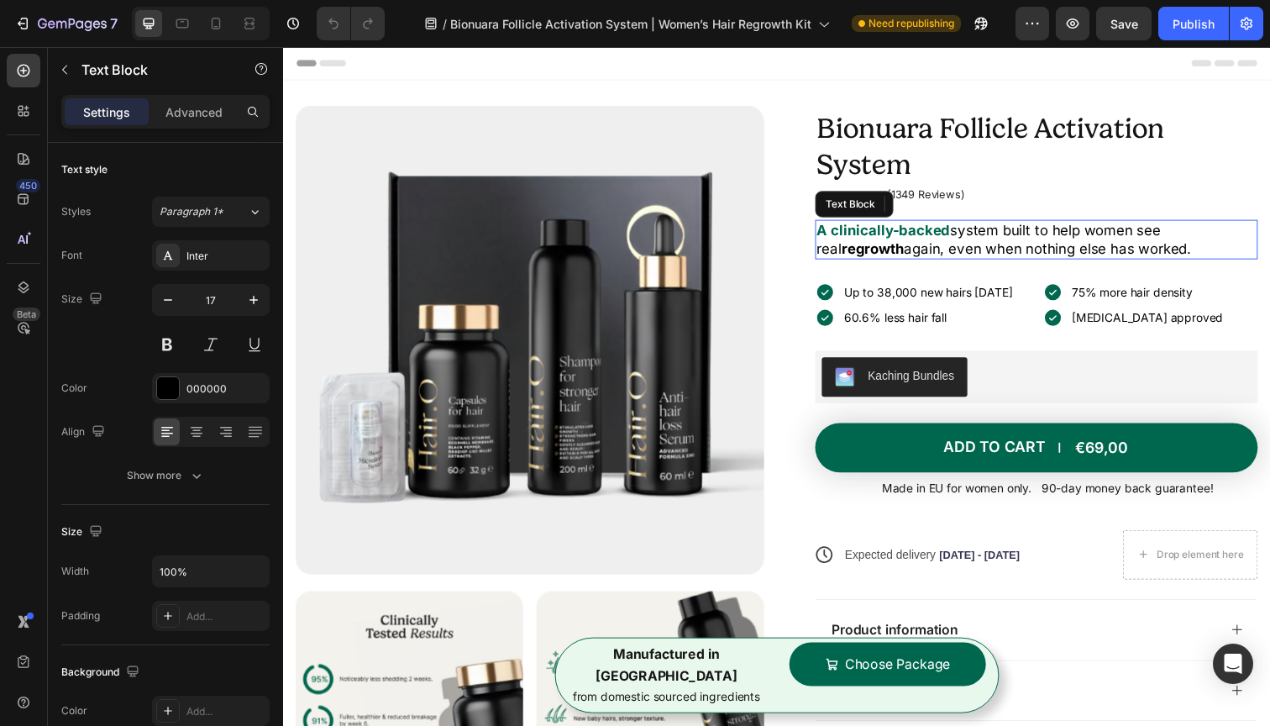
click at [899, 234] on strong "A clinically-backed" at bounding box center [896, 234] width 136 height 17
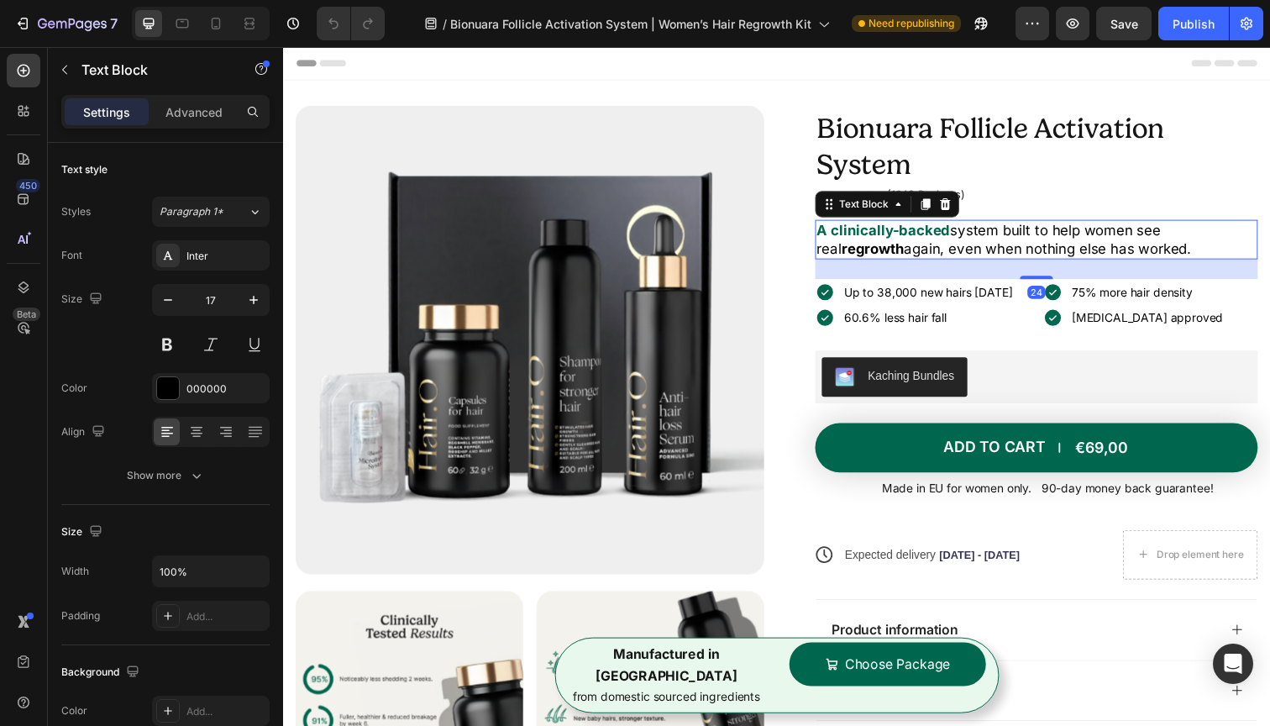
click at [899, 234] on strong "A clinically-backed" at bounding box center [896, 234] width 136 height 17
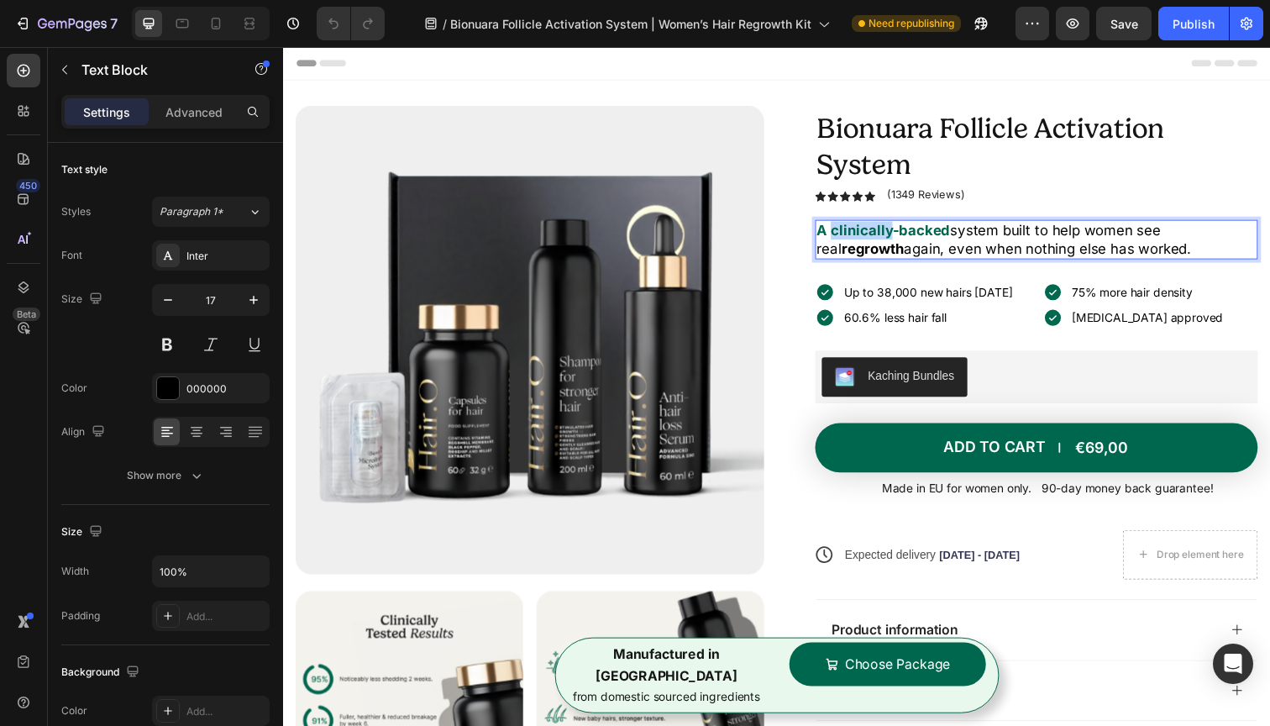
click at [899, 234] on strong "A clinically-backed" at bounding box center [896, 234] width 136 height 17
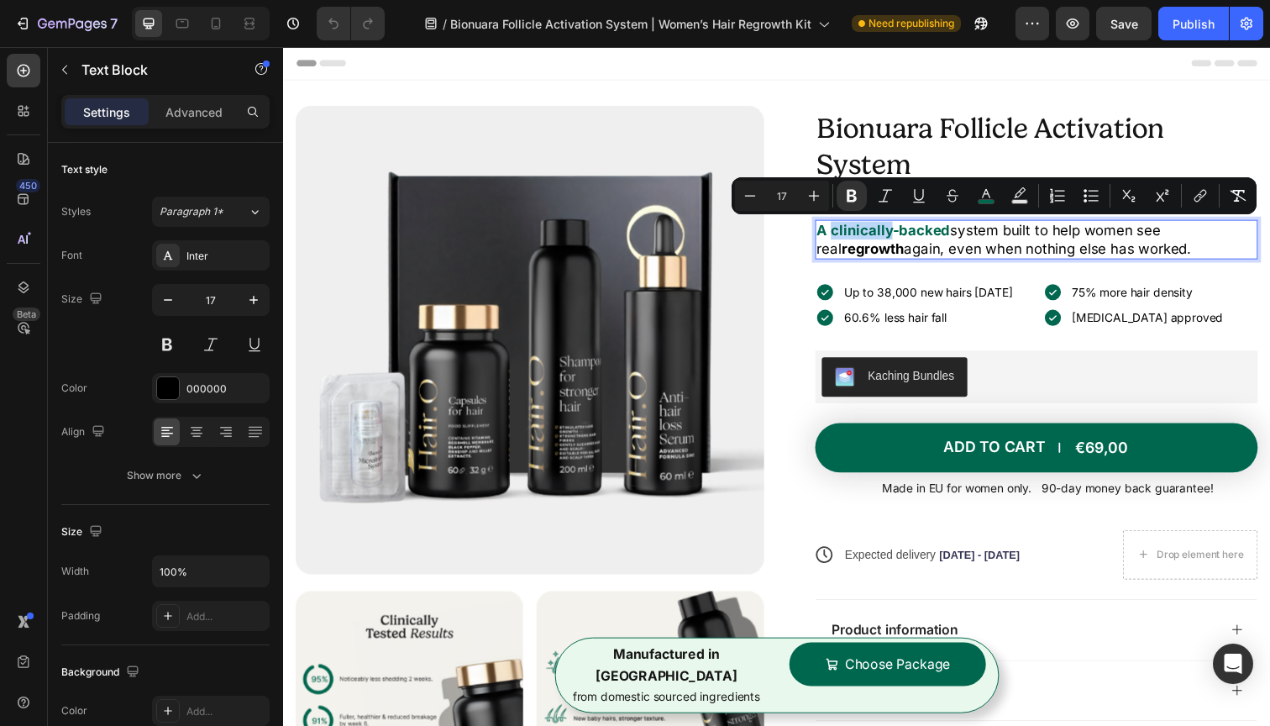
copy p "A clinically-backed system built to help women see real regrowth again, even wh…"
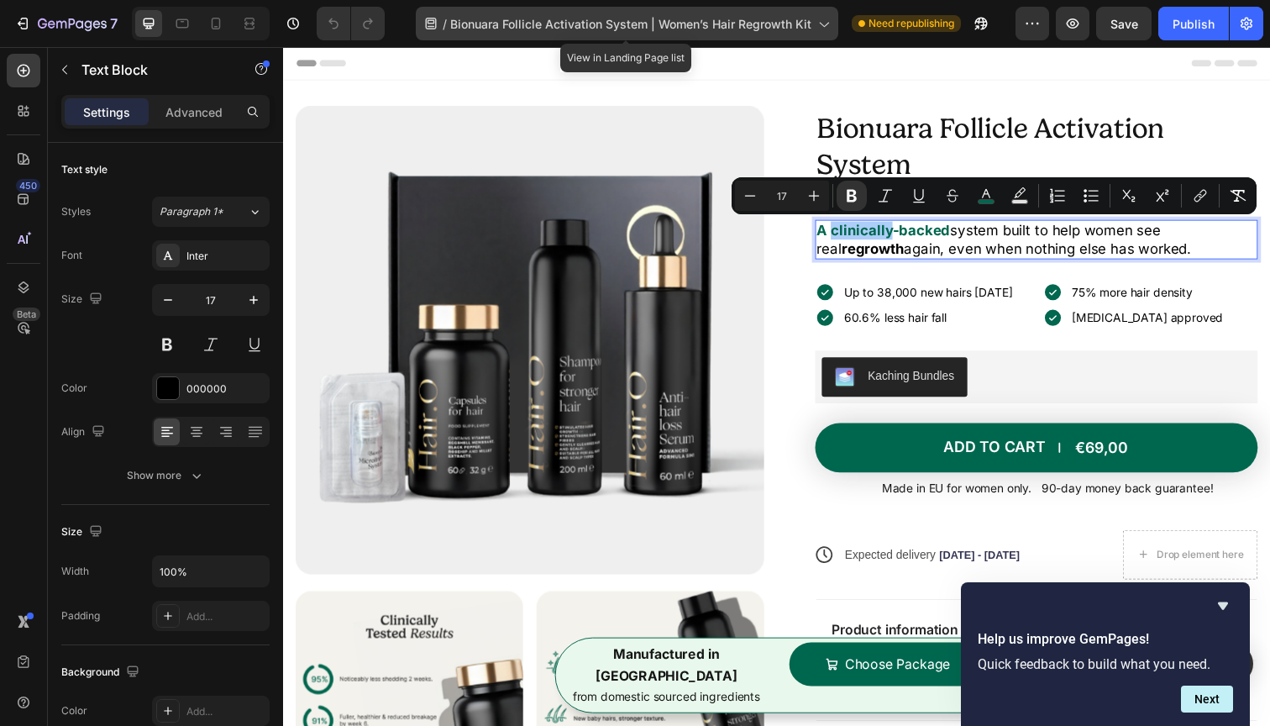
click at [820, 27] on icon at bounding box center [823, 23] width 17 height 17
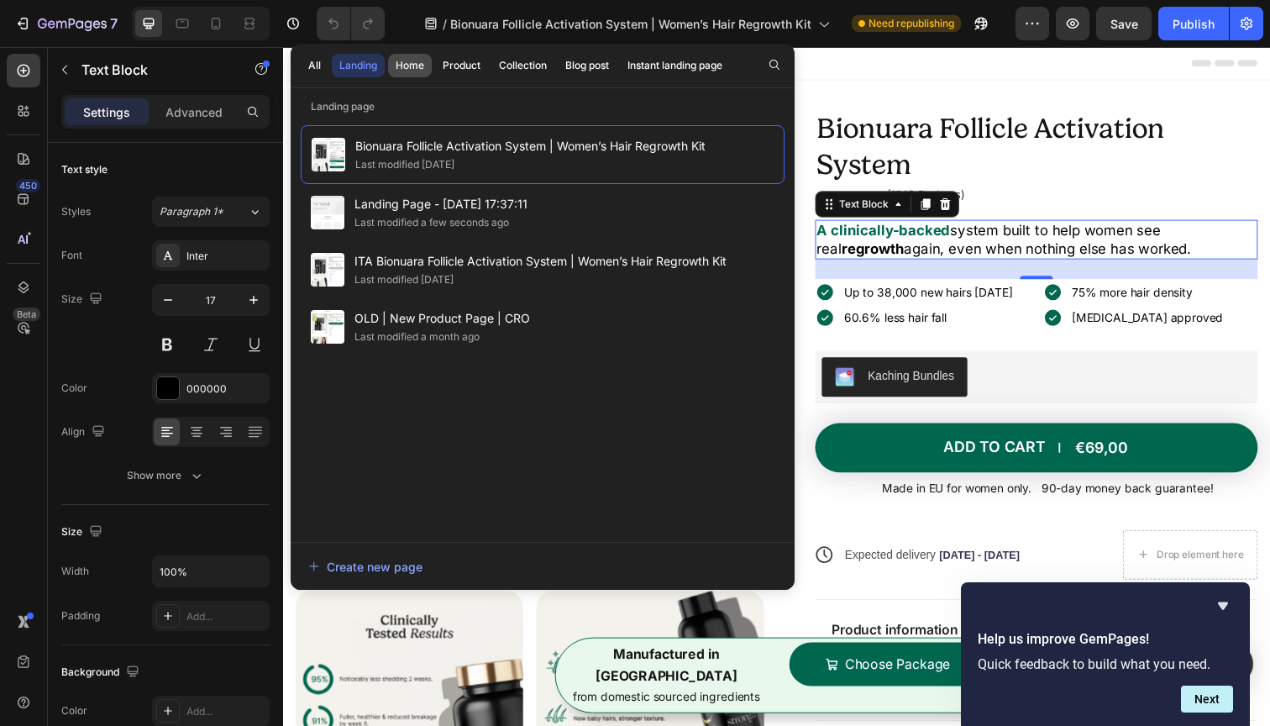
click at [405, 65] on div "Home" at bounding box center [410, 65] width 29 height 15
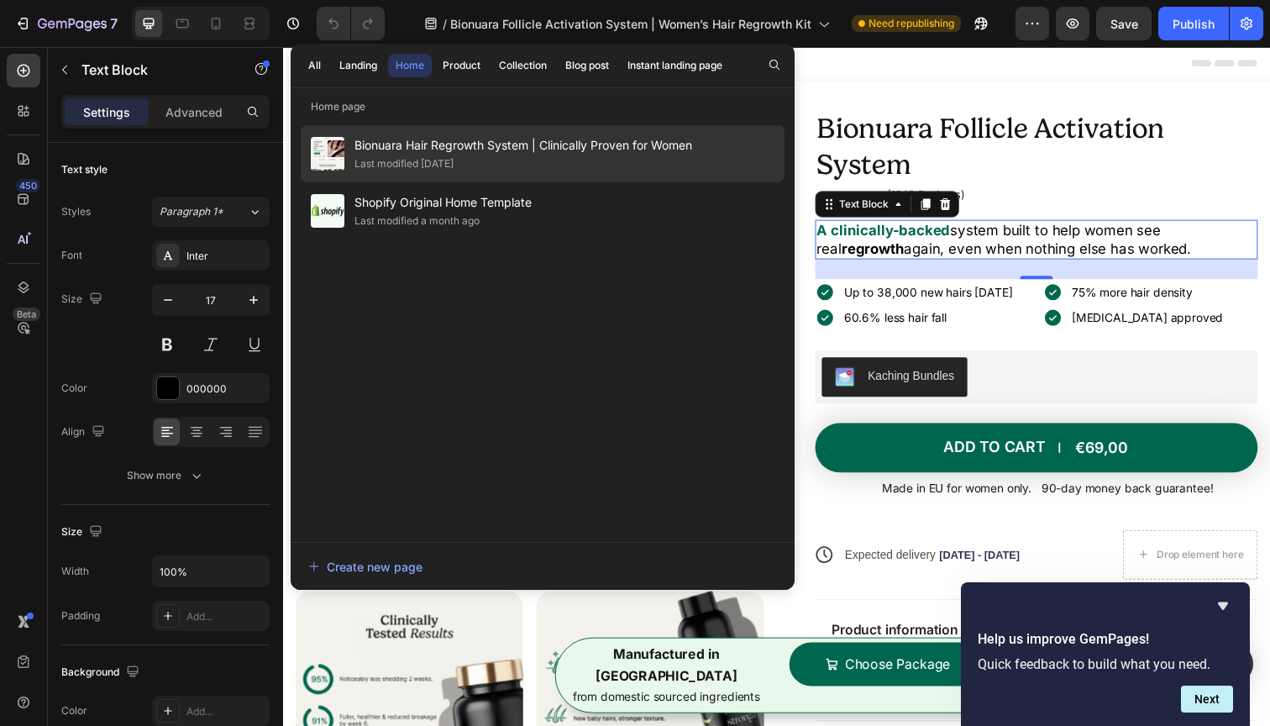
click at [583, 148] on span "Bionuara Hair Regrowth System | Clinically Proven for Women" at bounding box center [524, 145] width 338 height 20
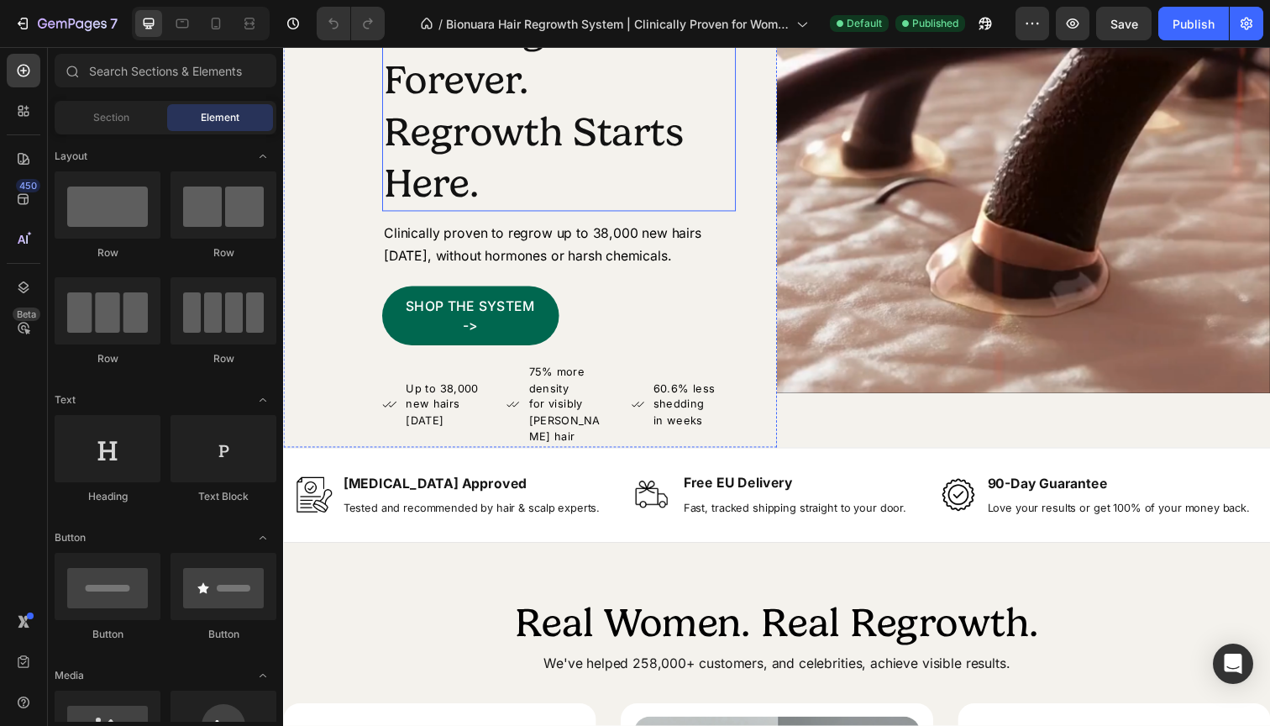
scroll to position [118, 0]
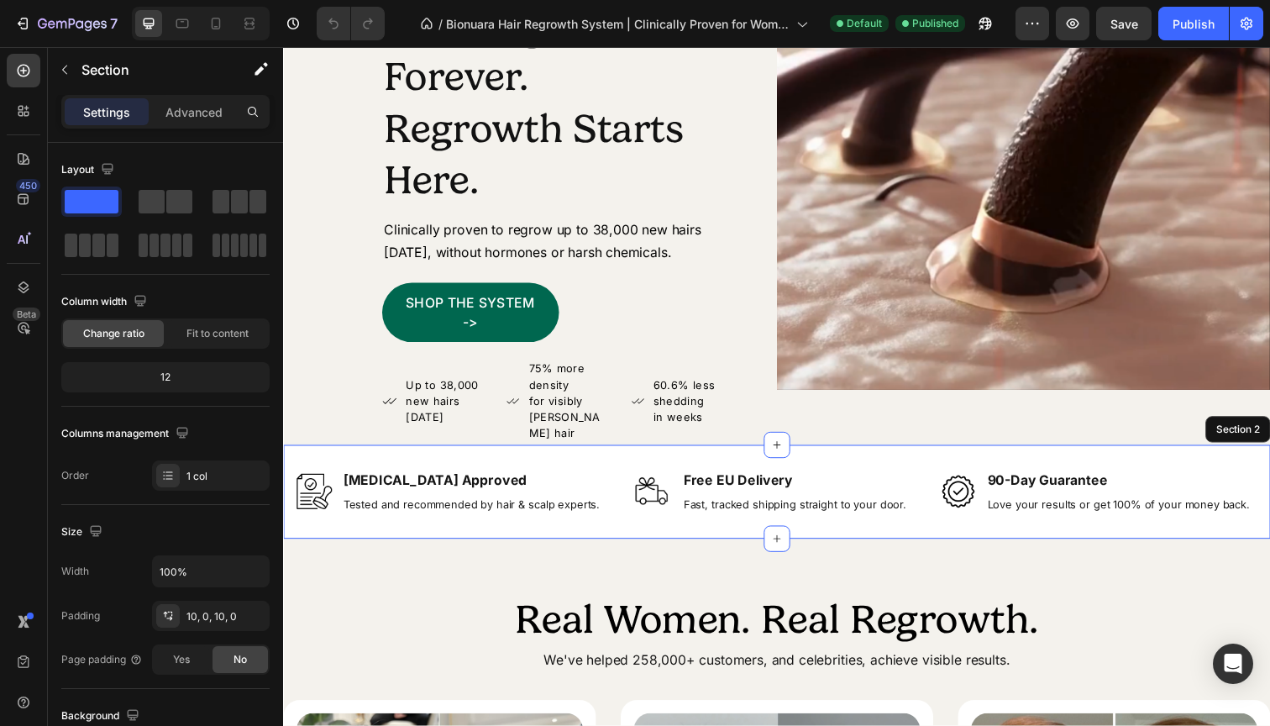
click at [596, 453] on div "Image Dermatologist Approved Text Block Tested and recommended by hair & scalp …" at bounding box center [787, 501] width 1008 height 97
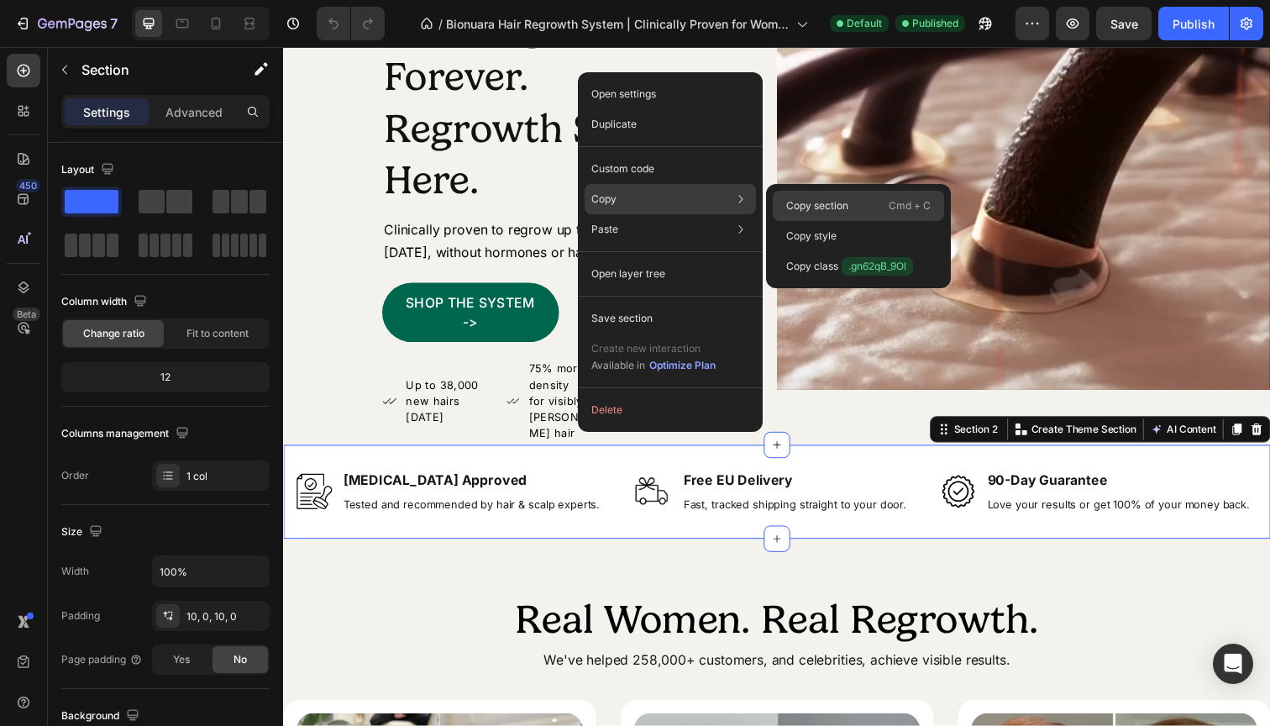
click at [821, 214] on div "Copy section Cmd + C" at bounding box center [858, 206] width 171 height 30
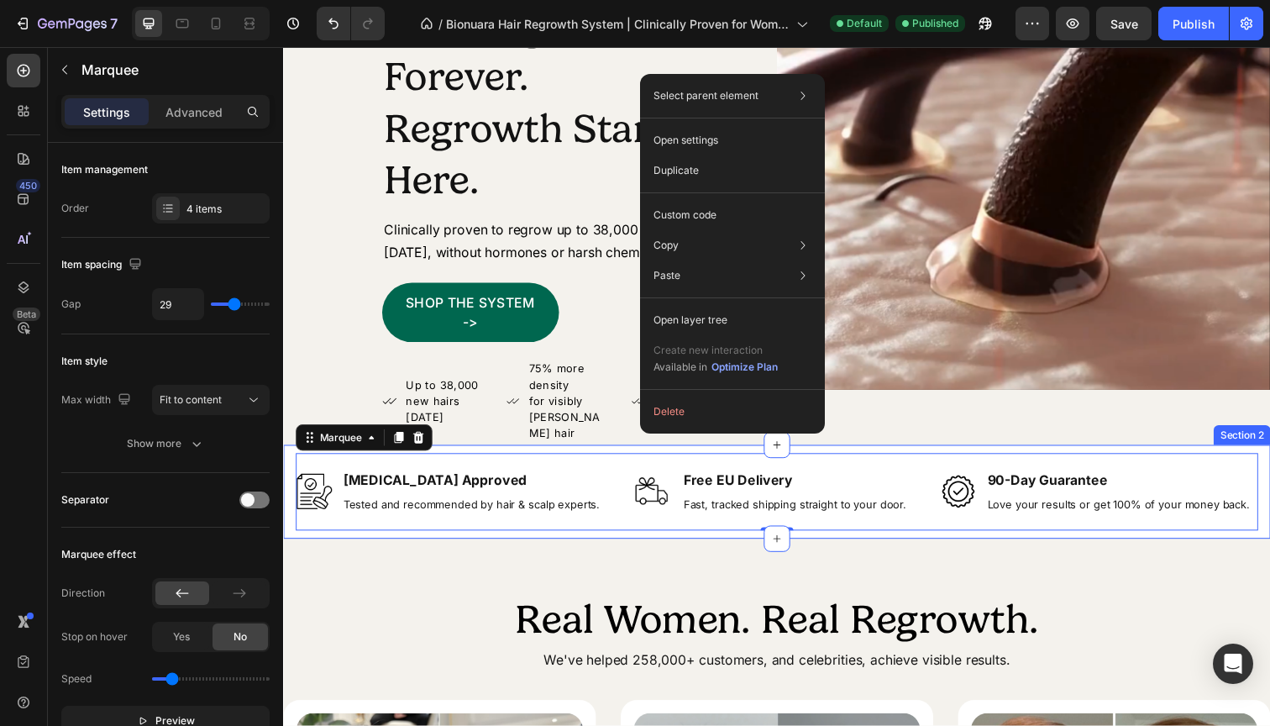
click at [585, 523] on div "Image Dermatologist Approved Text Block Tested and recommended by hair & scalp …" at bounding box center [787, 501] width 1008 height 97
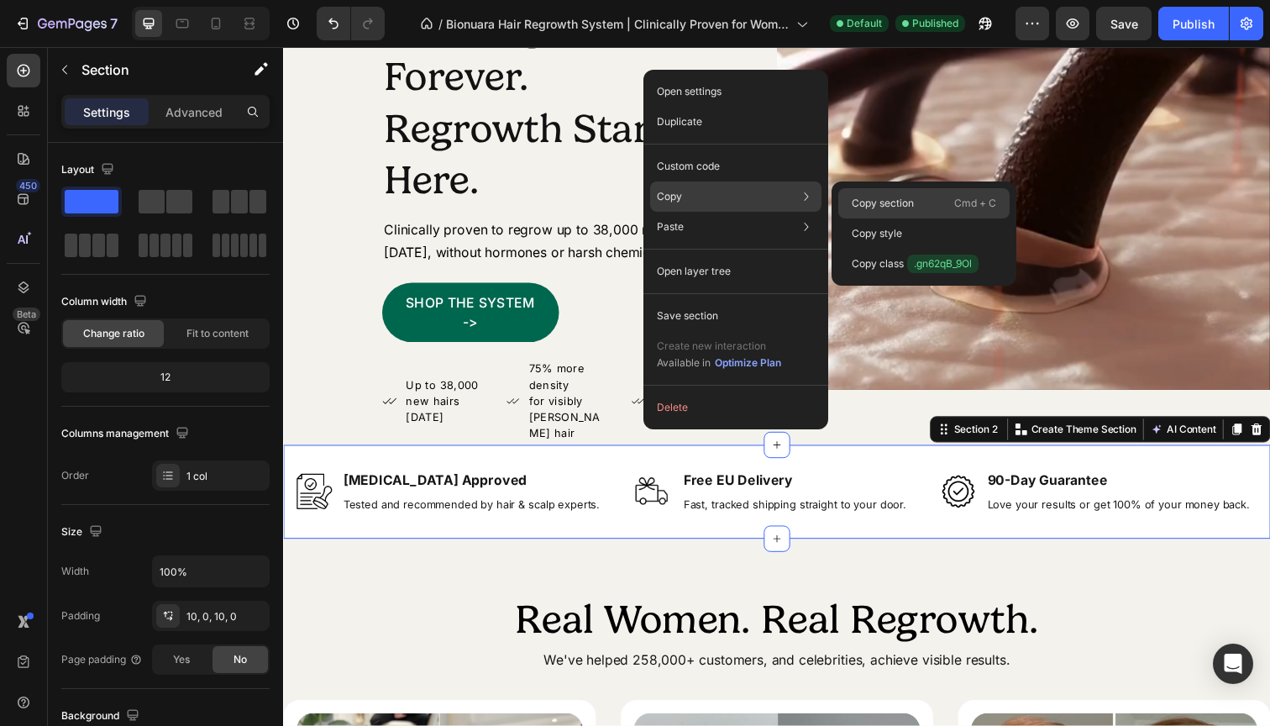
click at [863, 206] on p "Copy section" at bounding box center [883, 203] width 62 height 15
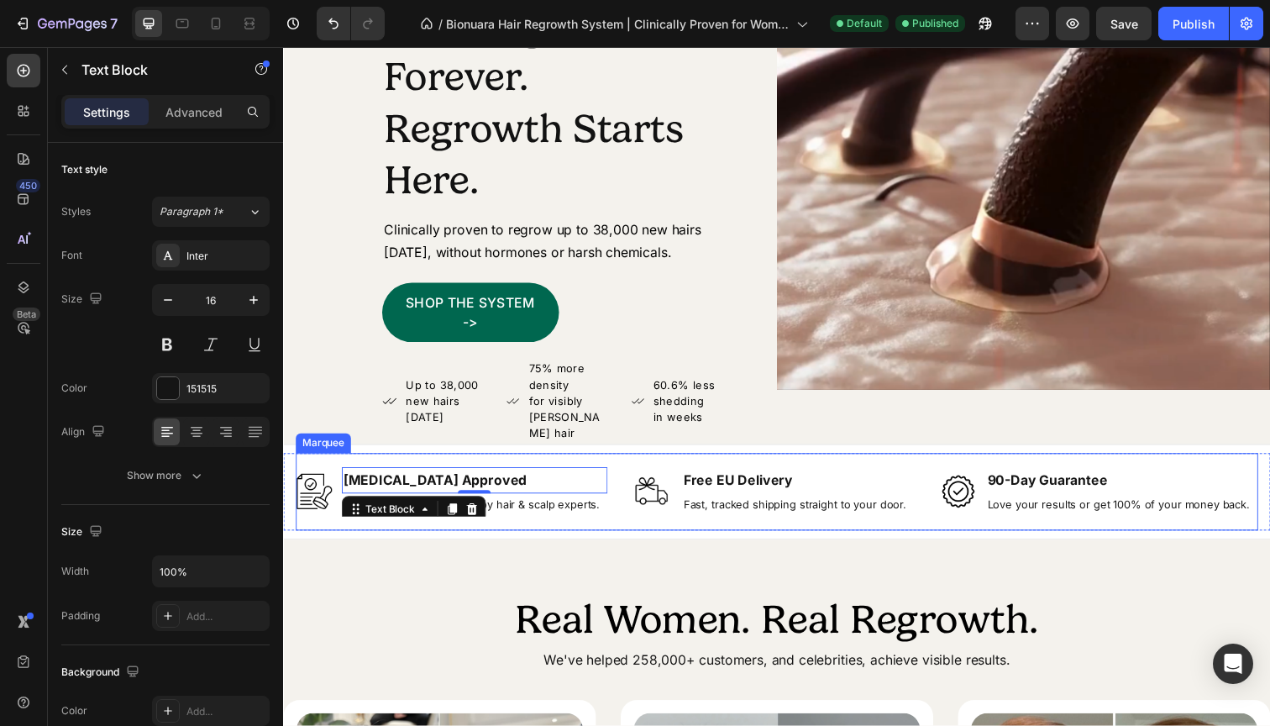
click at [624, 476] on div "Image Dermatologist Approved Text Block 0 Tested and recommended by hair & scal…" at bounding box center [468, 501] width 342 height 50
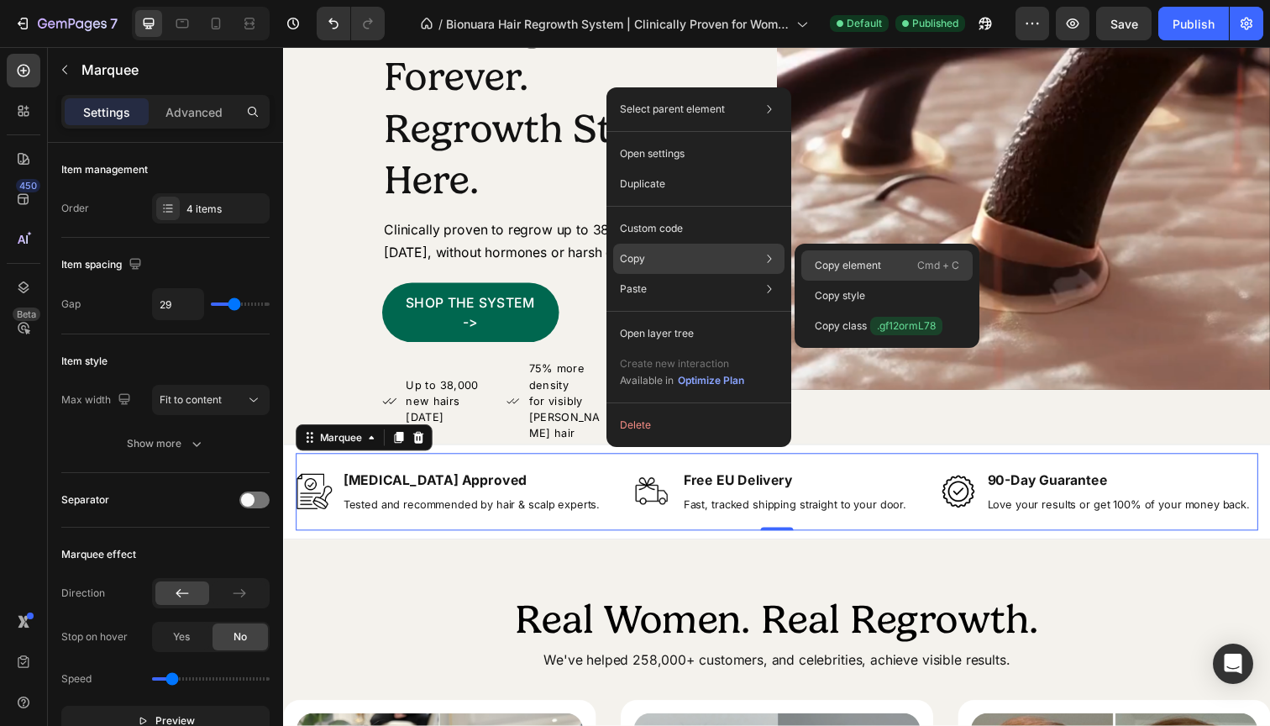
click at [829, 269] on p "Copy element" at bounding box center [848, 265] width 66 height 15
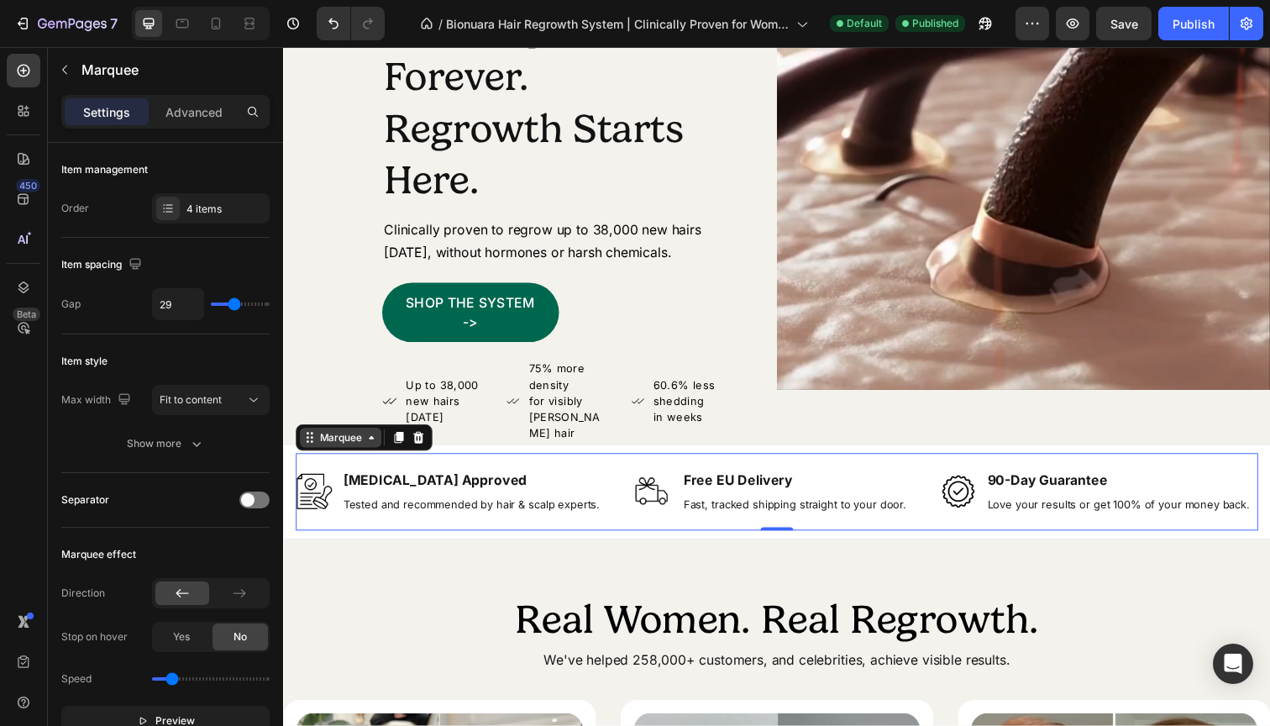
click at [373, 439] on icon at bounding box center [372, 445] width 13 height 13
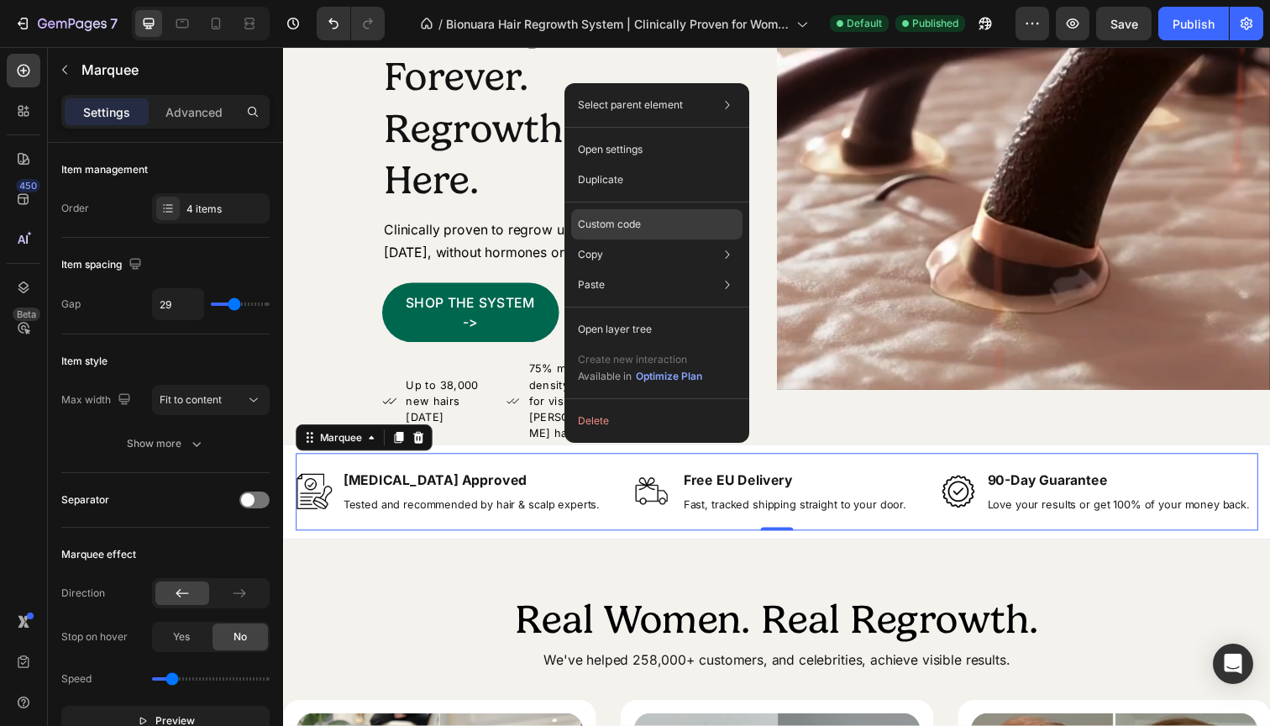
click at [666, 229] on div "Custom code" at bounding box center [656, 224] width 171 height 30
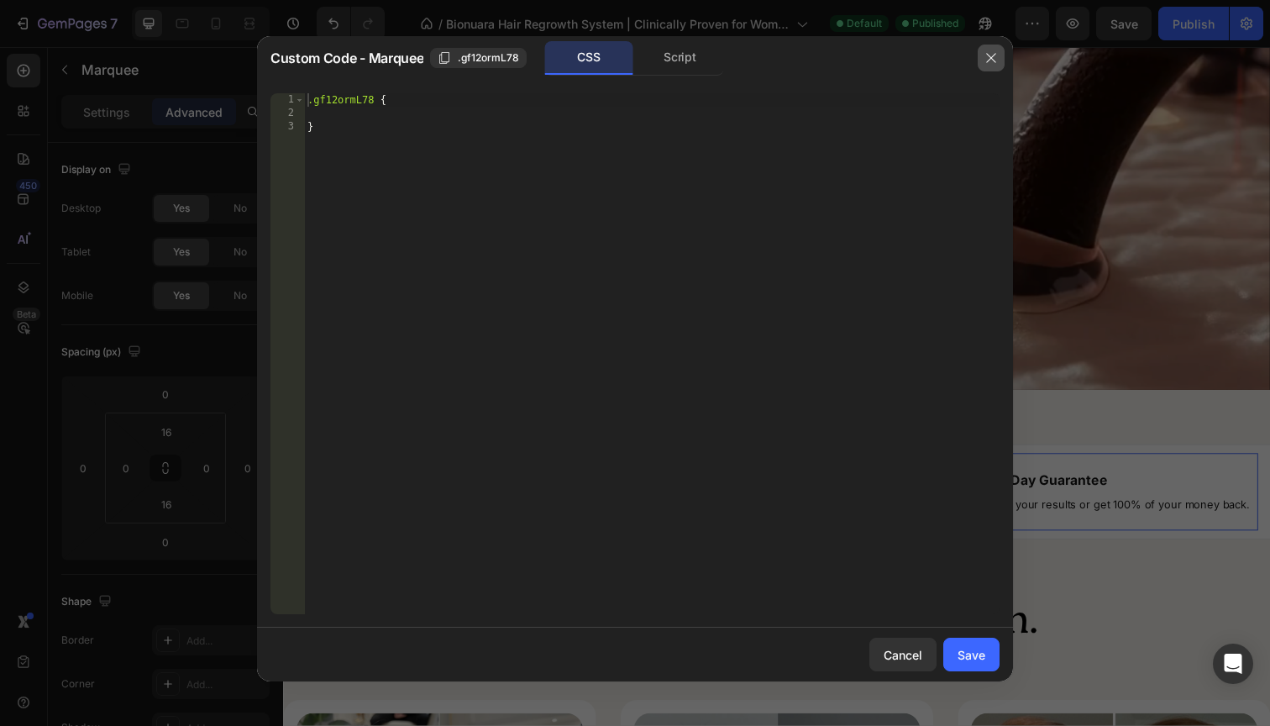
click at [986, 59] on icon "button" at bounding box center [991, 57] width 13 height 13
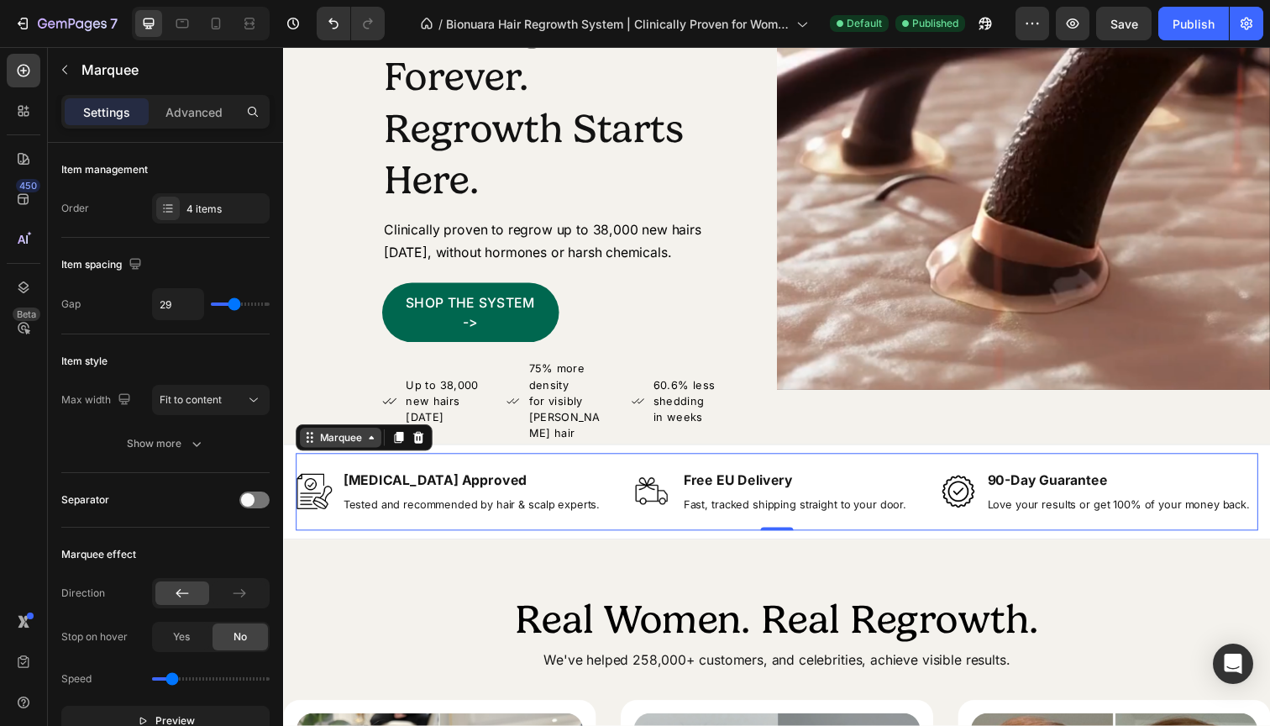
click at [307, 444] on icon at bounding box center [308, 445] width 3 height 3
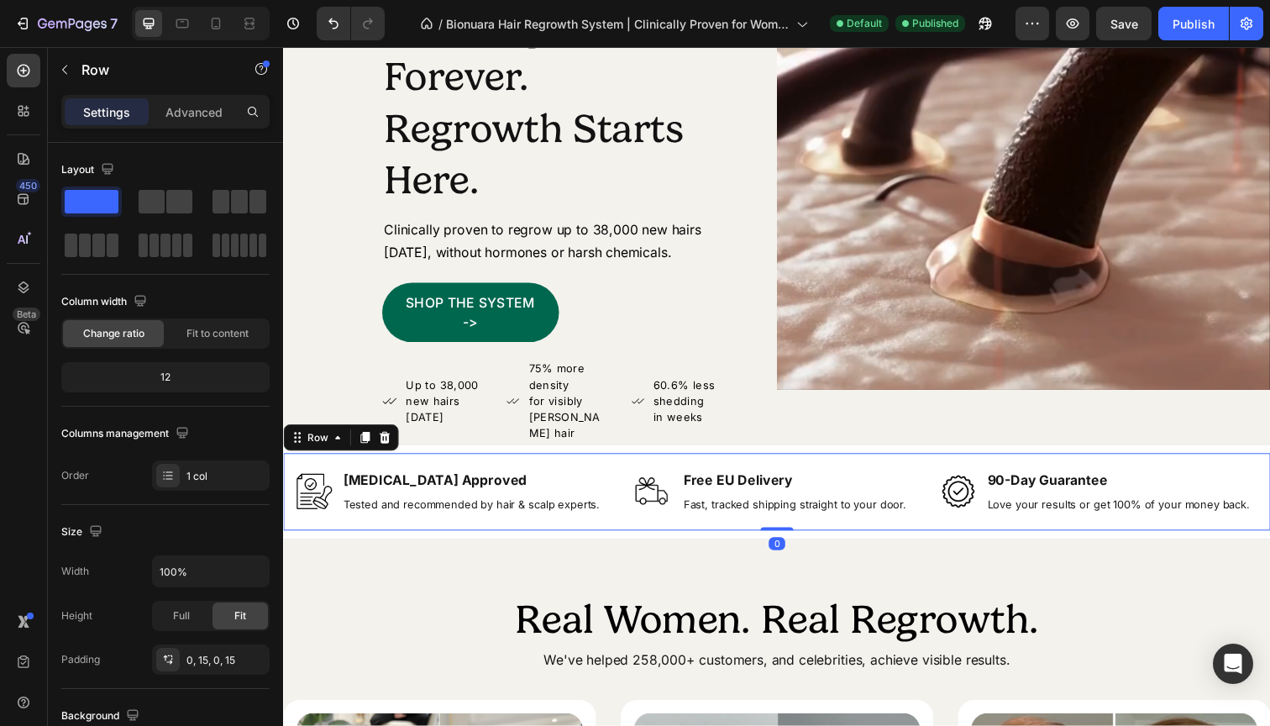
click at [286, 462] on div "Image Dermatologist Approved Text Block Tested and recommended by hair & scalp …" at bounding box center [787, 501] width 1008 height 79
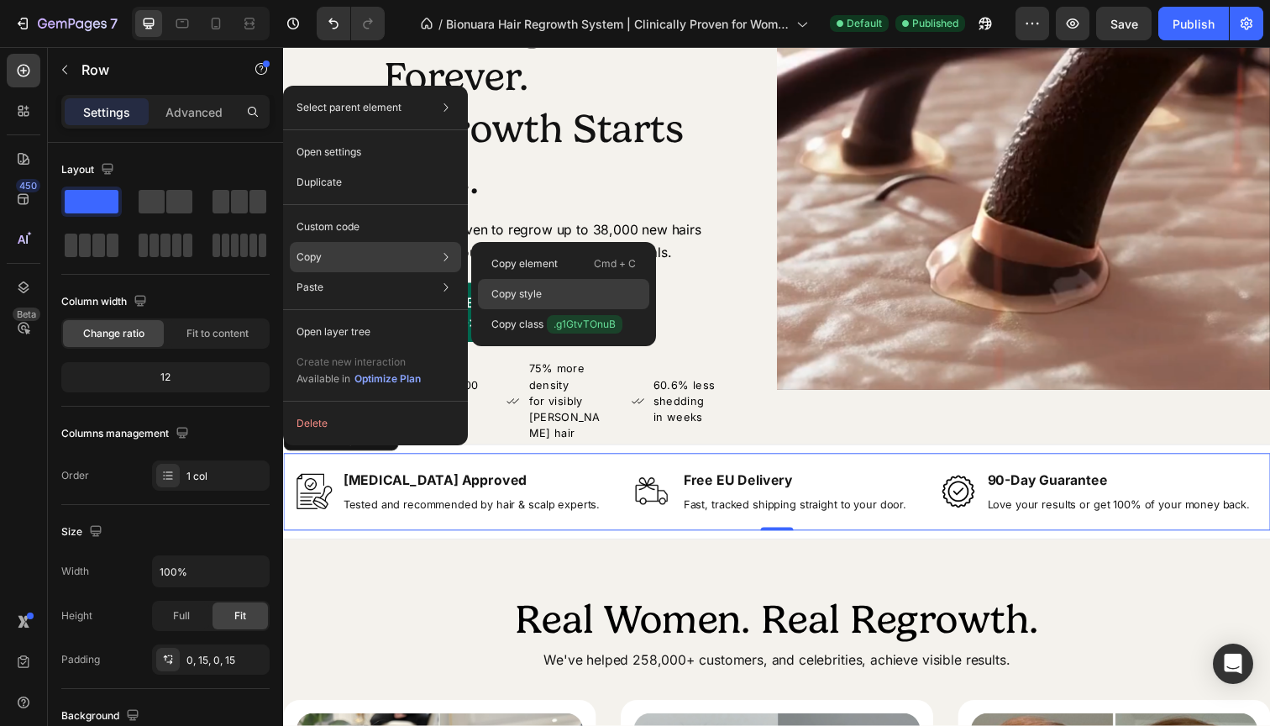
click at [530, 297] on p "Copy style" at bounding box center [516, 293] width 50 height 15
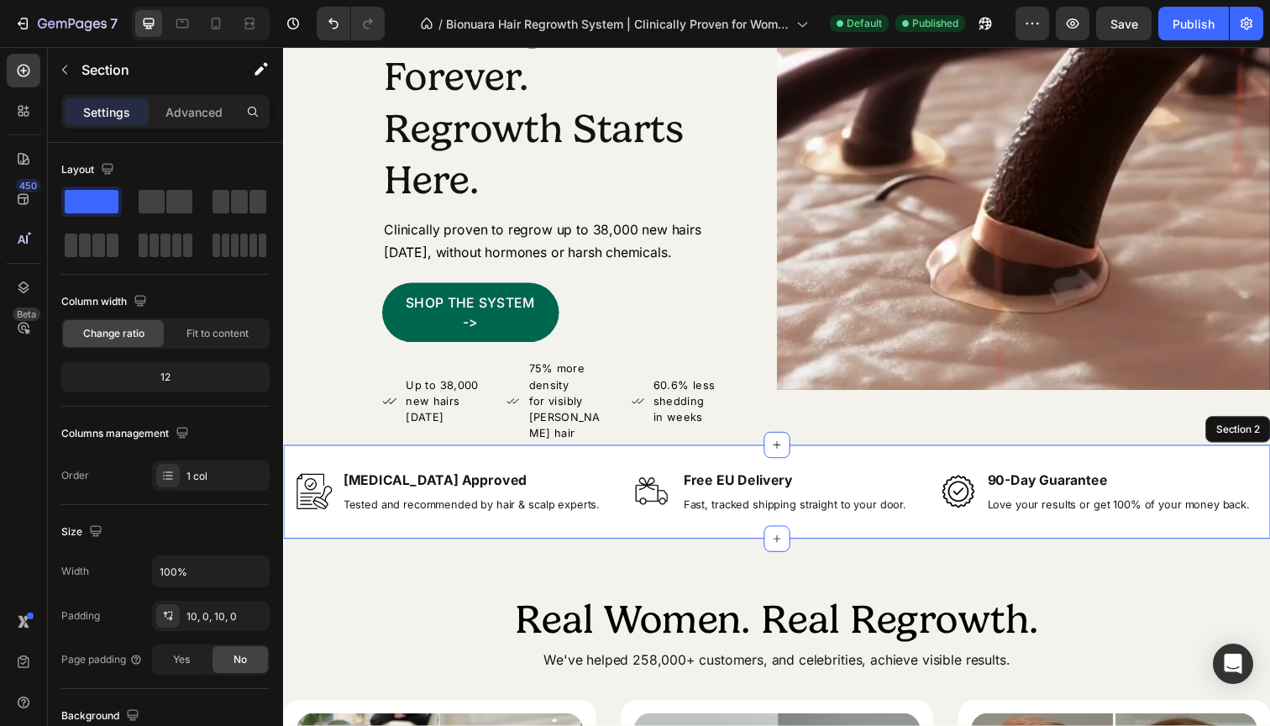
click at [437, 453] on div "Image Dermatologist Approved Text Block Tested and recommended by hair & scalp …" at bounding box center [787, 501] width 1008 height 97
click at [1132, 430] on p "Create Theme Section" at bounding box center [1101, 437] width 108 height 15
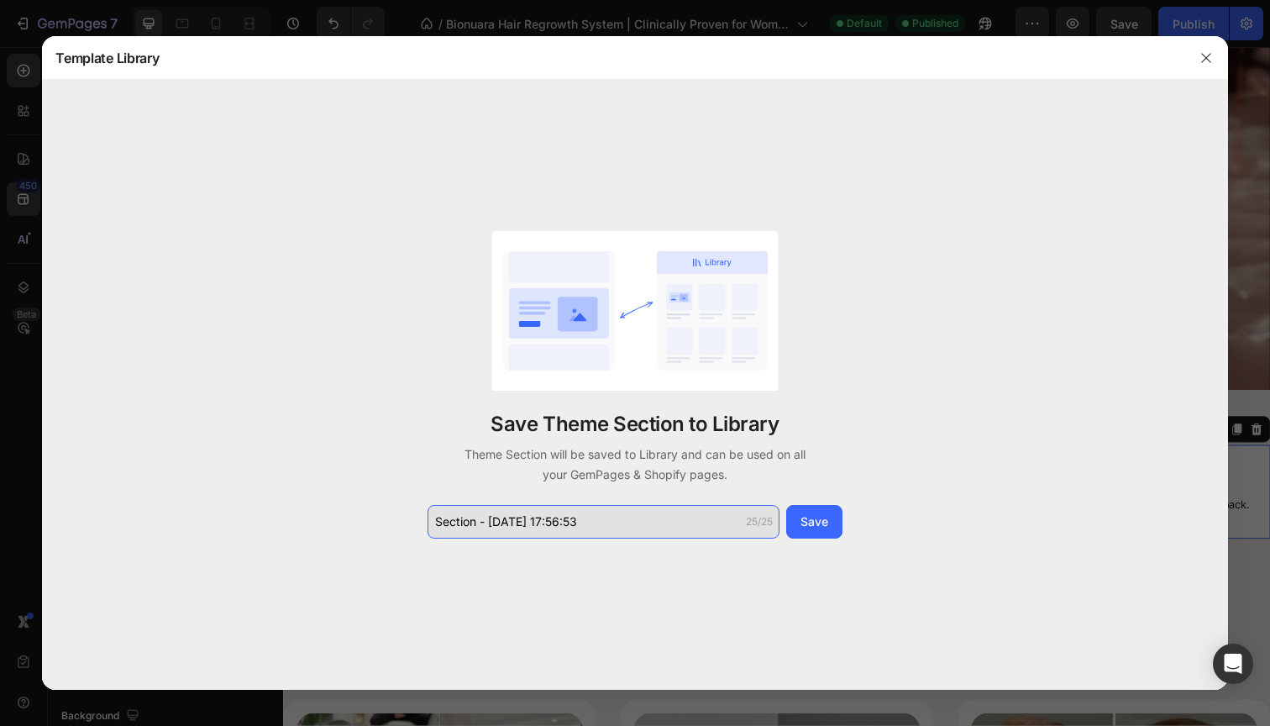
click at [590, 521] on input "Section - Sep 26 17:56:53" at bounding box center [604, 522] width 352 height 34
click at [431, 528] on input "Section - Sep 26 17:56:53" at bounding box center [604, 522] width 352 height 34
click at [438, 521] on input "Section - Sep 26 17:56:53" at bounding box center [604, 522] width 352 height 34
click at [433, 527] on input "Section - Sep 26 17:56:53" at bounding box center [604, 522] width 352 height 34
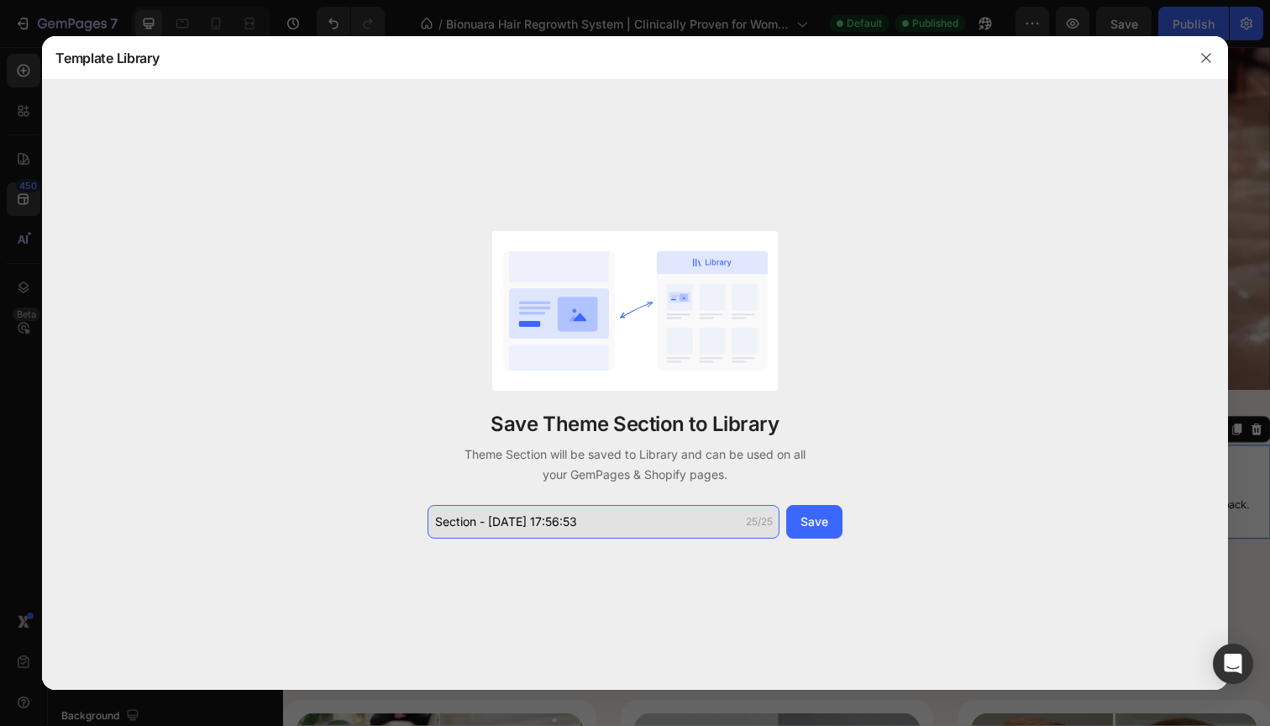
click at [433, 527] on input "Section - Sep 26 17:56:53" at bounding box center [604, 522] width 352 height 34
click at [618, 514] on input "Section - Sep 26 17:56:53" at bounding box center [604, 522] width 352 height 34
click at [546, 525] on input "Section - Sep 26 17:56:53" at bounding box center [604, 522] width 352 height 34
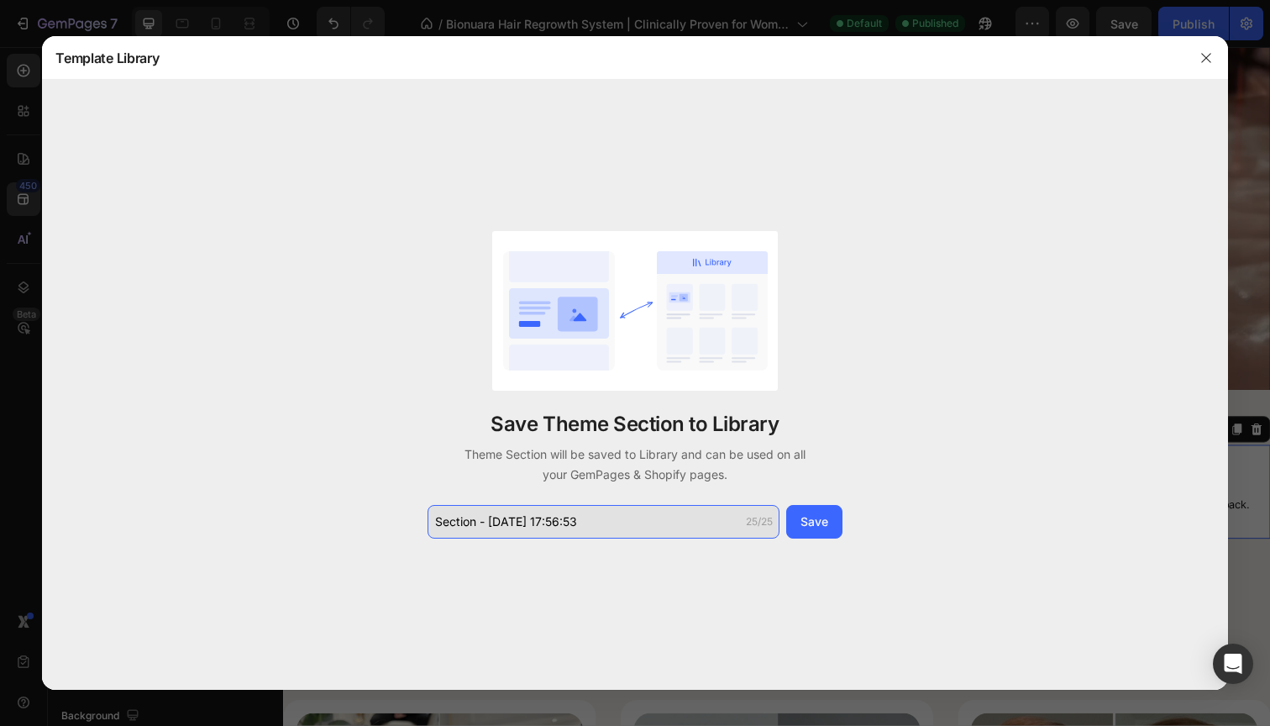
click at [546, 525] on input "Section - Sep 26 17:56:53" at bounding box center [604, 522] width 352 height 34
type input "s"
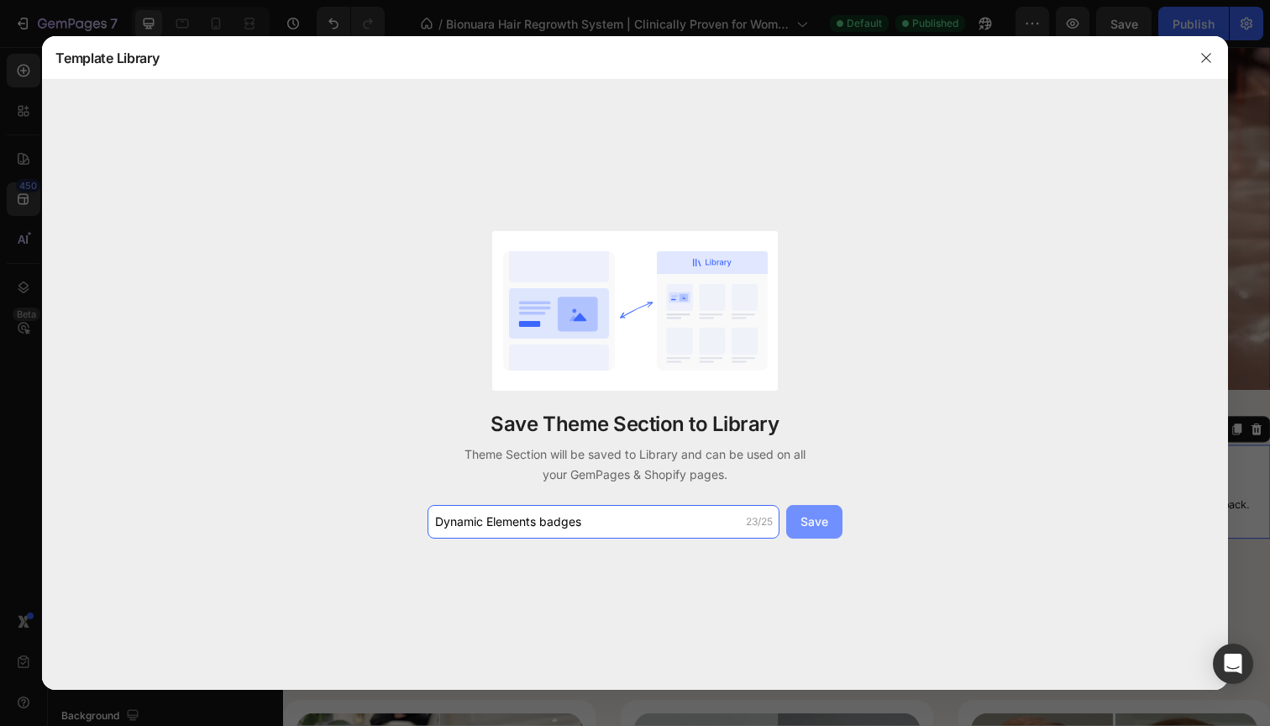
type input "Dynamic Elements badges"
click at [814, 515] on div "Save" at bounding box center [815, 521] width 28 height 18
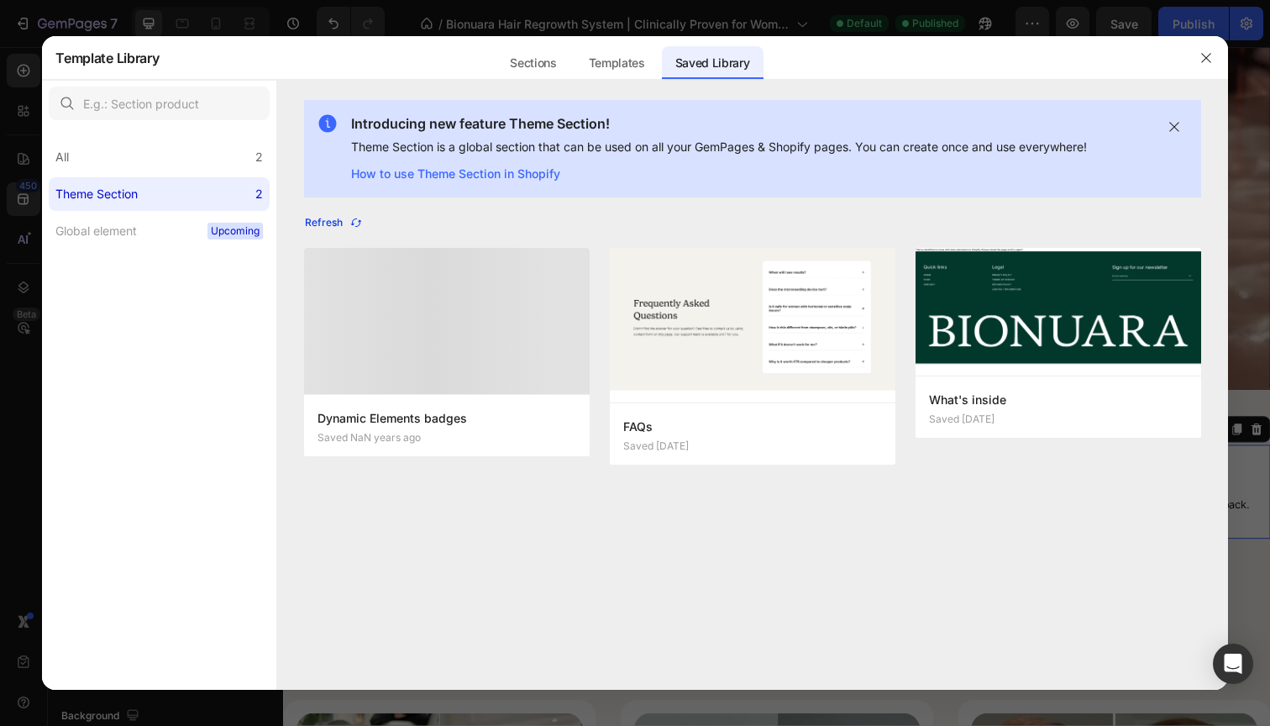
click at [354, 224] on icon "button" at bounding box center [355, 222] width 13 height 13
click at [1207, 62] on icon "button" at bounding box center [1206, 57] width 13 height 13
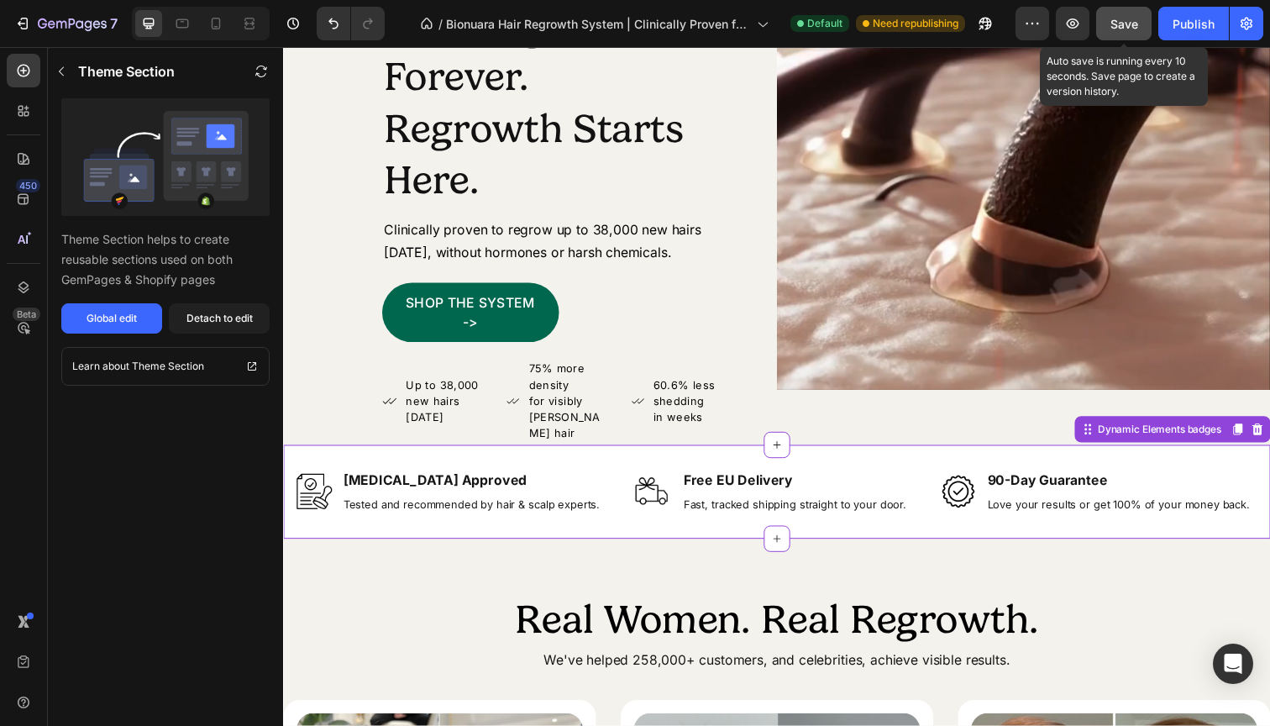
click at [1126, 24] on span "Save" at bounding box center [1125, 24] width 28 height 14
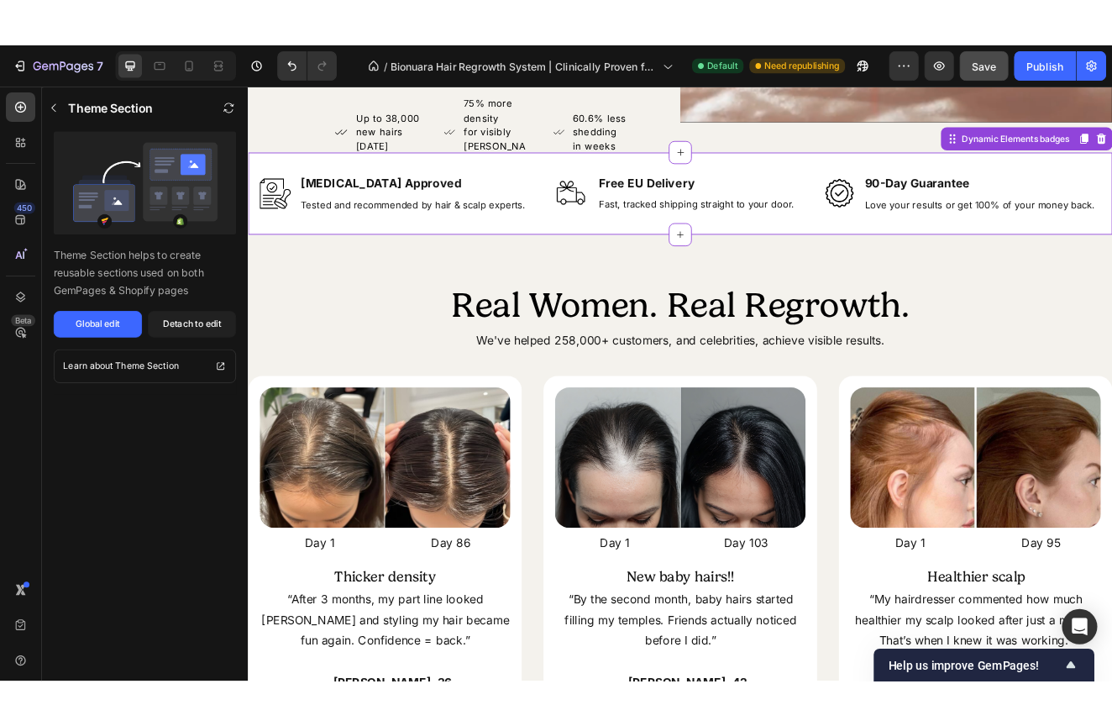
scroll to position [251, 0]
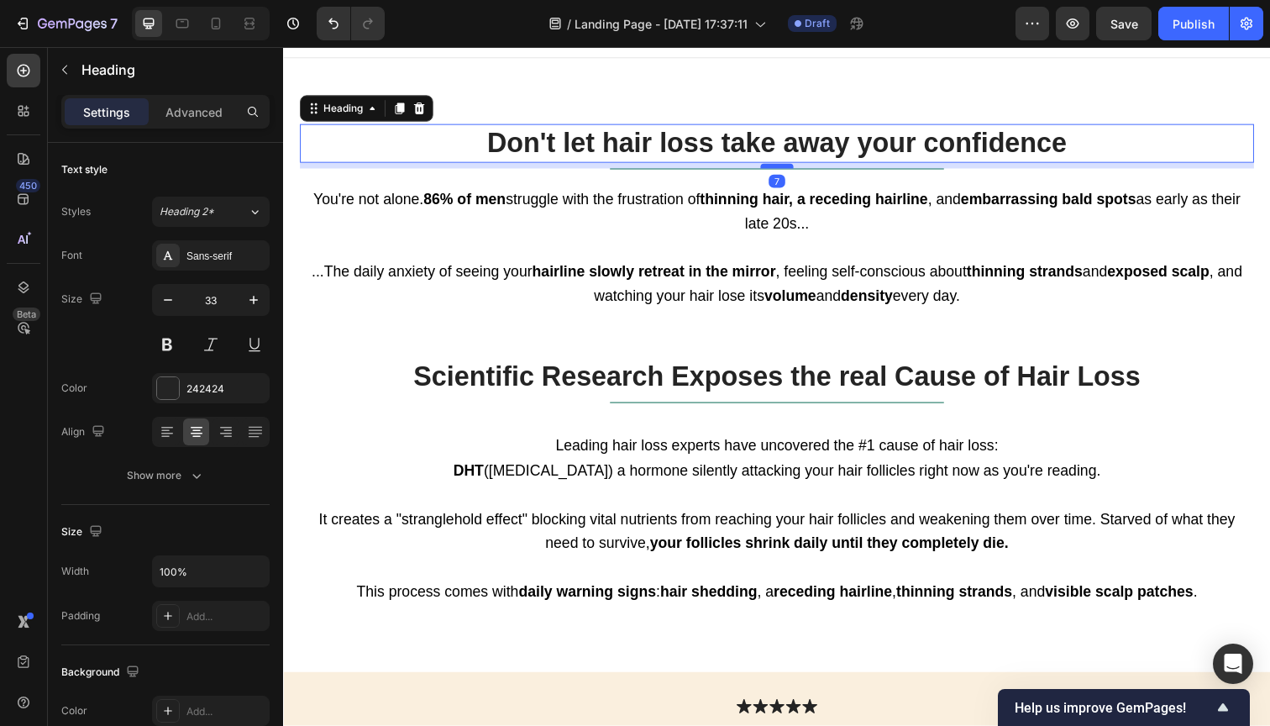
click at [785, 167] on div at bounding box center [787, 168] width 34 height 5
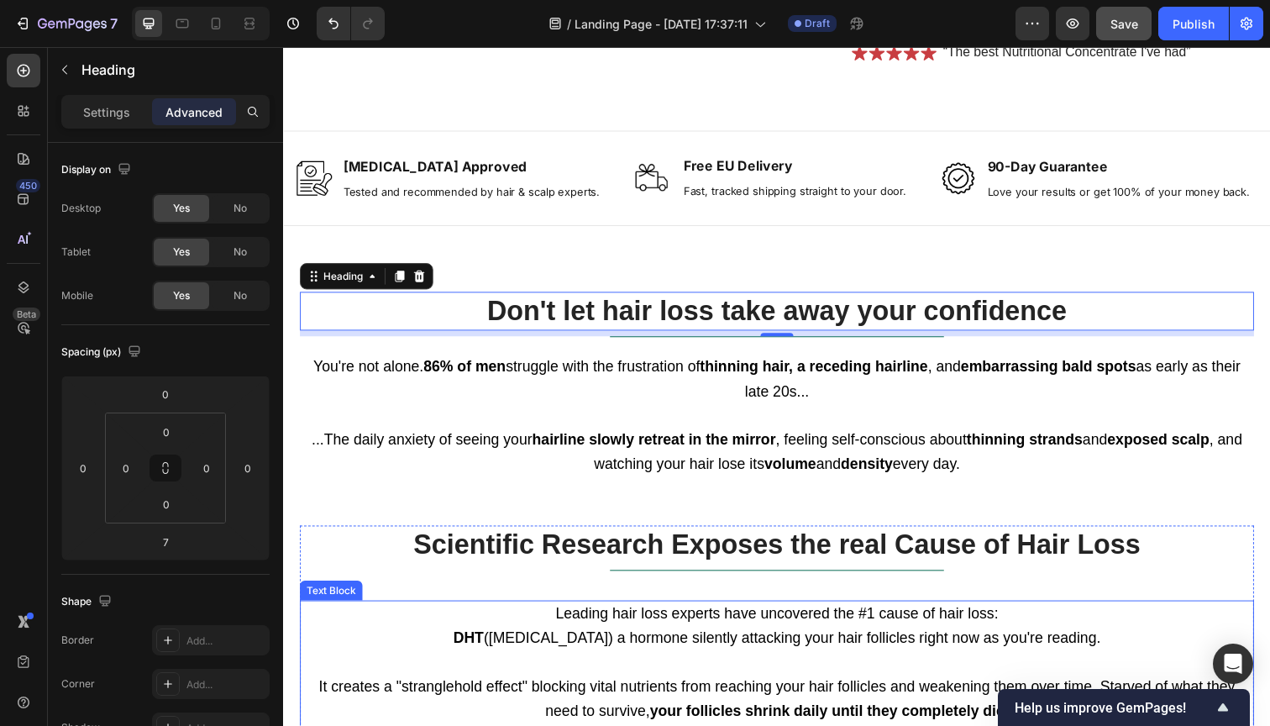
scroll to position [755, 0]
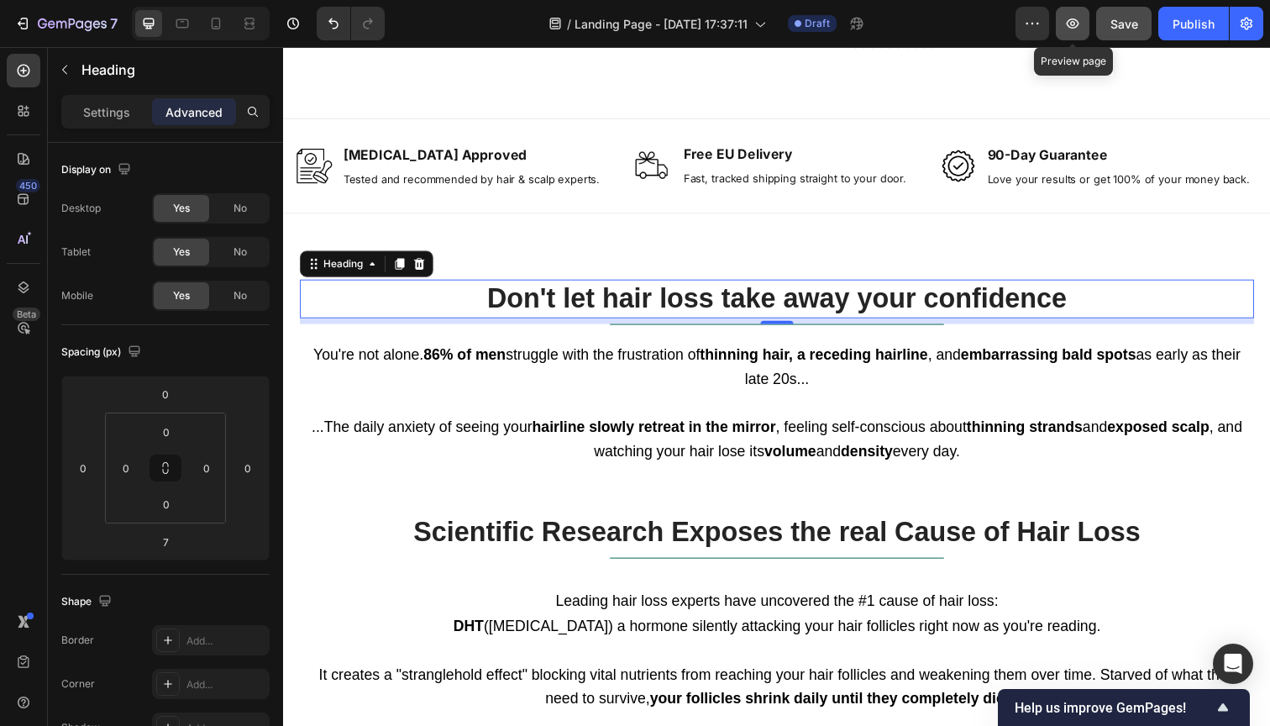
click at [1075, 27] on icon "button" at bounding box center [1072, 23] width 17 height 17
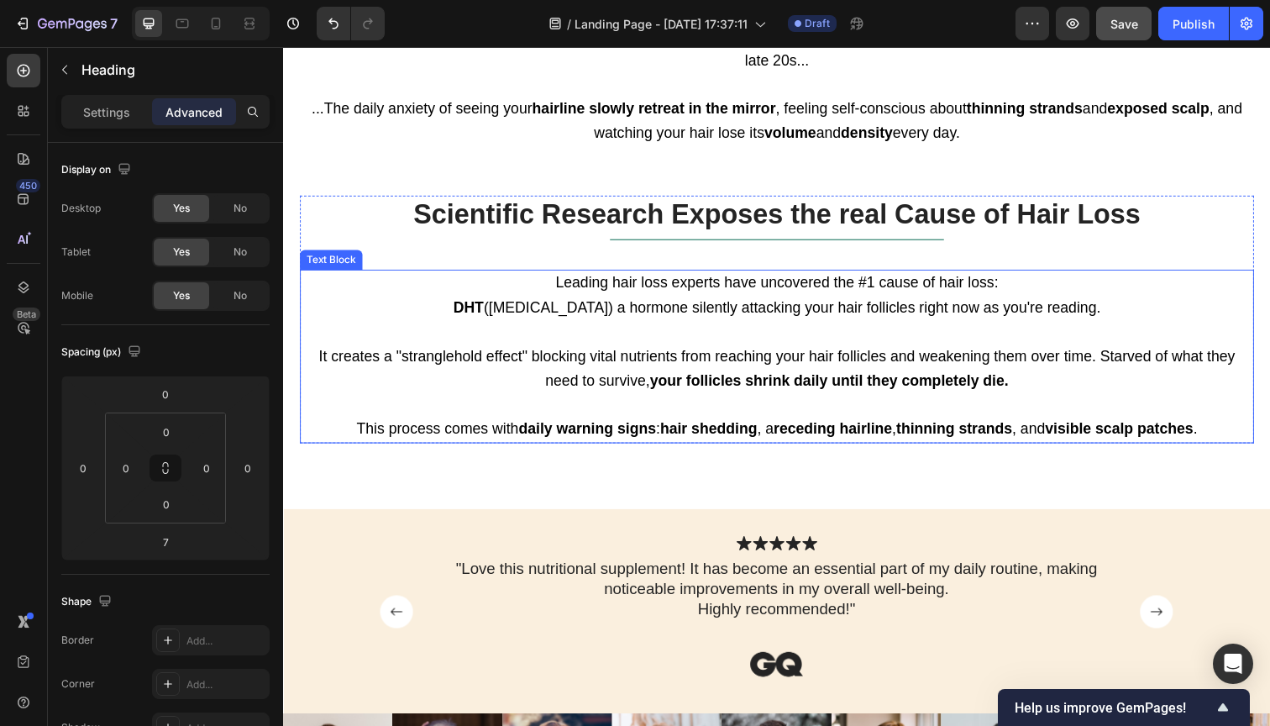
scroll to position [1079, 0]
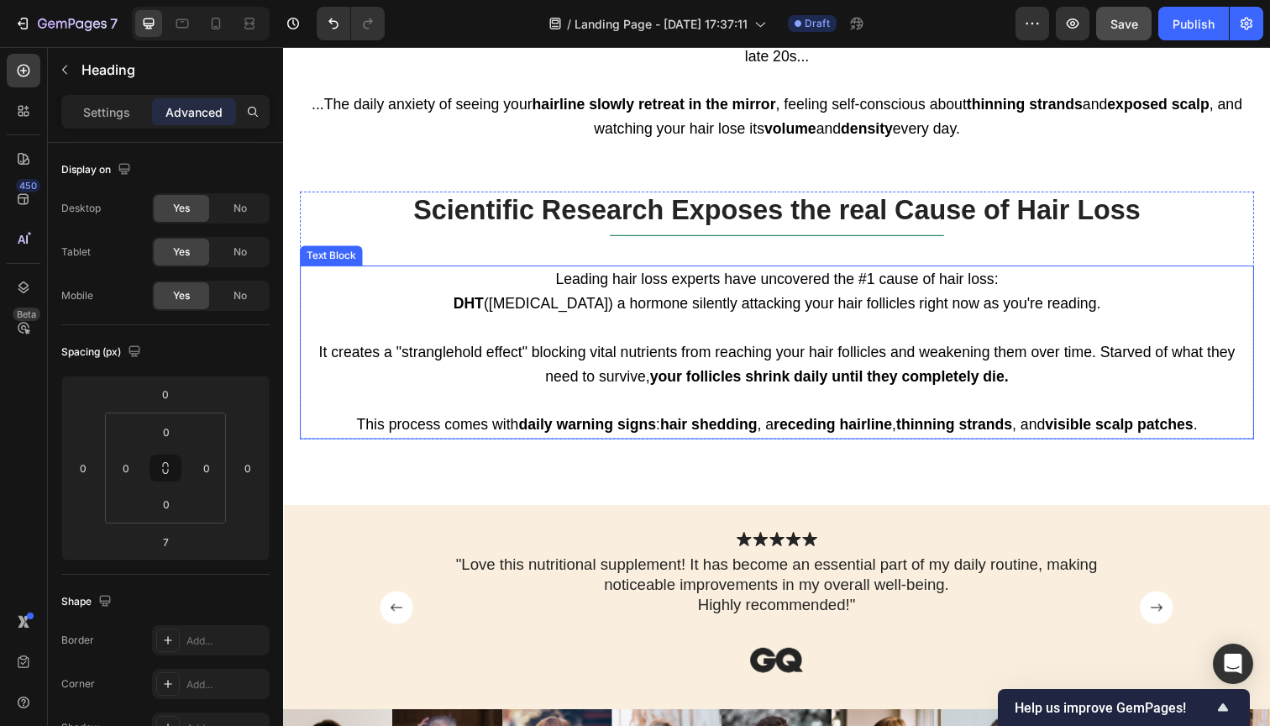
click at [653, 365] on p "It creates a "stranglehold effect" blocking vital nutrients from reaching your …" at bounding box center [787, 372] width 971 height 50
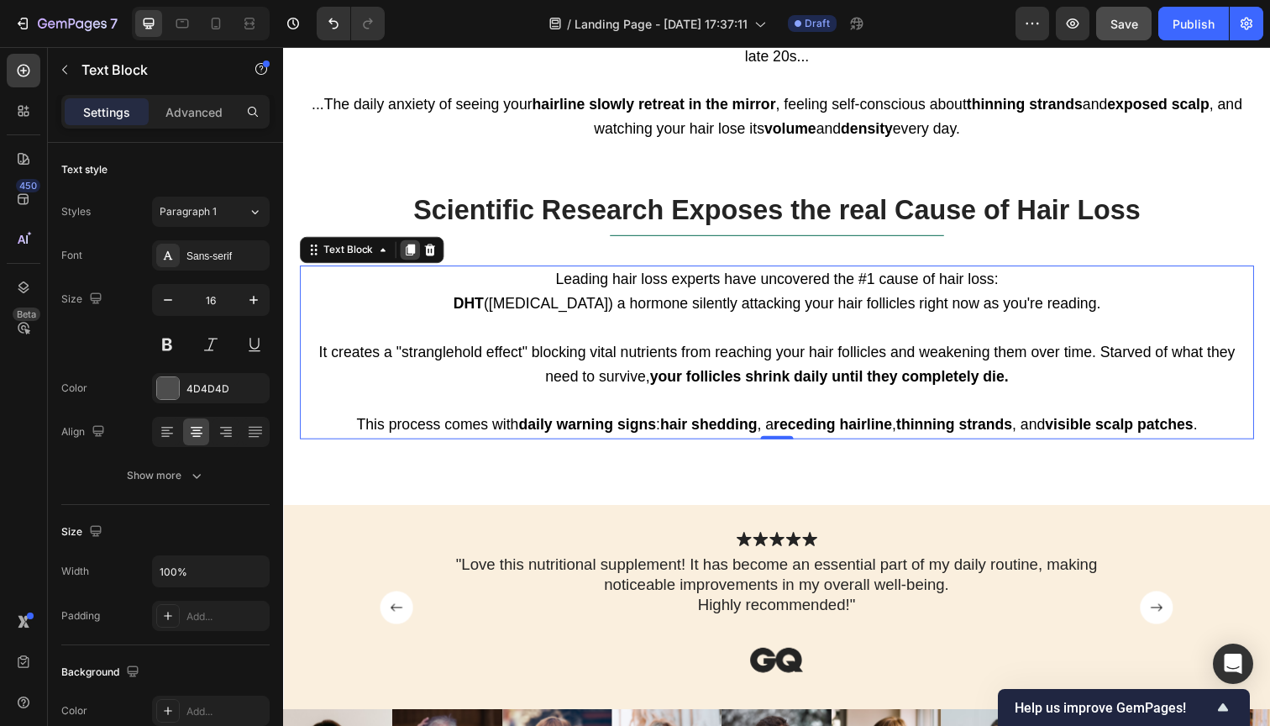
click at [414, 250] on icon at bounding box center [412, 256] width 9 height 12
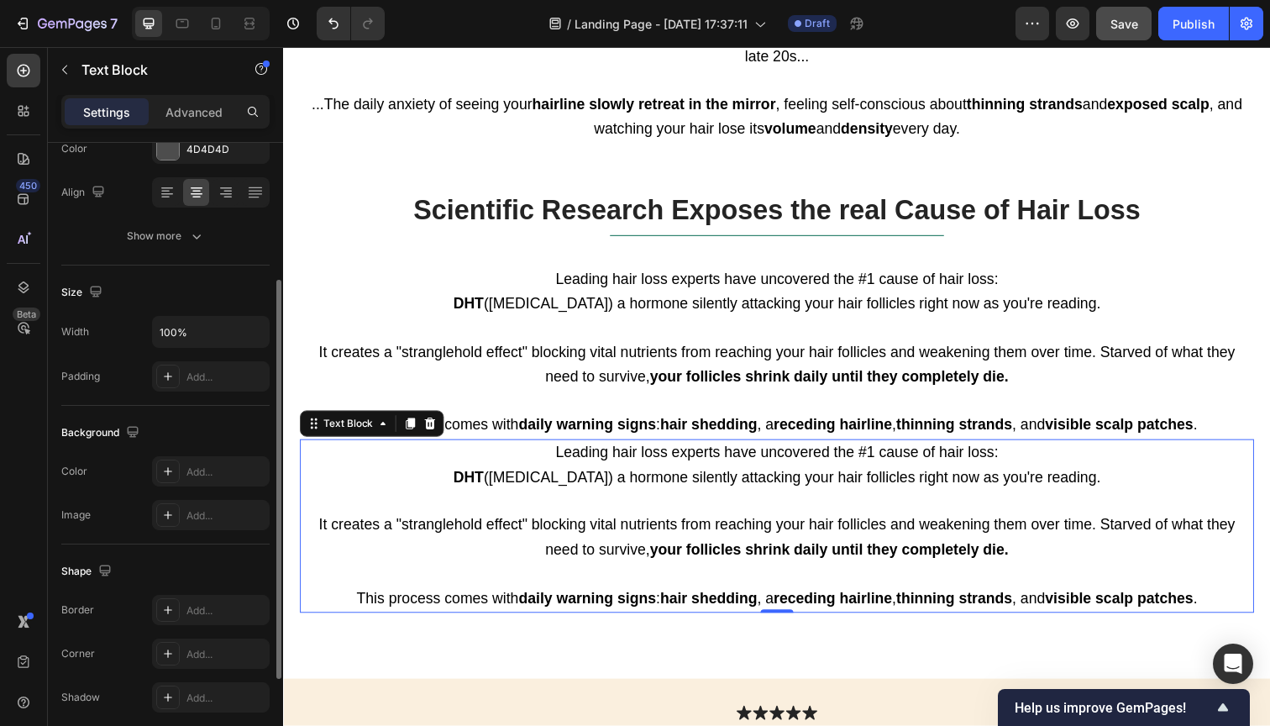
scroll to position [242, 0]
click at [165, 469] on icon at bounding box center [168, 469] width 8 height 8
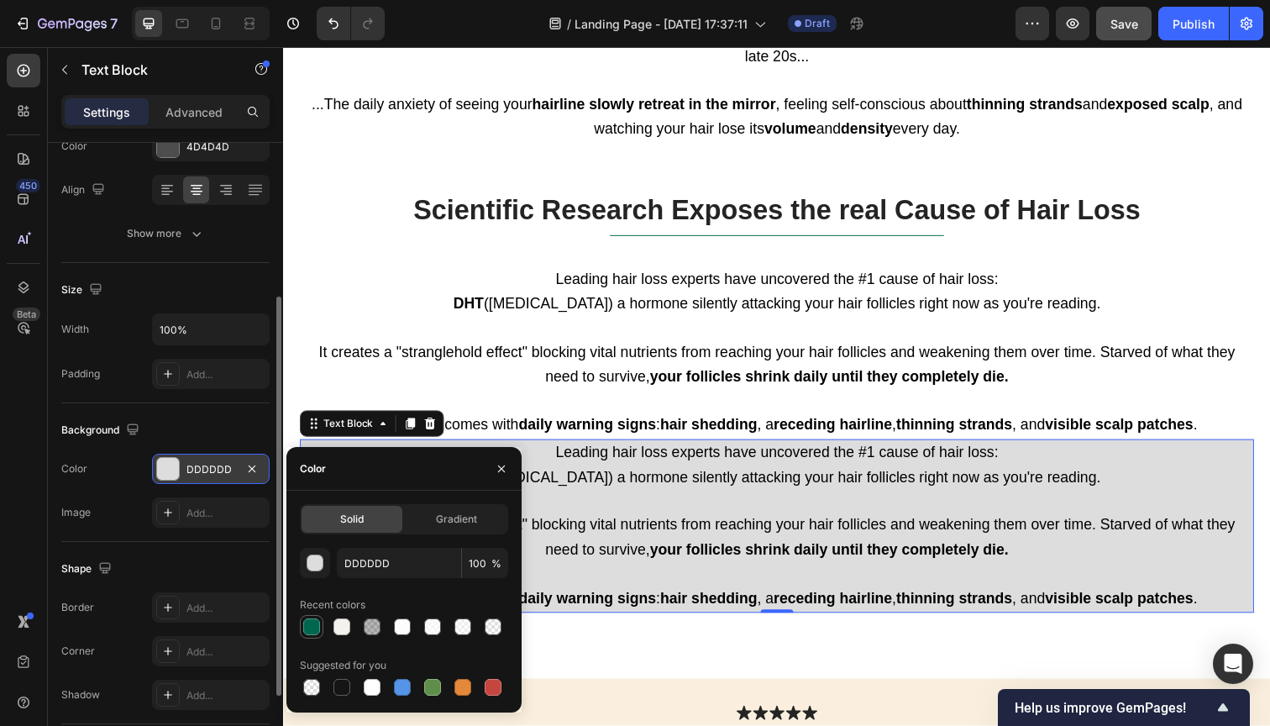
click at [313, 626] on div at bounding box center [311, 626] width 17 height 17
type input "00674F"
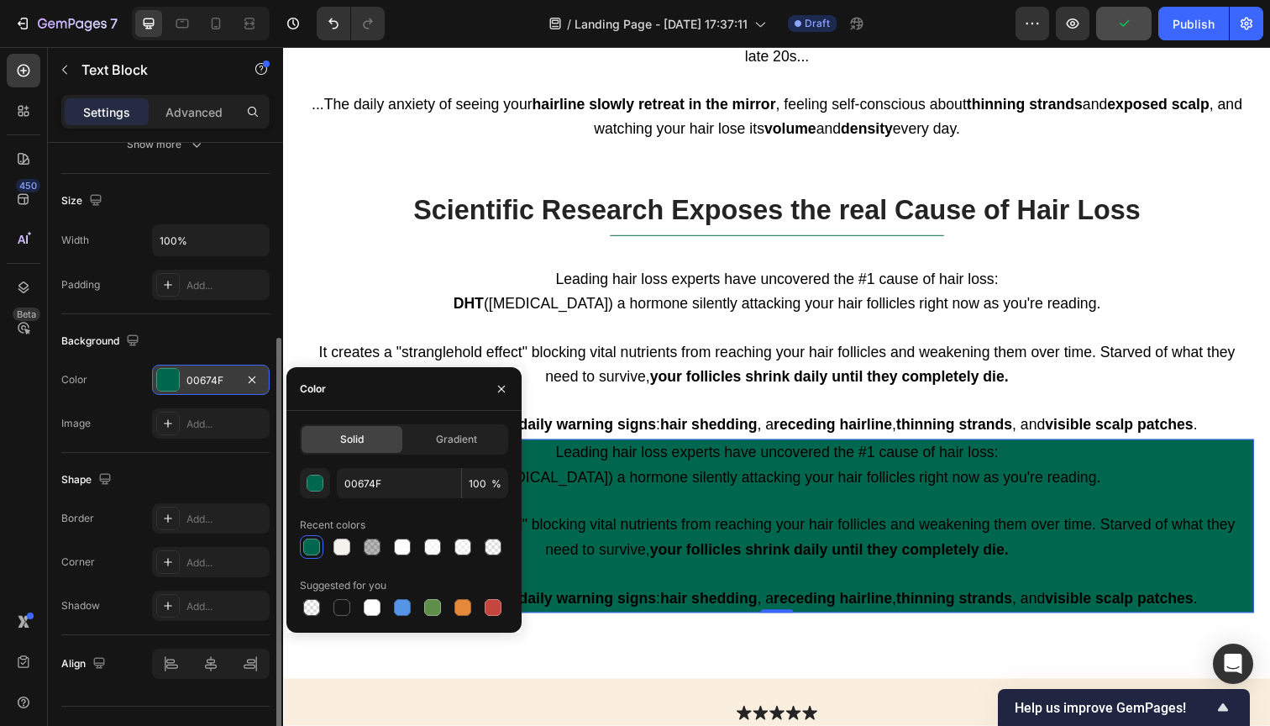
scroll to position [334, 0]
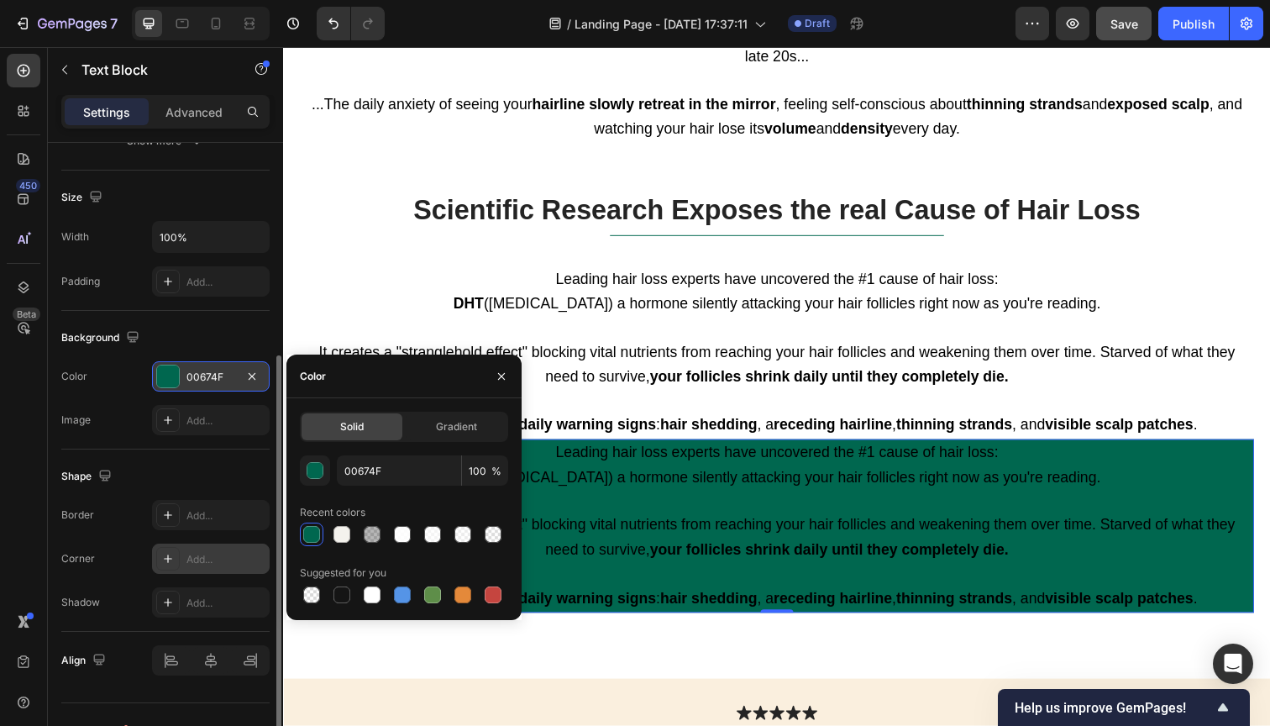
click at [165, 560] on icon at bounding box center [167, 558] width 13 height 13
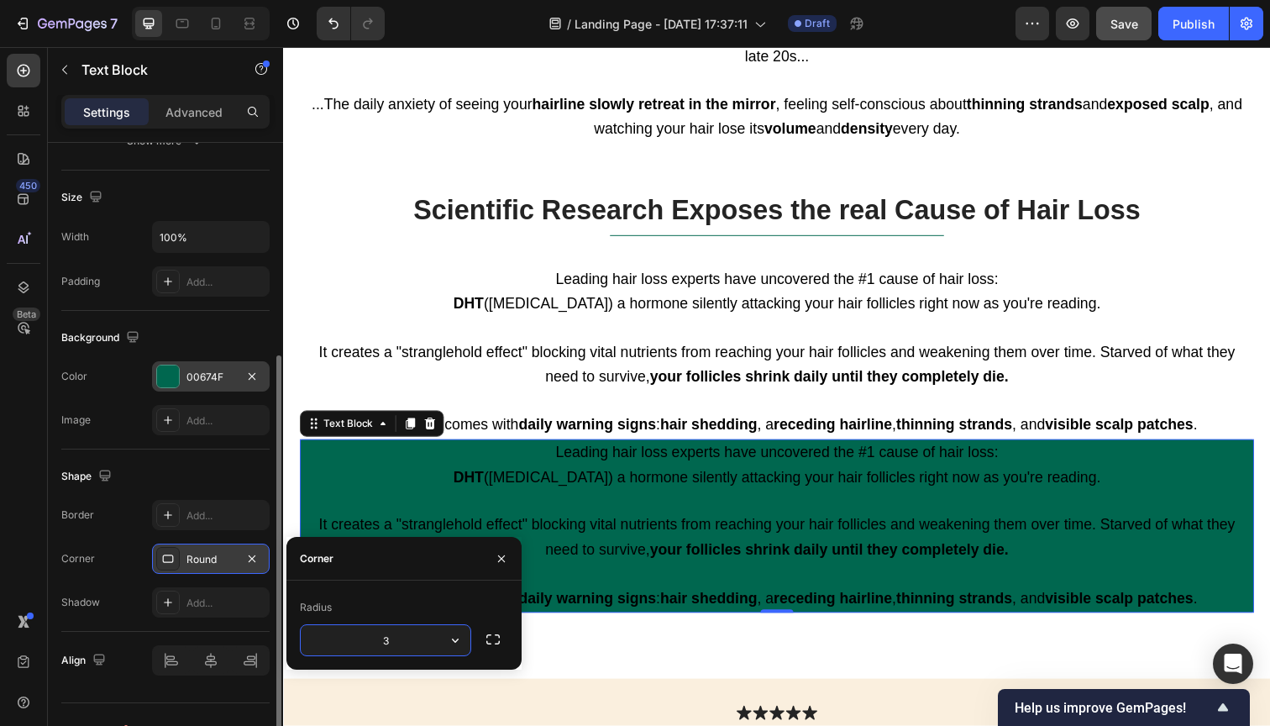
type input "30"
click at [549, 478] on span "DHT ([MEDICAL_DATA]) a hormone silently attacking your hair follicles right now…" at bounding box center [786, 486] width 661 height 17
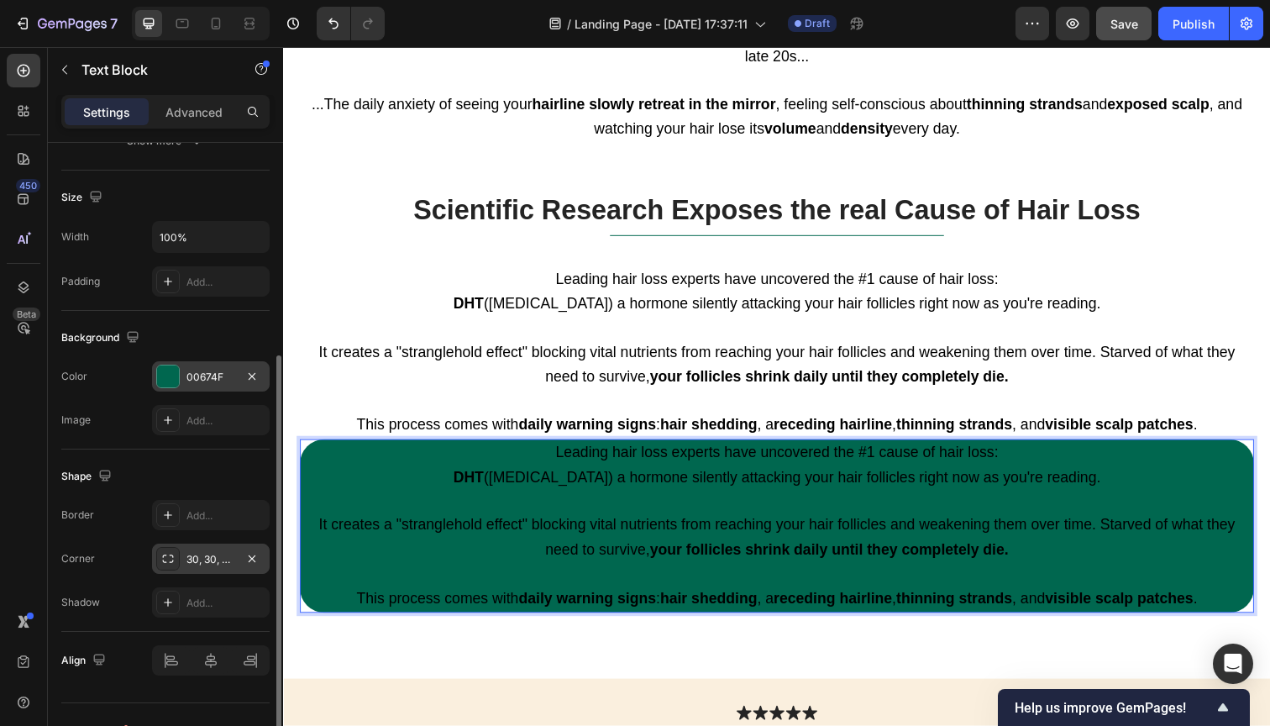
click at [612, 459] on span "Leading hair loss experts have uncovered the #1 cause of hair loss:" at bounding box center [787, 461] width 452 height 17
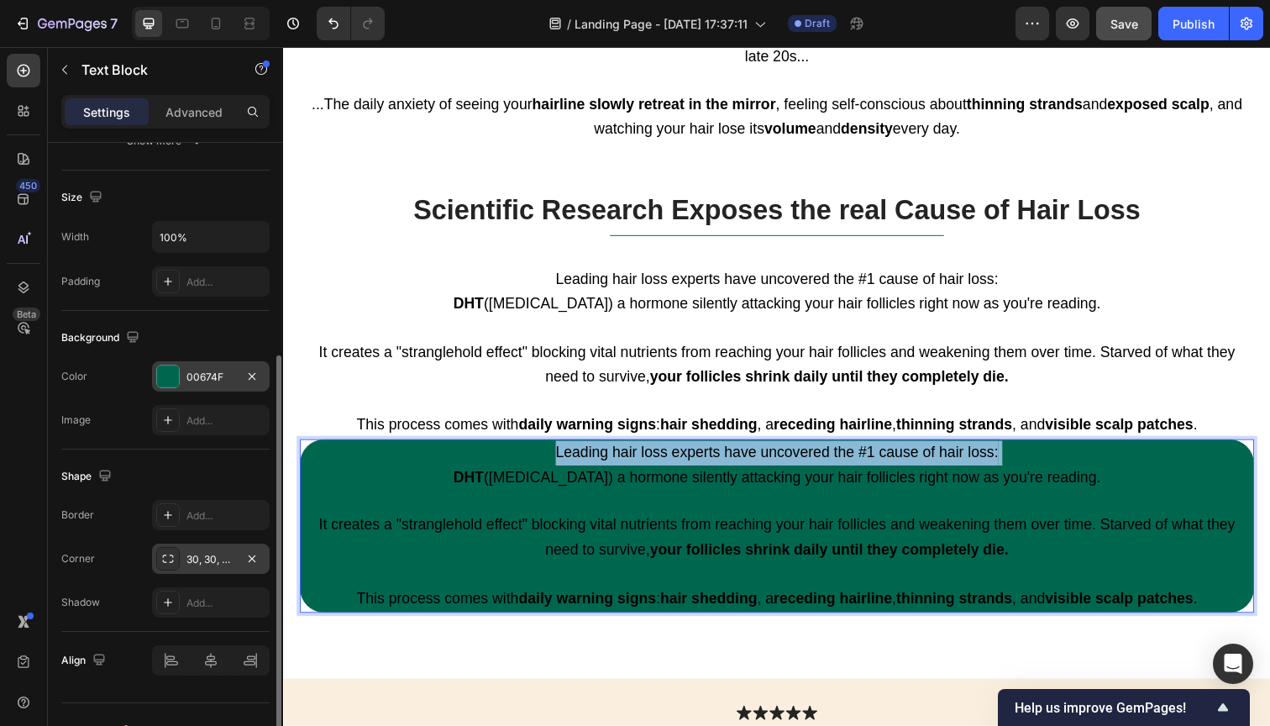
click at [612, 459] on span "Leading hair loss experts have uncovered the #1 cause of hair loss:" at bounding box center [787, 461] width 452 height 17
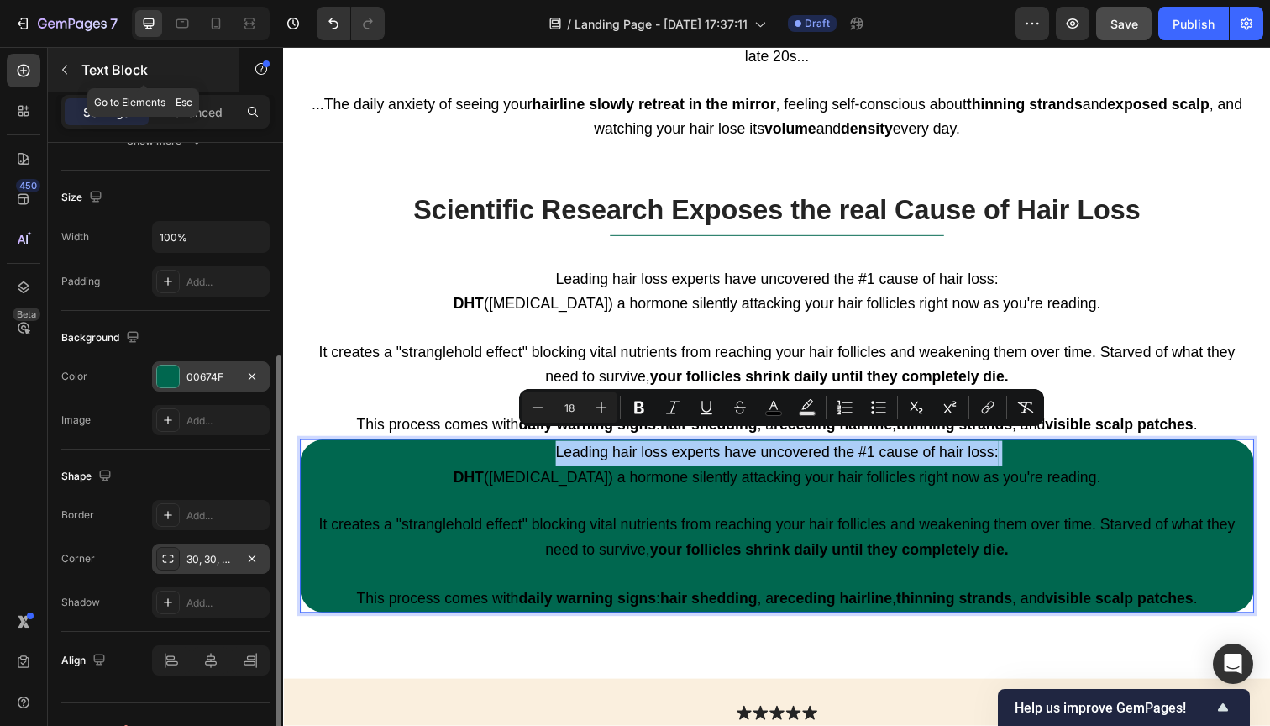
click at [63, 71] on icon "button" at bounding box center [64, 70] width 5 height 9
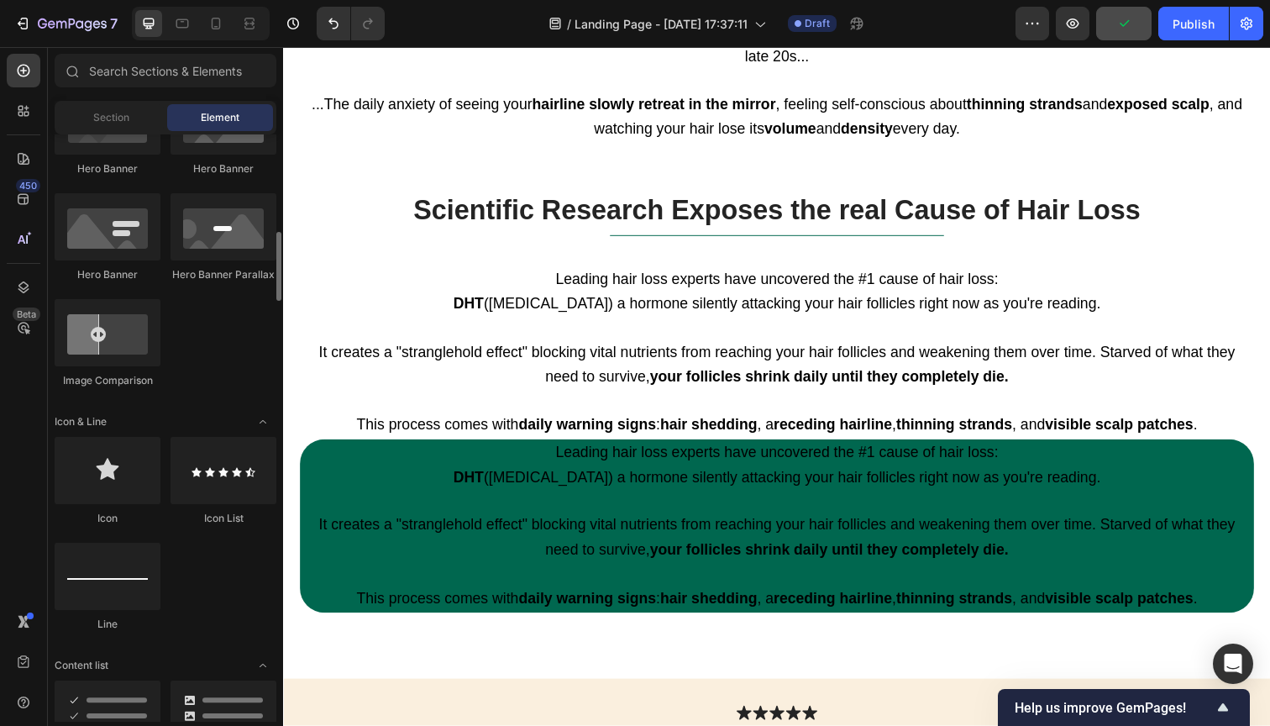
scroll to position [817, 0]
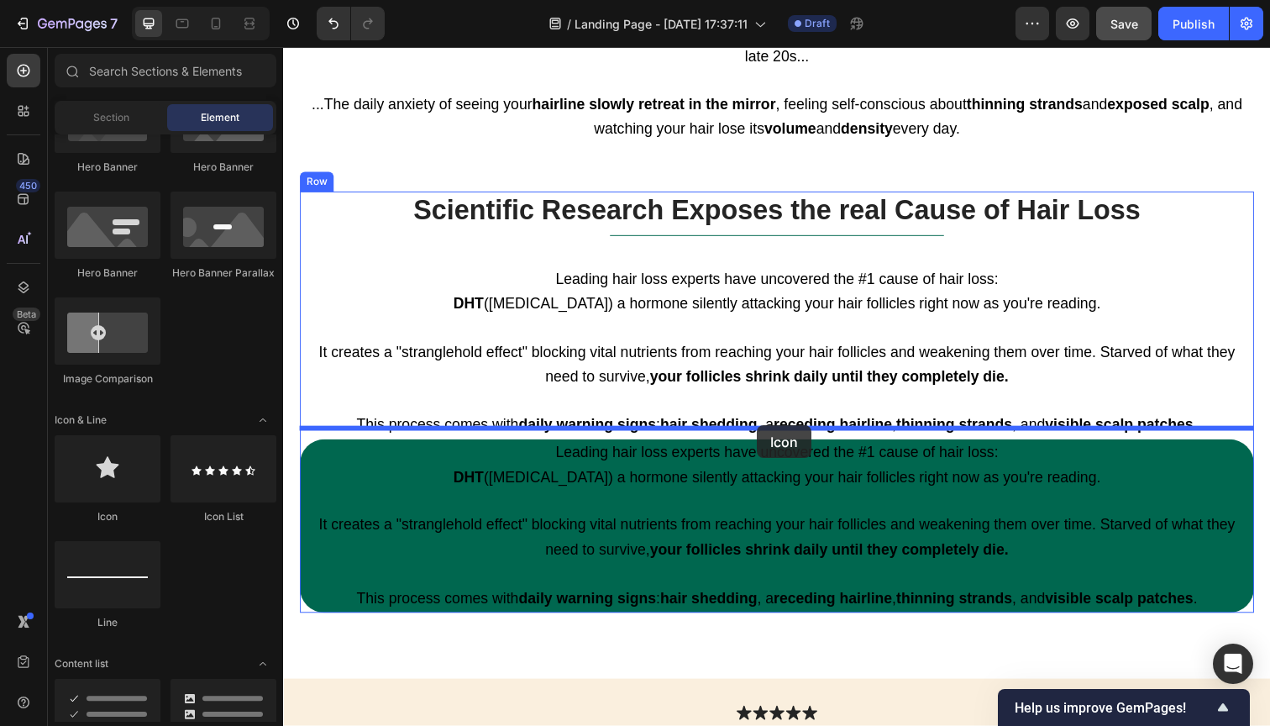
drag, startPoint x: 385, startPoint y: 540, endPoint x: 769, endPoint y: 440, distance: 396.7
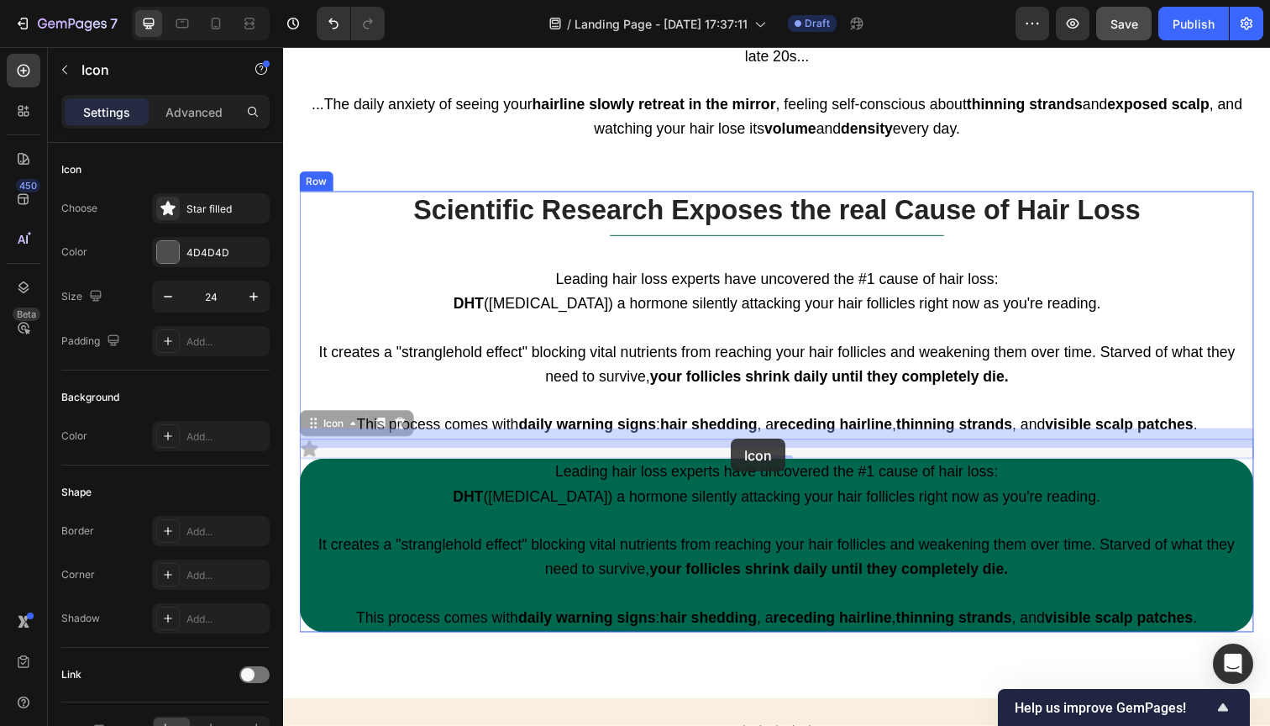
drag, startPoint x: 316, startPoint y: 426, endPoint x: 740, endPoint y: 446, distance: 424.7
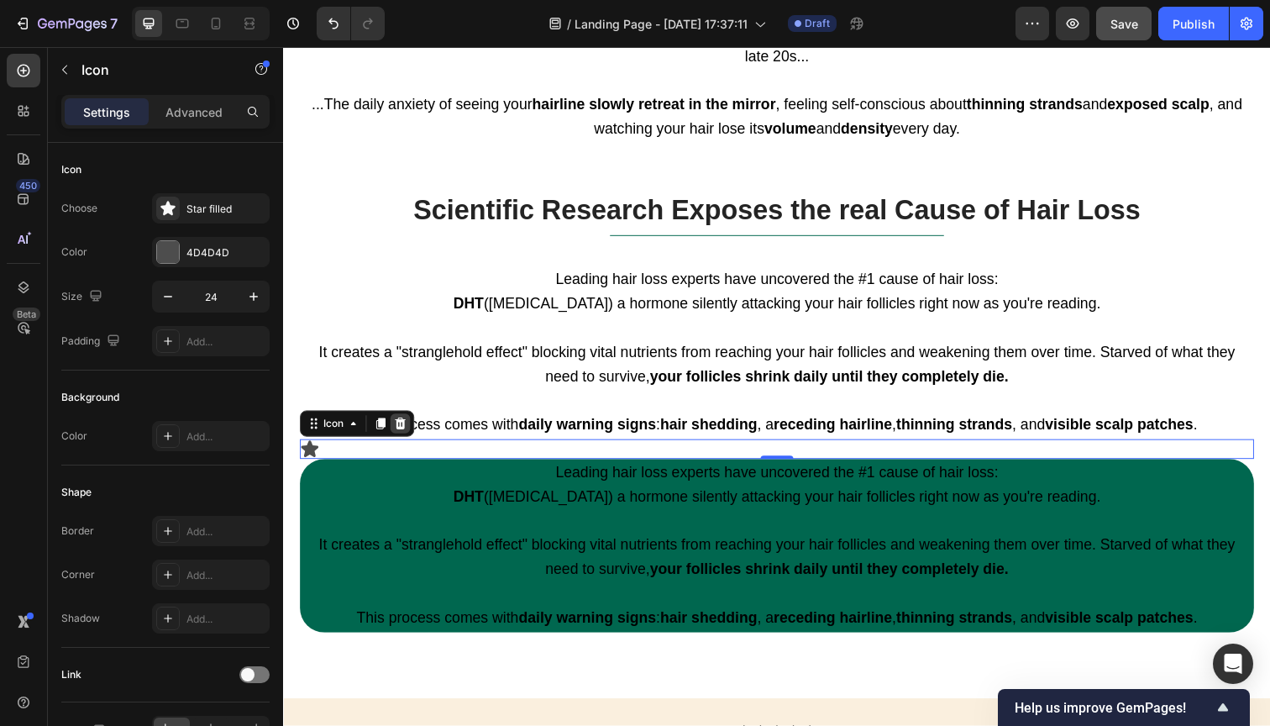
click at [402, 426] on icon at bounding box center [402, 432] width 11 height 12
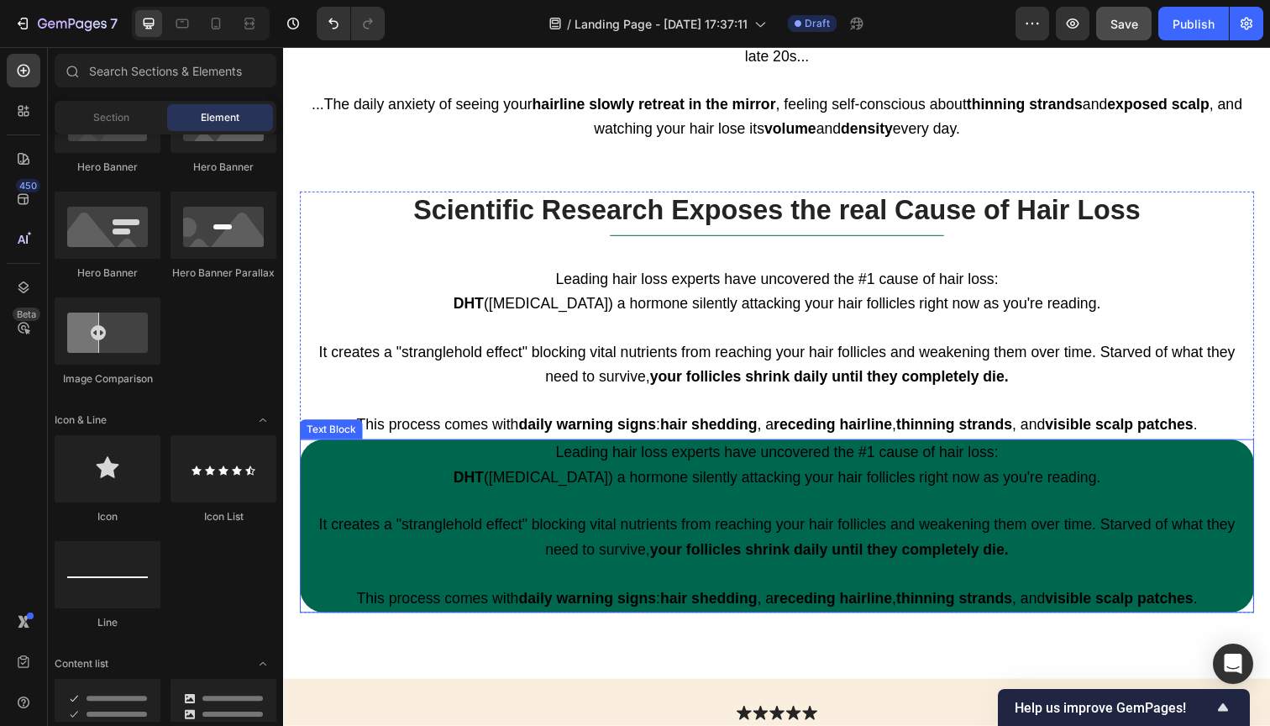
click at [748, 527] on span "It creates a "stranglehold effect" blocking vital nutrients from reaching your …" at bounding box center [787, 548] width 936 height 42
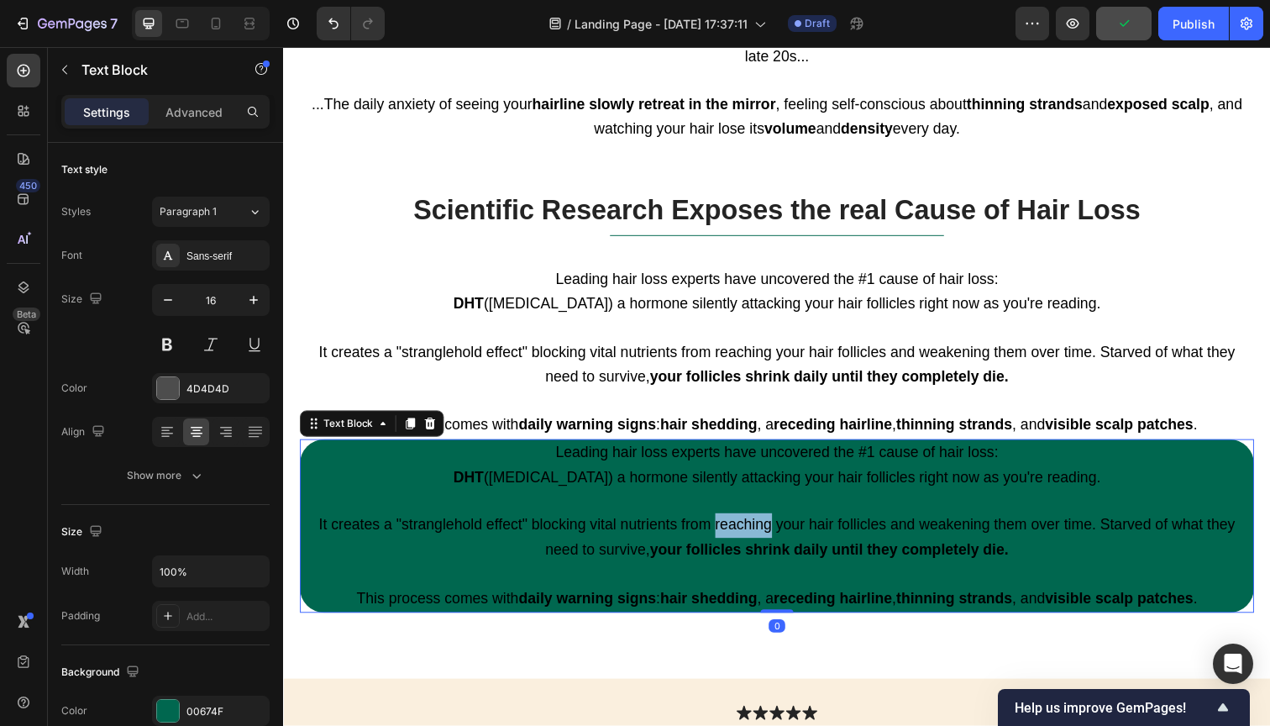
click at [748, 527] on span "It creates a "stranglehold effect" blocking vital nutrients from reaching your …" at bounding box center [787, 548] width 936 height 42
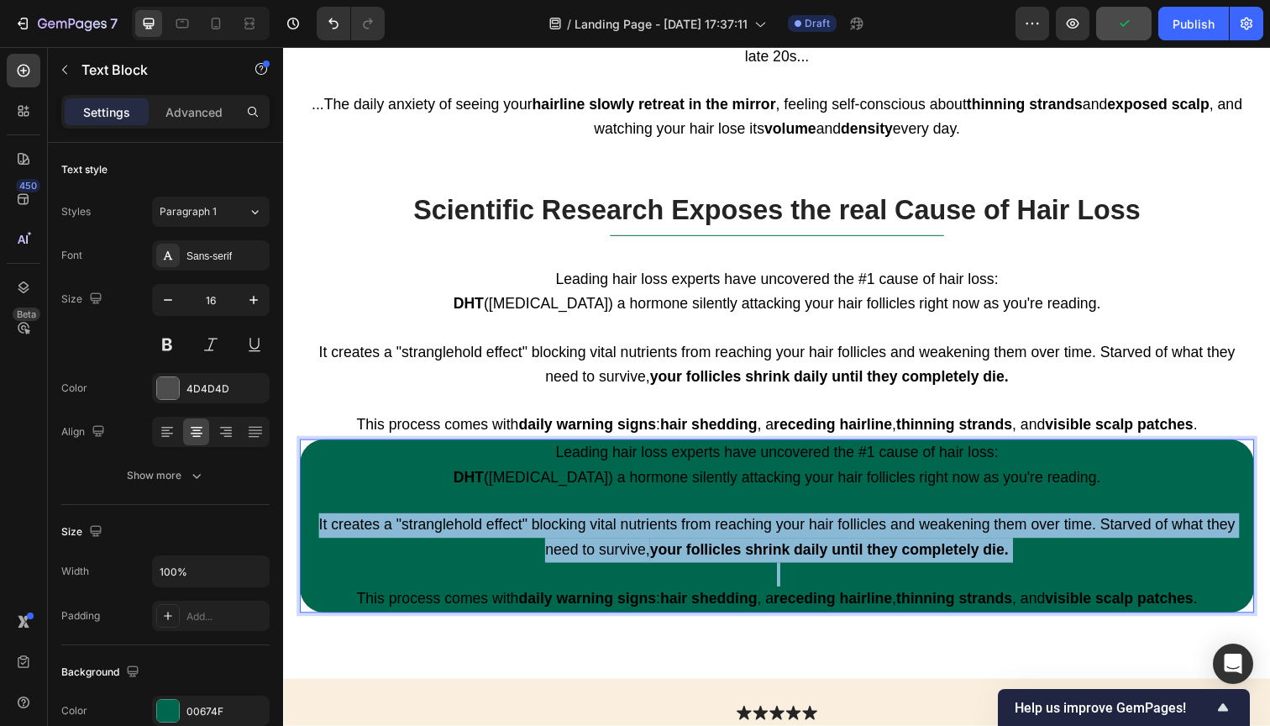
click at [748, 527] on span "It creates a "stranglehold effect" blocking vital nutrients from reaching your …" at bounding box center [787, 548] width 936 height 42
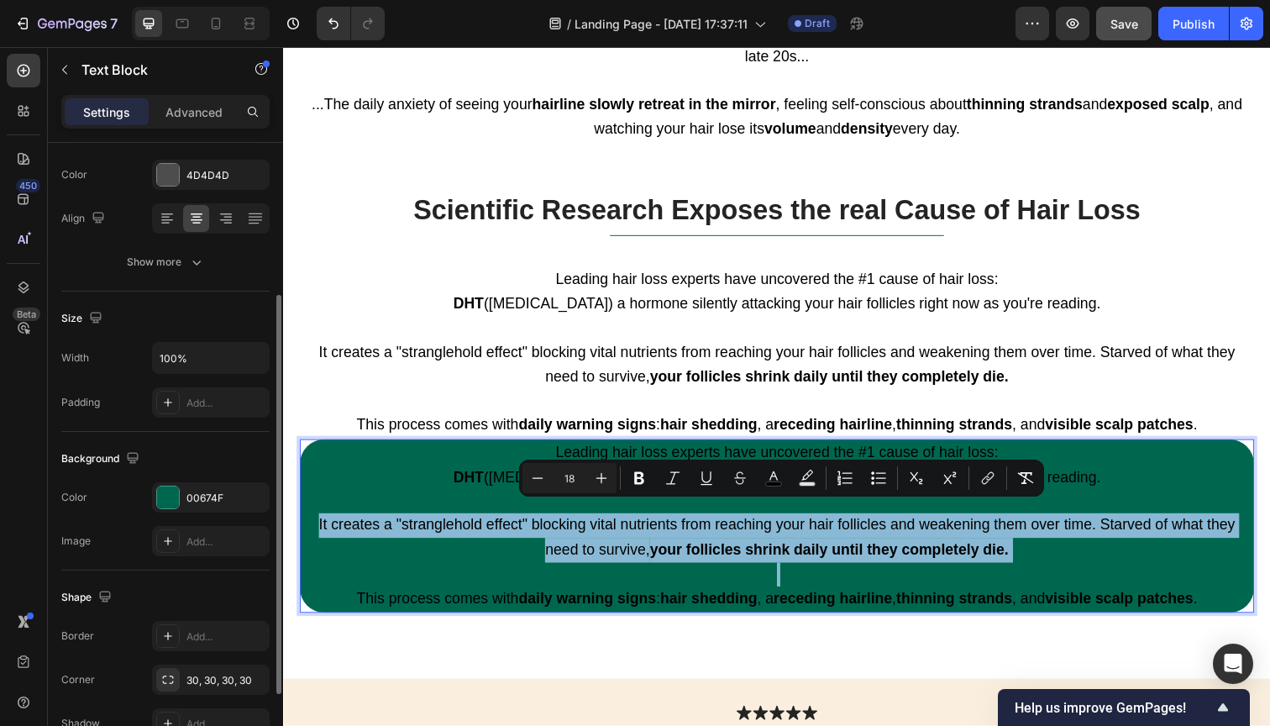
scroll to position [224, 0]
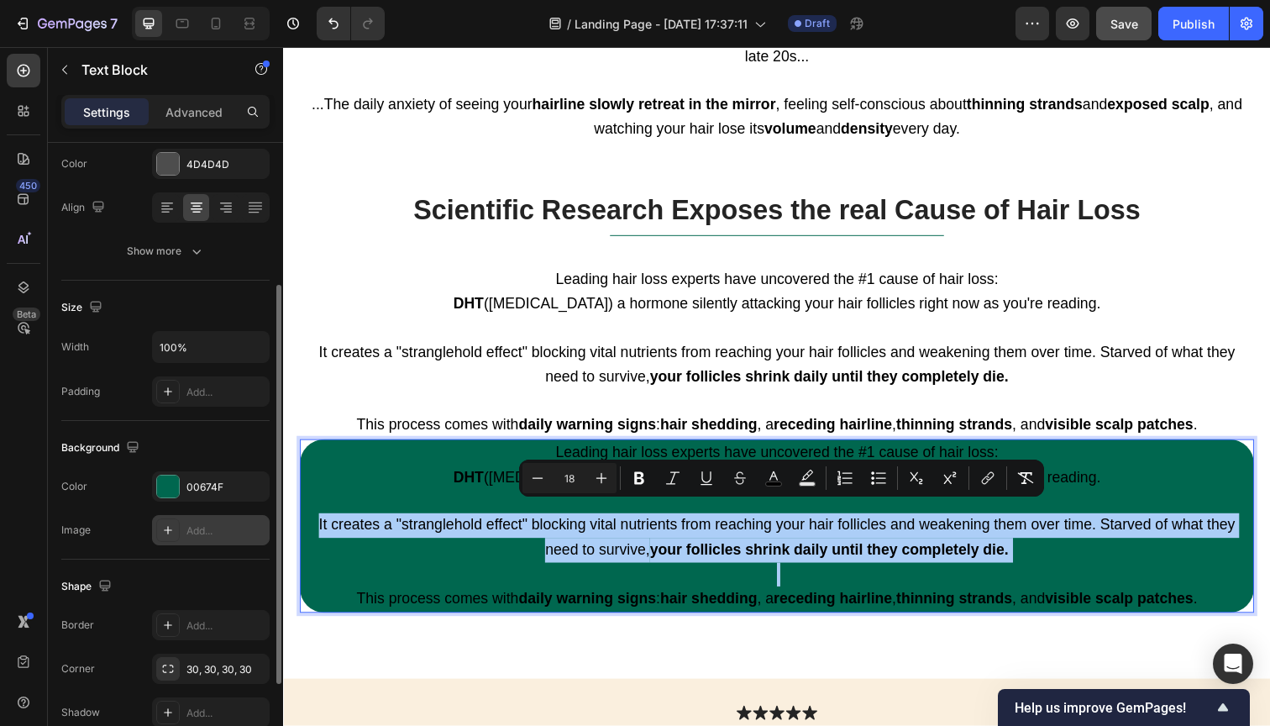
click at [161, 533] on icon at bounding box center [167, 529] width 13 height 13
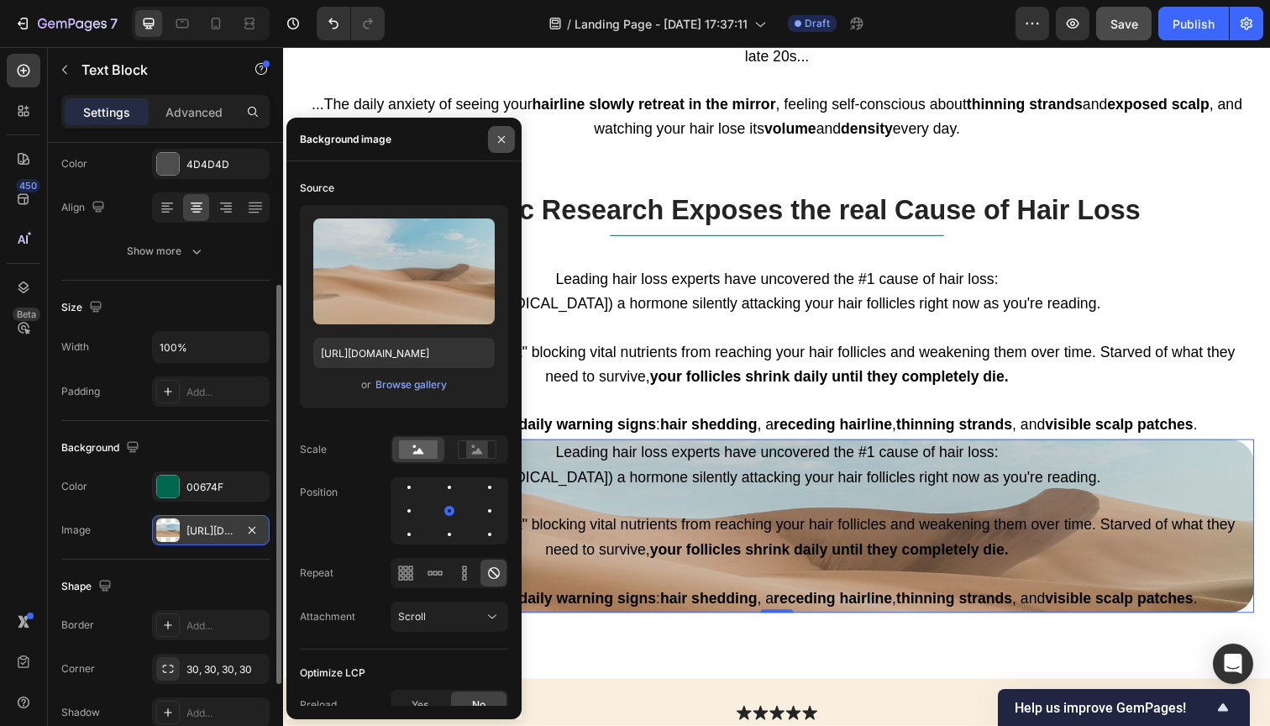
click at [505, 145] on icon "button" at bounding box center [501, 139] width 13 height 13
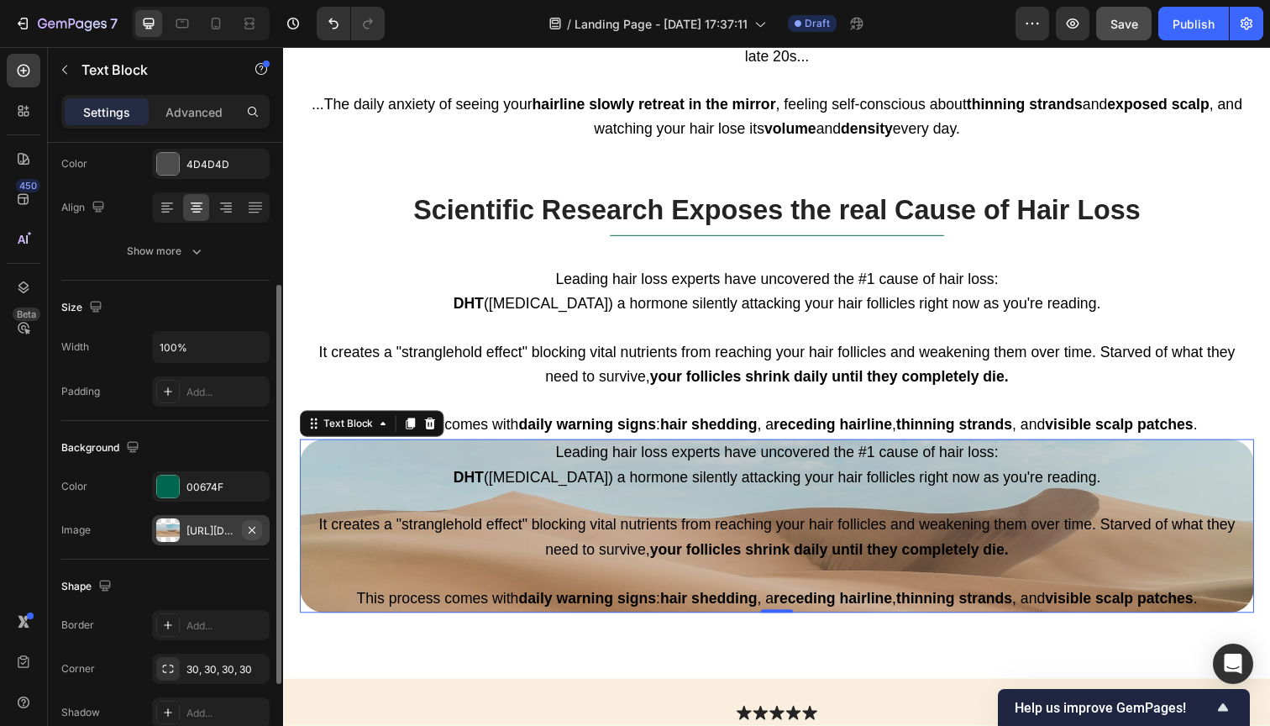
click at [253, 533] on icon "button" at bounding box center [251, 529] width 13 height 13
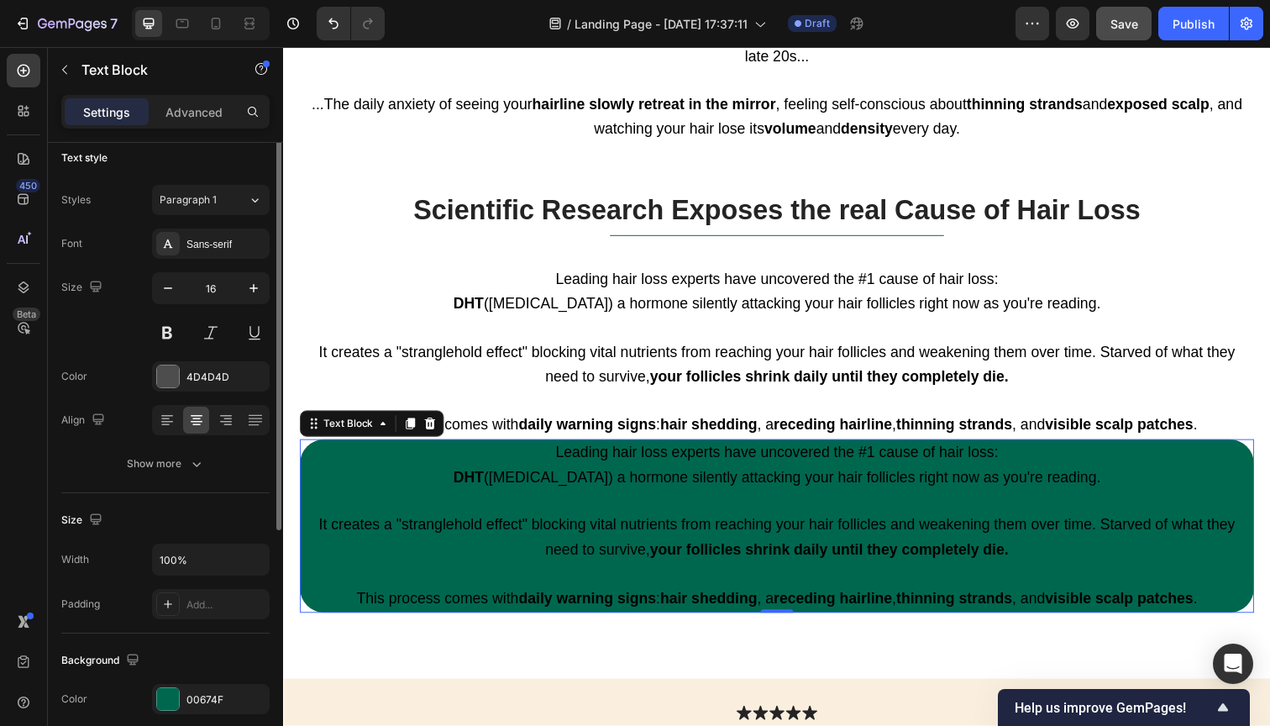
scroll to position [0, 0]
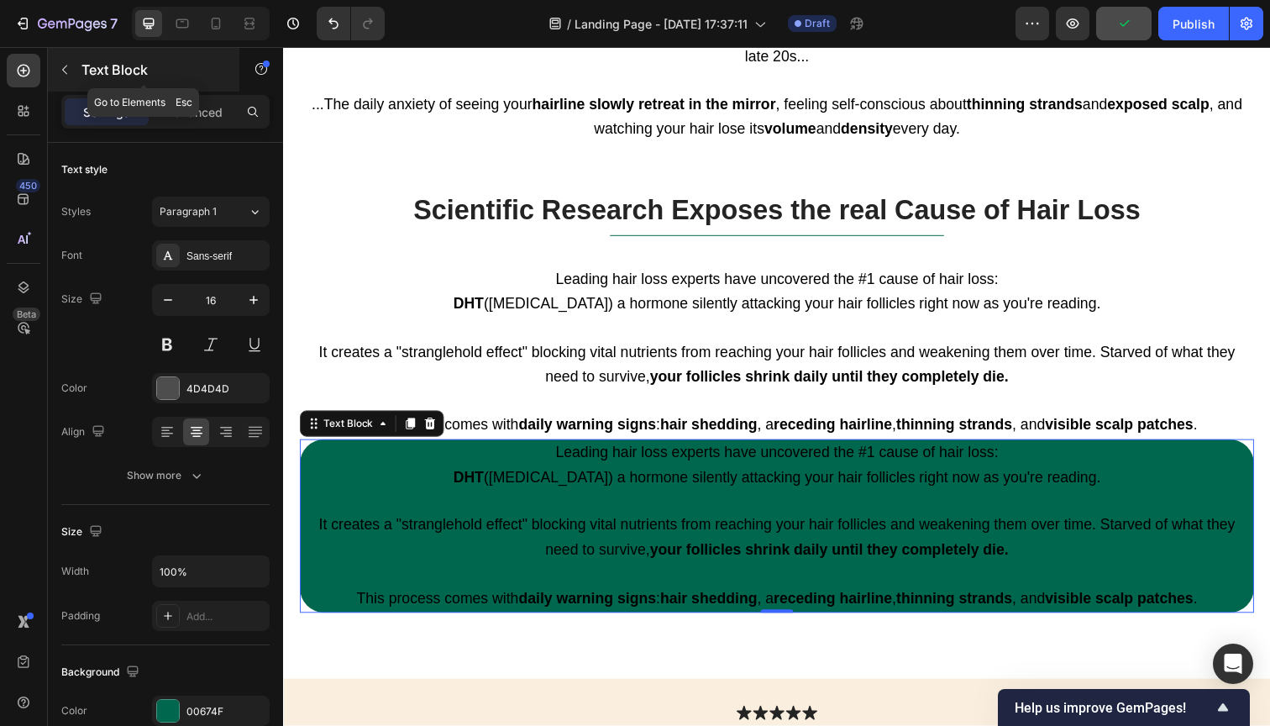
click at [62, 73] on icon "button" at bounding box center [64, 69] width 13 height 13
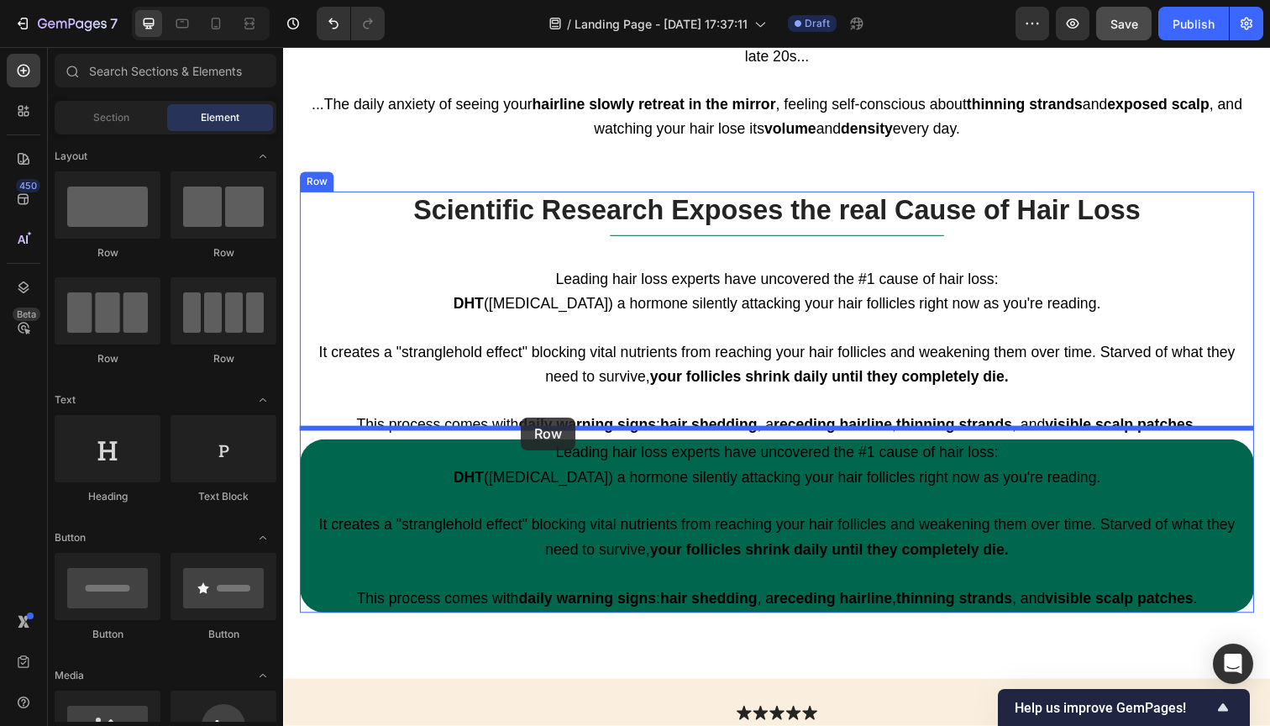
drag, startPoint x: 391, startPoint y: 265, endPoint x: 526, endPoint y: 425, distance: 208.7
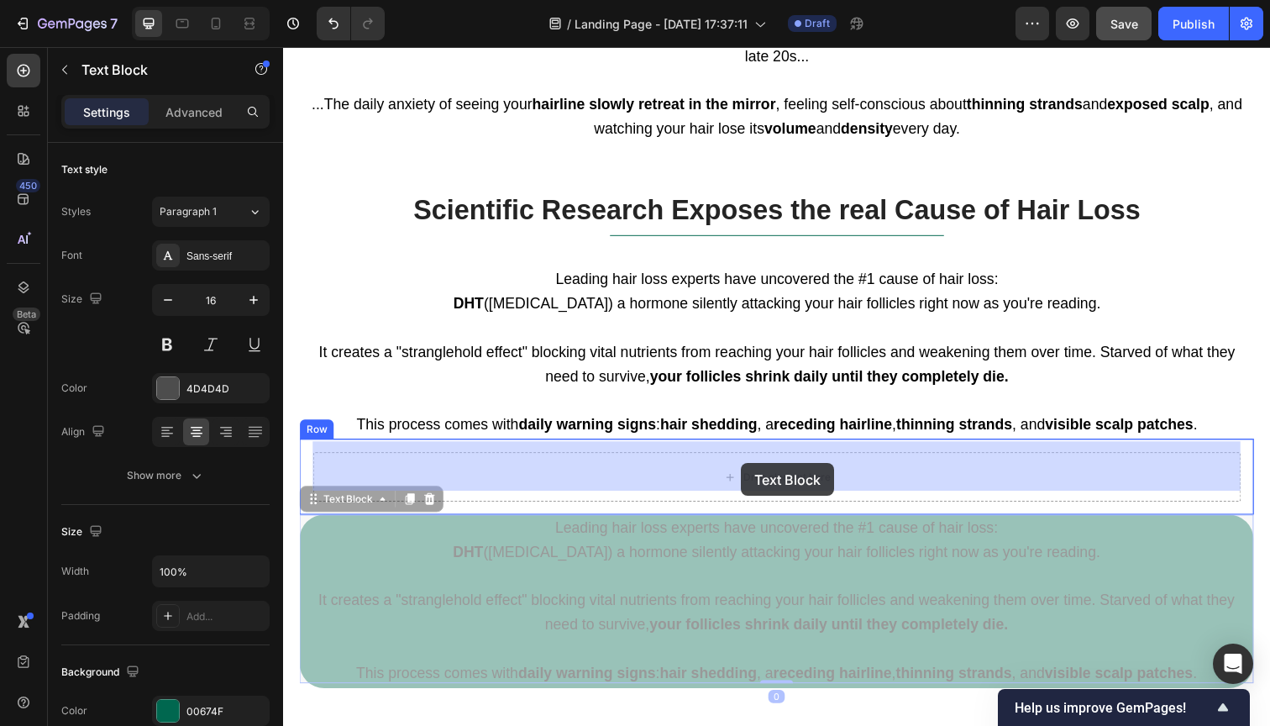
drag, startPoint x: 752, startPoint y: 543, endPoint x: 751, endPoint y: 472, distance: 70.6
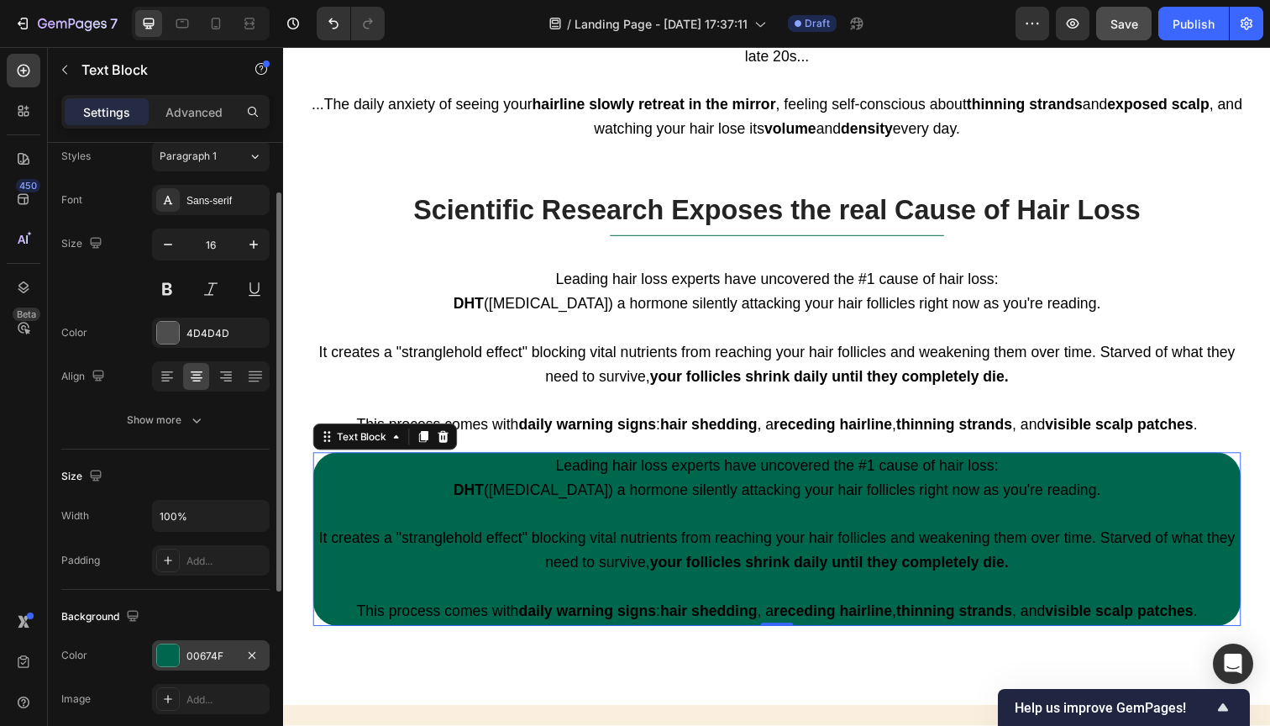
scroll to position [66, 0]
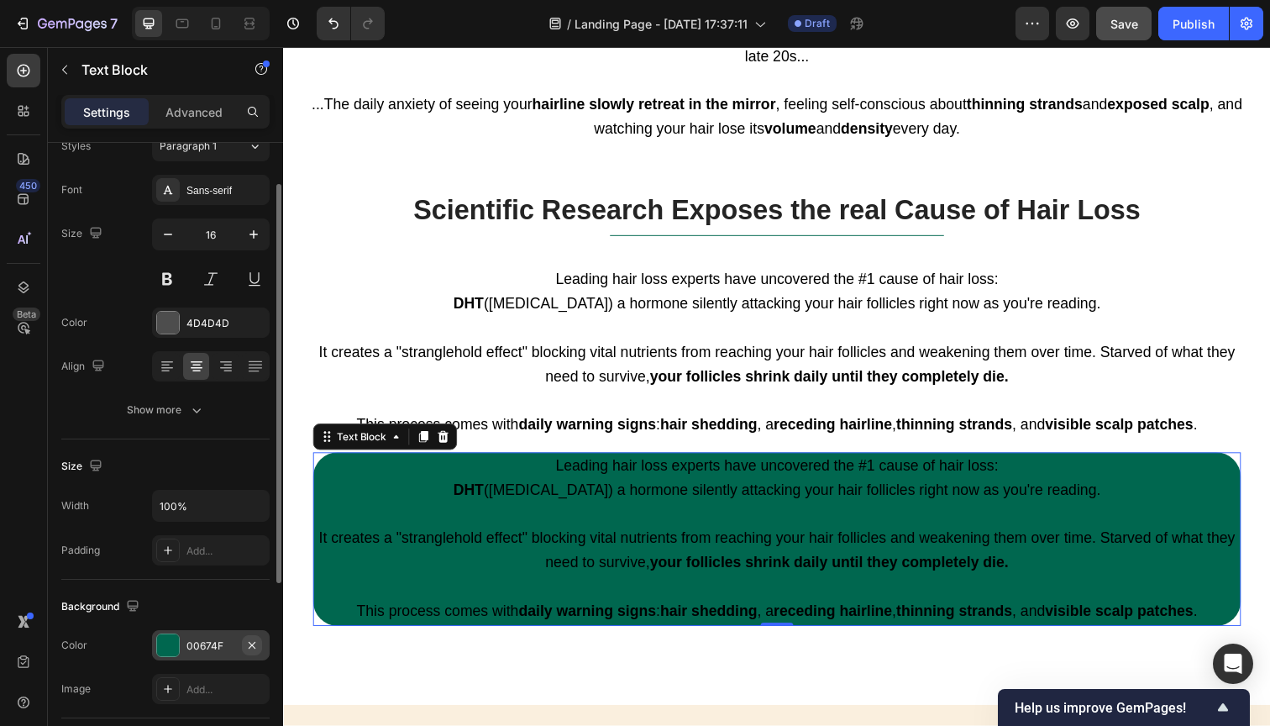
click at [253, 645] on icon "button" at bounding box center [252, 644] width 7 height 7
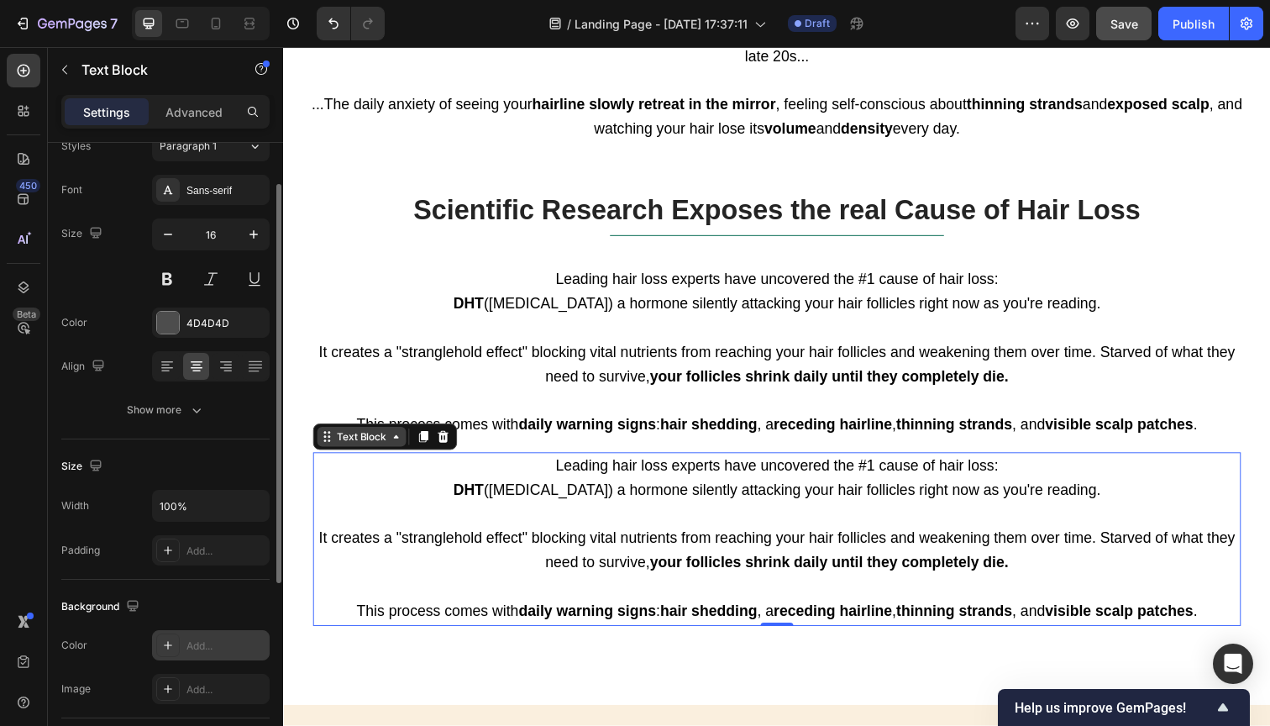
click at [399, 444] on icon at bounding box center [398, 445] width 5 height 3
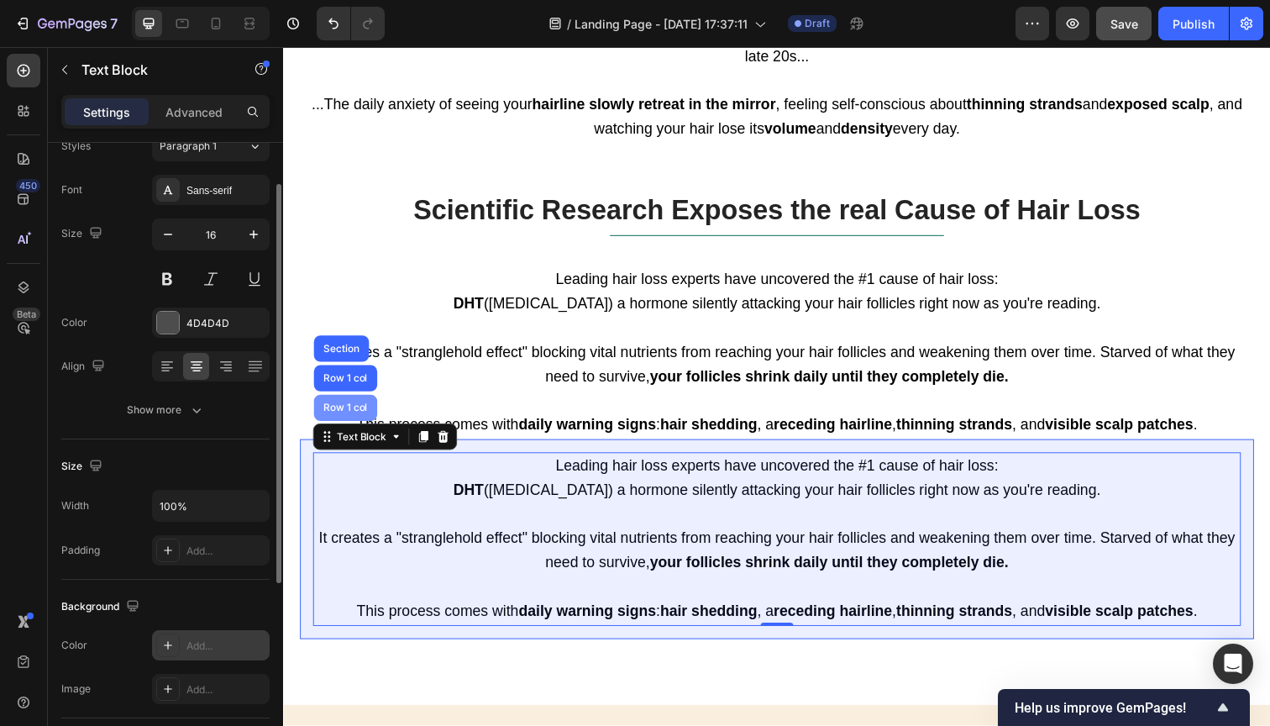
click at [343, 411] on div "Row 1 col" at bounding box center [346, 416] width 51 height 10
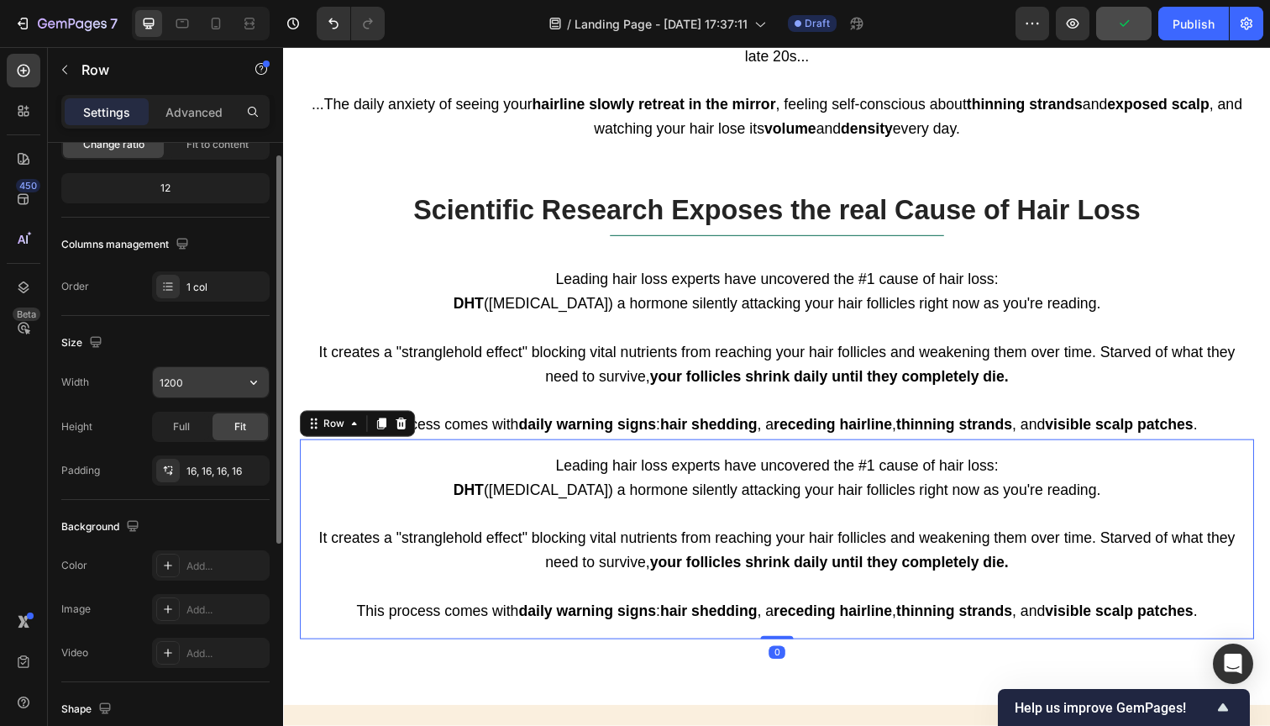
scroll to position [294, 0]
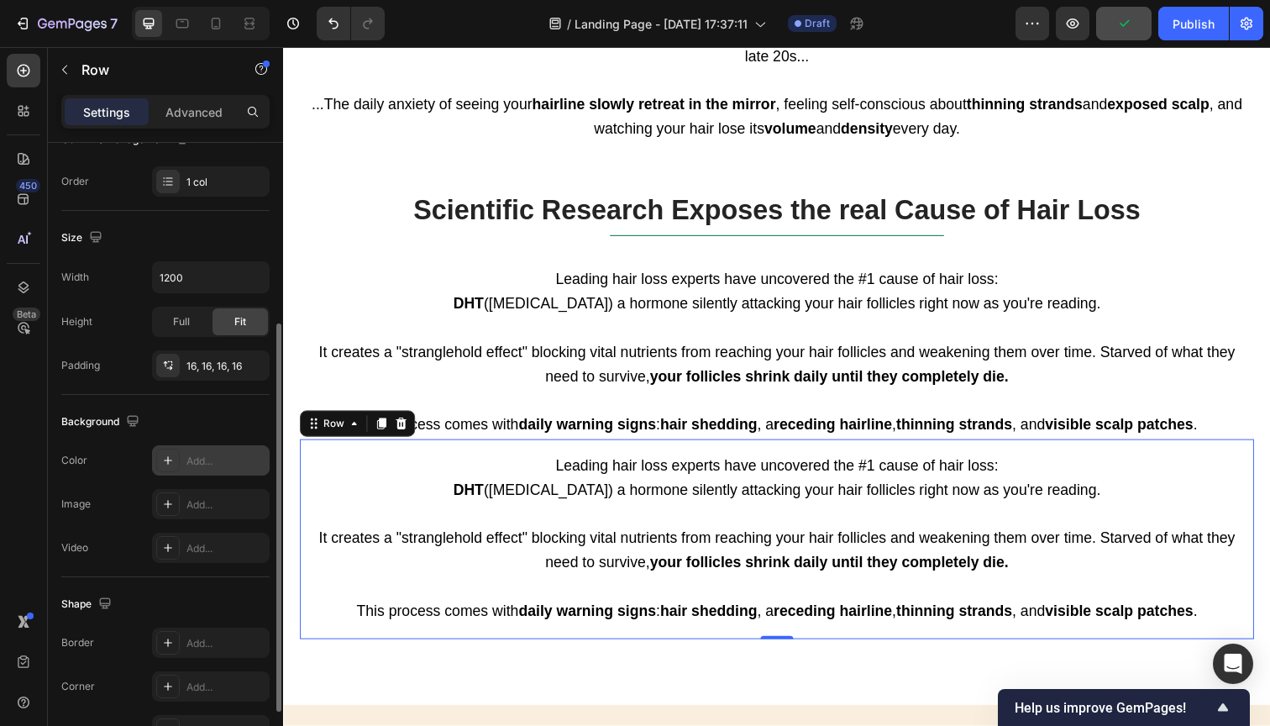
click at [168, 461] on icon at bounding box center [168, 460] width 8 height 8
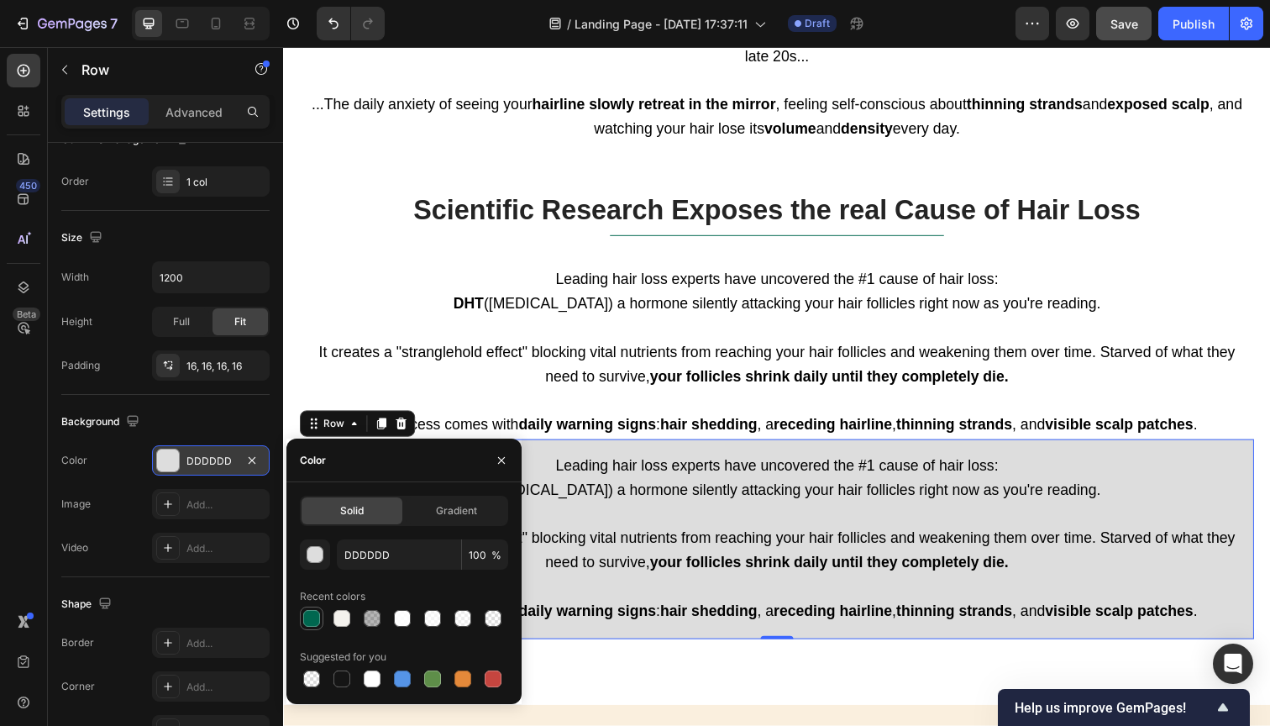
click at [313, 618] on div at bounding box center [311, 618] width 17 height 17
type input "00674F"
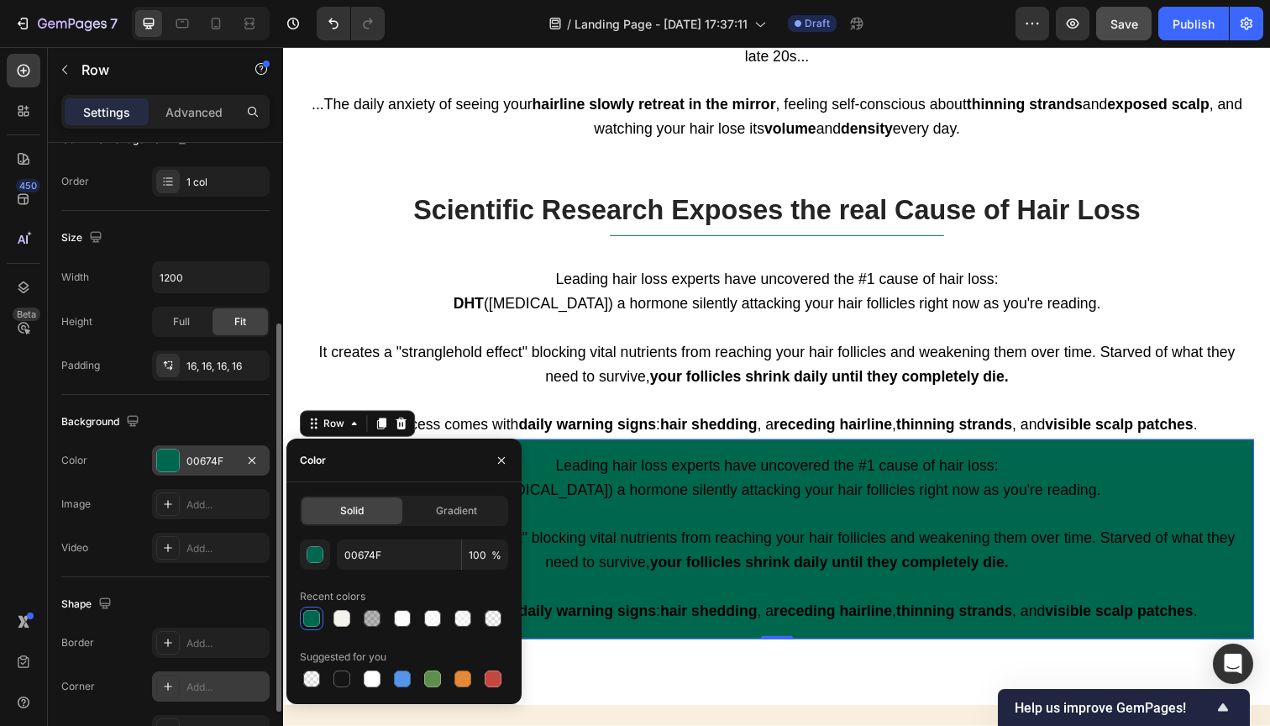
click at [172, 680] on icon at bounding box center [167, 686] width 13 height 13
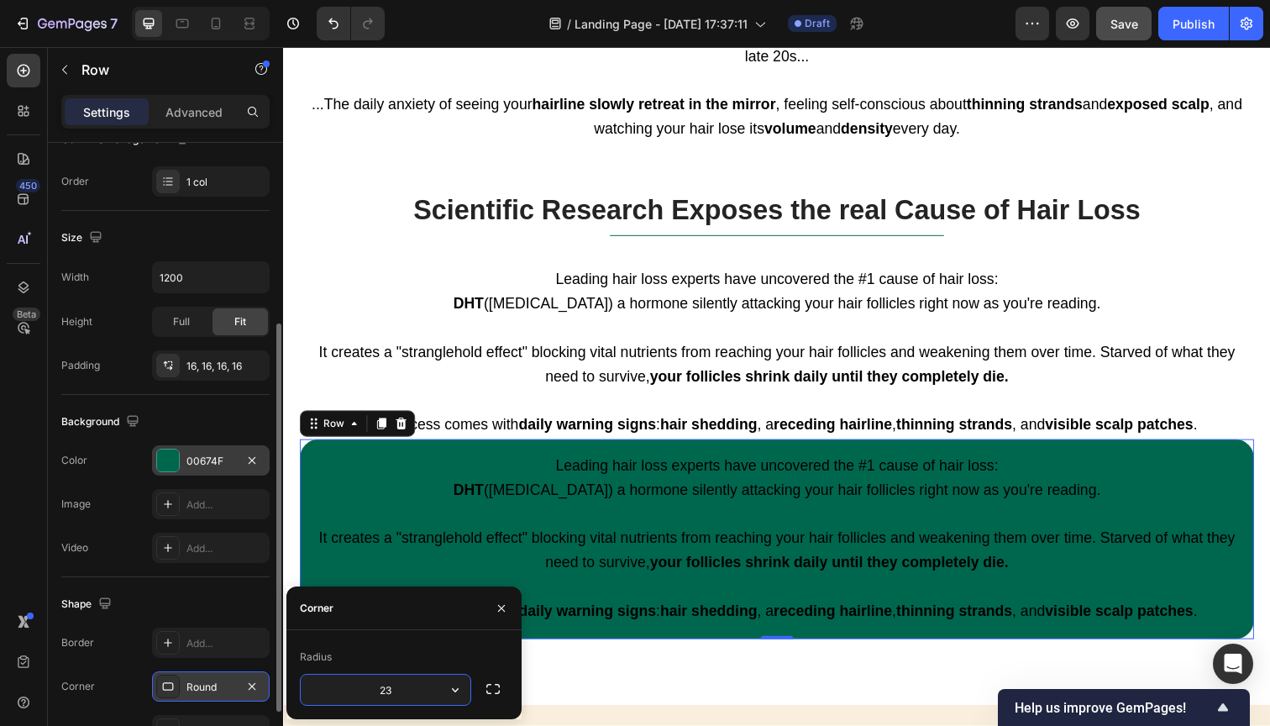
type input "2"
type input "30"
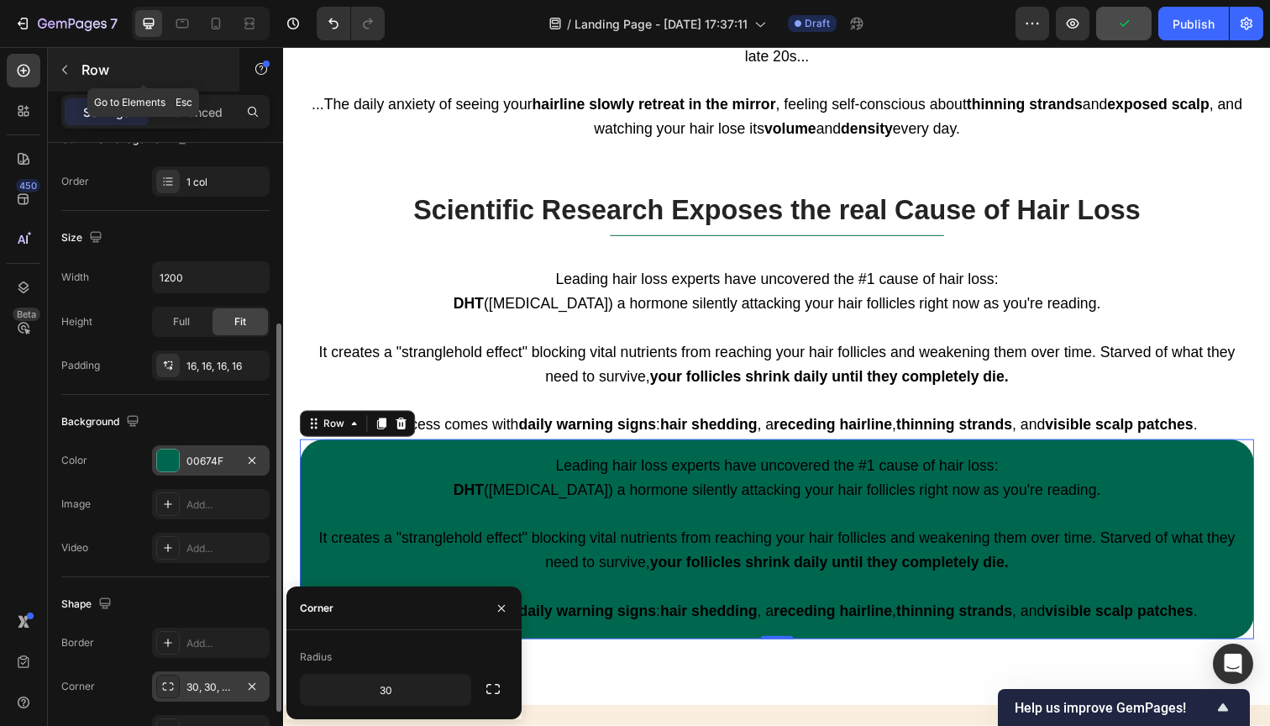
click at [67, 70] on icon "button" at bounding box center [64, 69] width 13 height 13
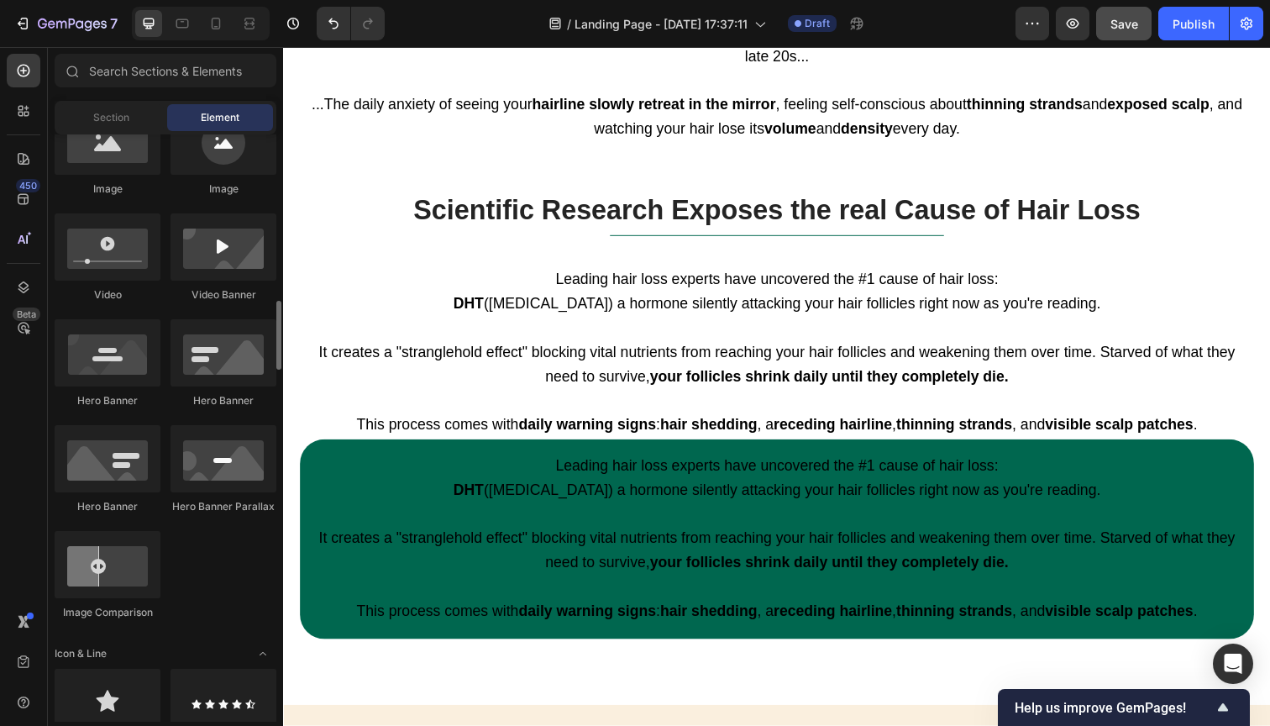
scroll to position [708, 0]
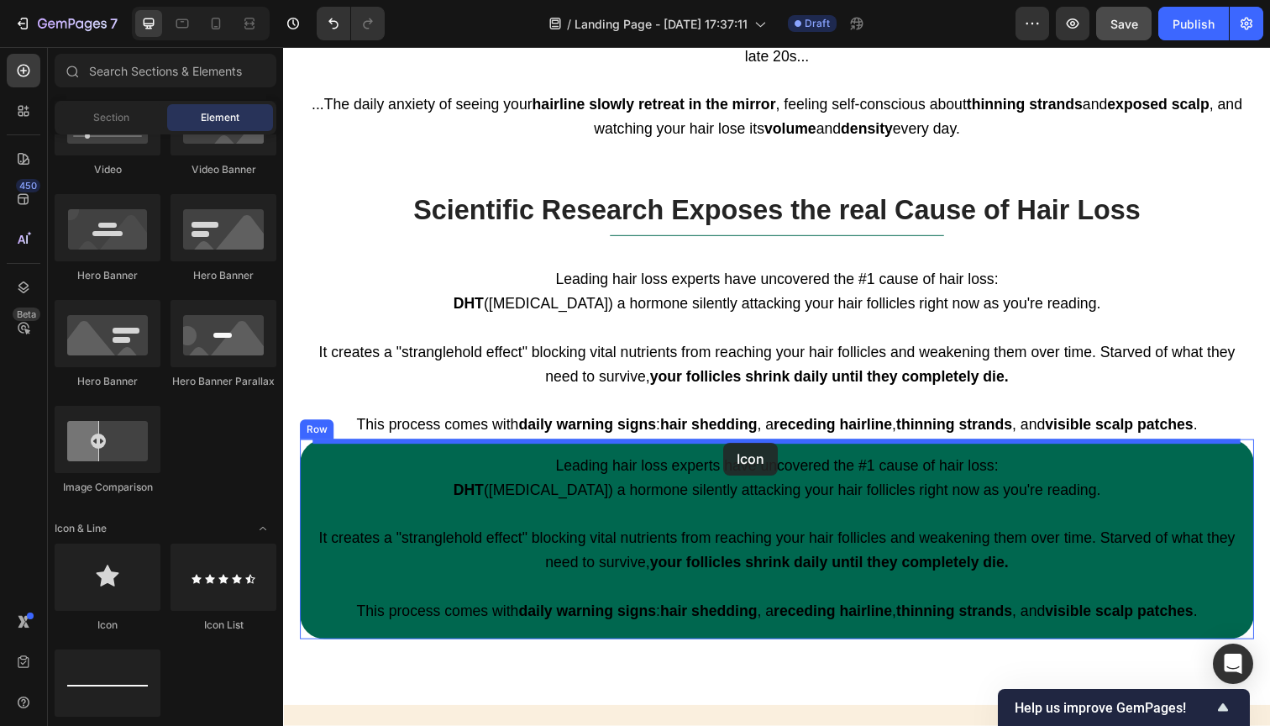
drag, startPoint x: 384, startPoint y: 636, endPoint x: 733, endPoint y: 451, distance: 394.6
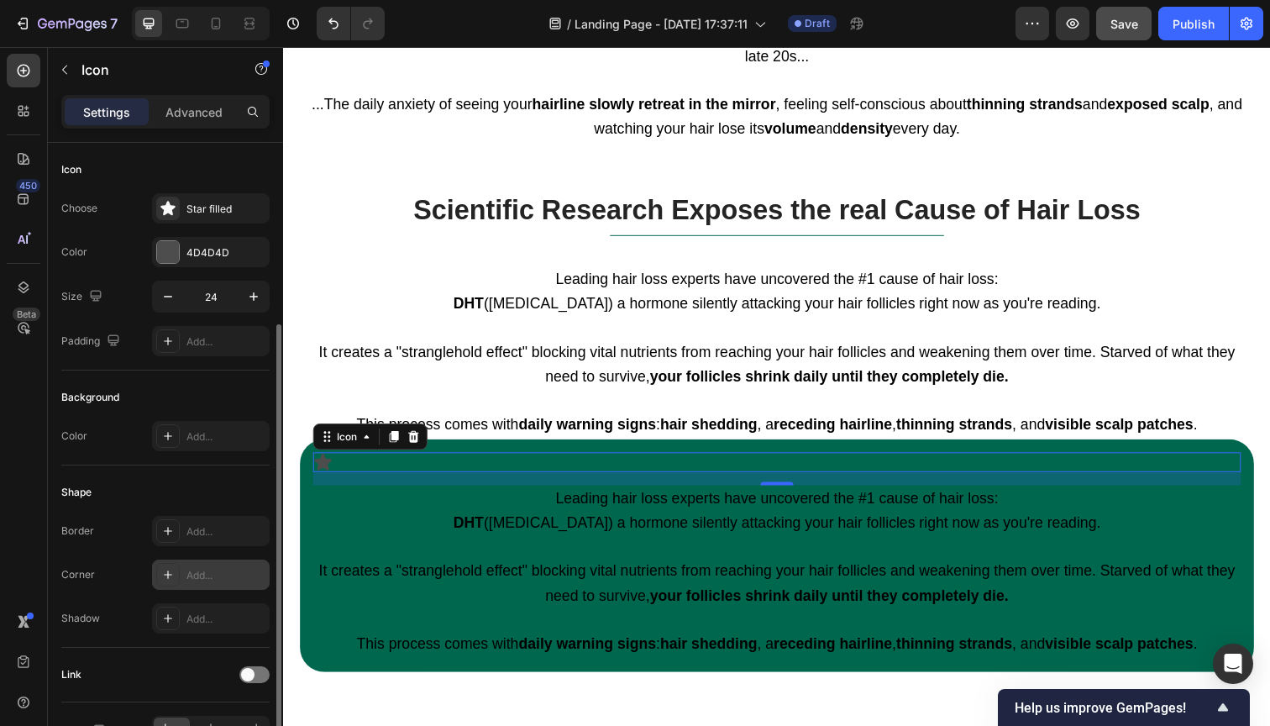
scroll to position [101, 0]
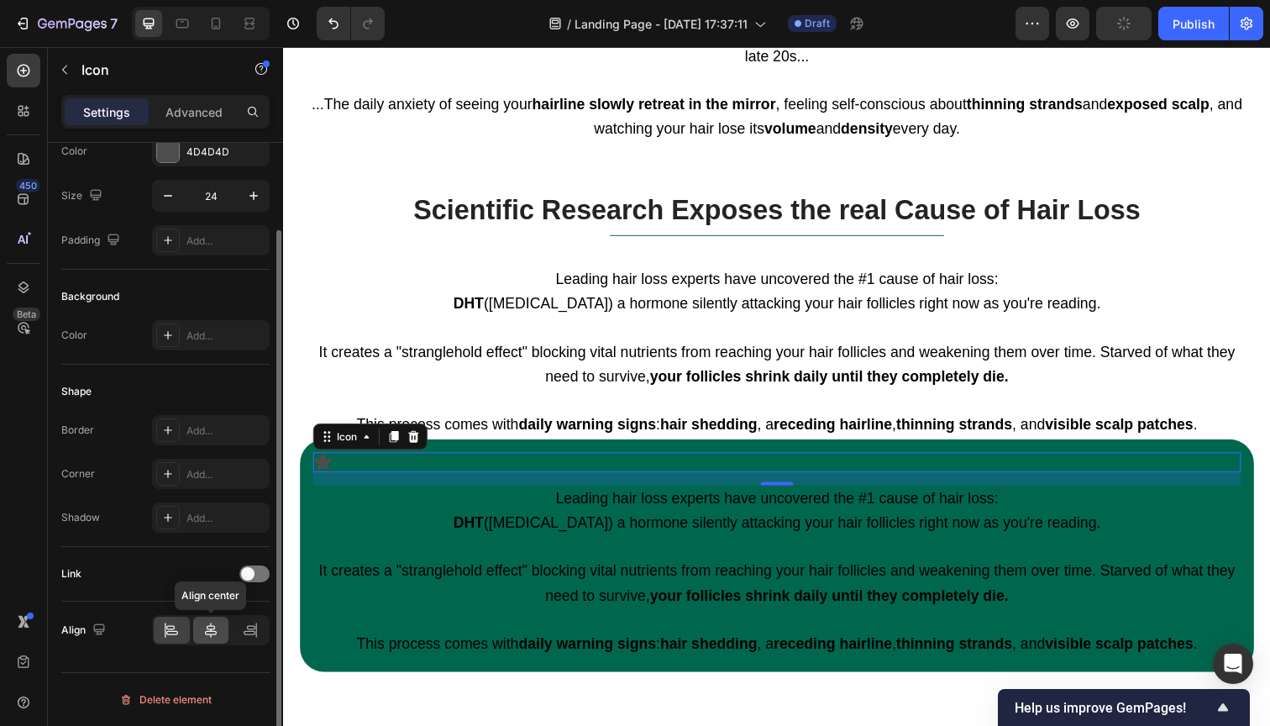
click at [205, 633] on icon at bounding box center [210, 630] width 17 height 17
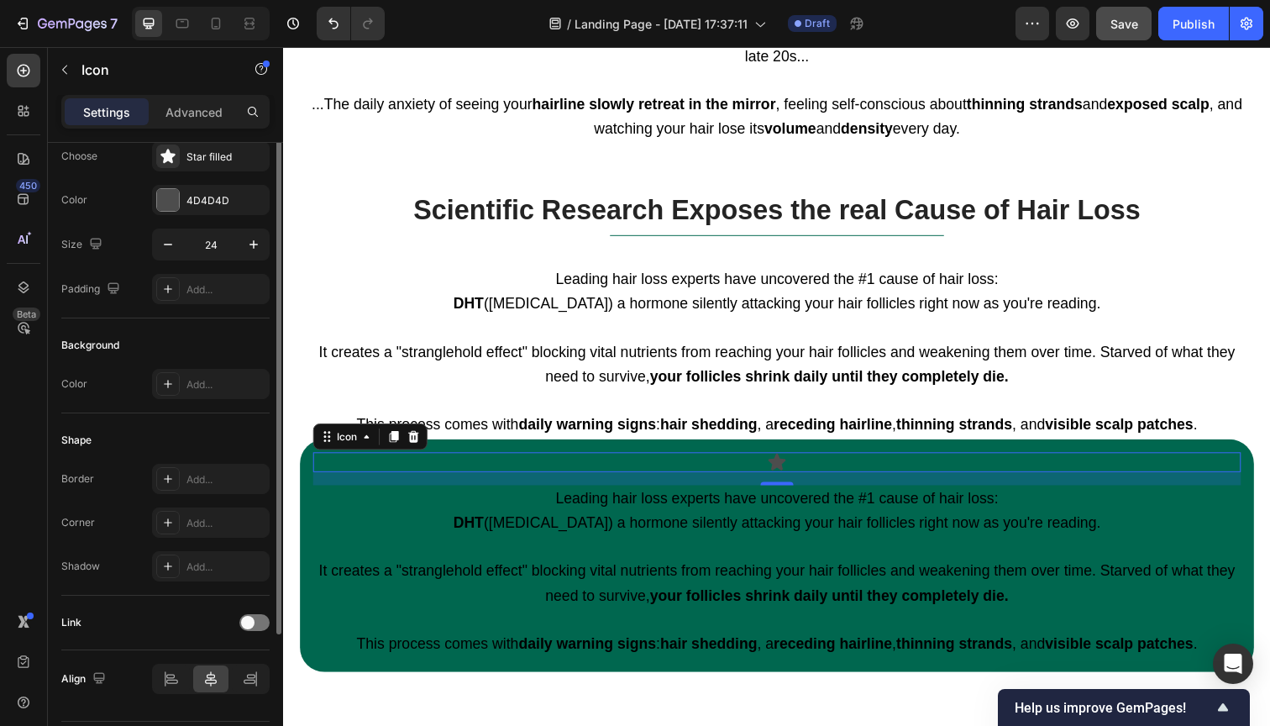
scroll to position [0, 0]
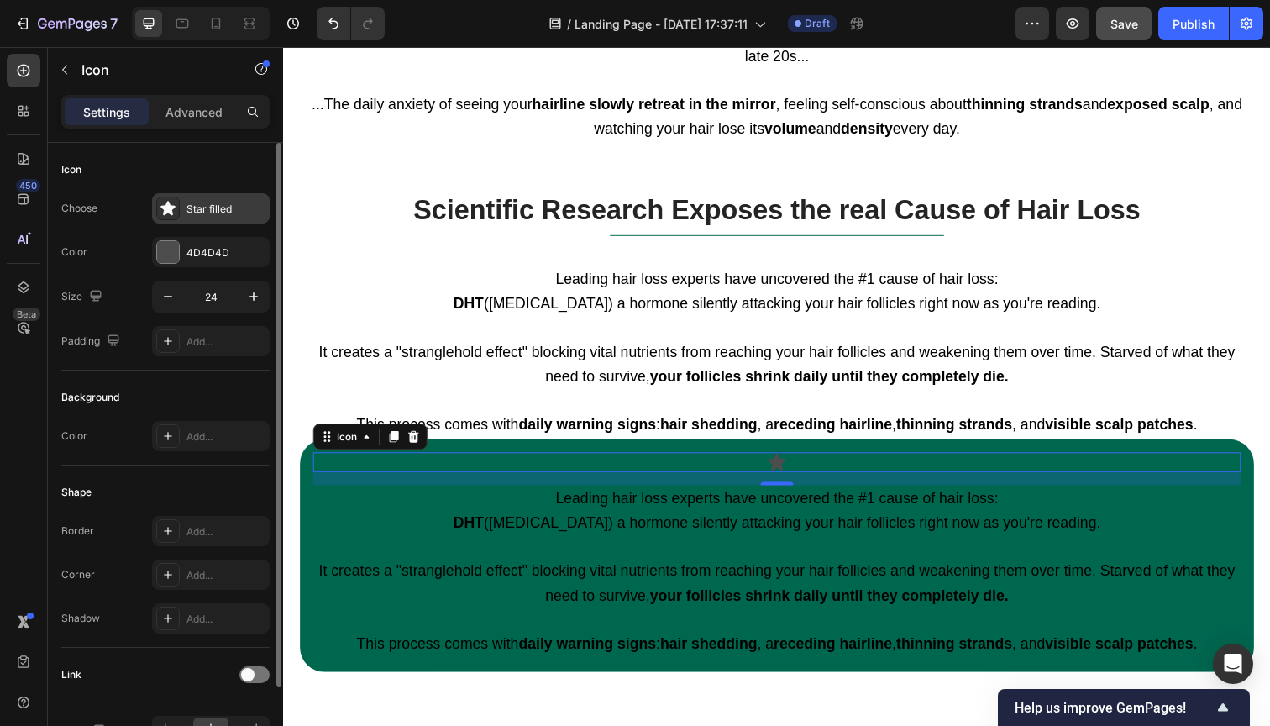
click at [171, 208] on icon at bounding box center [167, 208] width 14 height 14
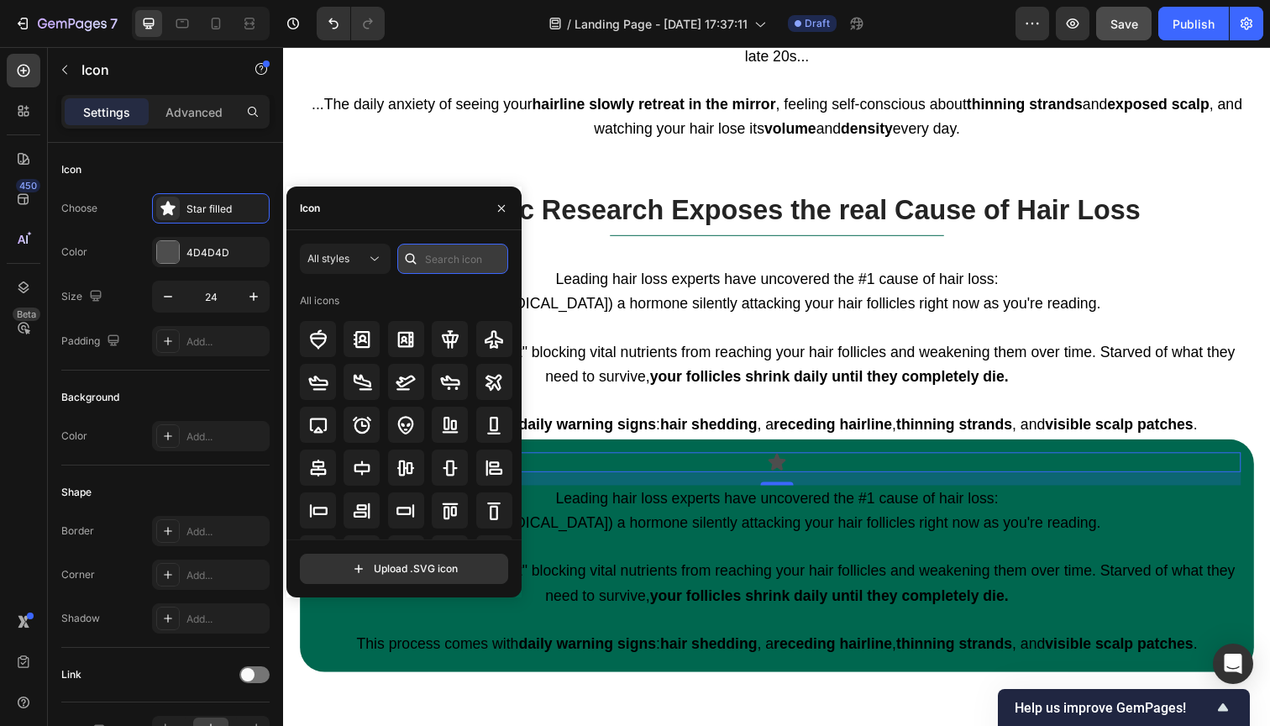
click at [435, 255] on input "text" at bounding box center [452, 259] width 111 height 30
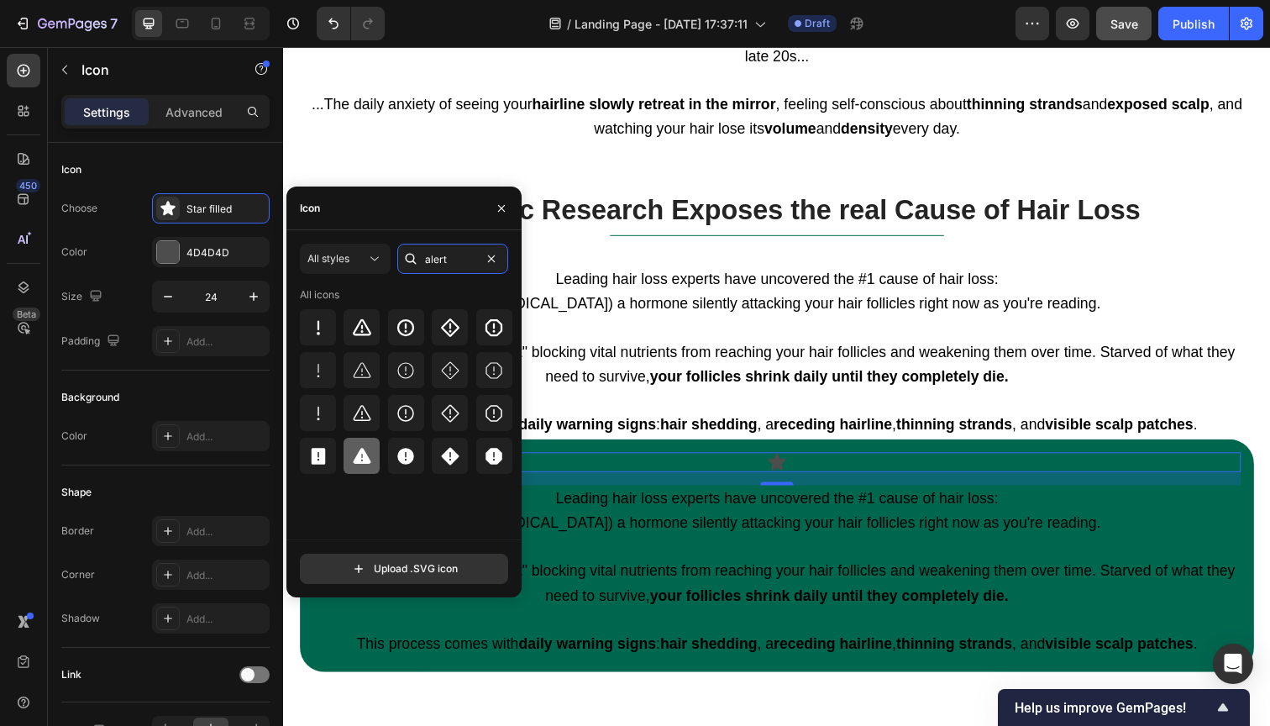
type input "alert"
click at [361, 458] on icon at bounding box center [362, 456] width 18 height 16
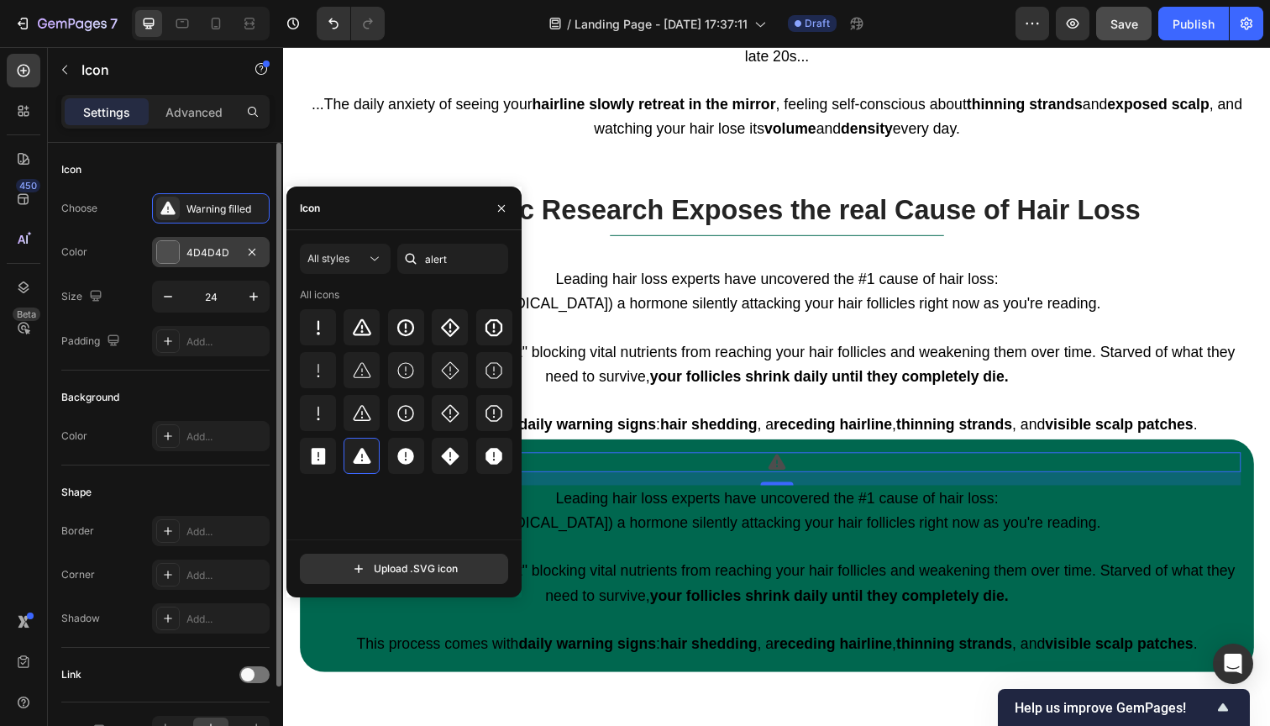
click at [169, 255] on div at bounding box center [168, 252] width 22 height 22
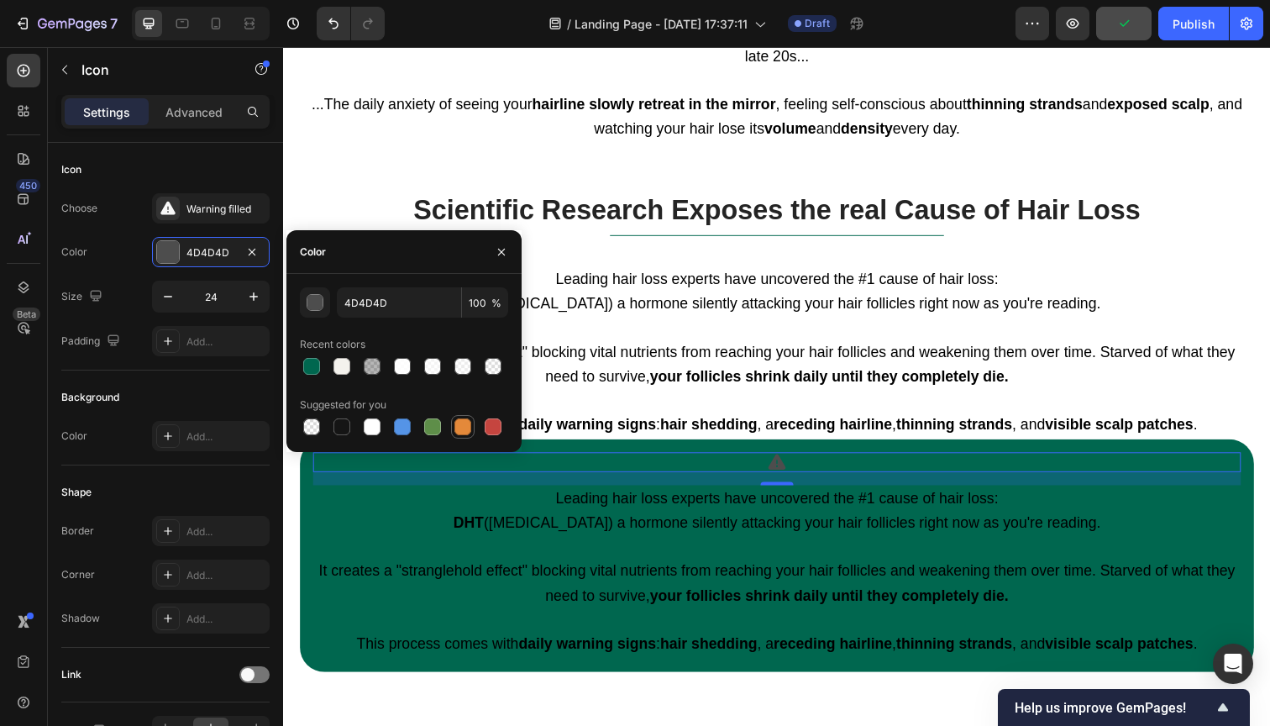
click at [466, 427] on div at bounding box center [462, 426] width 17 height 17
click at [318, 311] on button "button" at bounding box center [315, 302] width 30 height 30
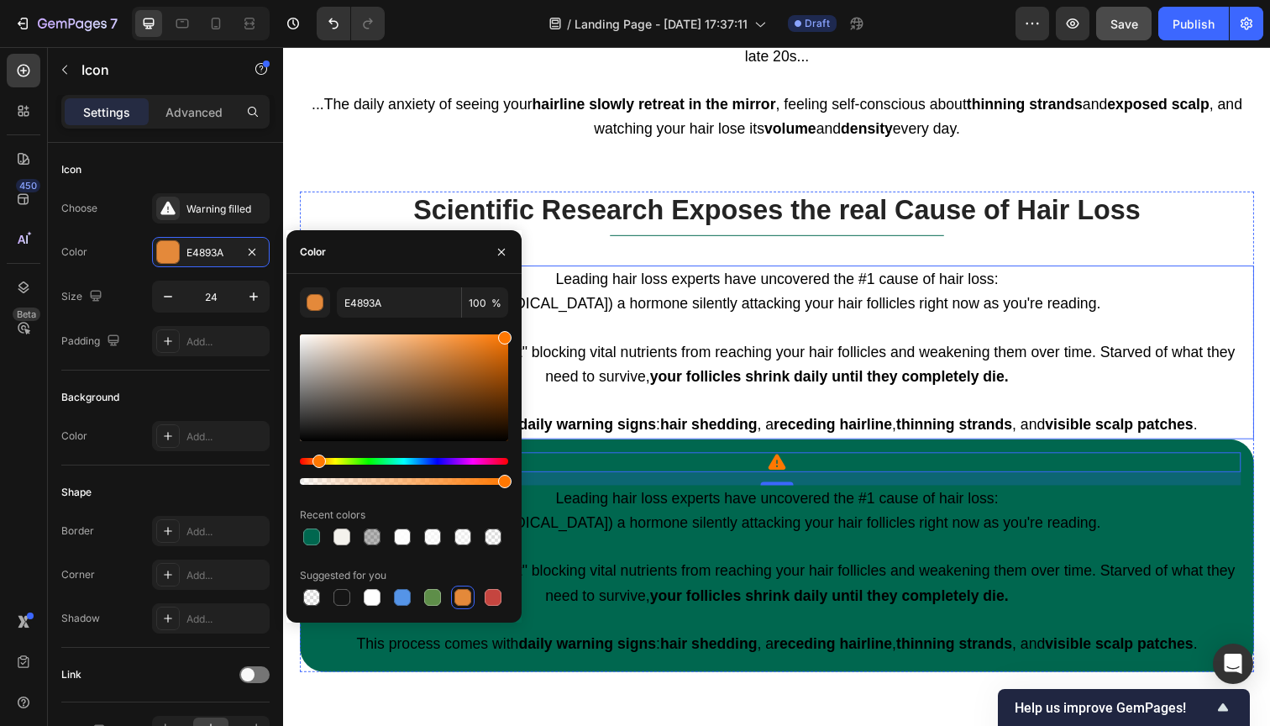
drag, startPoint x: 732, startPoint y: 428, endPoint x: 547, endPoint y: 321, distance: 213.8
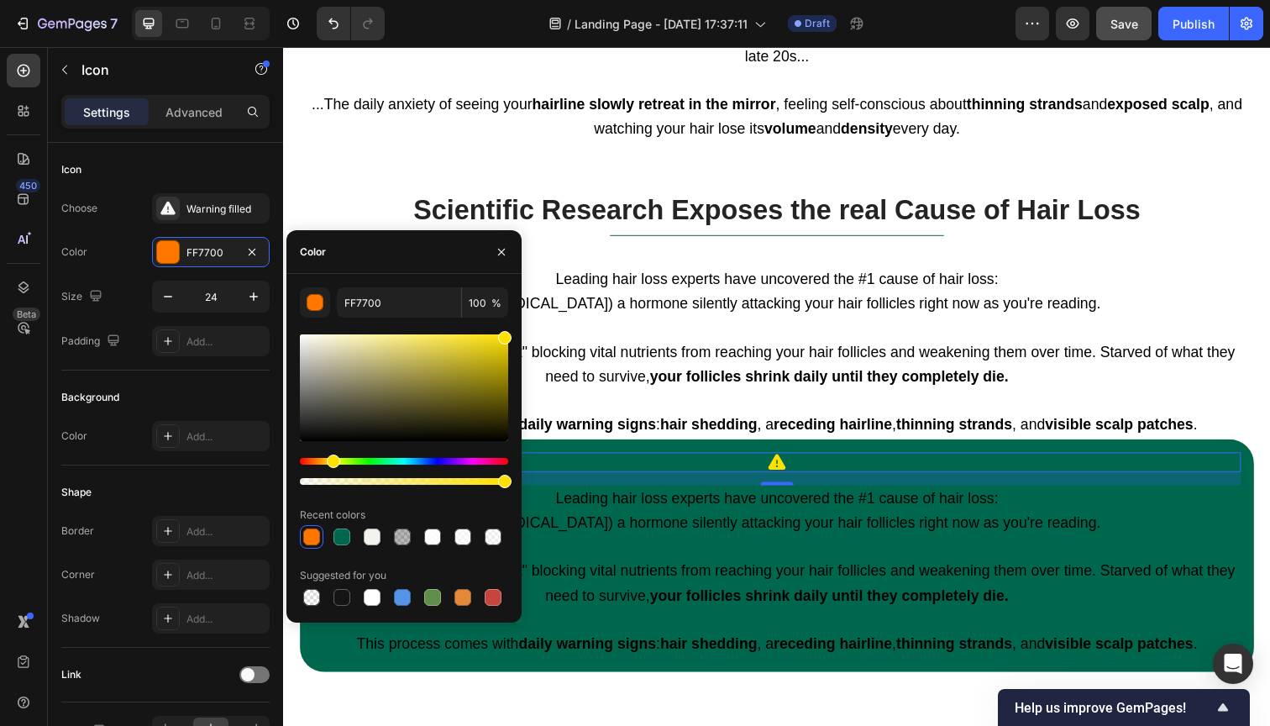
drag, startPoint x: 317, startPoint y: 461, endPoint x: 331, endPoint y: 465, distance: 14.9
click at [331, 465] on div "Hue" at bounding box center [333, 460] width 13 height 13
type input "FFE100"
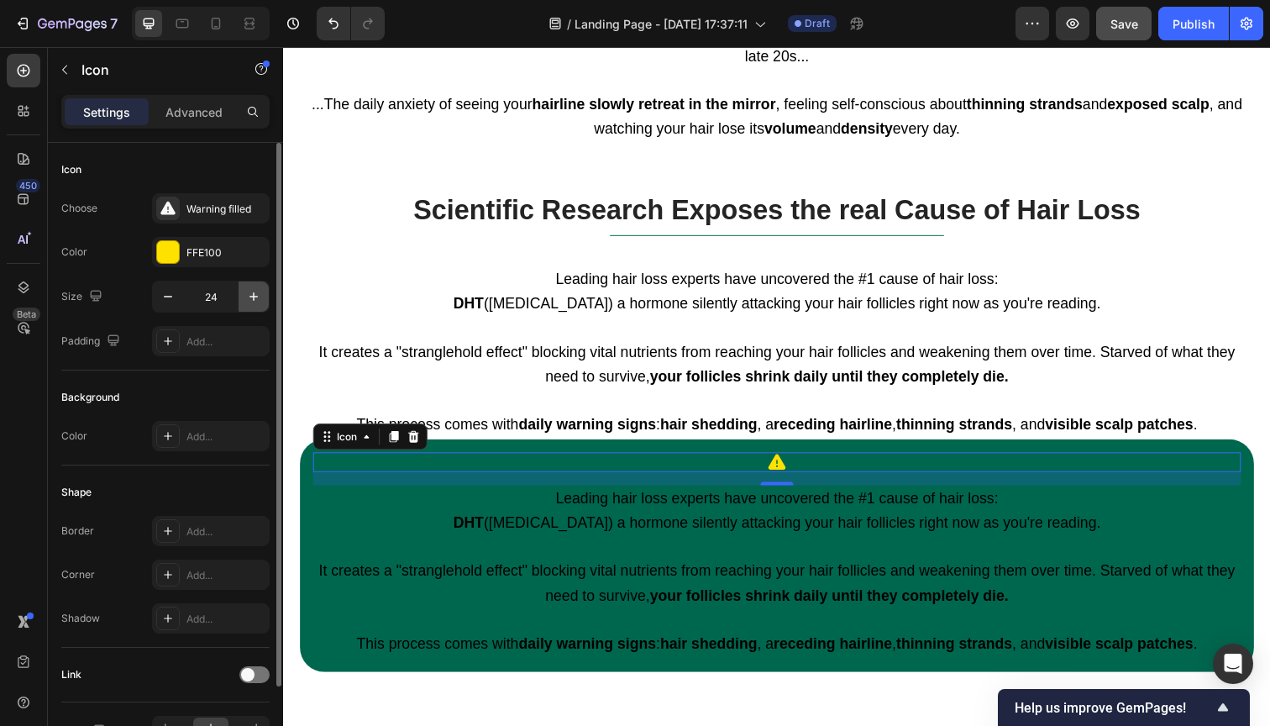
click at [248, 298] on icon "button" at bounding box center [253, 296] width 17 height 17
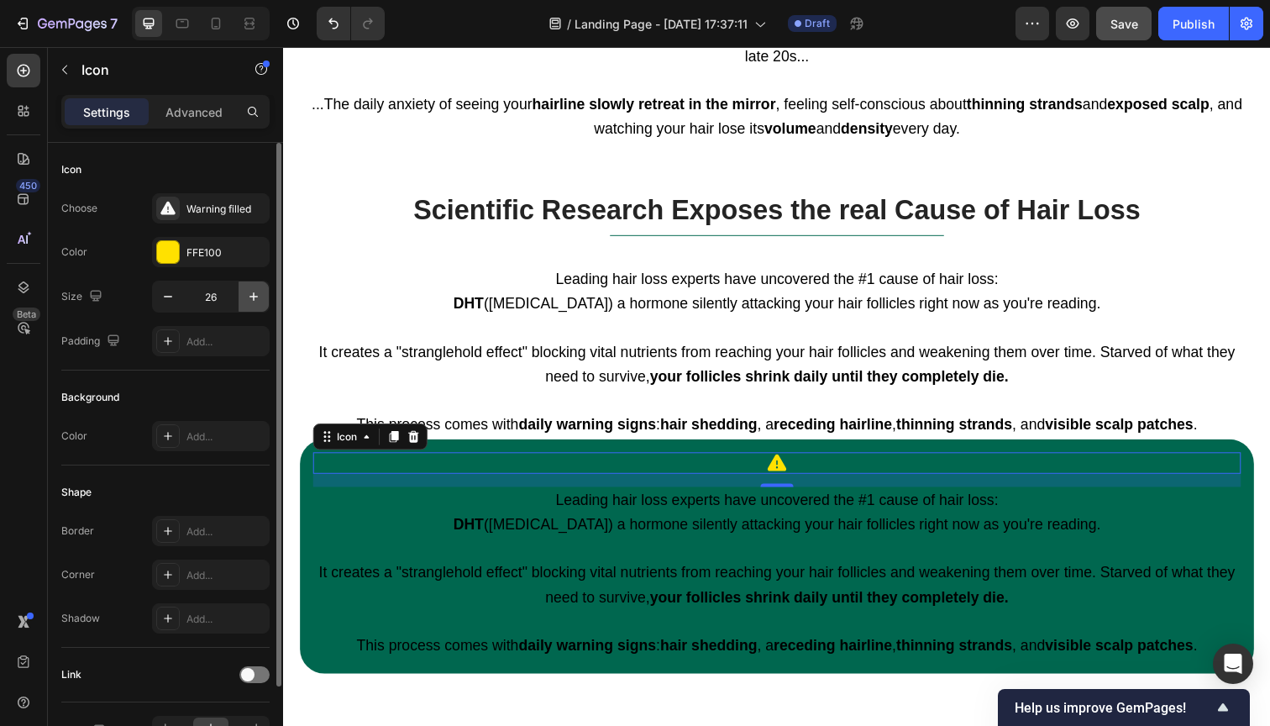
click at [248, 298] on icon "button" at bounding box center [253, 296] width 17 height 17
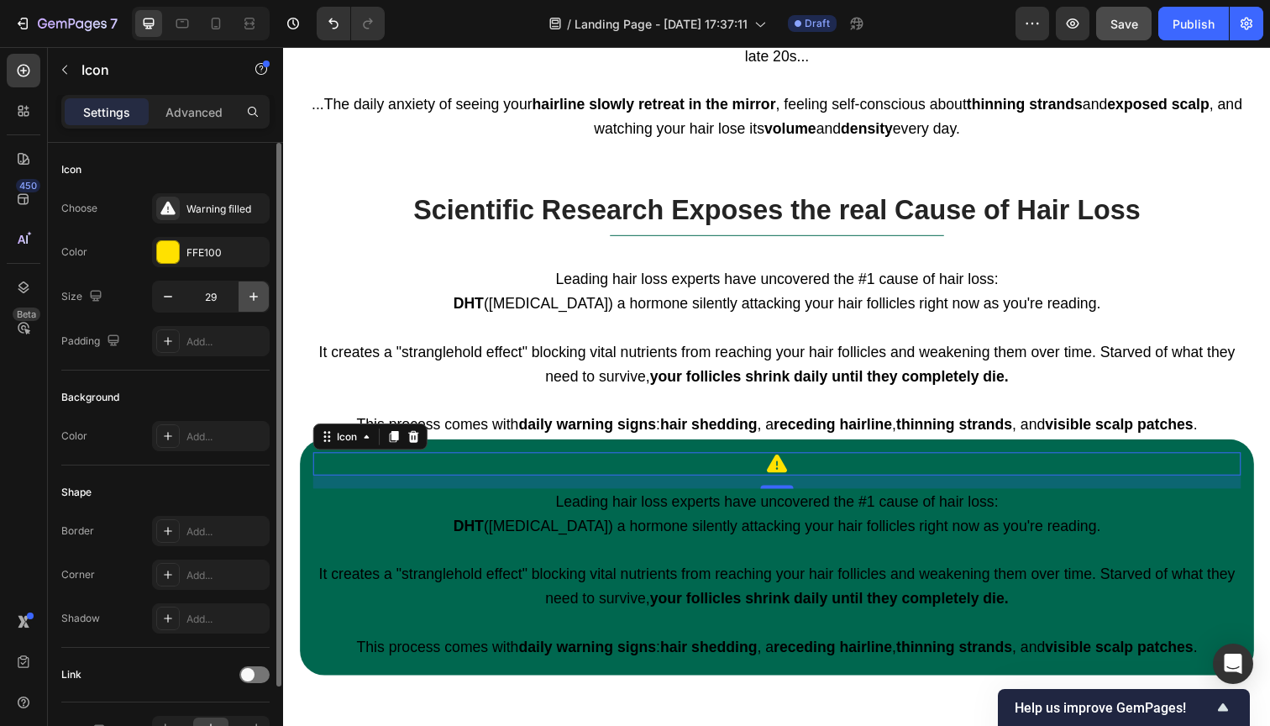
click at [248, 298] on icon "button" at bounding box center [253, 296] width 17 height 17
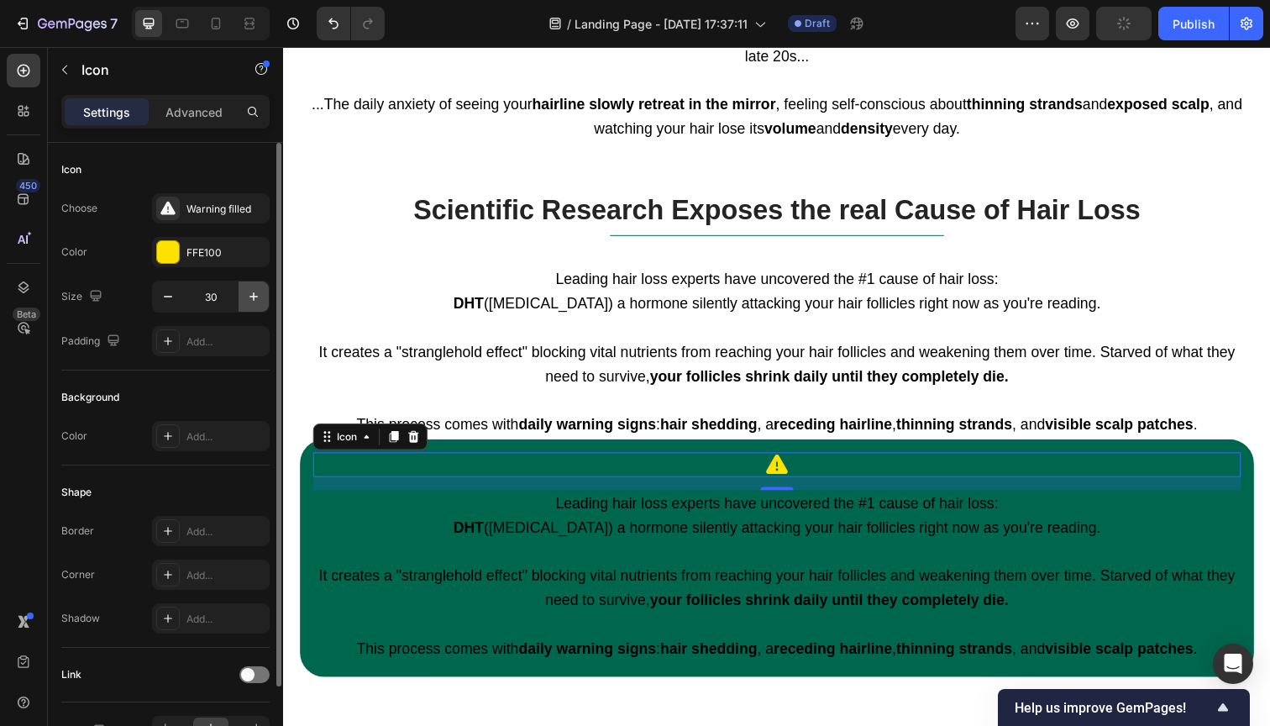
click at [248, 298] on icon "button" at bounding box center [253, 296] width 17 height 17
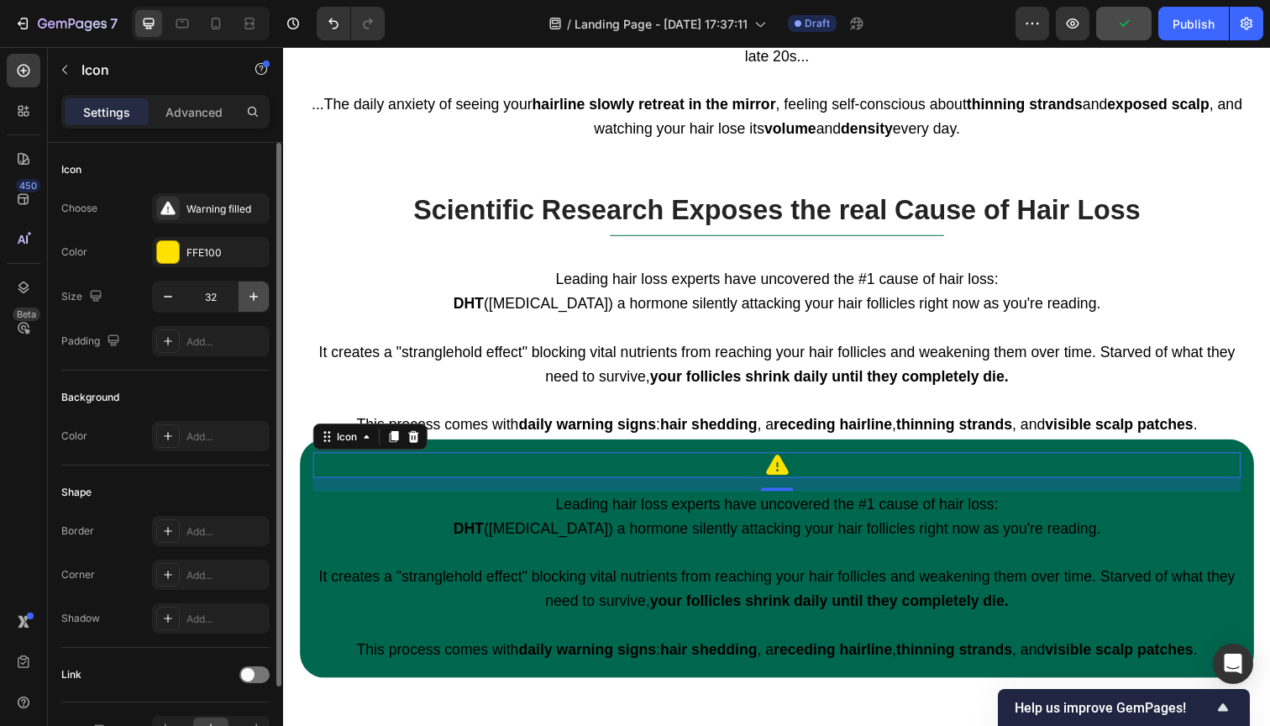
click at [248, 298] on icon "button" at bounding box center [253, 296] width 17 height 17
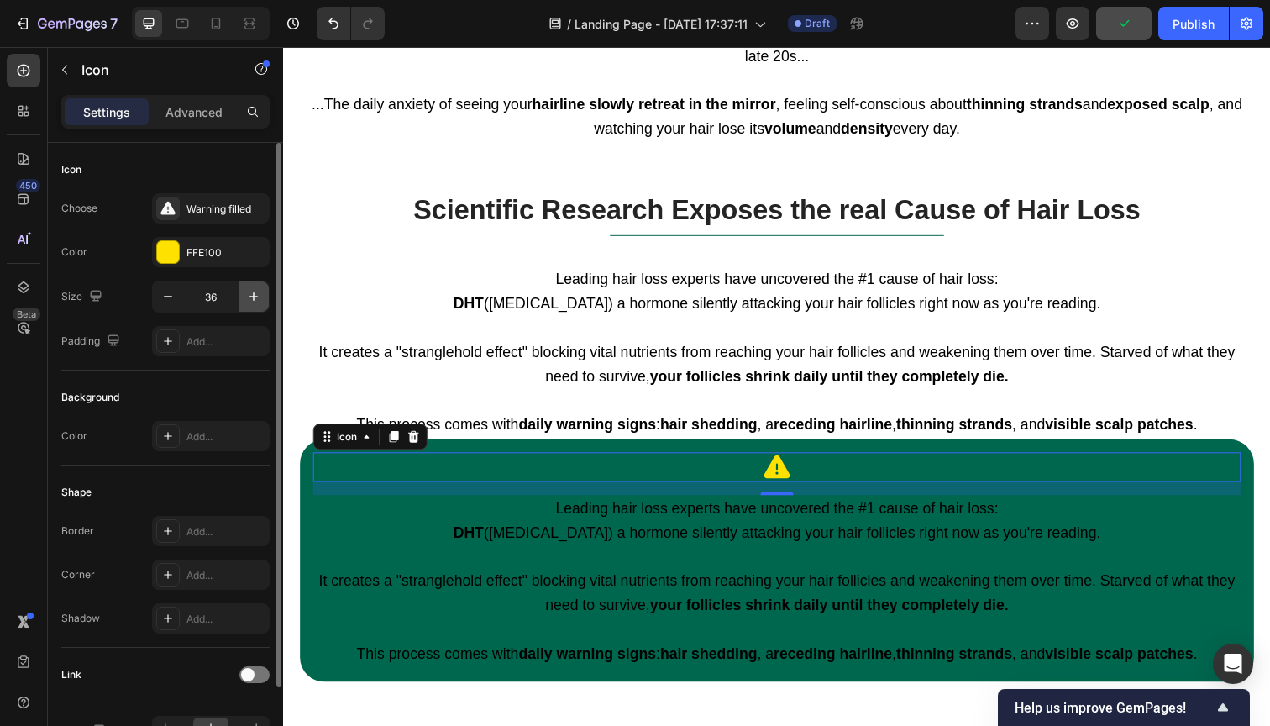
click at [248, 298] on icon "button" at bounding box center [253, 296] width 17 height 17
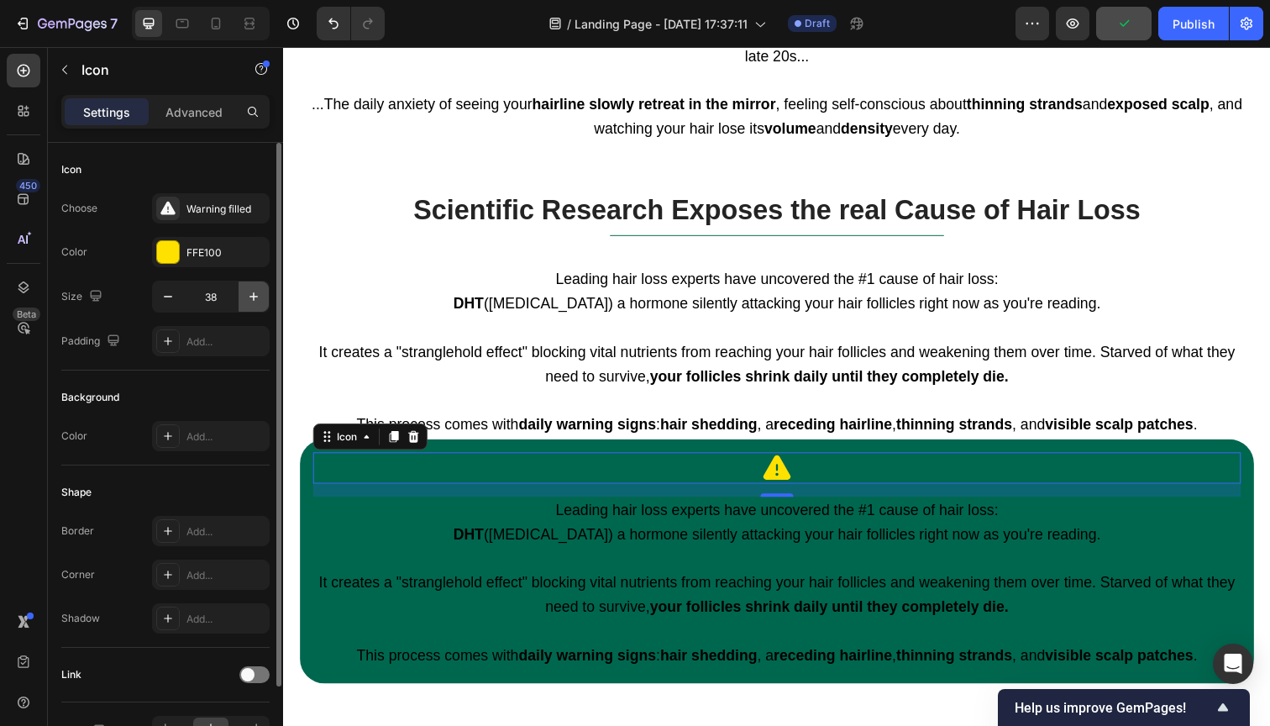
click at [248, 298] on icon "button" at bounding box center [253, 296] width 17 height 17
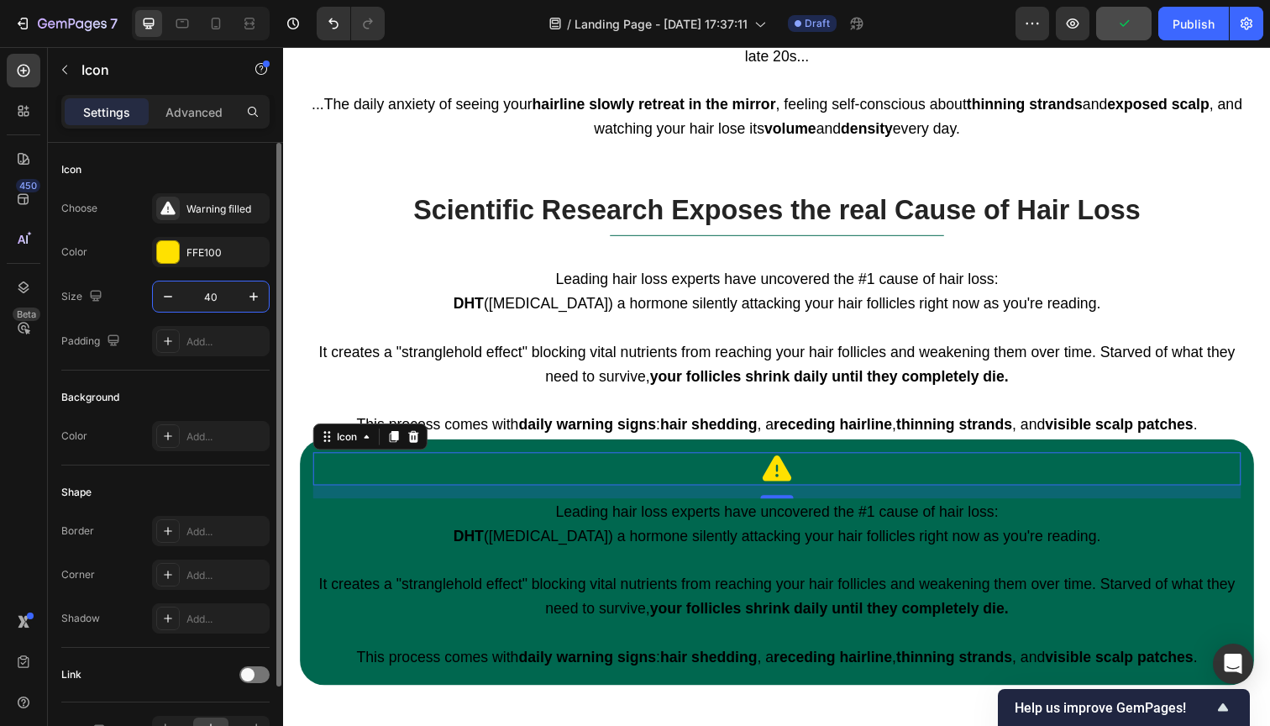
click at [215, 298] on input "40" at bounding box center [210, 296] width 55 height 30
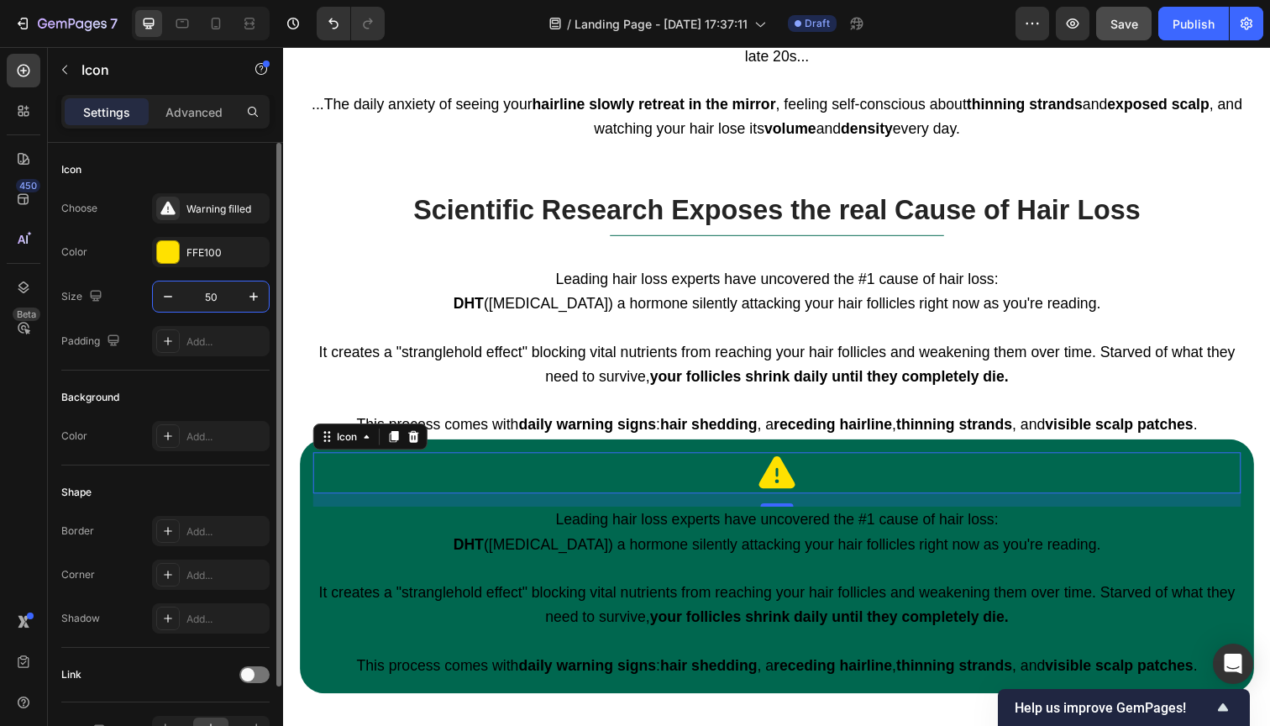
type input "50"
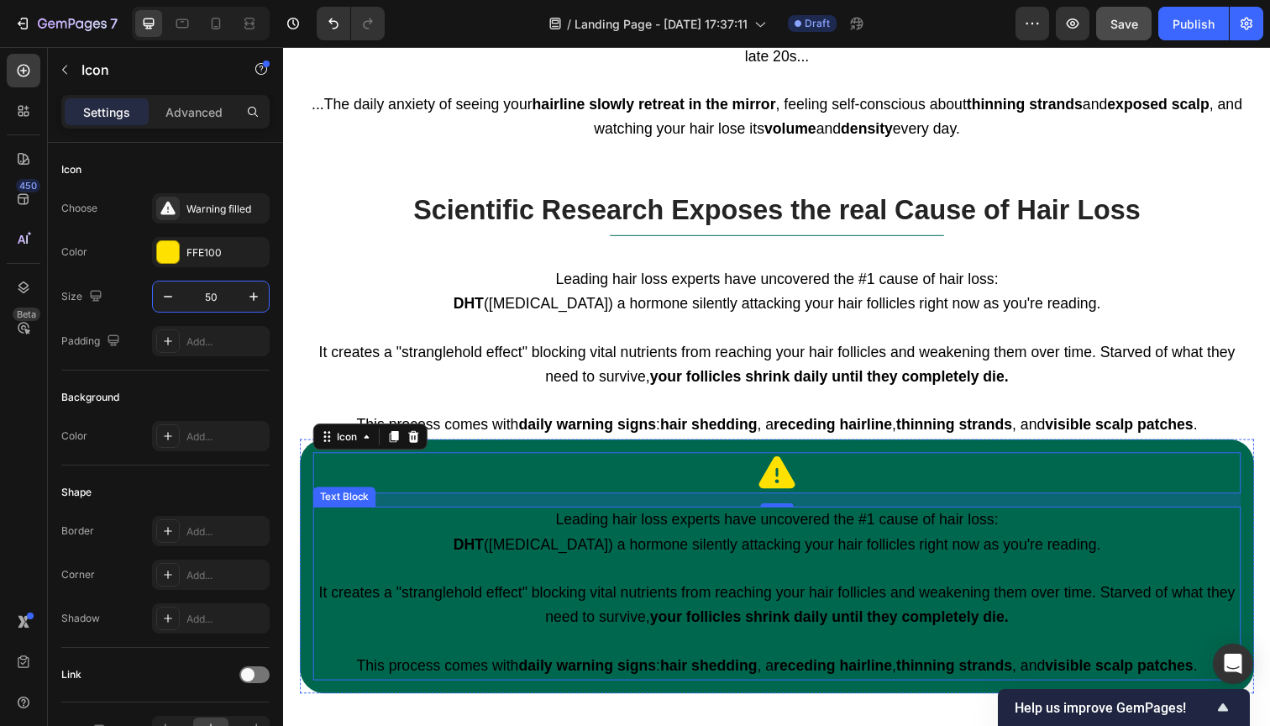
click at [711, 522] on span "Leading hair loss experts have uncovered the #1 cause of hair loss:" at bounding box center [787, 530] width 452 height 17
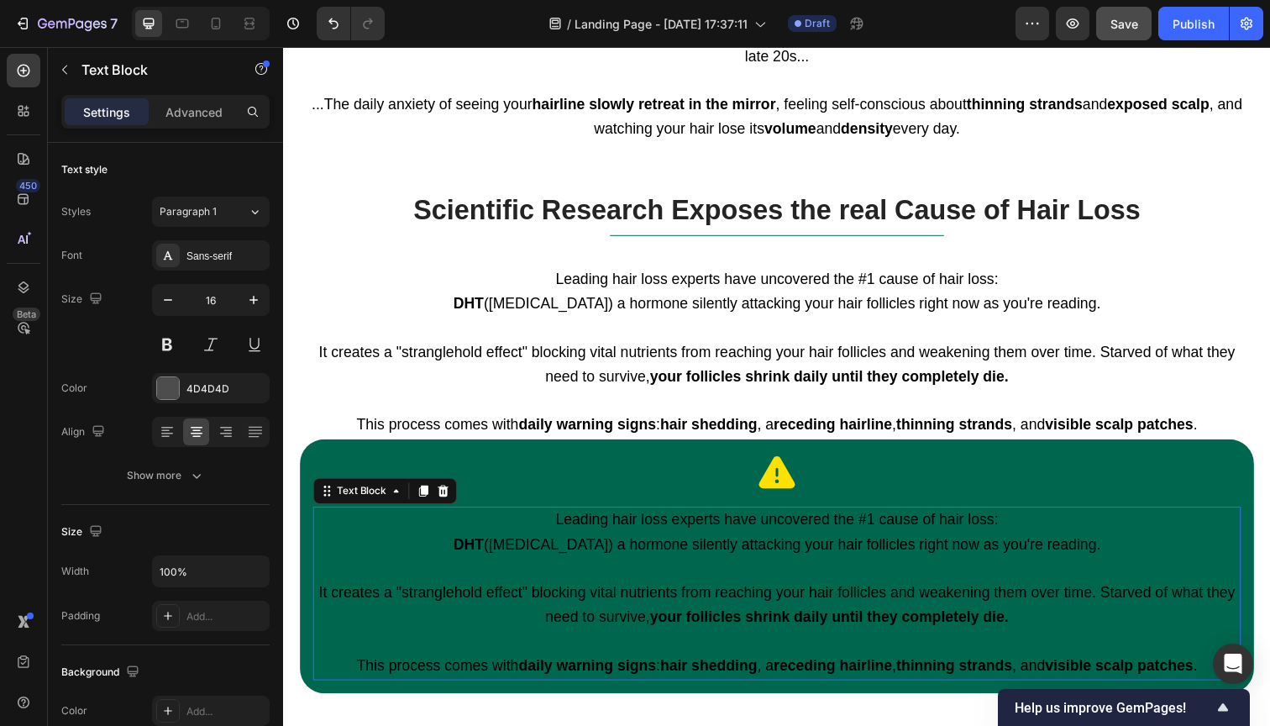
click at [711, 522] on span "Leading hair loss experts have uncovered the #1 cause of hair loss:" at bounding box center [787, 530] width 452 height 17
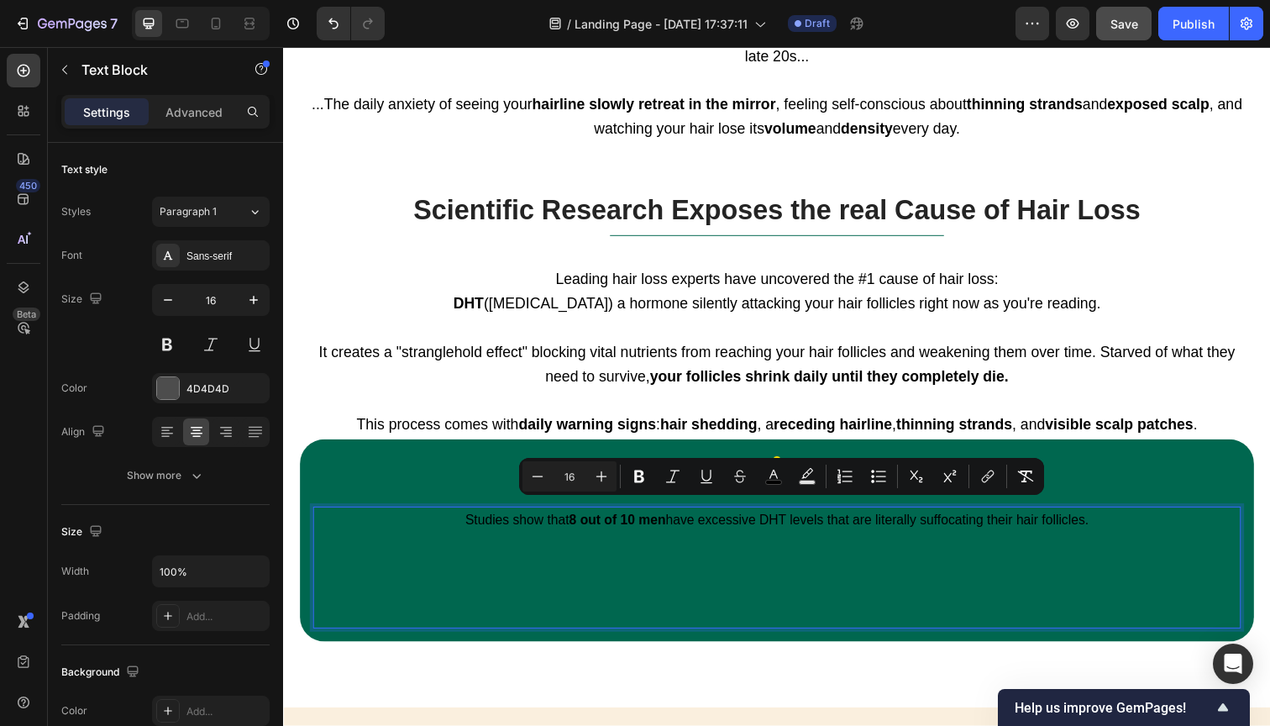
click at [725, 554] on p "Rich Text Editor. Editing area: main" at bounding box center [787, 567] width 944 height 49
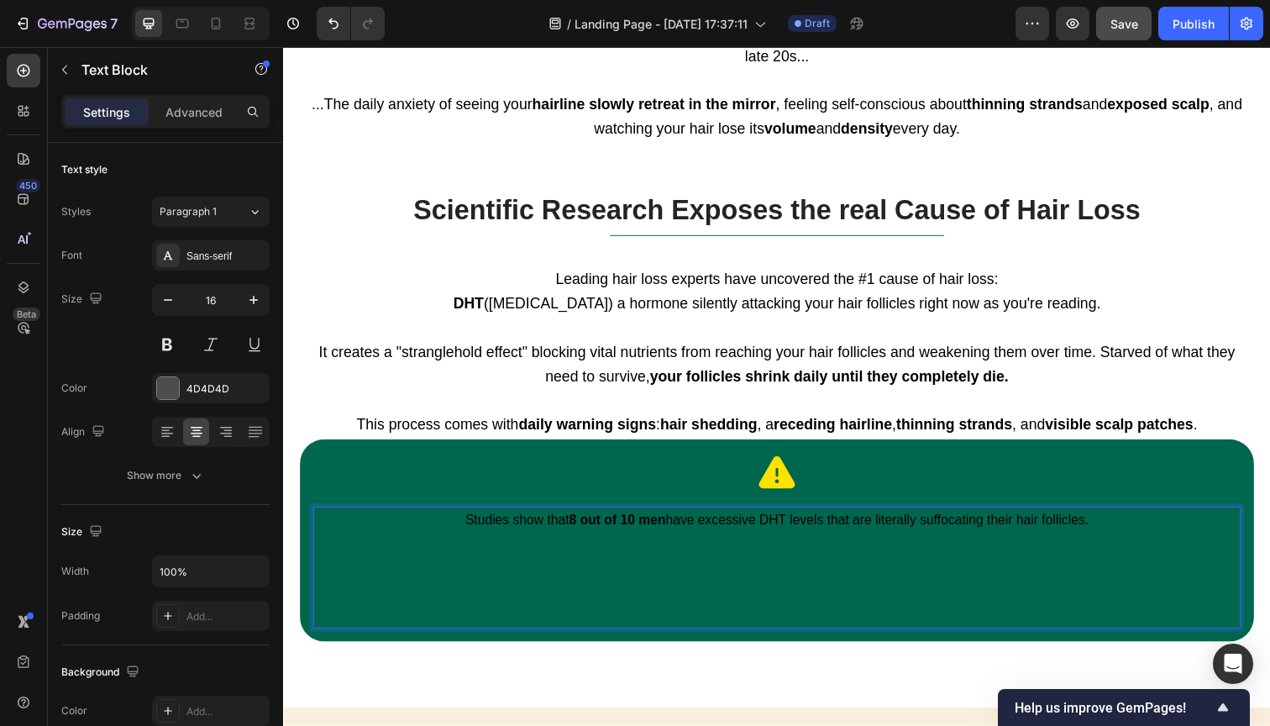
click at [781, 591] on p "Rich Text Editor. Editing area: main" at bounding box center [787, 615] width 944 height 49
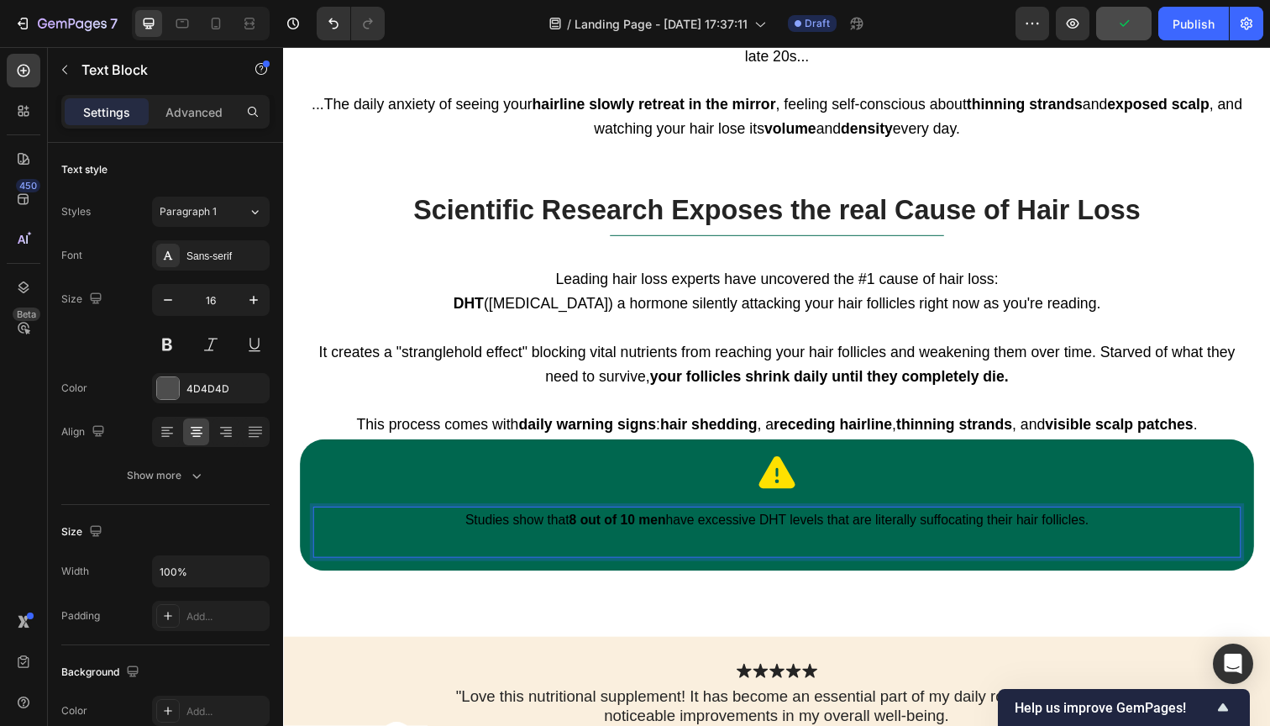
click at [791, 523] on span "Studies show that 8 out of 10 men have excessive DHT levels that are literally …" at bounding box center [787, 530] width 637 height 14
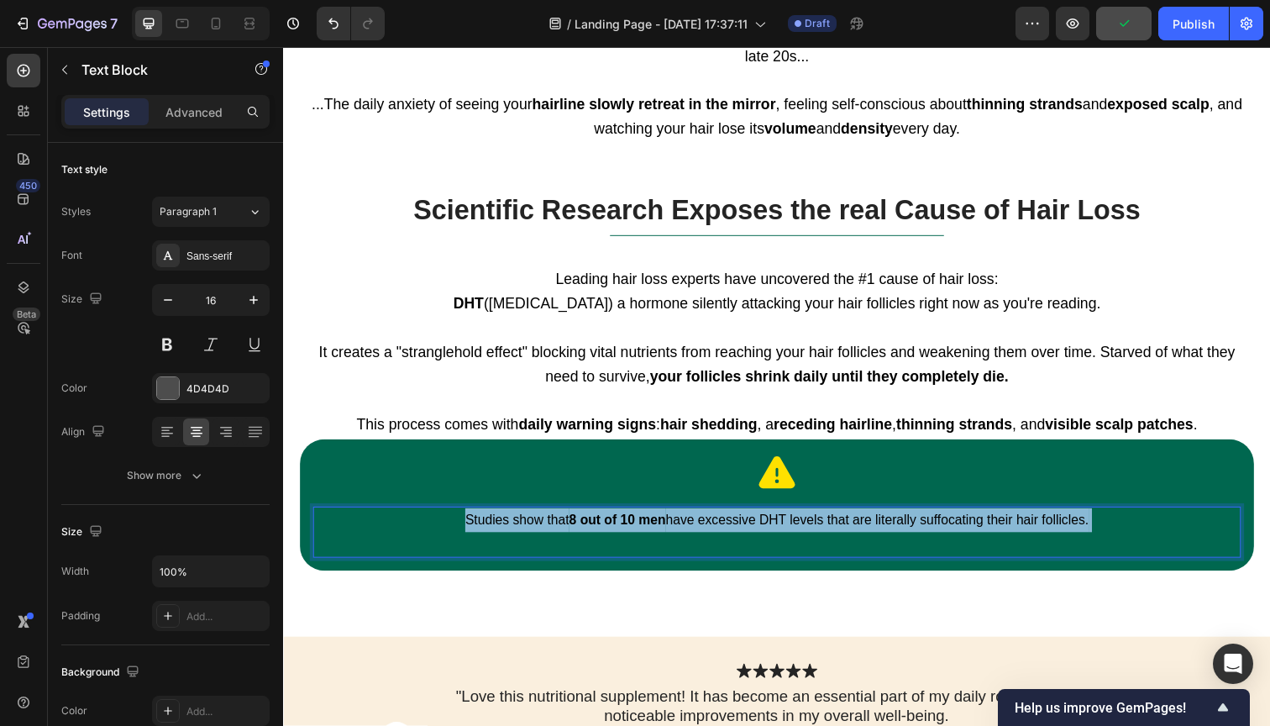
click at [791, 523] on span "Studies show that 8 out of 10 men have excessive DHT levels that are literally …" at bounding box center [787, 530] width 637 height 14
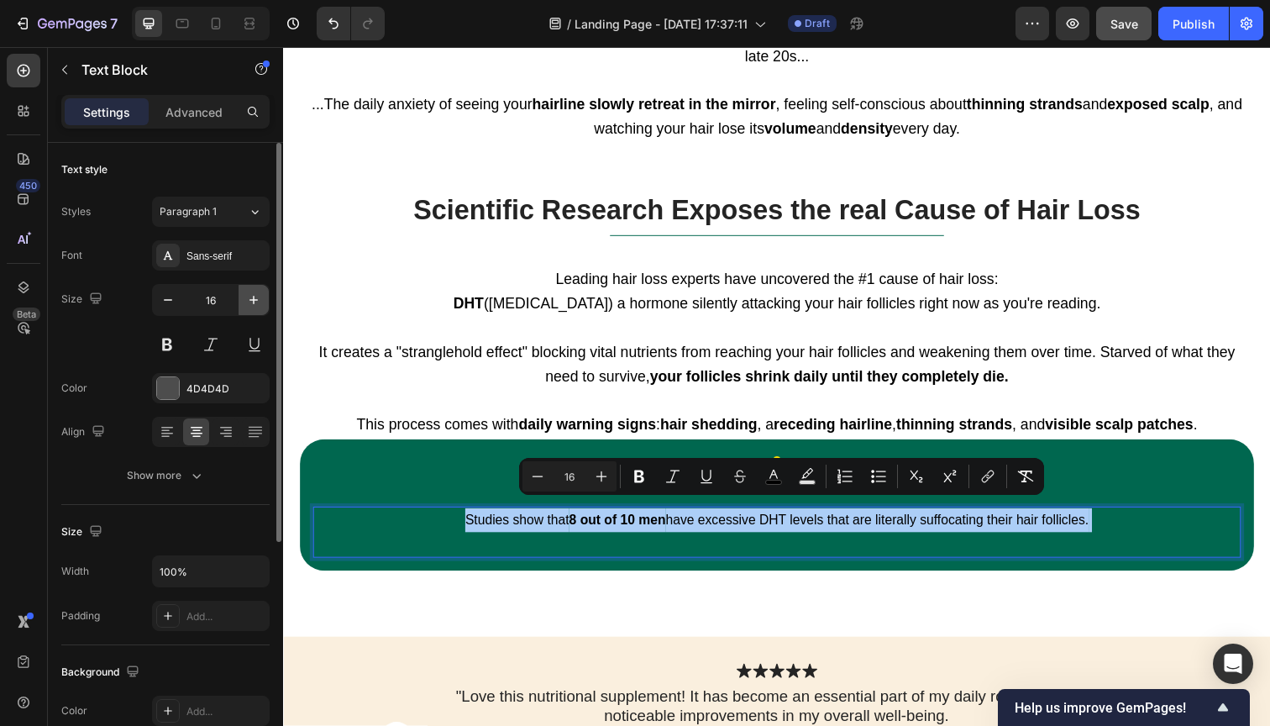
click at [253, 300] on icon "button" at bounding box center [254, 300] width 8 height 8
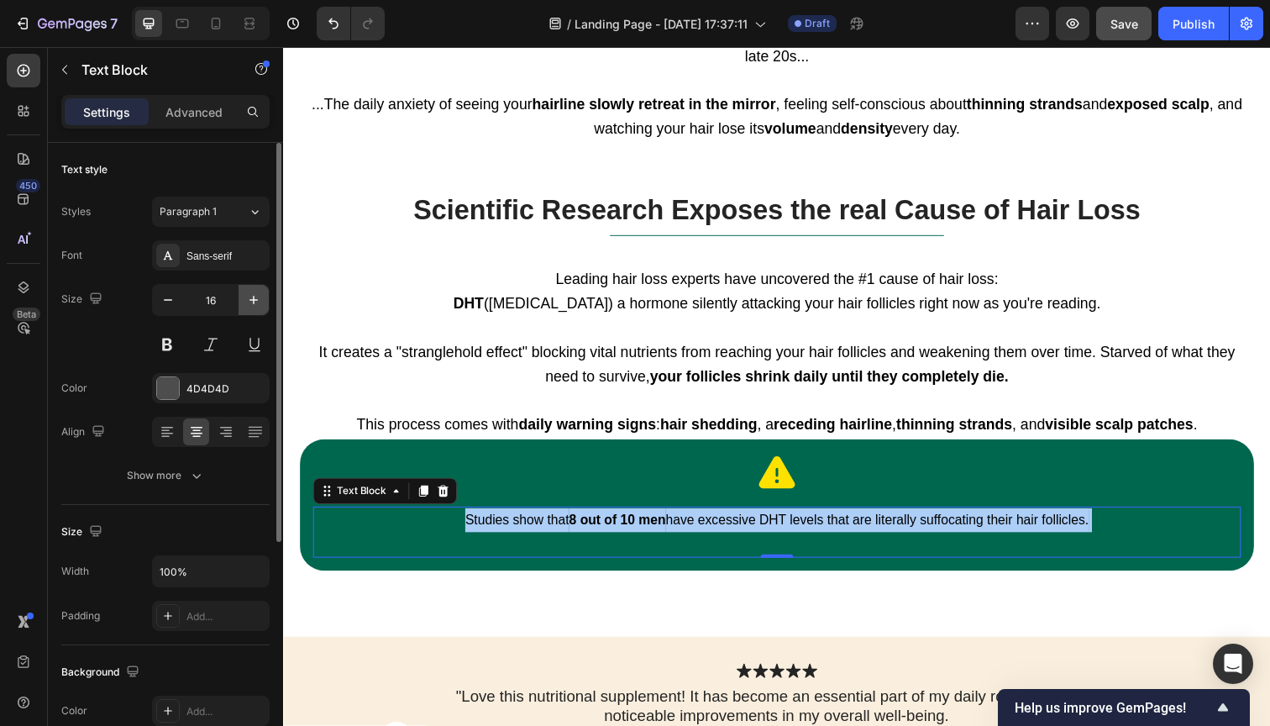
click at [253, 300] on icon "button" at bounding box center [254, 300] width 8 height 8
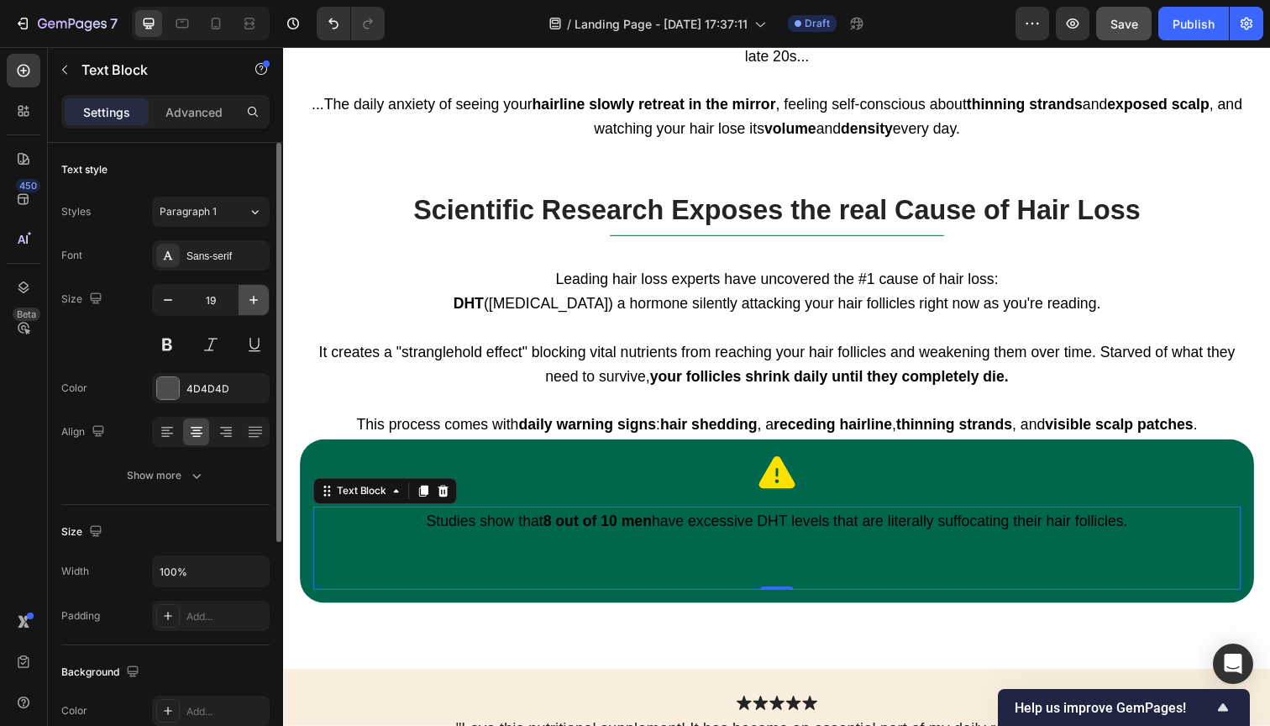
click at [253, 300] on icon "button" at bounding box center [254, 300] width 8 height 8
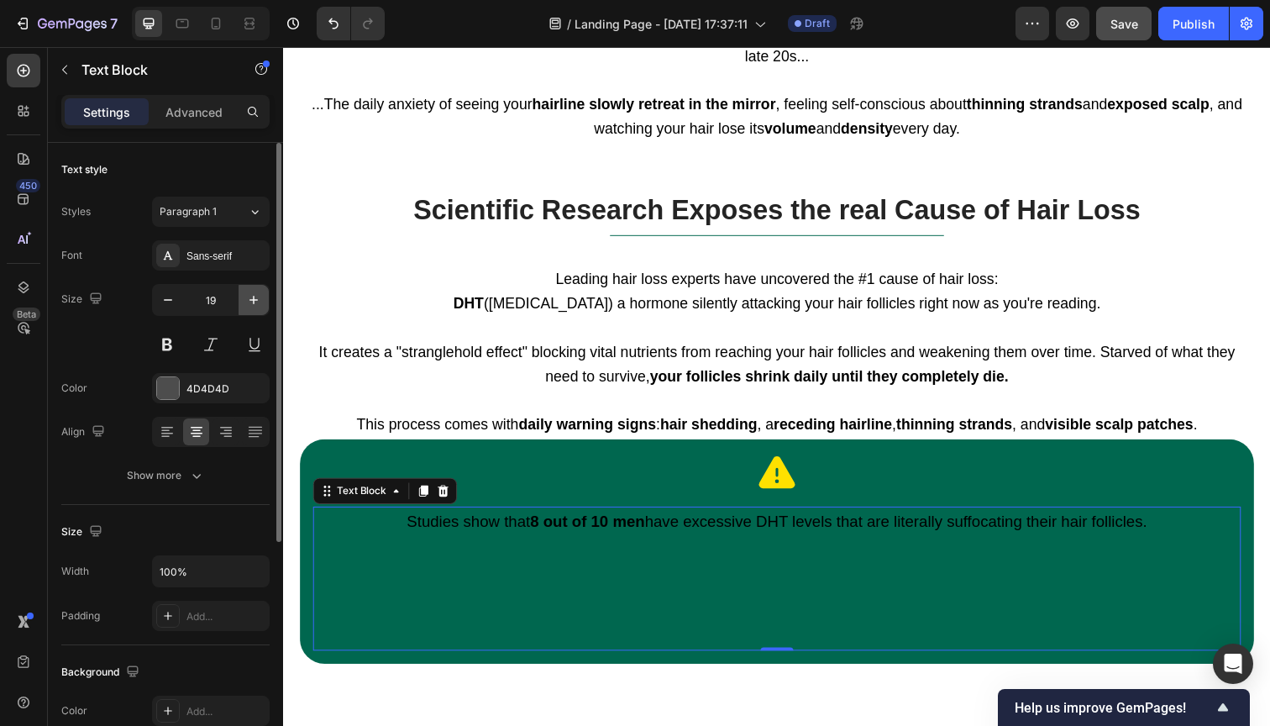
click at [253, 300] on icon "button" at bounding box center [254, 300] width 8 height 8
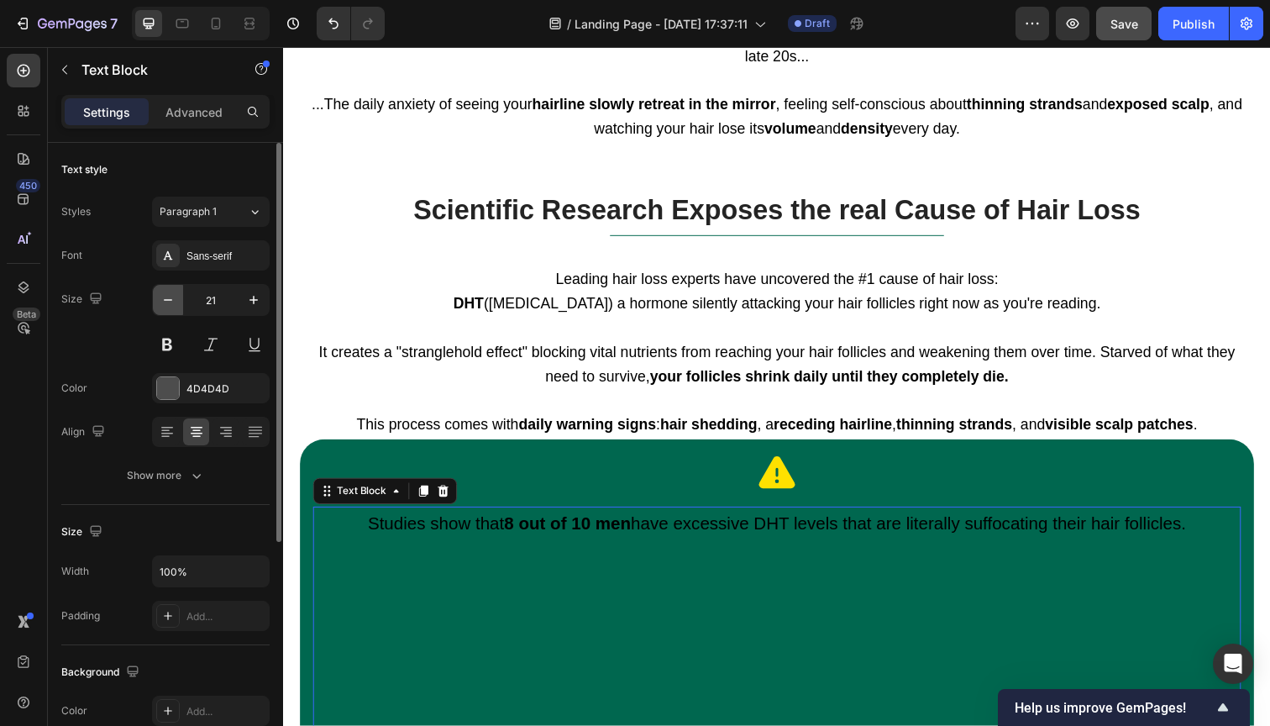
click at [160, 306] on icon "button" at bounding box center [168, 300] width 17 height 17
type input "20"
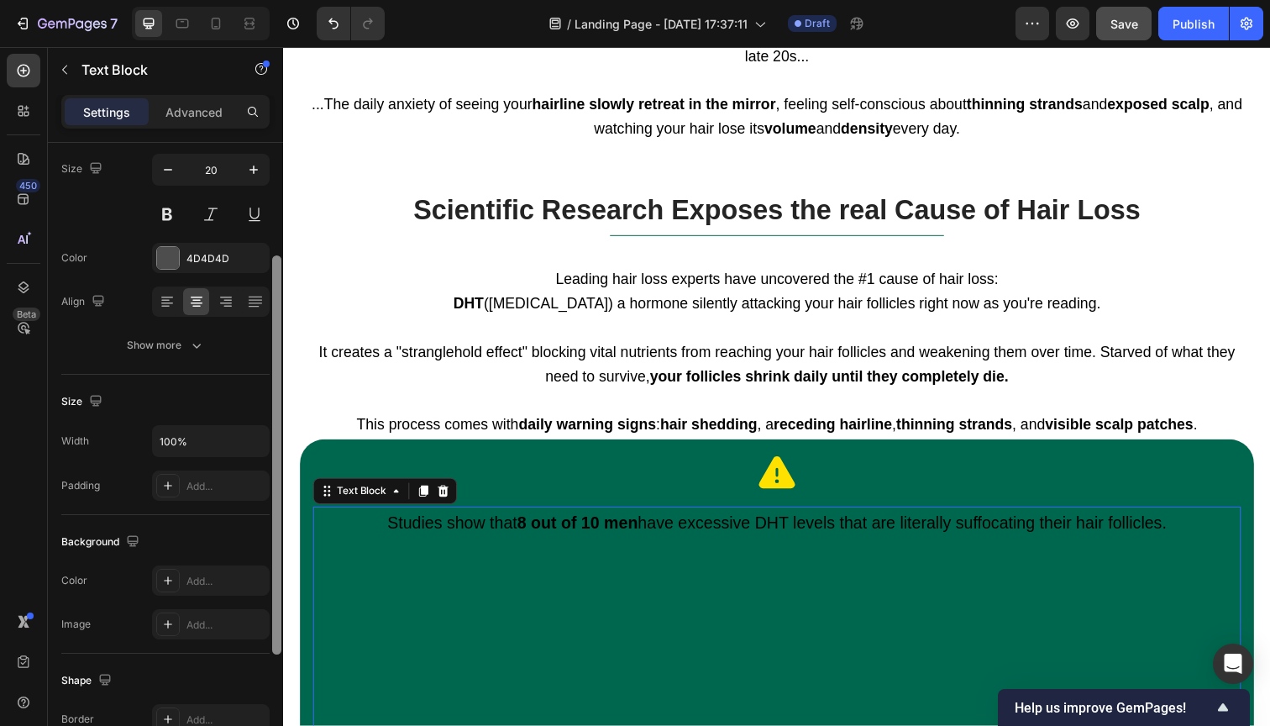
scroll to position [154, 0]
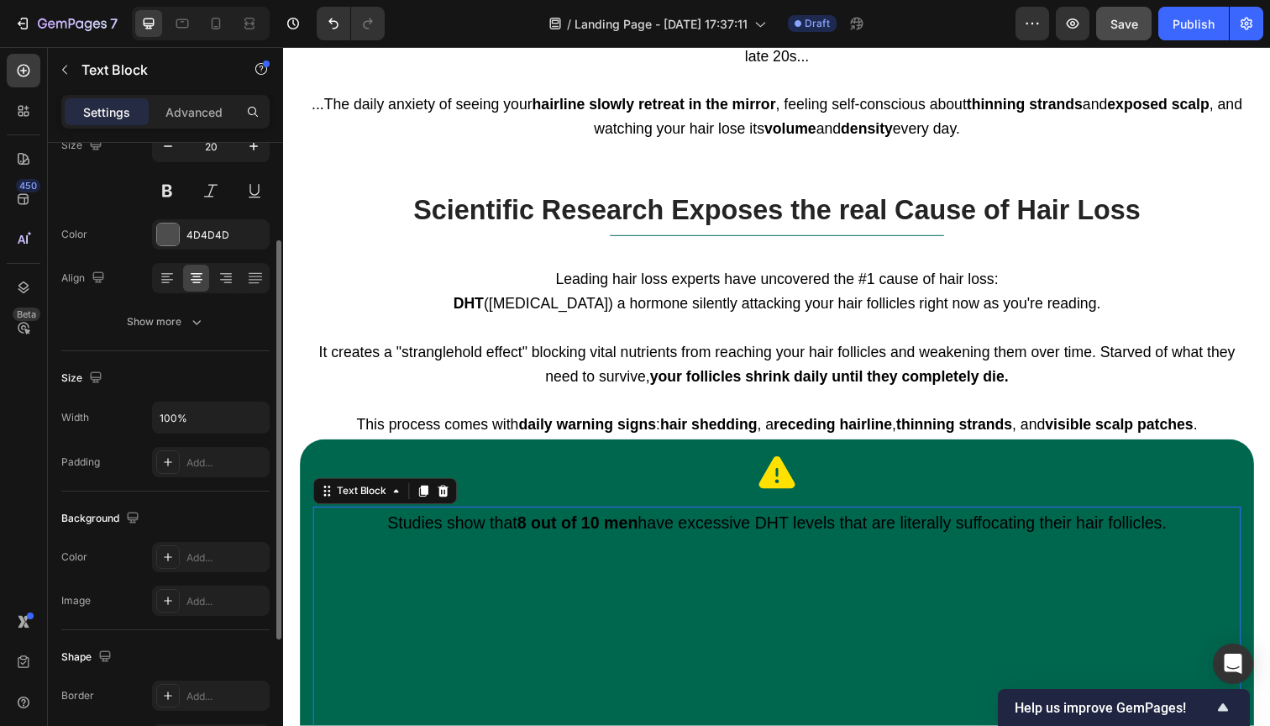
click at [694, 582] on p "Studies show that 8 out of 10 men have excessive DHT levels that are literally …" at bounding box center [787, 669] width 944 height 302
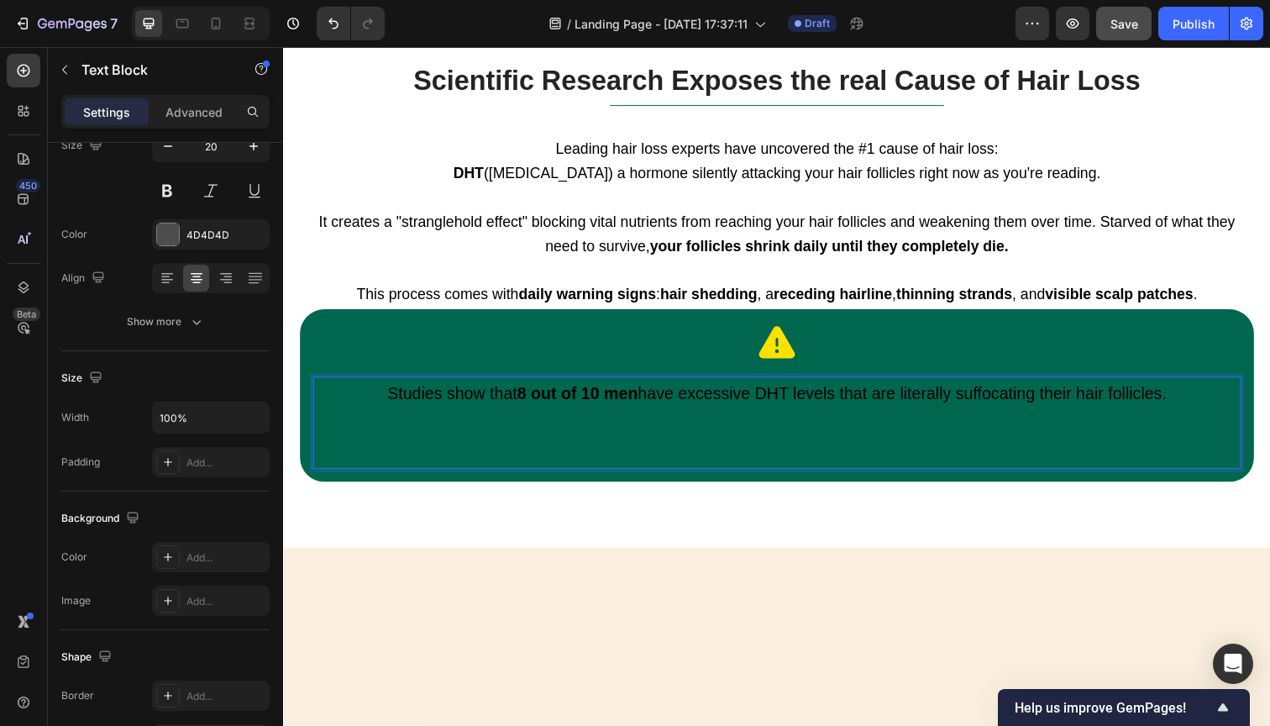
click at [501, 391] on span "Studies show that 8 out of 10 men have excessive DHT levels that are literally …" at bounding box center [787, 400] width 796 height 18
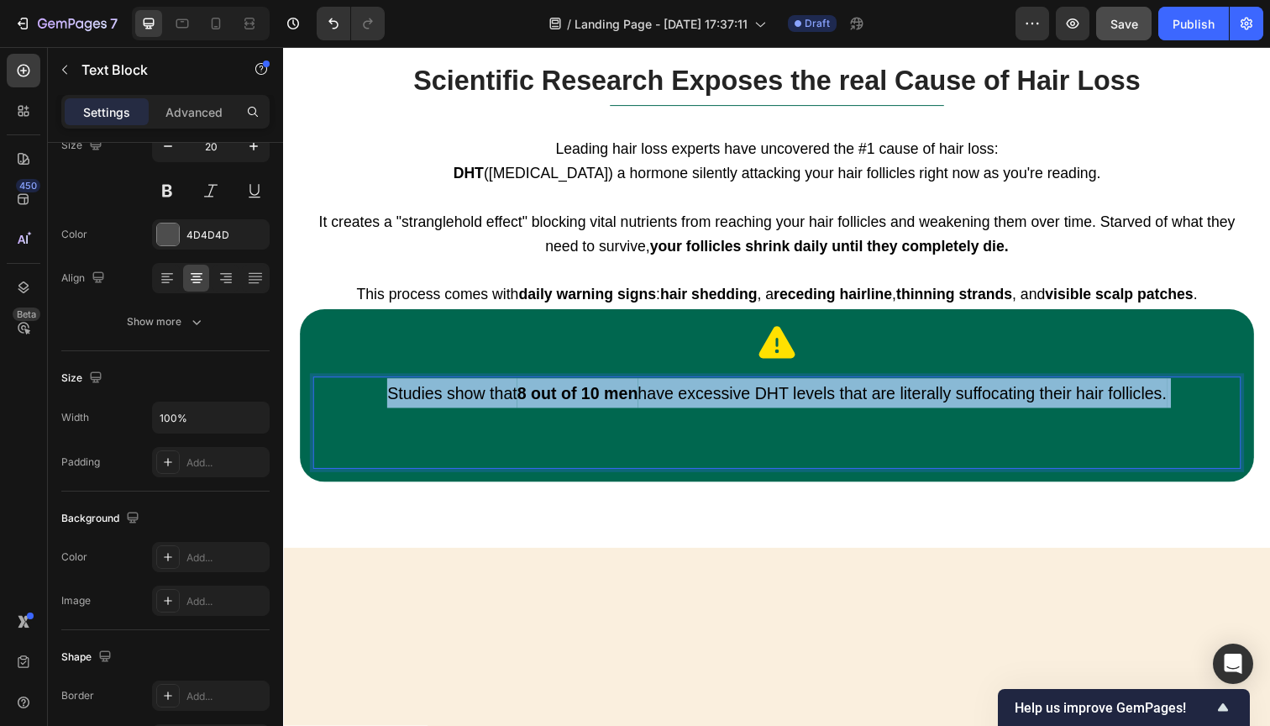
click at [501, 391] on span "Studies show that 8 out of 10 men have excessive DHT levels that are literally …" at bounding box center [787, 400] width 796 height 18
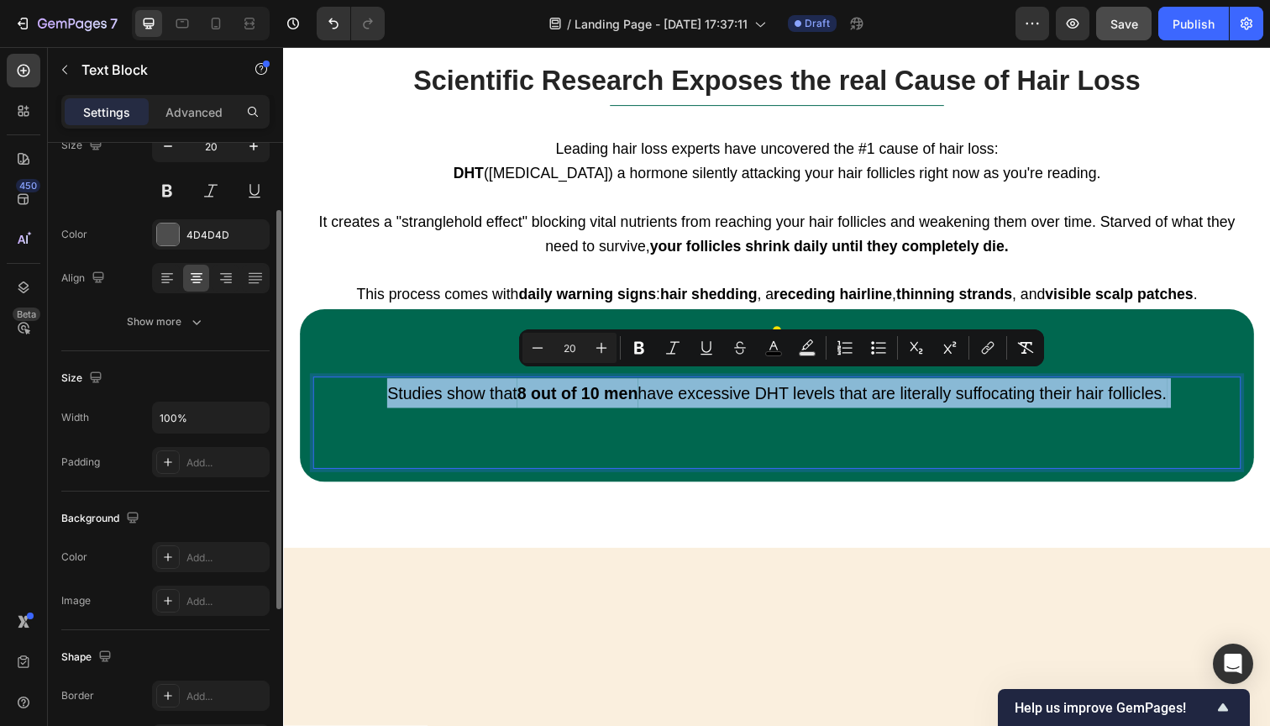
scroll to position [0, 0]
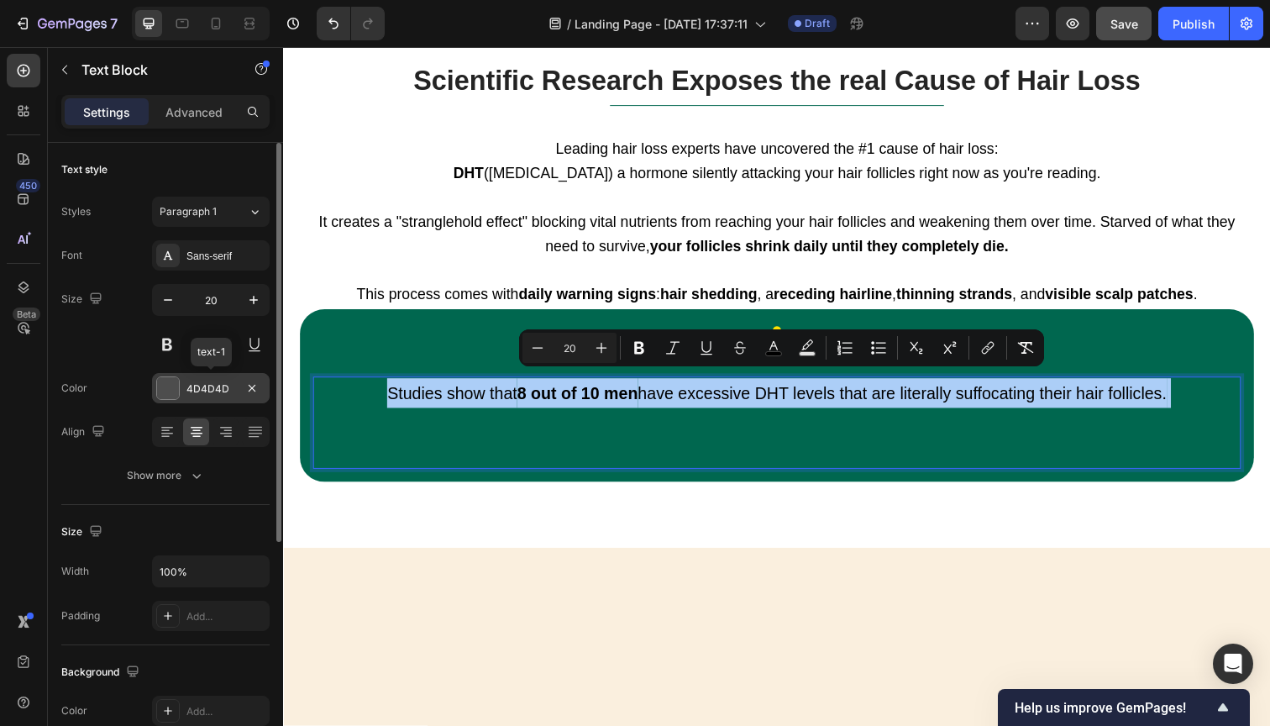
click at [165, 390] on div at bounding box center [168, 388] width 22 height 22
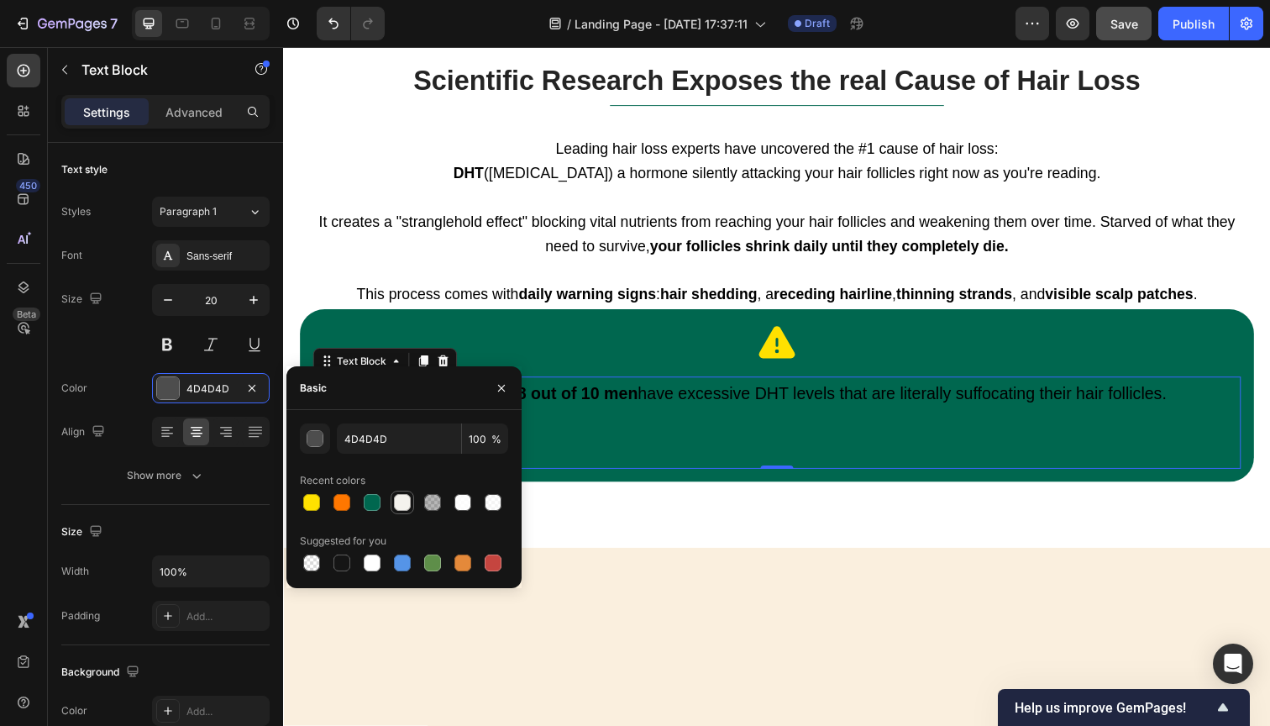
click at [397, 501] on div at bounding box center [402, 502] width 17 height 17
click at [453, 495] on div at bounding box center [463, 502] width 20 height 20
type input "FFFFFF"
type input "90"
click at [640, 384] on div "Studies show that 8 out of 10 men have excessive DHT levels that are literally …" at bounding box center [787, 431] width 948 height 94
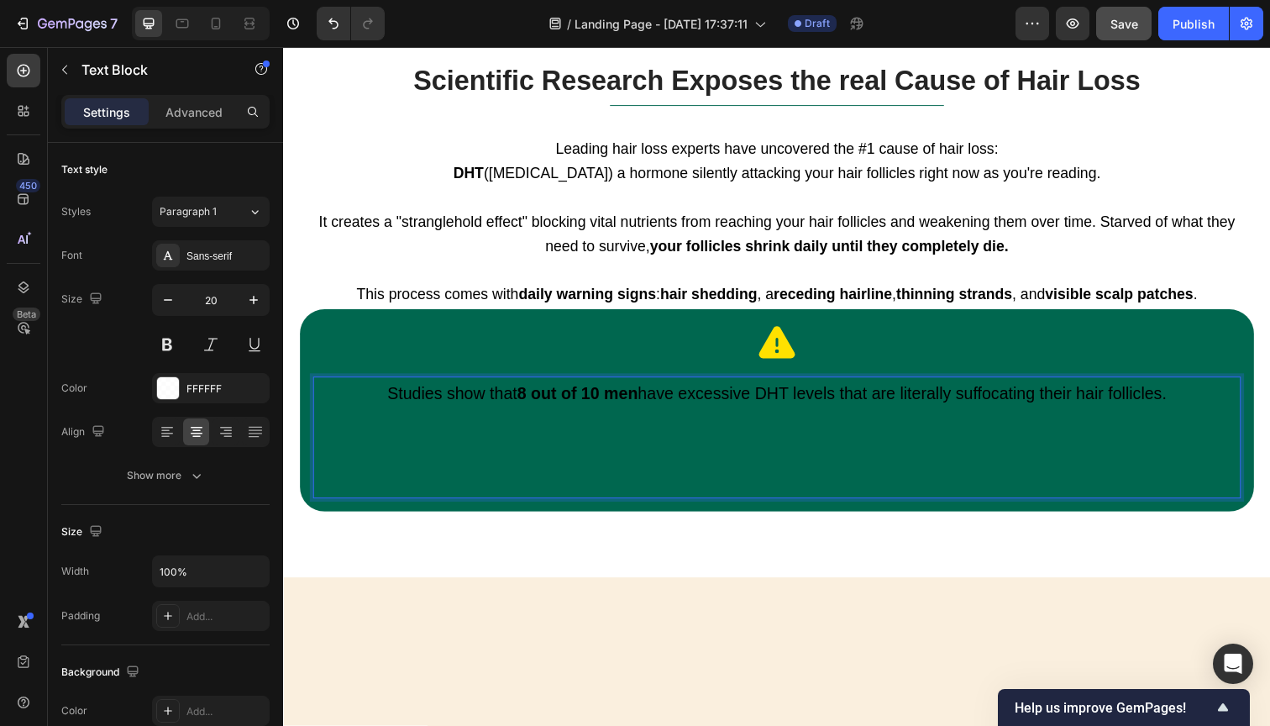
click at [636, 391] on strong "8 out of 10 men" at bounding box center [583, 400] width 123 height 18
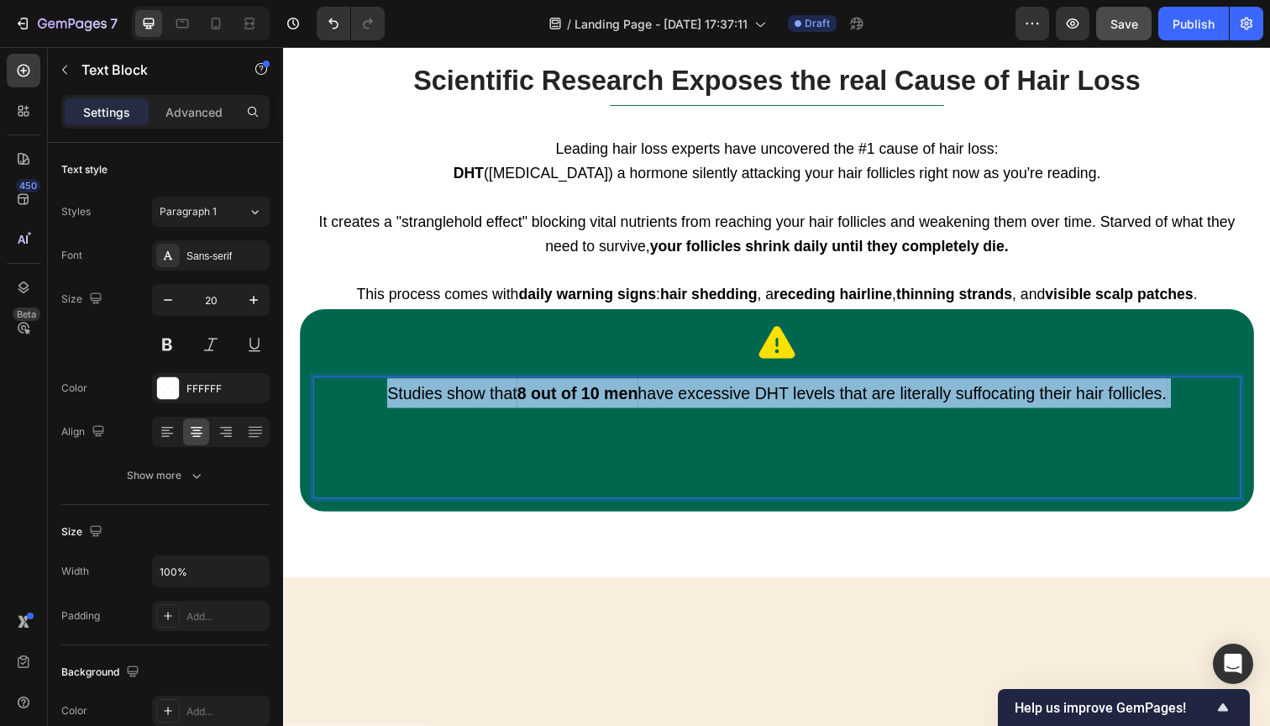
click at [636, 391] on strong "8 out of 10 men" at bounding box center [583, 400] width 123 height 18
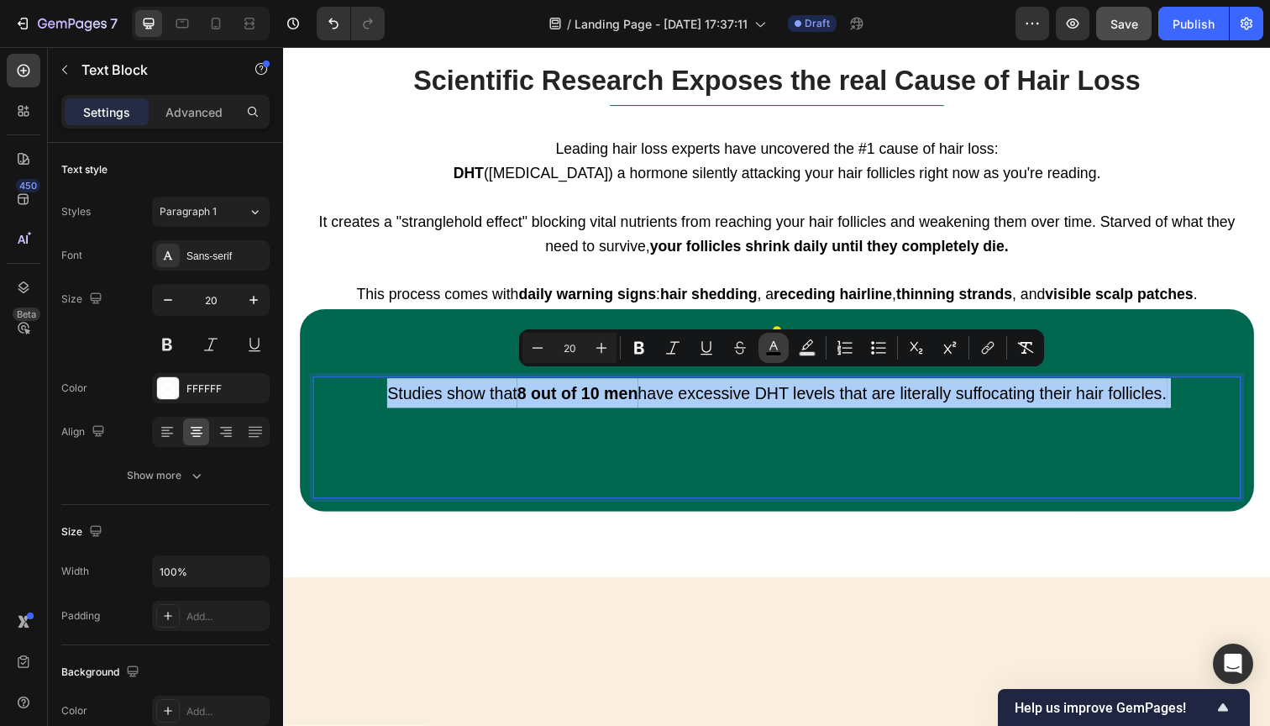
click at [777, 349] on icon "Editor contextual toolbar" at bounding box center [774, 345] width 8 height 9
type input "000000"
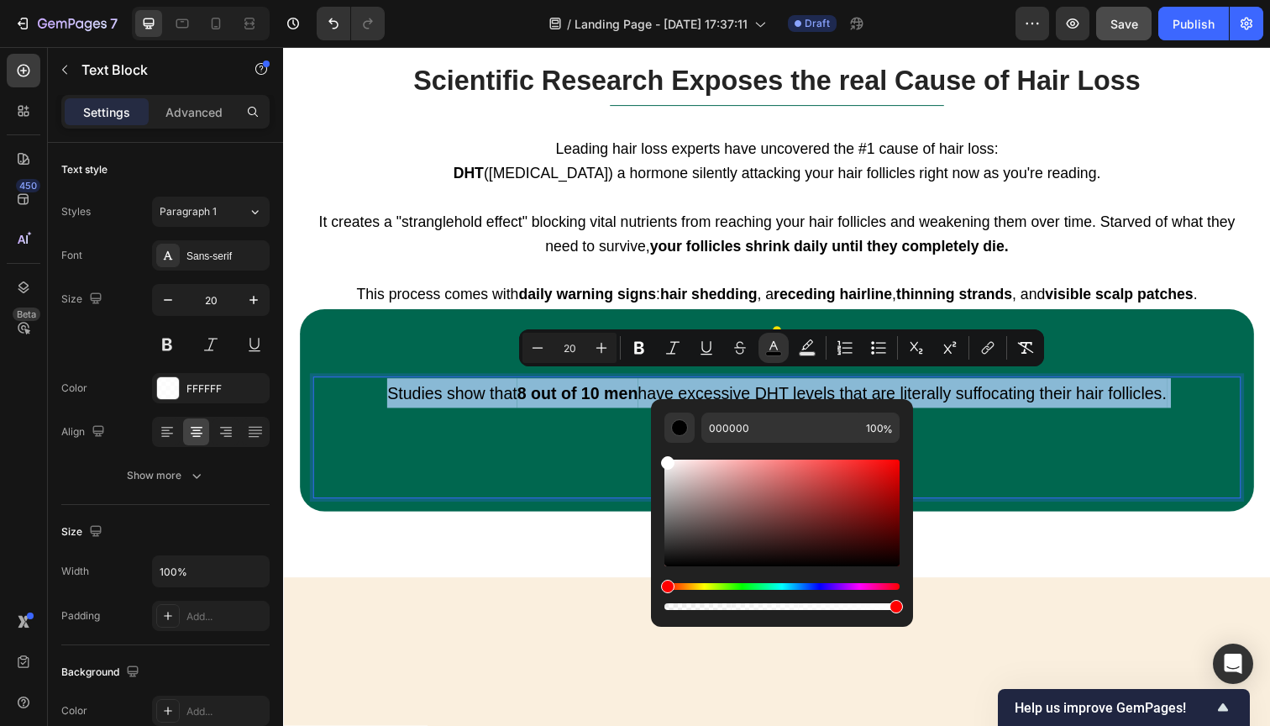
type input "FFFFFF"
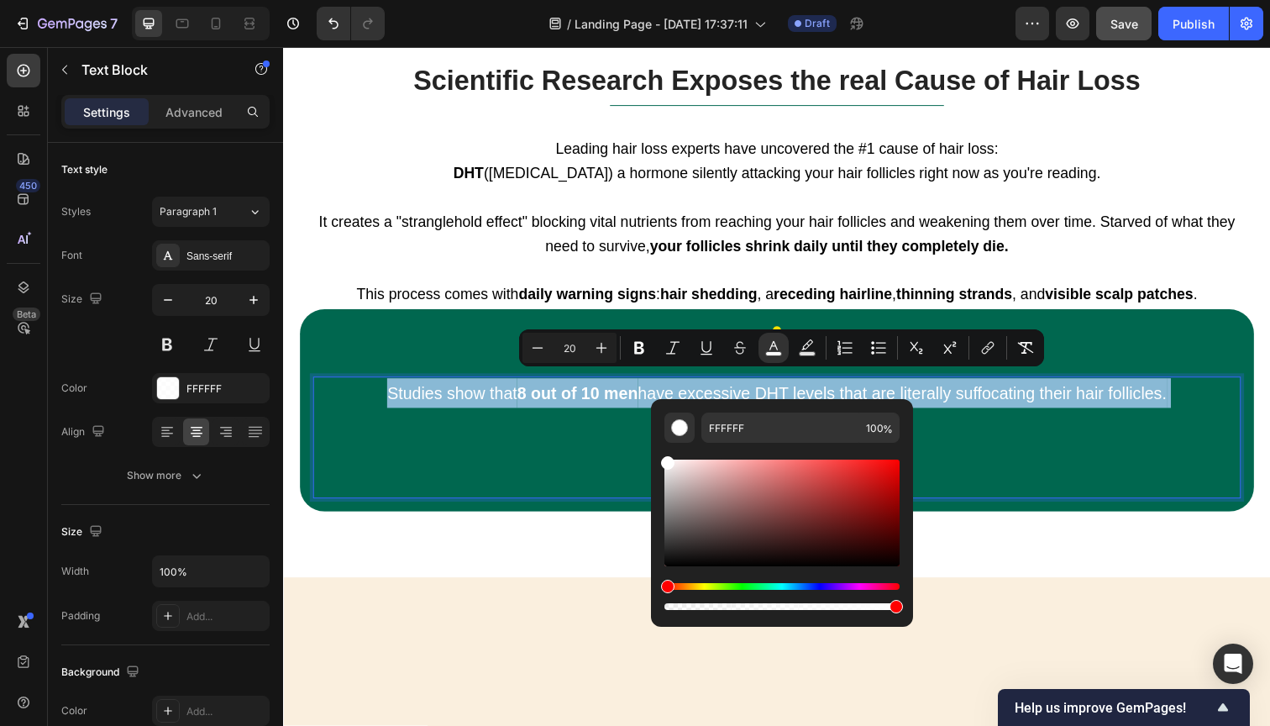
drag, startPoint x: 1016, startPoint y: 527, endPoint x: 623, endPoint y: 433, distance: 404.1
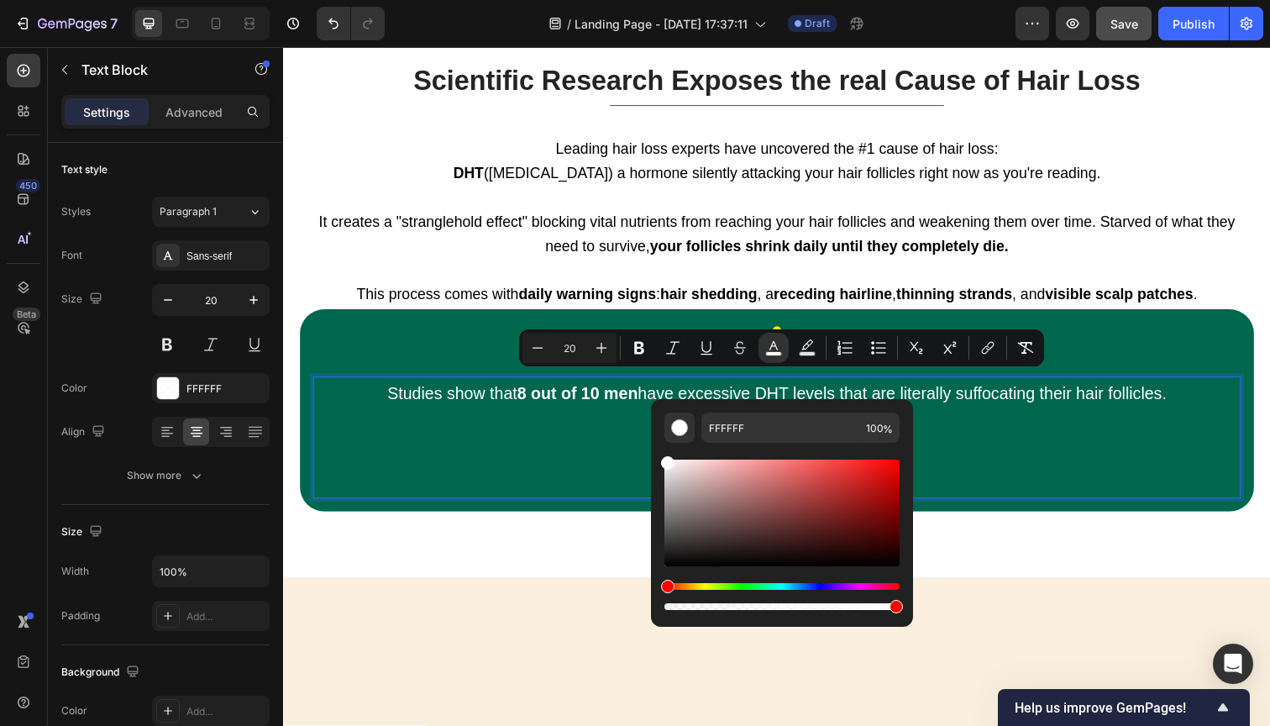
click at [583, 418] on p "Studies show that 8 out of 10 men have excessive DHT levels that are literally …" at bounding box center [787, 446] width 944 height 121
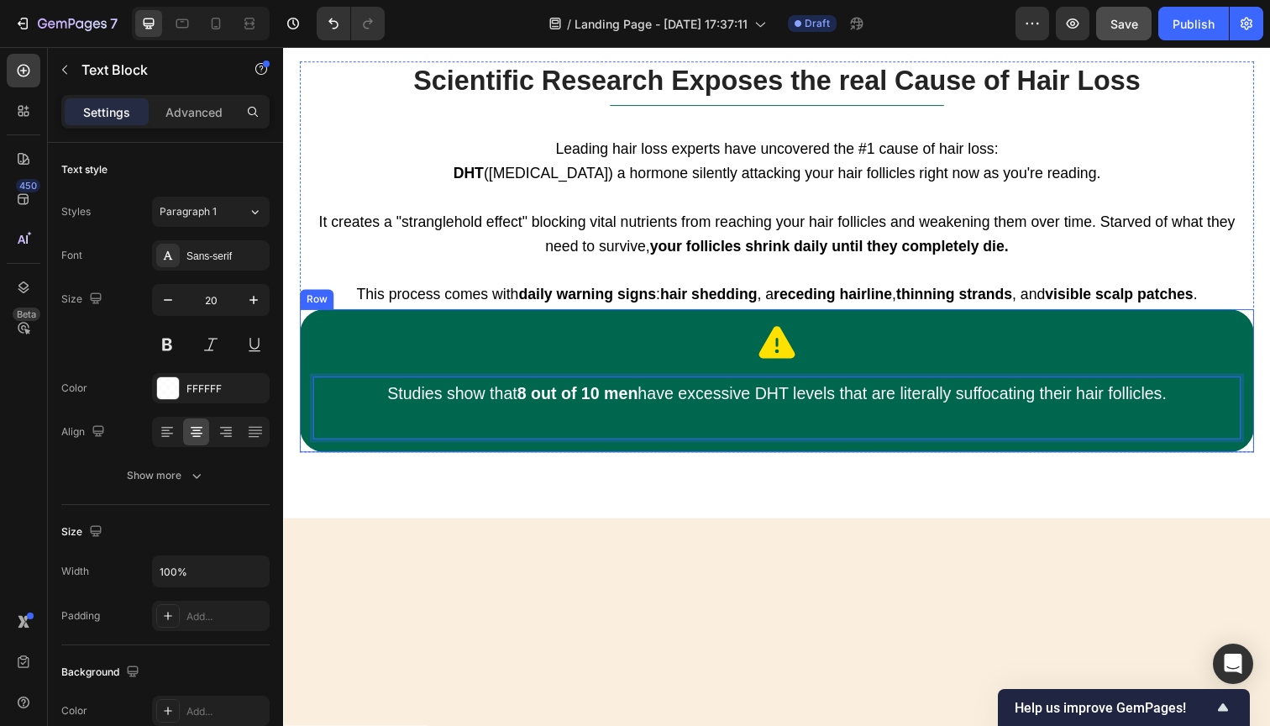
click at [313, 315] on div "Icon Studies show that 8 out of 10 men have excessive DHT levels that are liter…" at bounding box center [787, 388] width 975 height 146
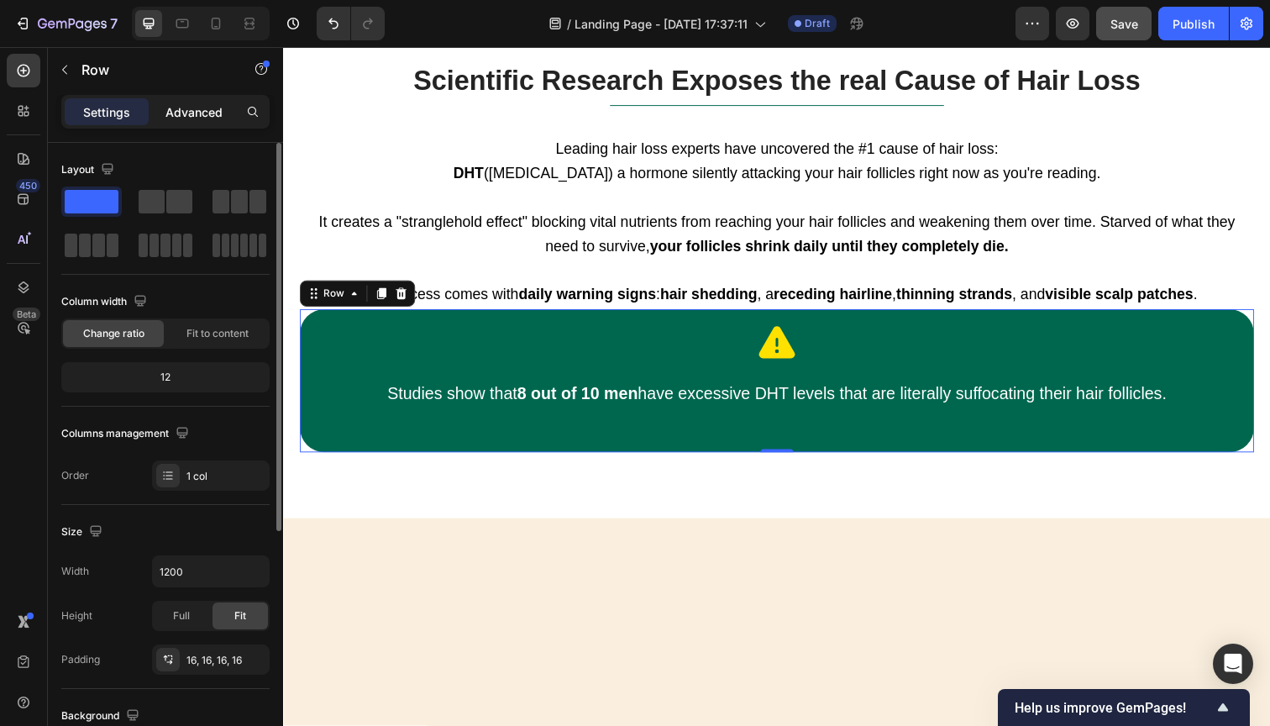
click at [205, 115] on p "Advanced" at bounding box center [193, 112] width 57 height 18
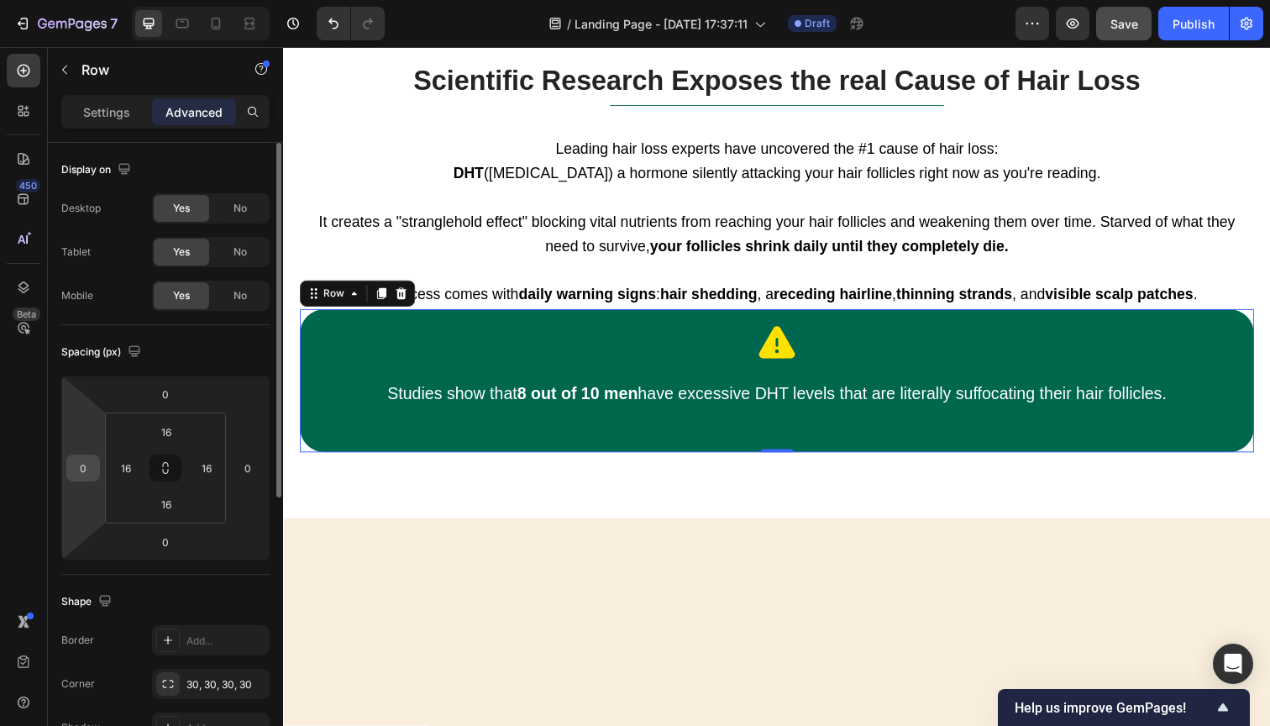
click at [85, 468] on input "0" at bounding box center [83, 467] width 25 height 25
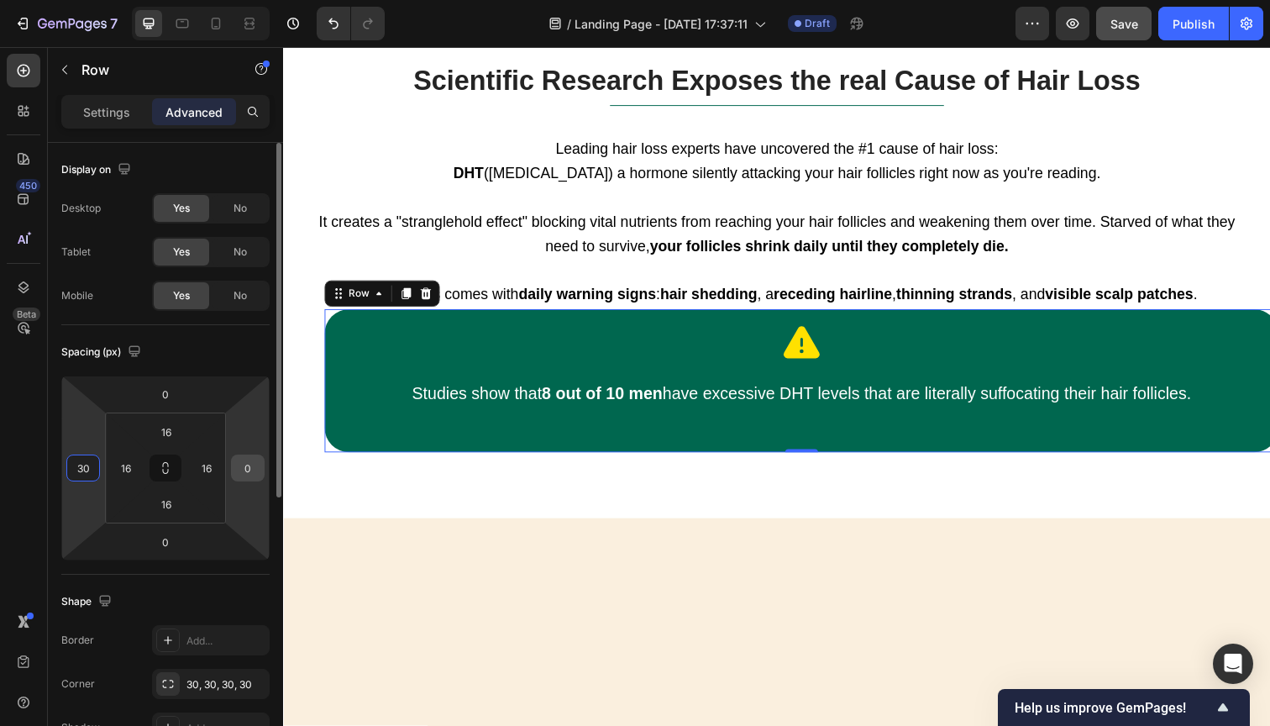
type input "30"
click at [251, 468] on input "0" at bounding box center [247, 467] width 25 height 25
type input "3"
type input "0"
click at [80, 466] on input "30" at bounding box center [83, 467] width 25 height 25
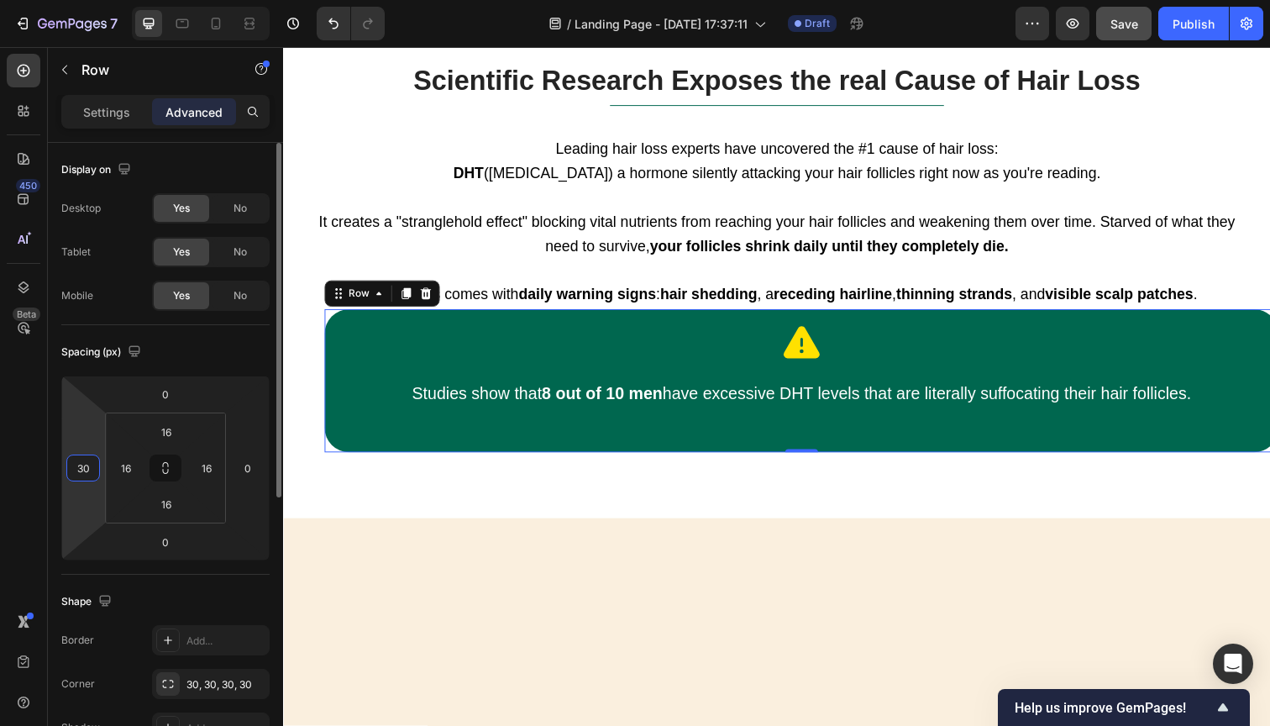
click at [80, 466] on input "30" at bounding box center [83, 467] width 25 height 25
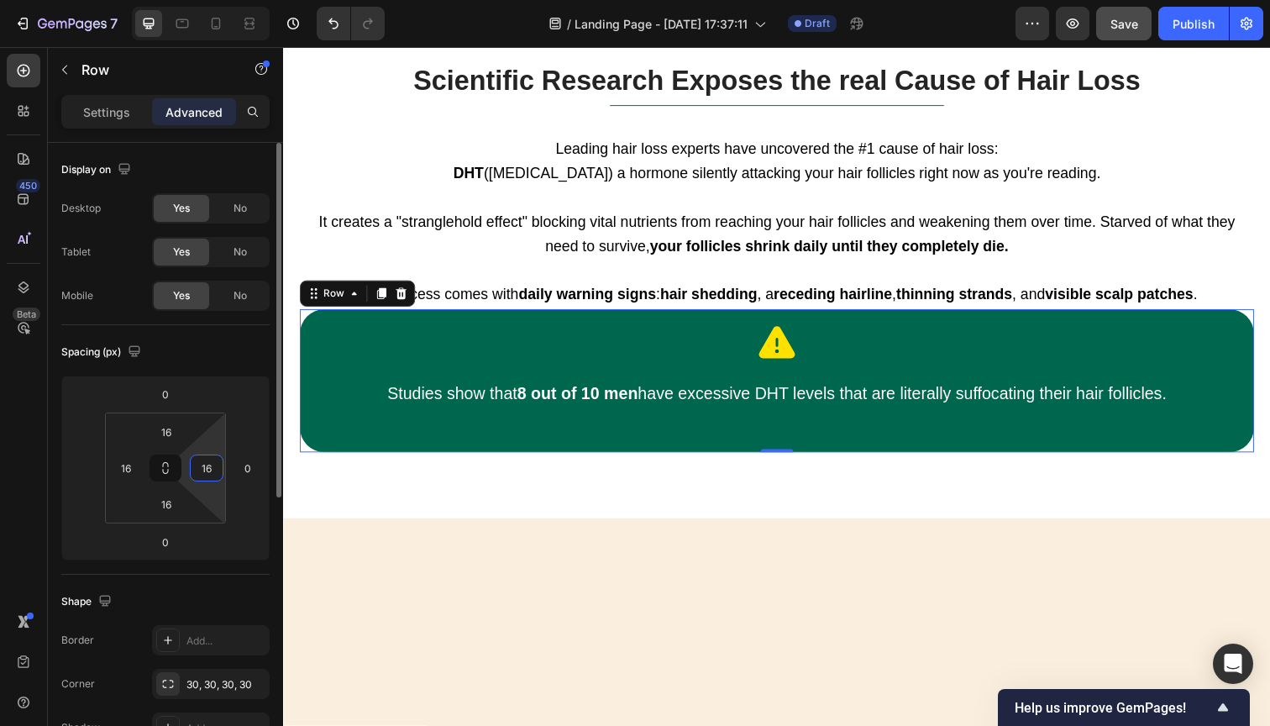
type input "0"
click at [208, 472] on input "16" at bounding box center [206, 467] width 25 height 25
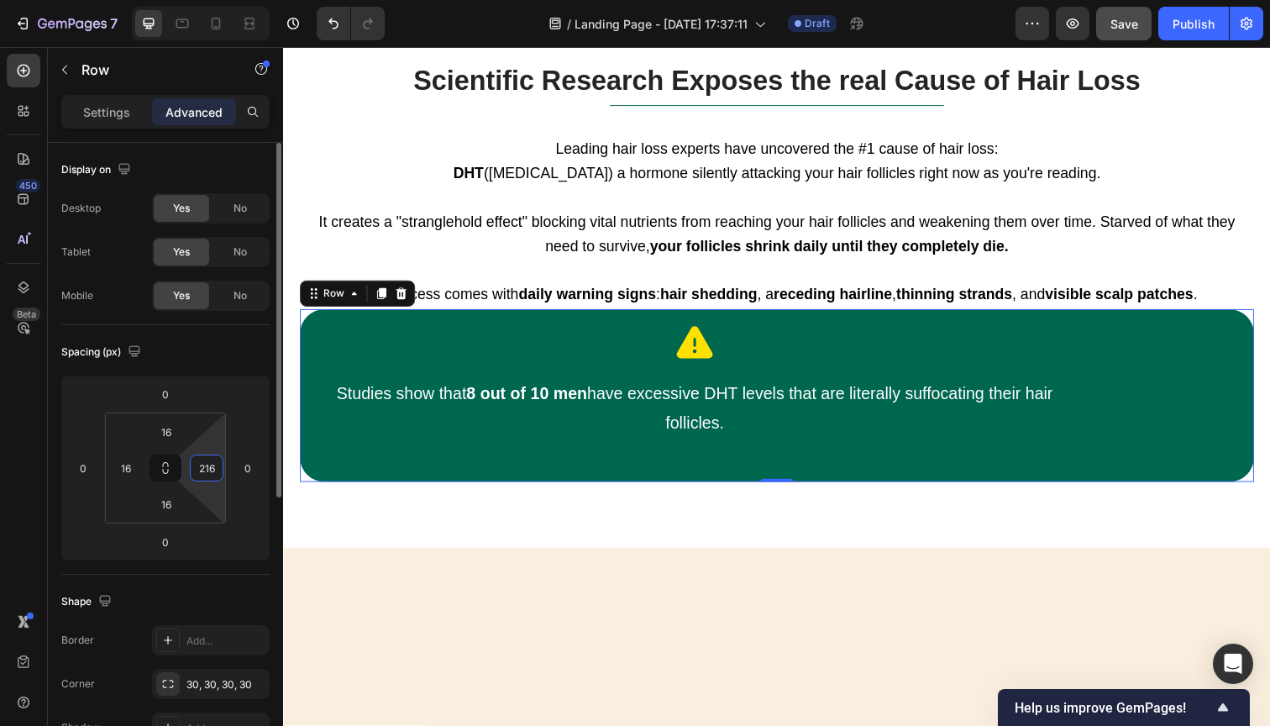
type input "16"
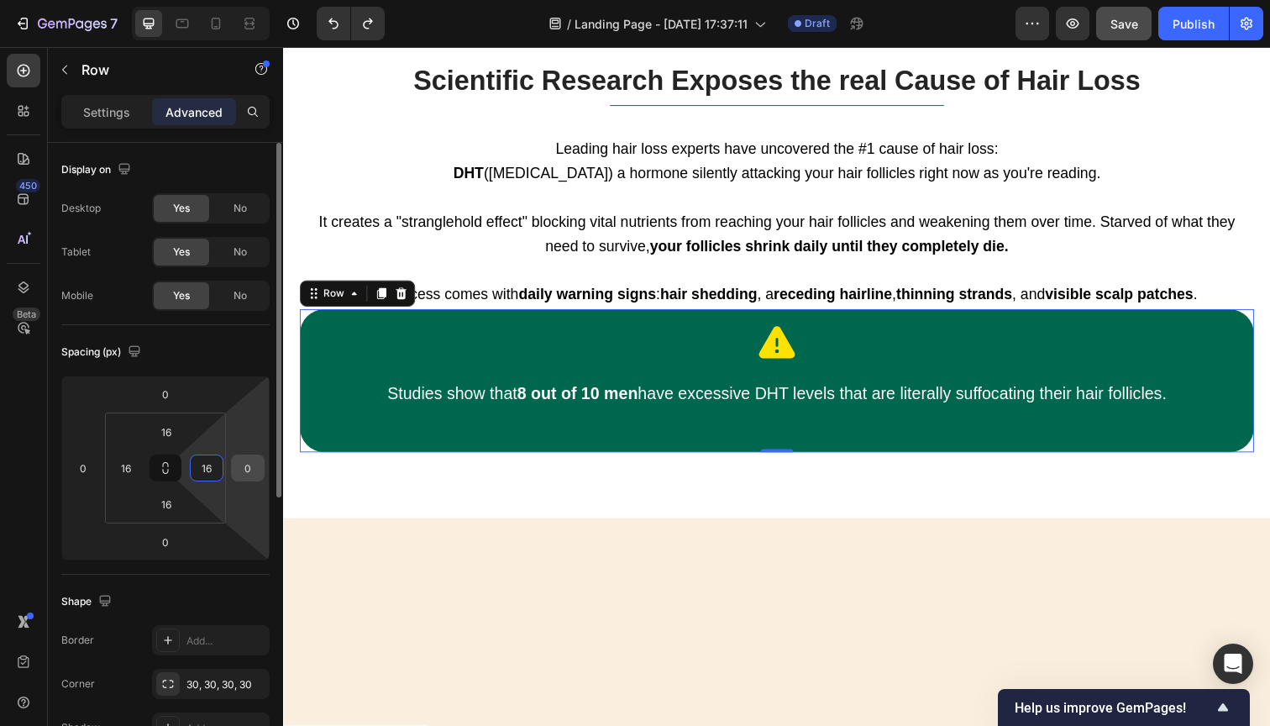
click at [240, 468] on input "0" at bounding box center [247, 467] width 25 height 25
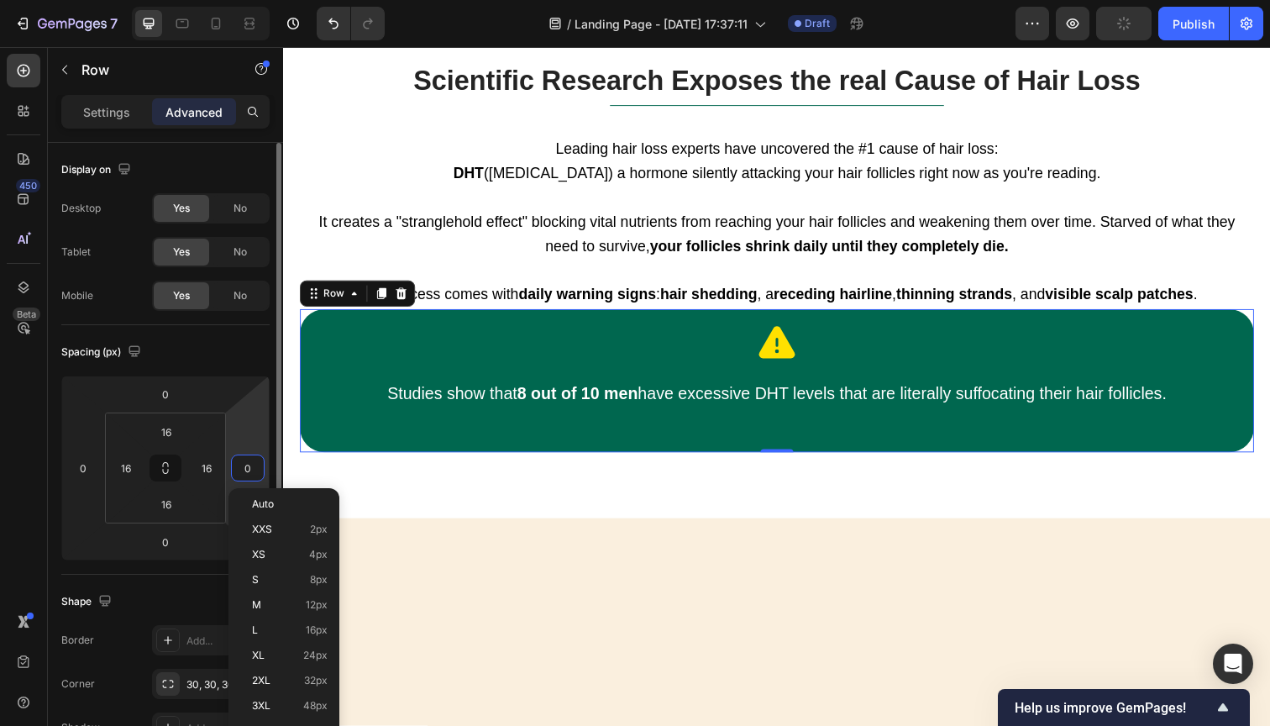
type input "10"
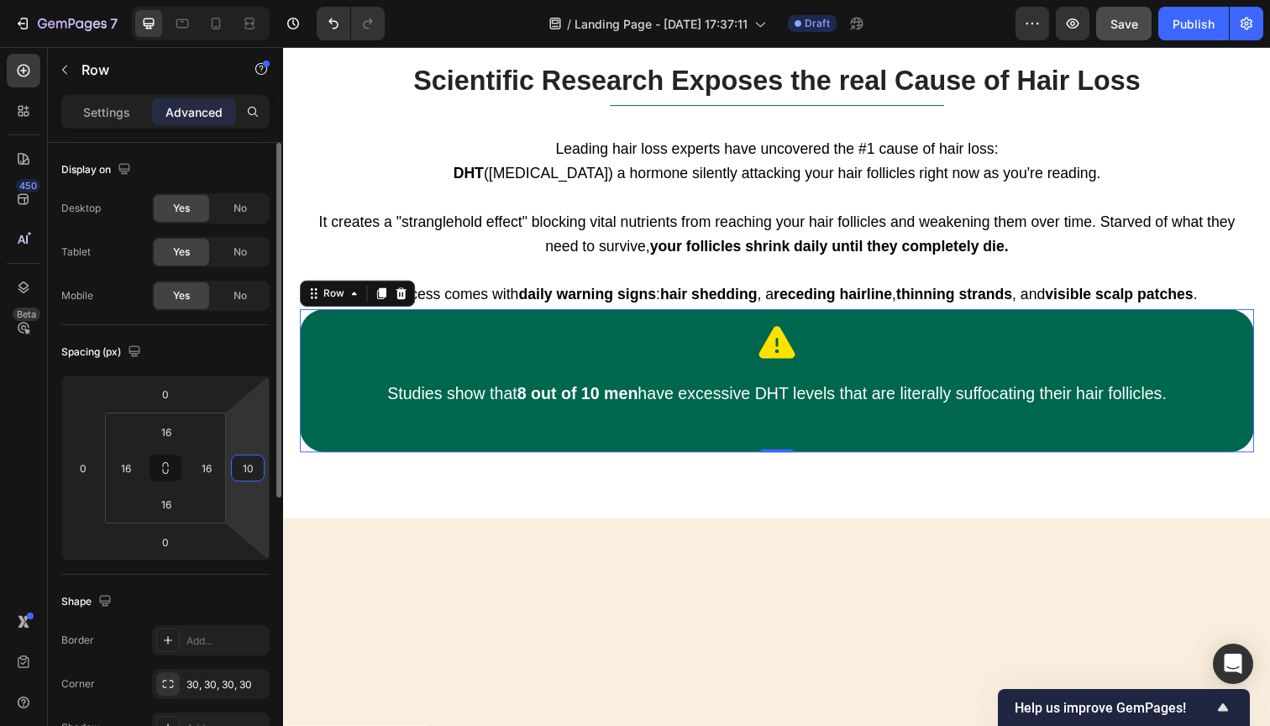
type input "0"
click at [197, 347] on div "Spacing (px)" at bounding box center [165, 352] width 208 height 27
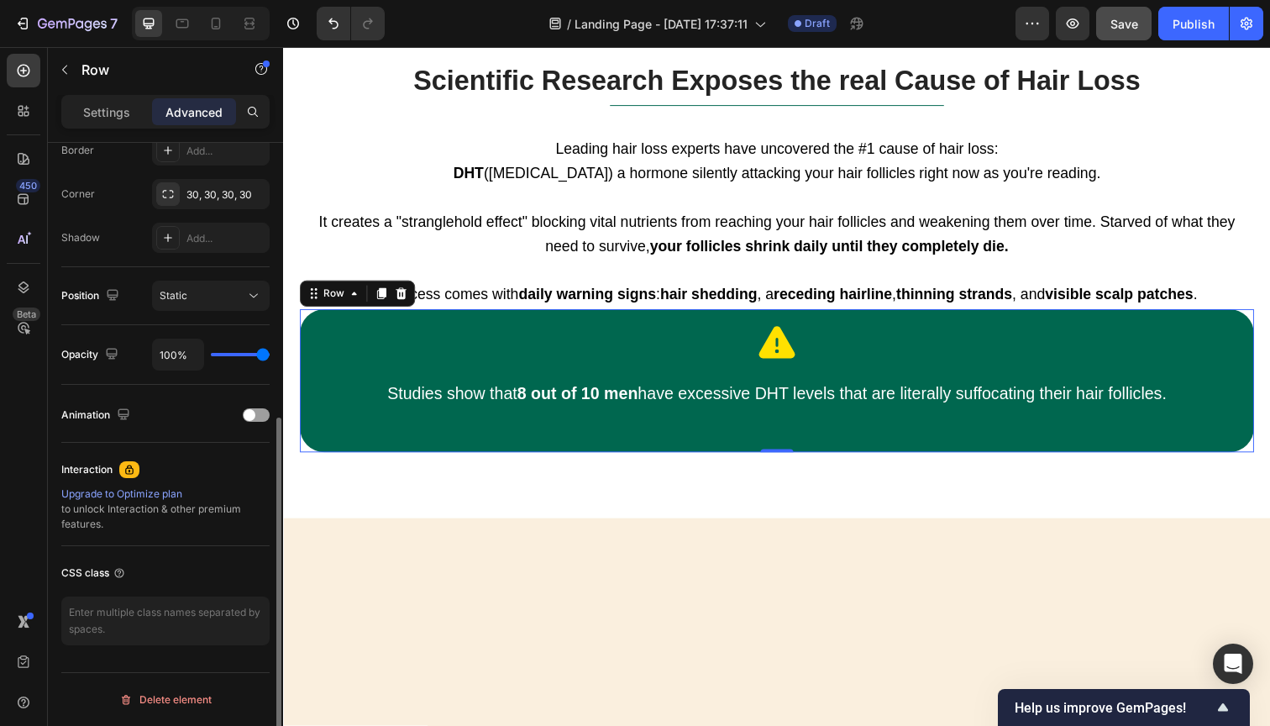
scroll to position [487, 0]
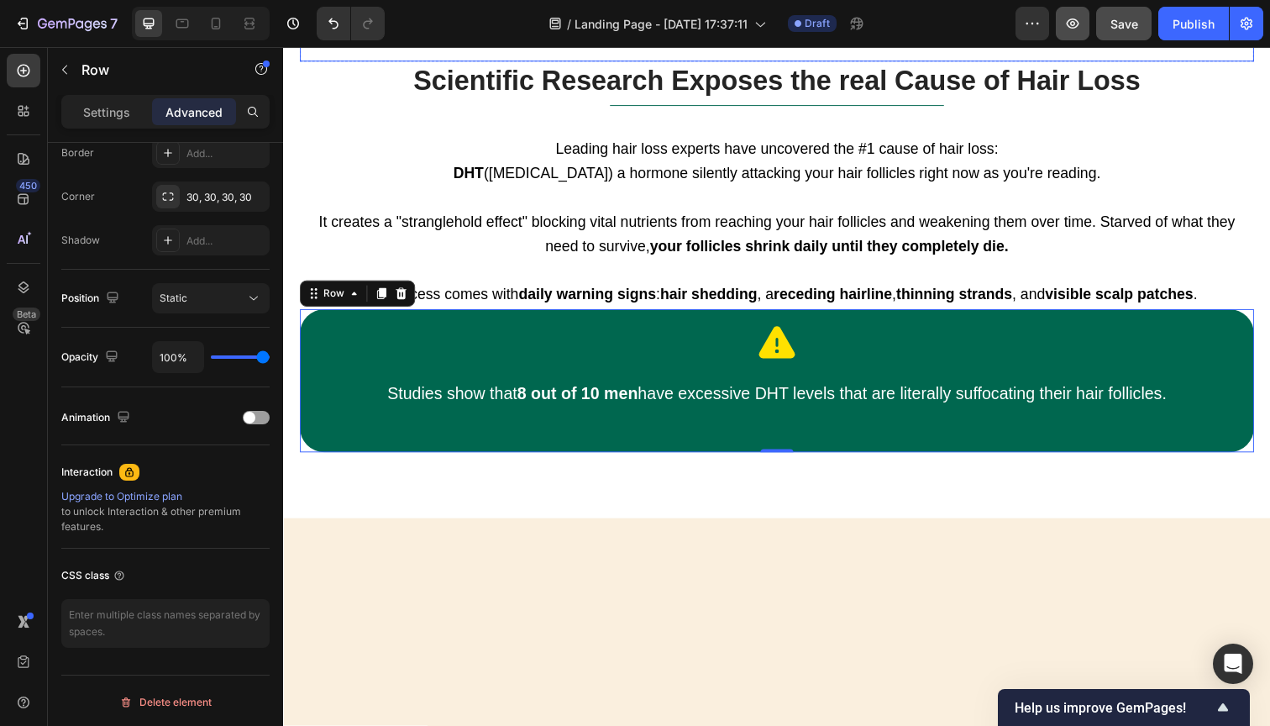
click at [1069, 29] on icon "button" at bounding box center [1072, 23] width 17 height 17
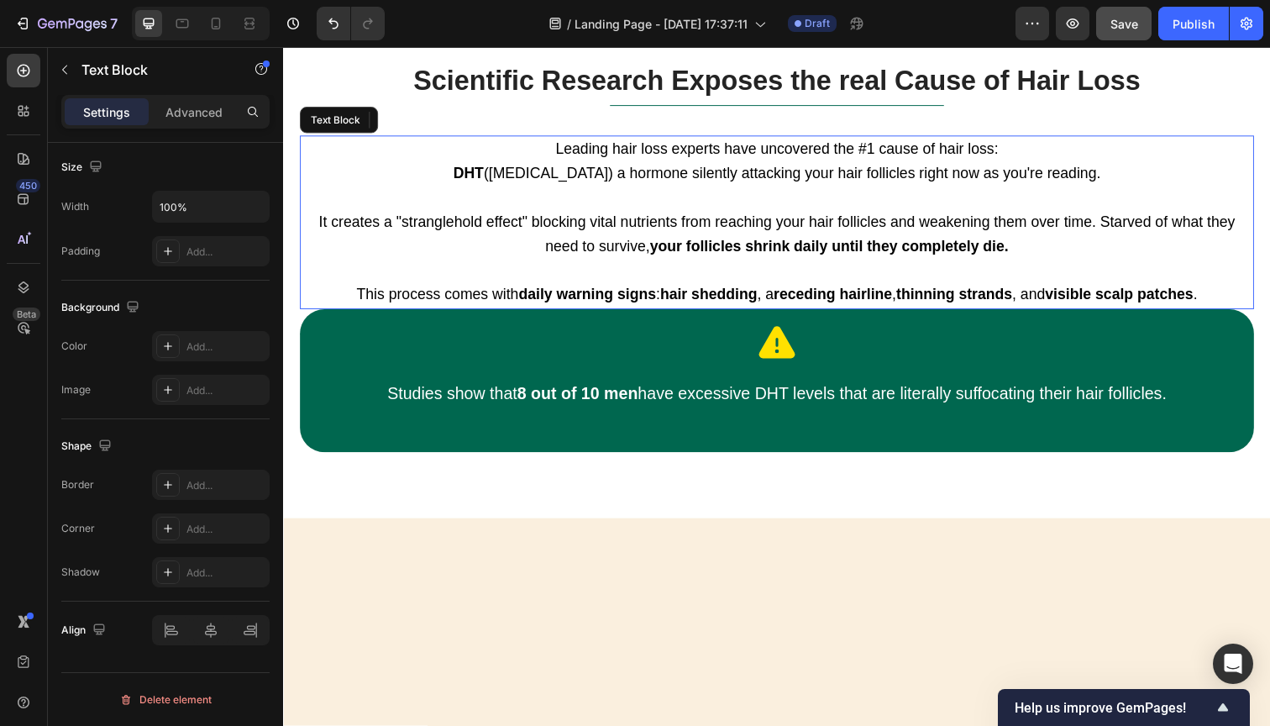
click at [854, 271] on p "Rich Text Editor. Editing area: main" at bounding box center [787, 276] width 971 height 24
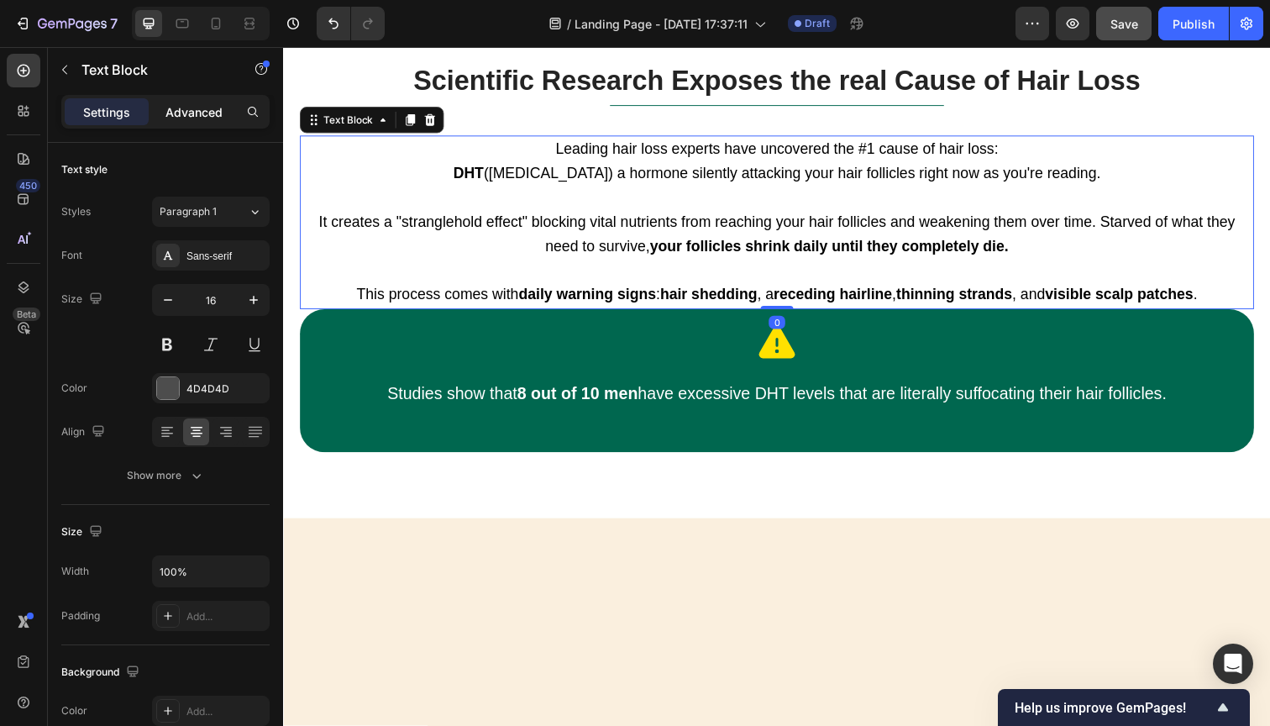
click at [188, 112] on p "Advanced" at bounding box center [193, 112] width 57 height 18
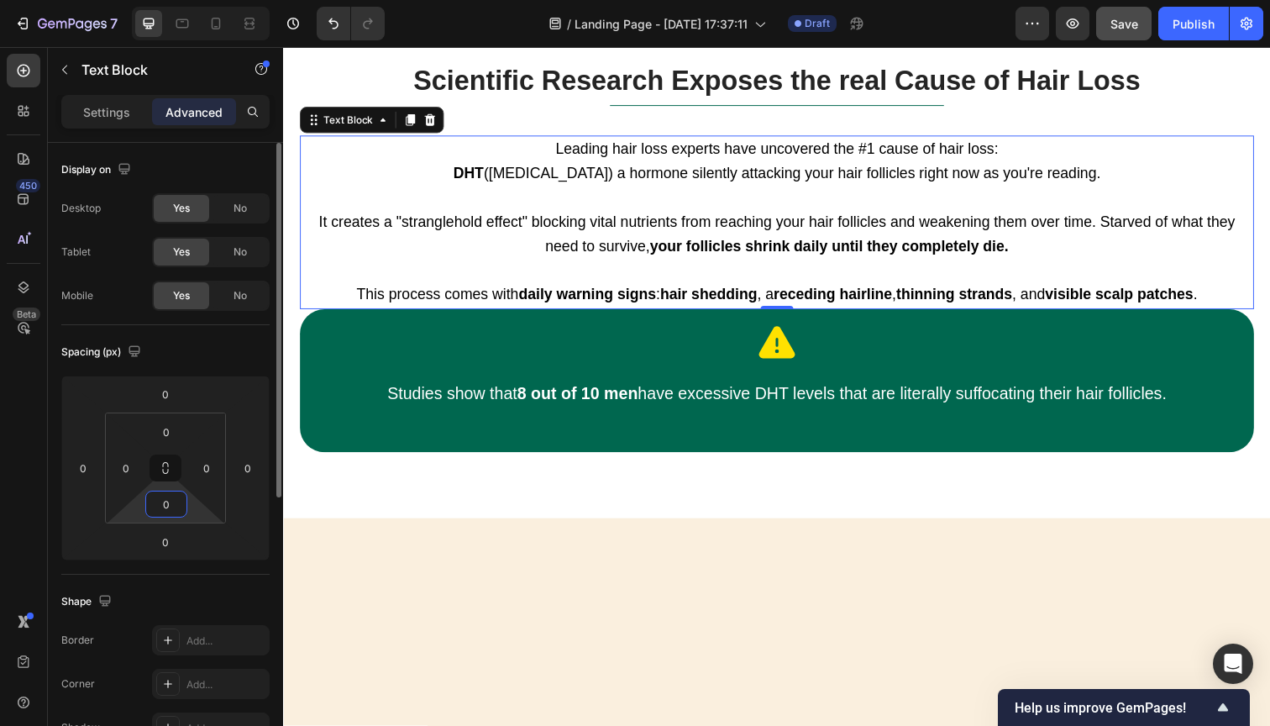
click at [167, 509] on input "0" at bounding box center [167, 503] width 34 height 25
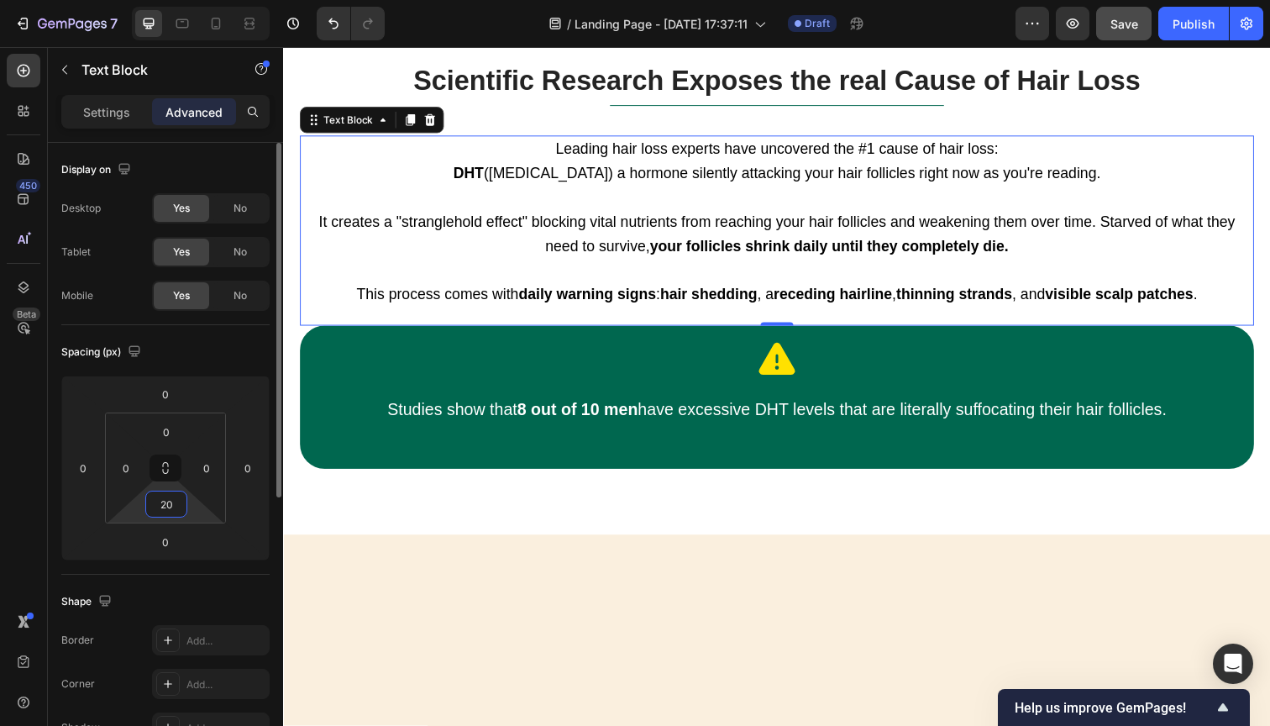
type input "2"
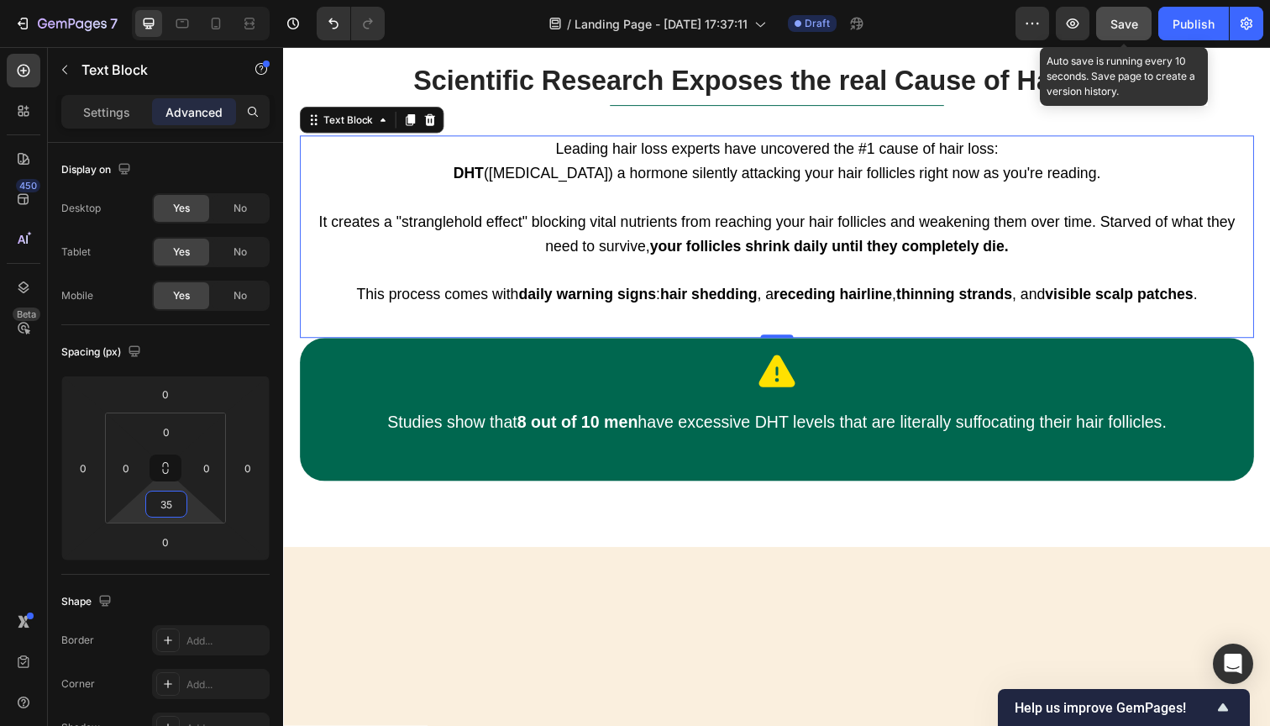
type input "35"
click at [1116, 19] on span "Save" at bounding box center [1125, 24] width 28 height 14
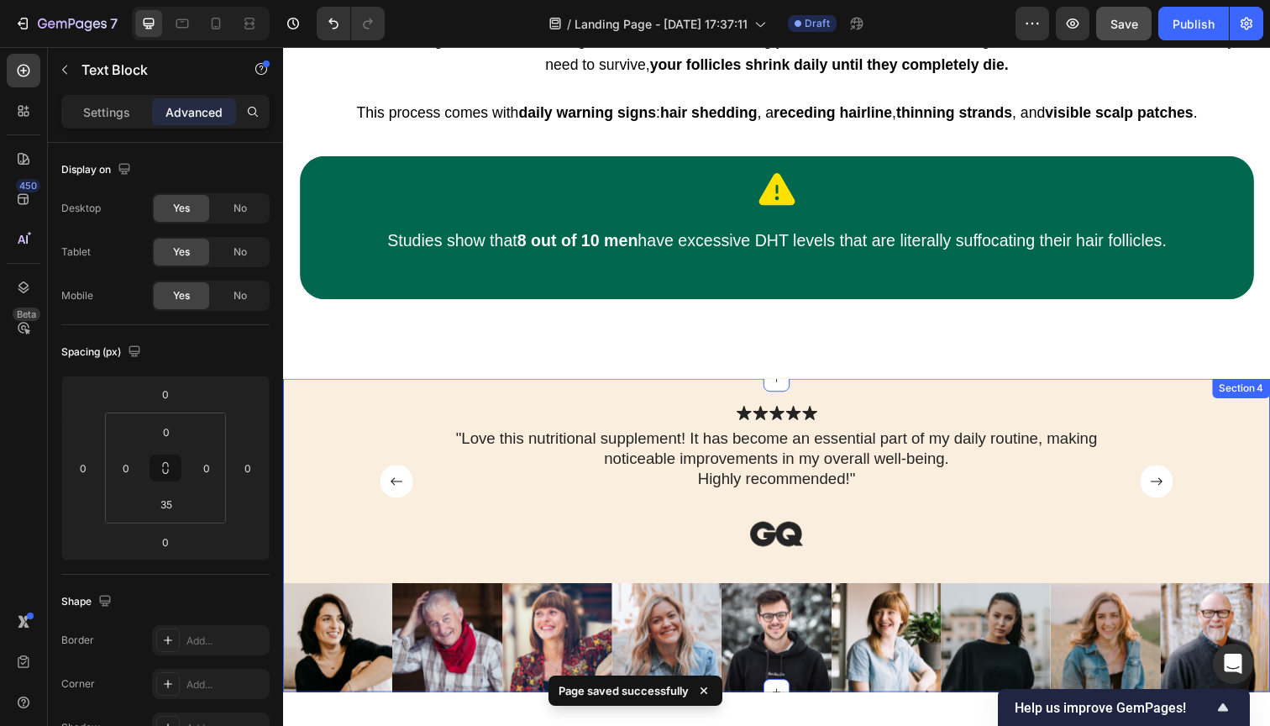
scroll to position [1290, 0]
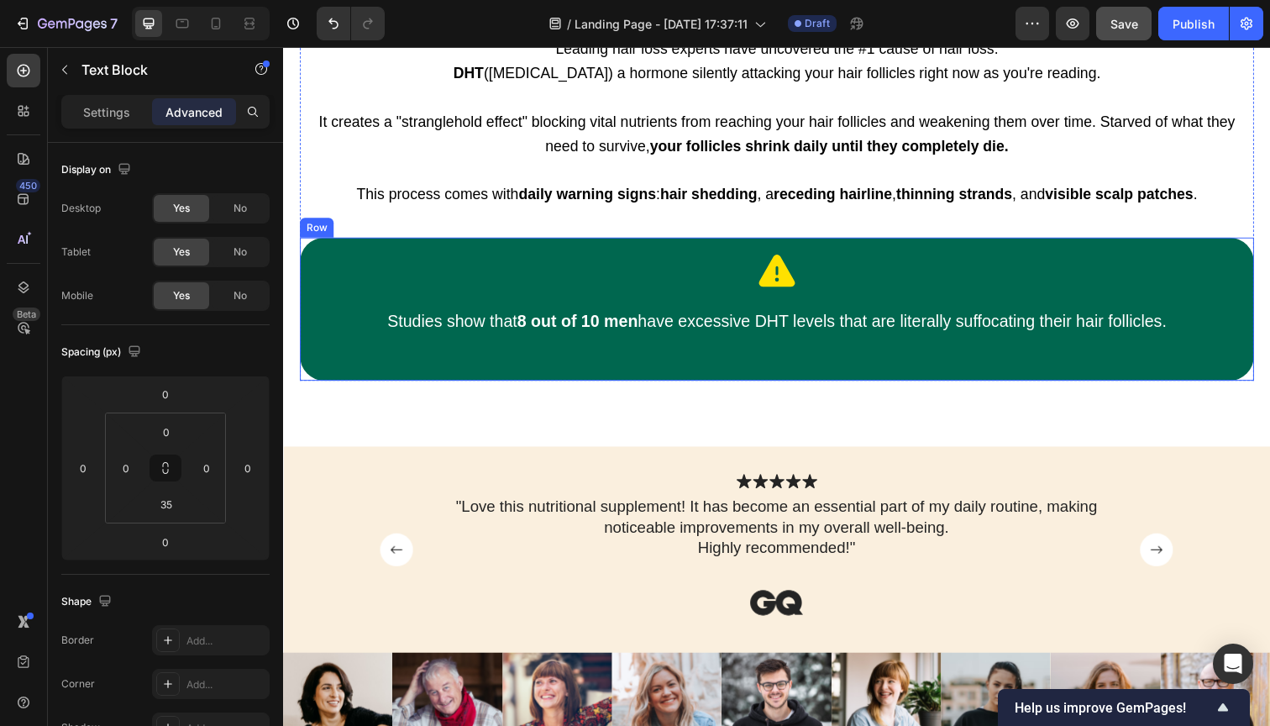
click at [315, 242] on div "Icon Studies show that 8 out of 10 men have excessive DHT levels that are liter…" at bounding box center [787, 315] width 975 height 146
click at [324, 218] on div "Row" at bounding box center [335, 225] width 28 height 15
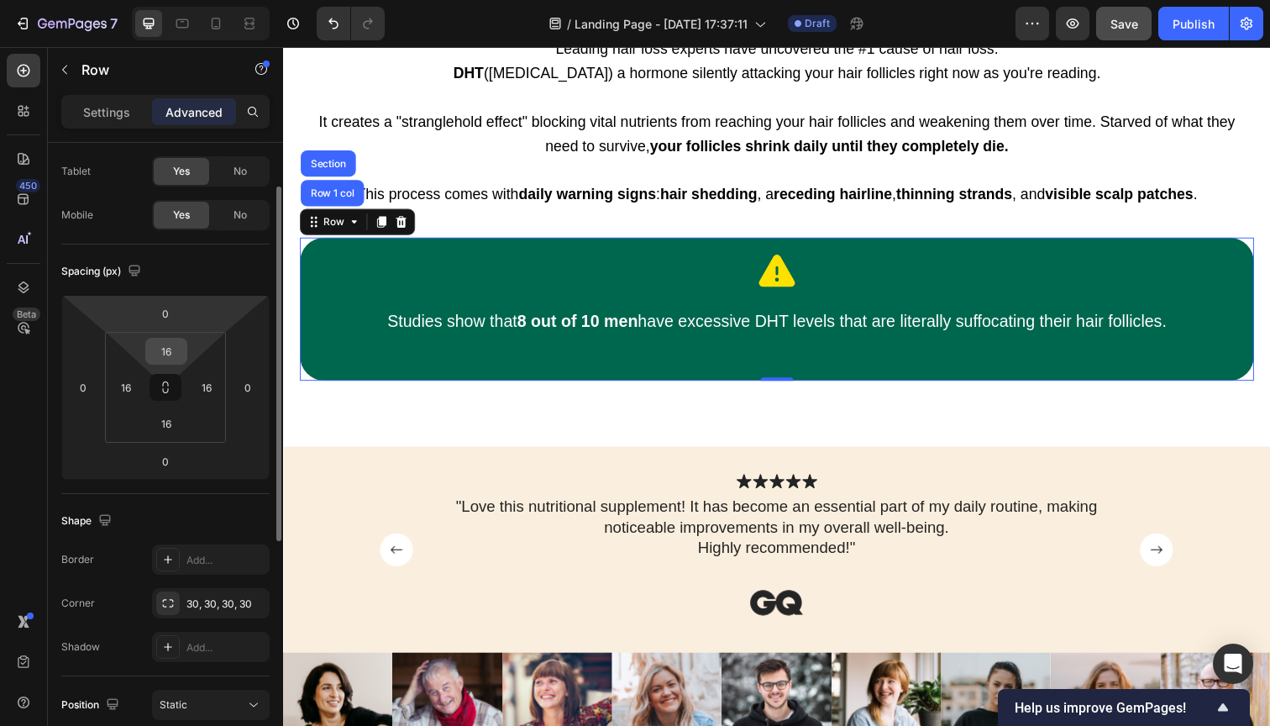
scroll to position [90, 0]
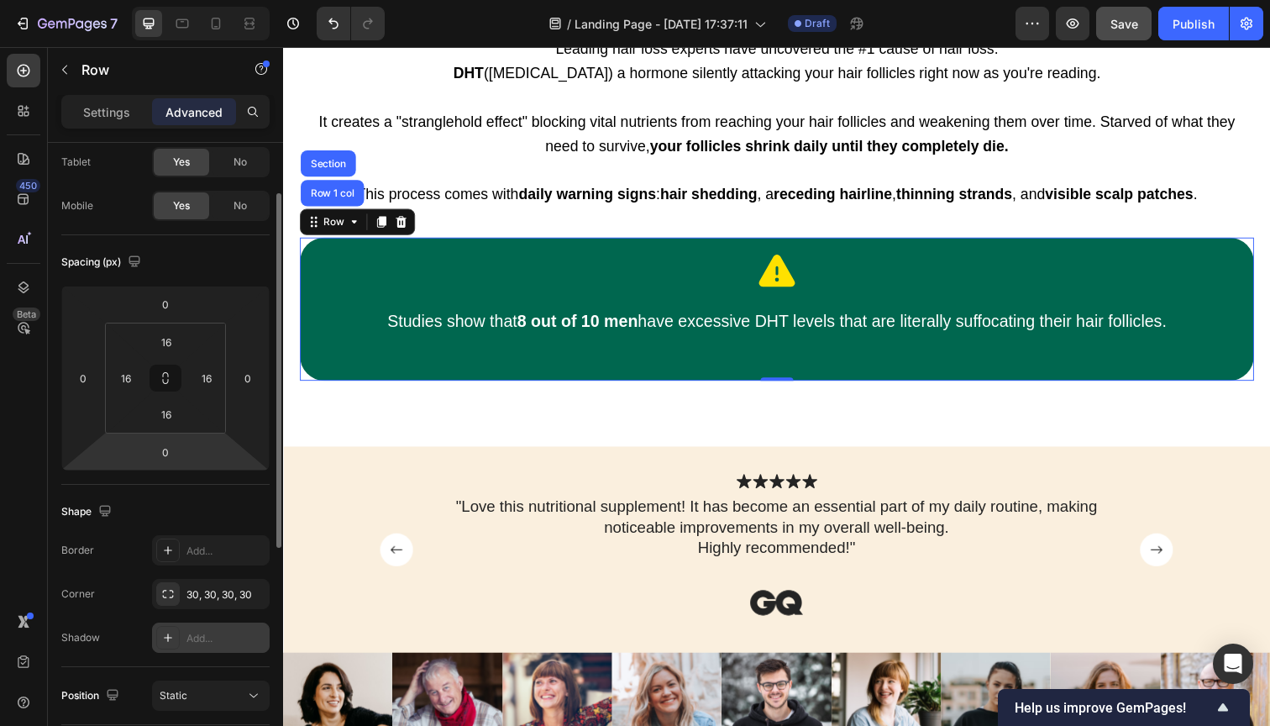
click at [164, 636] on icon at bounding box center [167, 637] width 13 height 13
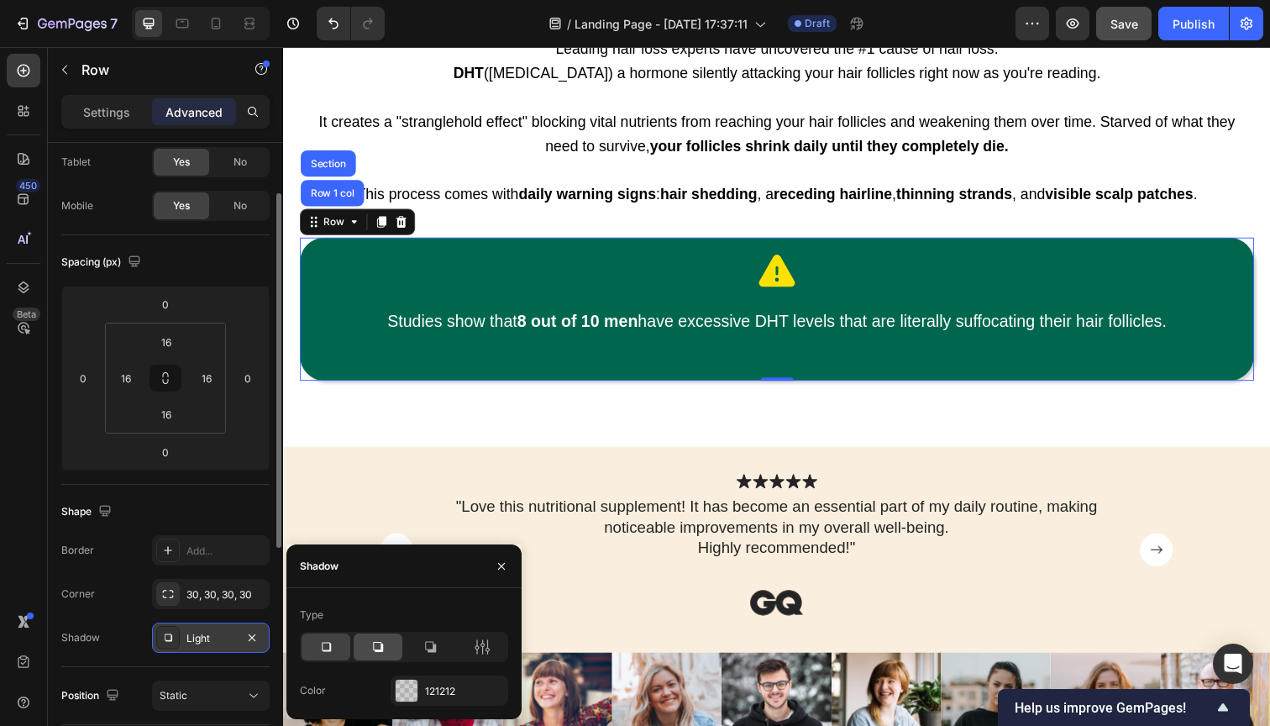
click at [368, 648] on div at bounding box center [378, 646] width 49 height 27
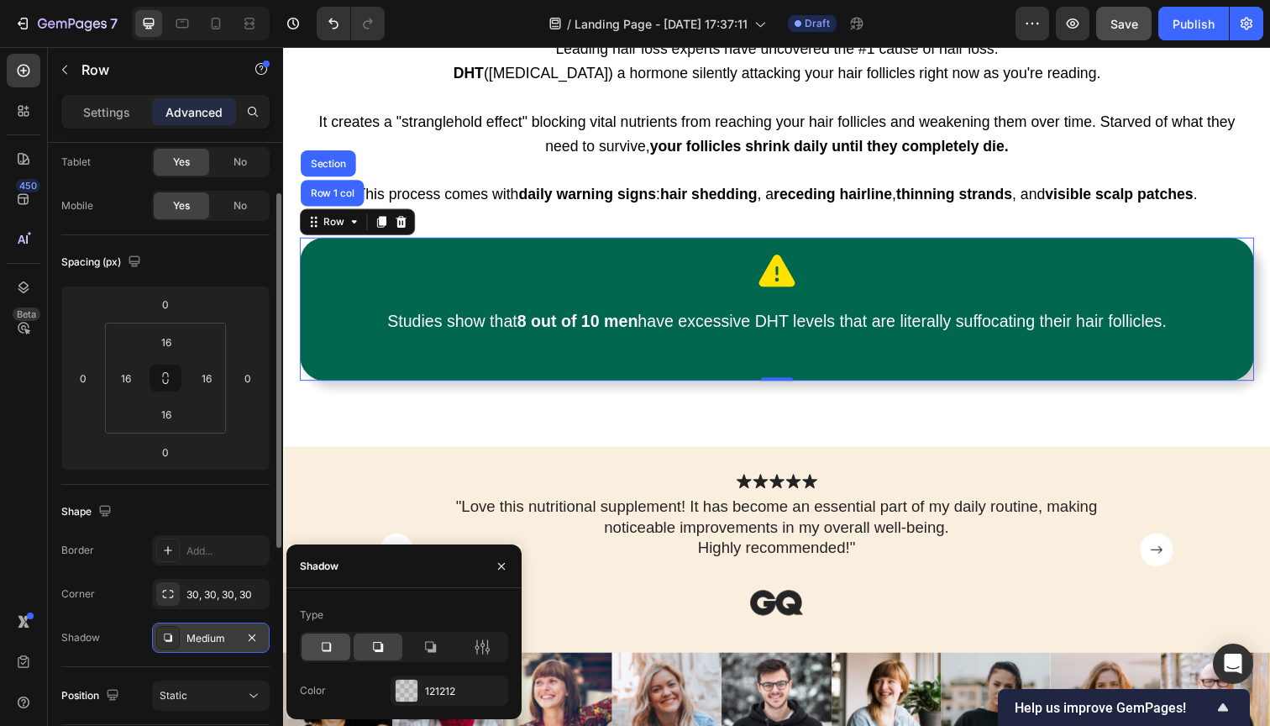
click at [322, 651] on icon at bounding box center [326, 646] width 17 height 17
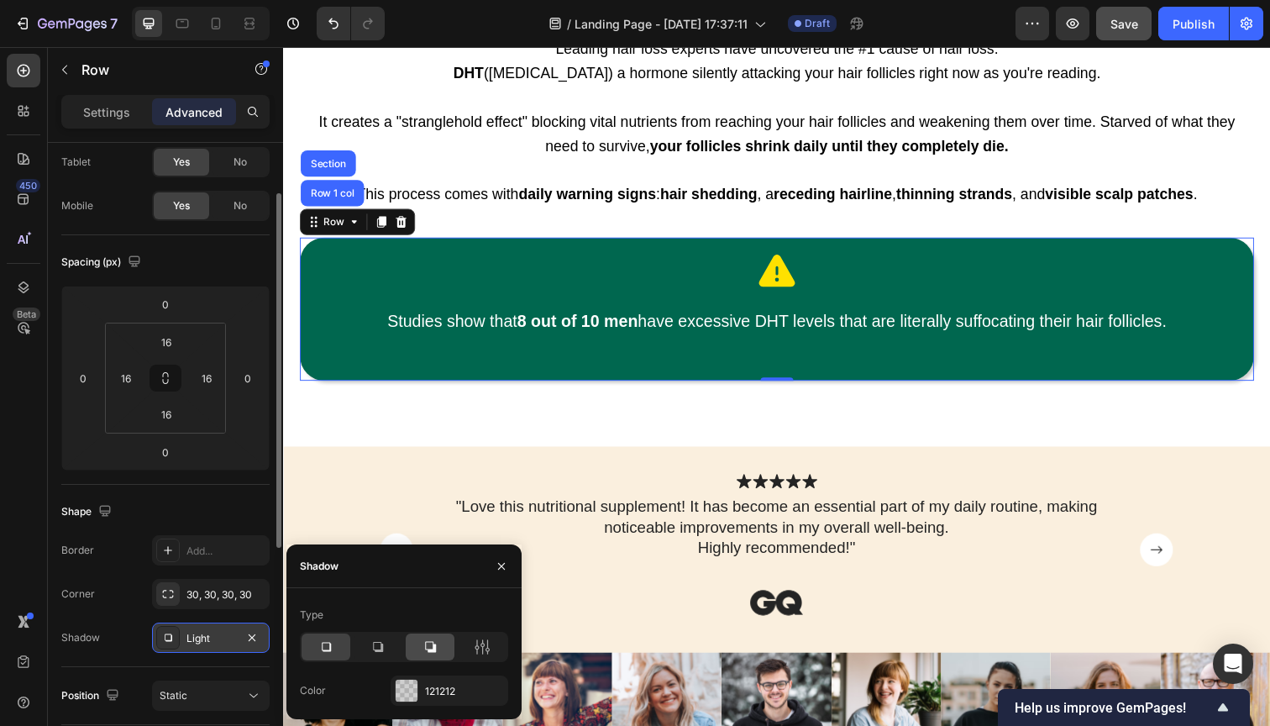
click at [428, 644] on icon at bounding box center [430, 646] width 17 height 17
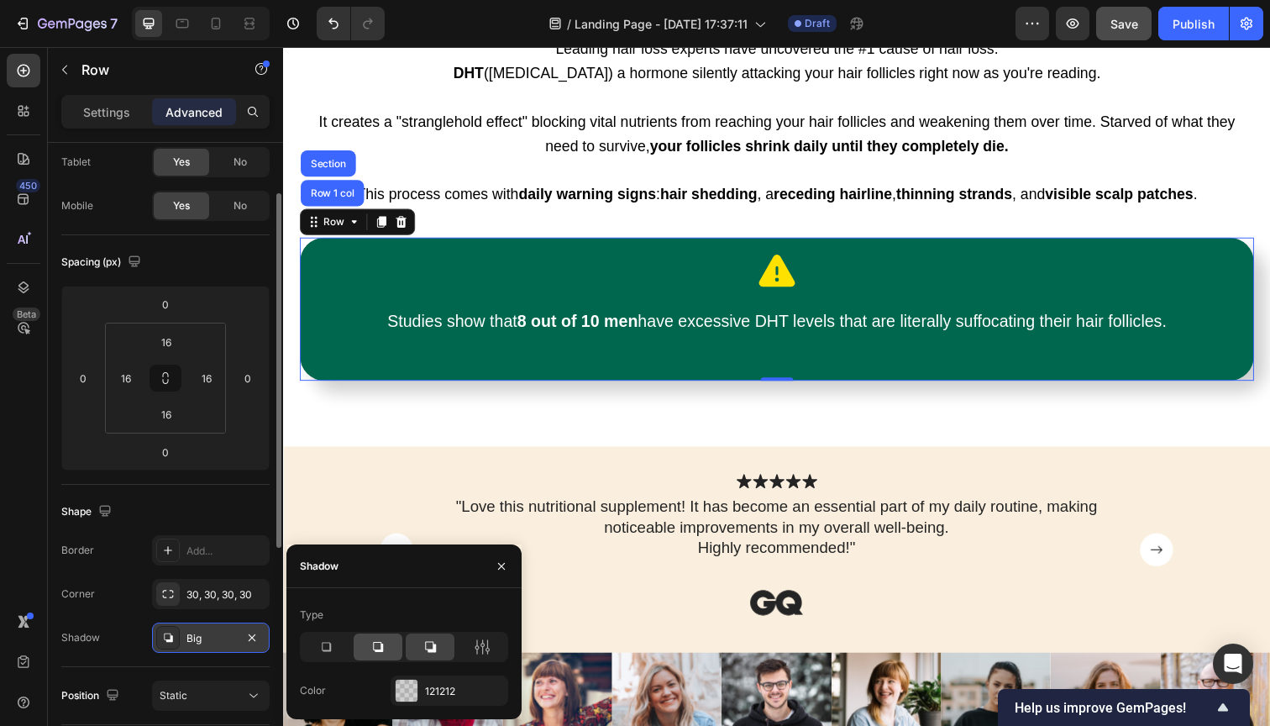
click at [378, 650] on icon at bounding box center [378, 647] width 10 height 10
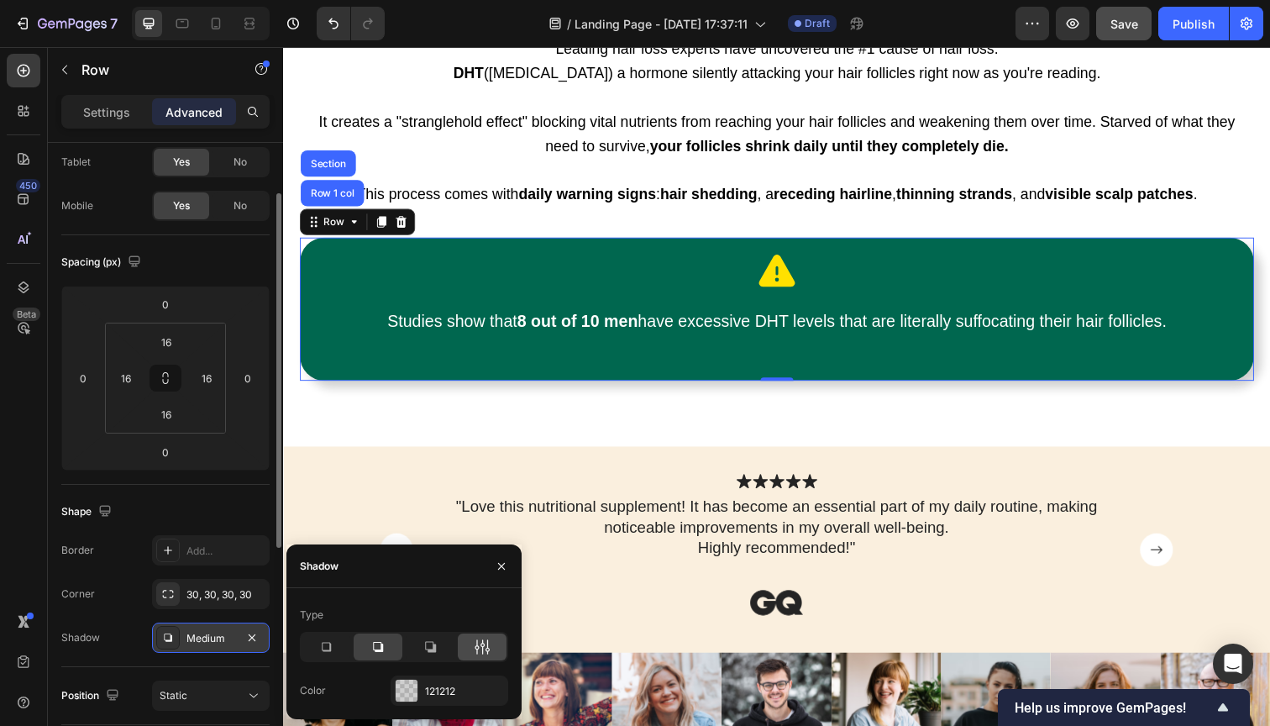
click at [476, 643] on icon at bounding box center [482, 646] width 17 height 17
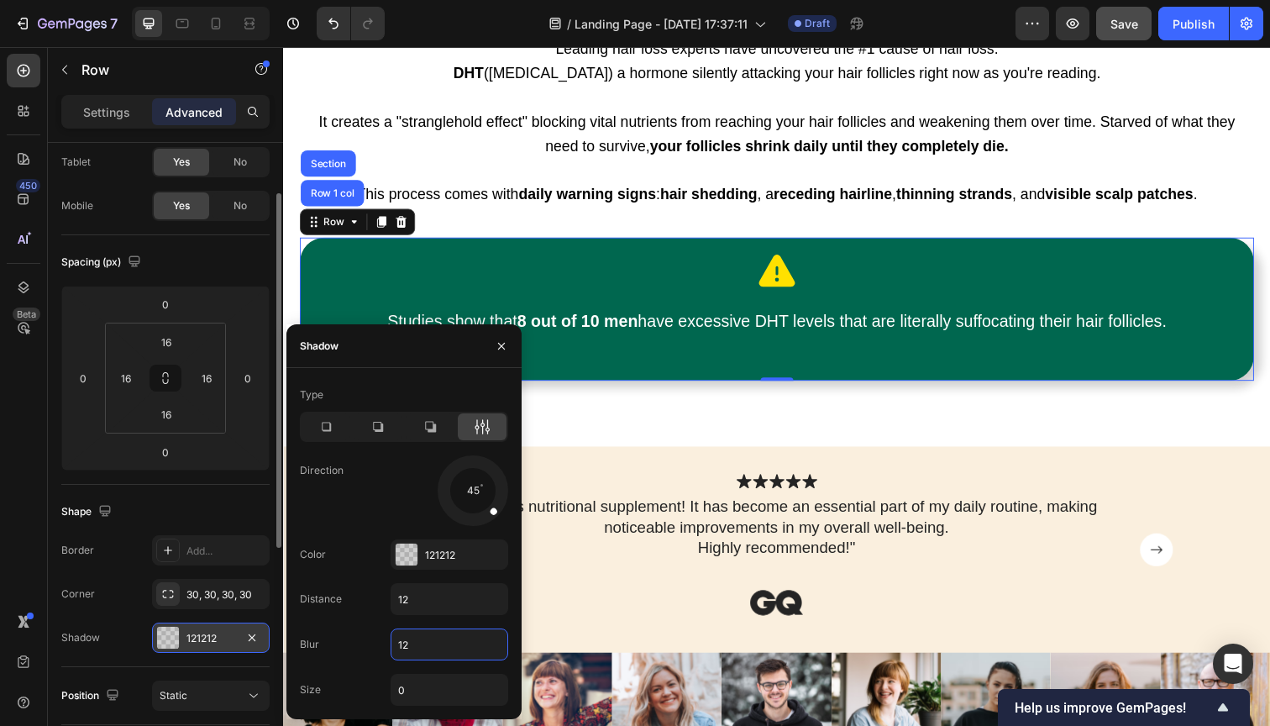
click at [402, 645] on input "12" at bounding box center [449, 644] width 116 height 30
type input "12"
click at [406, 606] on input "12" at bounding box center [449, 599] width 116 height 30
type input "15"
click at [426, 643] on input "12" at bounding box center [449, 644] width 116 height 30
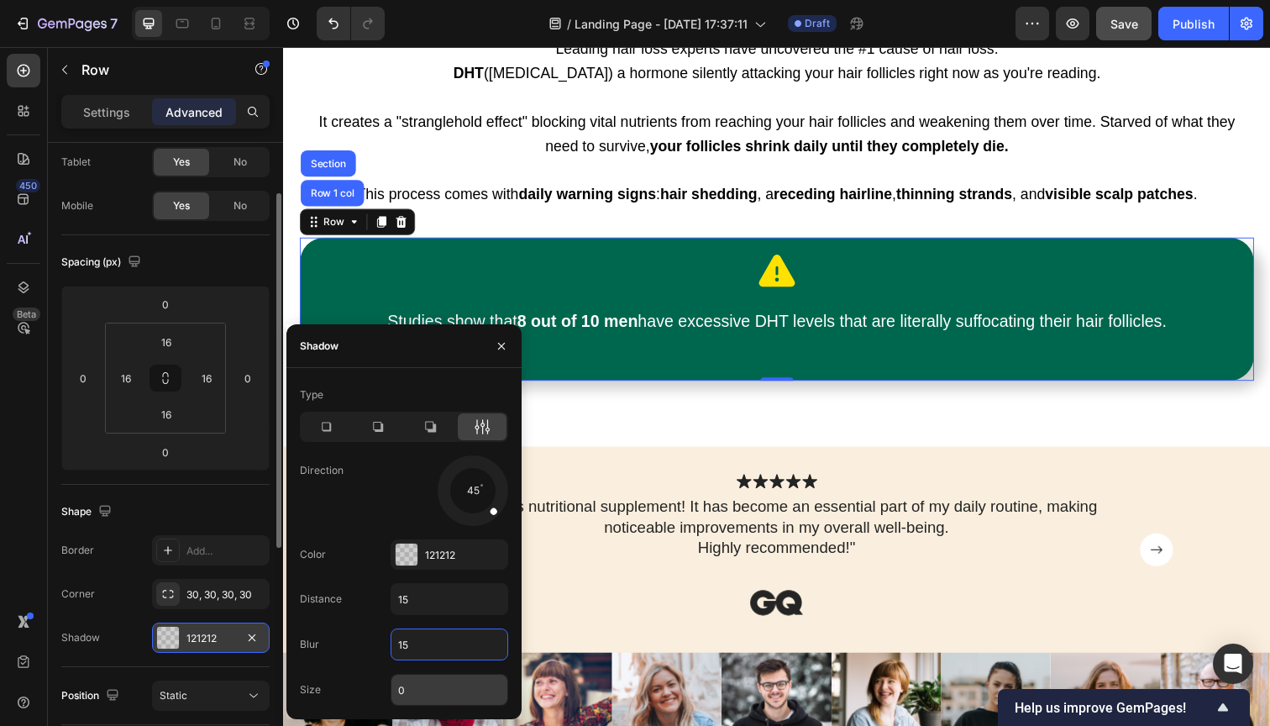
type input "15"
drag, startPoint x: 413, startPoint y: 685, endPoint x: 422, endPoint y: 686, distance: 8.4
click at [413, 686] on input "0" at bounding box center [449, 690] width 116 height 30
type input "2"
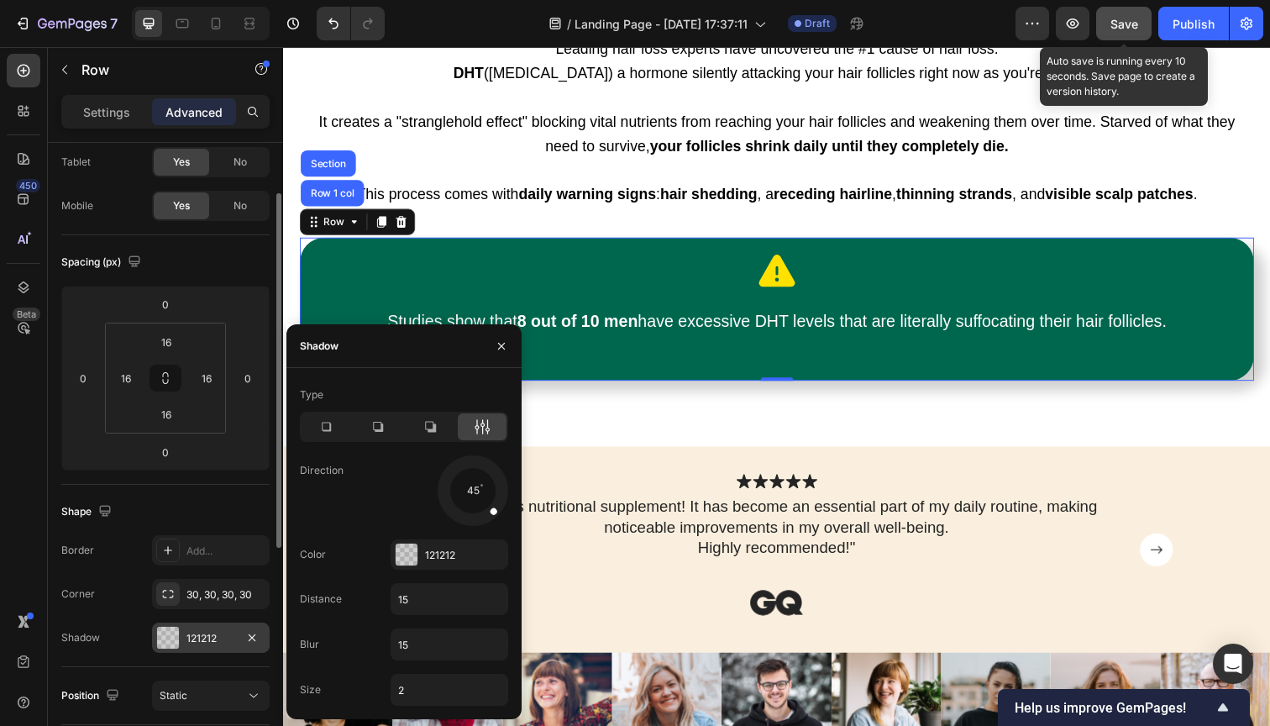
click at [1122, 29] on span "Save" at bounding box center [1125, 24] width 28 height 14
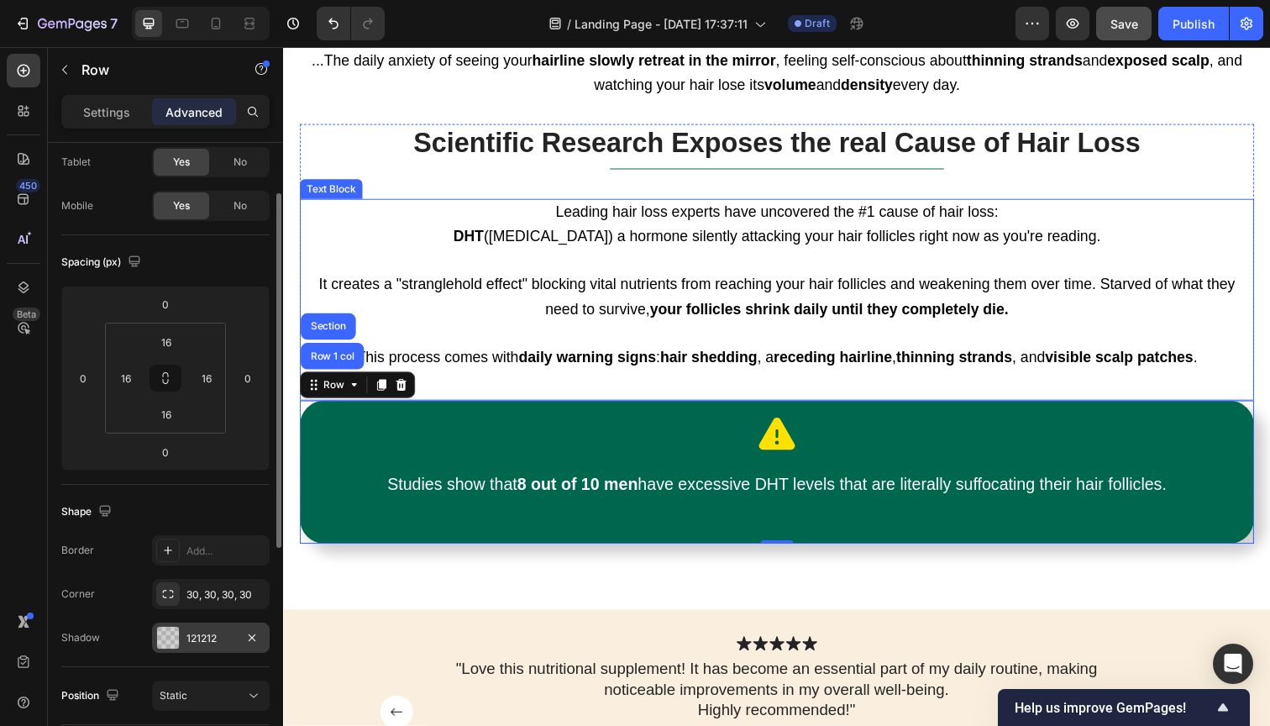
scroll to position [1125, 0]
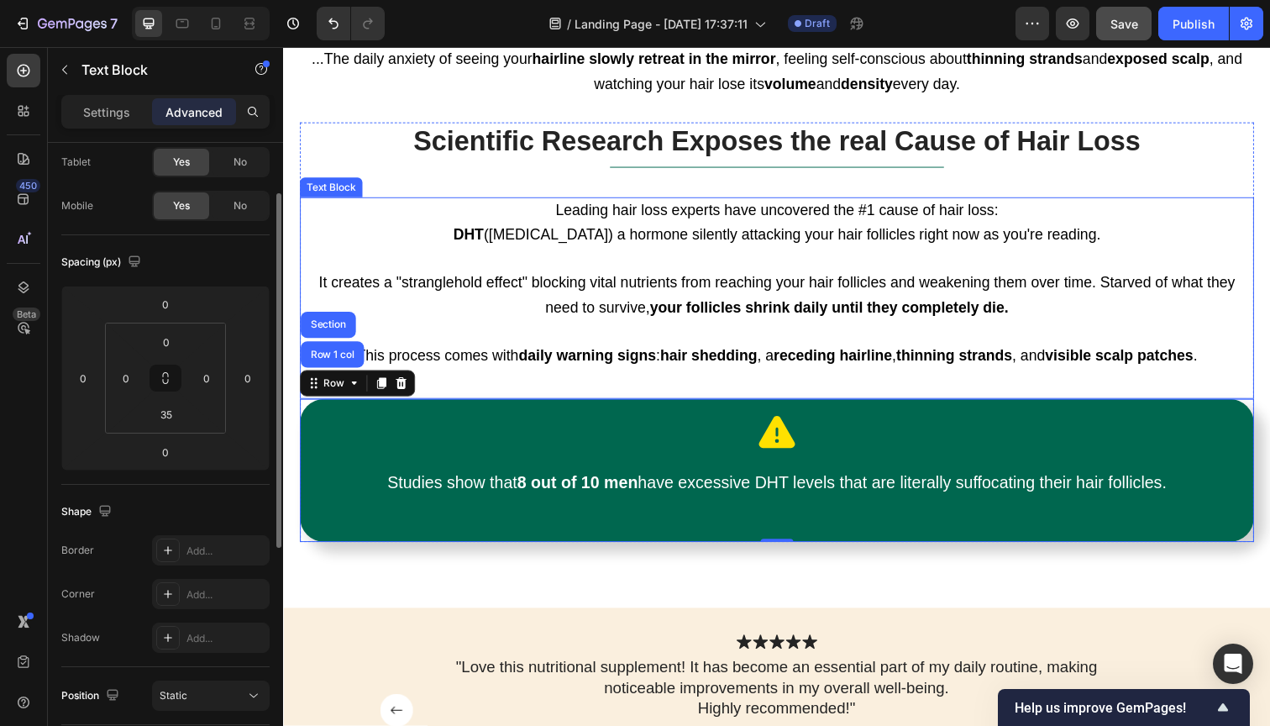
click at [736, 292] on p "It creates a "stranglehold effect" blocking vital nutrients from reaching your …" at bounding box center [787, 301] width 971 height 50
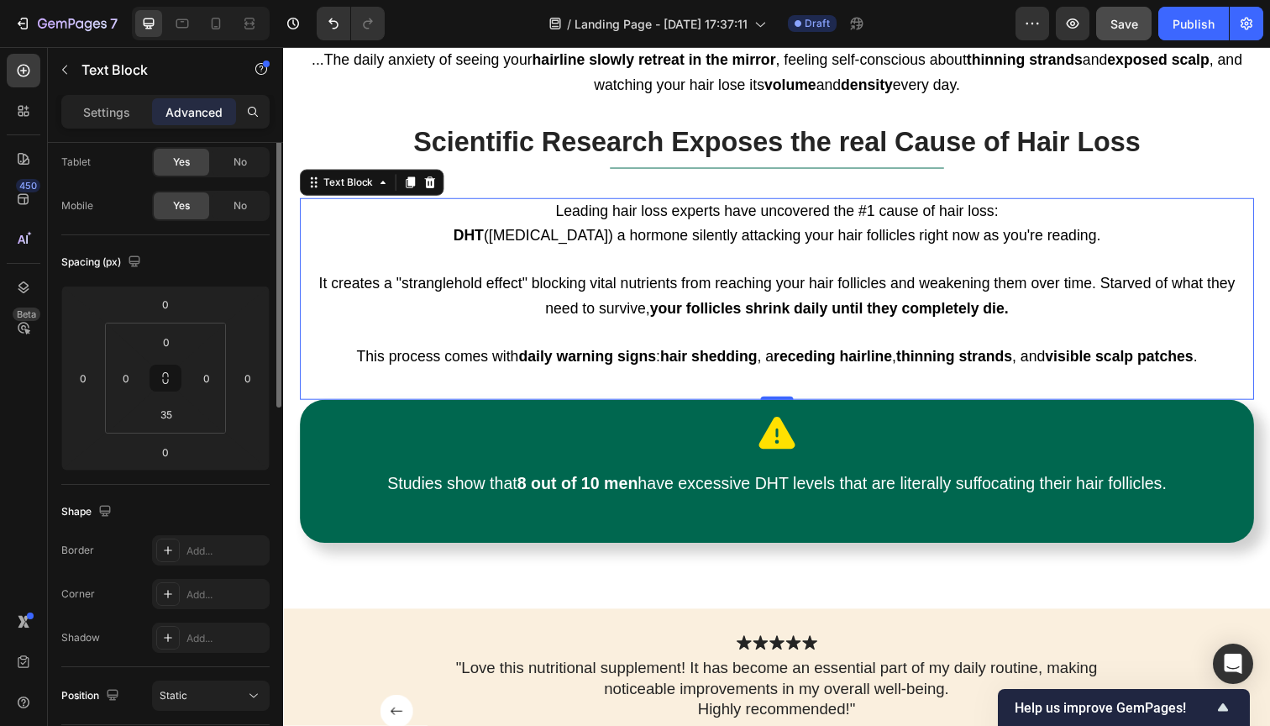
scroll to position [0, 0]
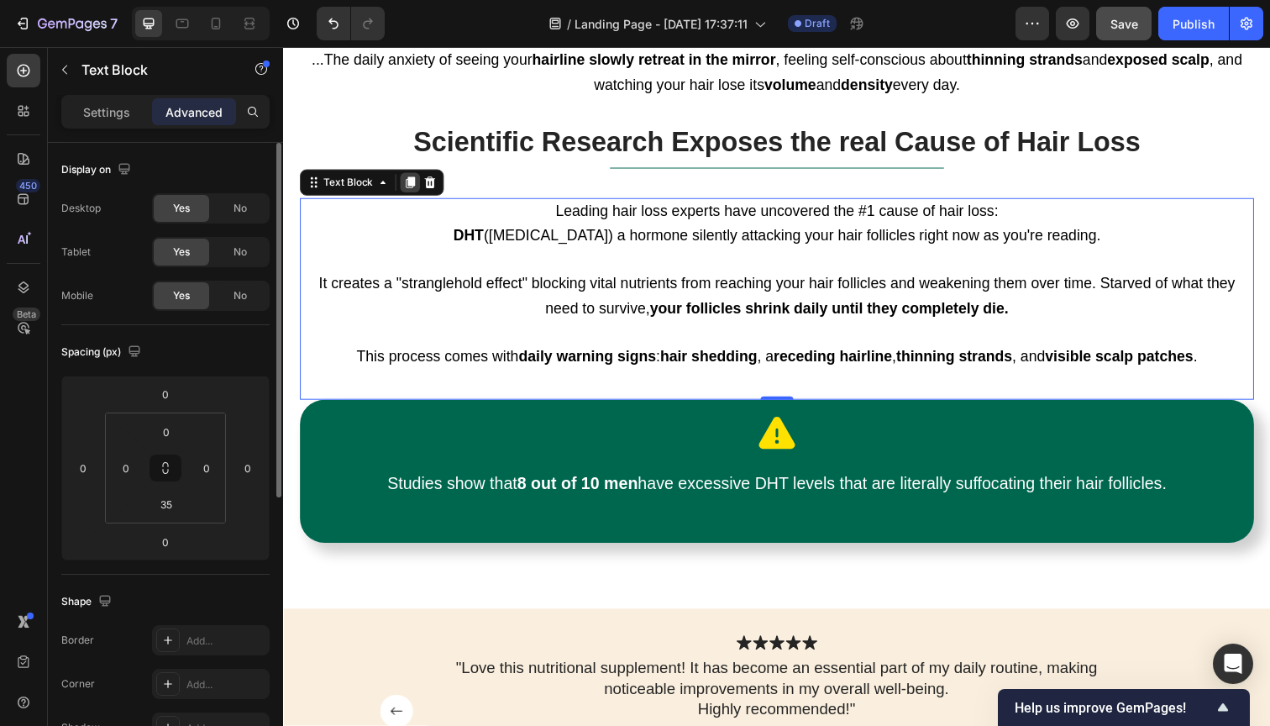
click at [407, 179] on icon at bounding box center [412, 185] width 13 height 13
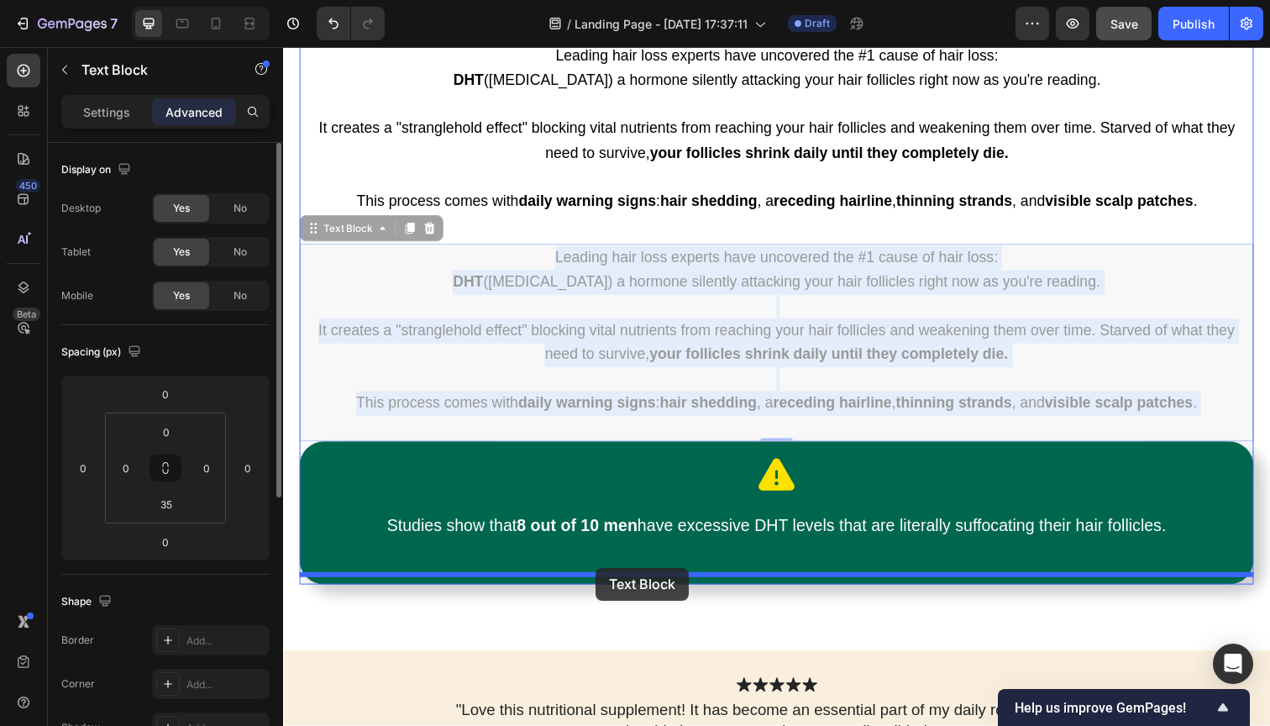
drag, startPoint x: 607, startPoint y: 415, endPoint x: 602, endPoint y: 579, distance: 163.9
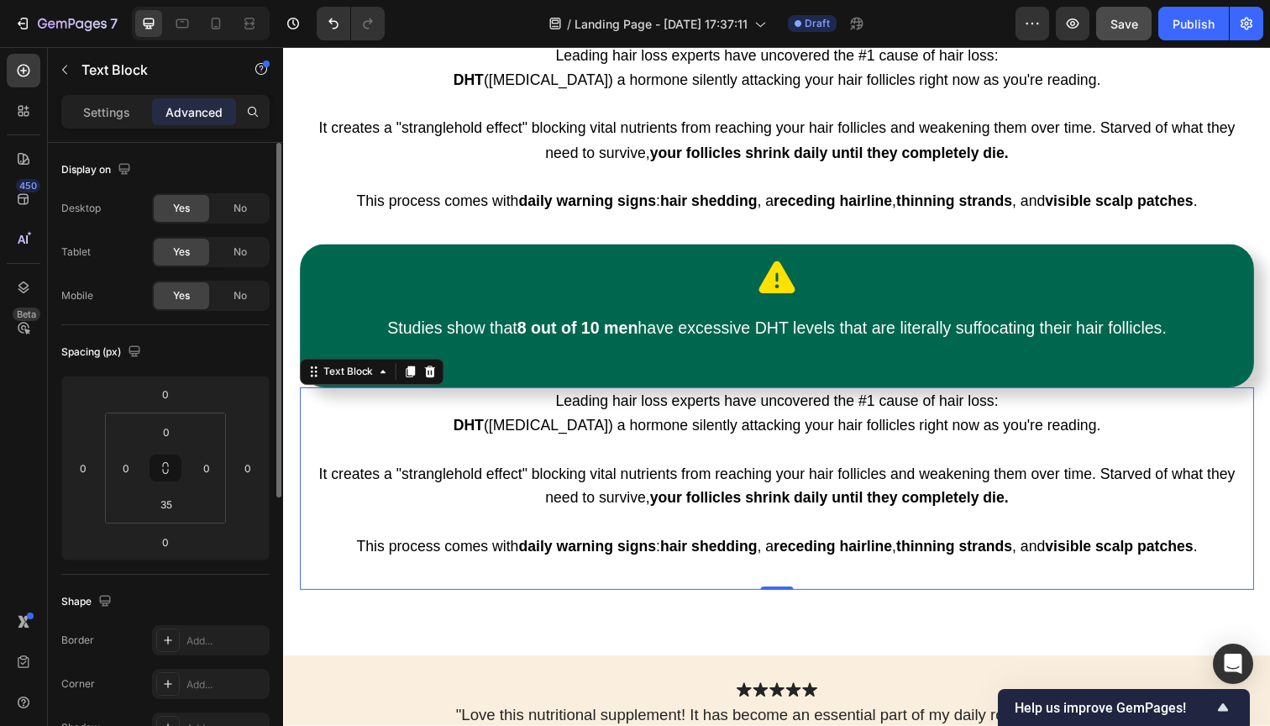
scroll to position [1285, 0]
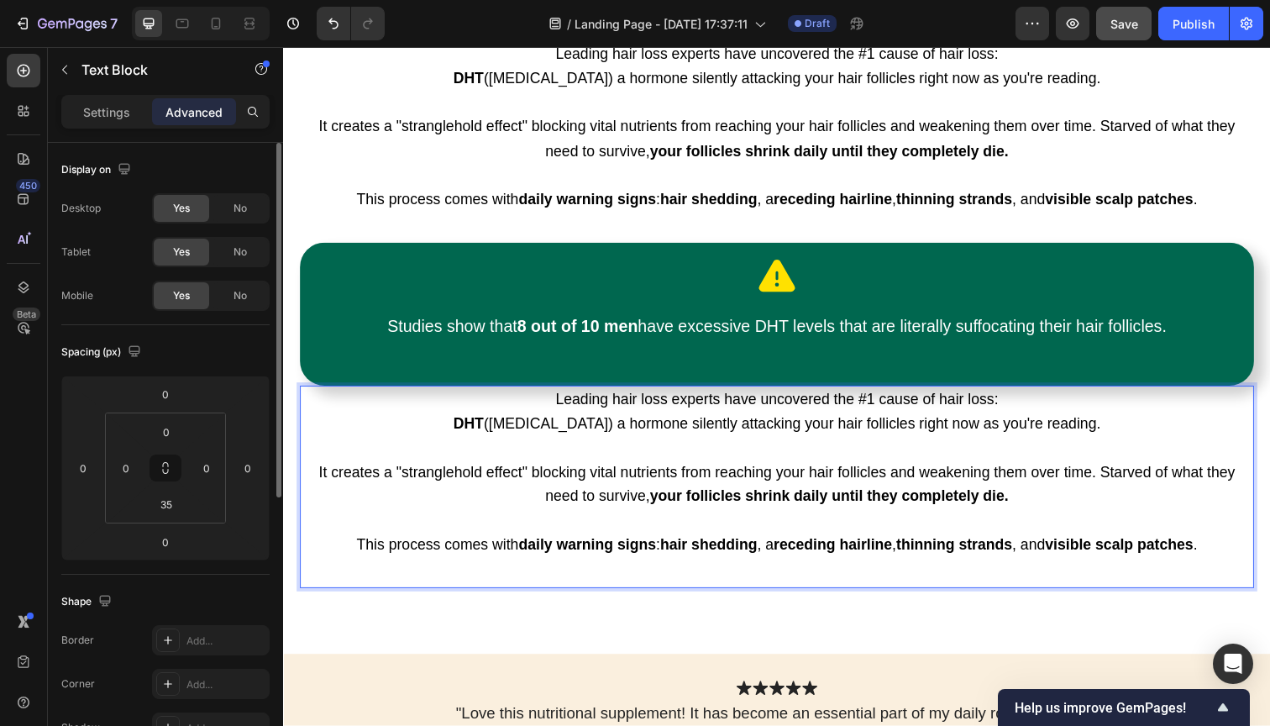
click at [379, 399] on p "Leading hair loss experts have uncovered the #1 cause of hair loss: DHT (Dihydr…" at bounding box center [787, 420] width 971 height 50
drag, startPoint x: 167, startPoint y: 391, endPoint x: 191, endPoint y: 408, distance: 28.9
click at [167, 391] on input "0" at bounding box center [166, 393] width 34 height 25
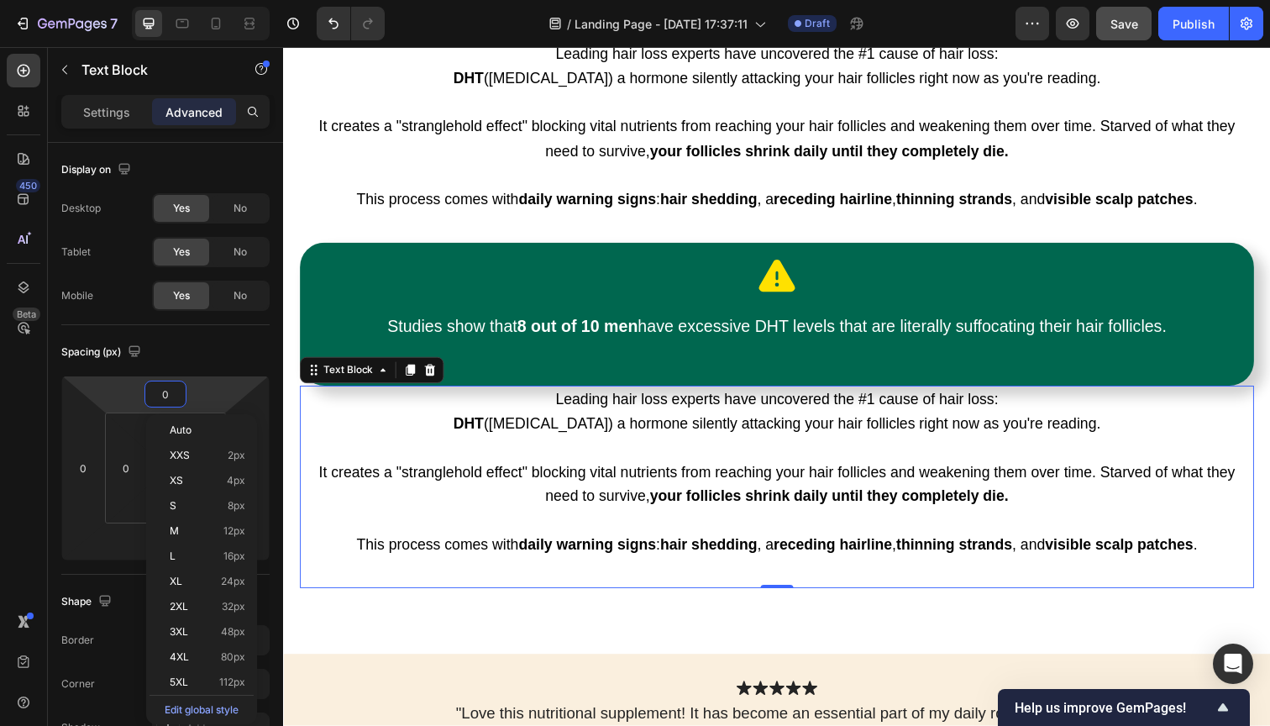
type input "3"
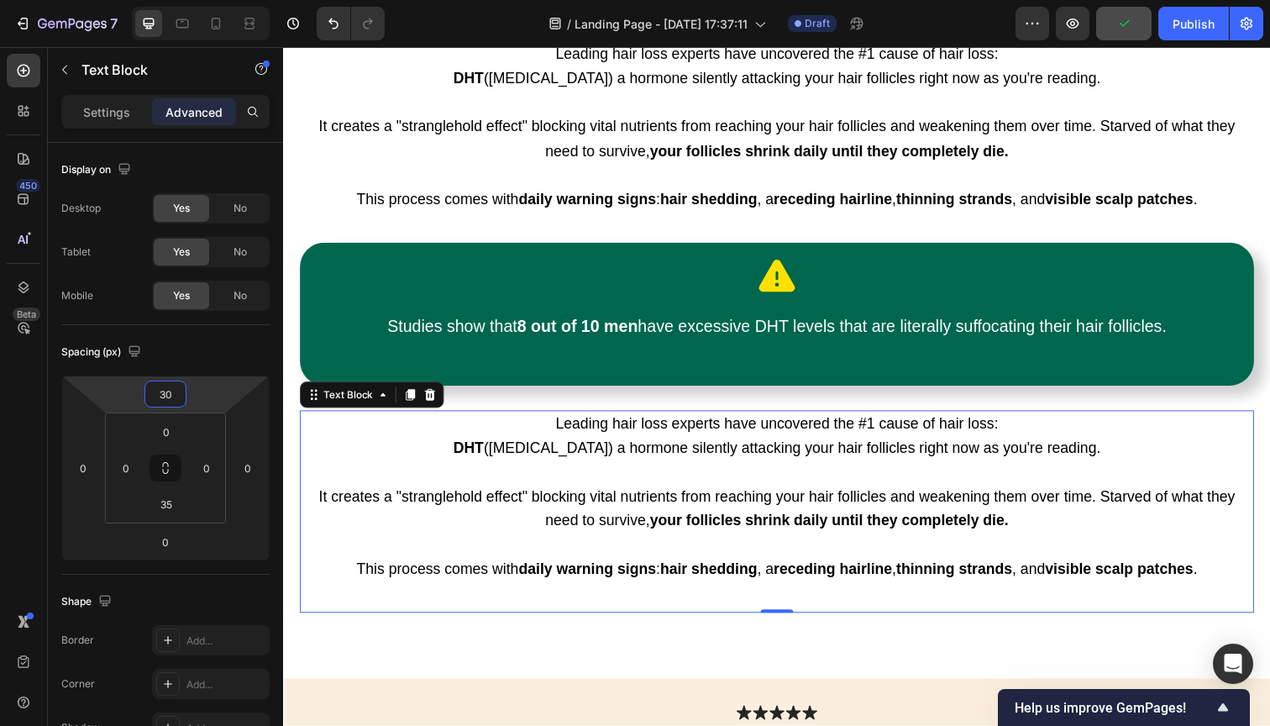
type input "30"
click at [770, 449] on span "DHT ([MEDICAL_DATA]) a hormone silently attacking your hair follicles right now…" at bounding box center [786, 457] width 661 height 17
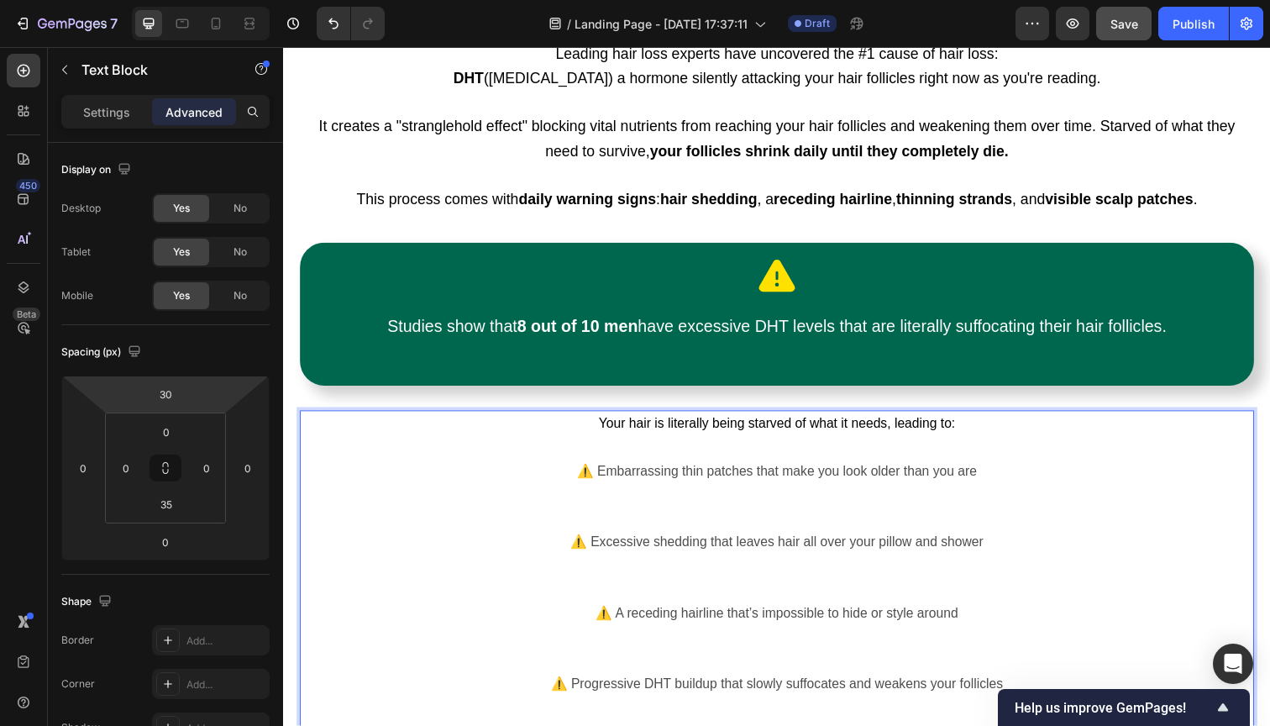
scroll to position [1324, 0]
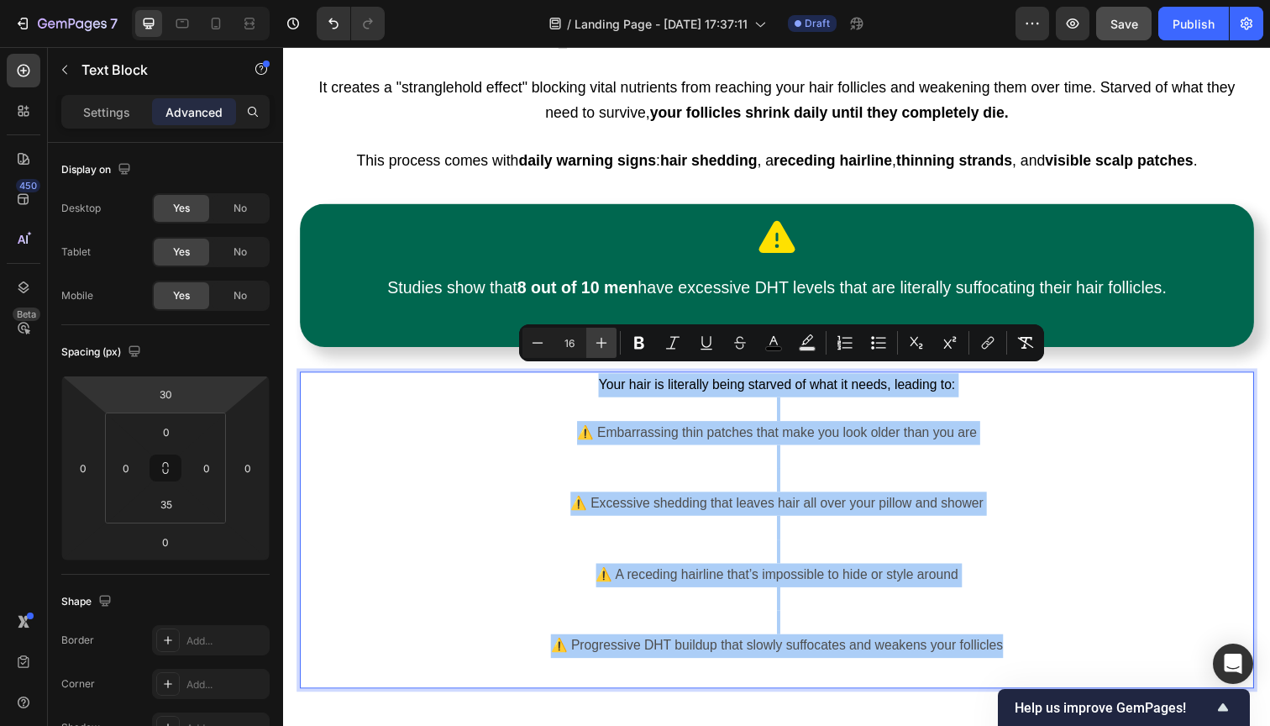
click at [602, 339] on icon "Editor contextual toolbar" at bounding box center [601, 342] width 17 height 17
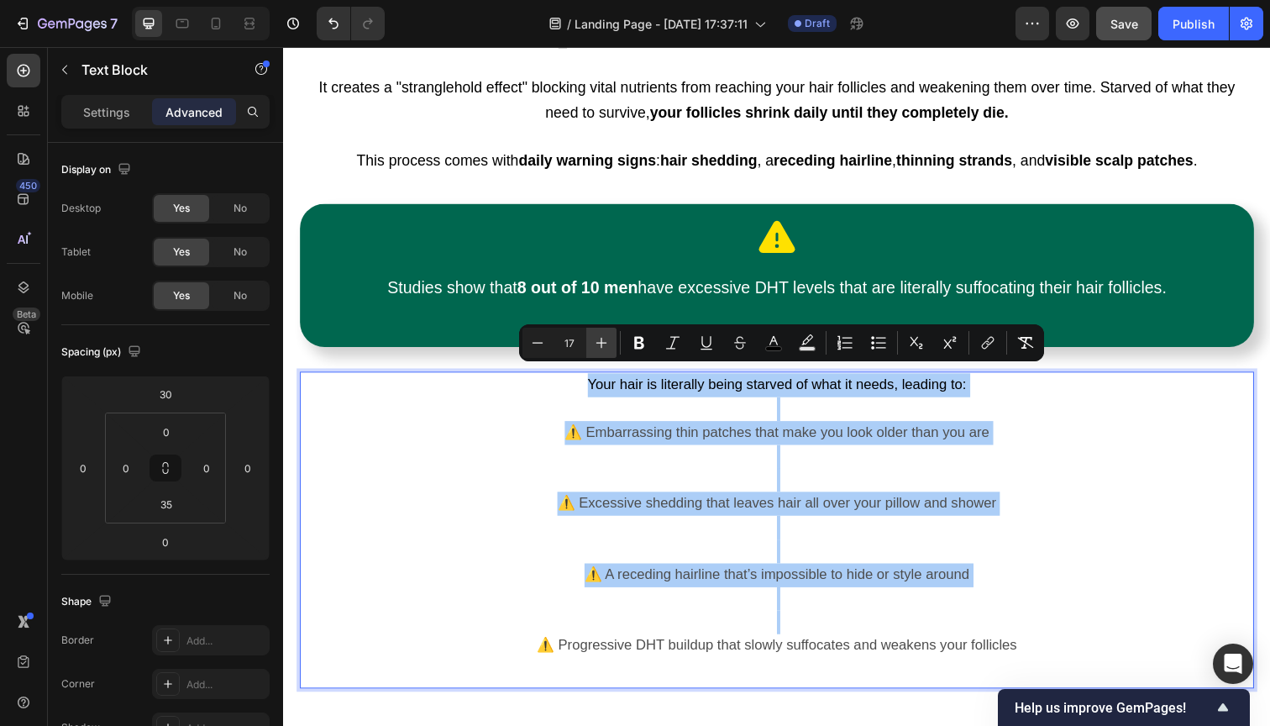
click at [602, 339] on icon "Editor contextual toolbar" at bounding box center [601, 342] width 17 height 17
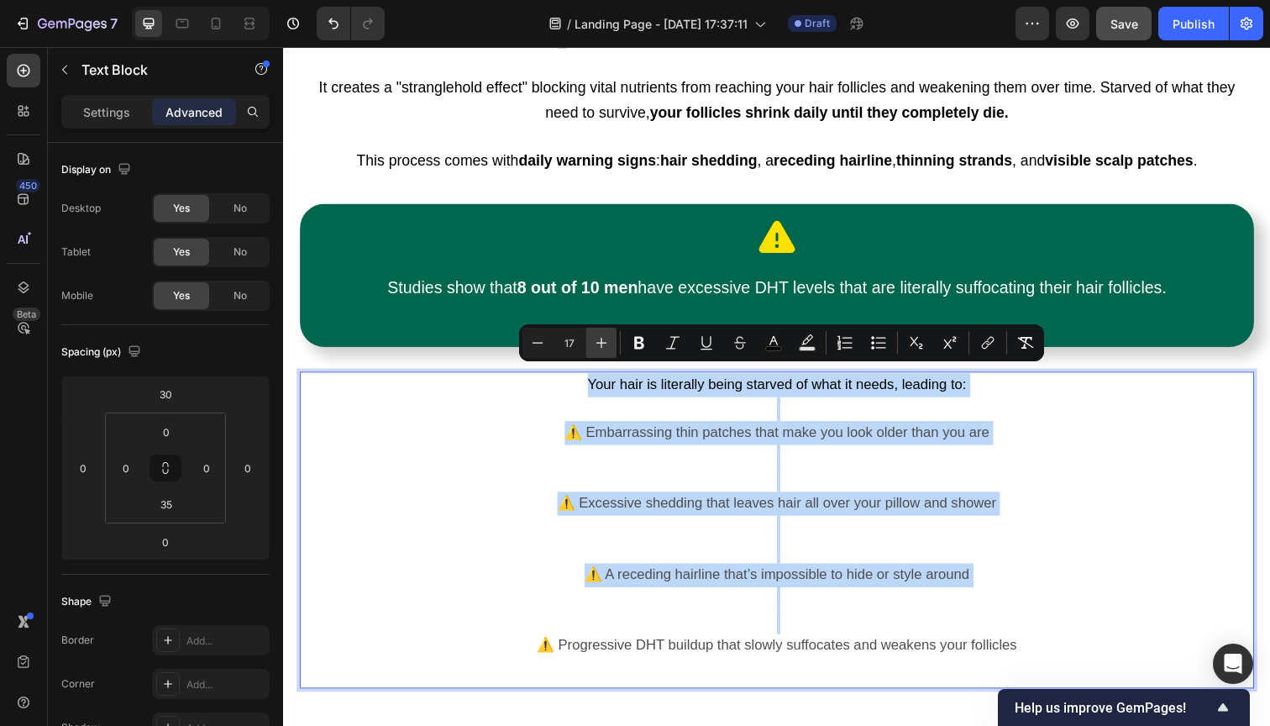
type input "18"
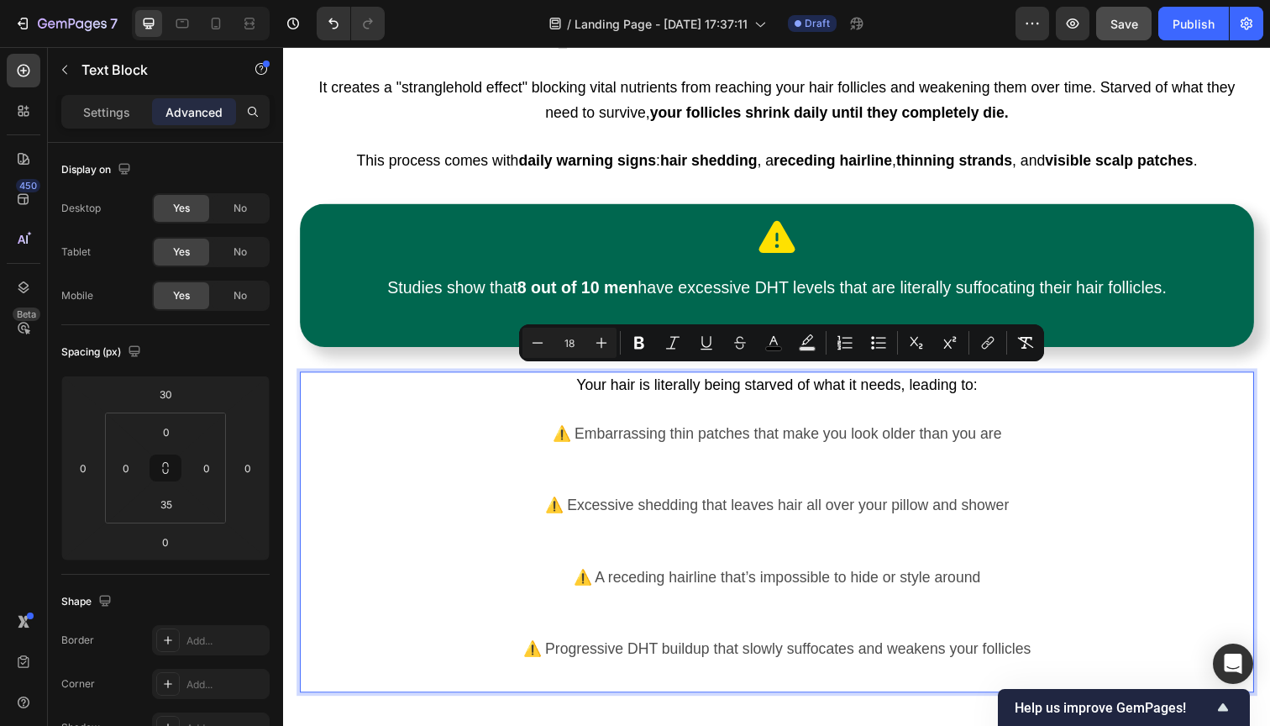
click at [632, 386] on span "Your hair is literally being starved of what it needs, leading to:" at bounding box center [787, 392] width 410 height 17
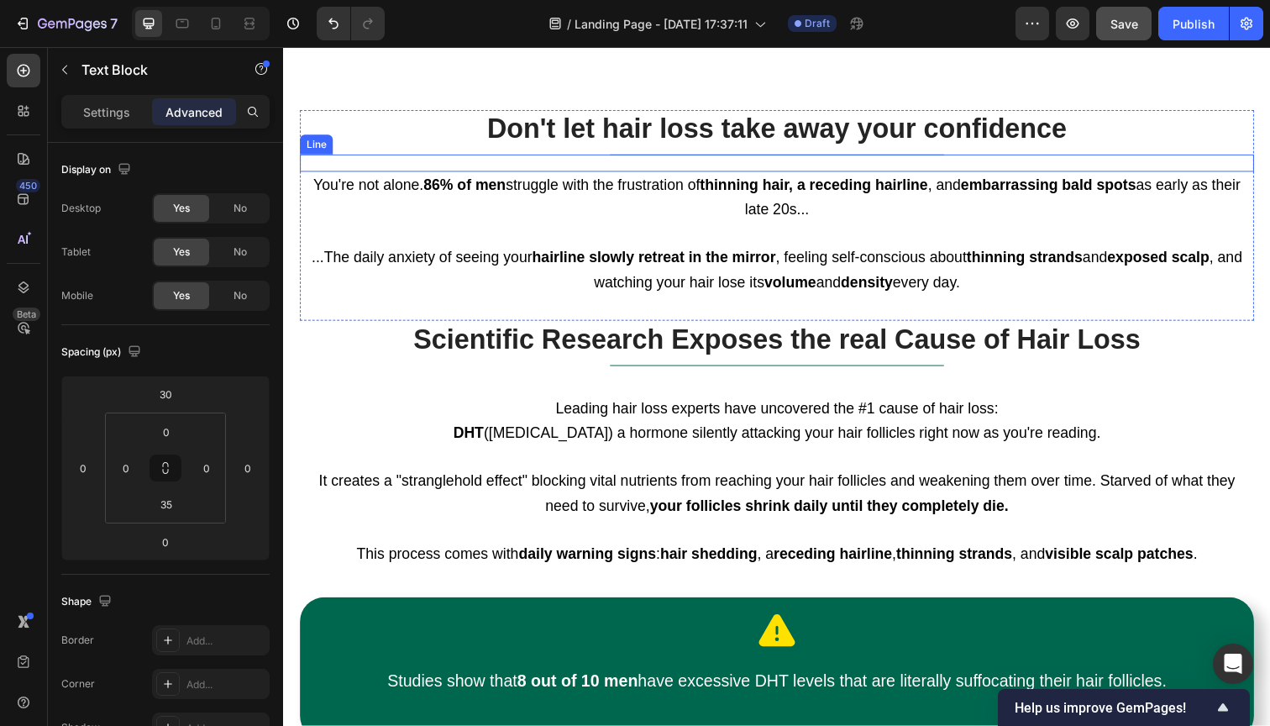
scroll to position [695, 0]
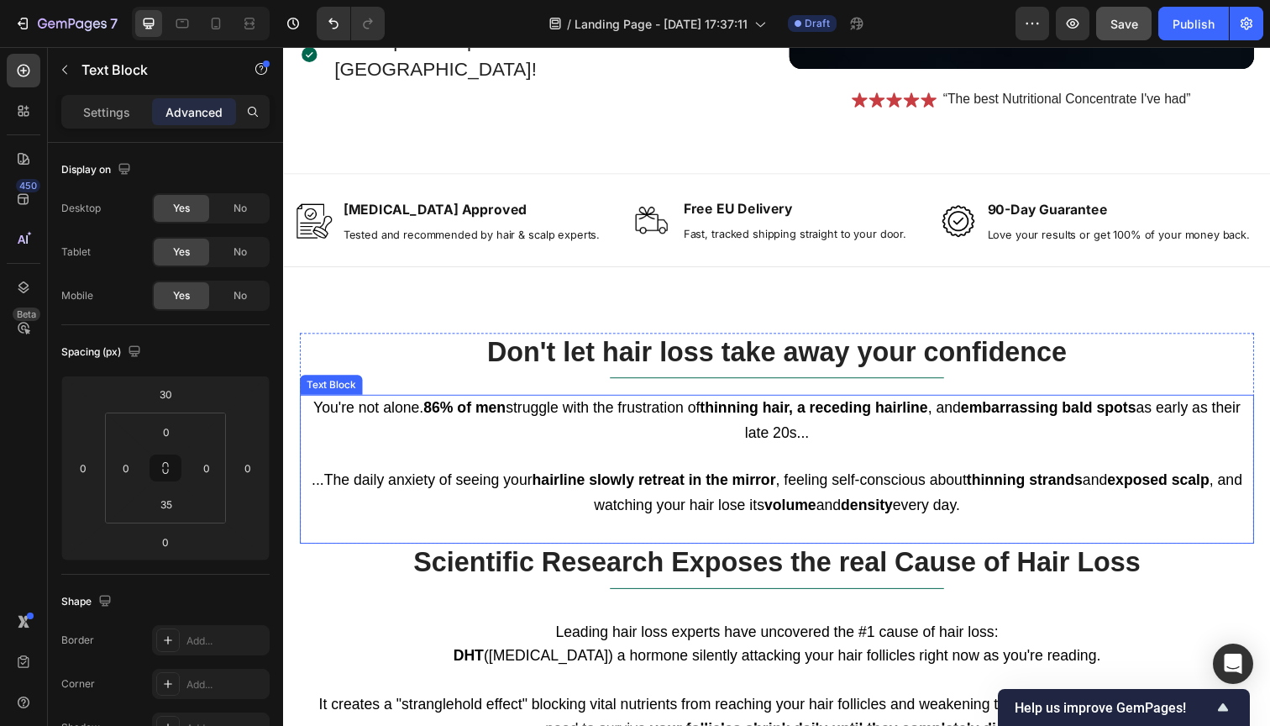
click at [740, 438] on p "You're not alone. 86% of men struggle with the frustration of thinning hair, a …" at bounding box center [787, 429] width 971 height 50
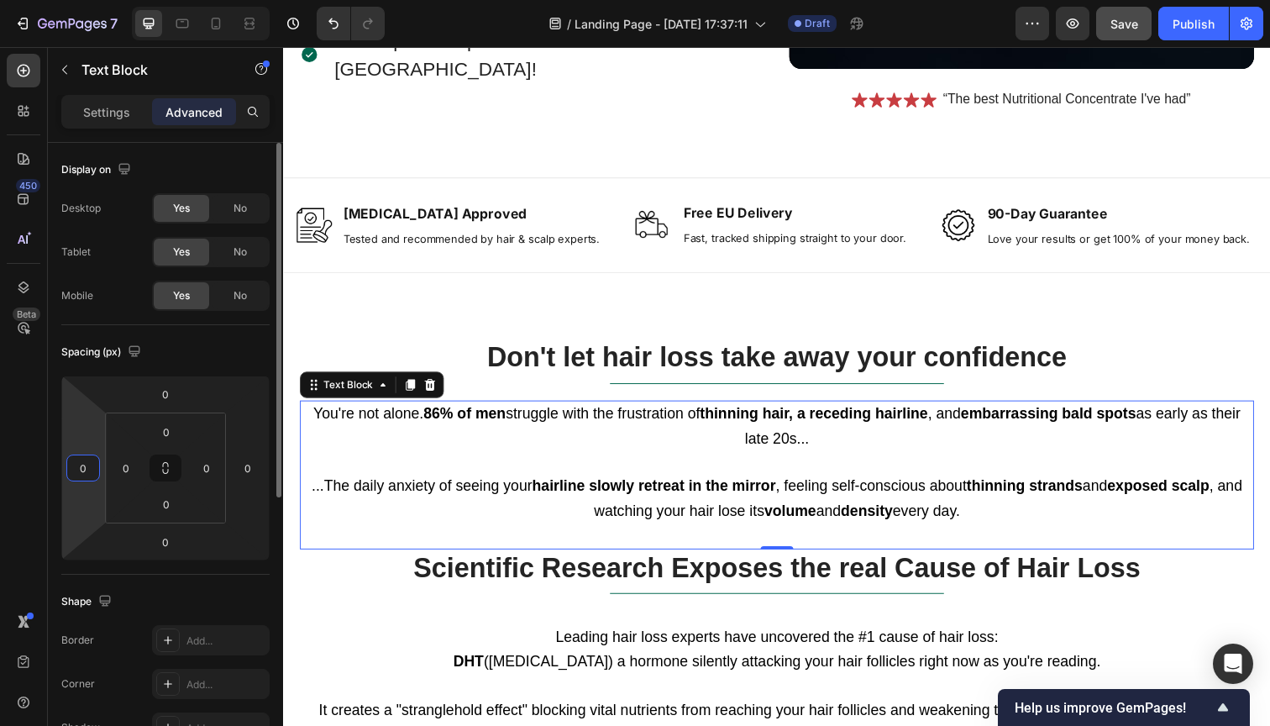
click at [81, 469] on input "0" at bounding box center [83, 467] width 25 height 25
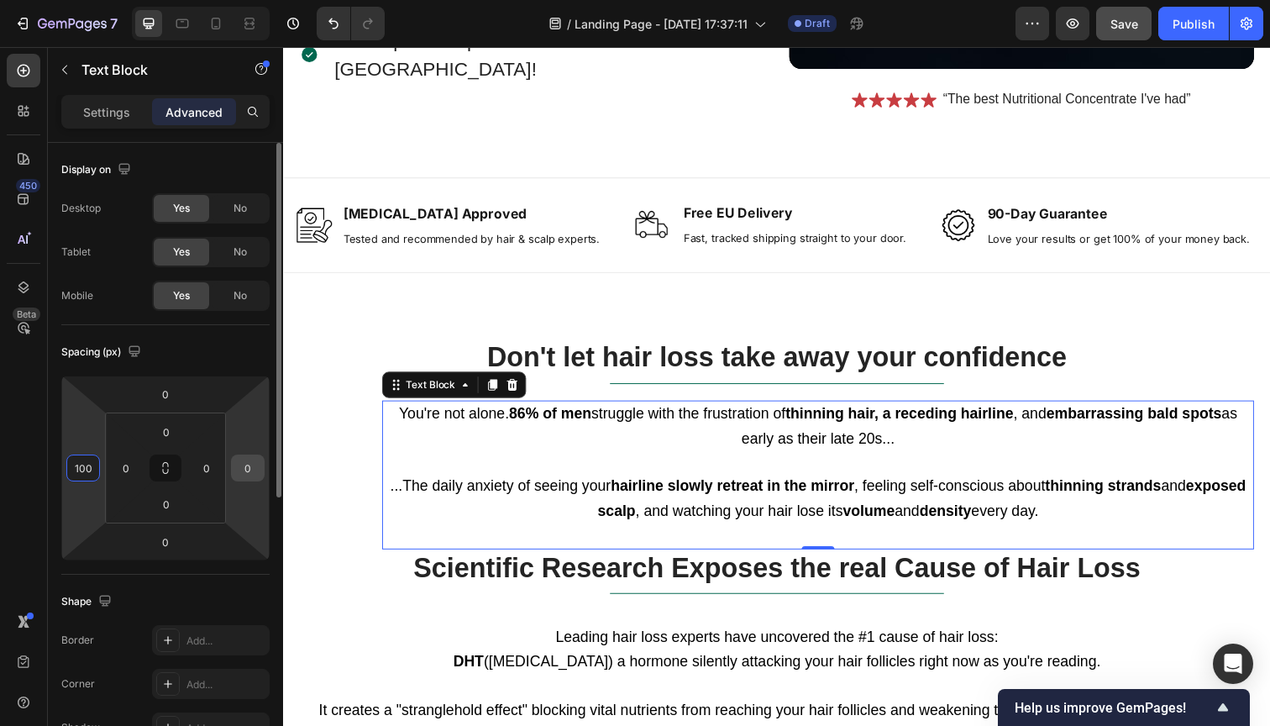
type input "100"
click at [240, 466] on input "0" at bounding box center [247, 467] width 25 height 25
type input "100"
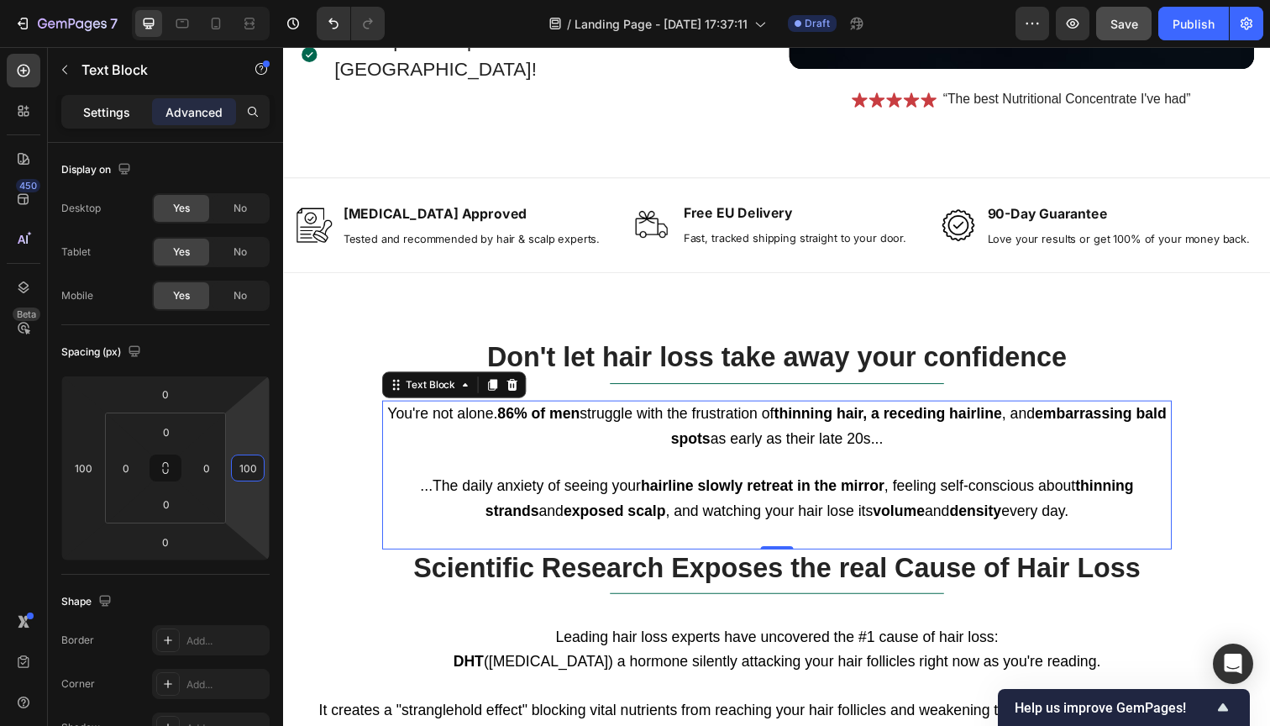
click at [114, 121] on div "Settings" at bounding box center [107, 111] width 84 height 27
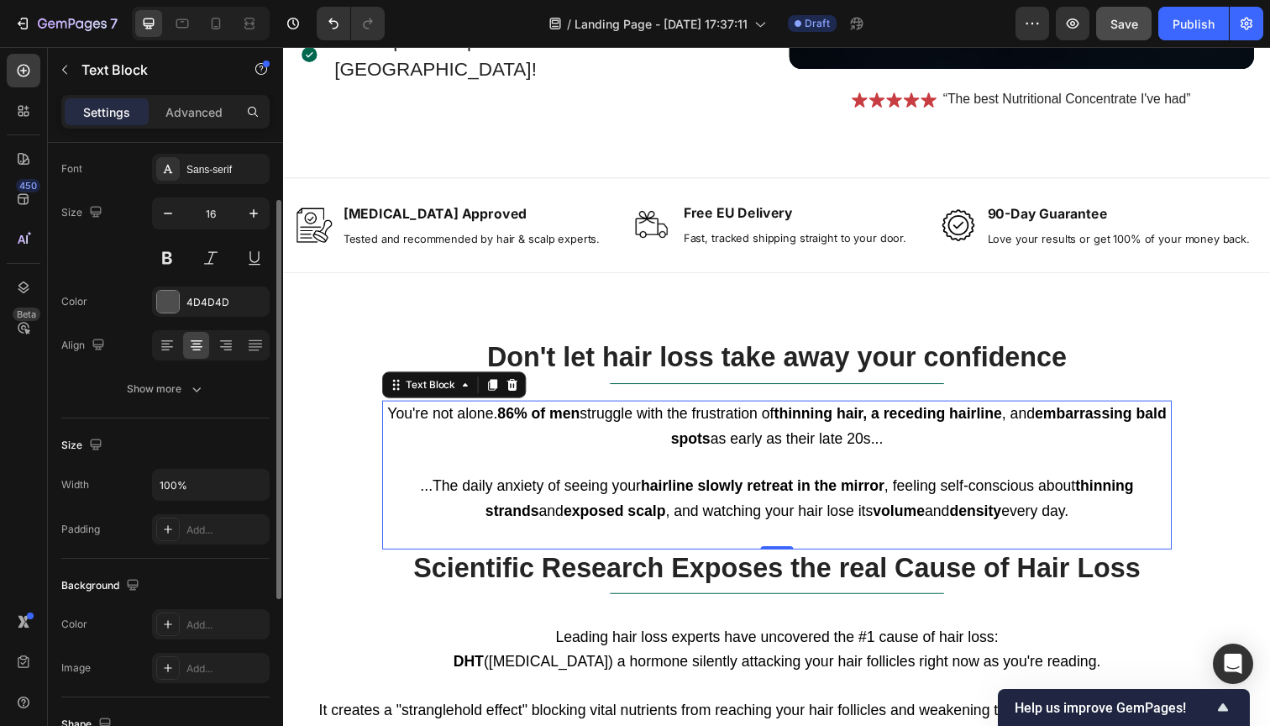
scroll to position [88, 0]
click at [178, 118] on p "Advanced" at bounding box center [193, 112] width 57 height 18
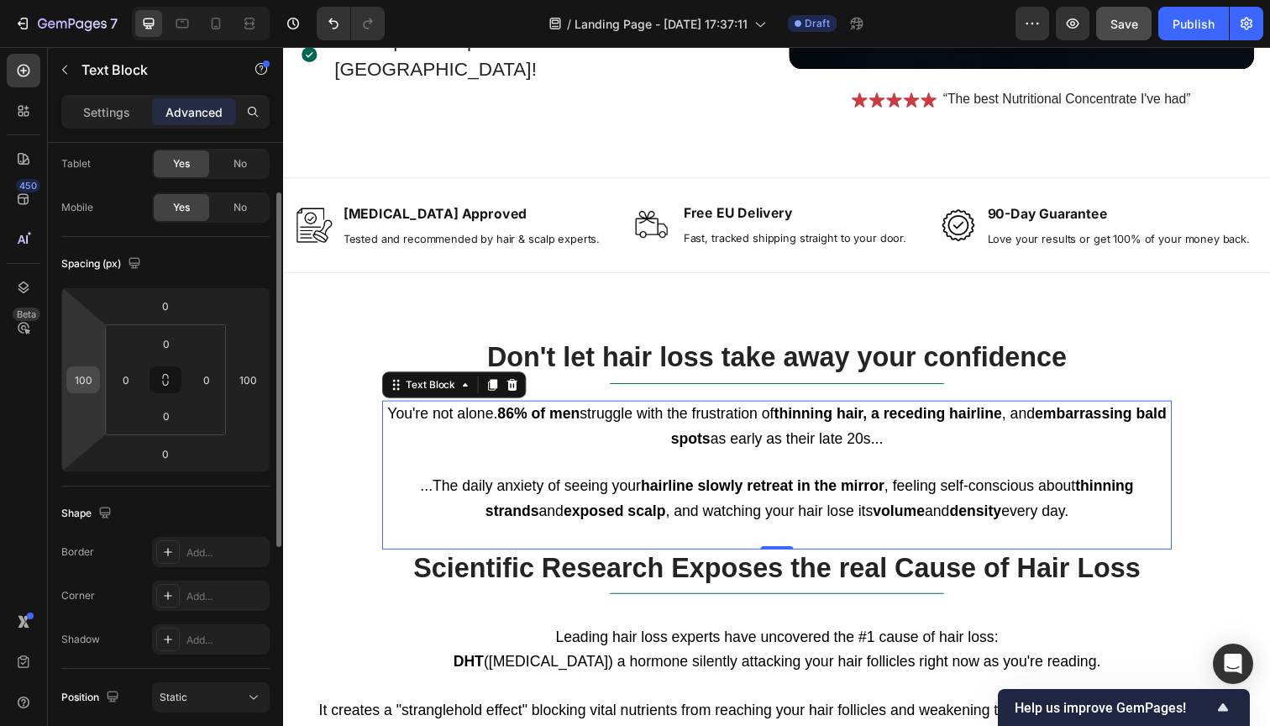
click at [82, 381] on input "100" at bounding box center [83, 379] width 25 height 25
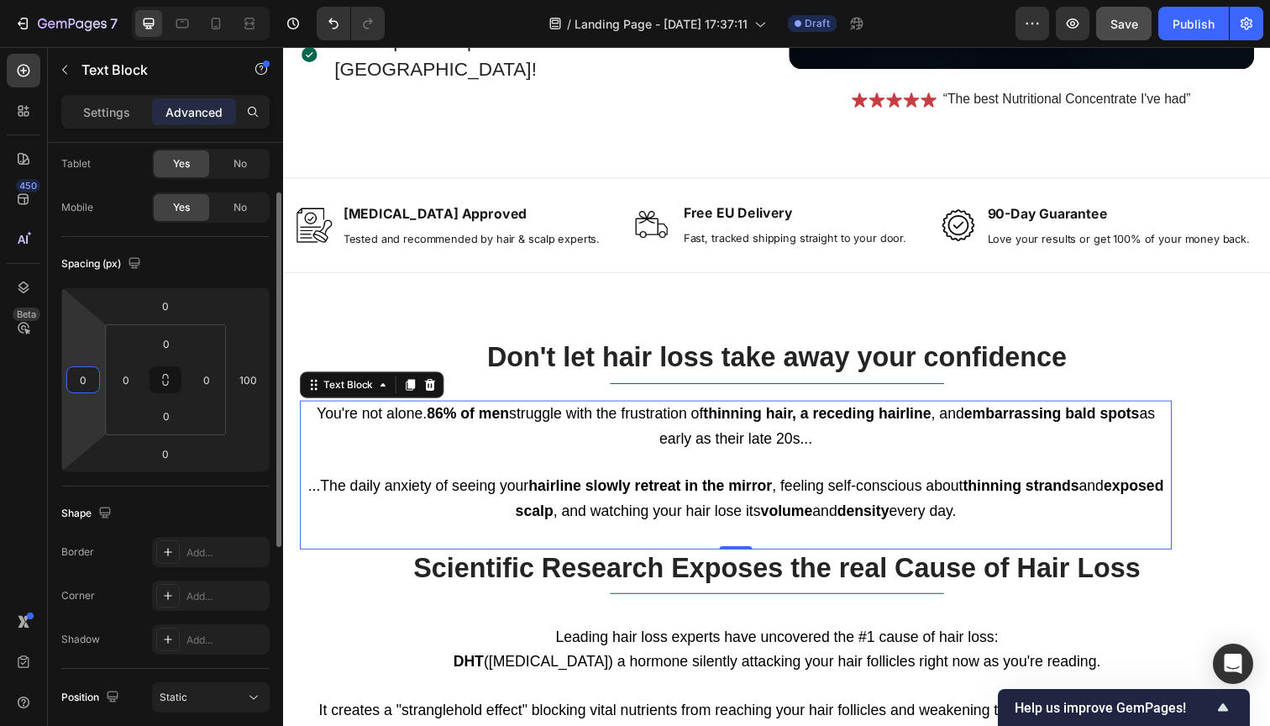
type input "0"
click at [240, 381] on input "100" at bounding box center [247, 379] width 25 height 25
type input "0"
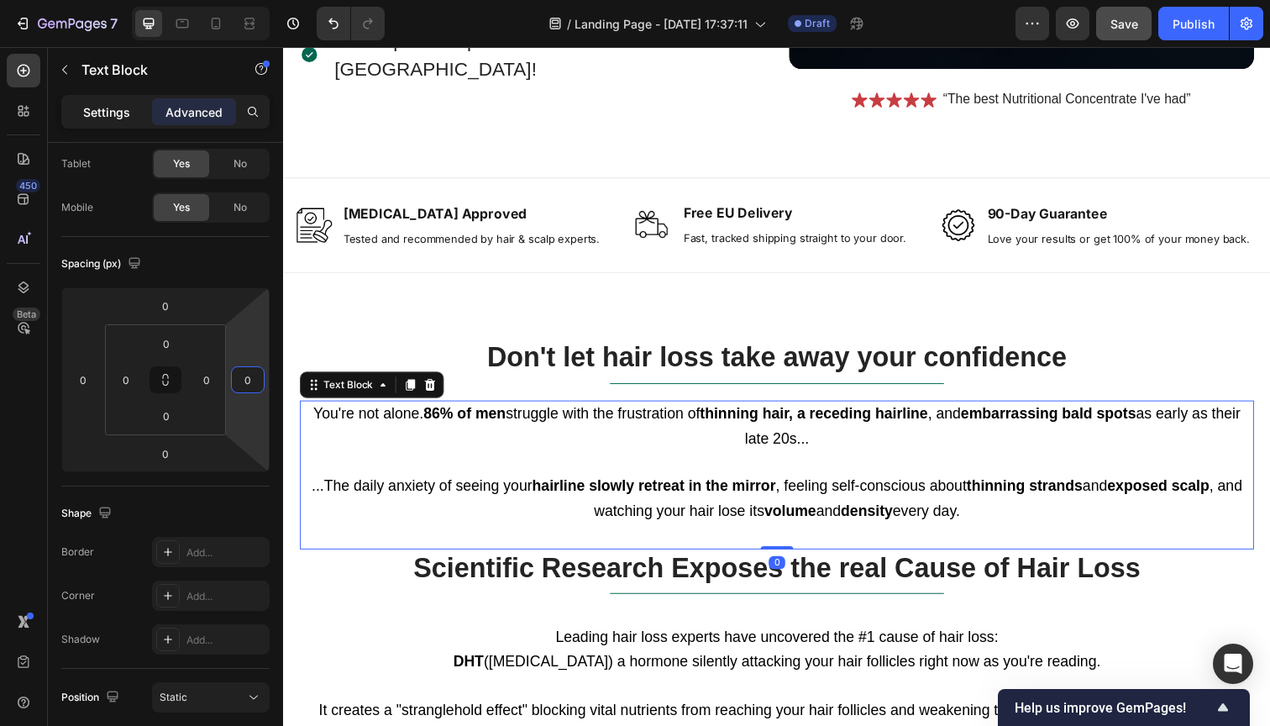
click at [104, 111] on p "Settings" at bounding box center [106, 112] width 47 height 18
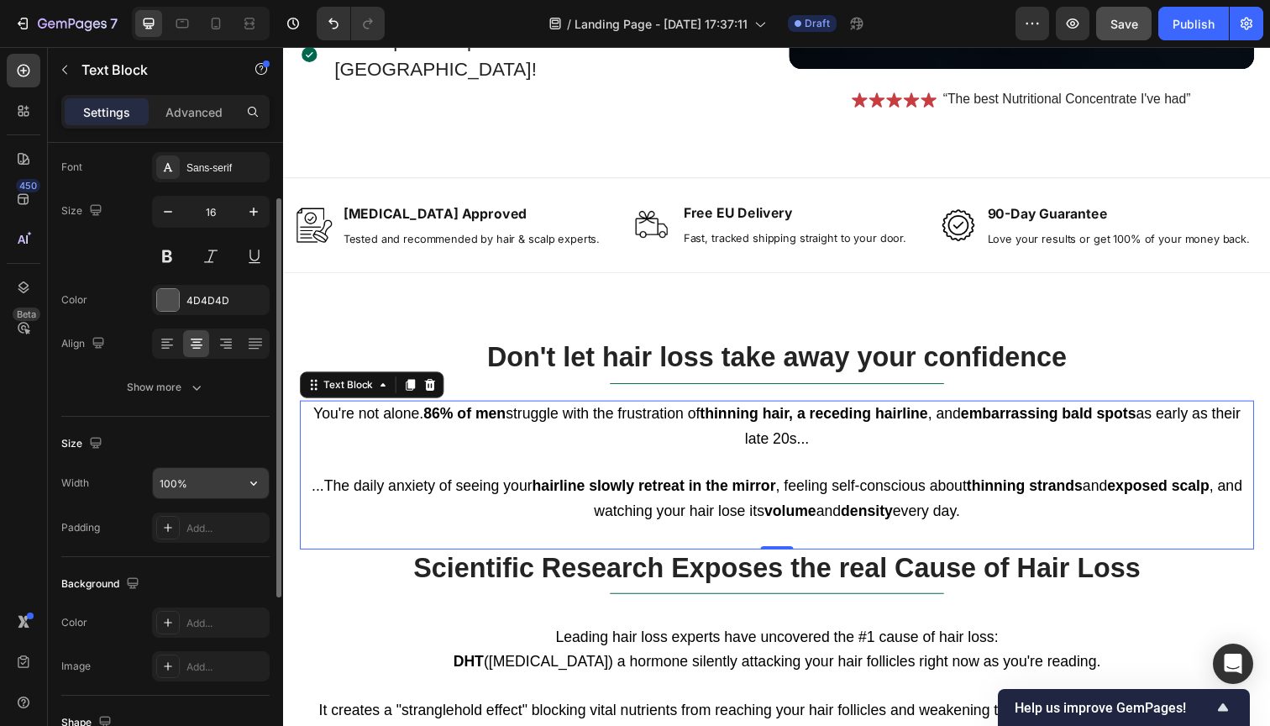
click at [164, 479] on input "100%" at bounding box center [211, 483] width 116 height 30
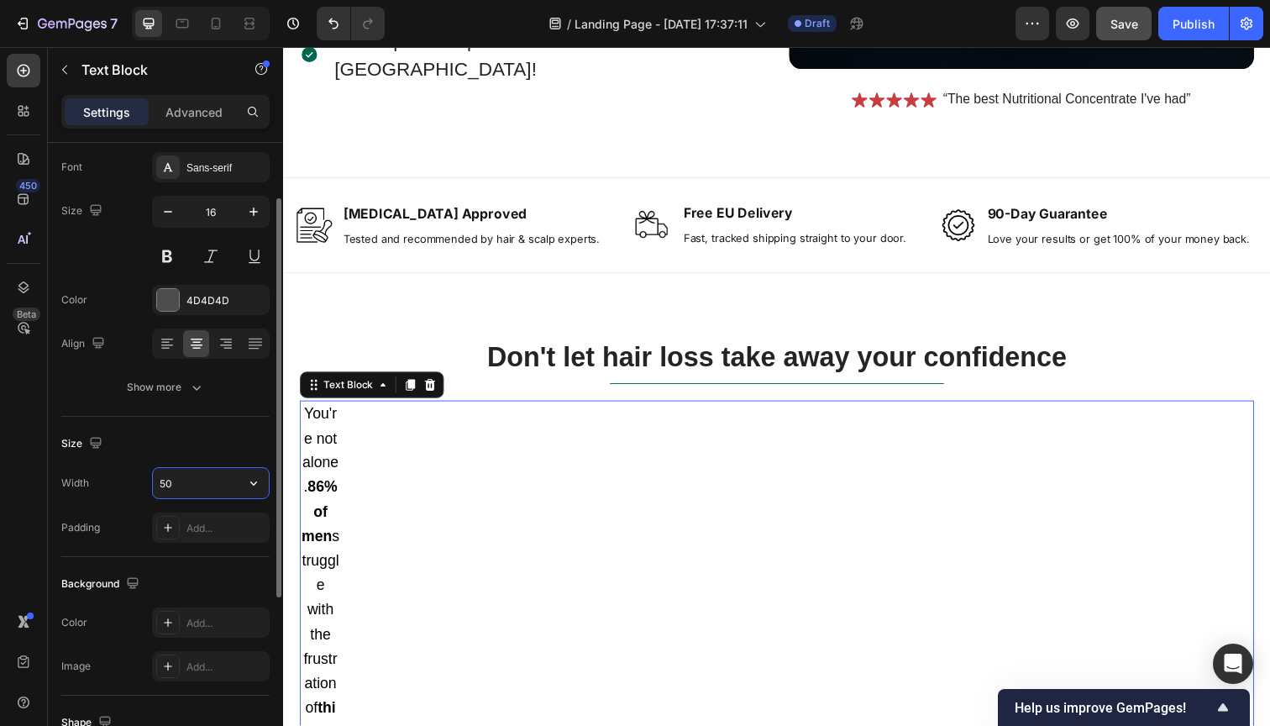
type input "5"
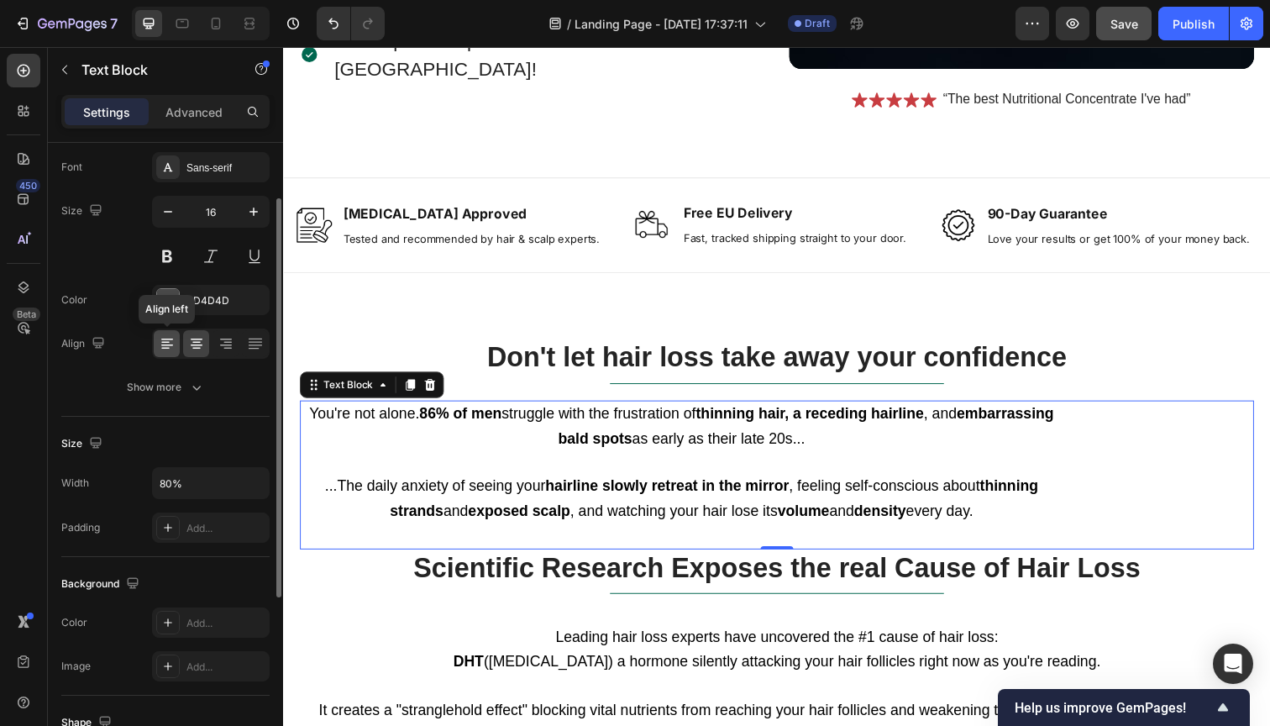
click at [168, 342] on icon at bounding box center [165, 343] width 8 height 2
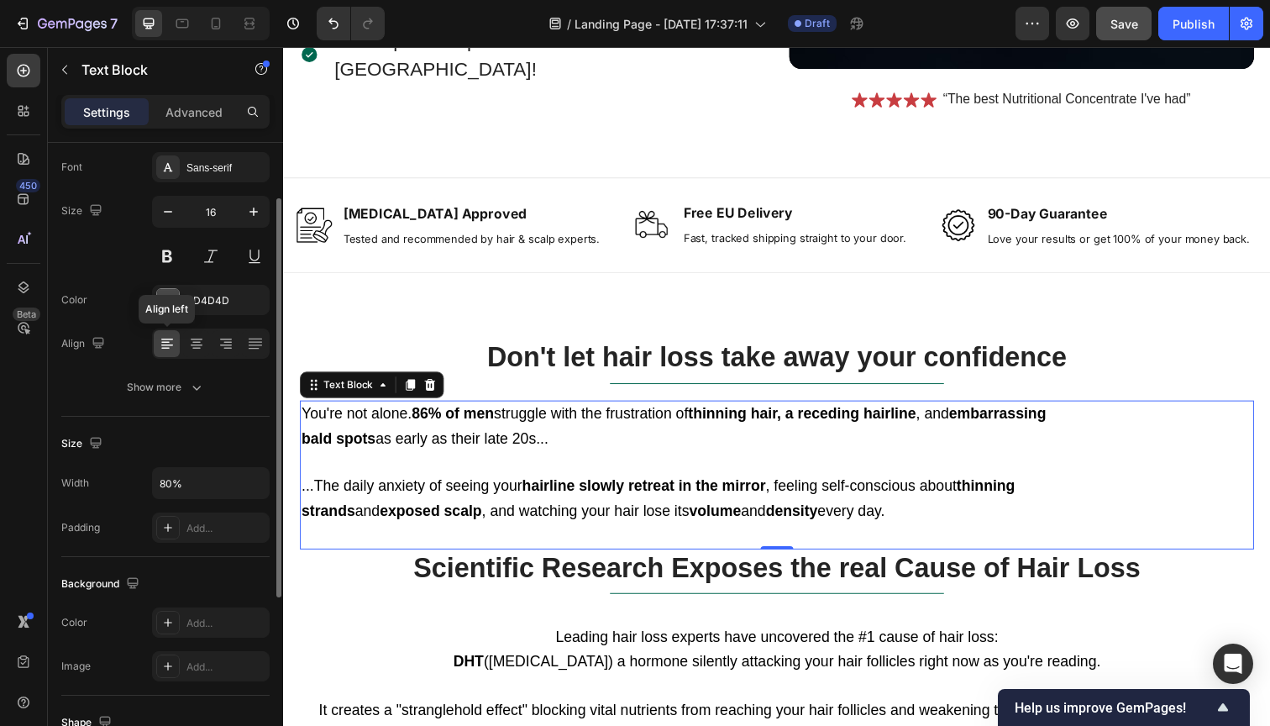
click at [167, 344] on icon at bounding box center [167, 345] width 12 height 2
click at [174, 486] on input "80%" at bounding box center [211, 483] width 116 height 30
click at [255, 481] on icon "button" at bounding box center [253, 483] width 17 height 17
click at [169, 488] on input "80%" at bounding box center [211, 483] width 116 height 30
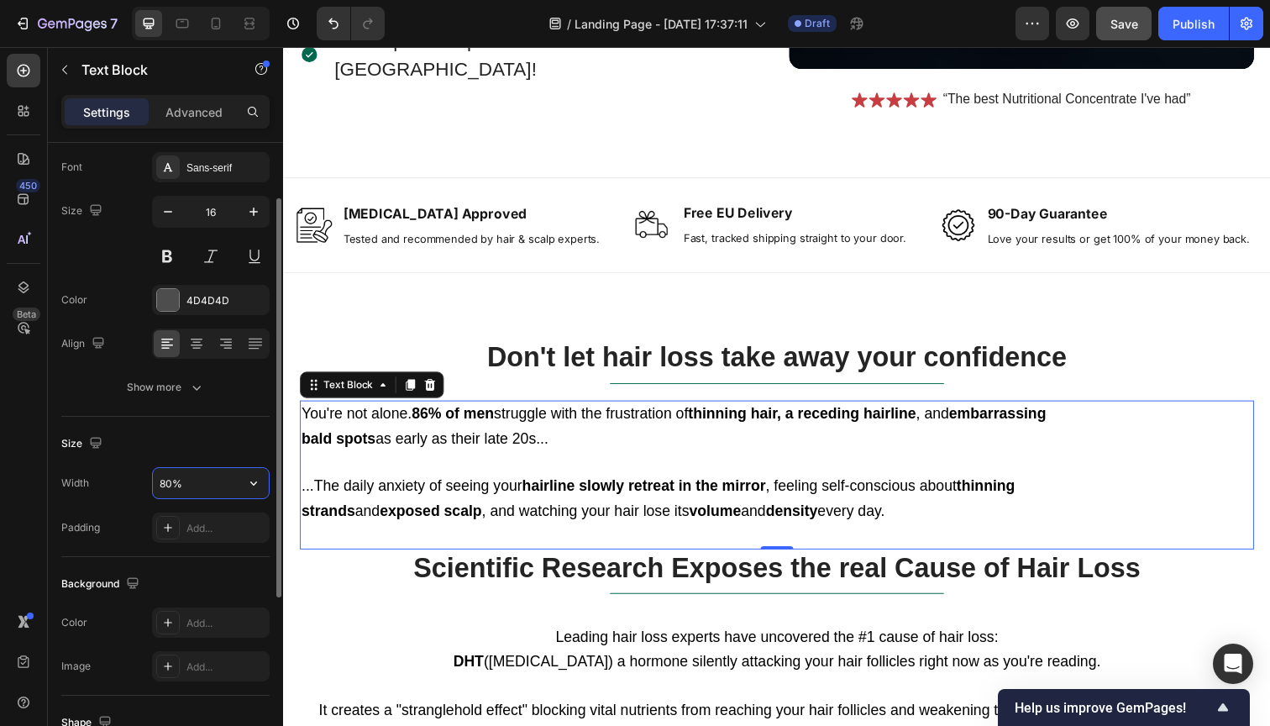
drag, startPoint x: 169, startPoint y: 488, endPoint x: 178, endPoint y: 475, distance: 16.3
click at [169, 488] on input "80%" at bounding box center [211, 483] width 116 height 30
type input "0"
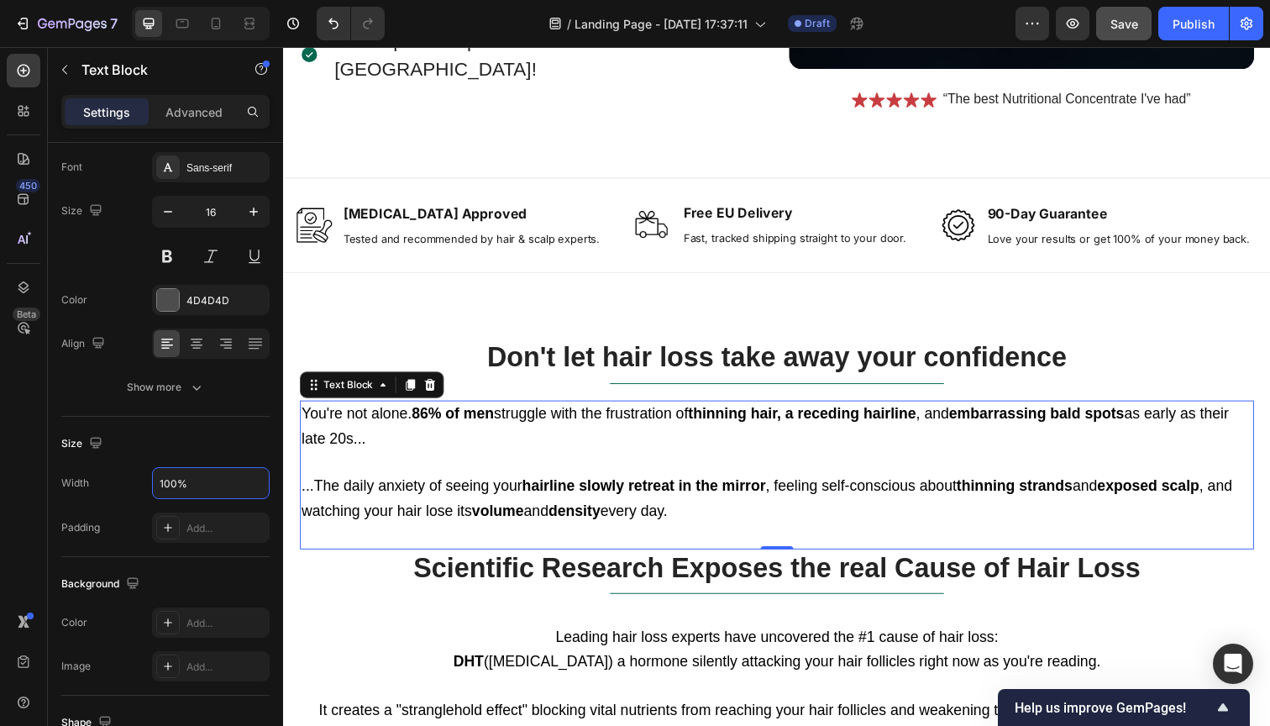
type input "100%"
click at [356, 441] on span "You're not alone. 86% of men struggle with the frustration of thinning hair, a …" at bounding box center [775, 434] width 947 height 42
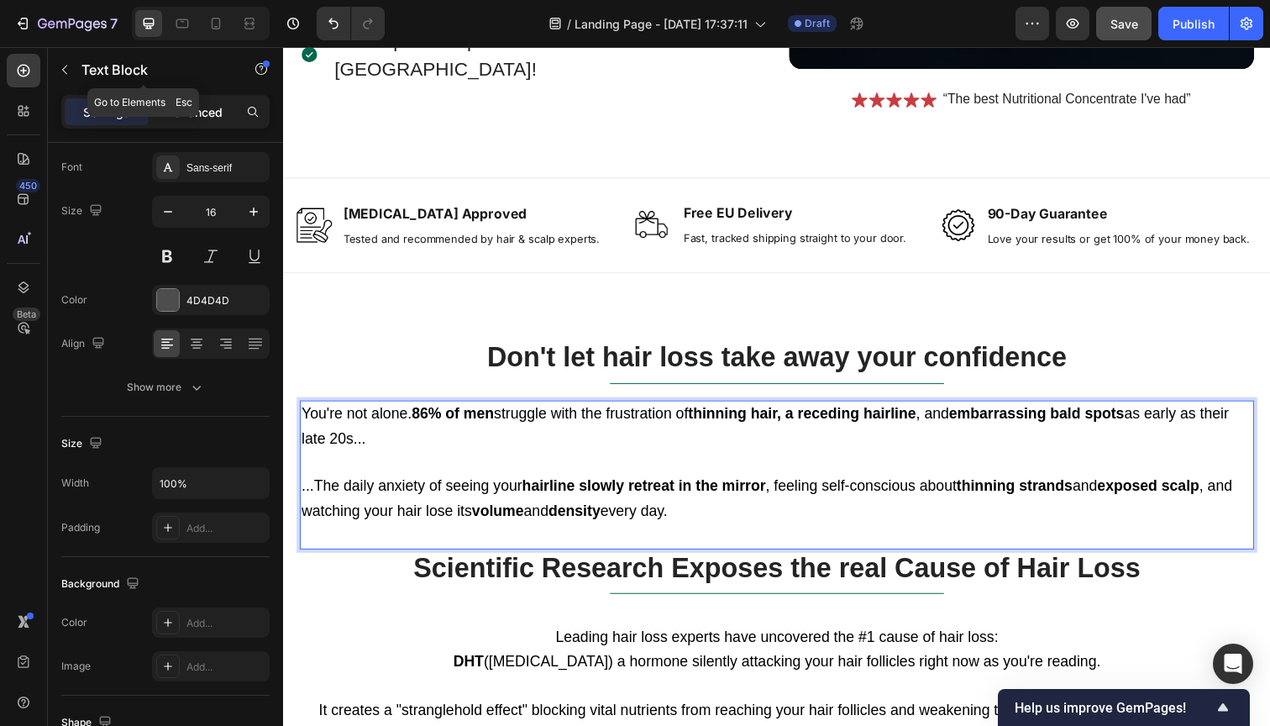
click at [190, 113] on p "Advanced" at bounding box center [193, 112] width 57 height 18
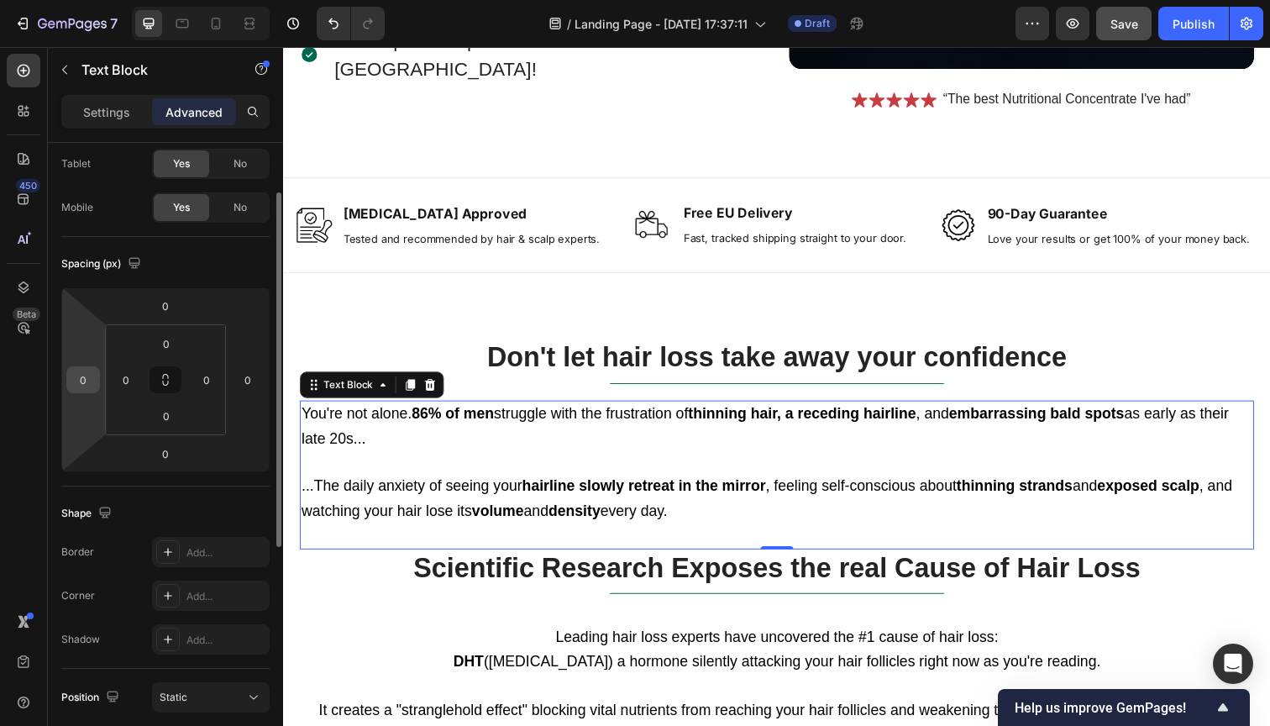
click at [82, 385] on input "0" at bounding box center [83, 379] width 25 height 25
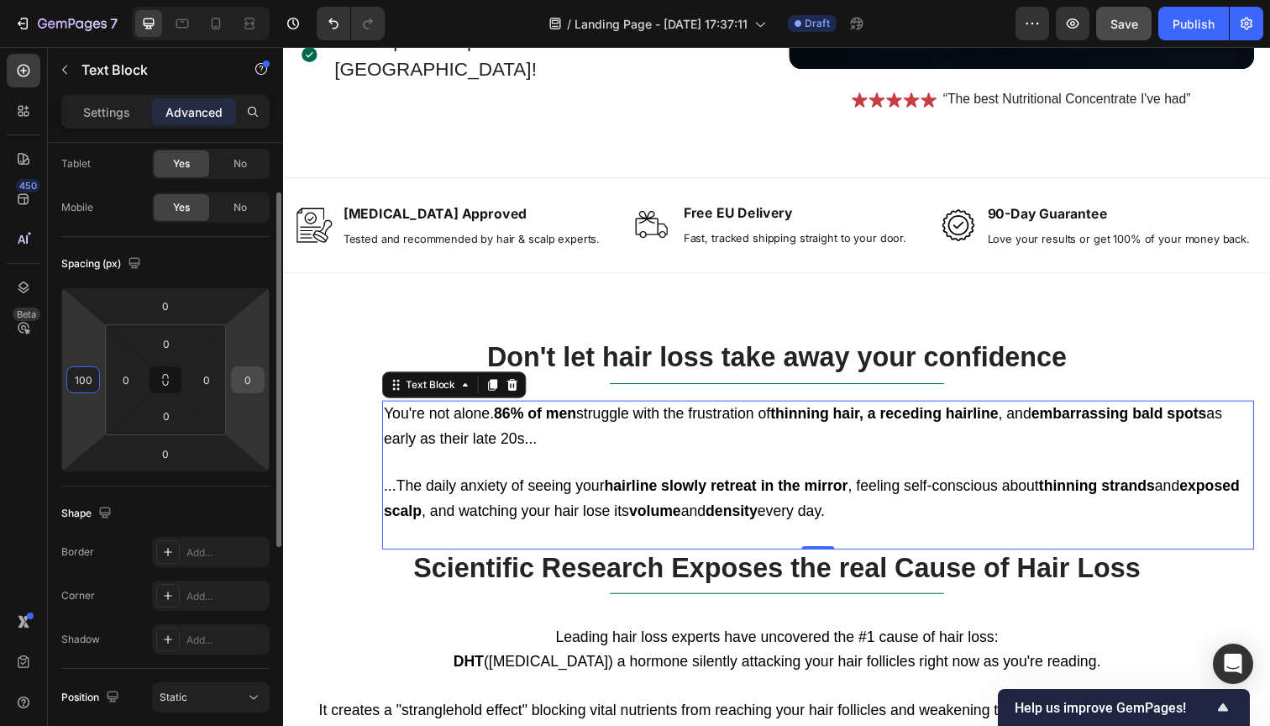
type input "100"
click at [244, 385] on input "0" at bounding box center [247, 379] width 25 height 25
type input "100"
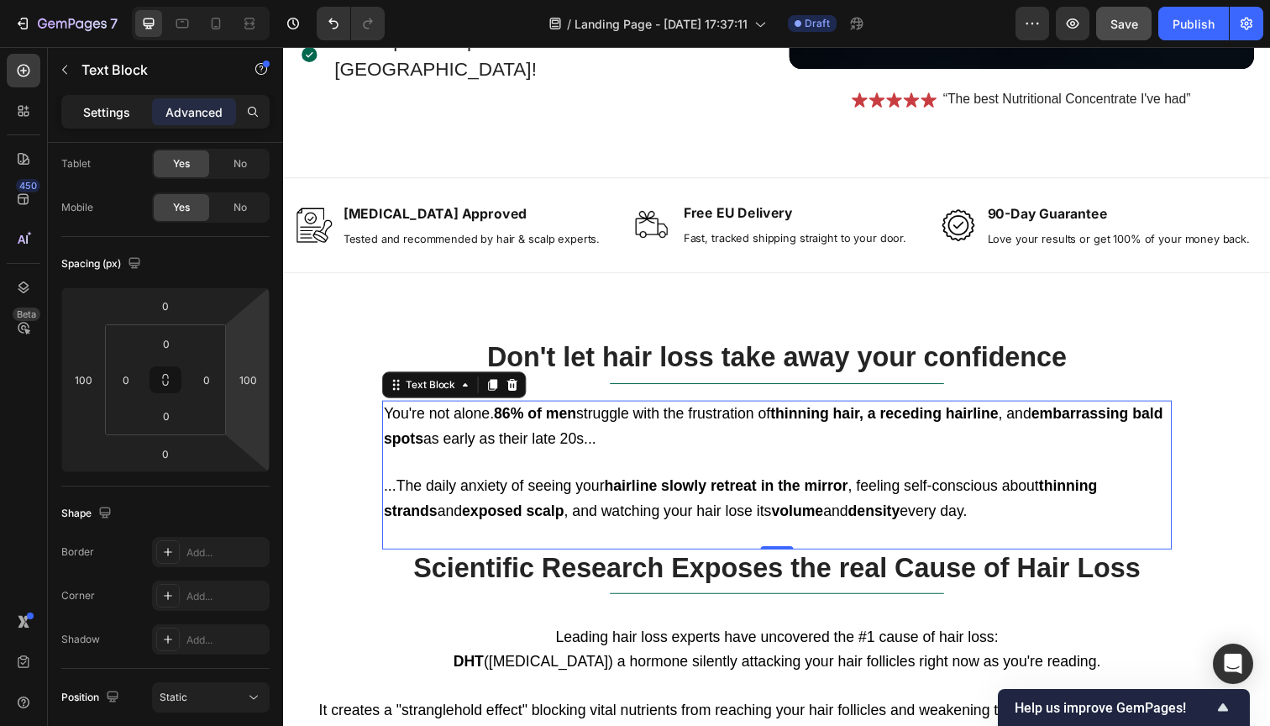
click at [105, 117] on p "Settings" at bounding box center [106, 112] width 47 height 18
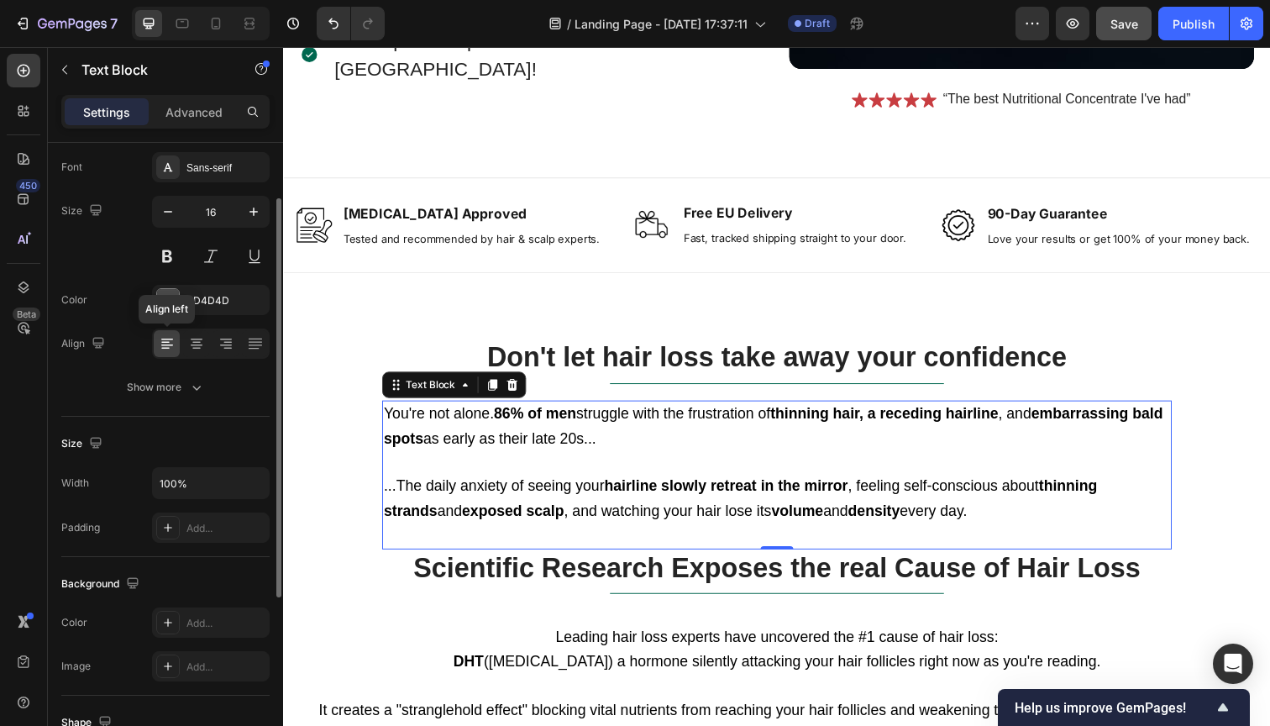
click at [166, 349] on icon at bounding box center [165, 349] width 8 height 2
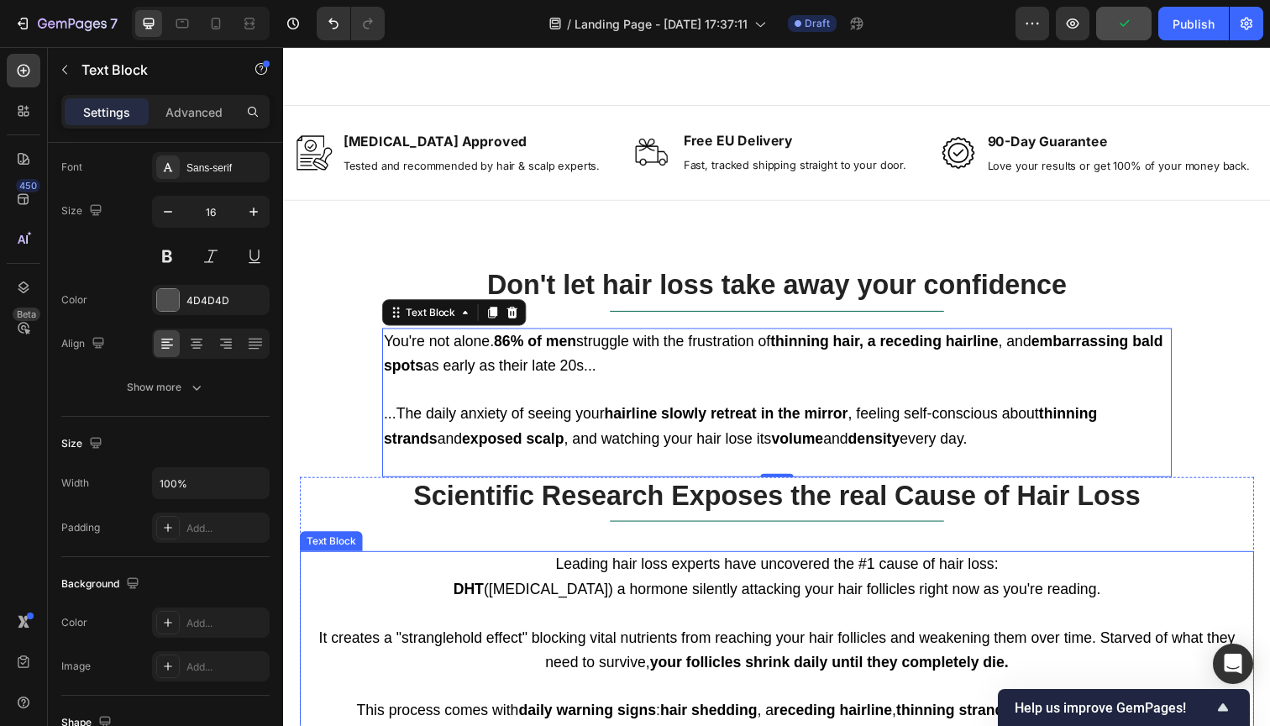
scroll to position [772, 0]
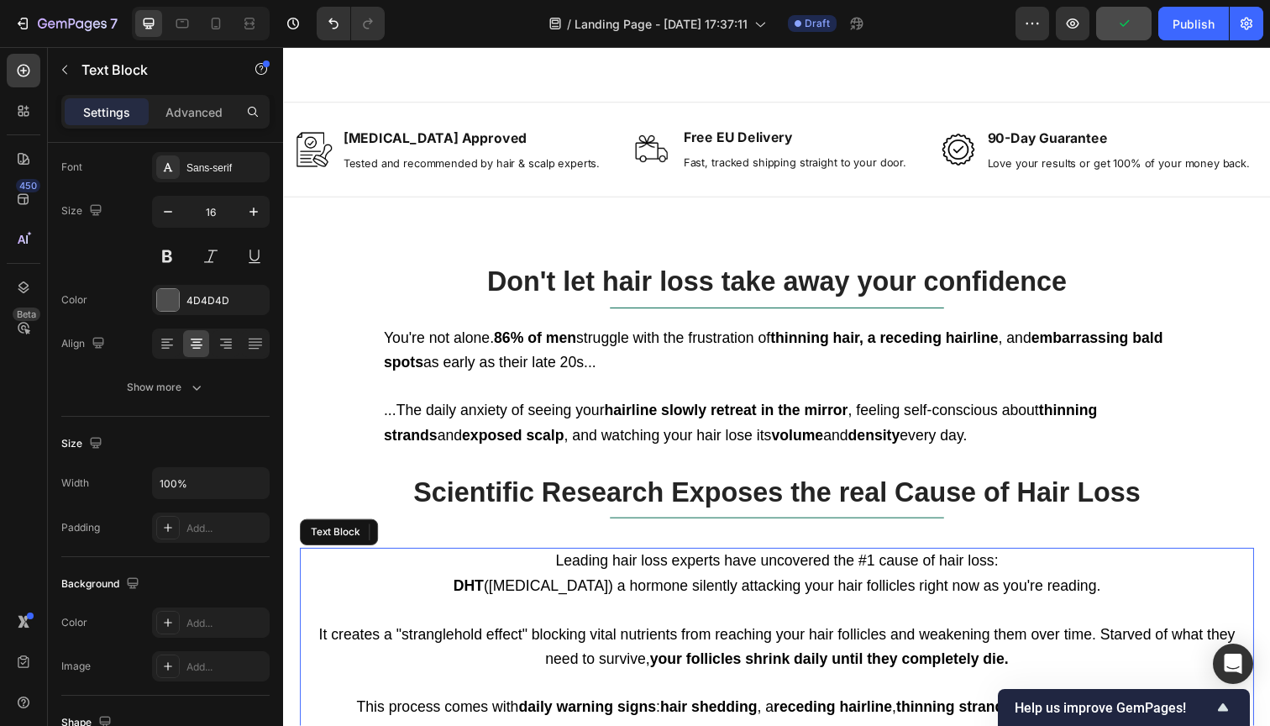
click at [521, 589] on span "DHT ([MEDICAL_DATA]) a hormone silently attacking your hair follicles right now…" at bounding box center [786, 597] width 661 height 17
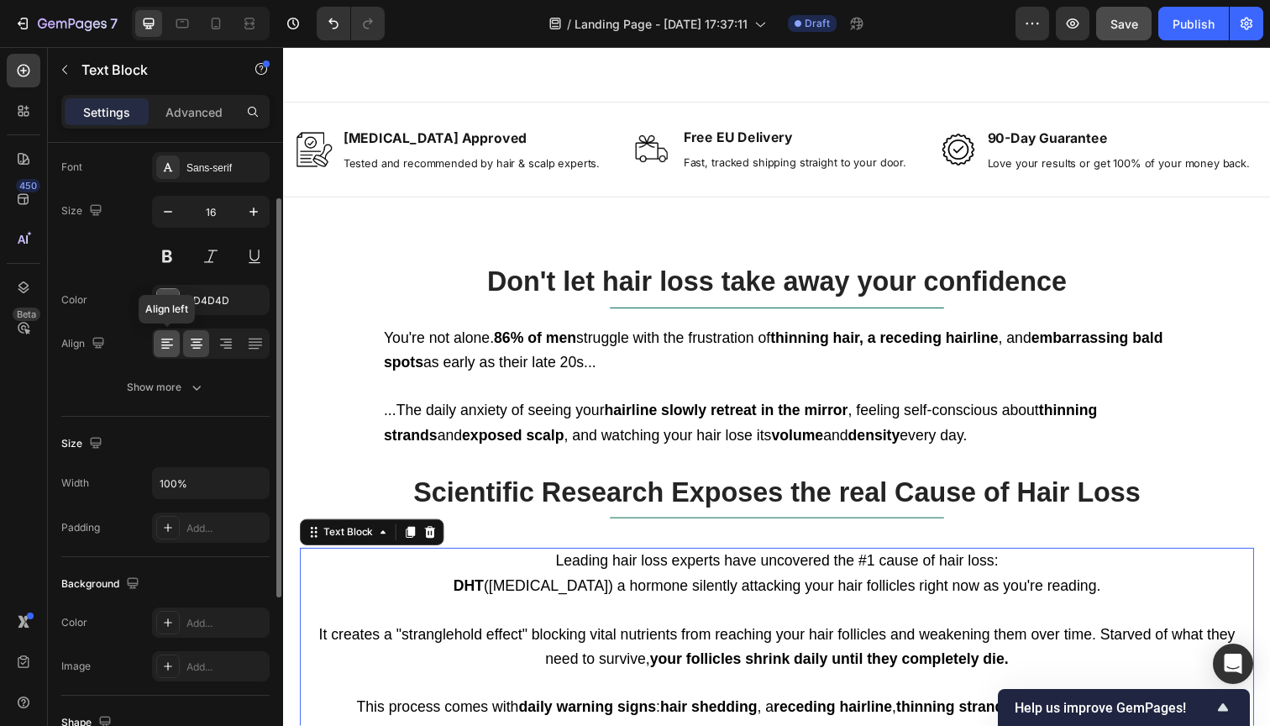
click at [164, 349] on icon at bounding box center [167, 343] width 17 height 17
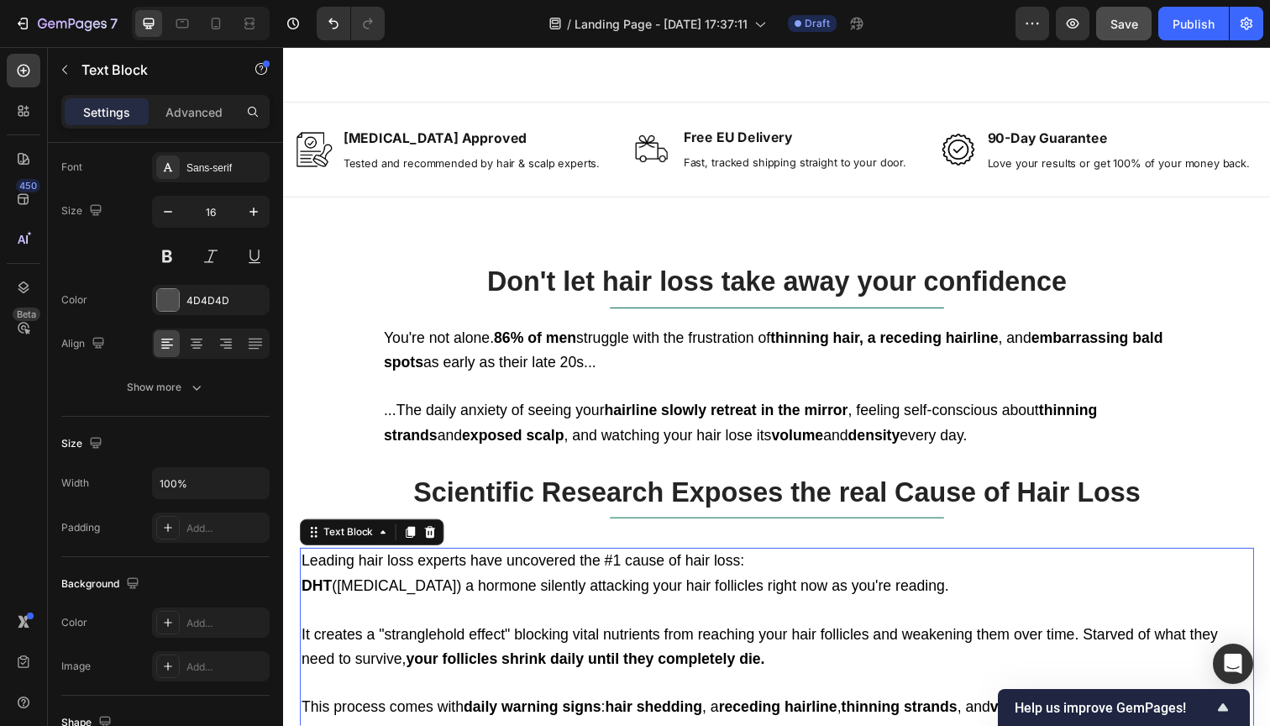
click at [192, 126] on div "Settings Advanced" at bounding box center [165, 112] width 208 height 34
click at [192, 119] on p "Advanced" at bounding box center [193, 112] width 57 height 18
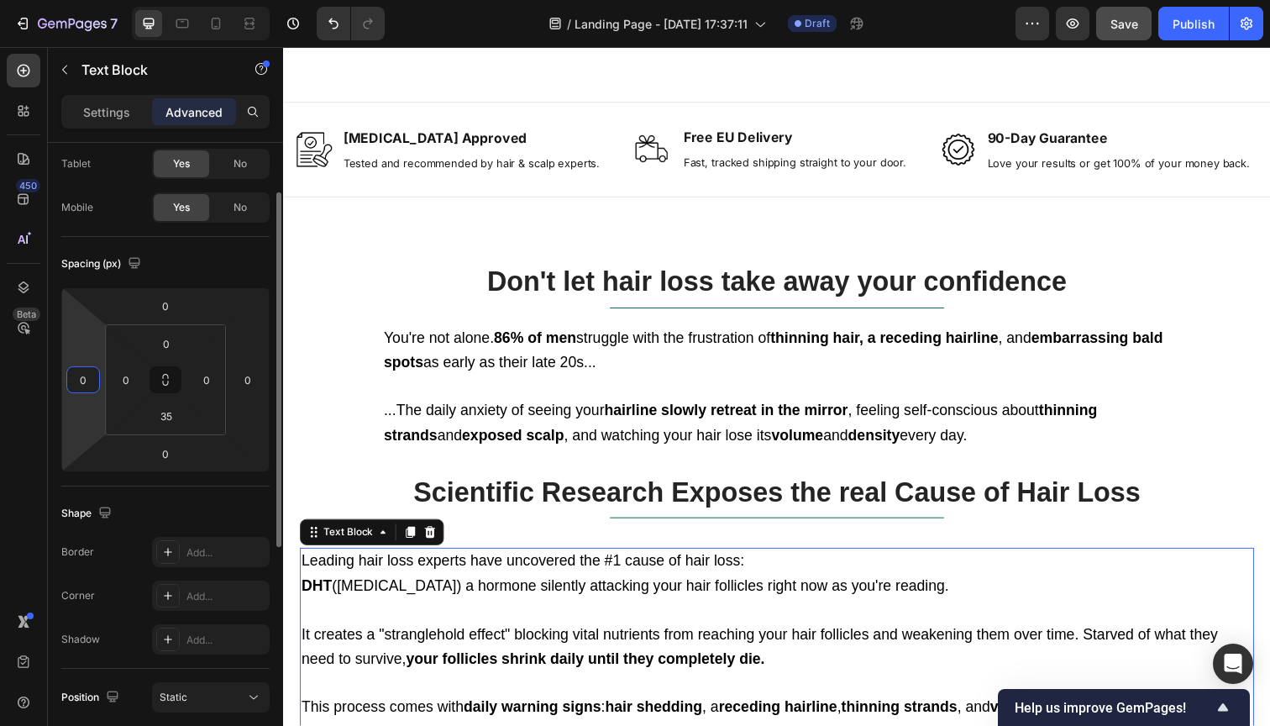
click at [81, 386] on input "0" at bounding box center [83, 379] width 25 height 25
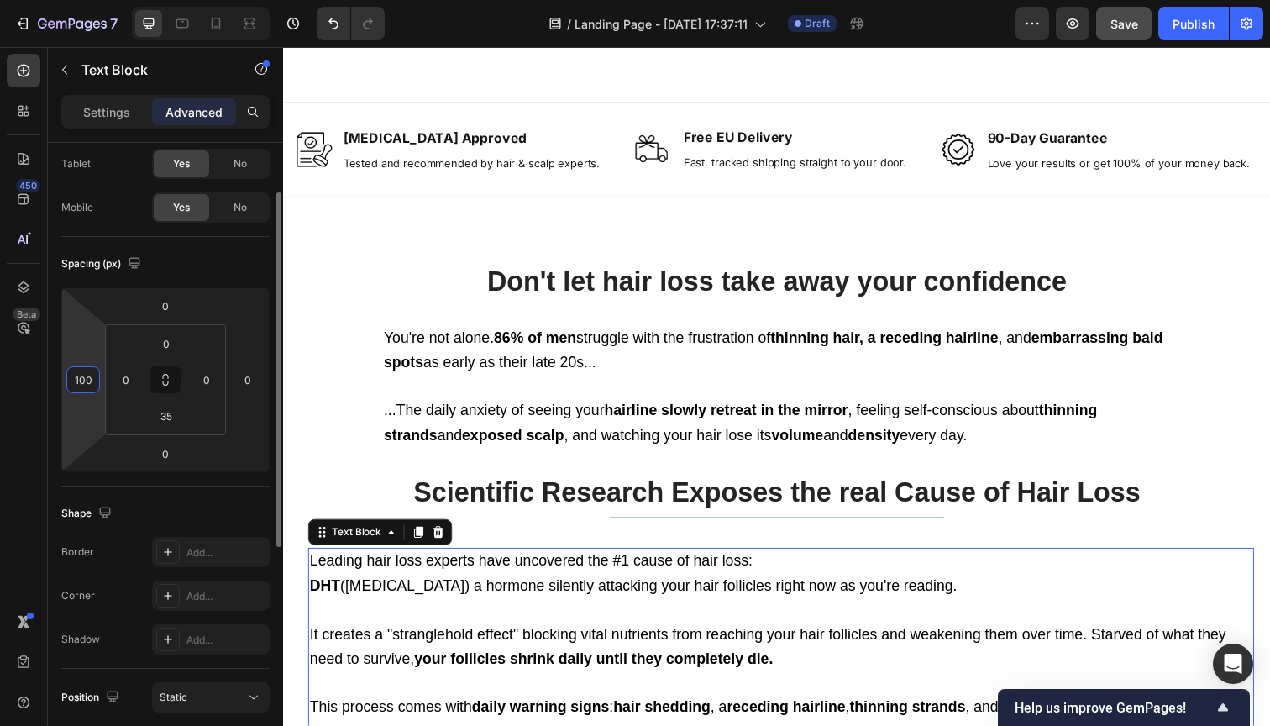
type input "100"
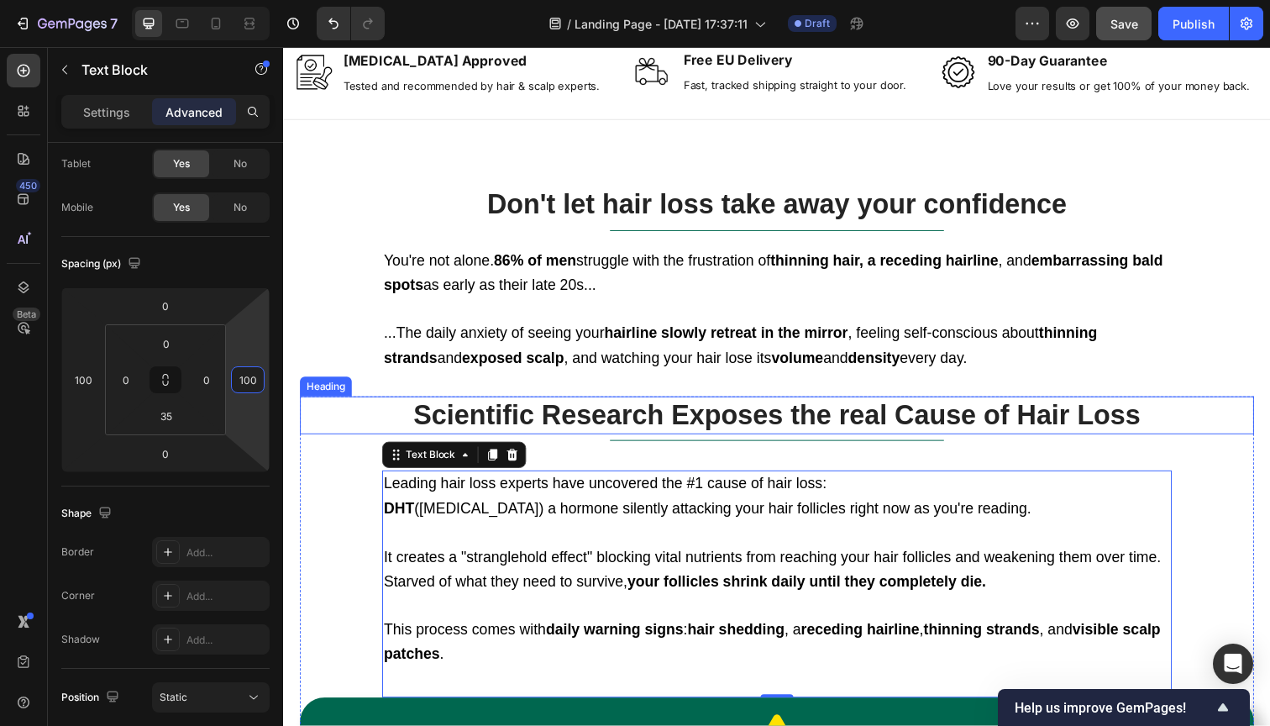
scroll to position [848, 0]
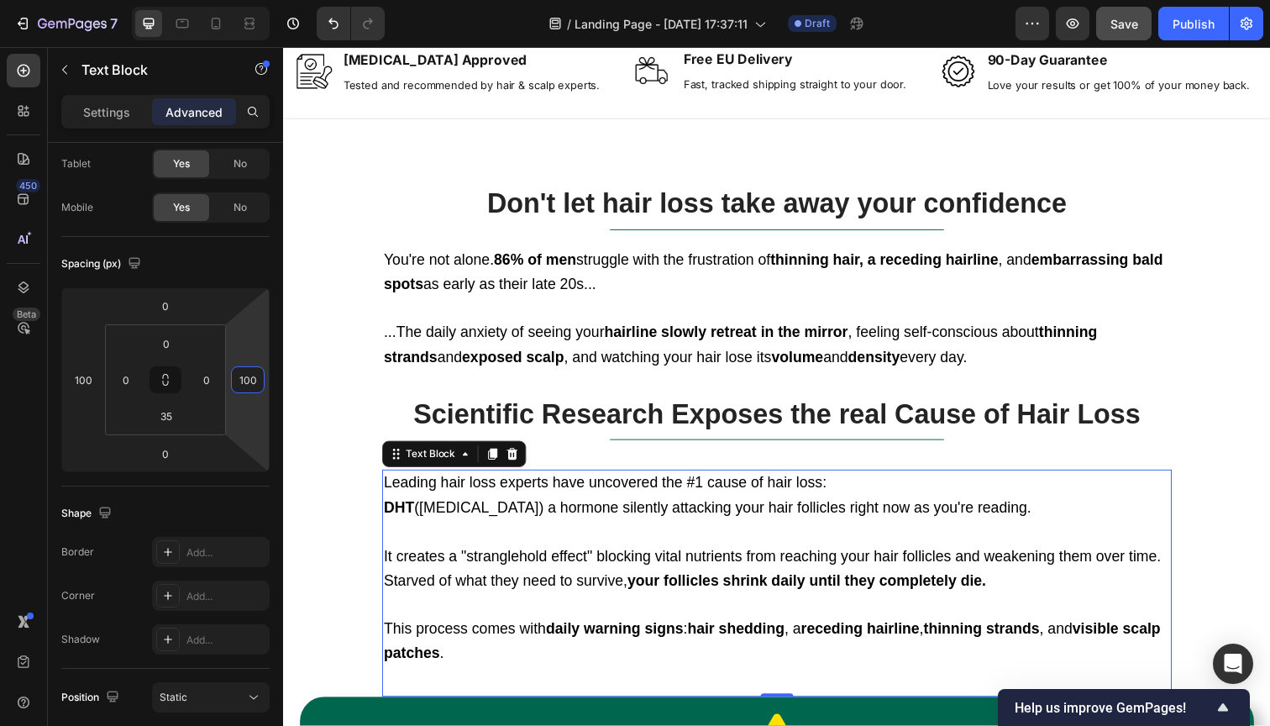
type input "100"
click at [578, 509] on span "DHT ([MEDICAL_DATA]) a hormone silently attacking your hair follicles right now…" at bounding box center [716, 517] width 661 height 17
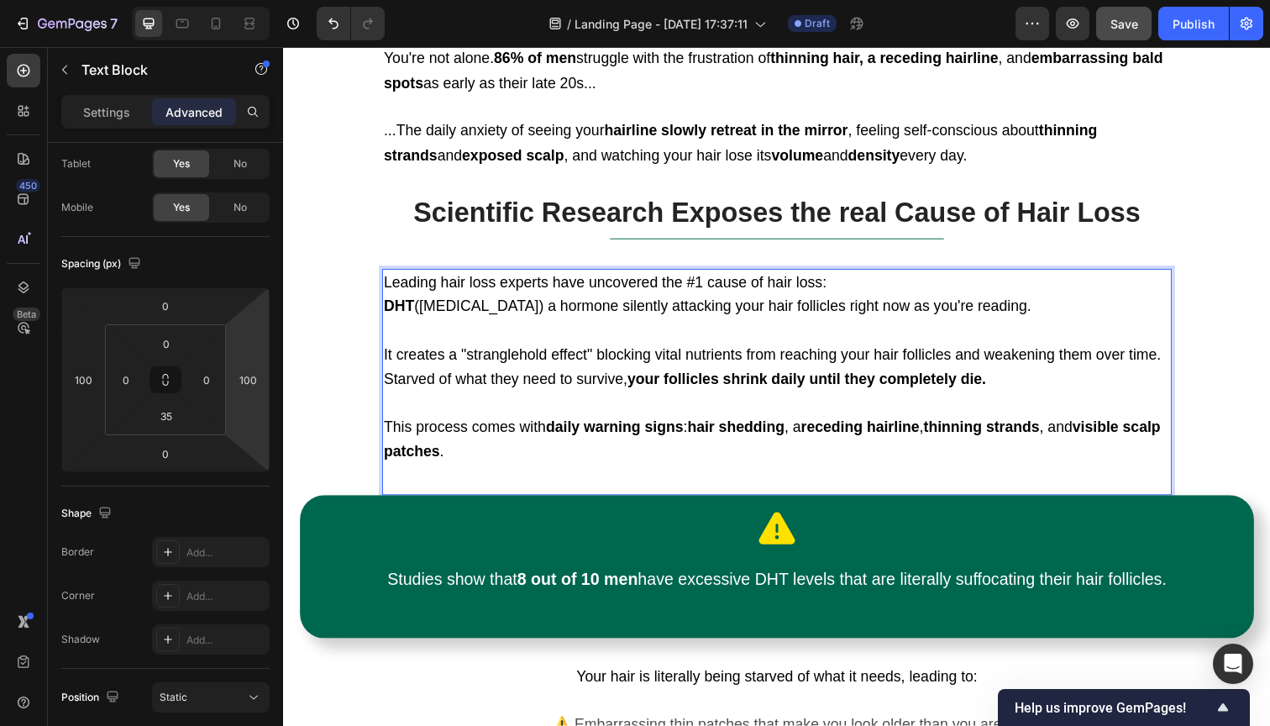
scroll to position [1053, 0]
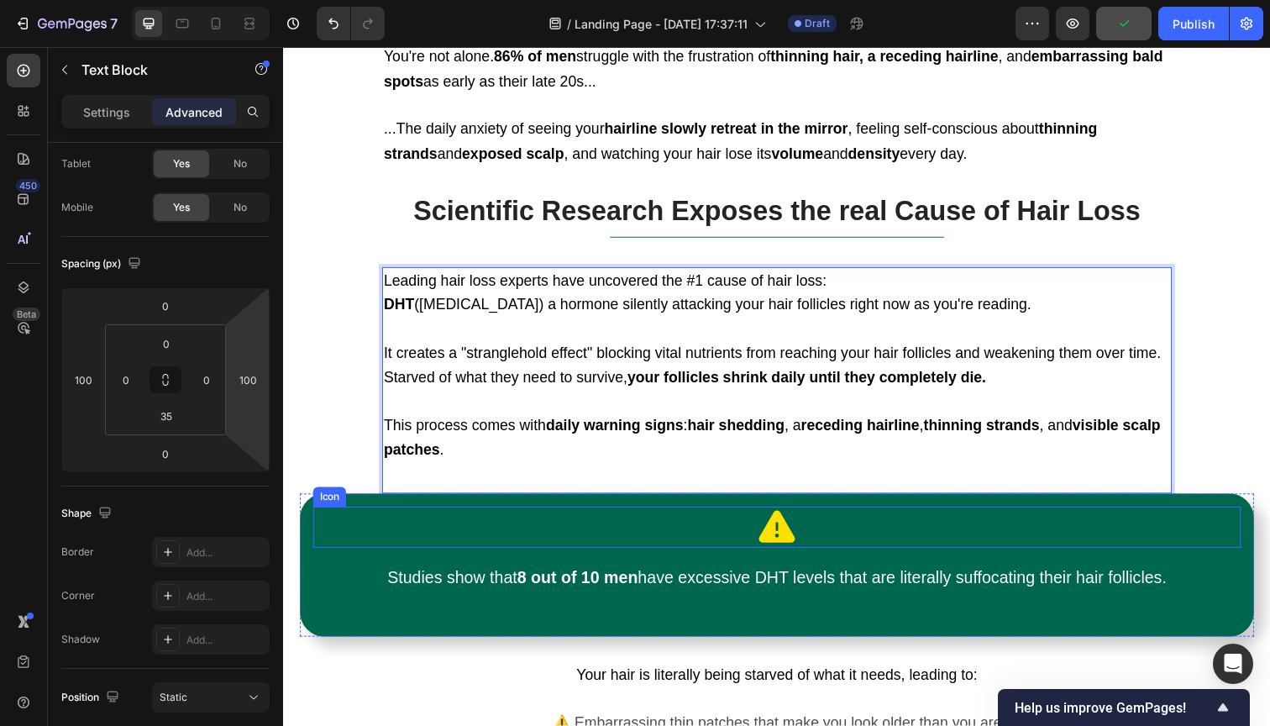
click at [491, 517] on div "Icon" at bounding box center [787, 538] width 948 height 42
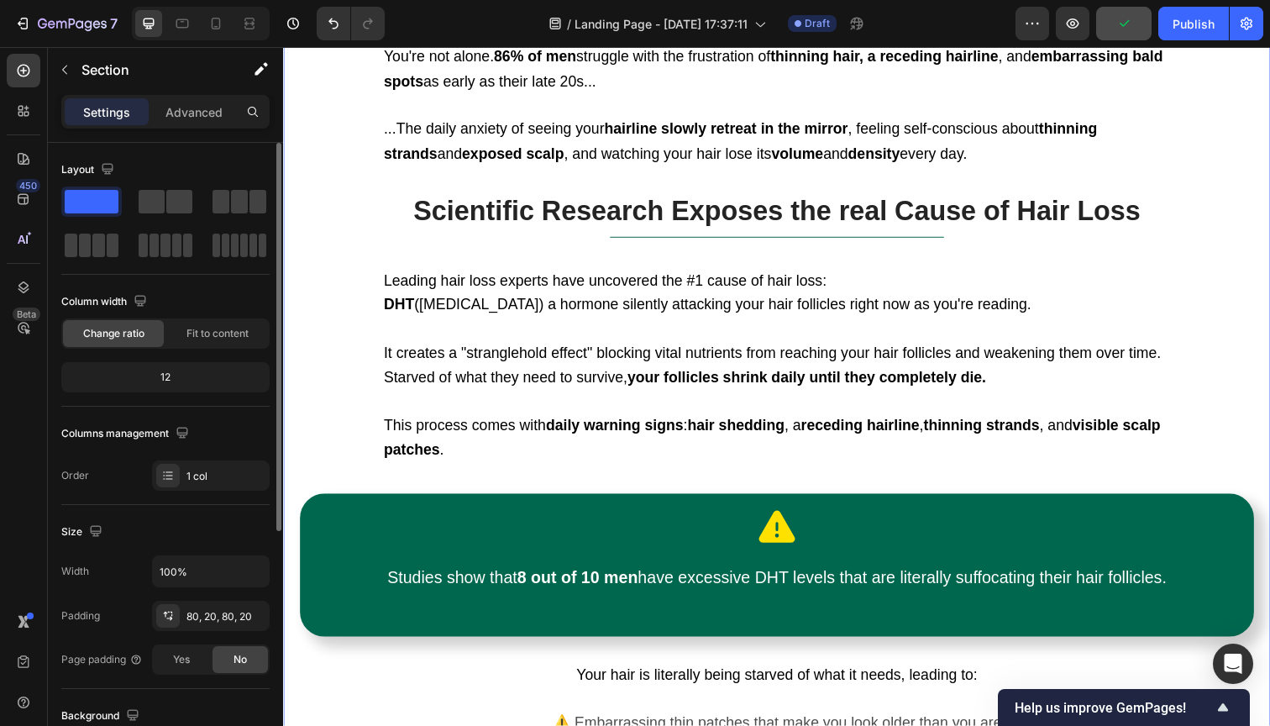
click at [298, 496] on div "Don't let hair loss take away your confidence Heading Title Line You're not alo…" at bounding box center [787, 491] width 1008 height 1156
click at [307, 506] on div "Icon Studies show that 8 out of 10 men have excessive DHT levels that are liter…" at bounding box center [787, 576] width 975 height 146
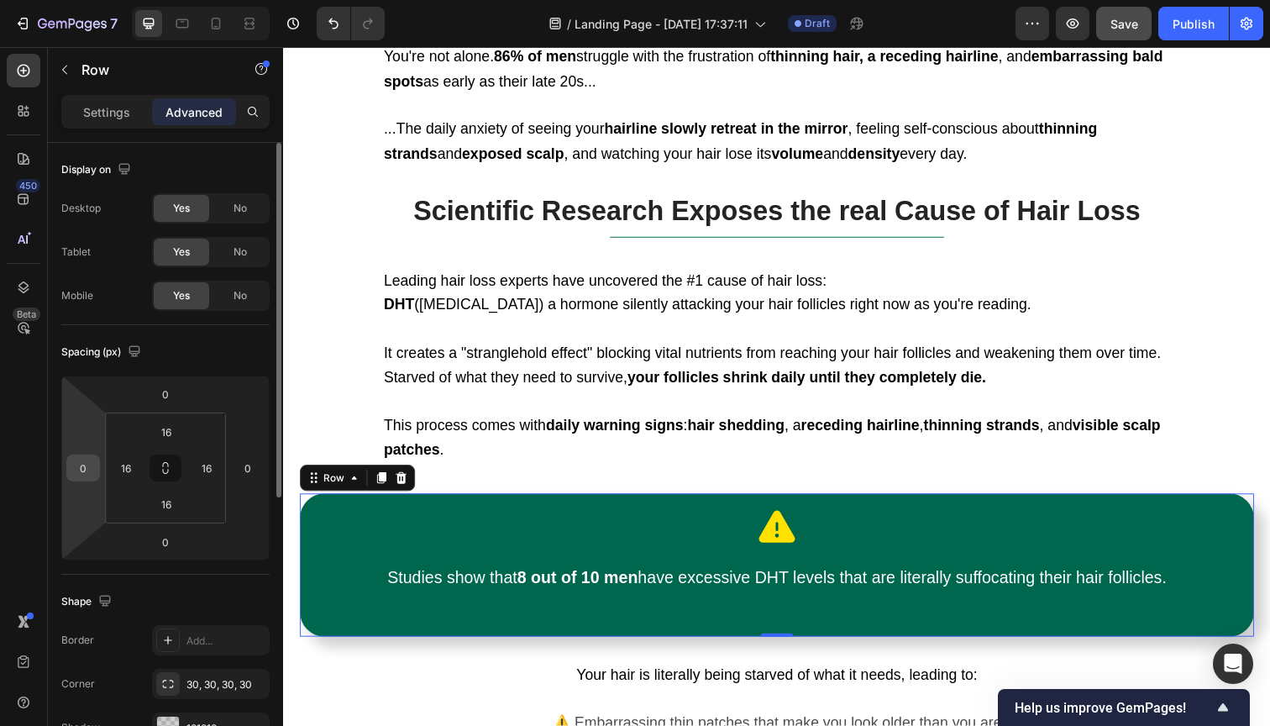
click at [76, 470] on input "0" at bounding box center [83, 467] width 25 height 25
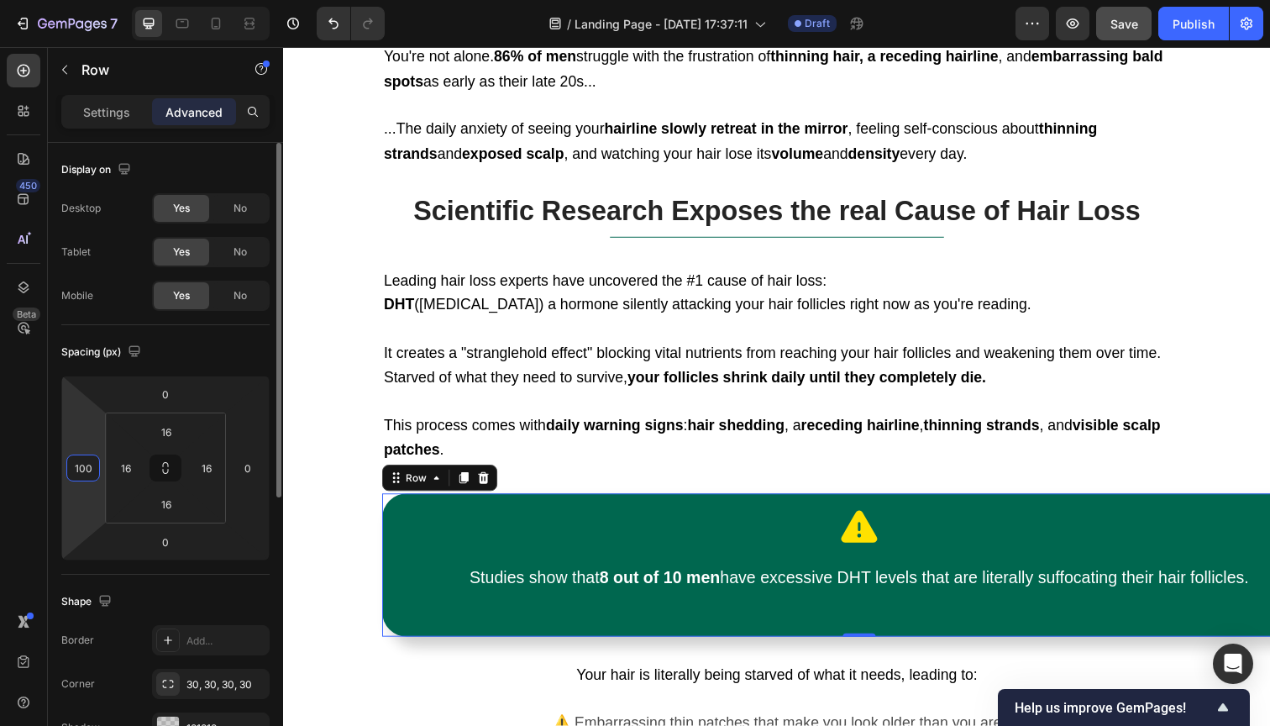
type input "100"
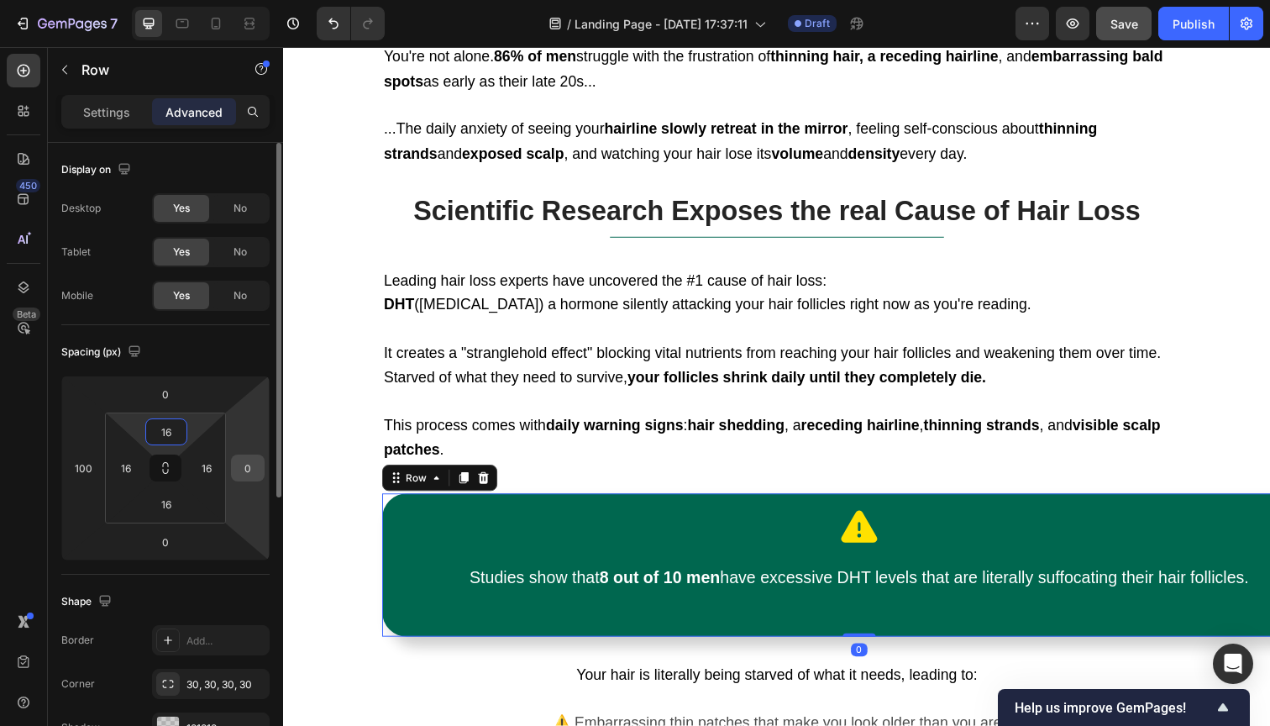
click at [243, 479] on input "0" at bounding box center [247, 467] width 25 height 25
type input "0"
type input "100"
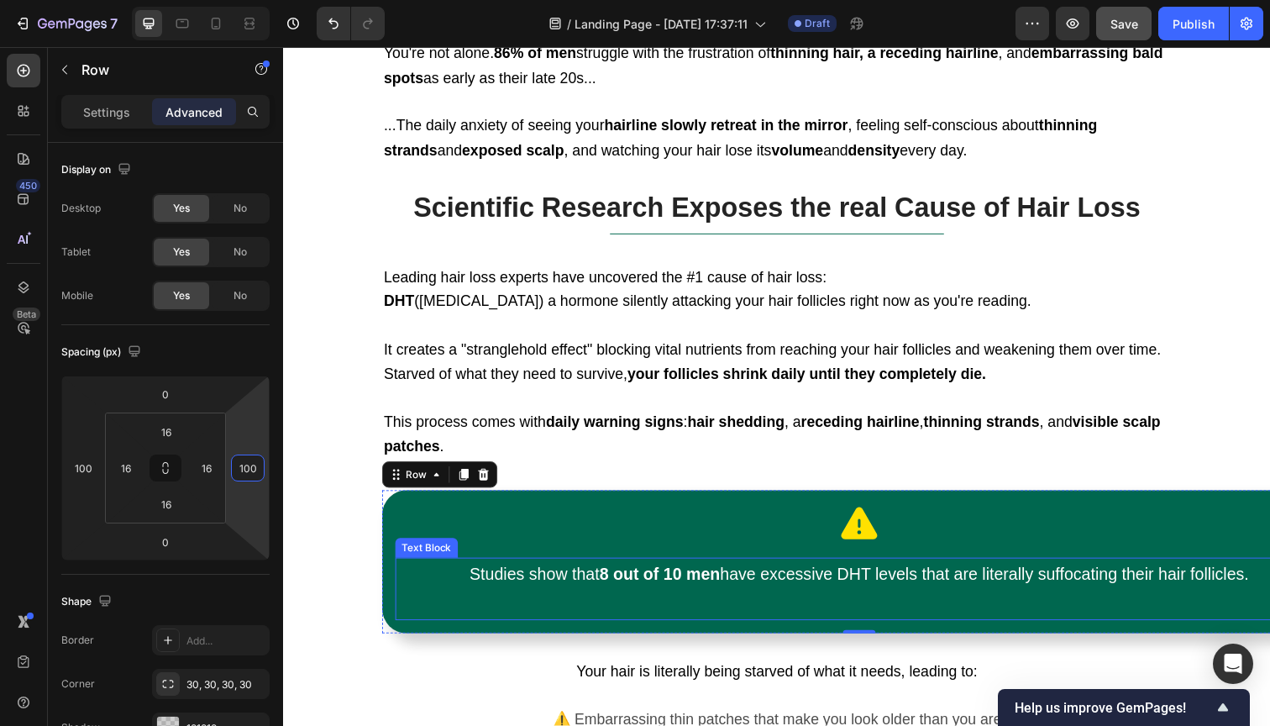
scroll to position [1058, 0]
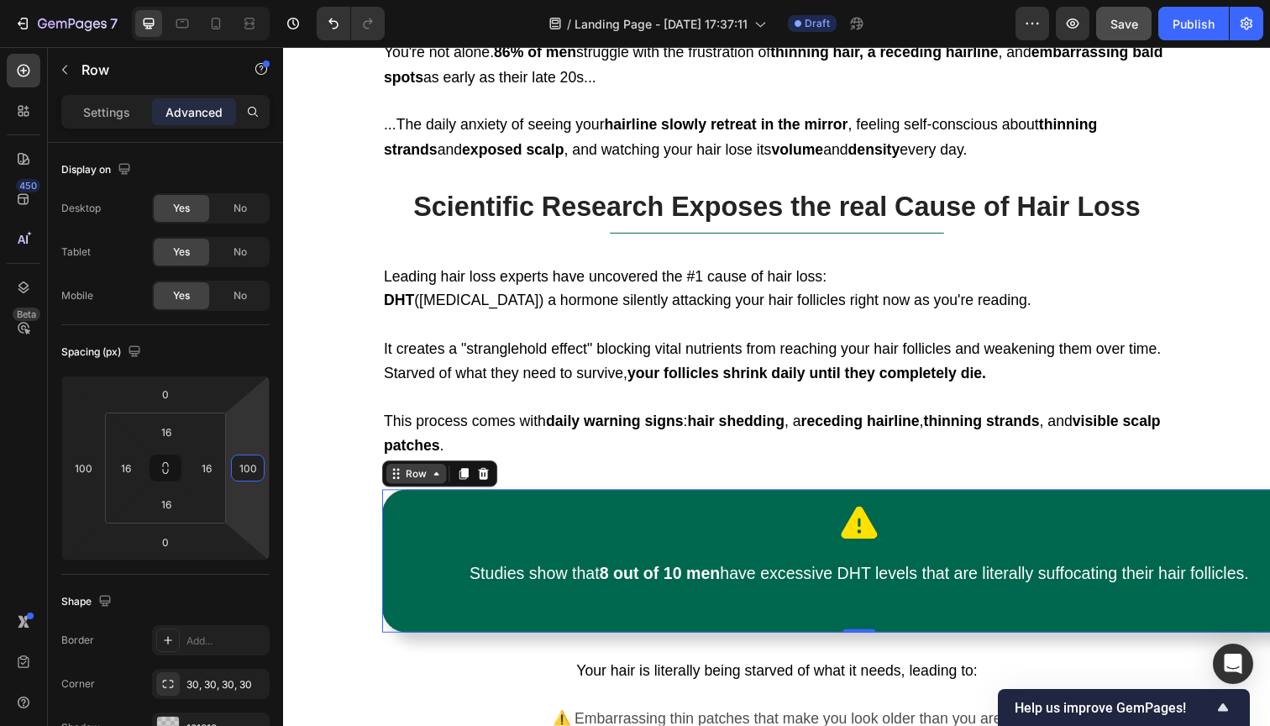
click at [431, 477] on div "Row" at bounding box center [419, 482] width 28 height 15
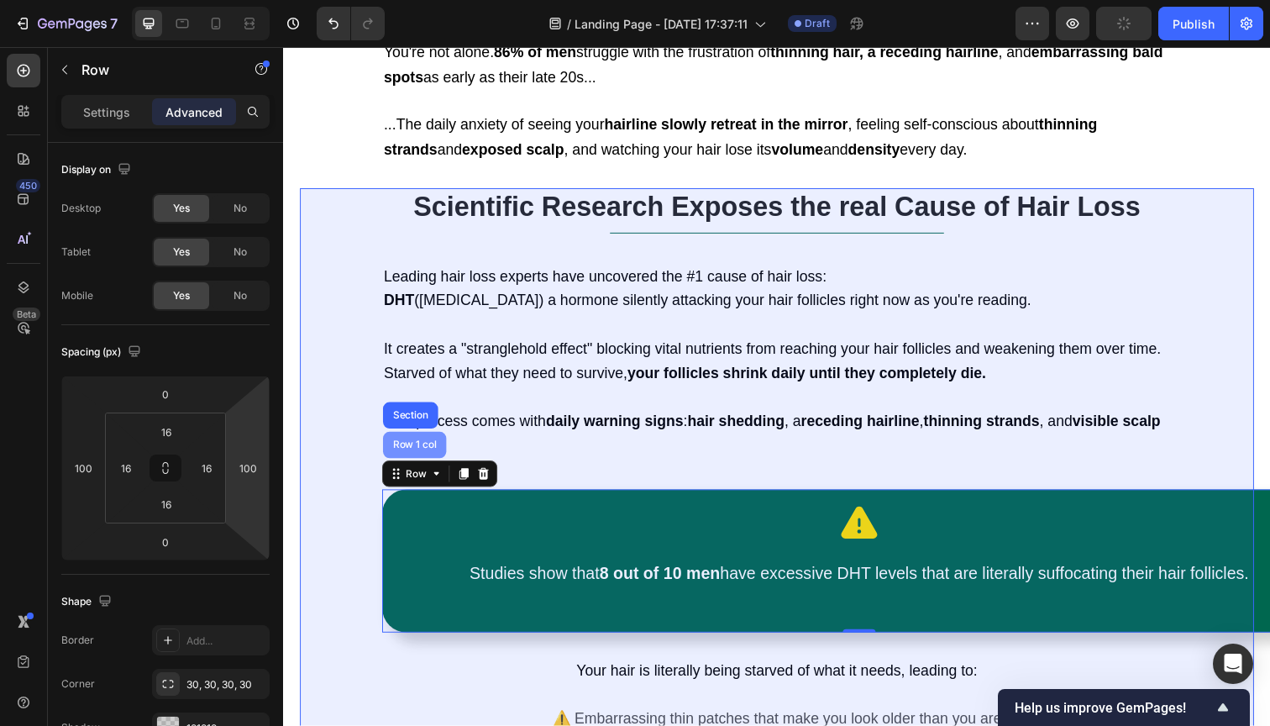
click at [422, 449] on div "Row 1 col" at bounding box center [417, 453] width 65 height 27
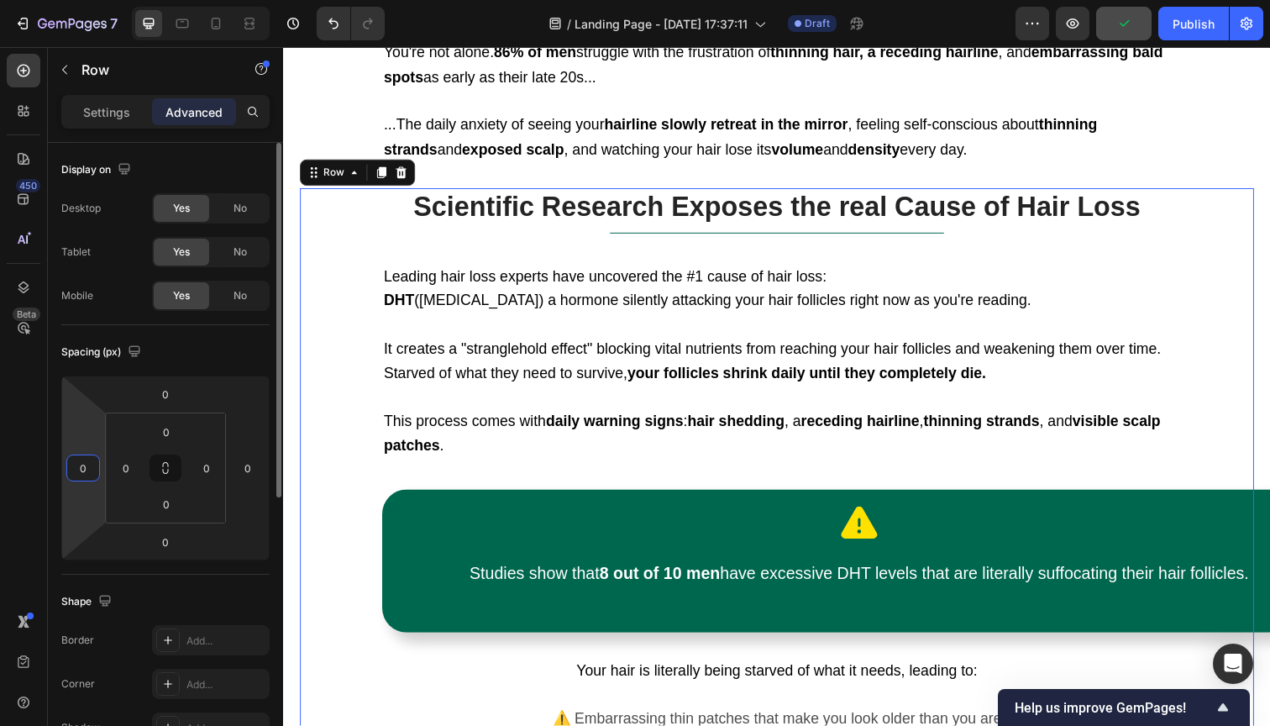
click at [83, 475] on input "0" at bounding box center [83, 467] width 25 height 25
type input "0"
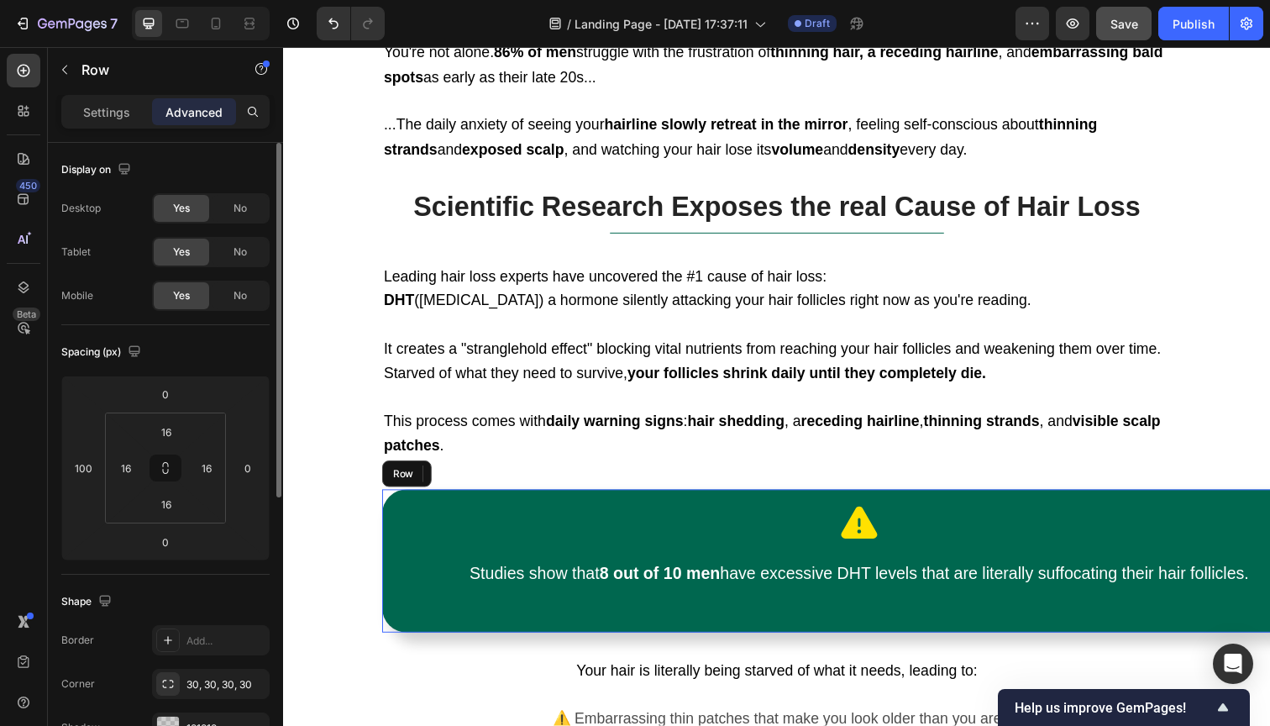
click at [392, 501] on div "Icon Studies show that 8 out of 10 men have excessive DHT levels that are liter…" at bounding box center [871, 572] width 975 height 146
click at [246, 468] on input "0" at bounding box center [247, 467] width 25 height 25
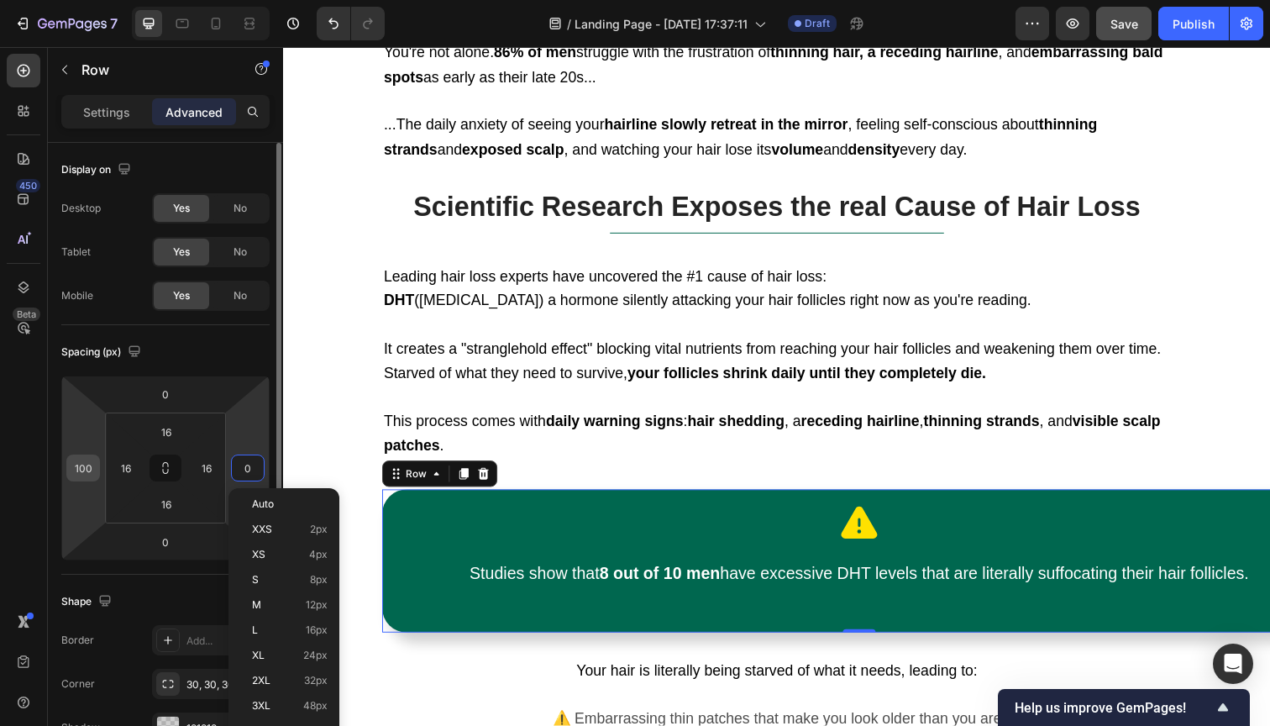
click at [72, 470] on input "100" at bounding box center [83, 467] width 25 height 25
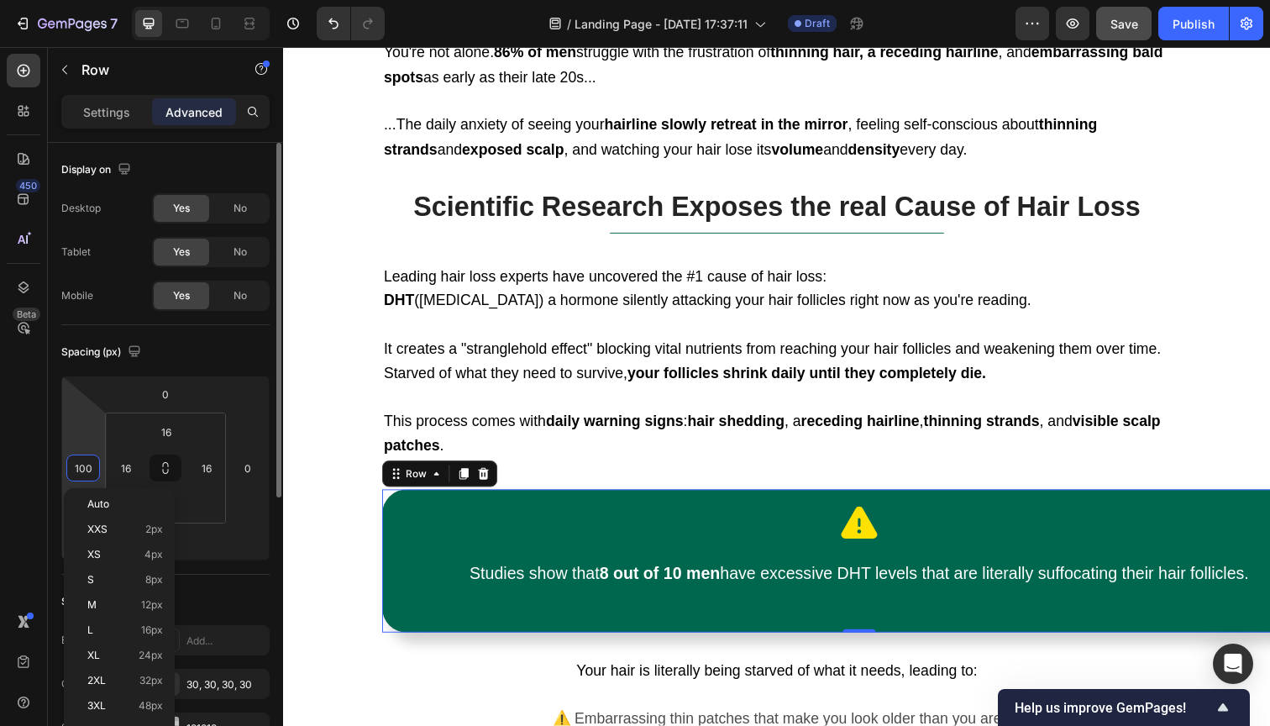
click at [72, 470] on input "100" at bounding box center [83, 467] width 25 height 25
type input "0"
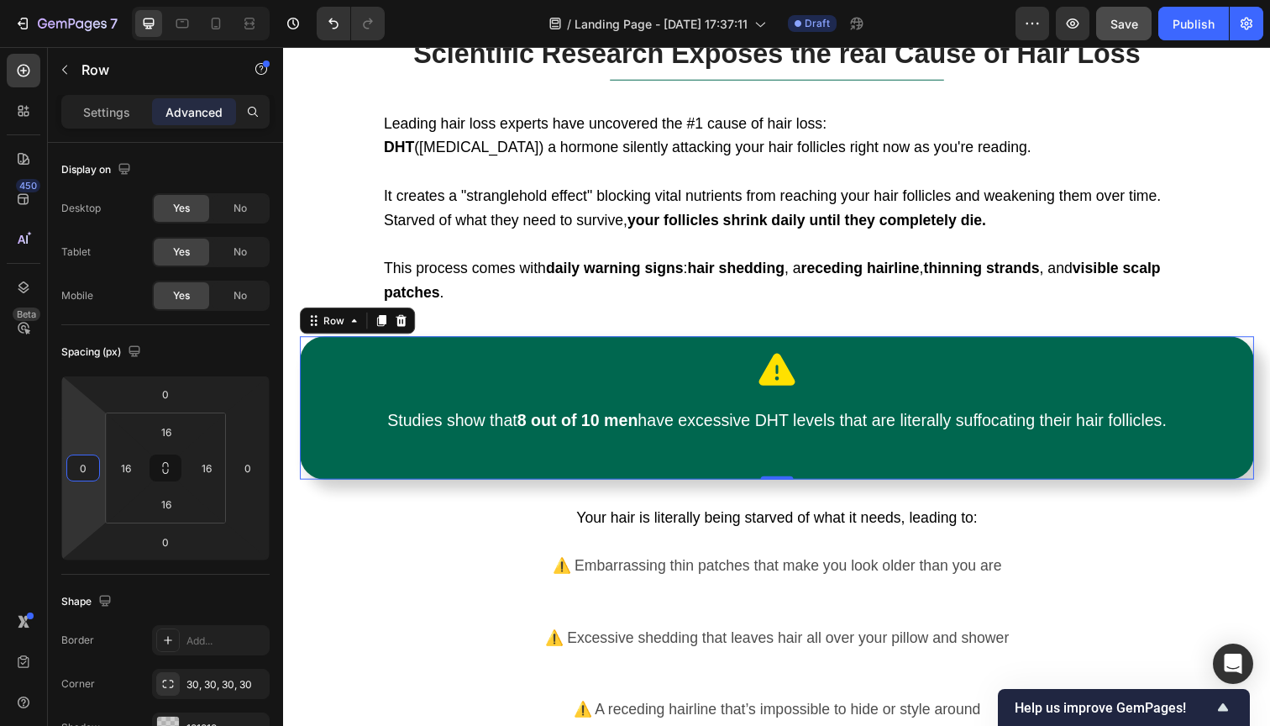
scroll to position [1285, 0]
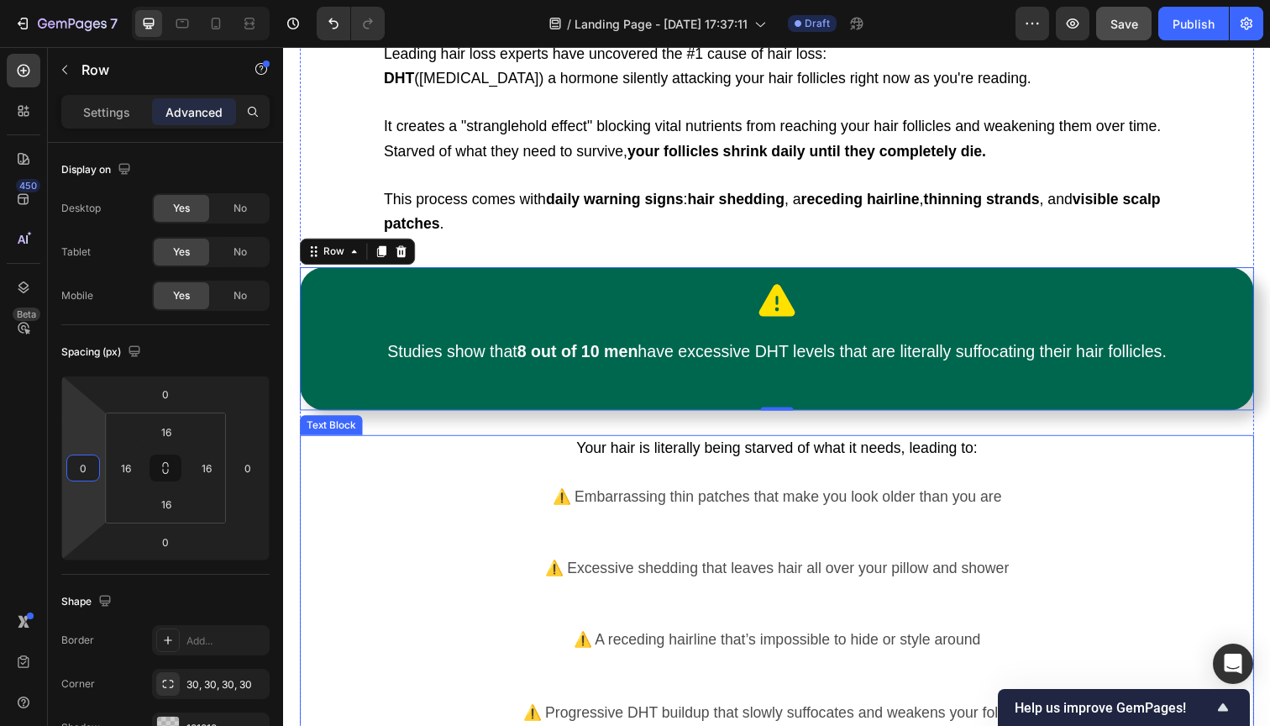
click at [733, 470] on p "Rich Text Editor. Editing area: main" at bounding box center [787, 482] width 971 height 24
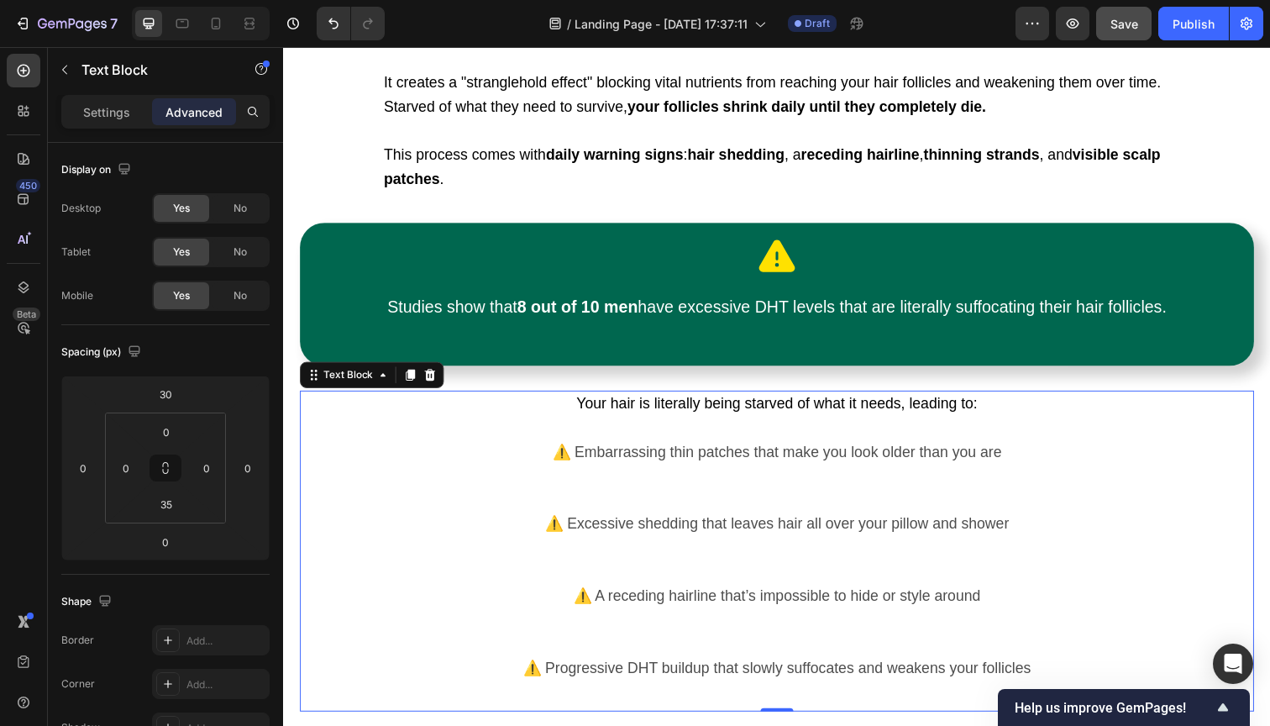
scroll to position [1329, 0]
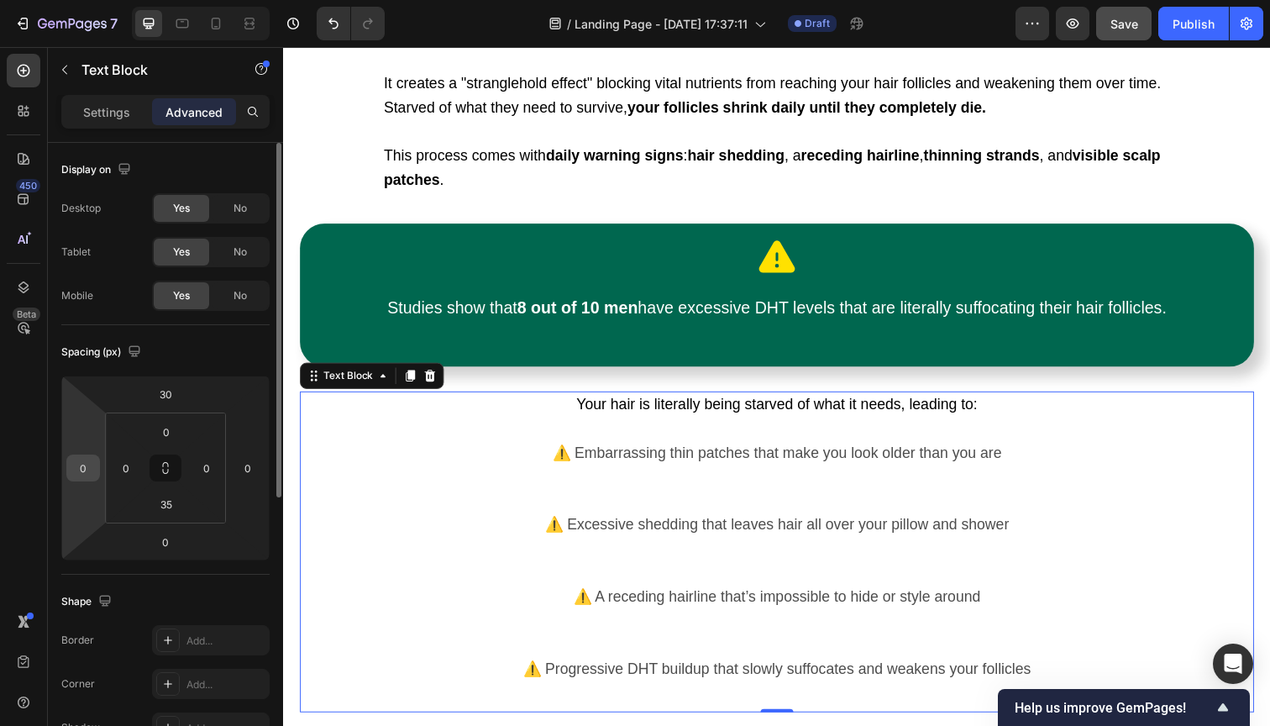
click at [86, 469] on input "0" at bounding box center [83, 467] width 25 height 25
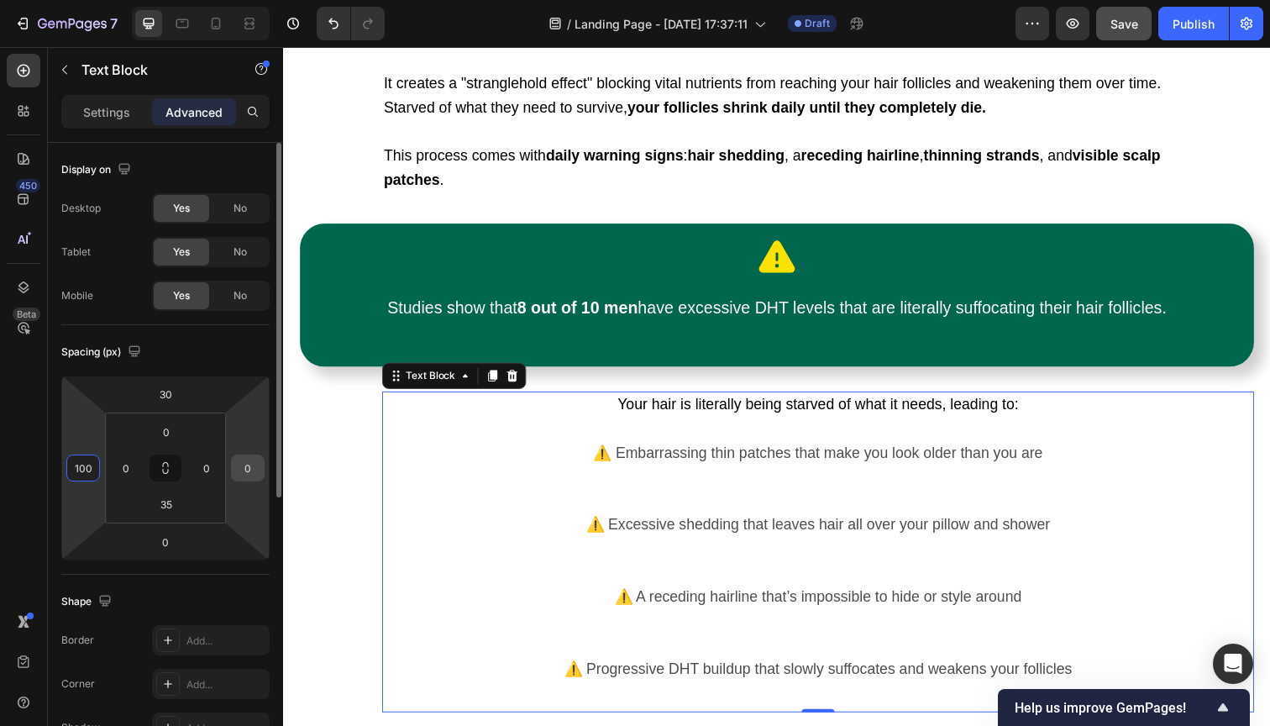
type input "100"
click at [239, 470] on input "0" at bounding box center [247, 467] width 25 height 25
type input "100"
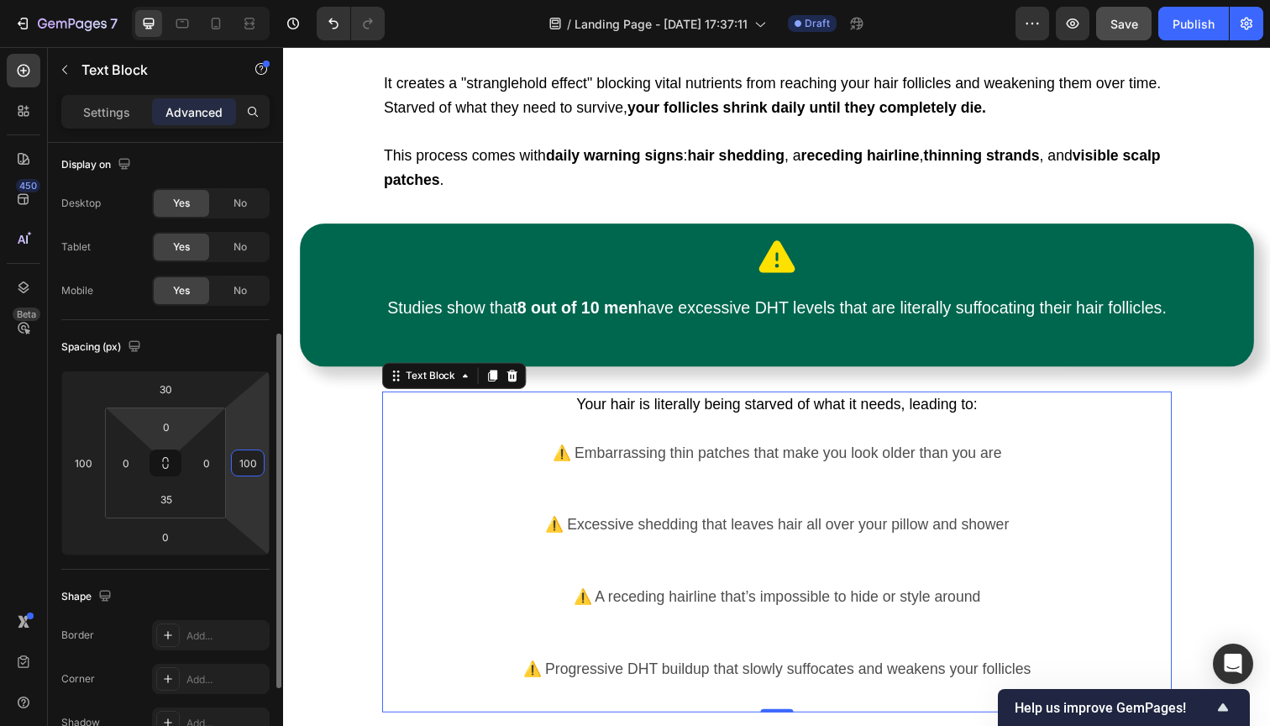
scroll to position [0, 0]
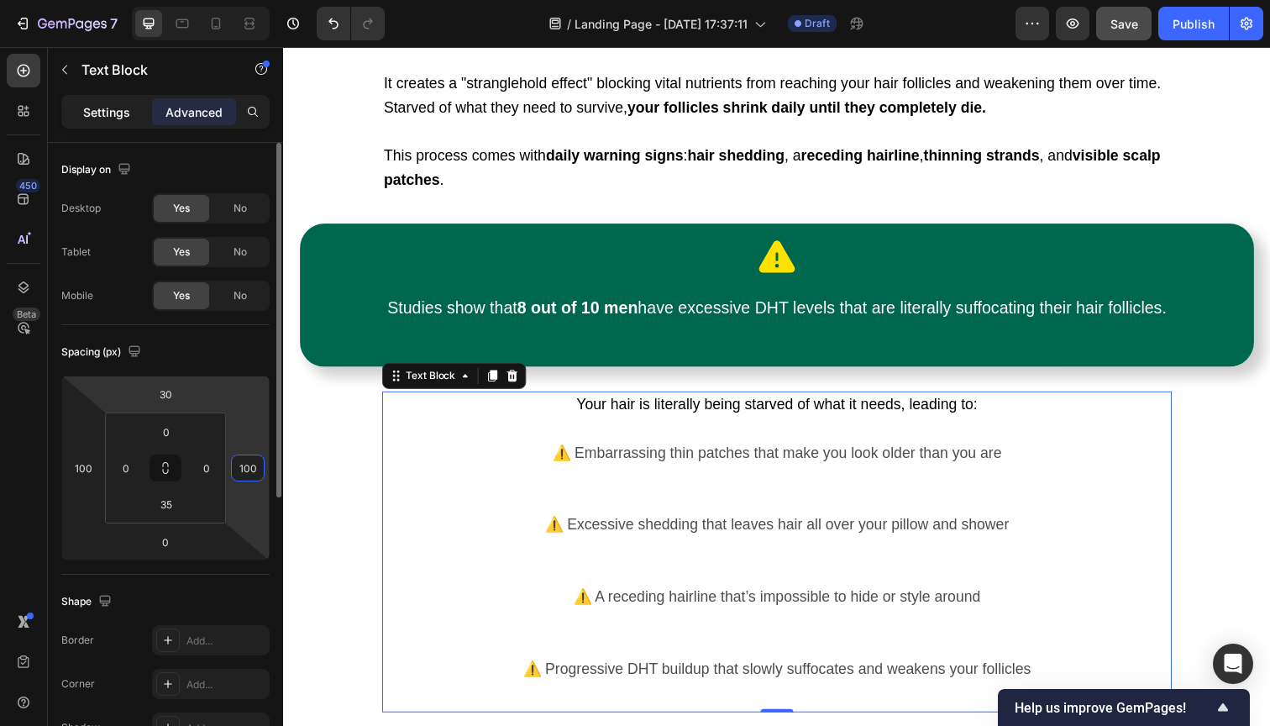
click at [102, 110] on p "Settings" at bounding box center [106, 112] width 47 height 18
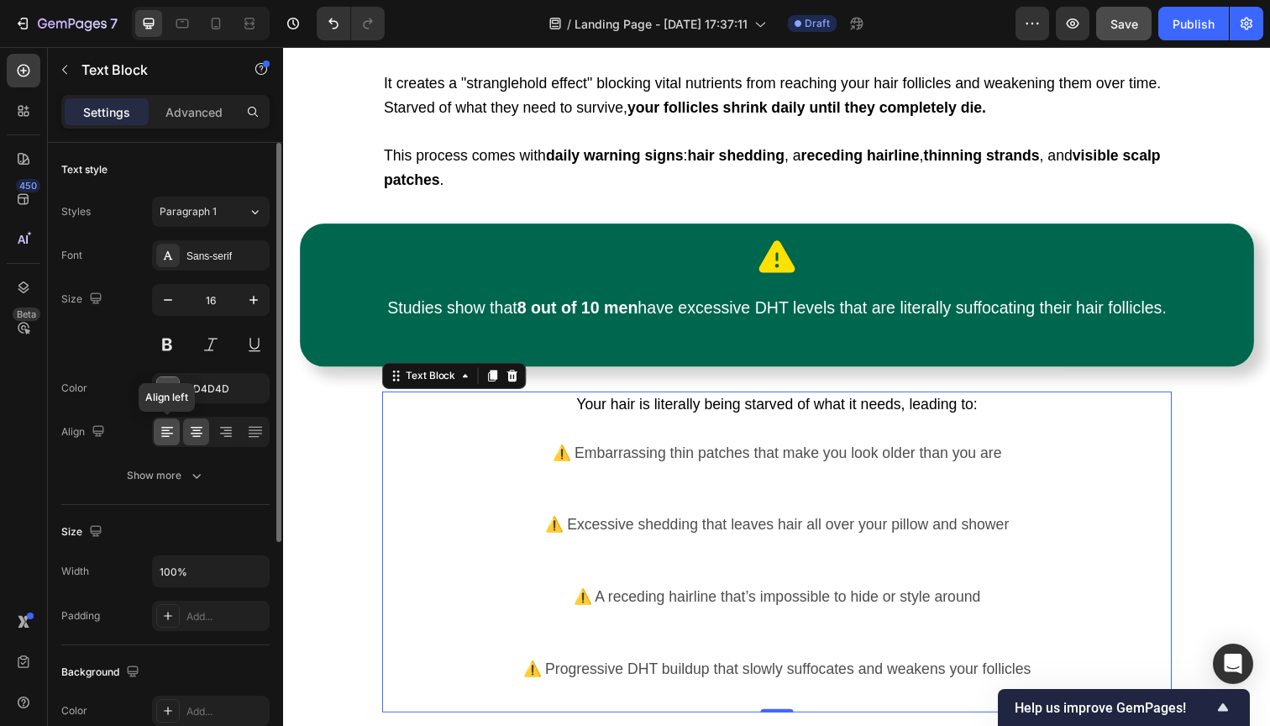
click at [164, 438] on icon at bounding box center [167, 431] width 17 height 17
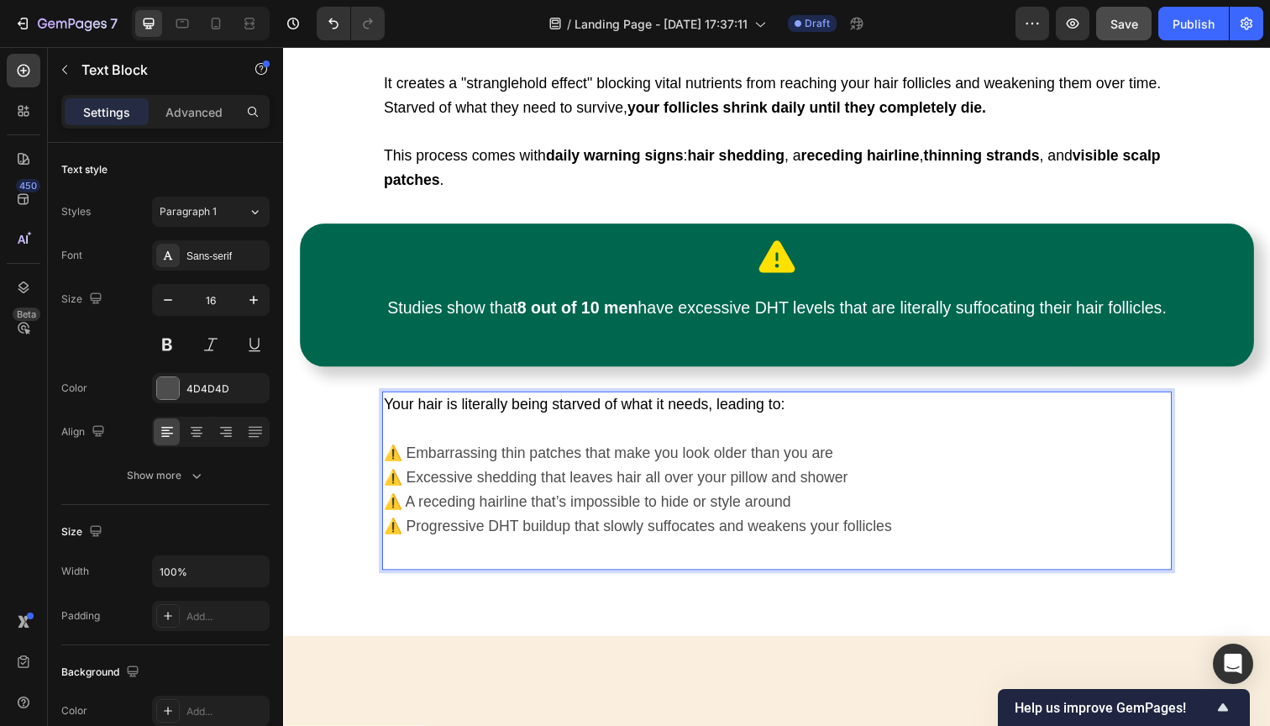
click at [415, 454] on span "⚠️ Embarrassing thin patches that make you look older than you are" at bounding box center [615, 462] width 459 height 17
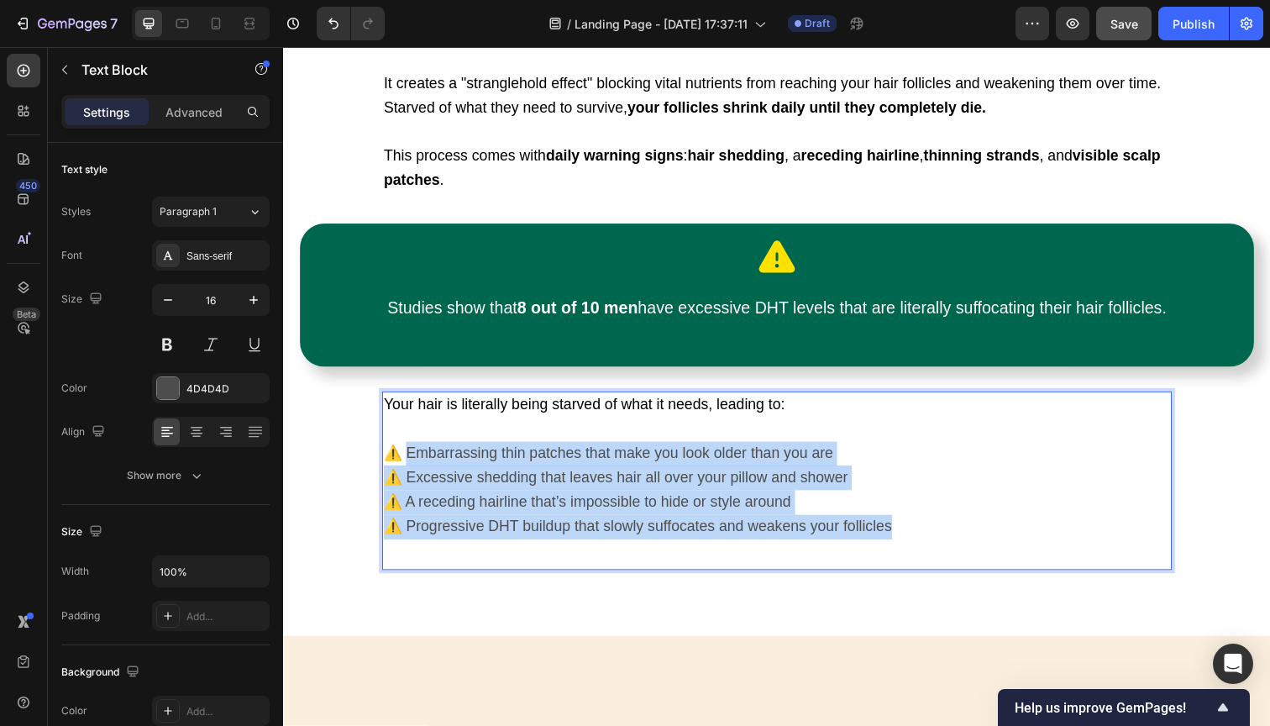
click at [916, 525] on p "⚠️ Progressive DHT buildup that slowly suffocates and weakens your follicles" at bounding box center [787, 537] width 803 height 25
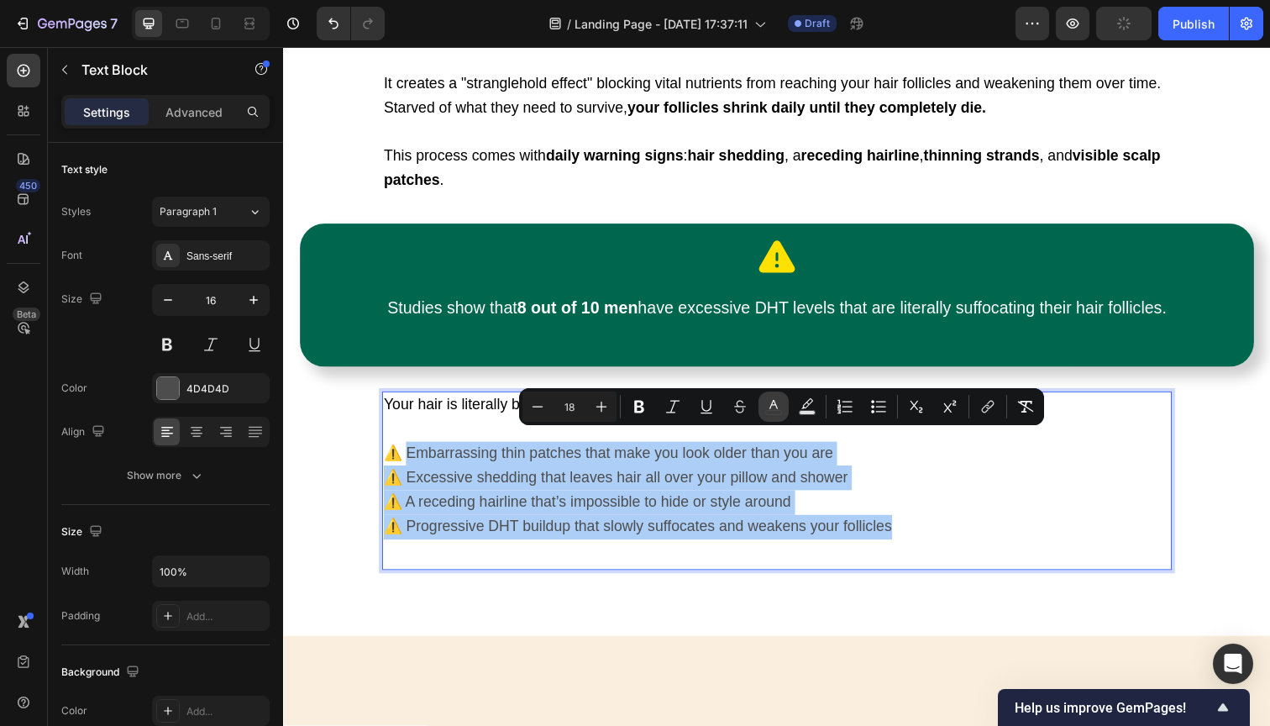
click at [777, 405] on icon "Editor contextual toolbar" at bounding box center [773, 406] width 17 height 17
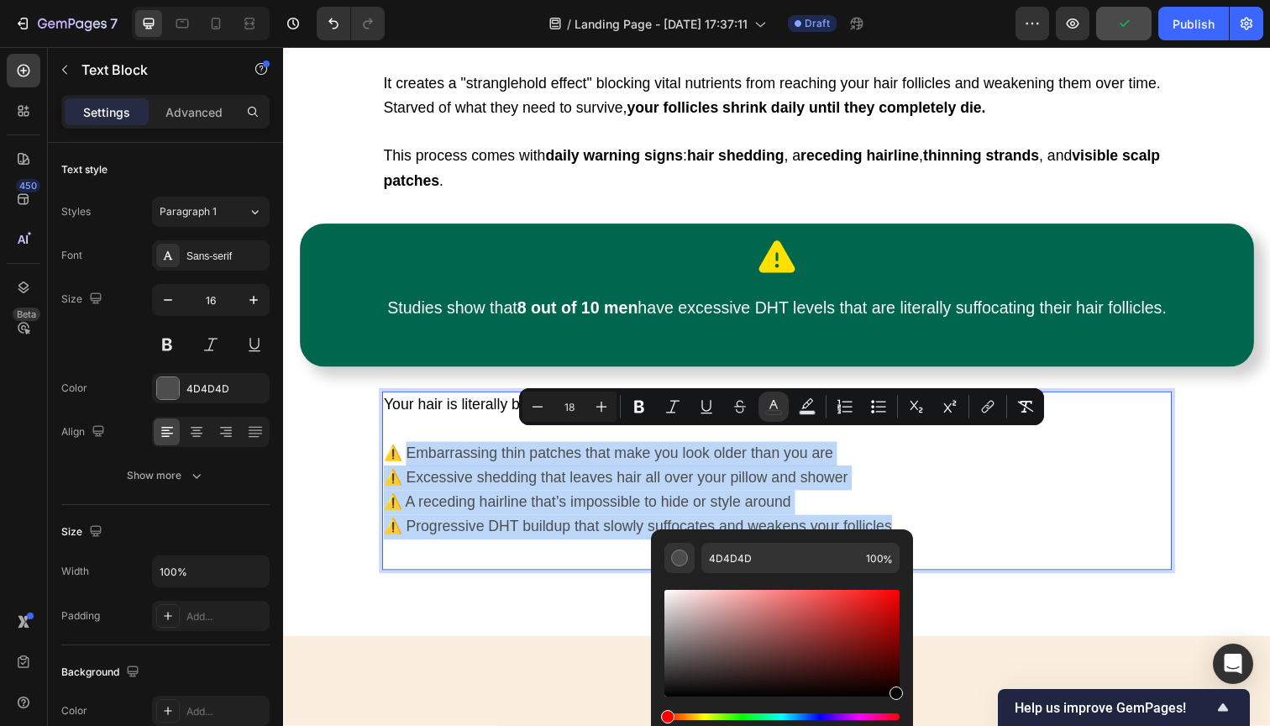
type input "000000"
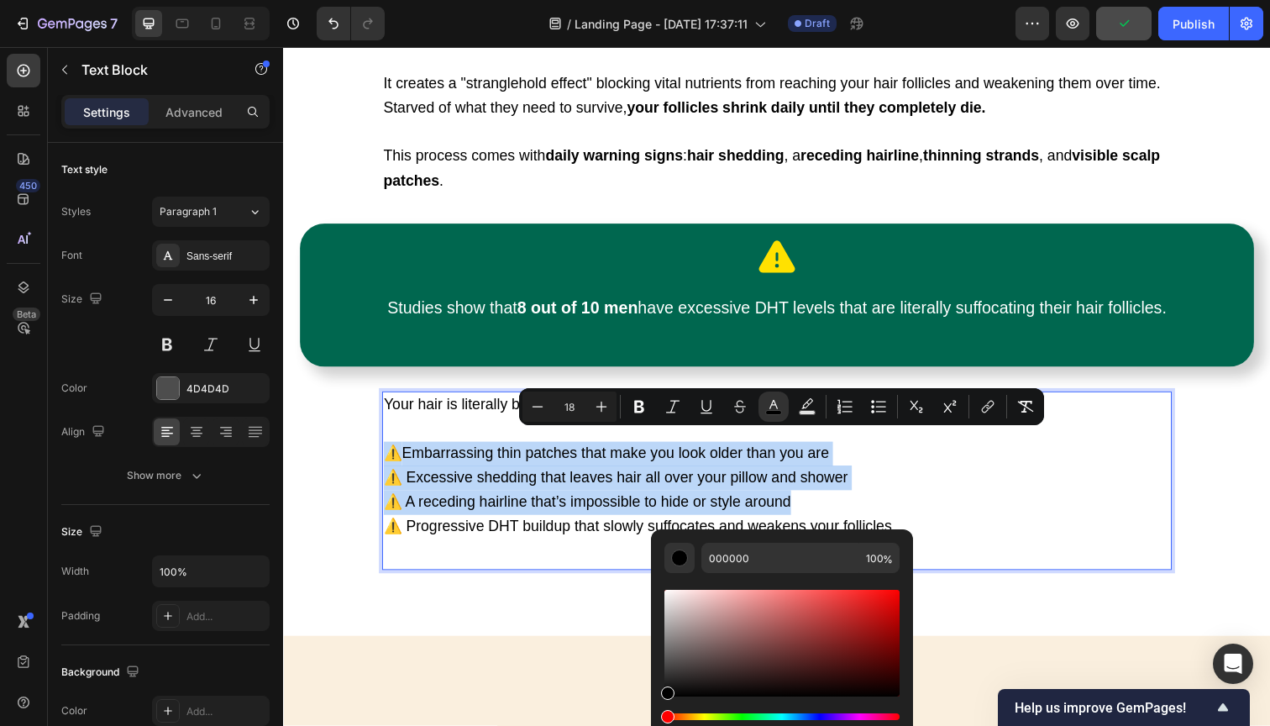
drag, startPoint x: 983, startPoint y: 660, endPoint x: 943, endPoint y: 729, distance: 79.8
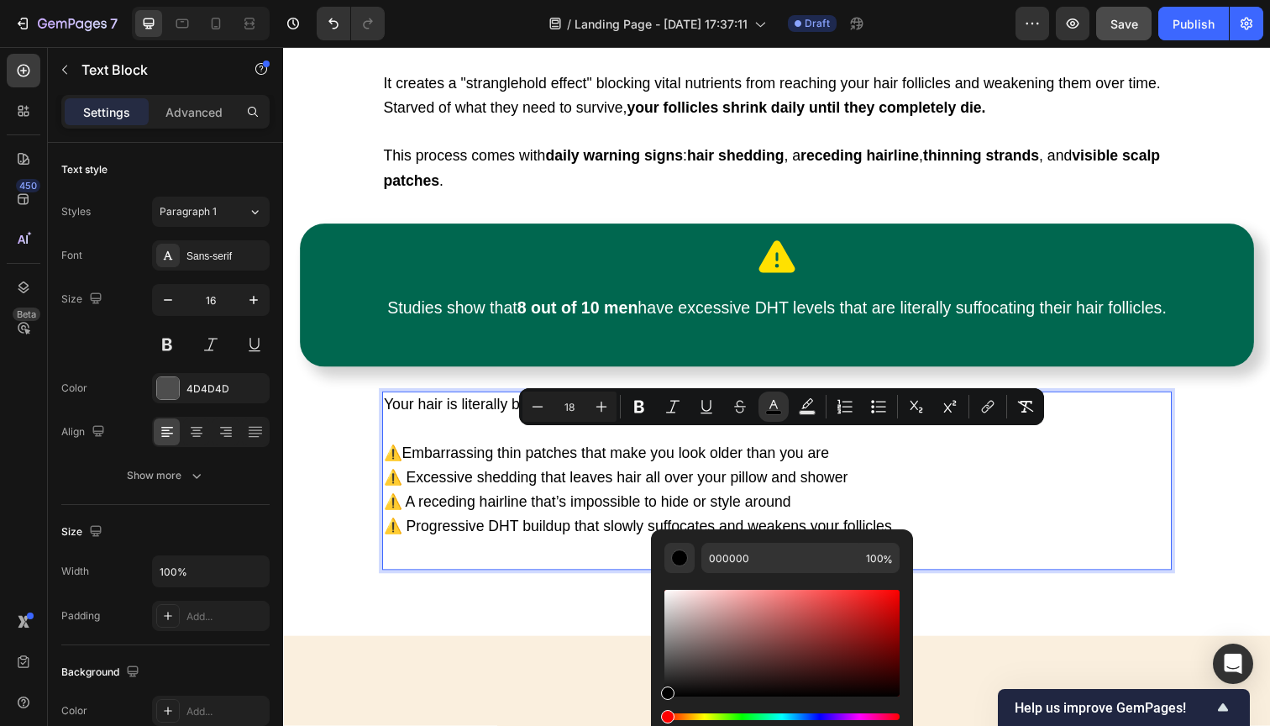
click at [975, 475] on p "⚠️ Excessive shedding that leaves hair all over your pillow and shower" at bounding box center [787, 487] width 803 height 25
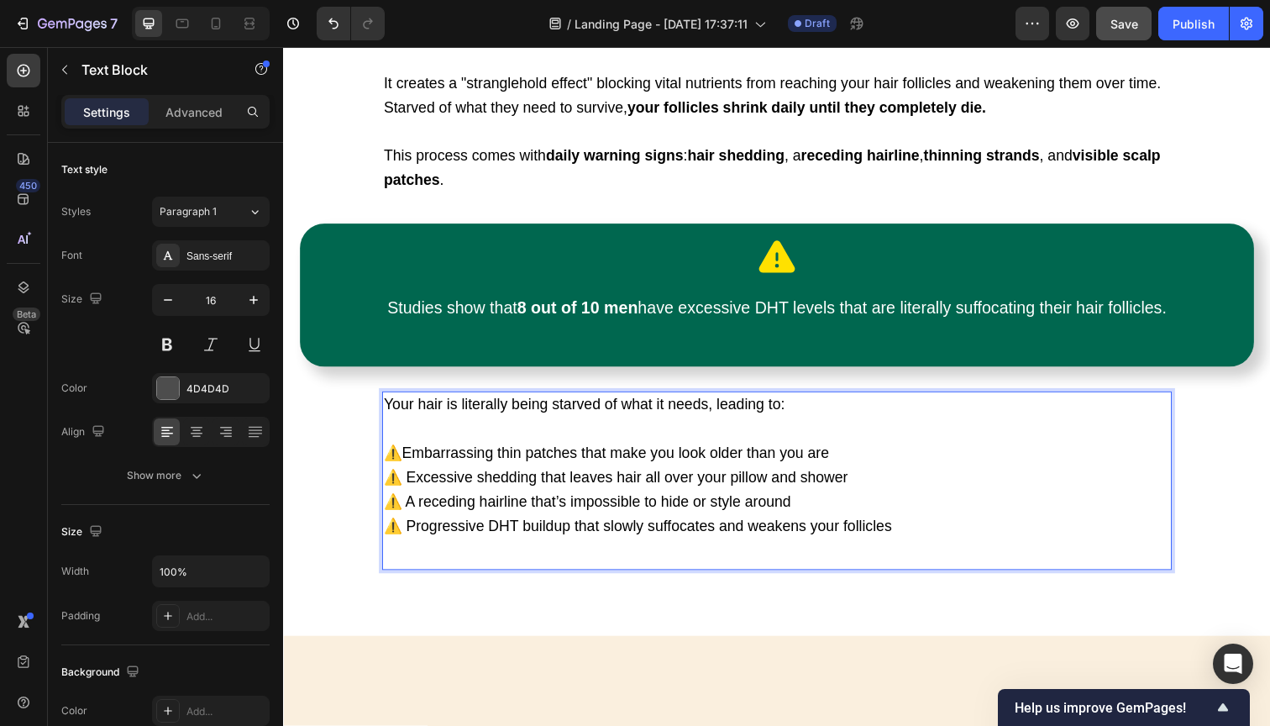
click at [1210, 483] on div "Scientific Research Exposes the real Cause of Hair Loss Heading Title Line Lead…" at bounding box center [787, 250] width 975 height 661
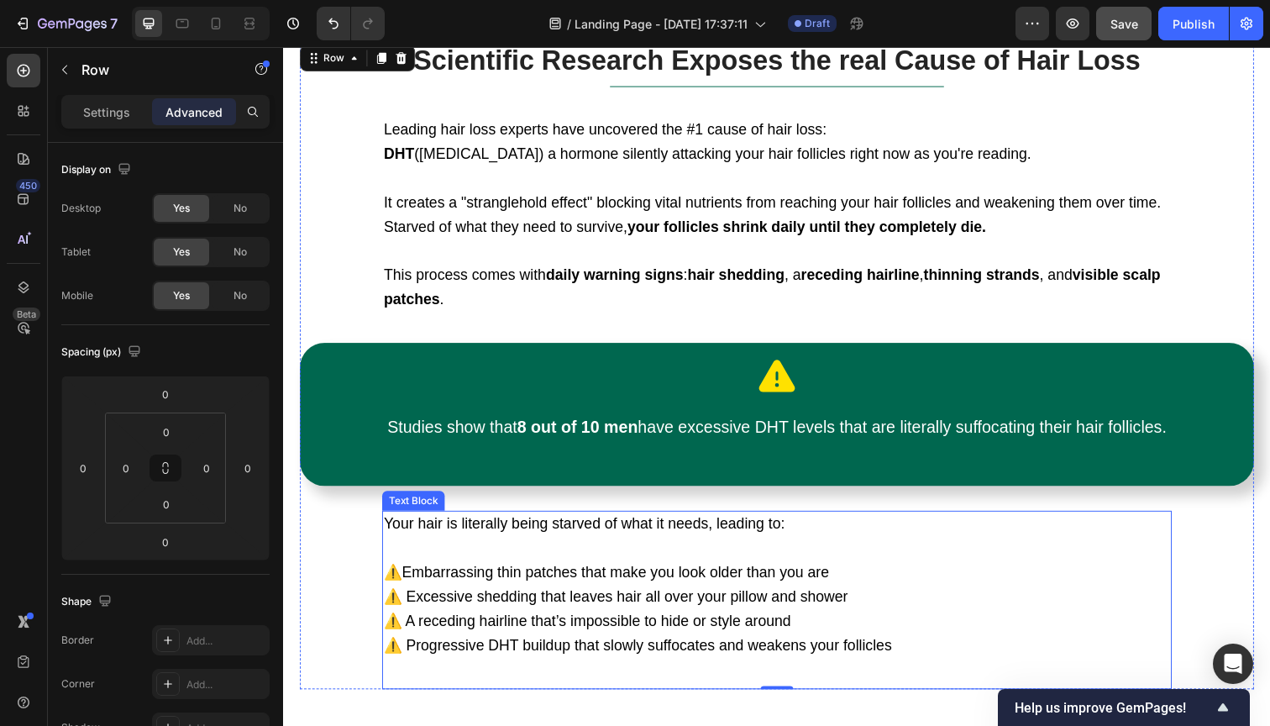
scroll to position [1289, 0]
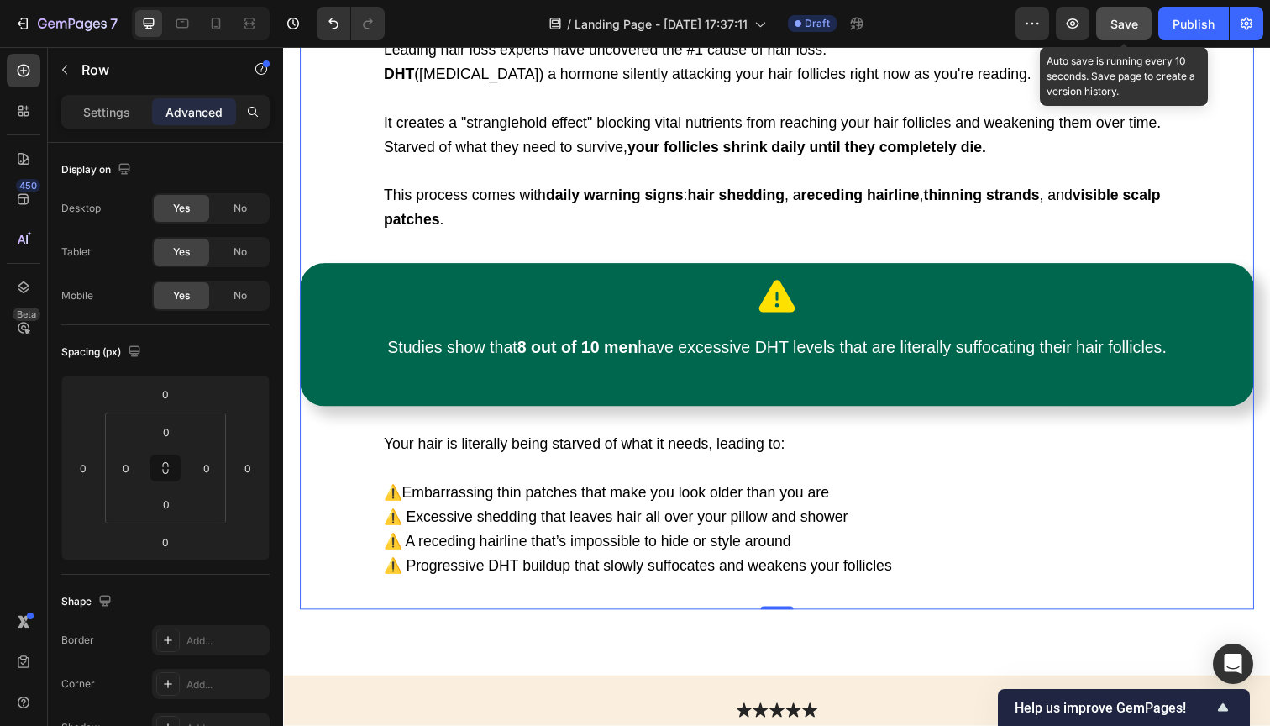
click at [1127, 26] on span "Save" at bounding box center [1125, 24] width 28 height 14
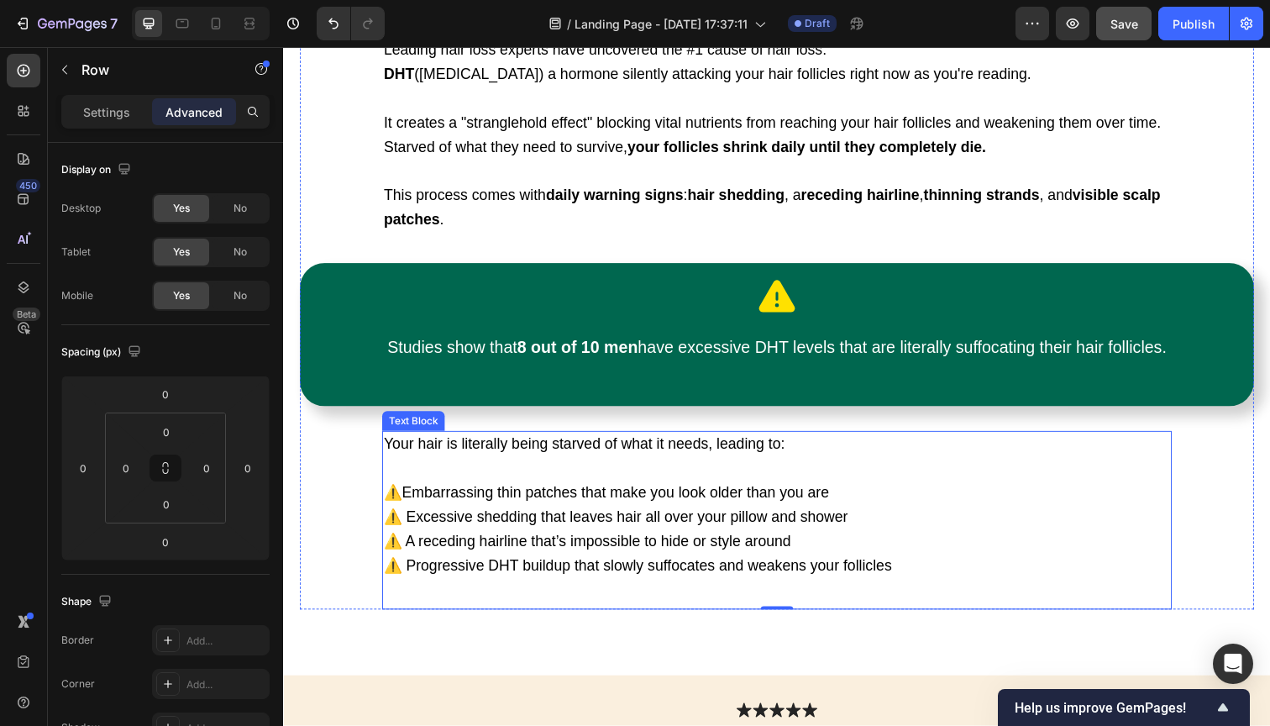
click at [704, 544] on span "⚠️ A receding hairline that’s impossible to hide or style around" at bounding box center [594, 552] width 416 height 17
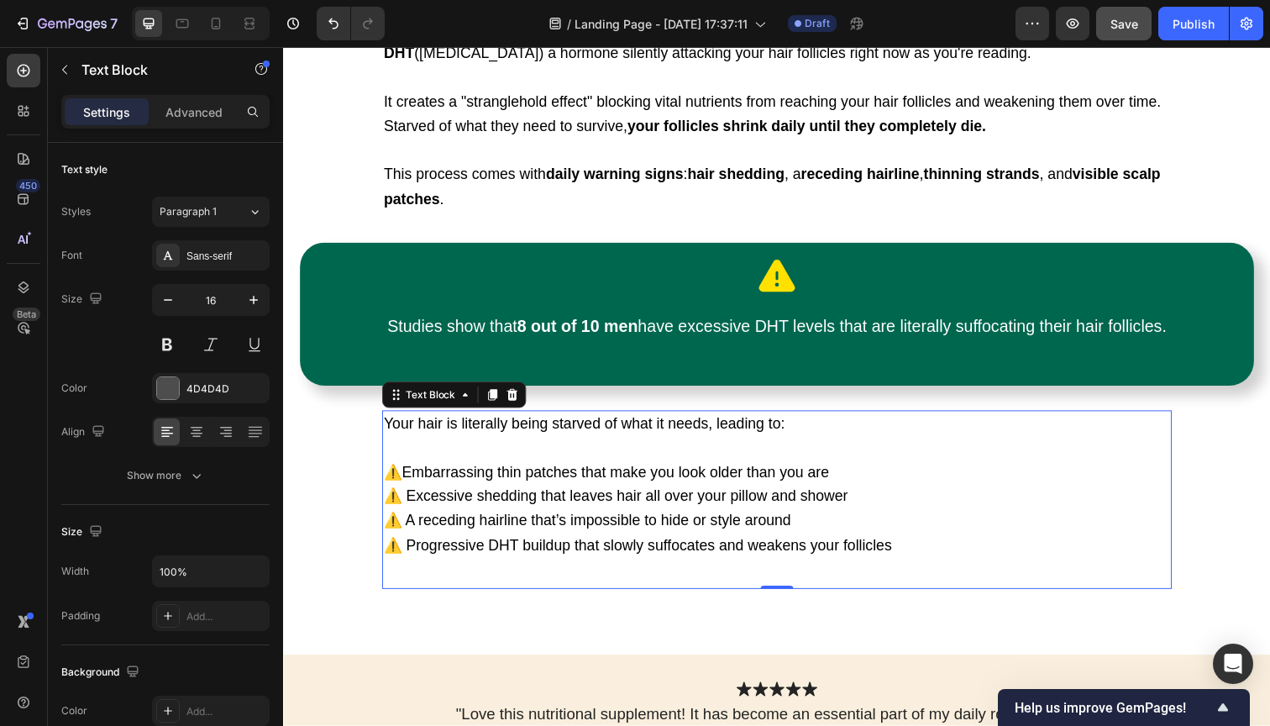
scroll to position [1316, 0]
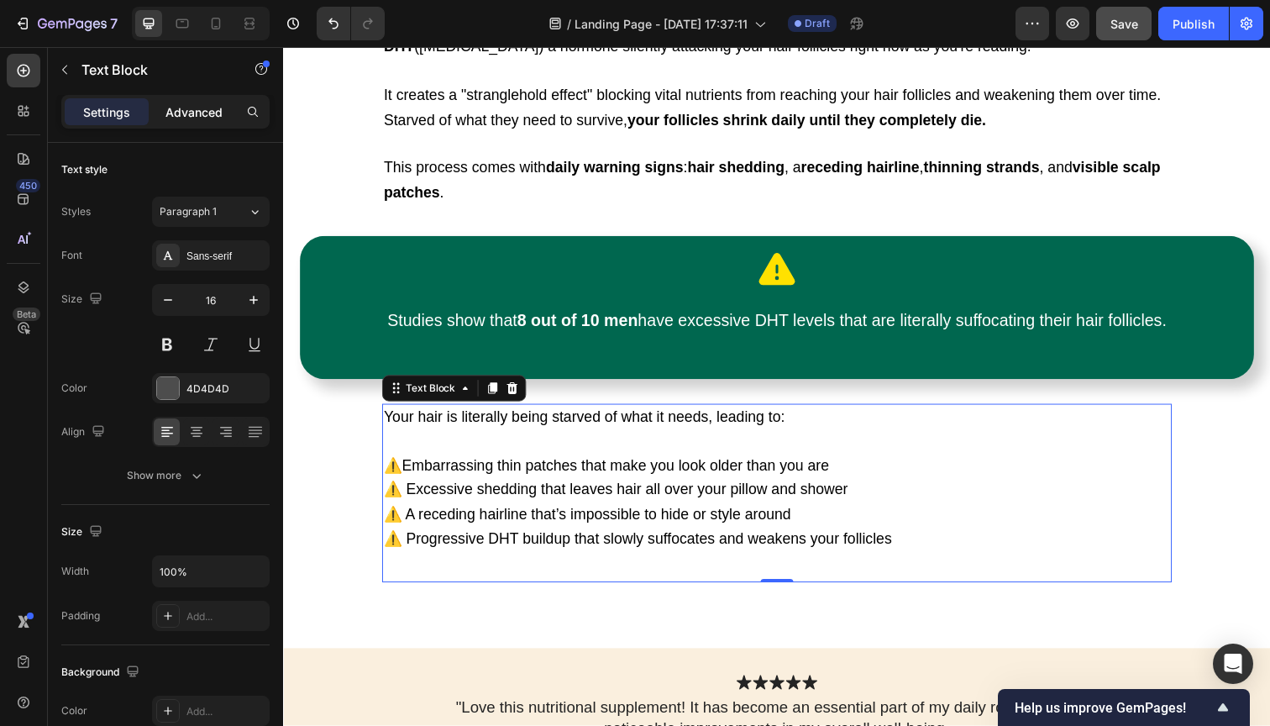
click at [221, 108] on p "Advanced" at bounding box center [193, 112] width 57 height 18
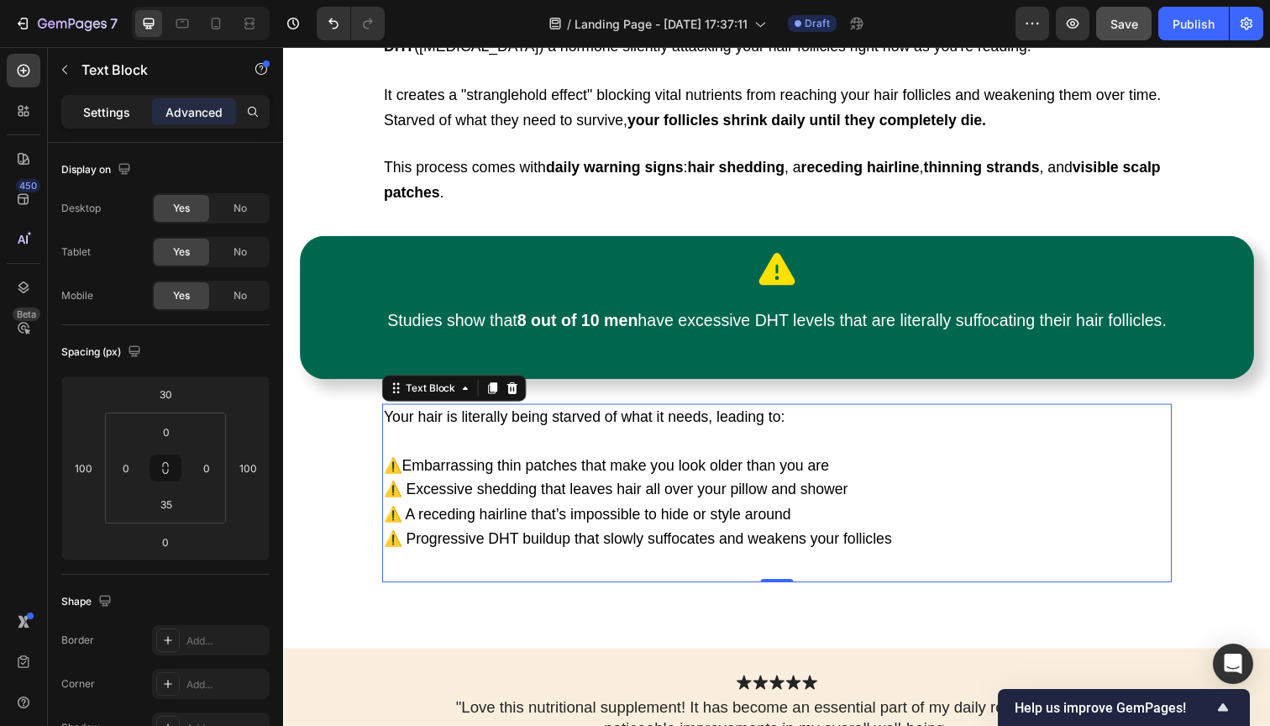
click at [116, 111] on p "Settings" at bounding box center [106, 112] width 47 height 18
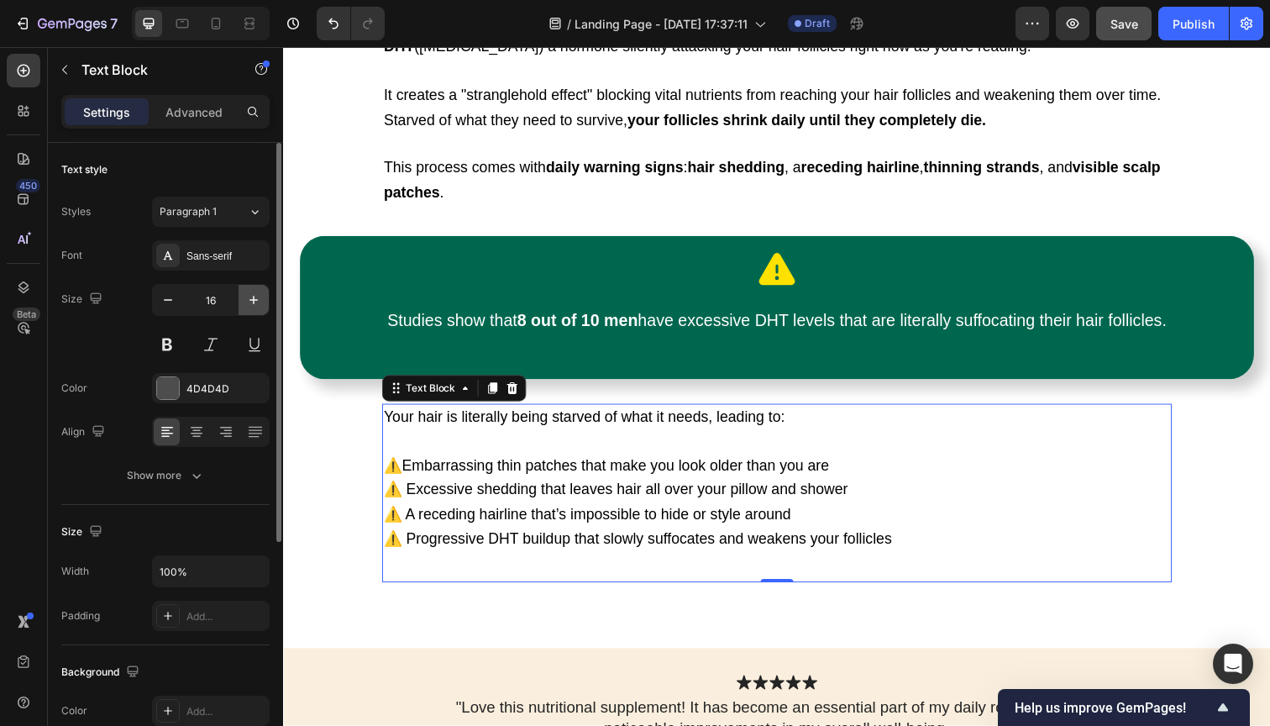
click at [251, 295] on icon "button" at bounding box center [253, 300] width 17 height 17
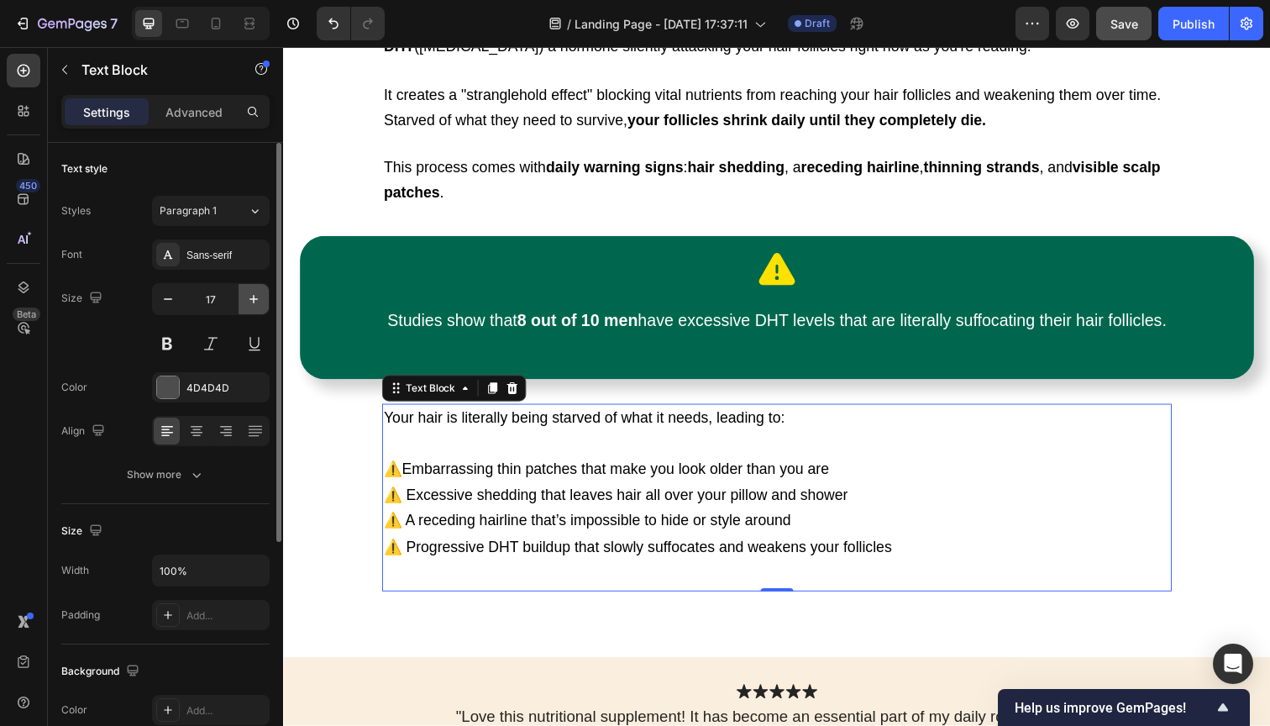
scroll to position [3, 0]
click at [251, 295] on icon "button" at bounding box center [253, 297] width 17 height 17
type input "18"
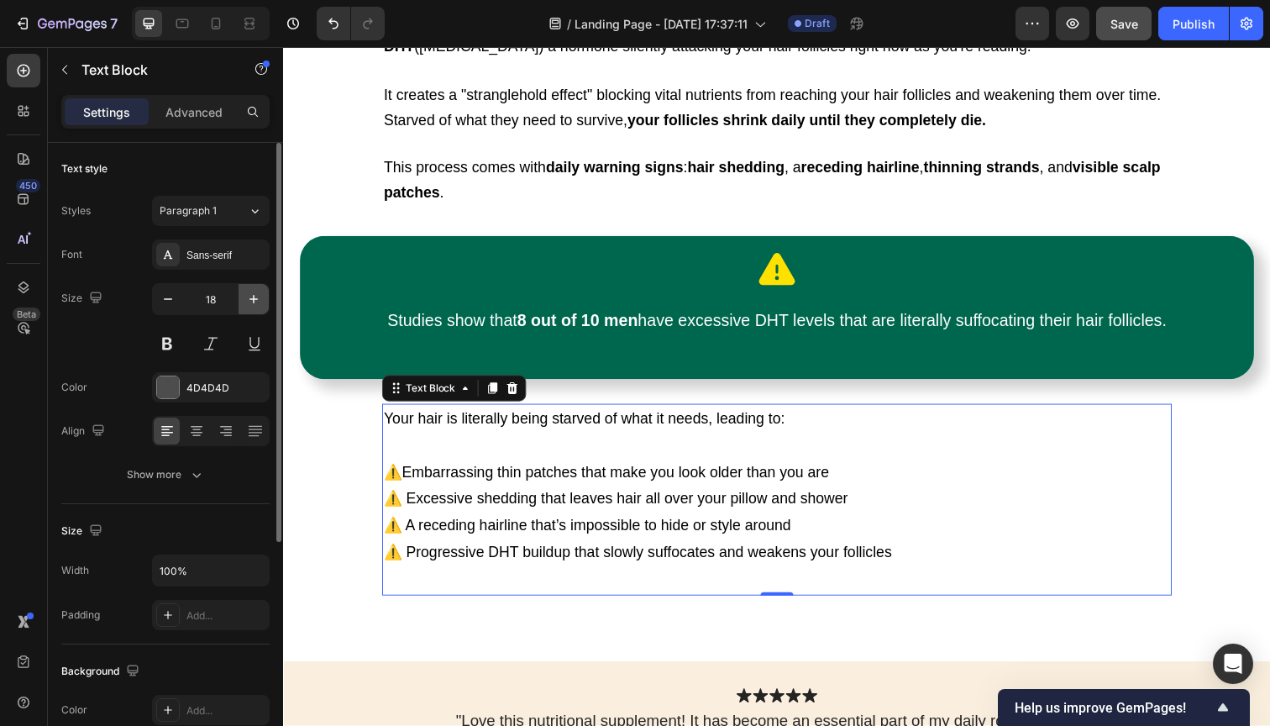
scroll to position [16, 0]
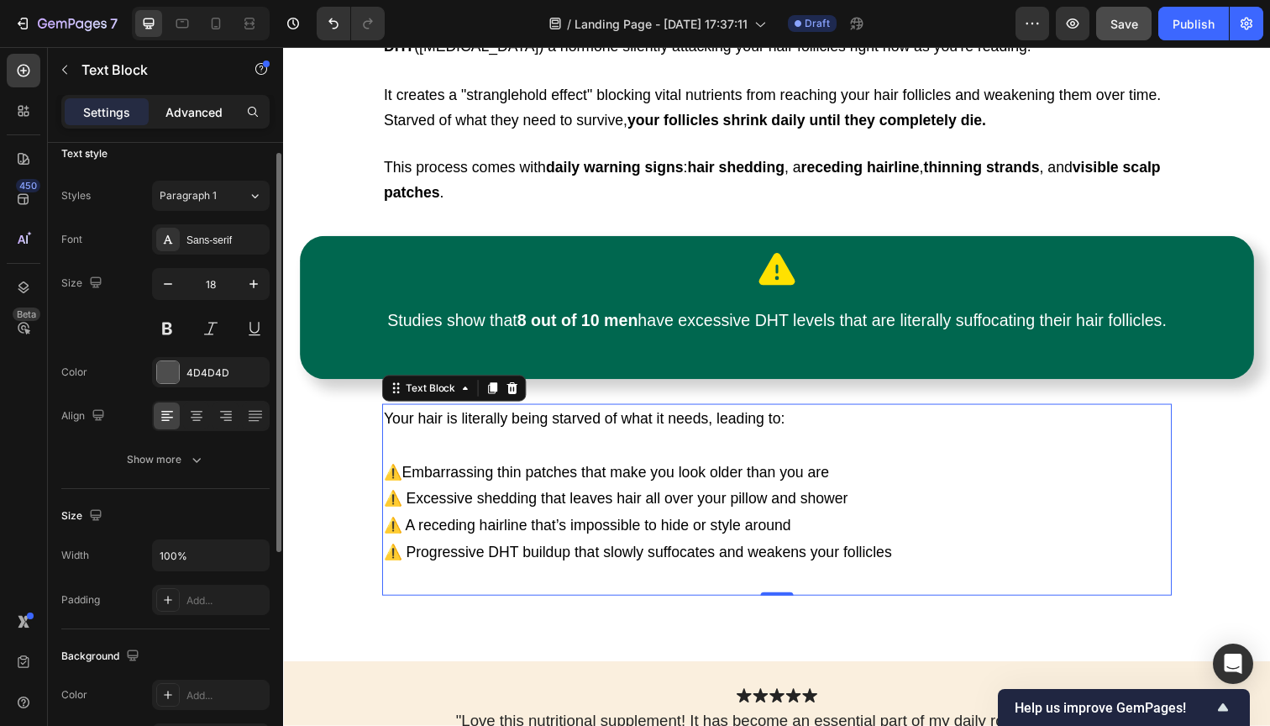
click at [191, 114] on p "Advanced" at bounding box center [193, 112] width 57 height 18
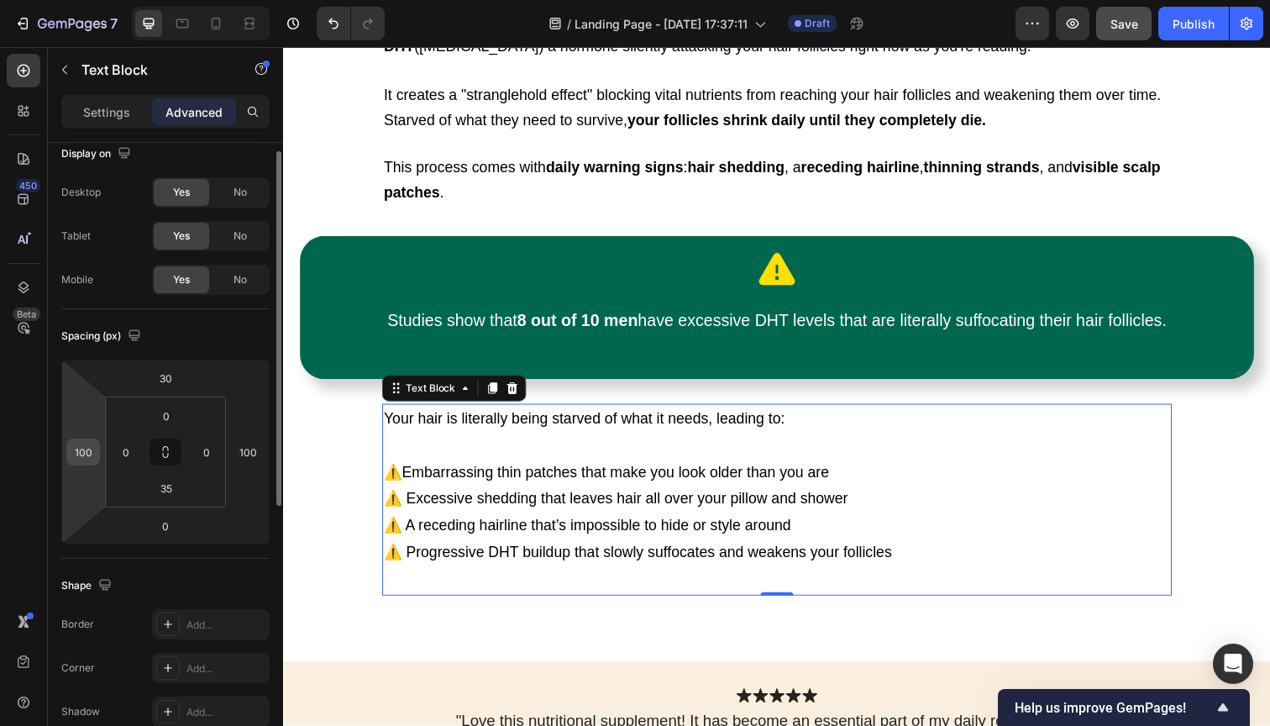
click at [76, 450] on input "100" at bounding box center [83, 451] width 25 height 25
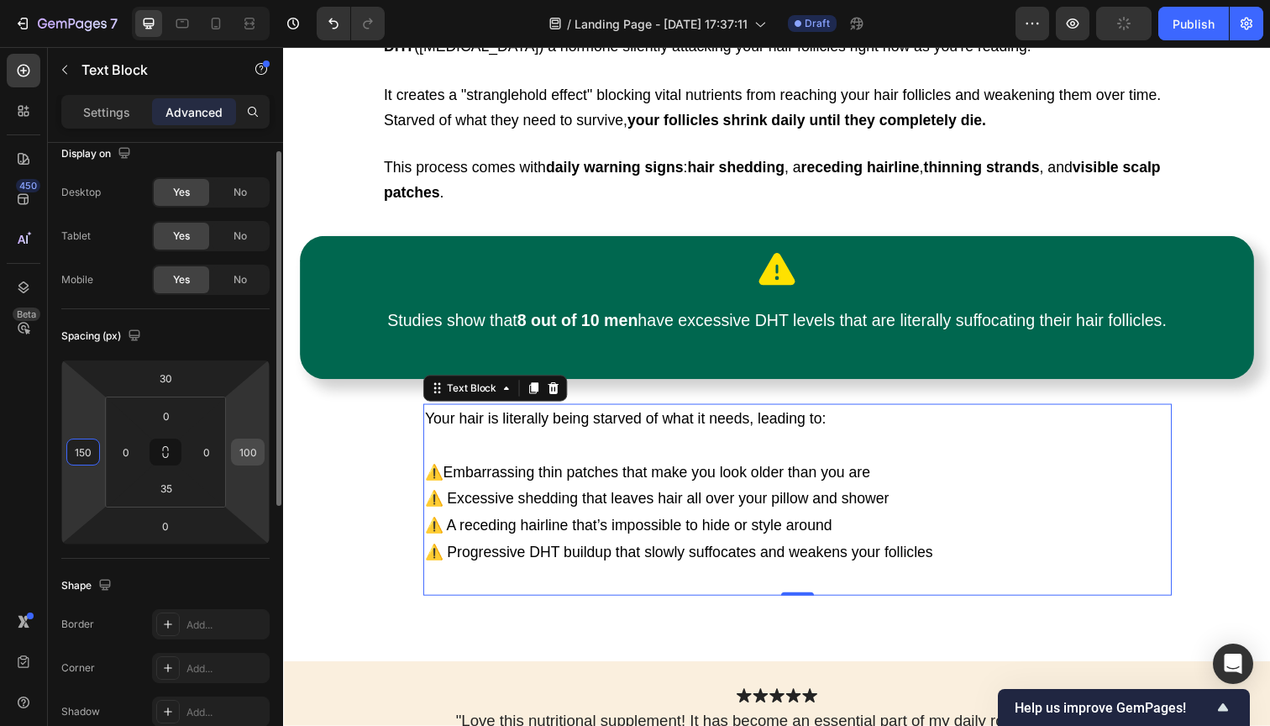
type input "150"
click at [250, 458] on input "100" at bounding box center [247, 451] width 25 height 25
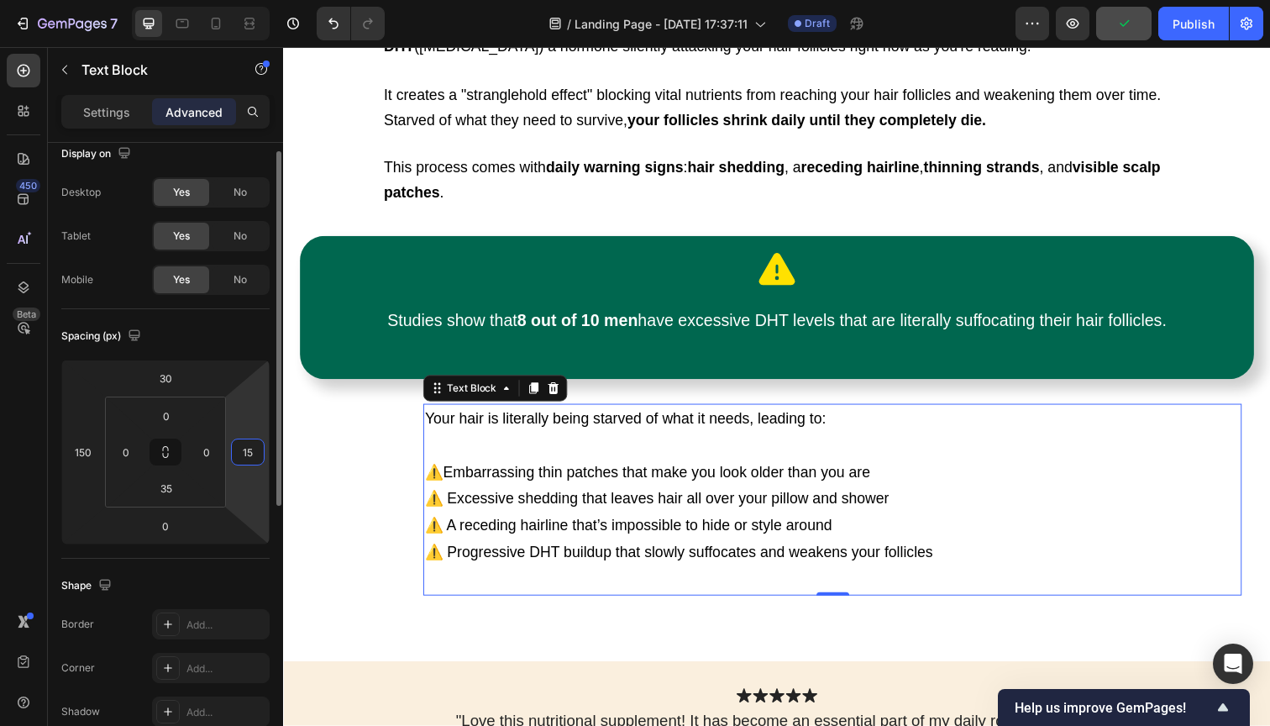
type input "150"
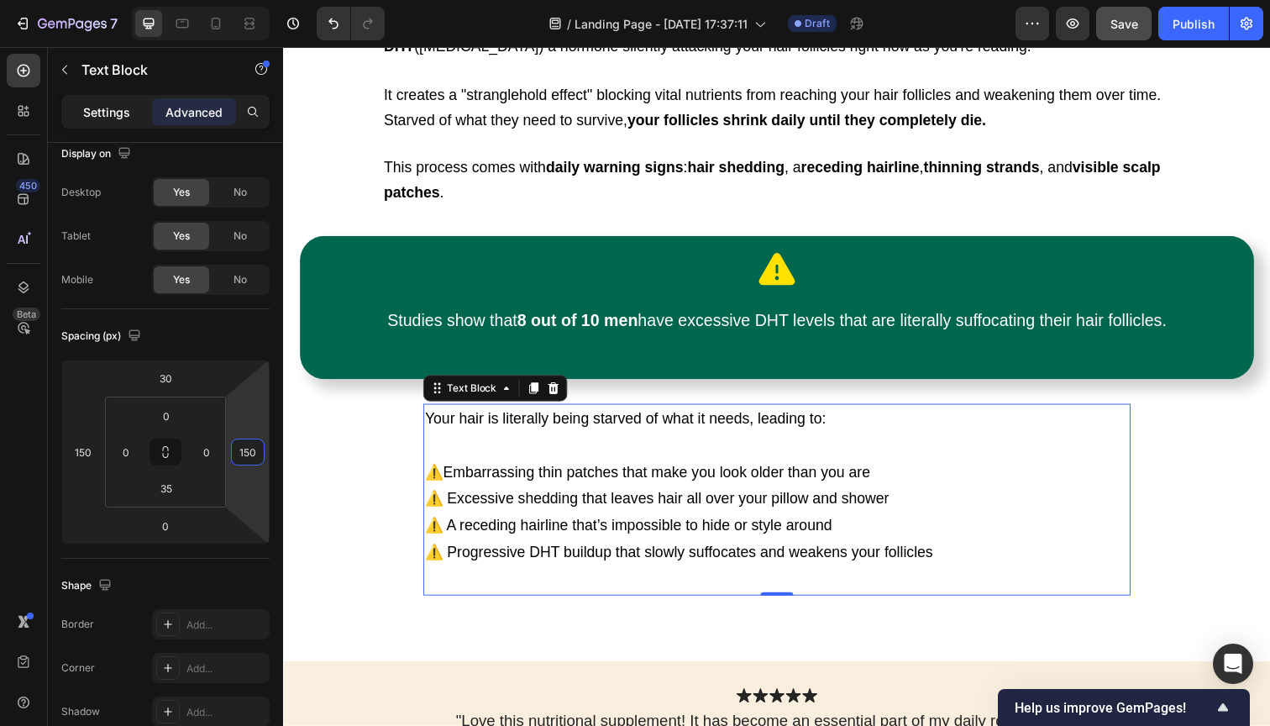
click at [80, 113] on div "Settings" at bounding box center [107, 111] width 84 height 27
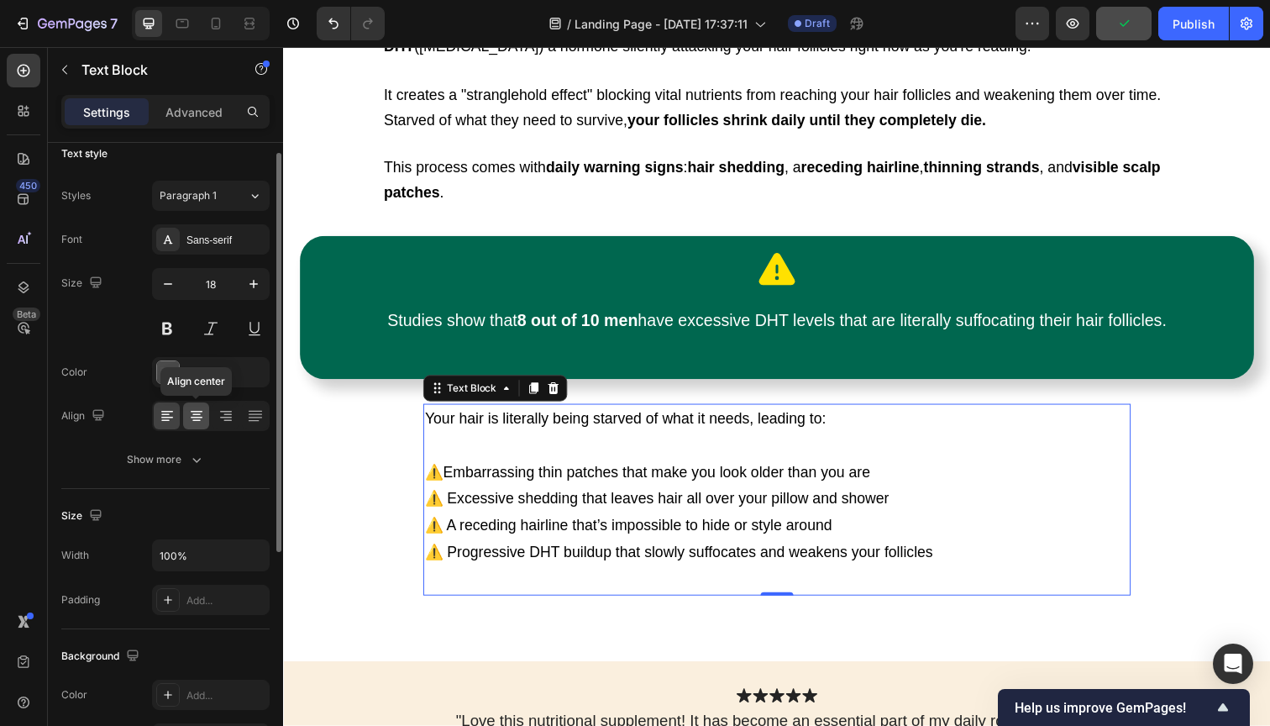
click at [194, 423] on icon at bounding box center [196, 415] width 17 height 17
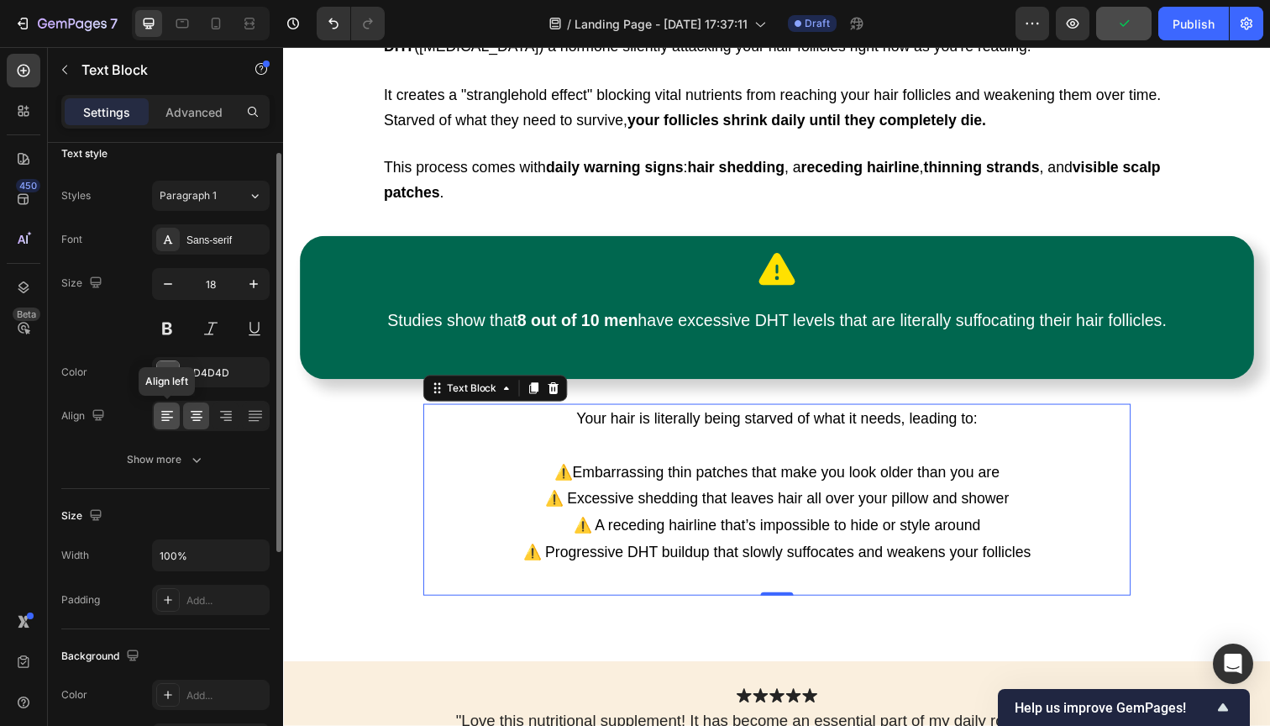
click at [168, 419] on icon at bounding box center [167, 415] width 17 height 17
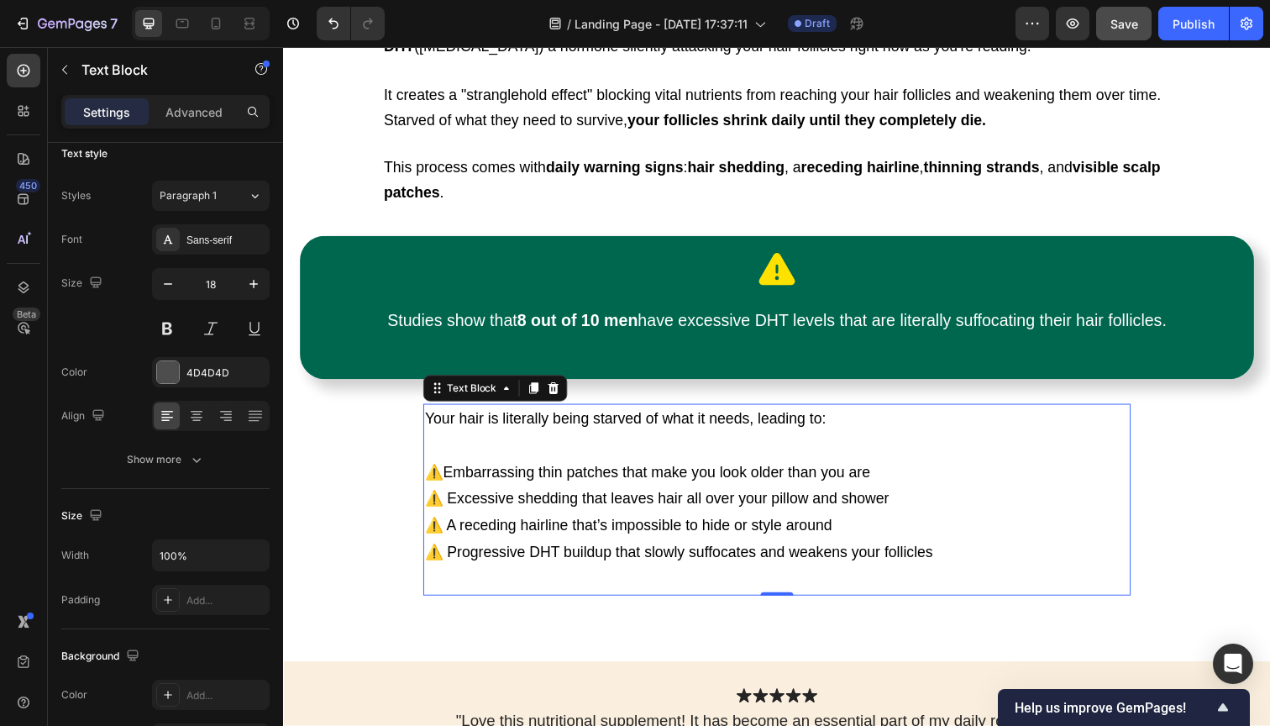
click at [1124, 18] on span "Save" at bounding box center [1125, 24] width 28 height 14
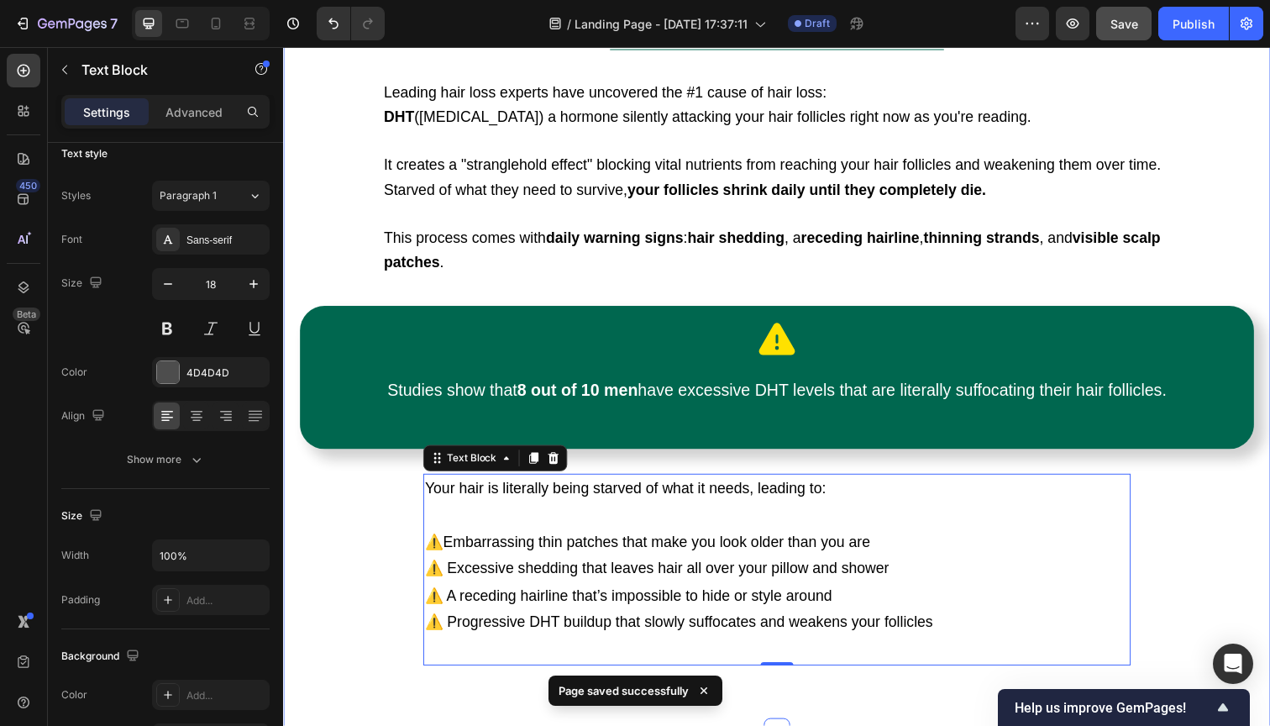
scroll to position [1096, 0]
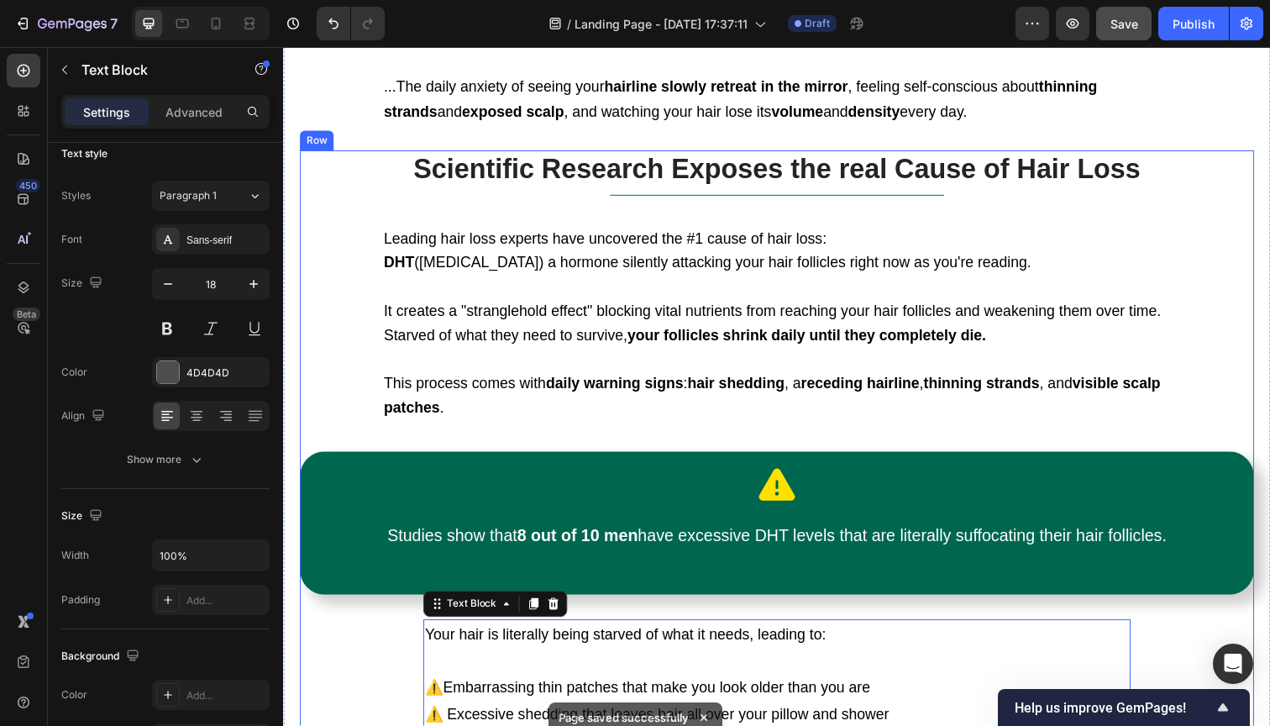
click at [346, 192] on div "Scientific Research Exposes the real Cause of Hair Loss Heading Title Line Lead…" at bounding box center [787, 490] width 975 height 675
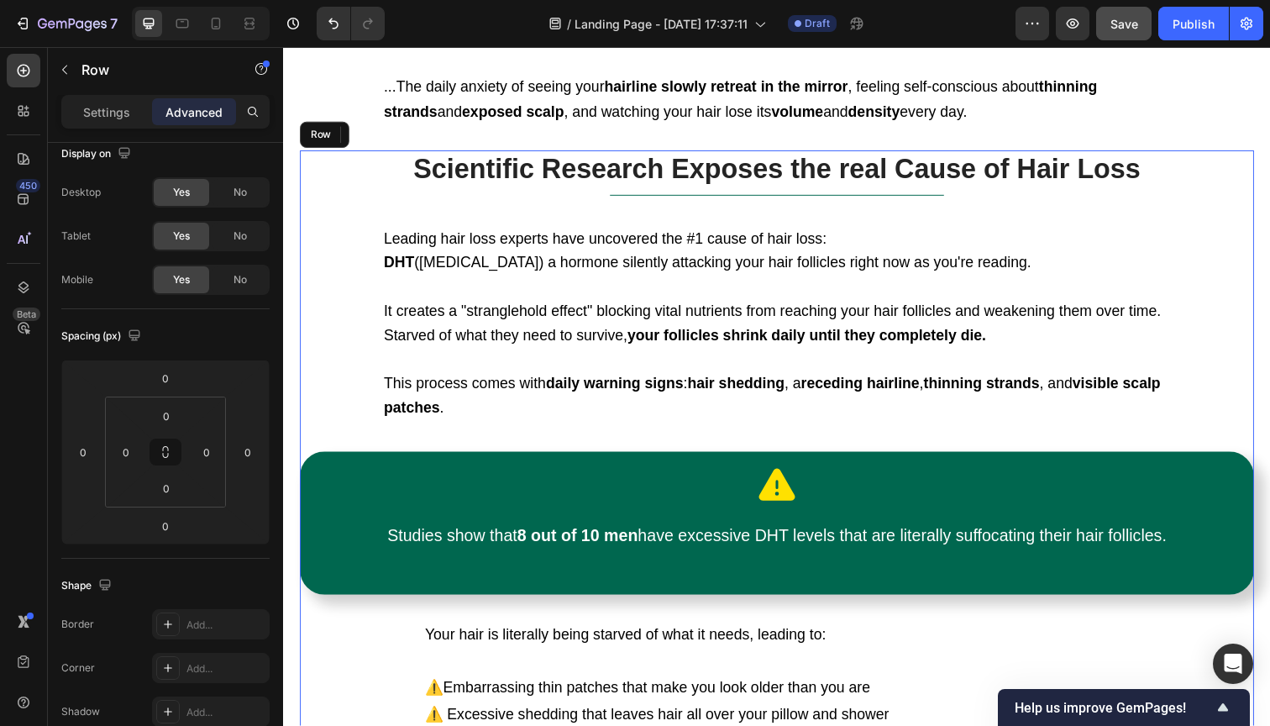
scroll to position [0, 0]
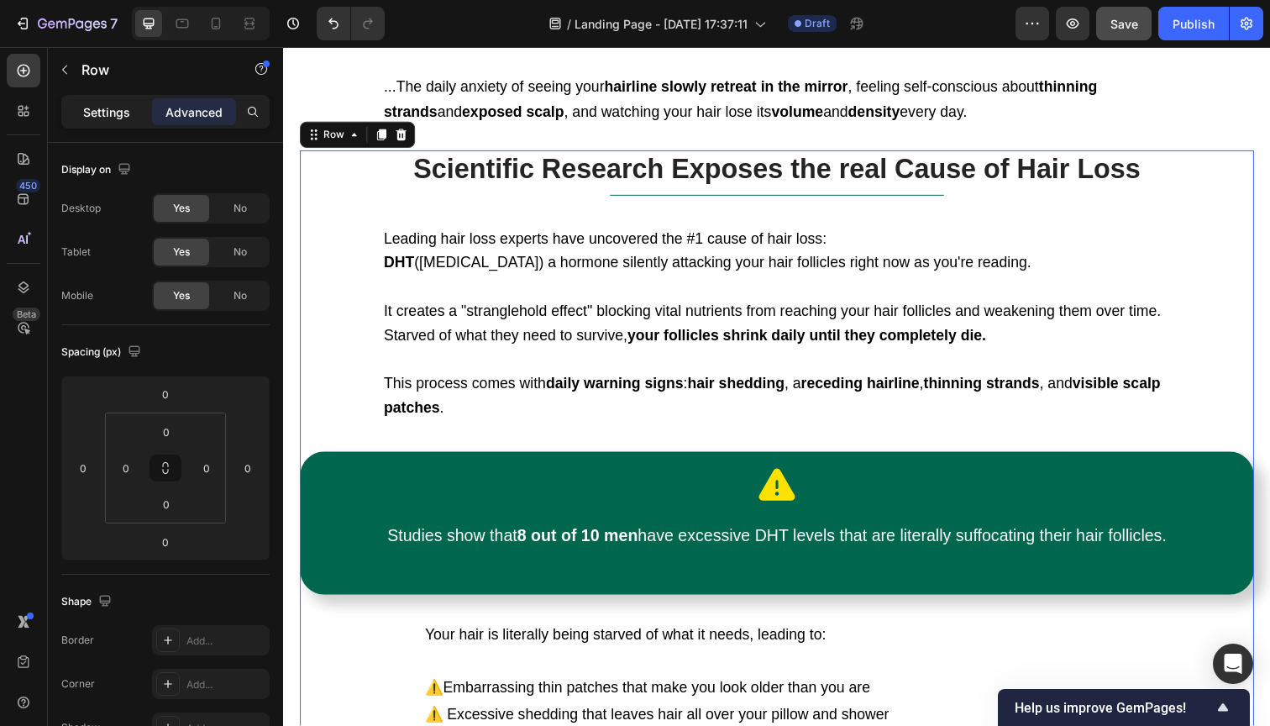
click at [102, 108] on p "Settings" at bounding box center [106, 112] width 47 height 18
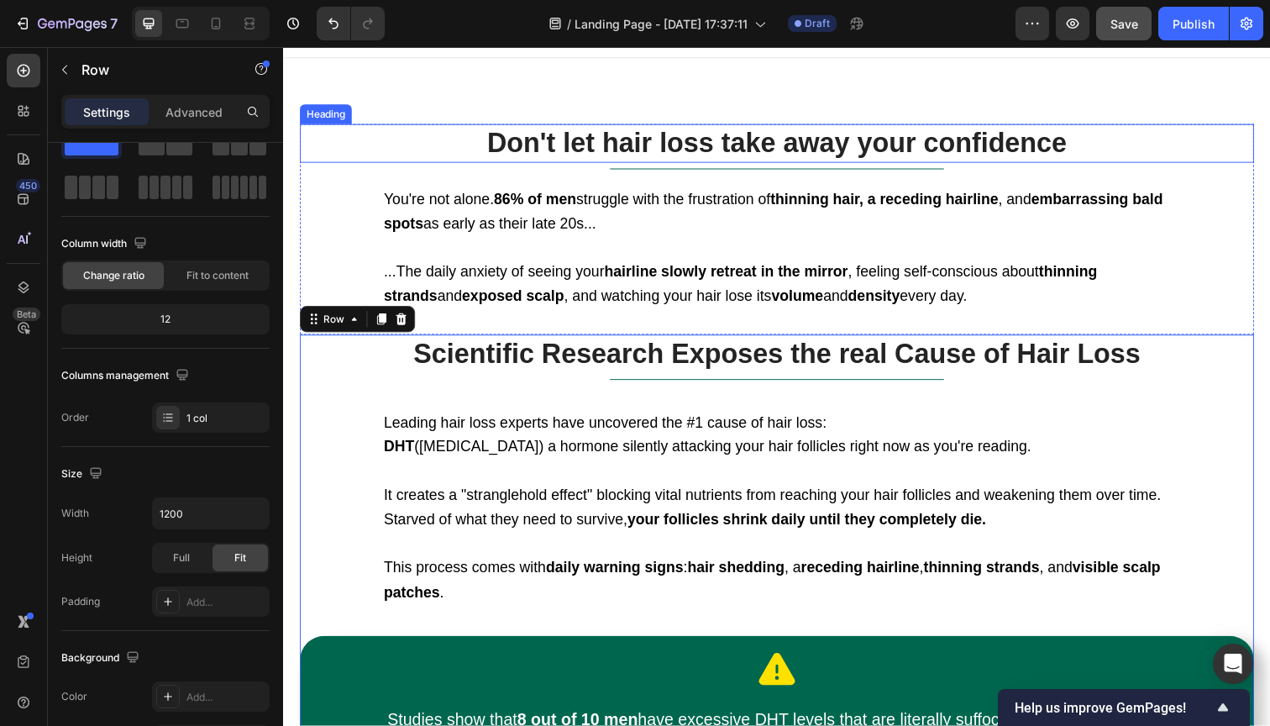
scroll to position [808, 0]
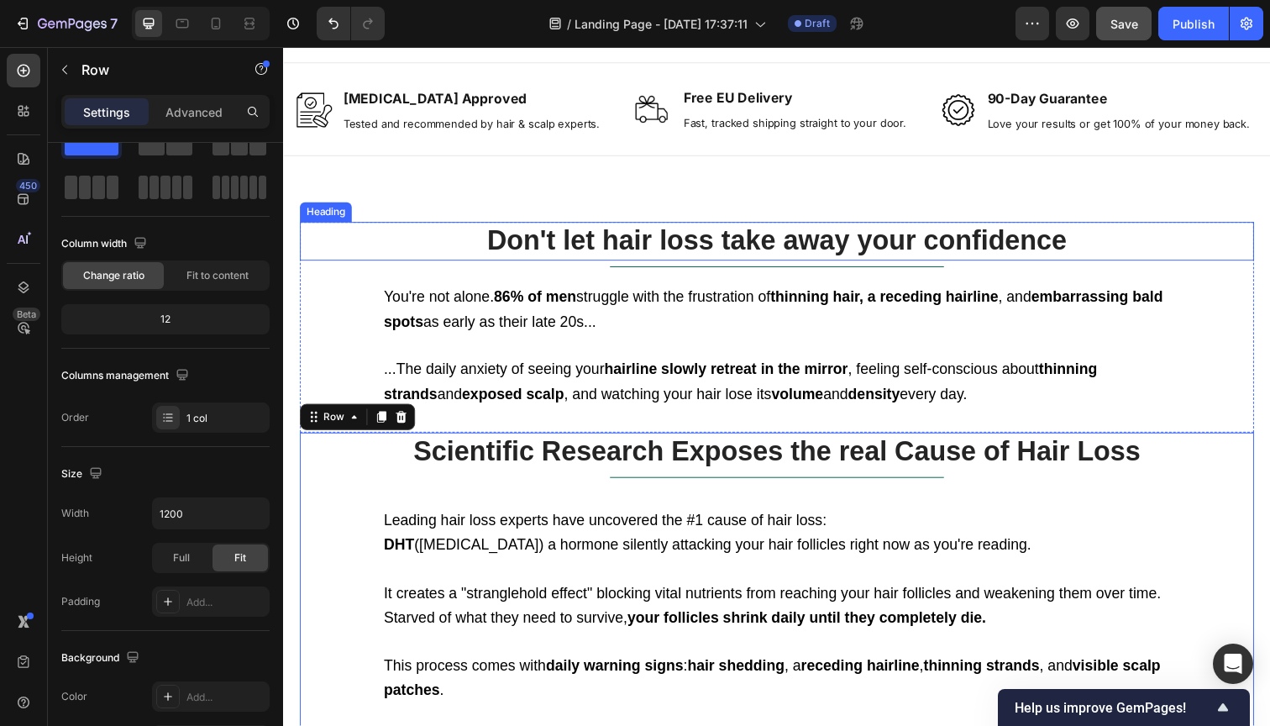
click at [344, 265] on div "Don't let hair loss take away your confidence Heading" at bounding box center [787, 245] width 975 height 39
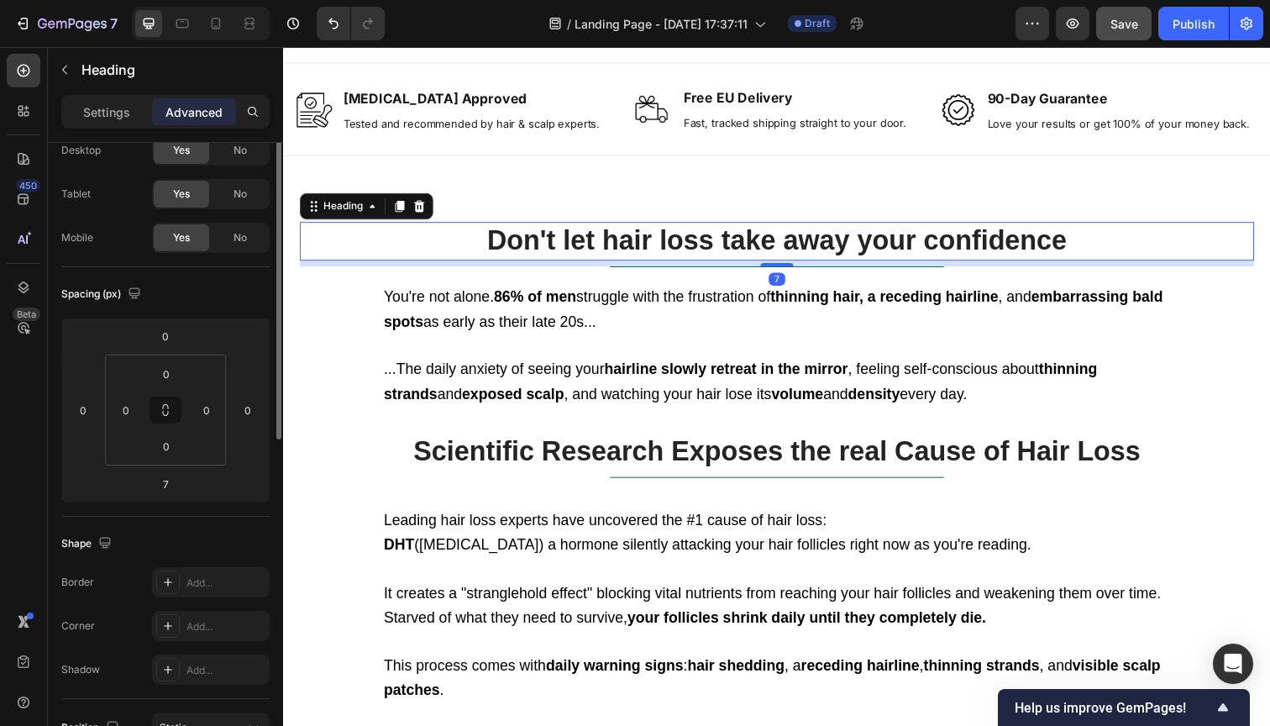
scroll to position [0, 0]
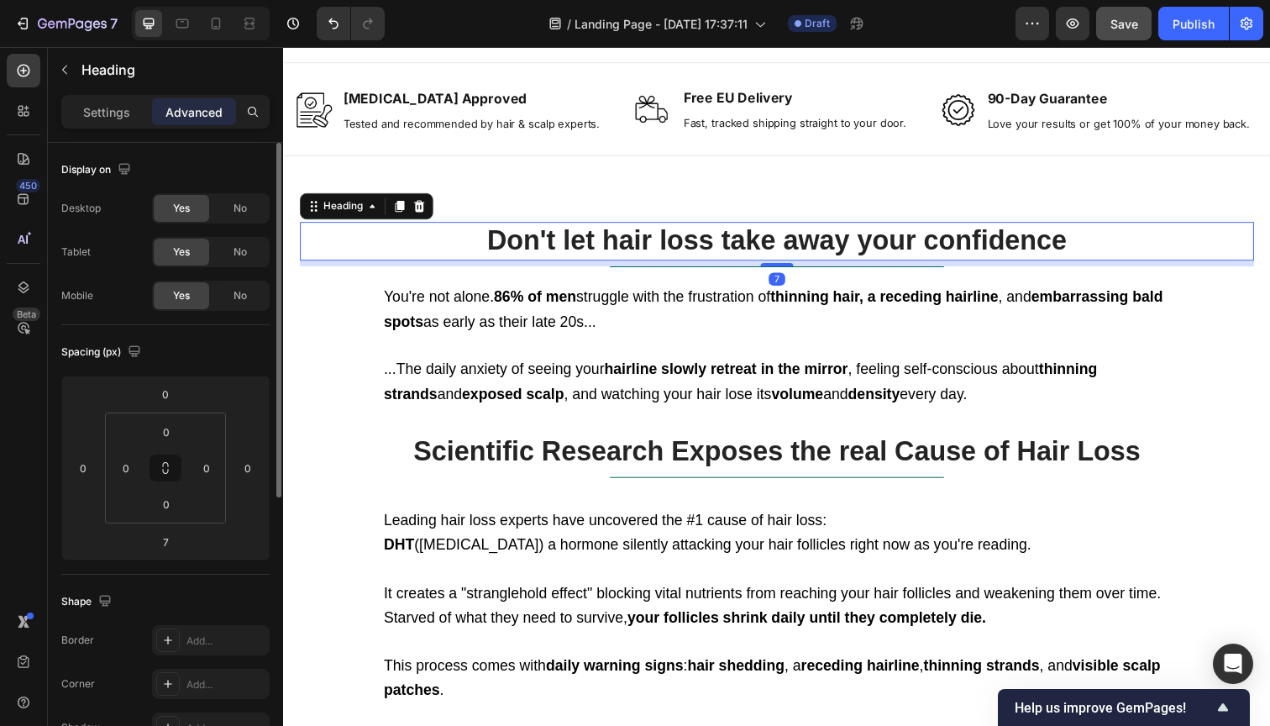
click at [344, 307] on div "Don't let hair loss take away your confidence Heading 7 Title Line You're not a…" at bounding box center [787, 333] width 975 height 215
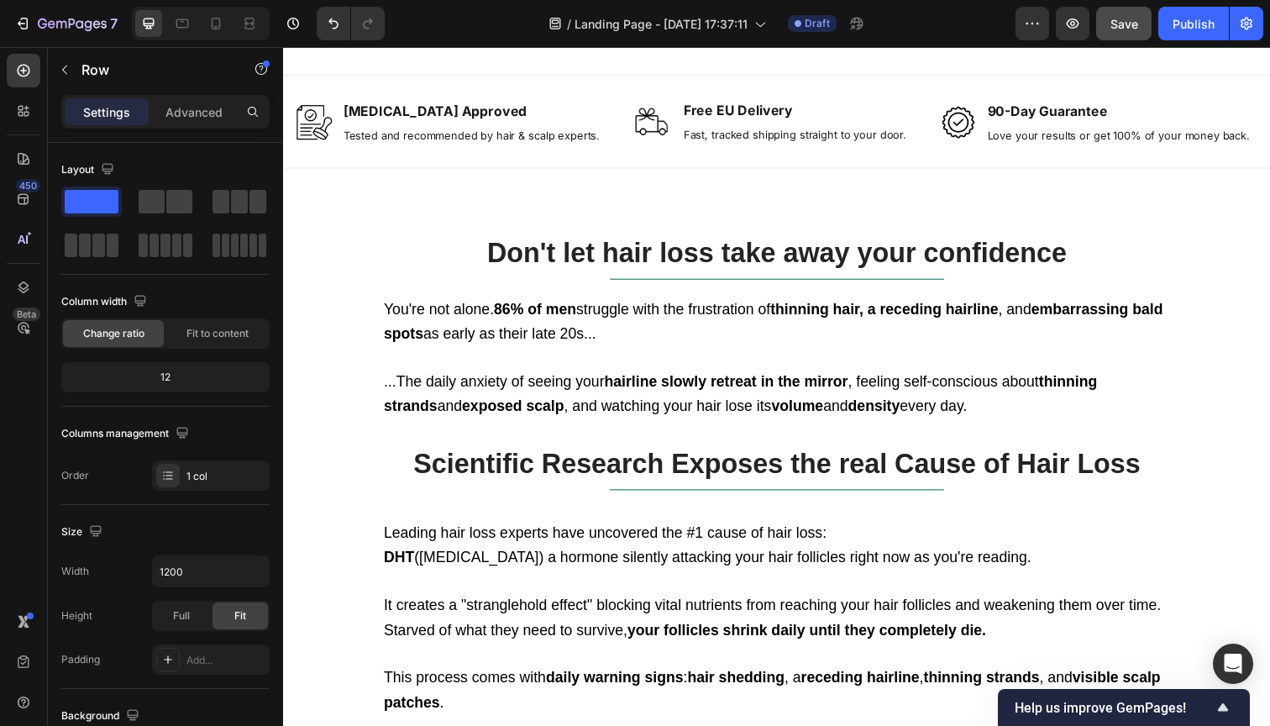
scroll to position [1181, 0]
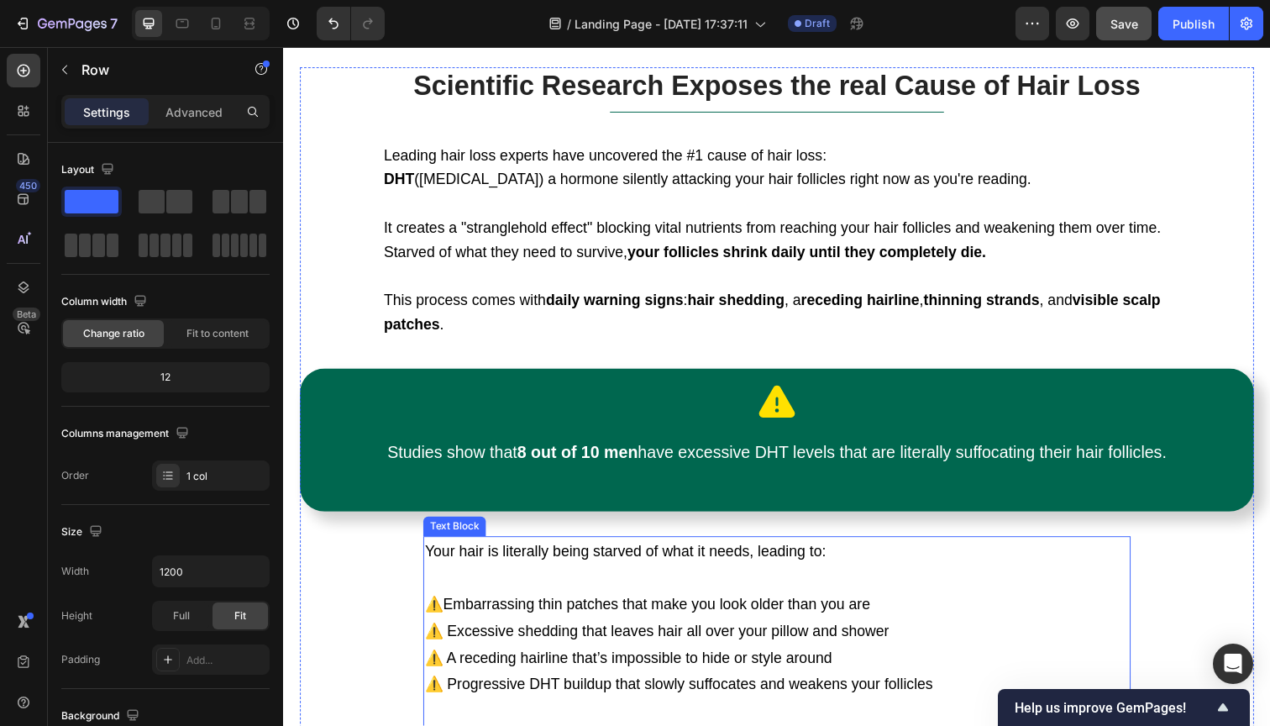
click at [680, 608] on span "Embarrassing thin patches that make you look older than you are" at bounding box center [664, 616] width 436 height 17
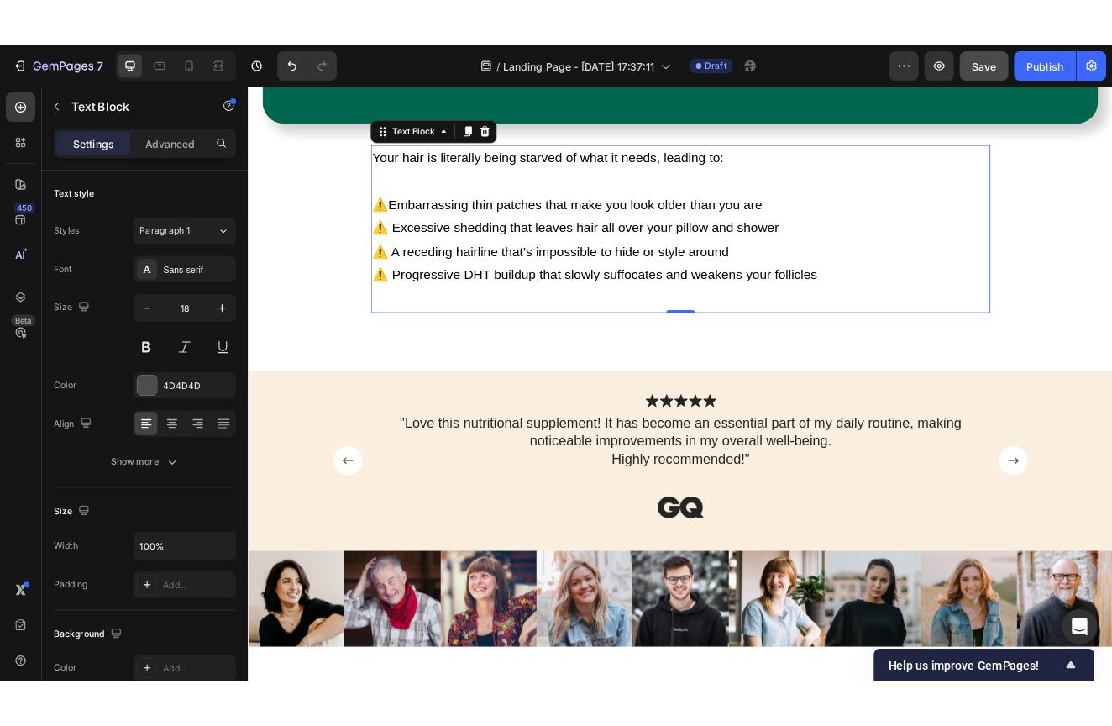
scroll to position [1554, 0]
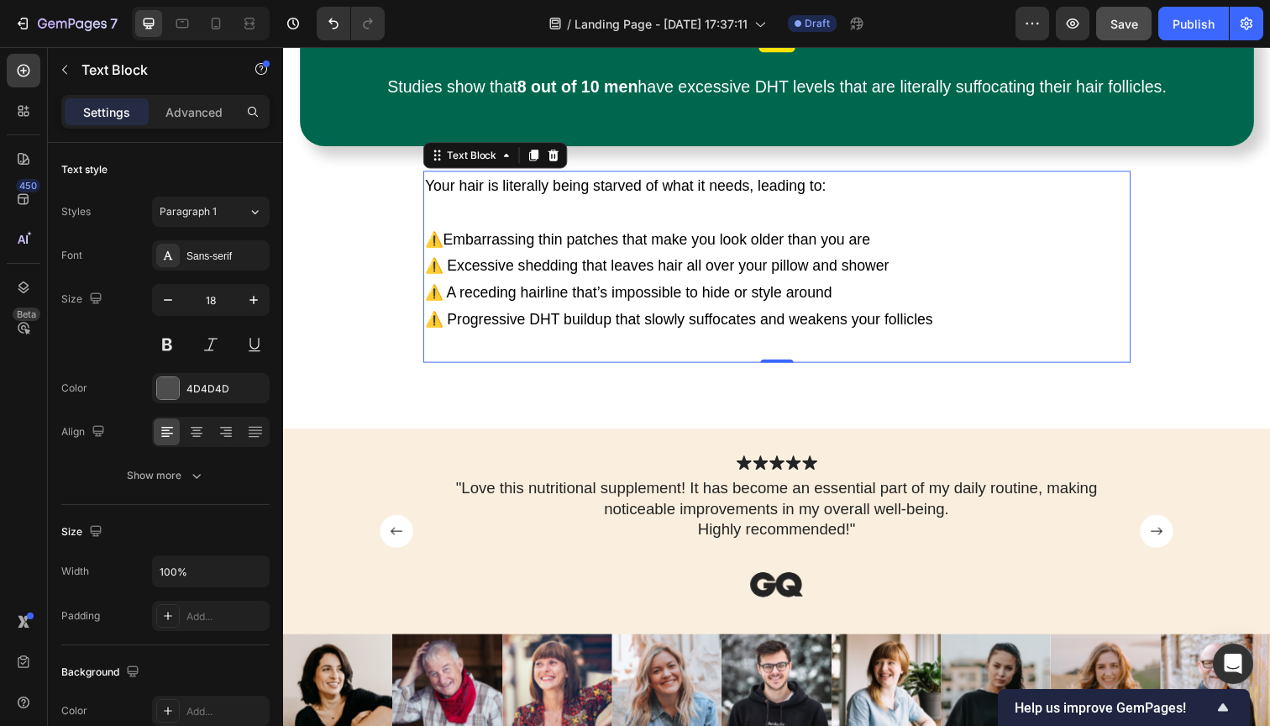
click at [670, 202] on p at bounding box center [787, 215] width 719 height 27
click at [161, 570] on input "100%" at bounding box center [211, 571] width 116 height 30
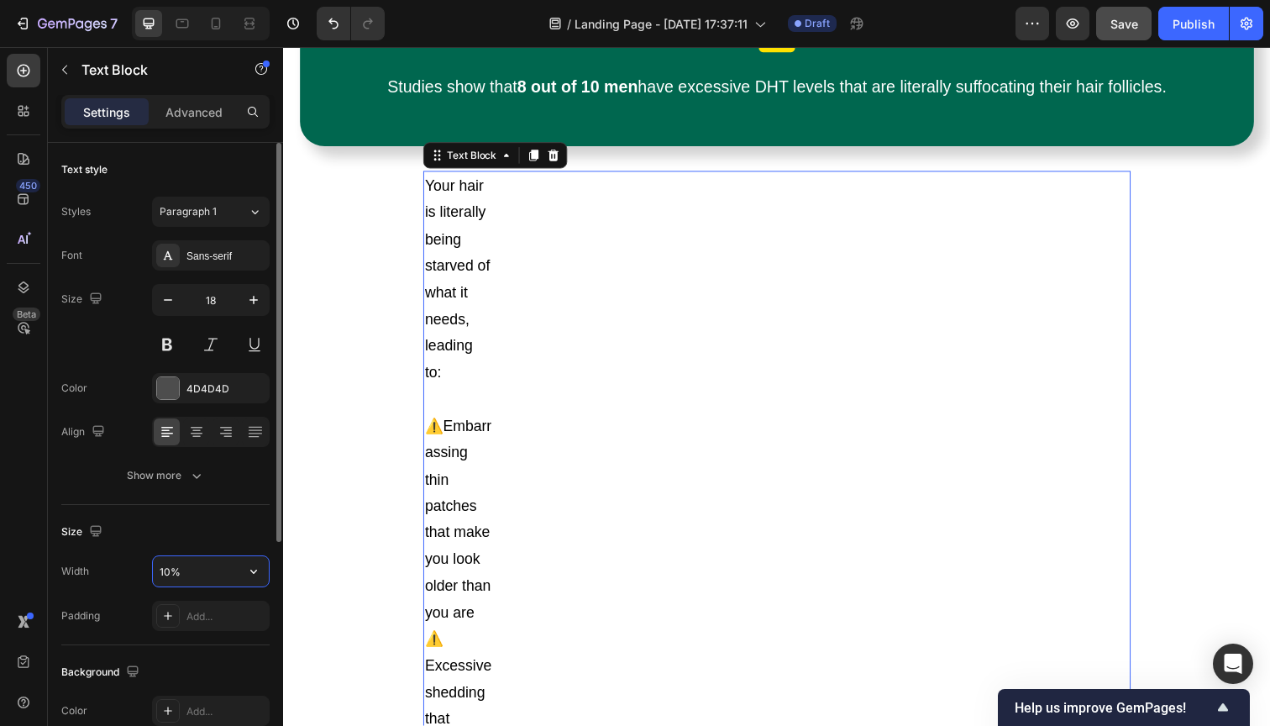
type input "100%"
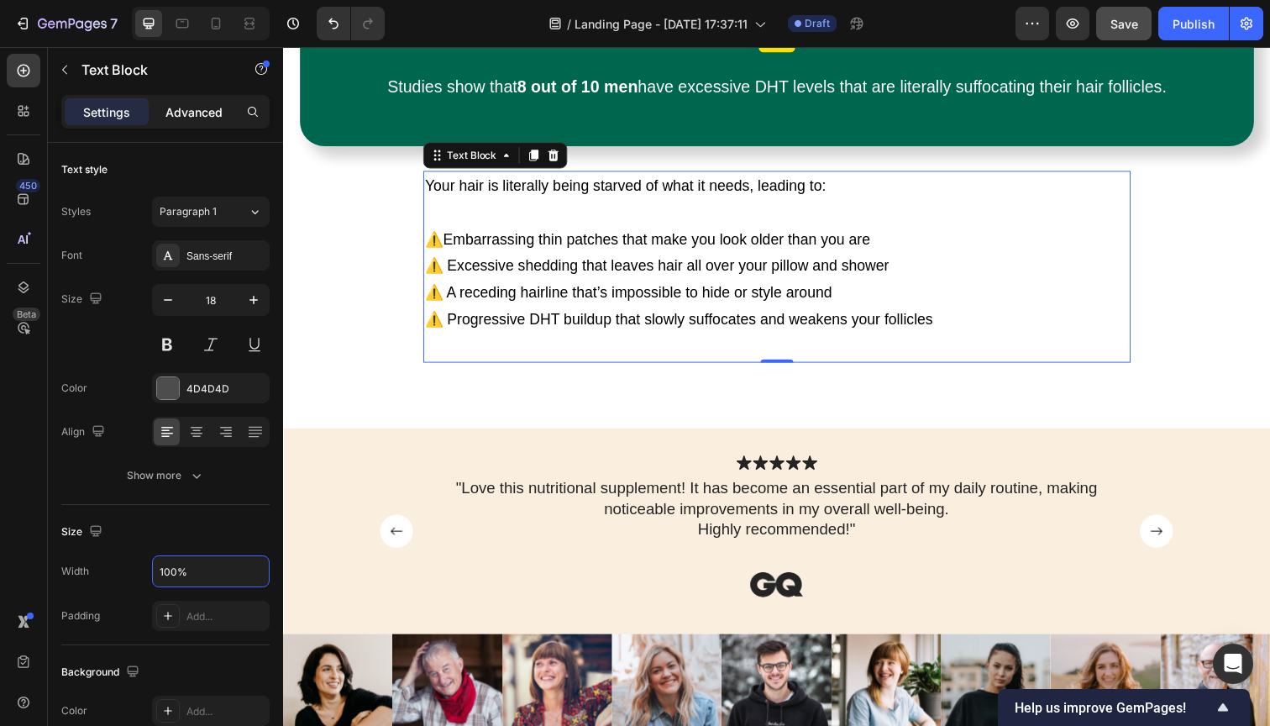
click at [182, 115] on p "Advanced" at bounding box center [193, 112] width 57 height 18
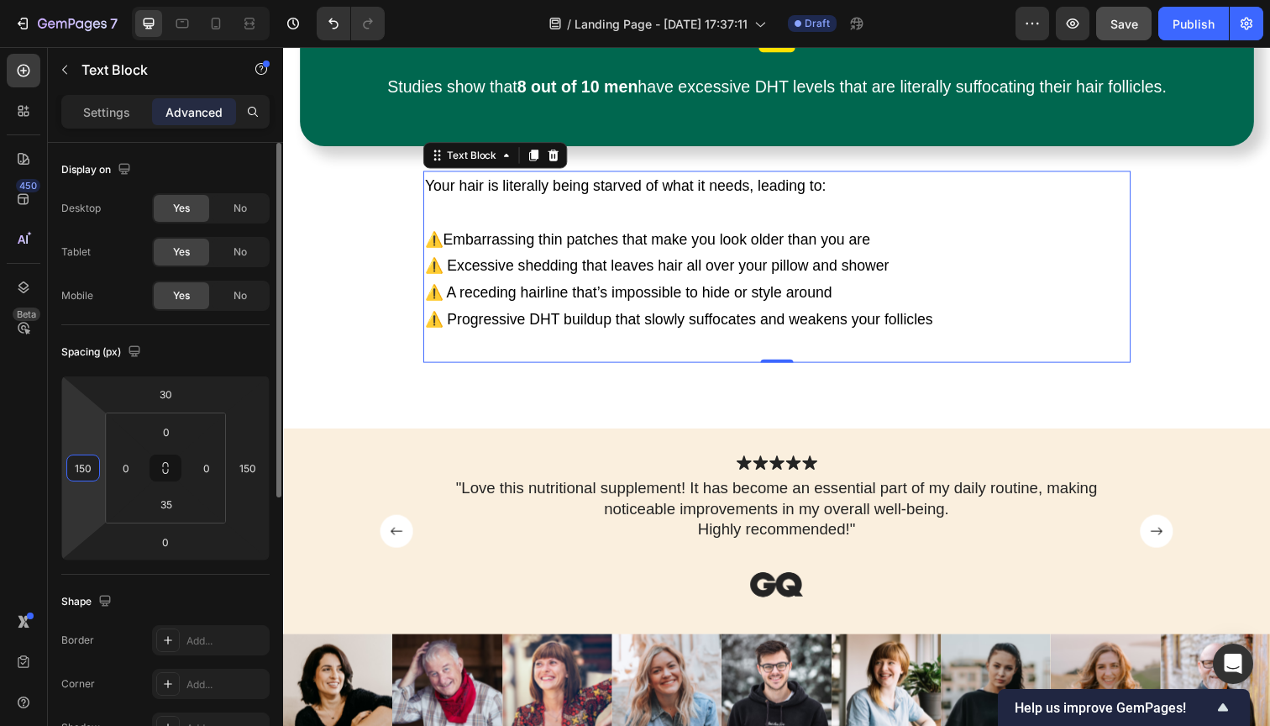
click at [80, 473] on input "150" at bounding box center [83, 467] width 25 height 25
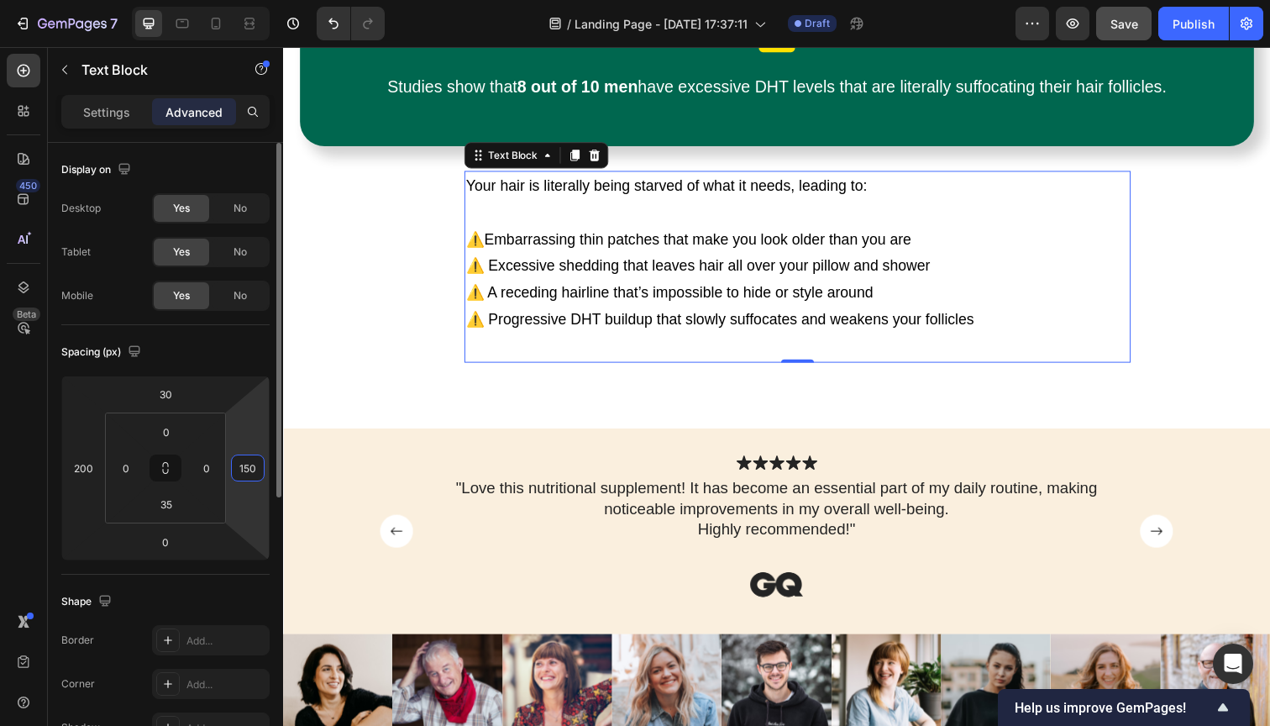
click at [250, 474] on input "150" at bounding box center [247, 467] width 25 height 25
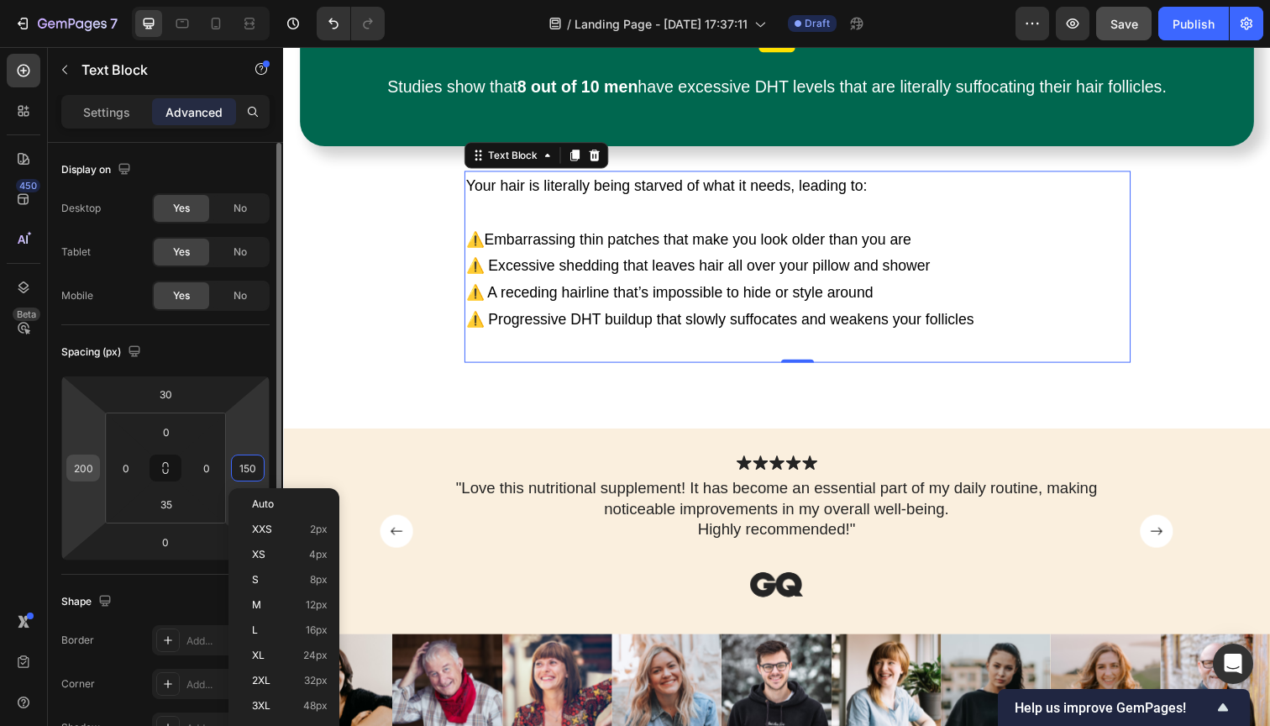
click at [85, 470] on input "200" at bounding box center [83, 467] width 25 height 25
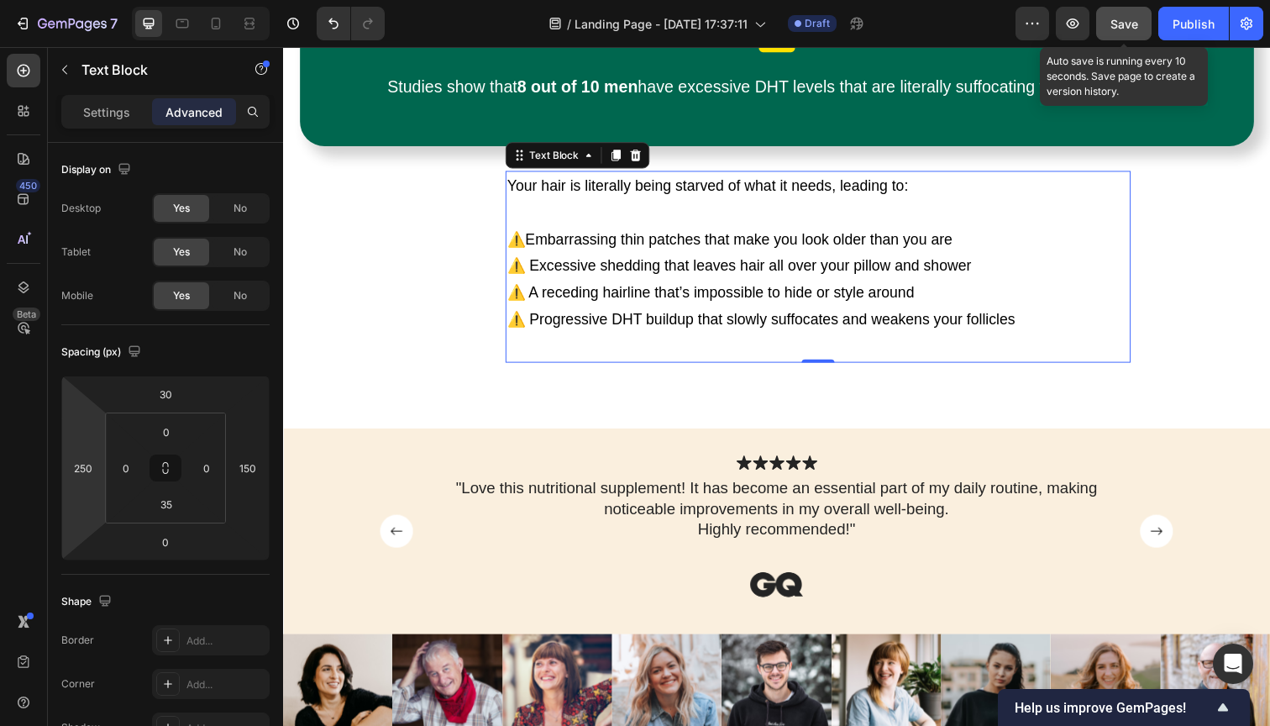
click at [1121, 25] on span "Save" at bounding box center [1125, 24] width 28 height 14
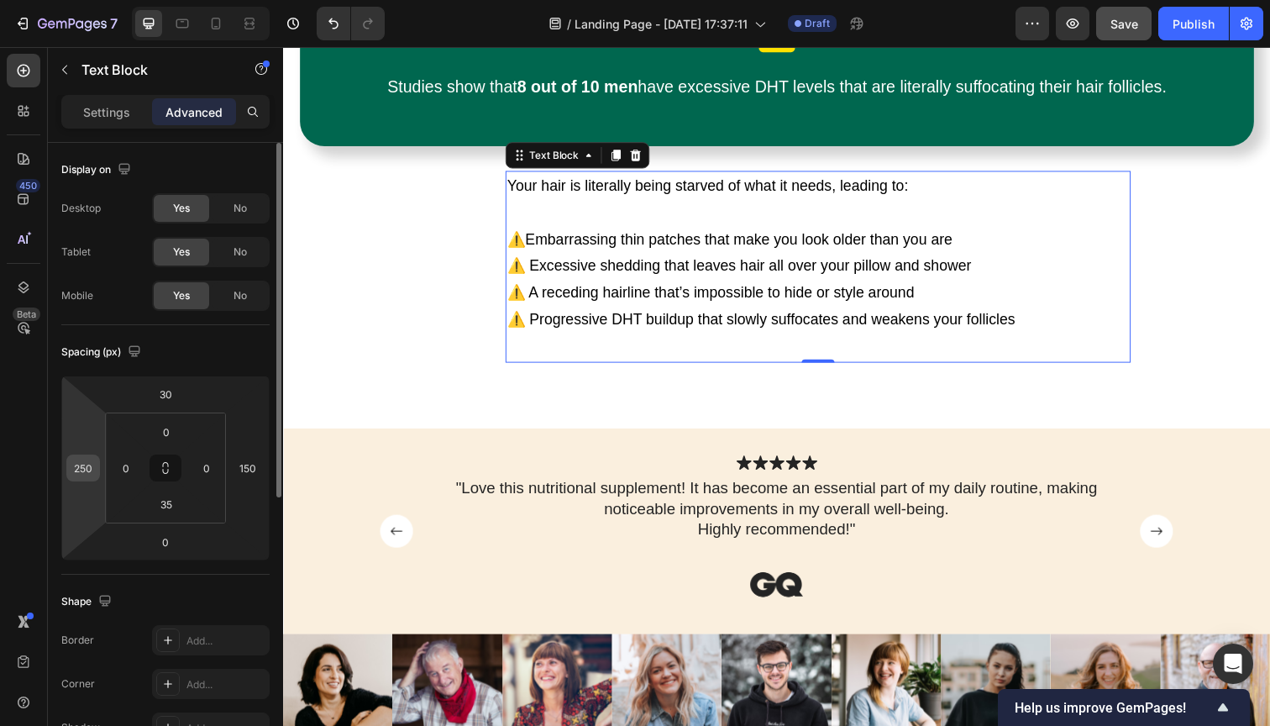
click at [78, 472] on input "250" at bounding box center [83, 467] width 25 height 25
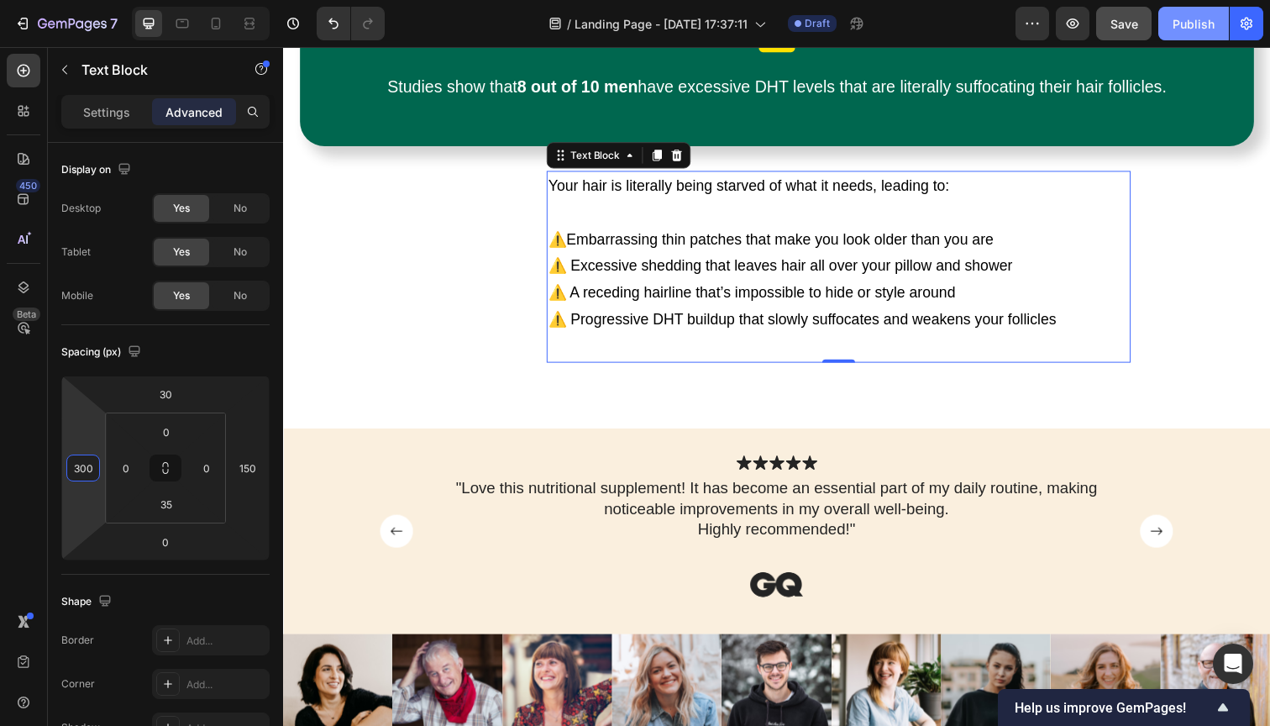
type input "300"
click at [1175, 24] on div "Publish" at bounding box center [1194, 24] width 42 height 18
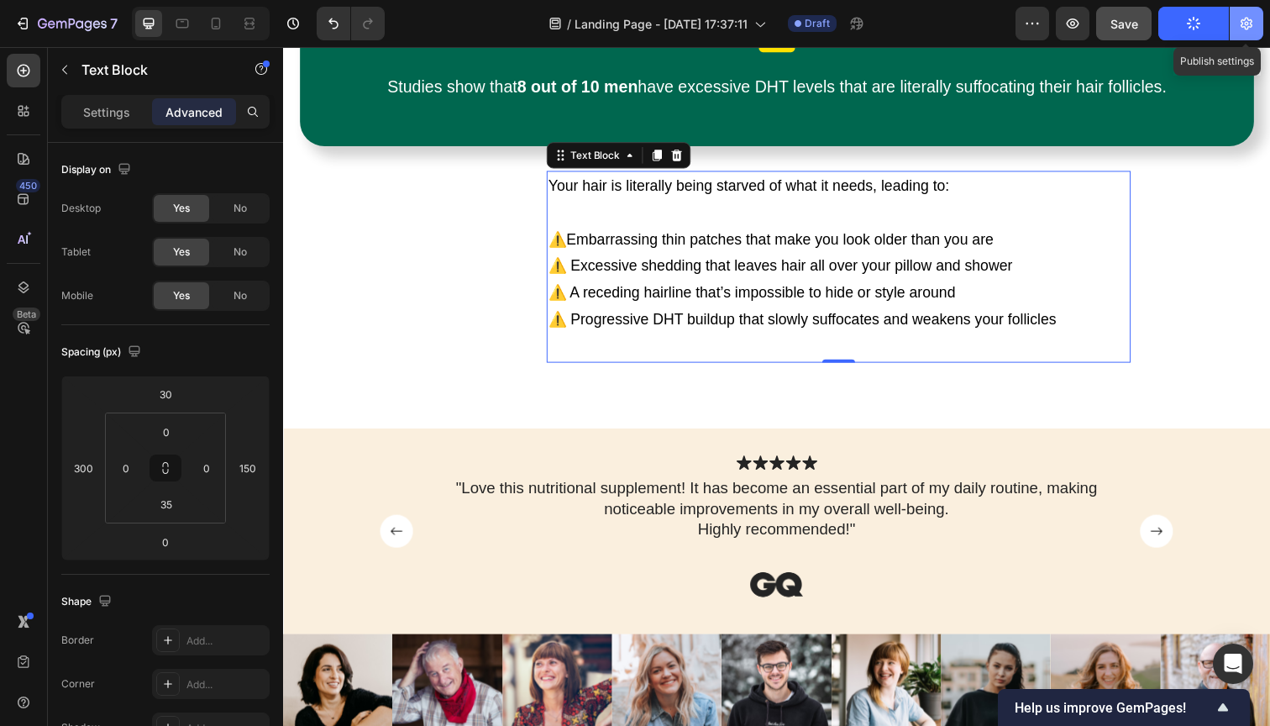
click at [1243, 18] on icon "button" at bounding box center [1246, 23] width 17 height 17
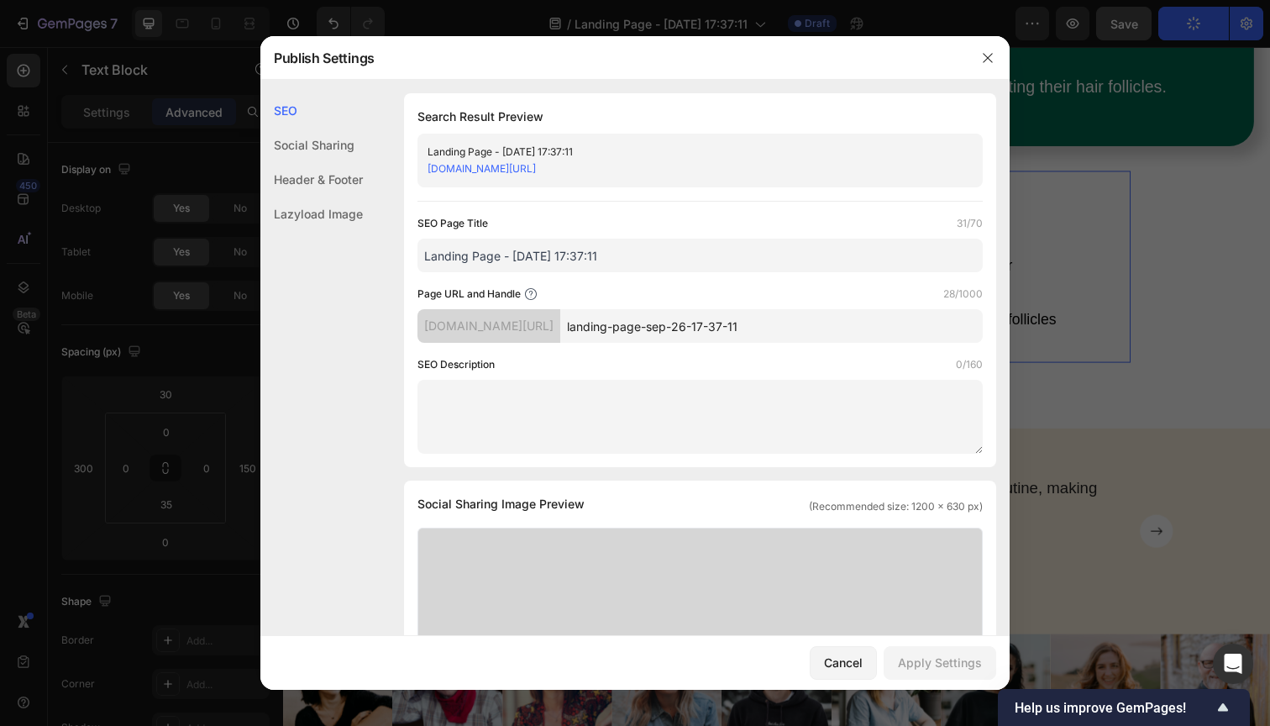
click at [656, 330] on input "landing-page-sep-26-17-37-11" at bounding box center [771, 326] width 423 height 34
click at [696, 323] on input "landing-page-sep-26-17-37-11" at bounding box center [771, 326] width 423 height 34
drag, startPoint x: 709, startPoint y: 324, endPoint x: 833, endPoint y: 327, distance: 124.4
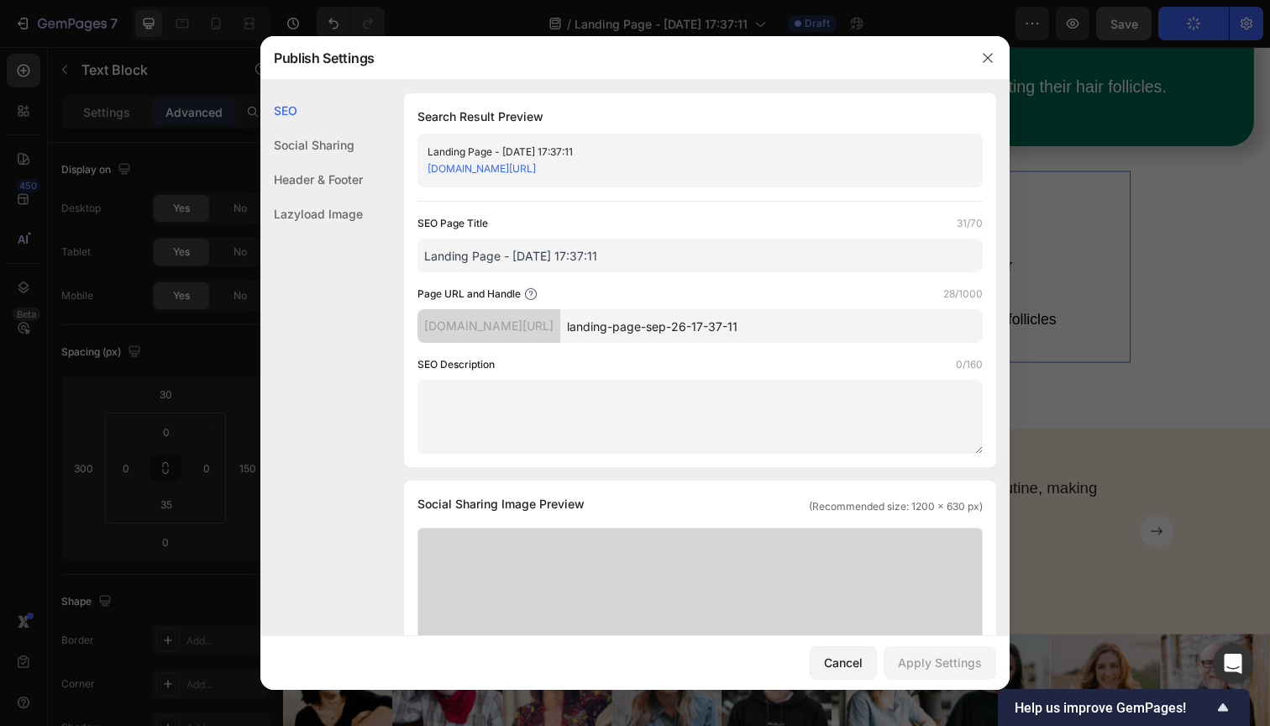
click at [833, 327] on input "landing-page-sep-26-17-37-11" at bounding box center [771, 326] width 423 height 34
type input "landing-page-presell"
click at [937, 666] on div "Apply Settings" at bounding box center [940, 663] width 84 height 18
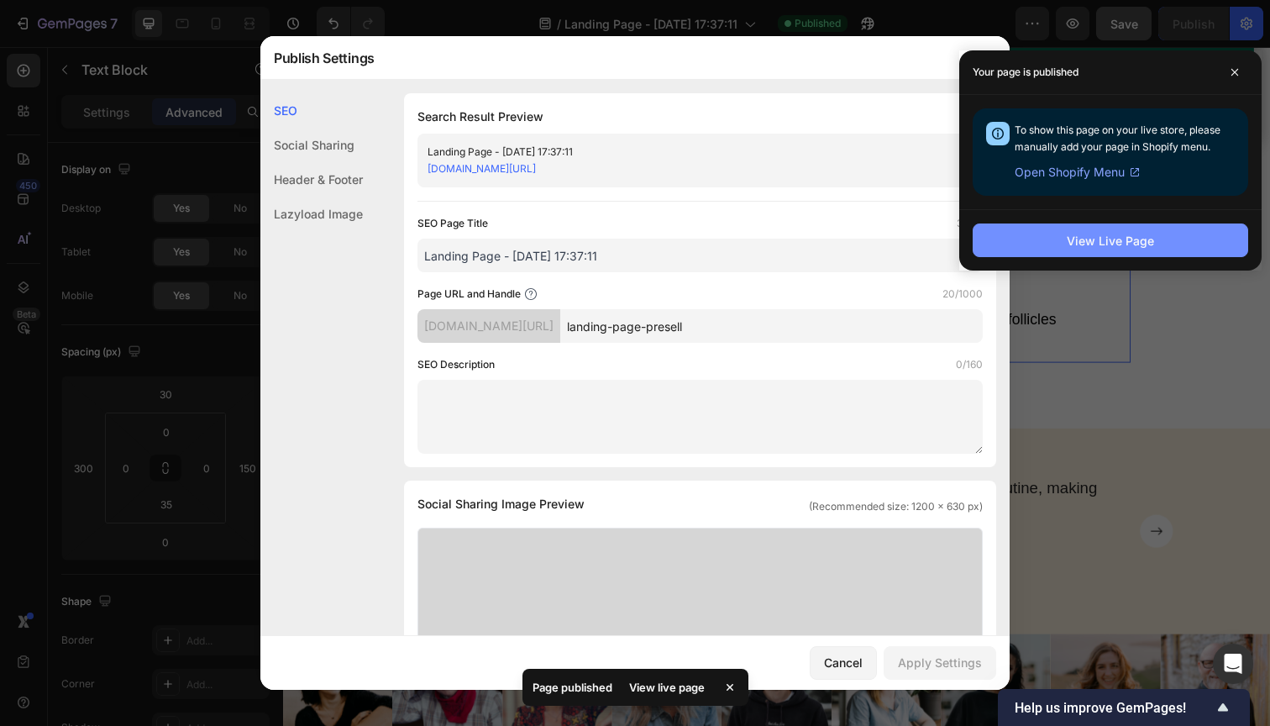
click at [1080, 245] on div "View Live Page" at bounding box center [1110, 241] width 87 height 18
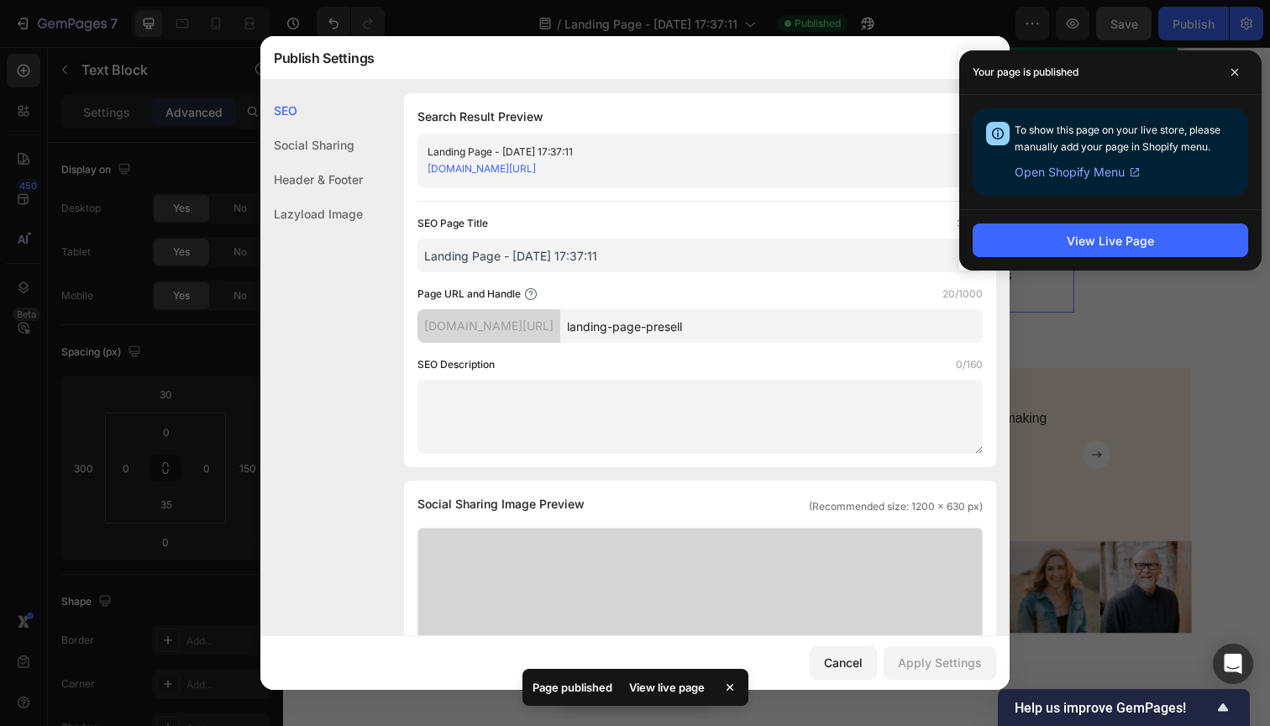
click at [44, 29] on div at bounding box center [635, 363] width 1270 height 726
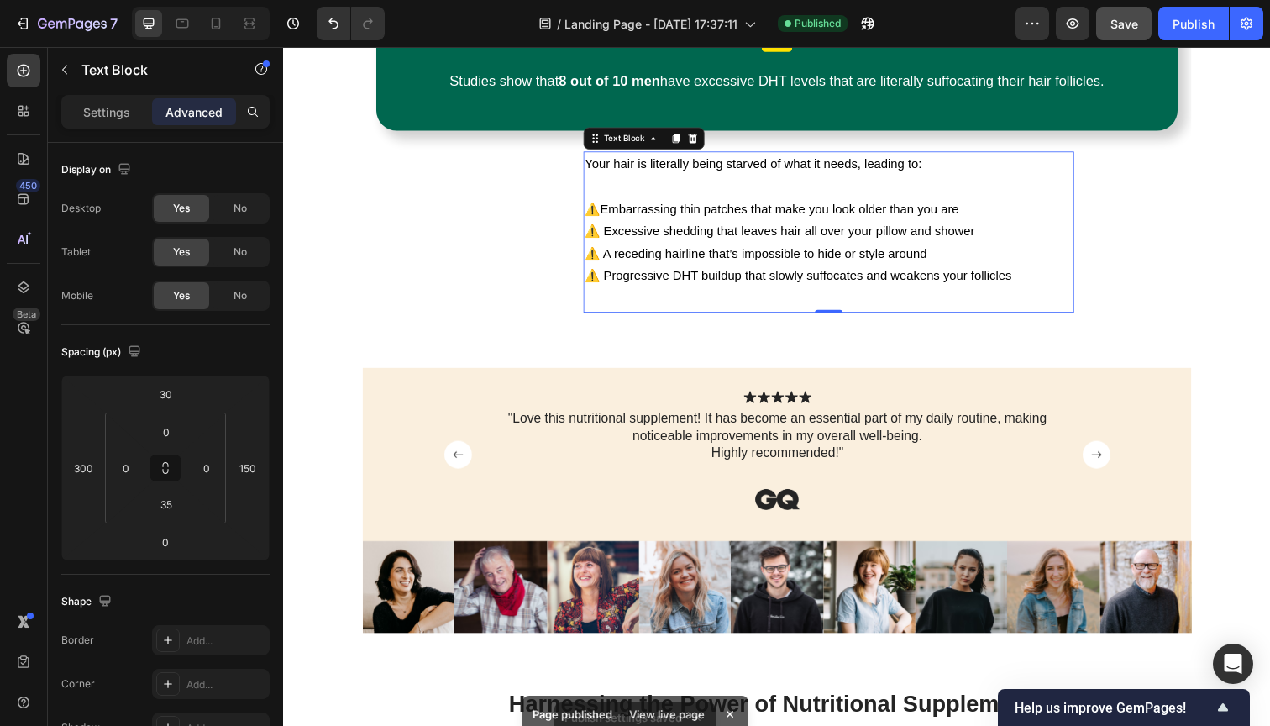
drag, startPoint x: 45, startPoint y: 25, endPoint x: 134, endPoint y: 34, distance: 89.5
click at [45, 25] on icon "button" at bounding box center [72, 25] width 69 height 14
